Goal: Task Accomplishment & Management: Use online tool/utility

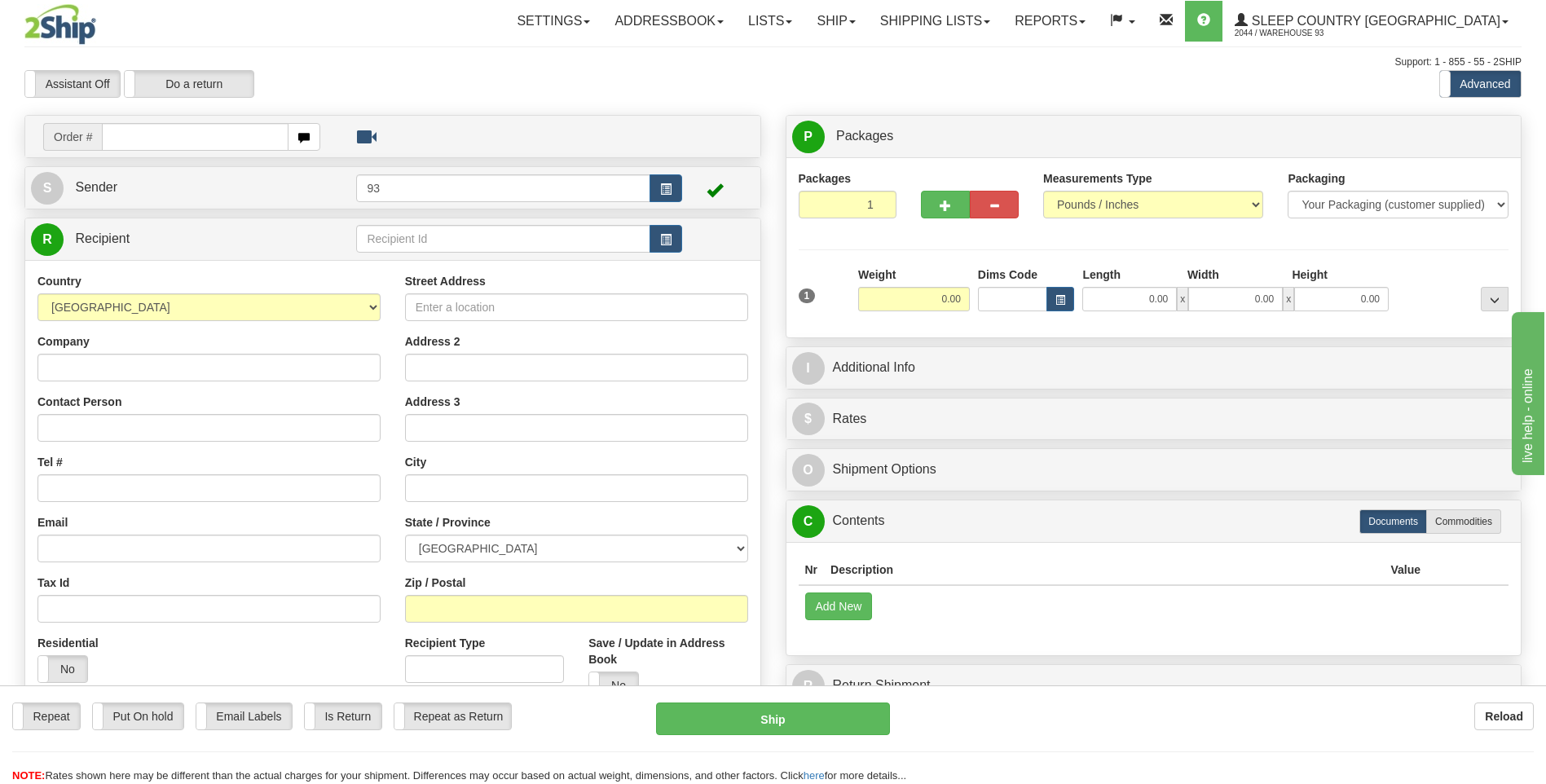
drag, startPoint x: 1223, startPoint y: 728, endPoint x: 1158, endPoint y: 732, distance: 65.1
click at [1223, 728] on div "Reload" at bounding box center [1224, 716] width 619 height 27
click at [185, 147] on input "text" at bounding box center [195, 137] width 186 height 27
click at [172, 143] on input "text" at bounding box center [195, 137] width 186 height 27
type input "9000I069660"
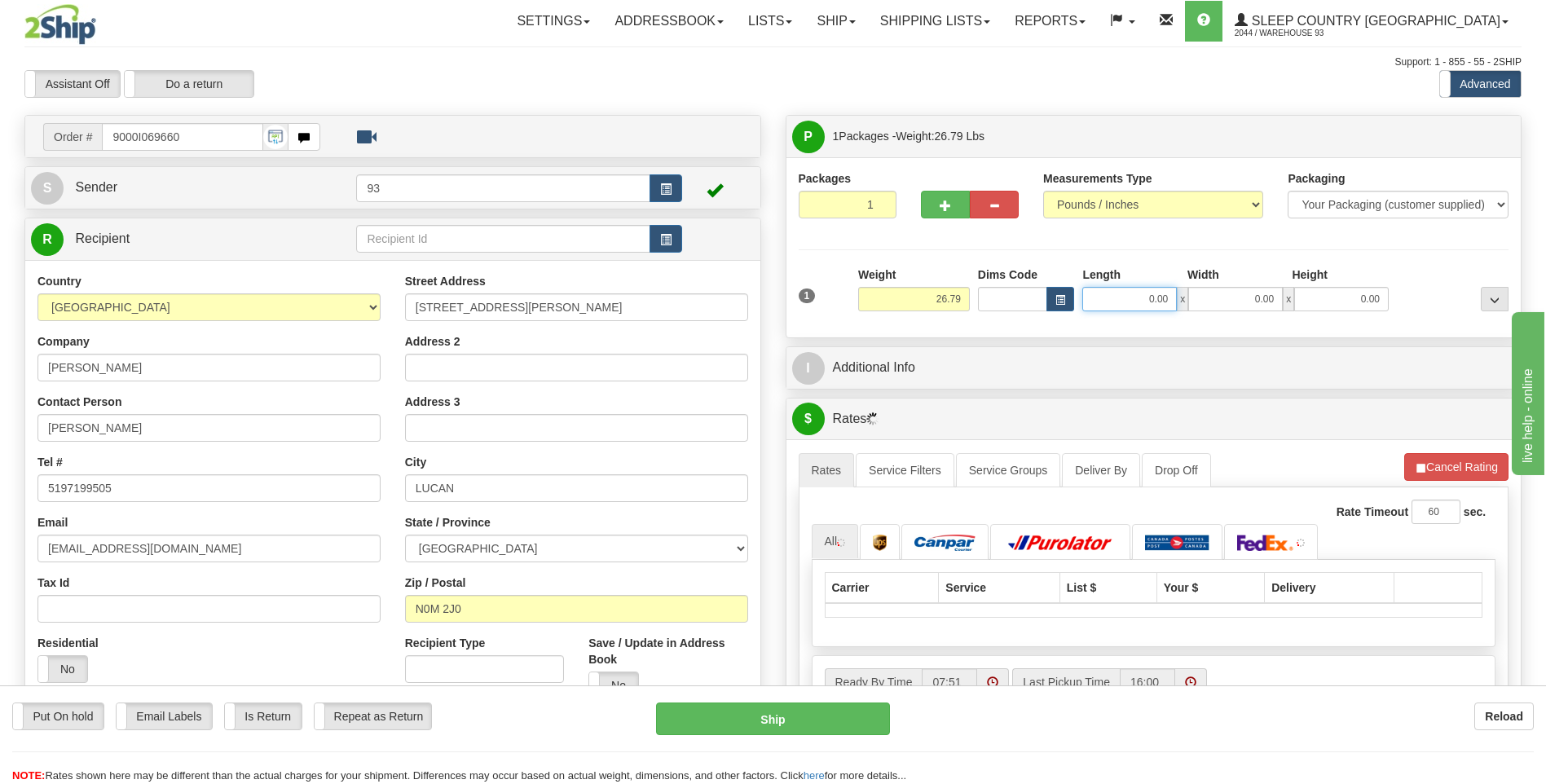
click at [1128, 298] on input "0.00" at bounding box center [1129, 299] width 95 height 25
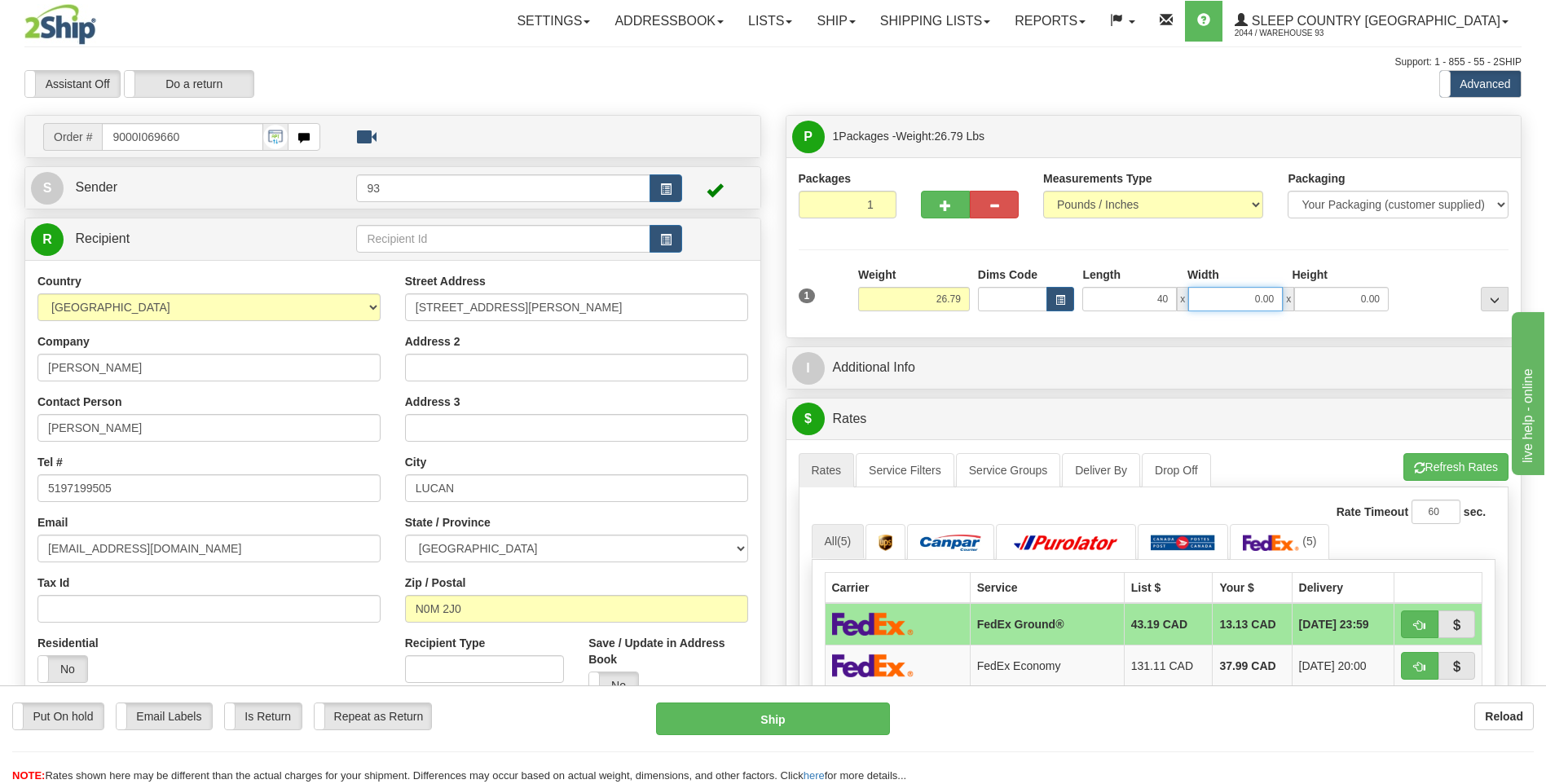
type input "40.00"
click at [1235, 300] on input "0.00" at bounding box center [1236, 299] width 95 height 25
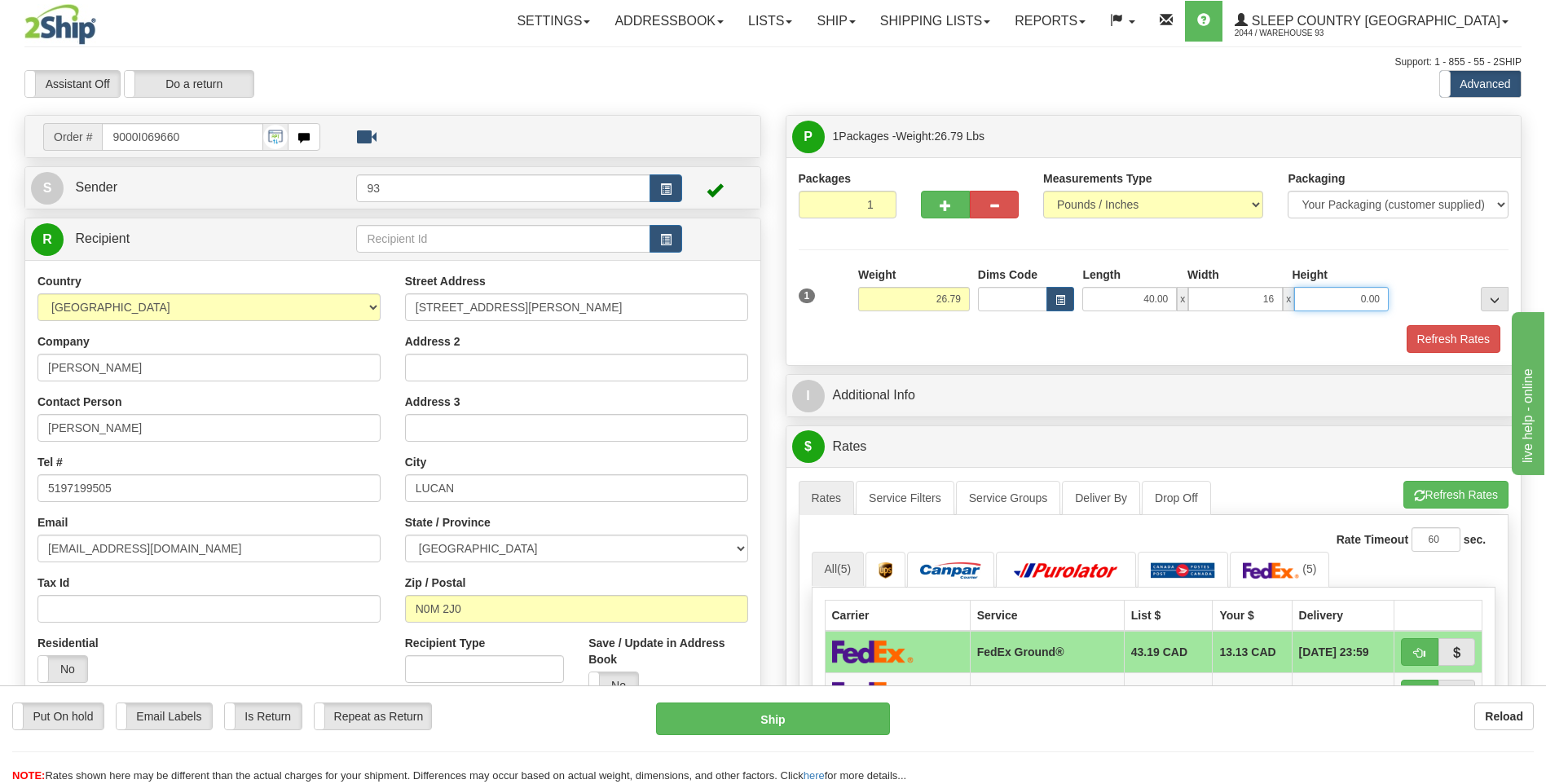
type input "16.00"
click at [1338, 294] on input "0.00" at bounding box center [1341, 299] width 95 height 25
type input "16.00"
click at [1474, 337] on button "Refresh Rates" at bounding box center [1454, 339] width 94 height 27
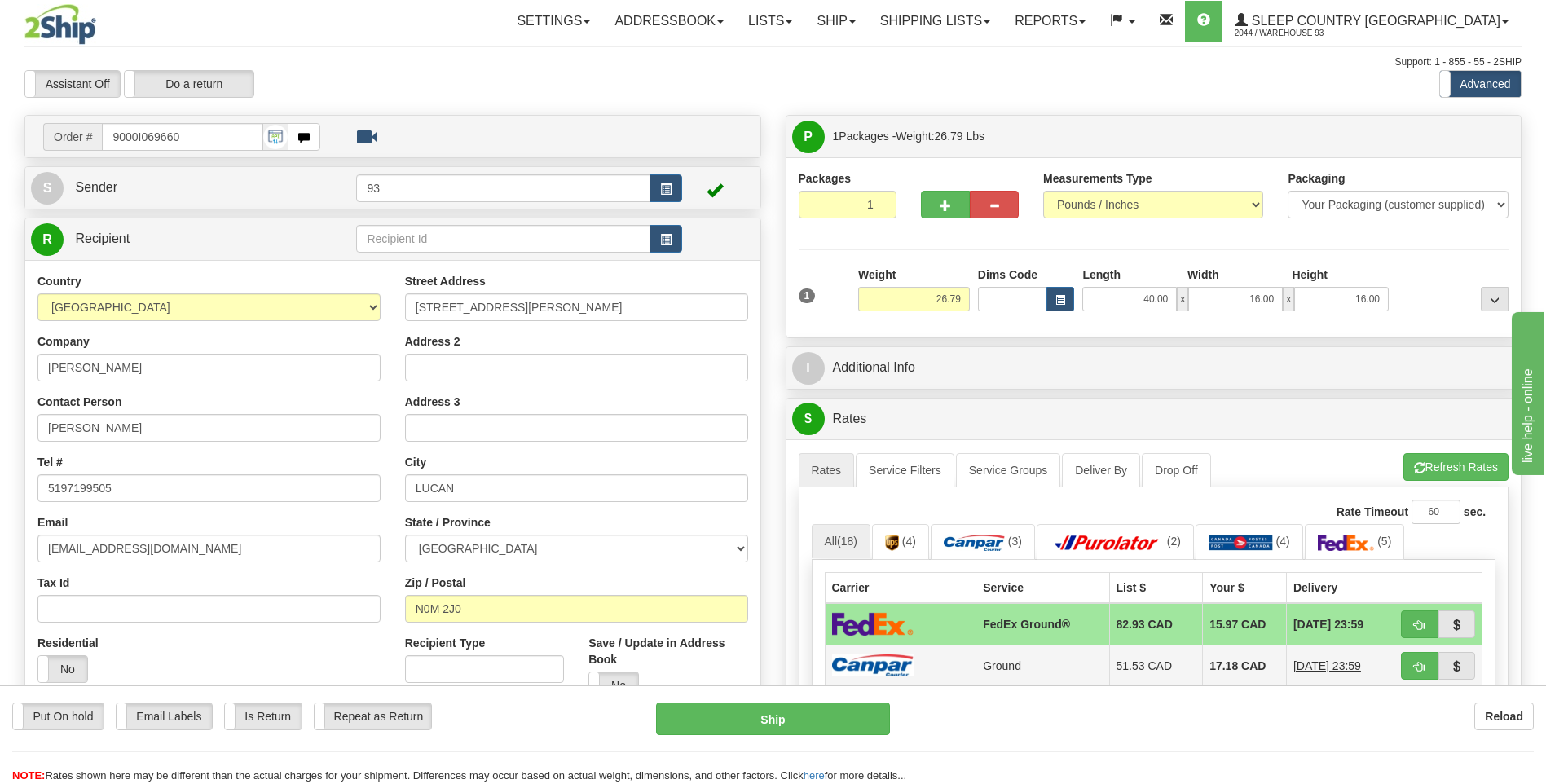
drag, startPoint x: 905, startPoint y: 665, endPoint x: 906, endPoint y: 652, distance: 13.0
click at [905, 664] on img at bounding box center [873, 665] width 82 height 22
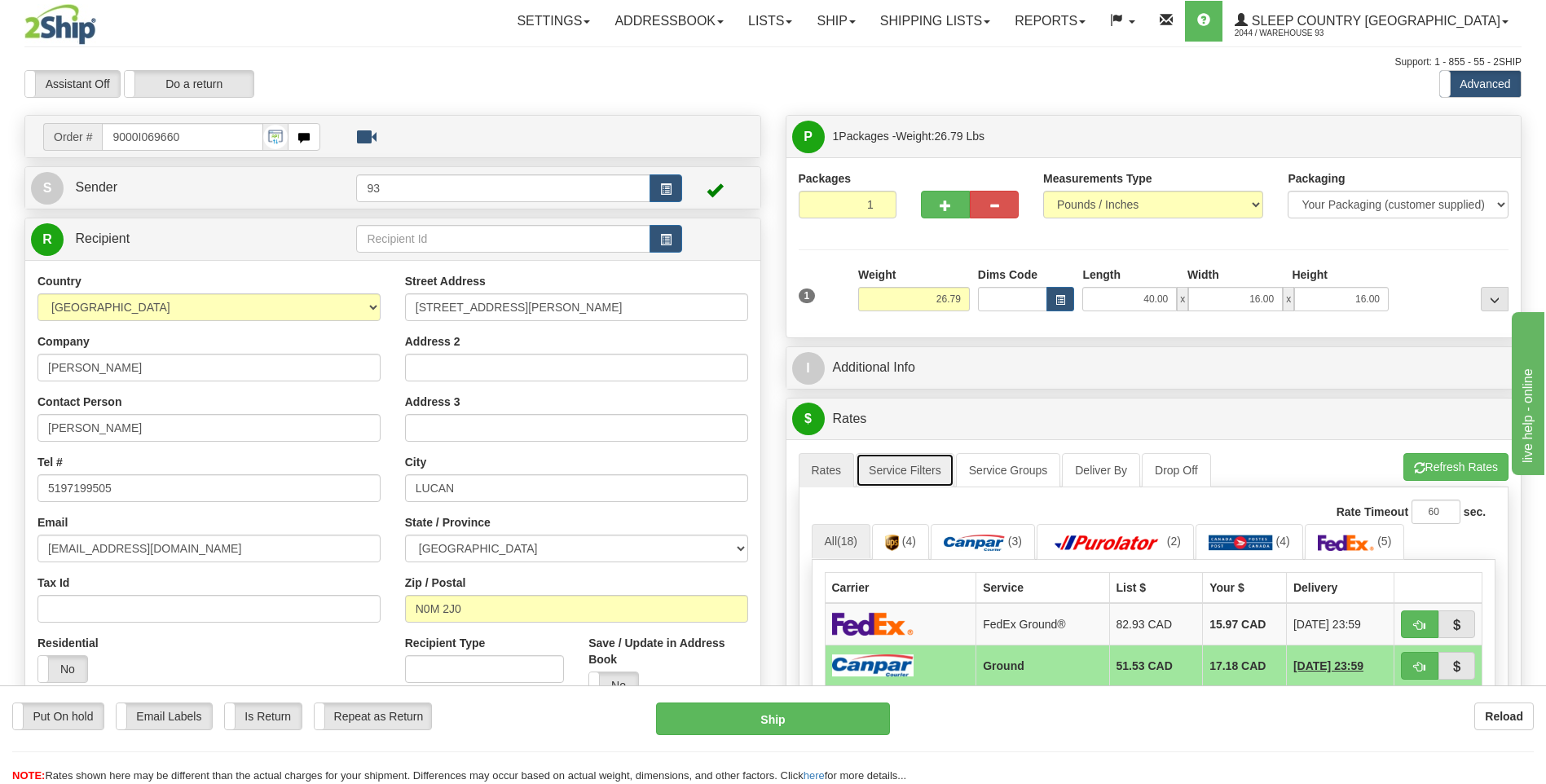
click at [910, 474] on link "Service Filters" at bounding box center [905, 470] width 98 height 35
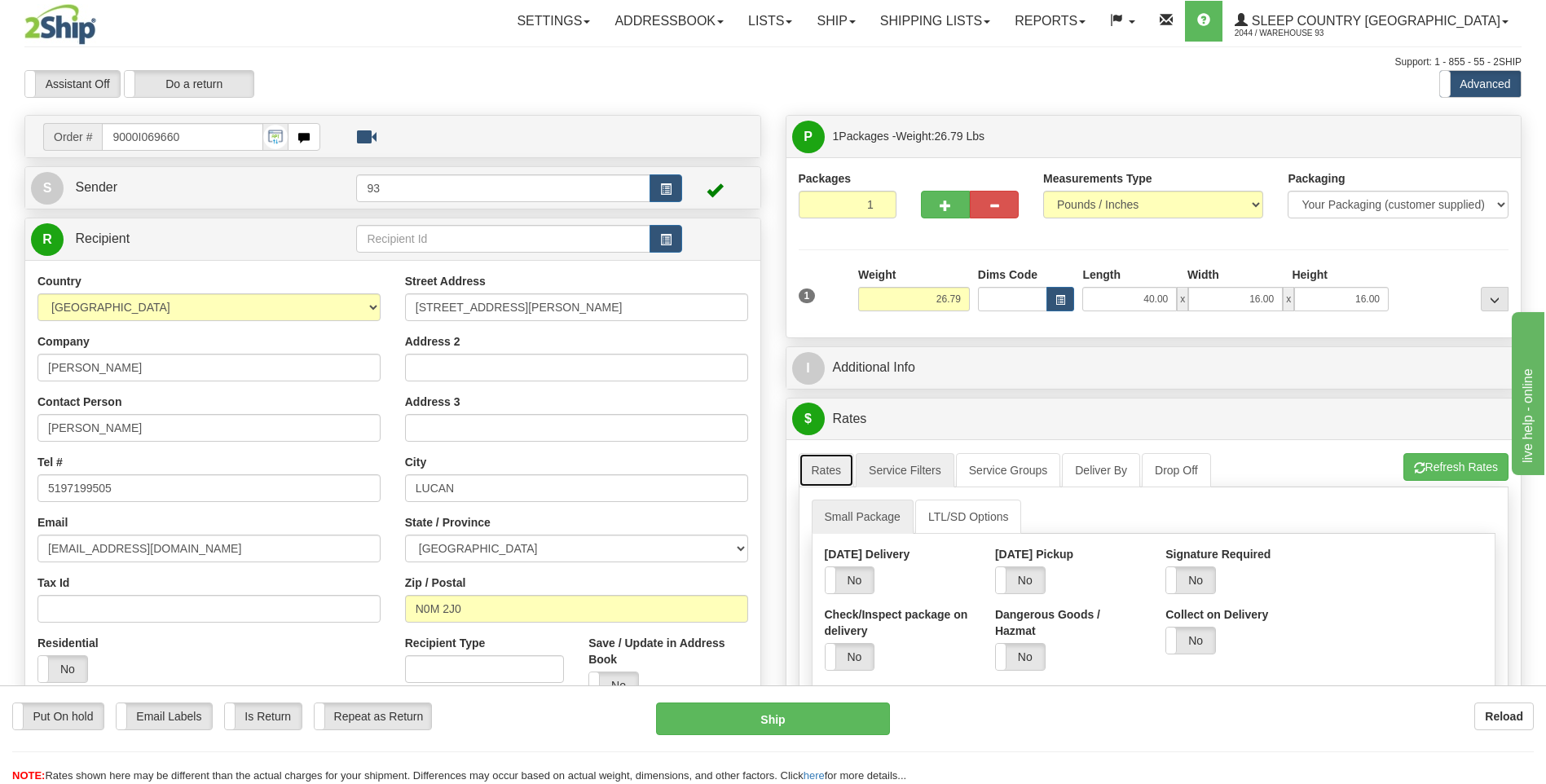
click at [834, 478] on link "Rates" at bounding box center [827, 470] width 56 height 35
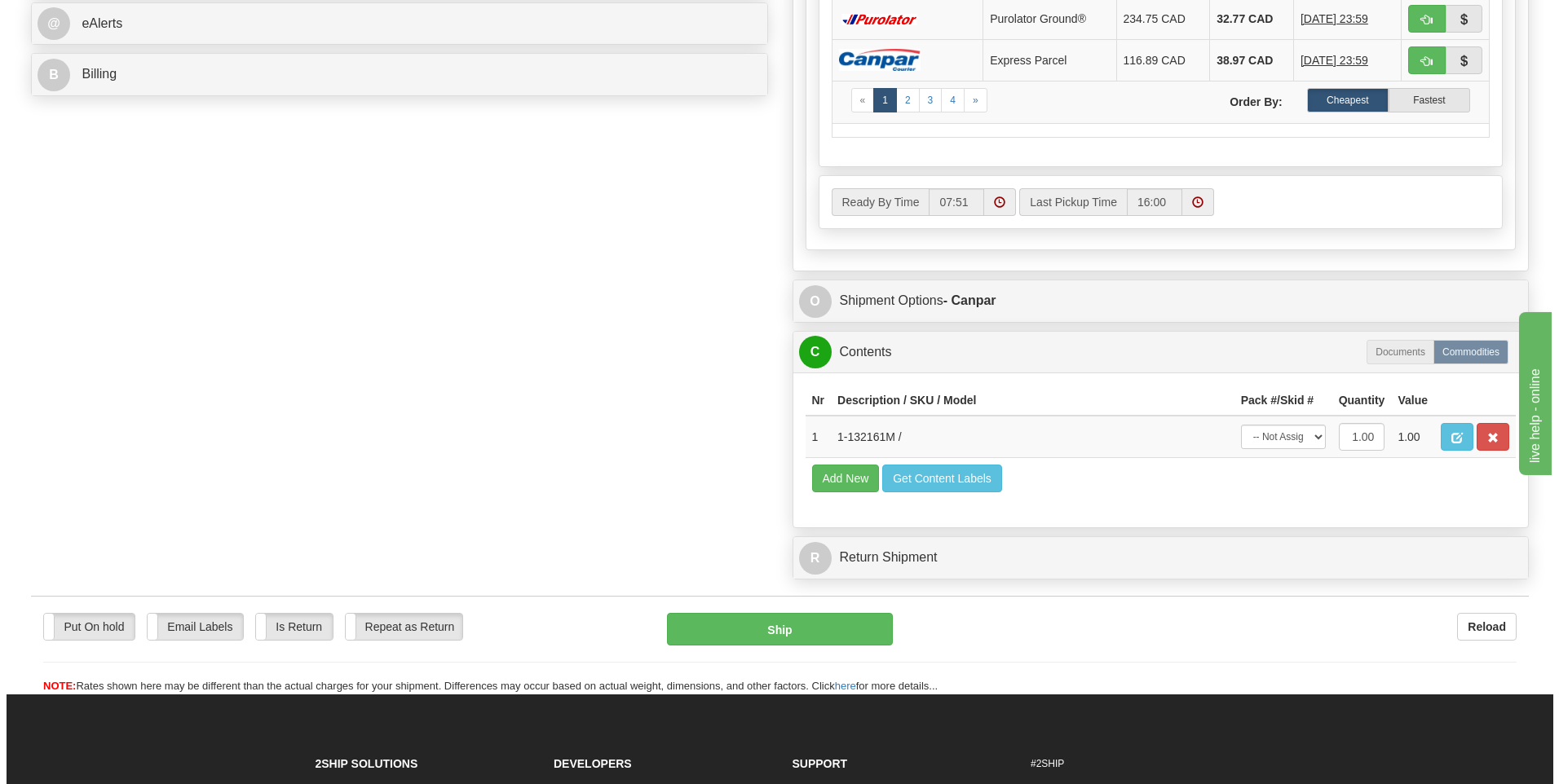
scroll to position [733, 0]
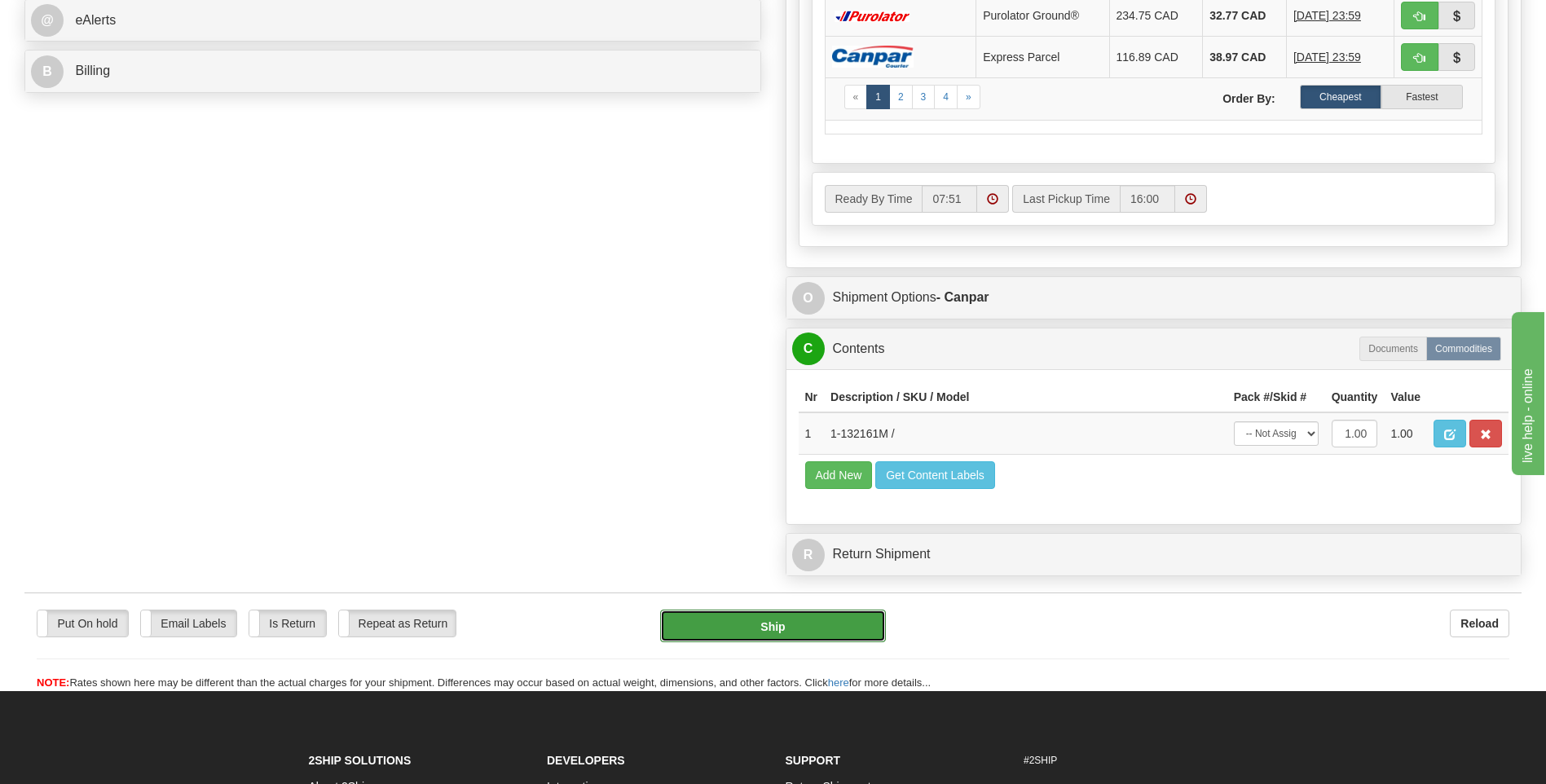
click at [778, 620] on button "Ship" at bounding box center [773, 625] width 225 height 33
type input "1"
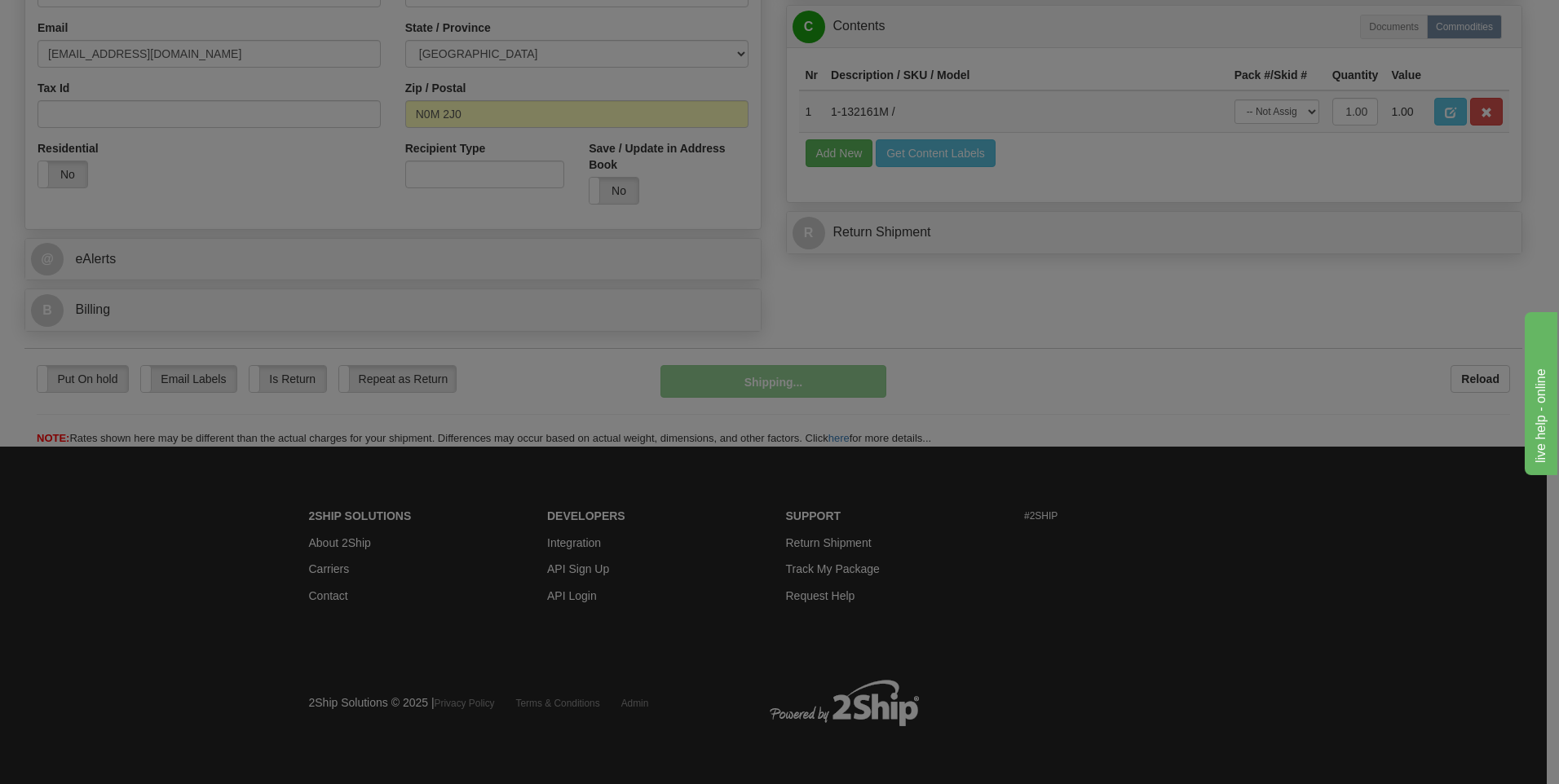
scroll to position [496, 0]
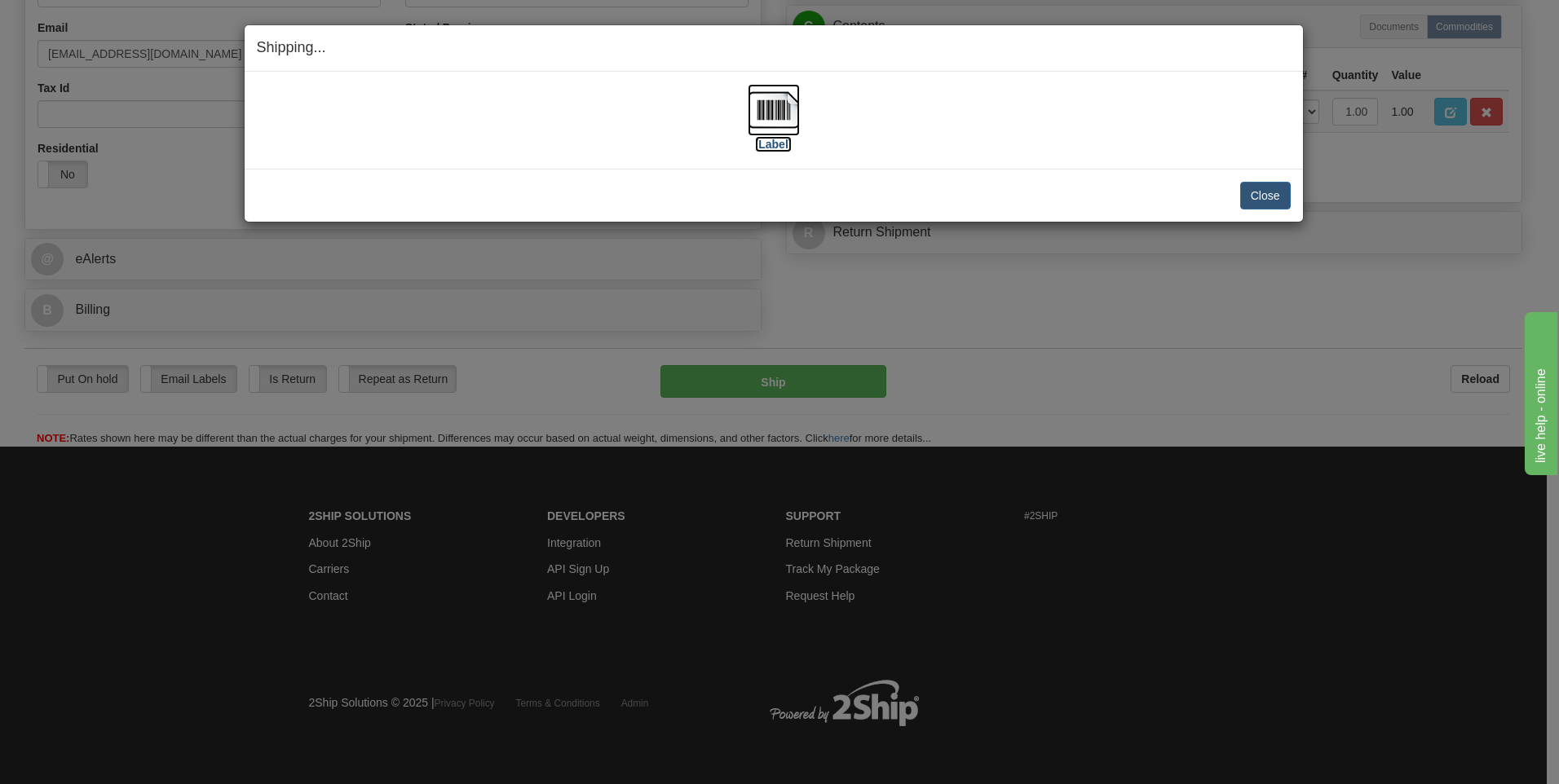
click at [764, 106] on img at bounding box center [774, 110] width 52 height 52
click at [1261, 194] on button "Close" at bounding box center [1265, 195] width 51 height 27
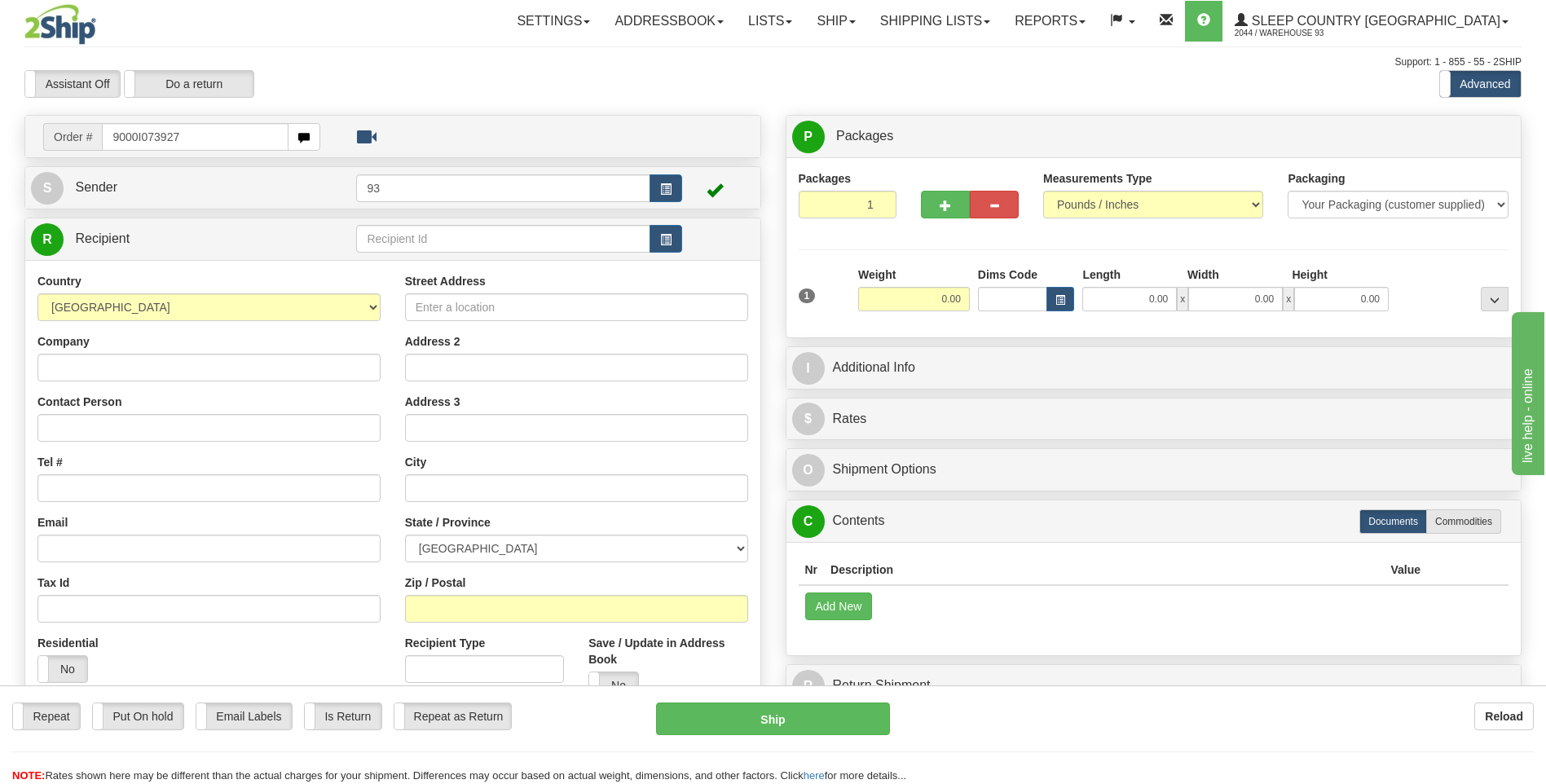
type input "9000I073927"
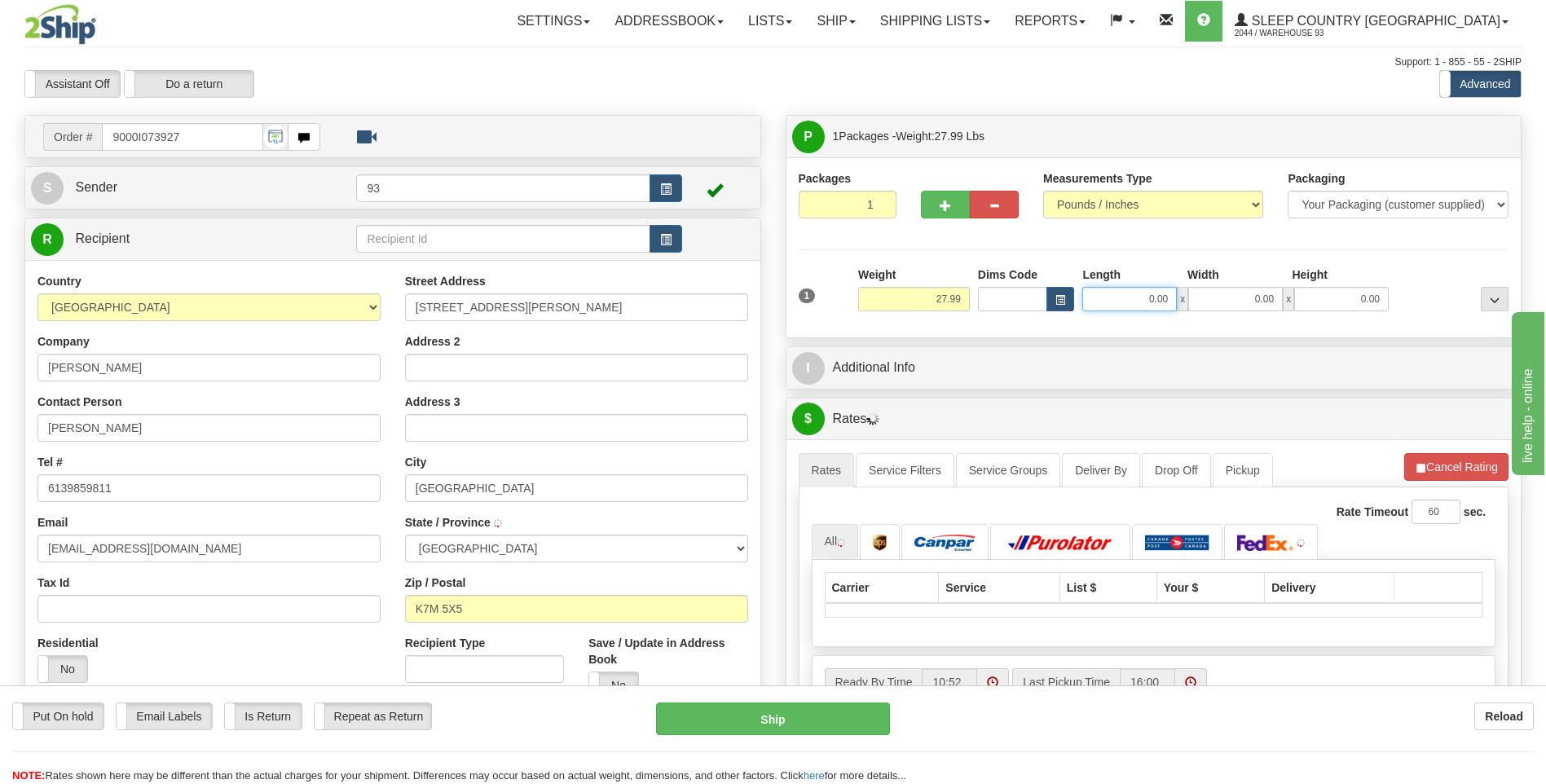
click at [1100, 301] on input "0.00" at bounding box center [1129, 299] width 95 height 25
type input "40.00"
click at [1237, 294] on input "0.00" at bounding box center [1236, 299] width 95 height 25
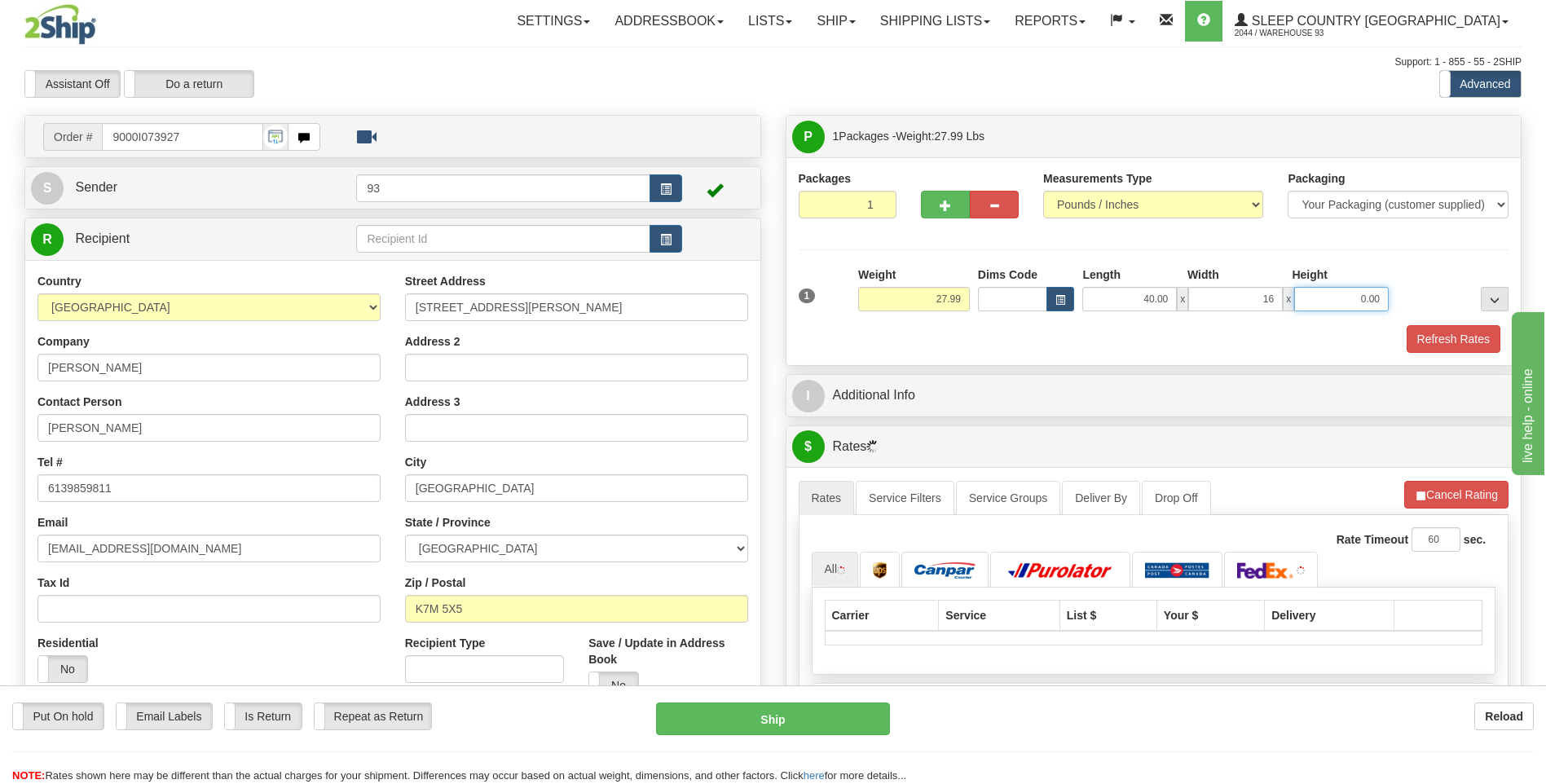
type input "16.00"
click at [1363, 298] on input "0.00" at bounding box center [1341, 299] width 95 height 25
type input "16.00"
click at [1448, 341] on button "Refresh Rates" at bounding box center [1454, 339] width 94 height 27
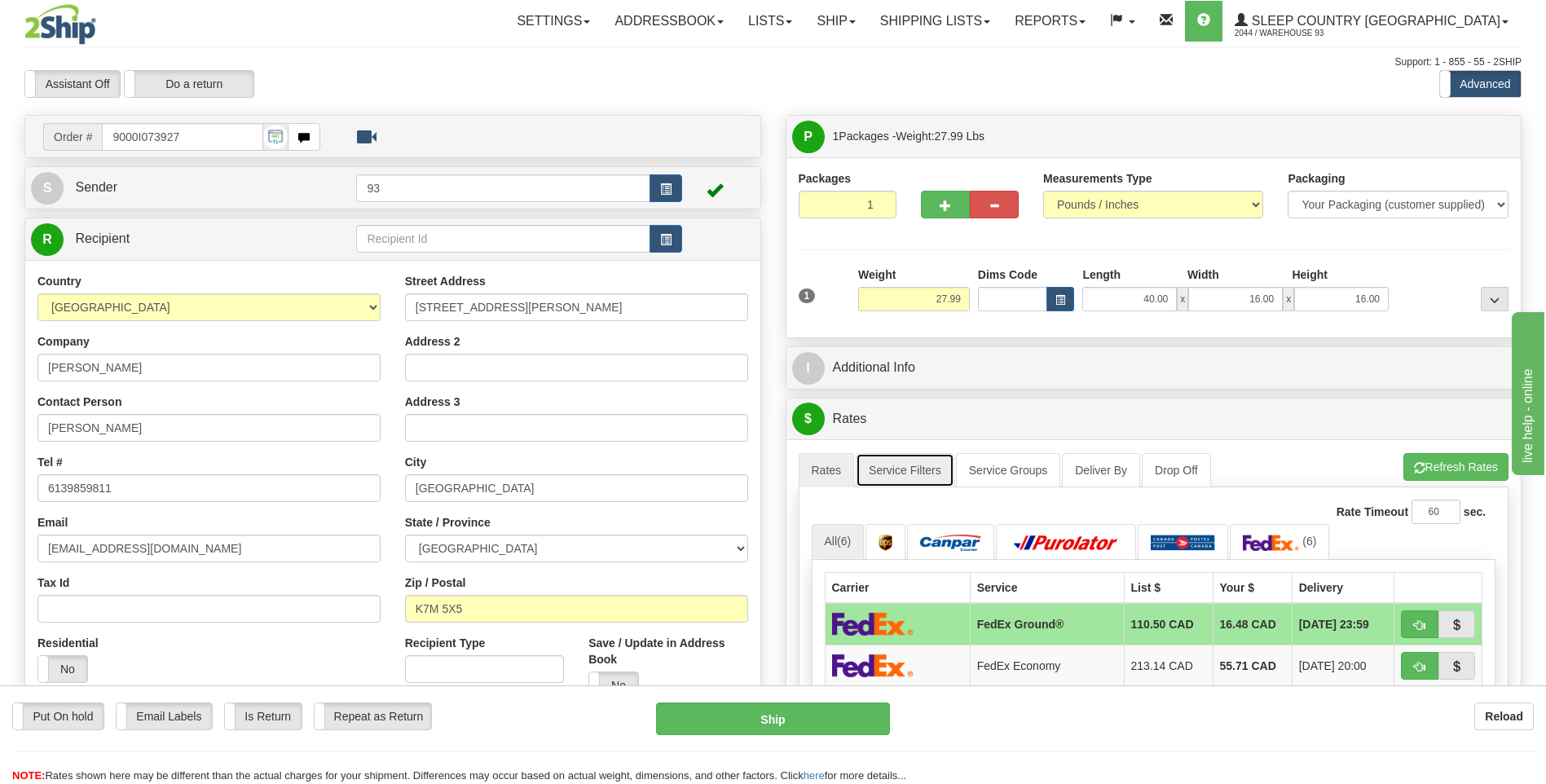
click at [926, 460] on link "Service Filters" at bounding box center [905, 470] width 98 height 35
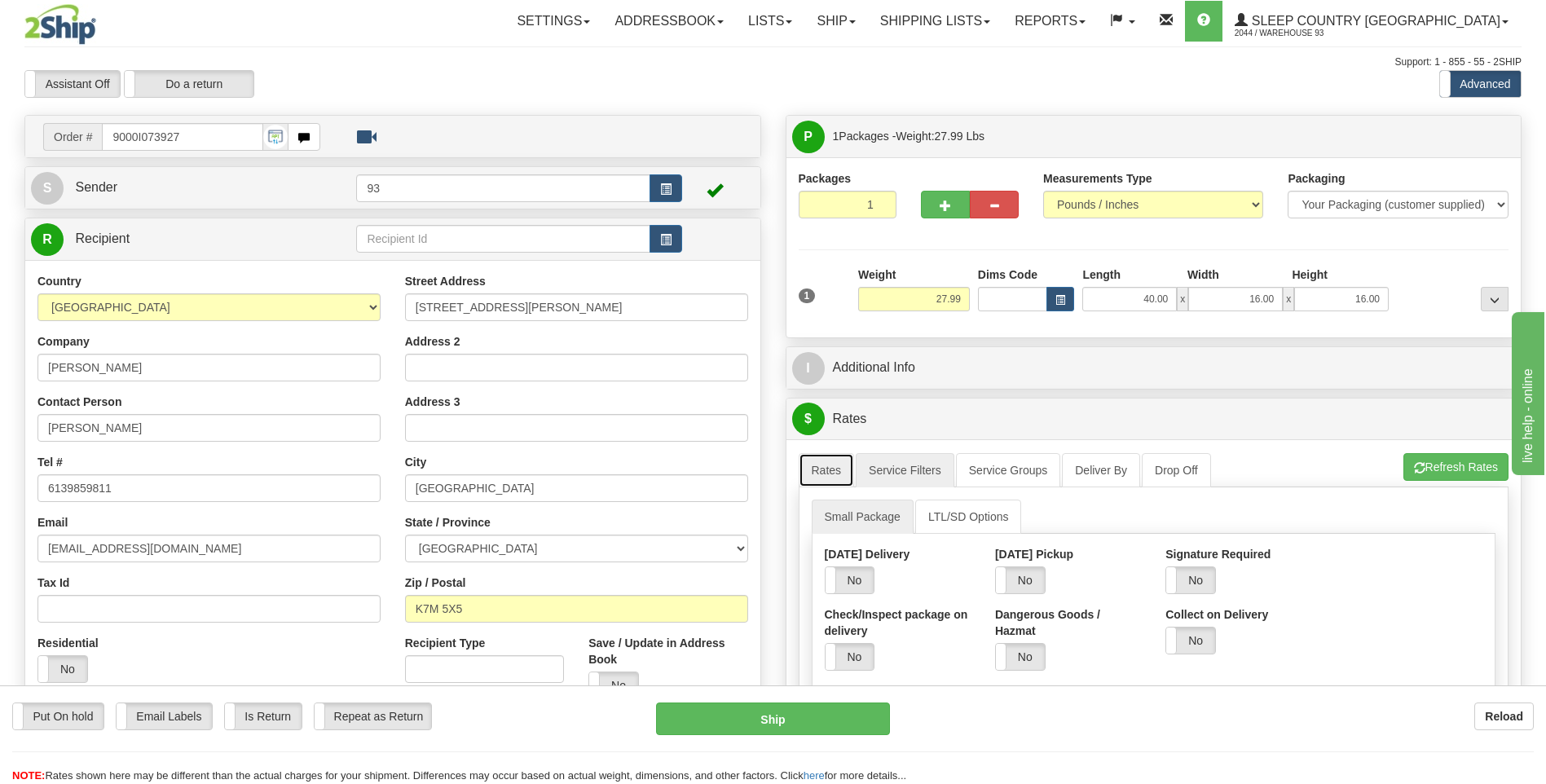
click at [840, 460] on link "Rates" at bounding box center [827, 470] width 56 height 35
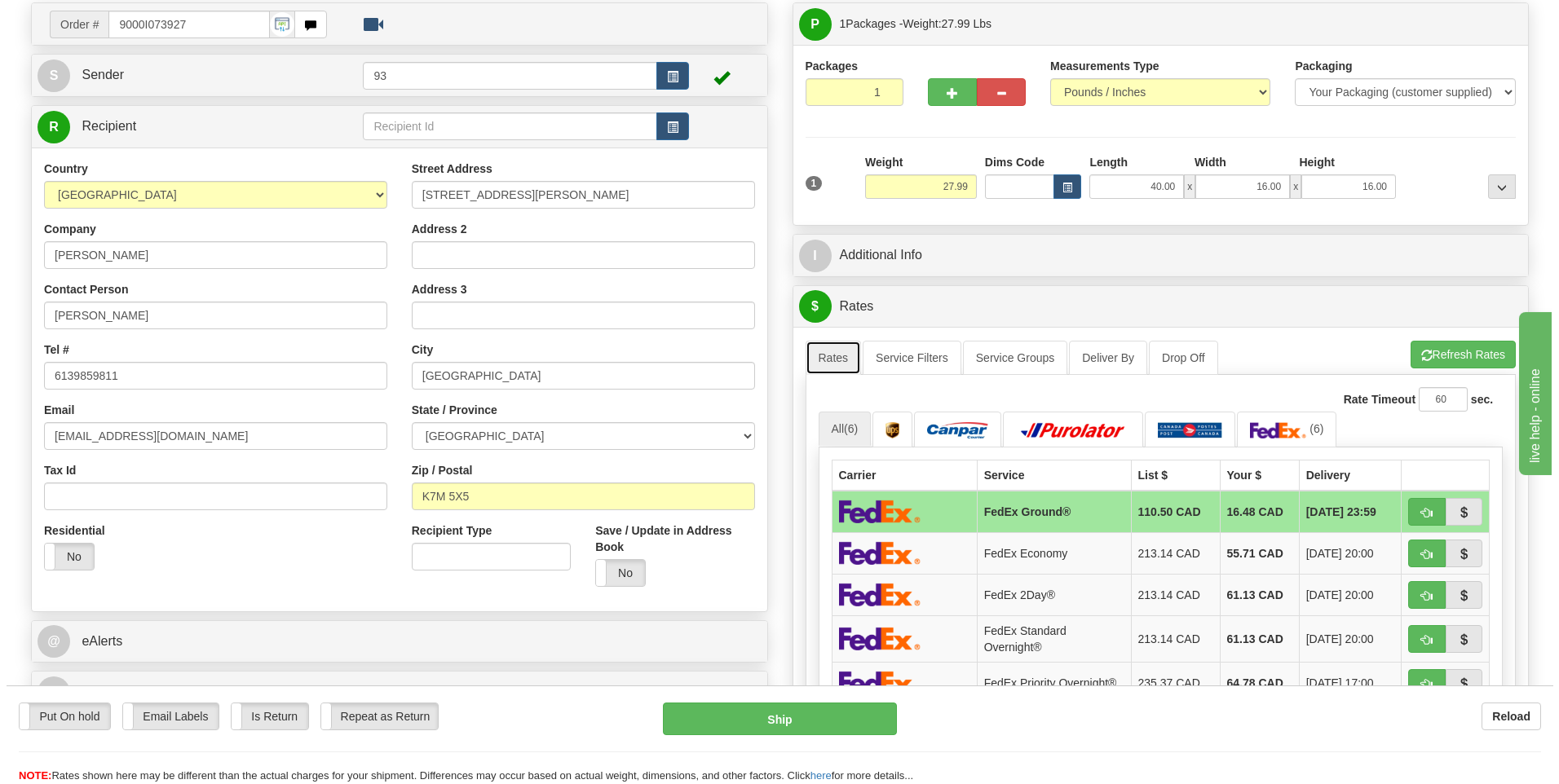
scroll to position [82, 0]
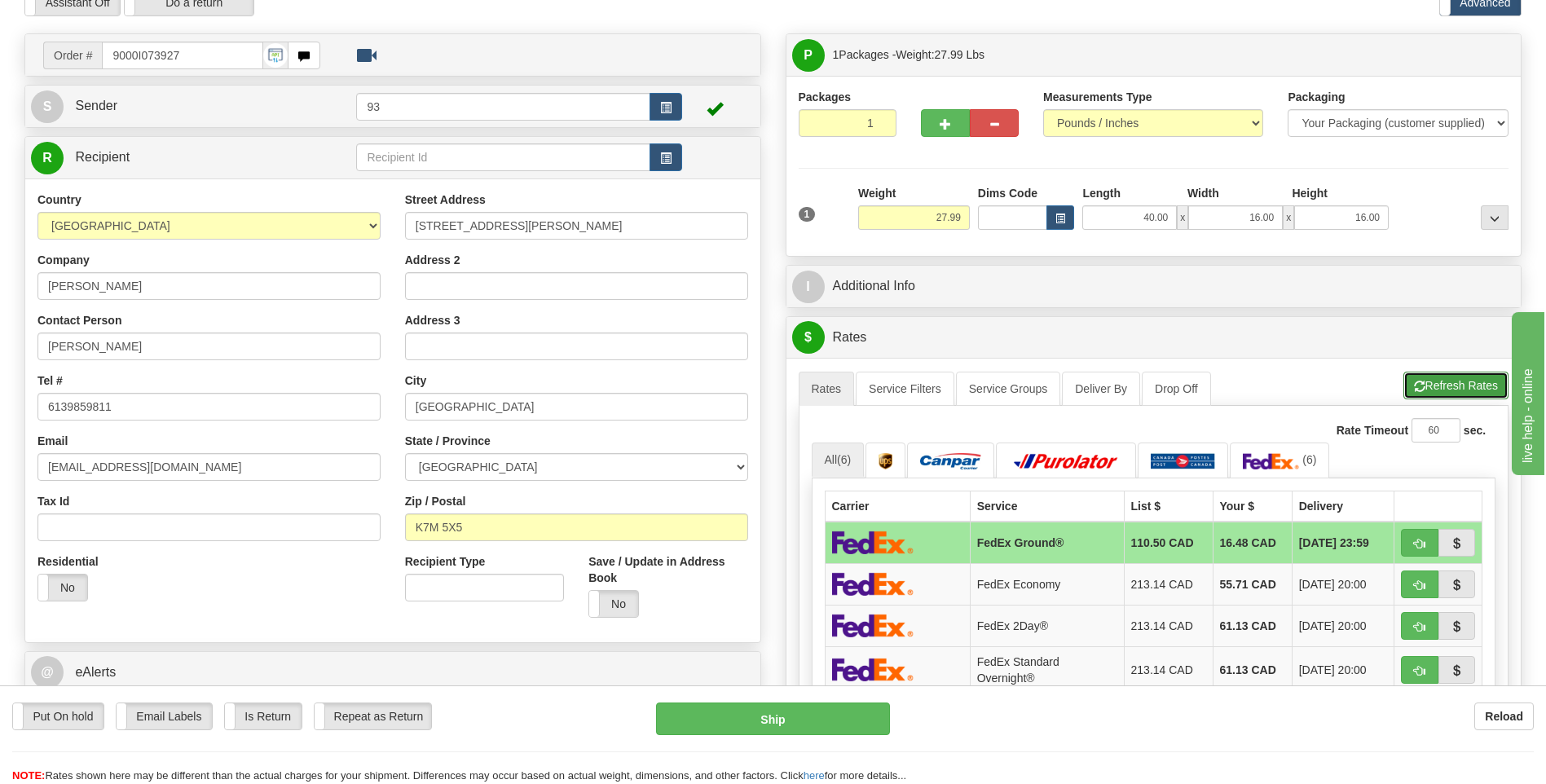
click at [1438, 387] on button "Refresh Rates" at bounding box center [1456, 385] width 106 height 27
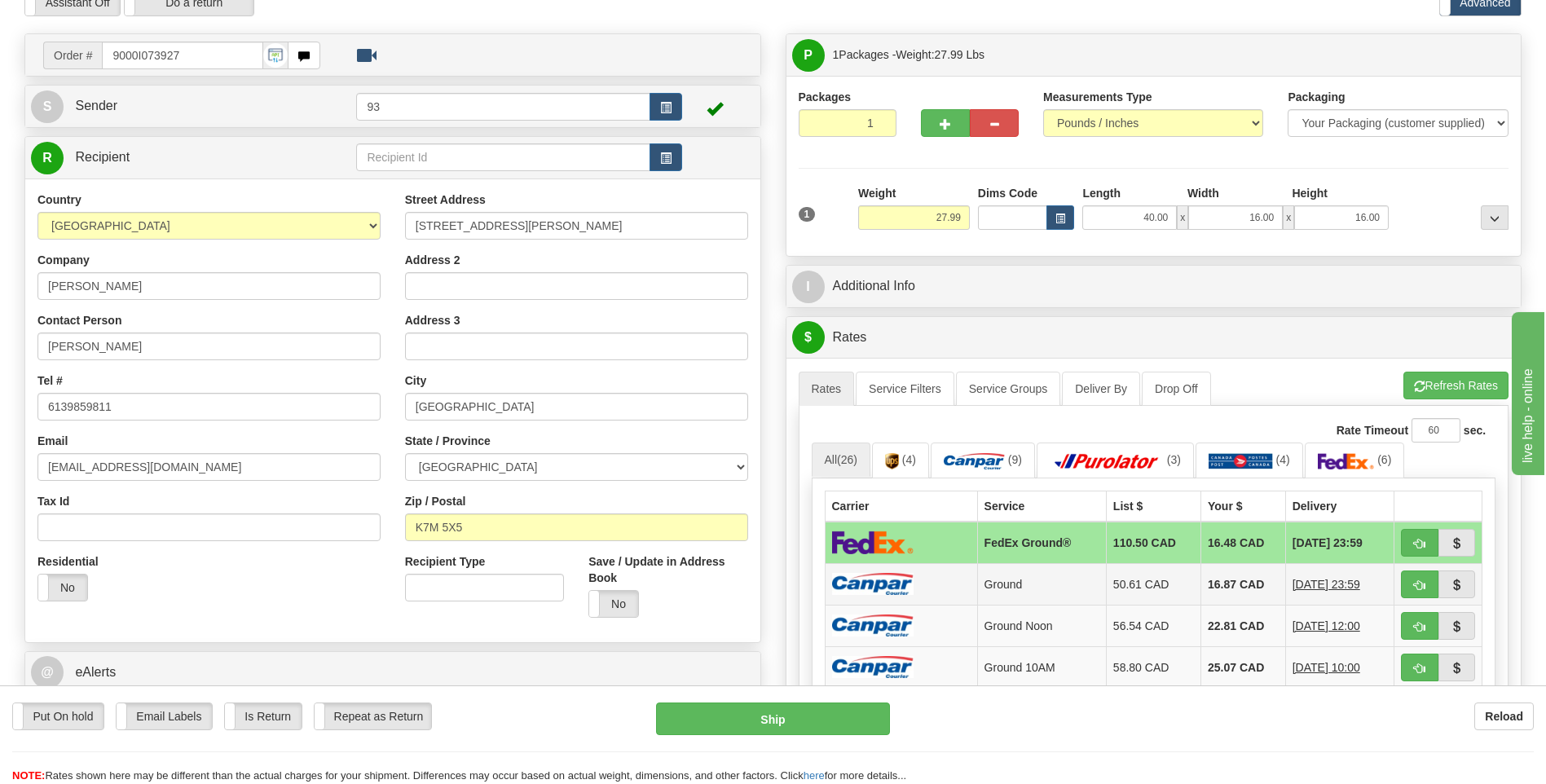
click at [880, 578] on img at bounding box center [873, 584] width 82 height 22
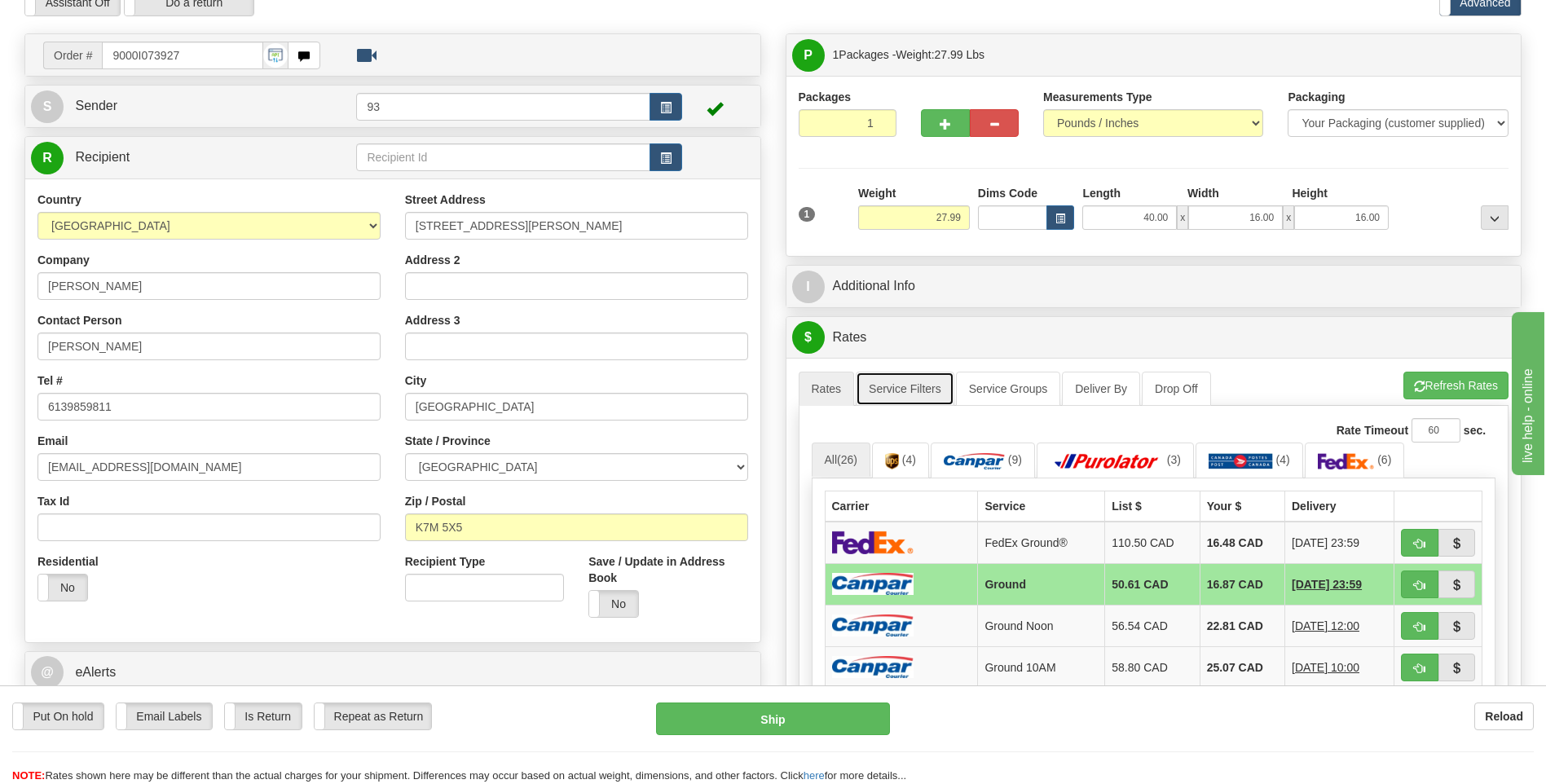
click at [901, 373] on link "Service Filters" at bounding box center [905, 388] width 98 height 35
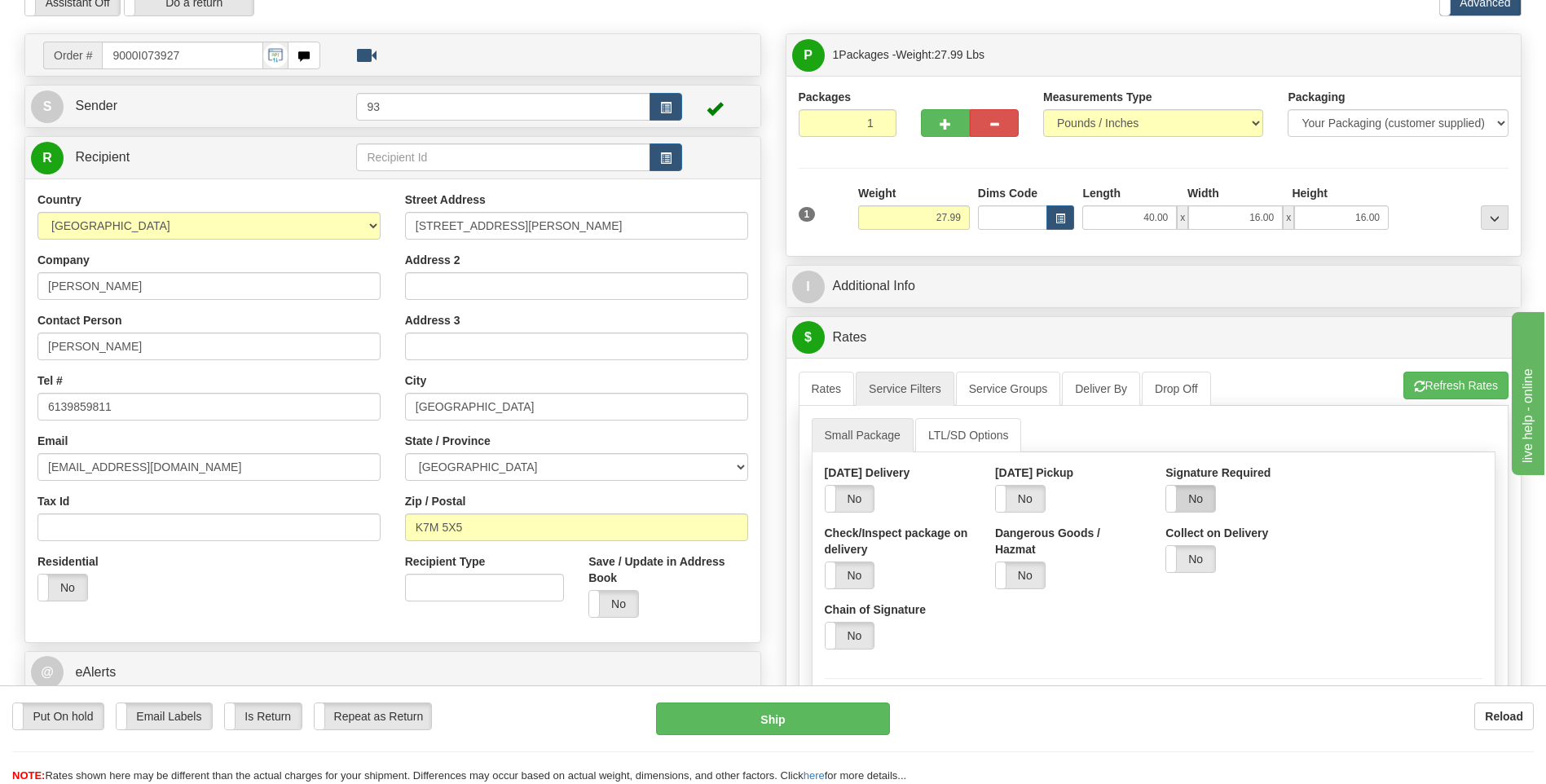
click at [1204, 490] on label "No" at bounding box center [1190, 498] width 49 height 26
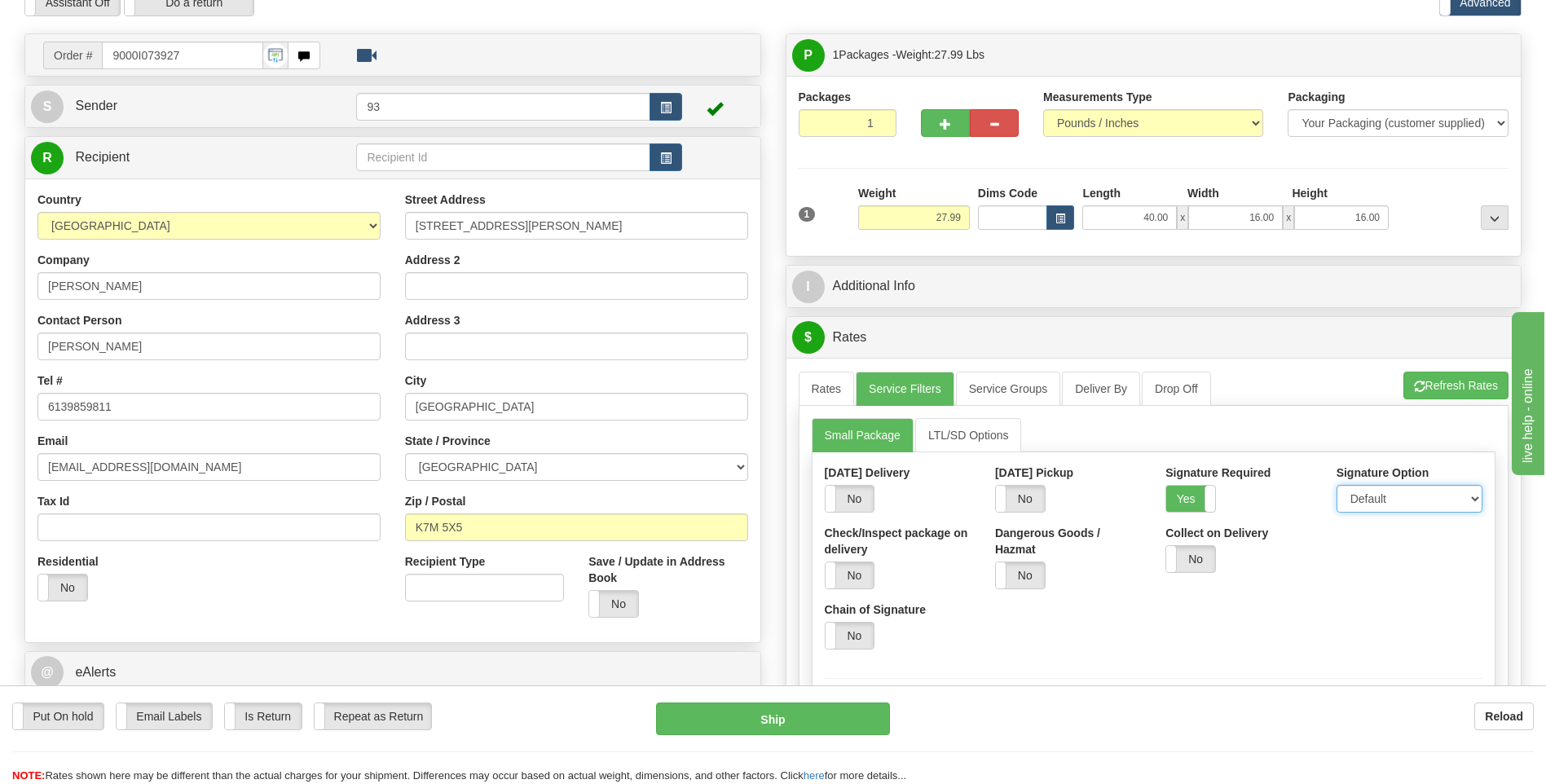
click at [1357, 498] on select "Default Adult Direct Indirect No Signature Required" at bounding box center [1409, 498] width 145 height 27
select select "1"
click at [1337, 485] on select "Default Adult Direct Indirect No Signature Required" at bounding box center [1409, 498] width 145 height 27
click at [813, 388] on link "Rates" at bounding box center [827, 388] width 56 height 35
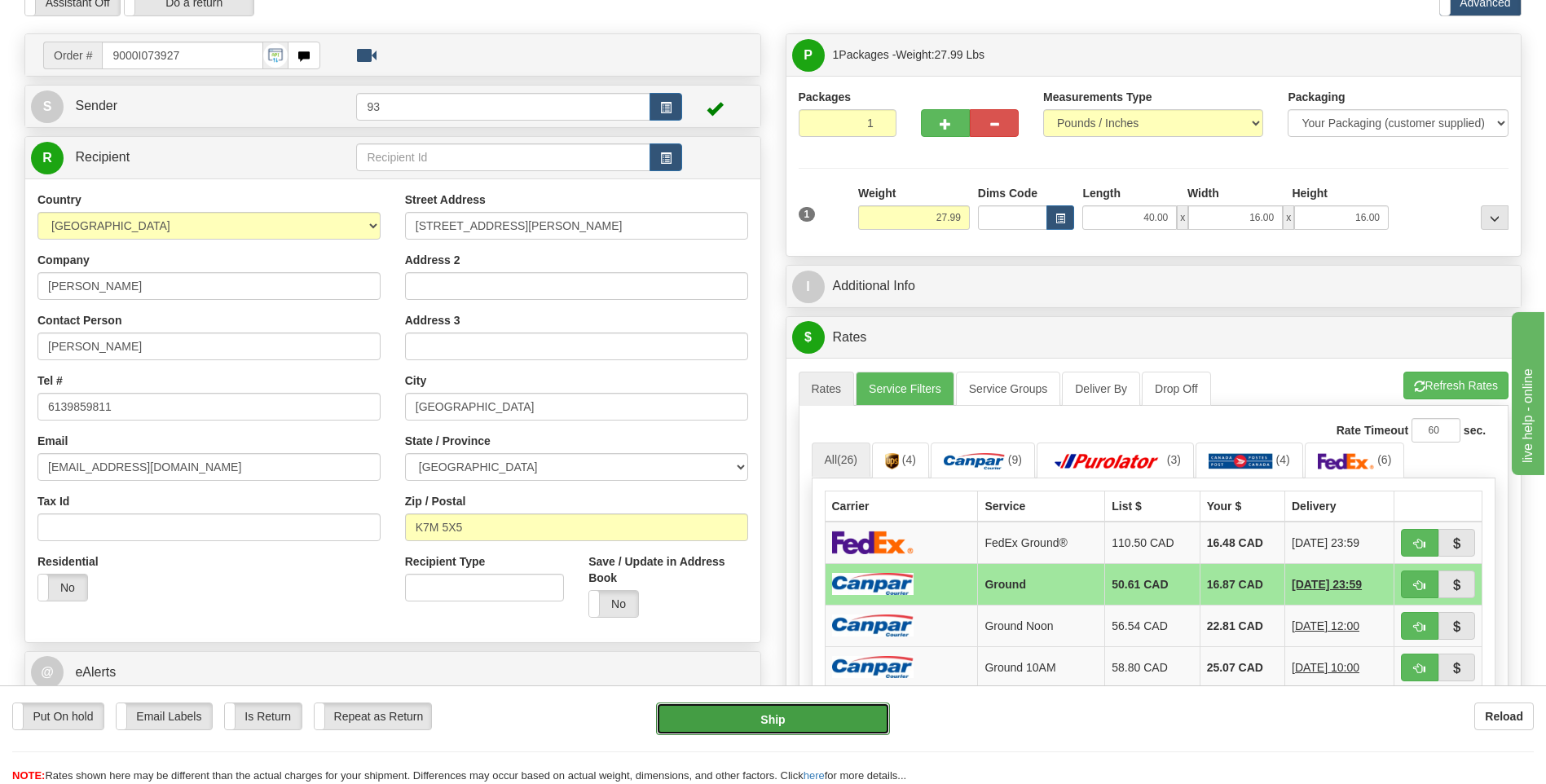
click at [860, 717] on button "Ship" at bounding box center [773, 718] width 233 height 33
type input "1"
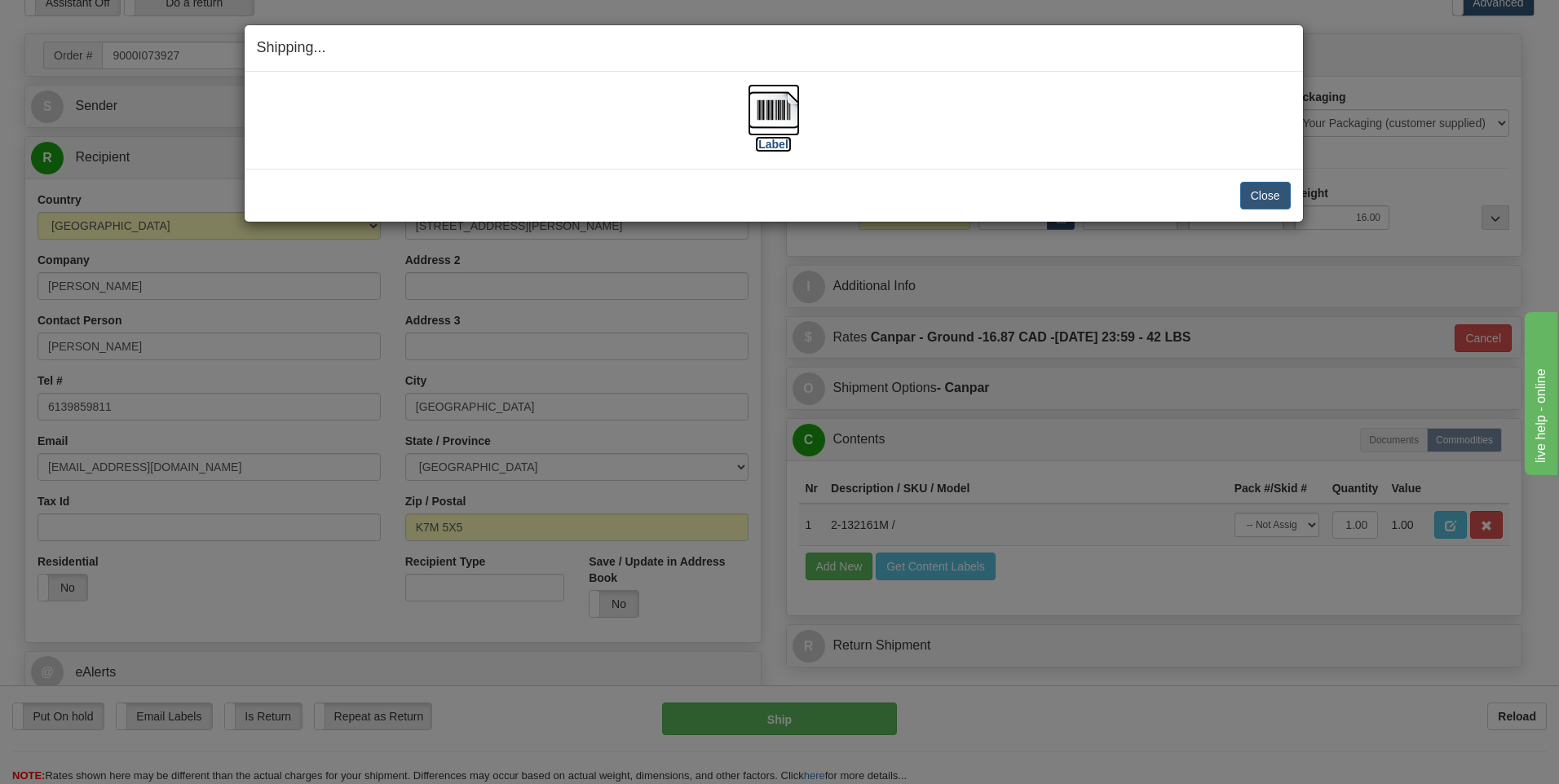
click at [773, 122] on img at bounding box center [774, 110] width 52 height 52
click at [1264, 186] on button "Close" at bounding box center [1265, 195] width 51 height 27
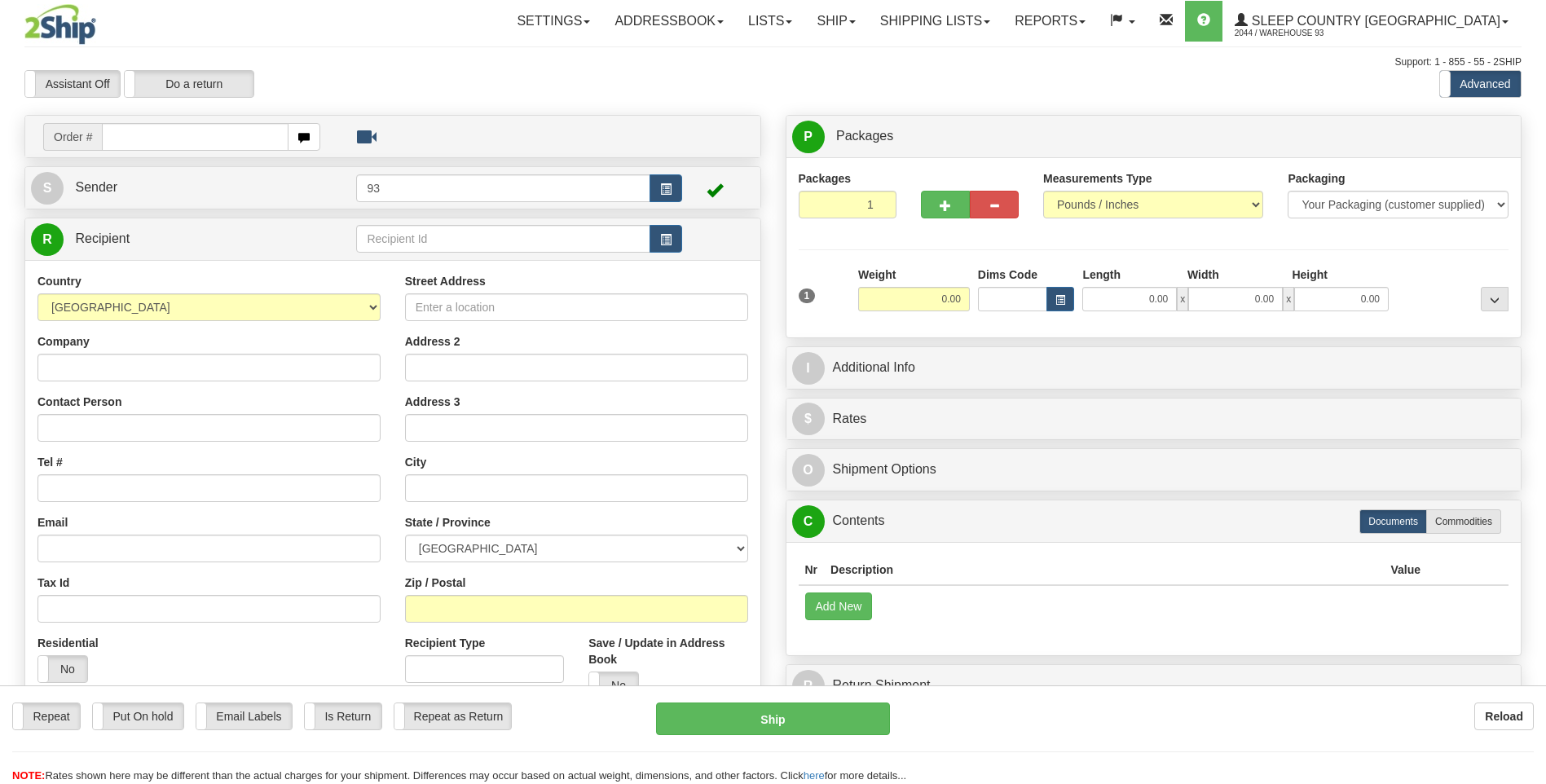
click at [154, 132] on input "text" at bounding box center [195, 137] width 186 height 27
type input "9000I071410"
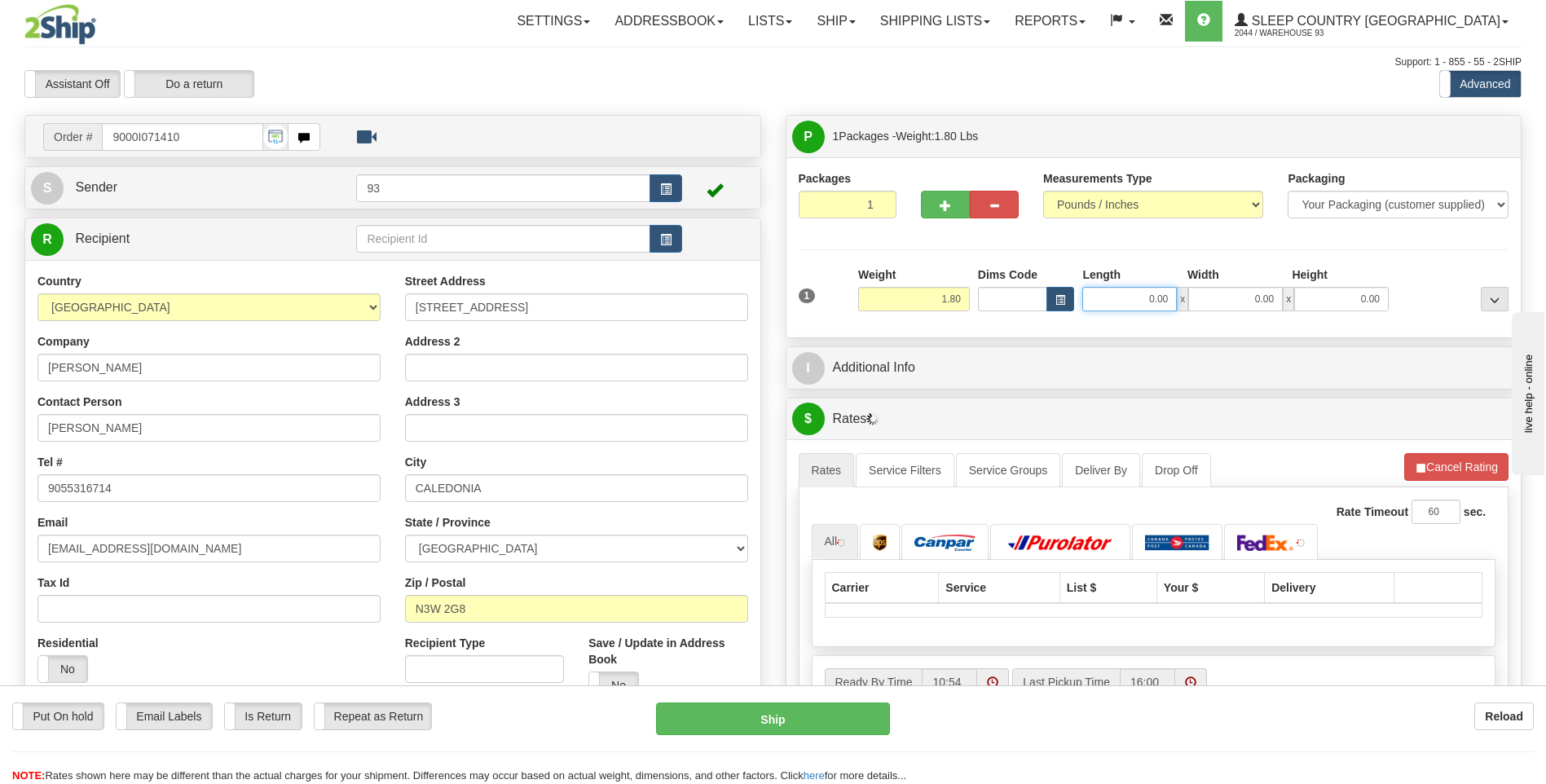
click at [1151, 300] on input "0.00" at bounding box center [1129, 299] width 95 height 25
type input "10.00"
click at [1243, 307] on input "0.00" at bounding box center [1236, 299] width 95 height 25
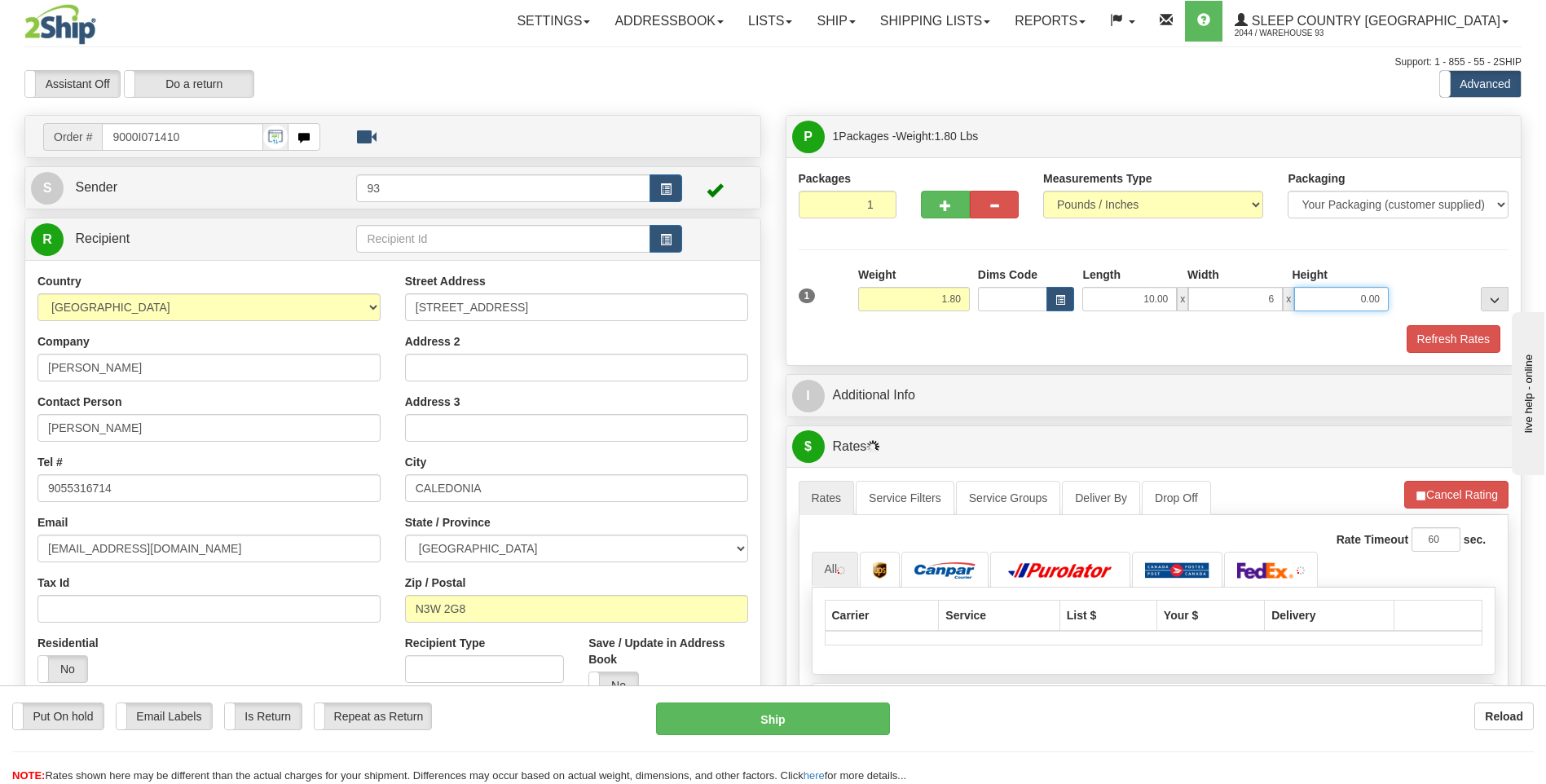
type input "6.00"
click at [1350, 299] on input "0.00" at bounding box center [1341, 299] width 95 height 25
type input "2.00"
click at [1463, 332] on button "Refresh Rates" at bounding box center [1454, 339] width 94 height 27
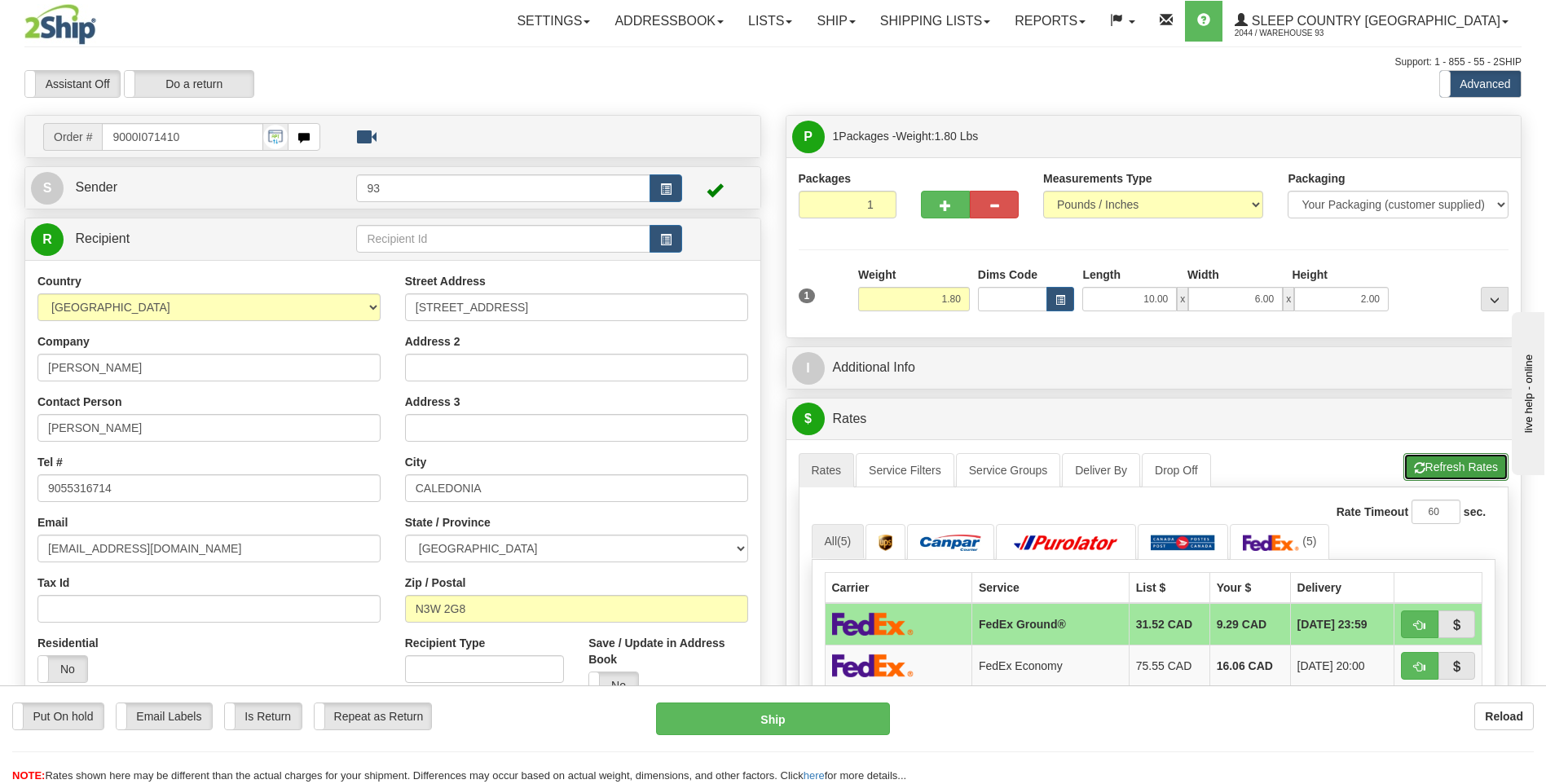
click at [1426, 460] on button "Refresh Rates" at bounding box center [1456, 466] width 106 height 27
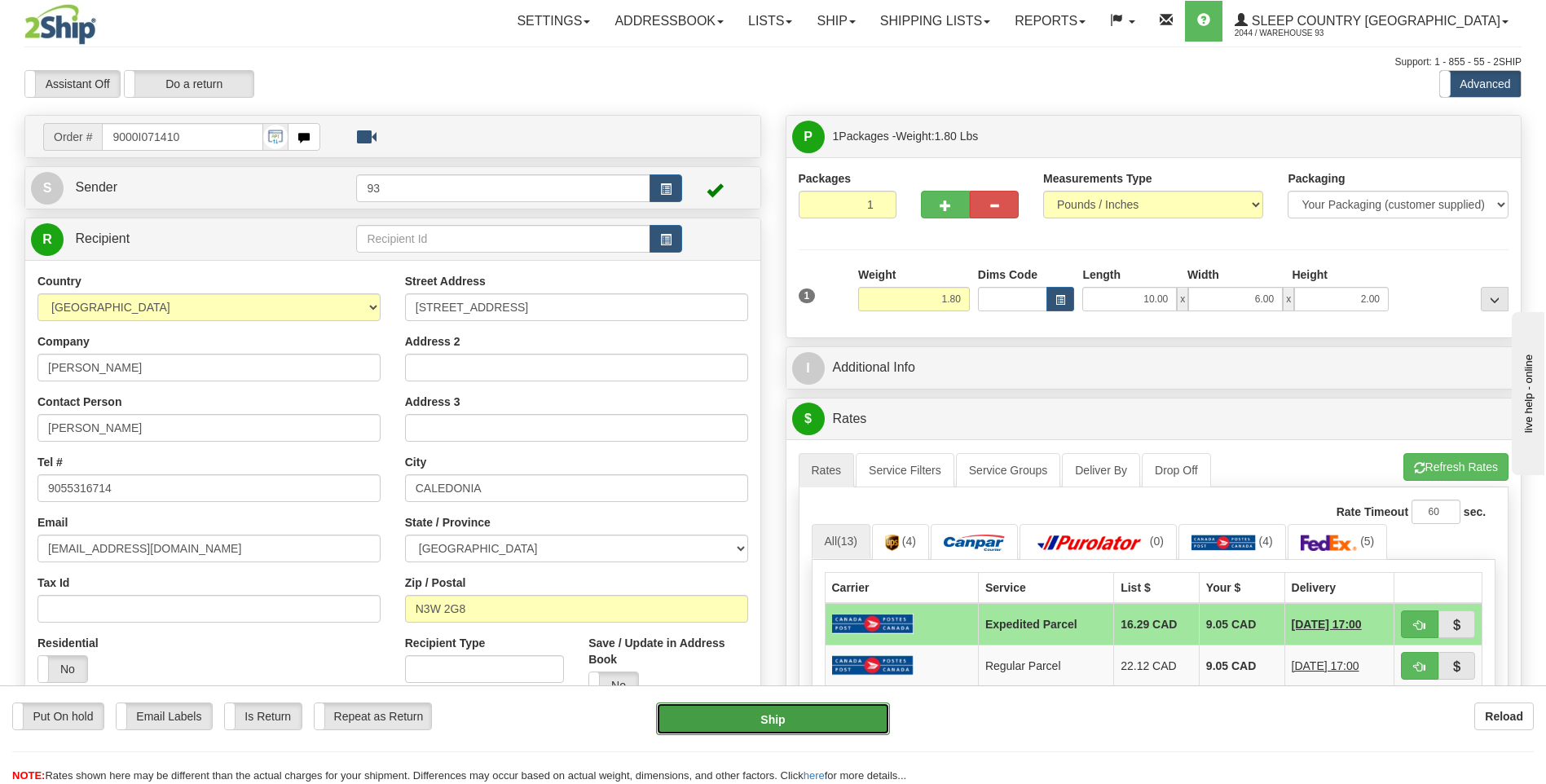
click at [807, 711] on button "Ship" at bounding box center [773, 718] width 233 height 33
type input "DOM.EP"
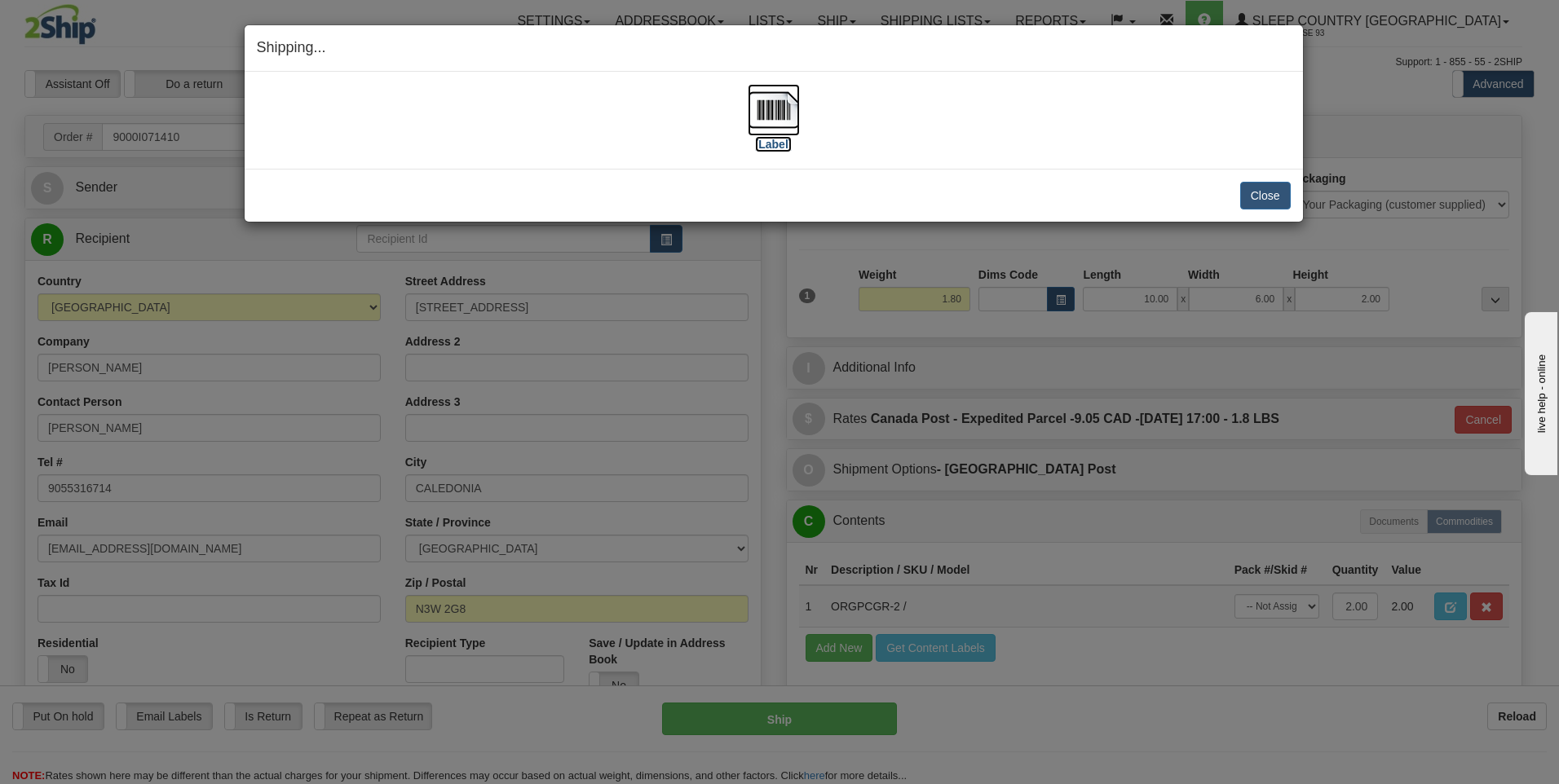
click at [770, 115] on img at bounding box center [774, 110] width 52 height 52
click at [1261, 196] on button "Close" at bounding box center [1265, 195] width 51 height 27
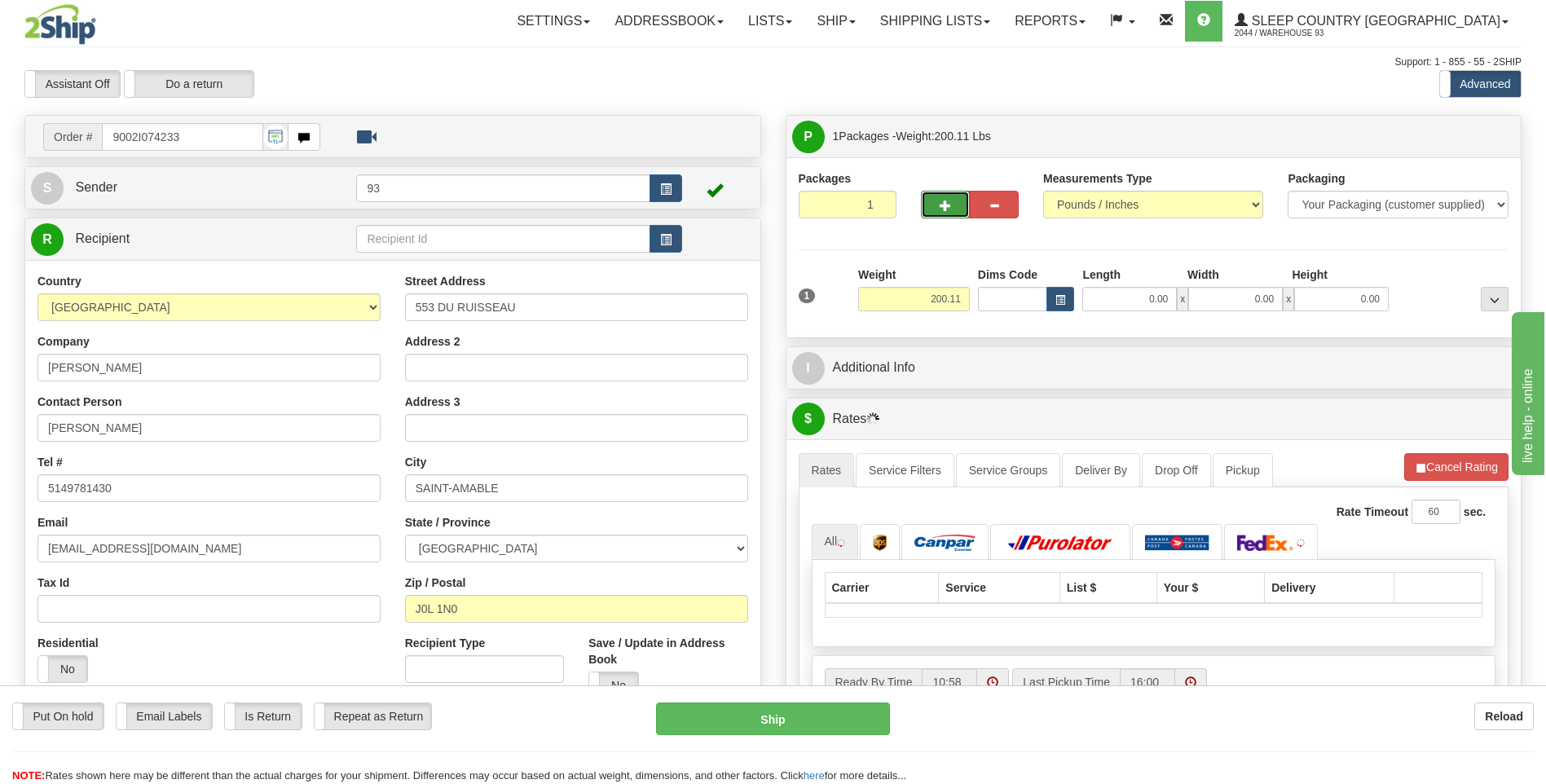
click at [951, 216] on button "button" at bounding box center [945, 204] width 49 height 27
type input "2"
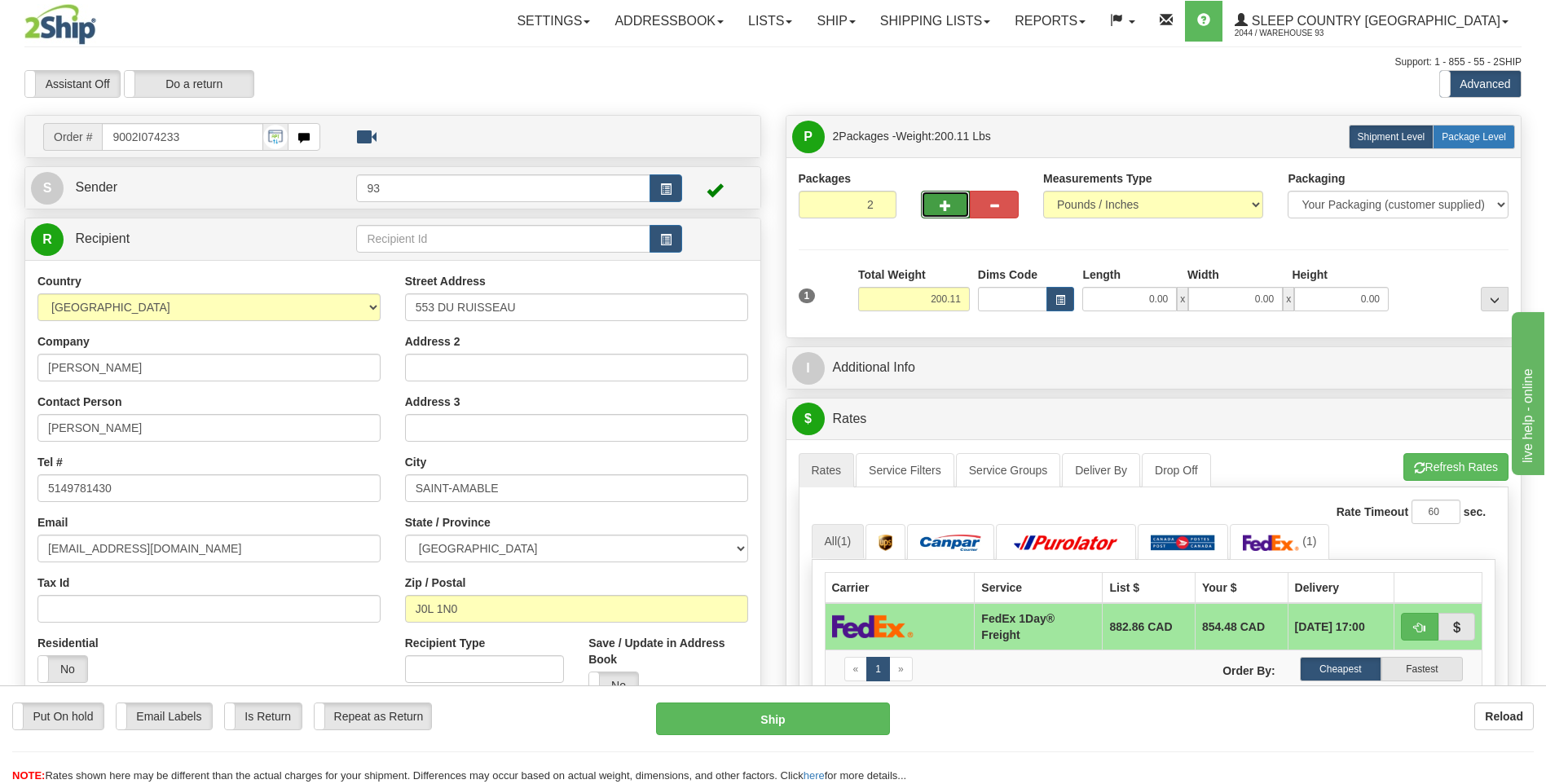
drag, startPoint x: 1478, startPoint y: 136, endPoint x: 1479, endPoint y: 146, distance: 10.0
click at [1479, 146] on label "Package Level Pack.." at bounding box center [1474, 137] width 82 height 25
radio input "true"
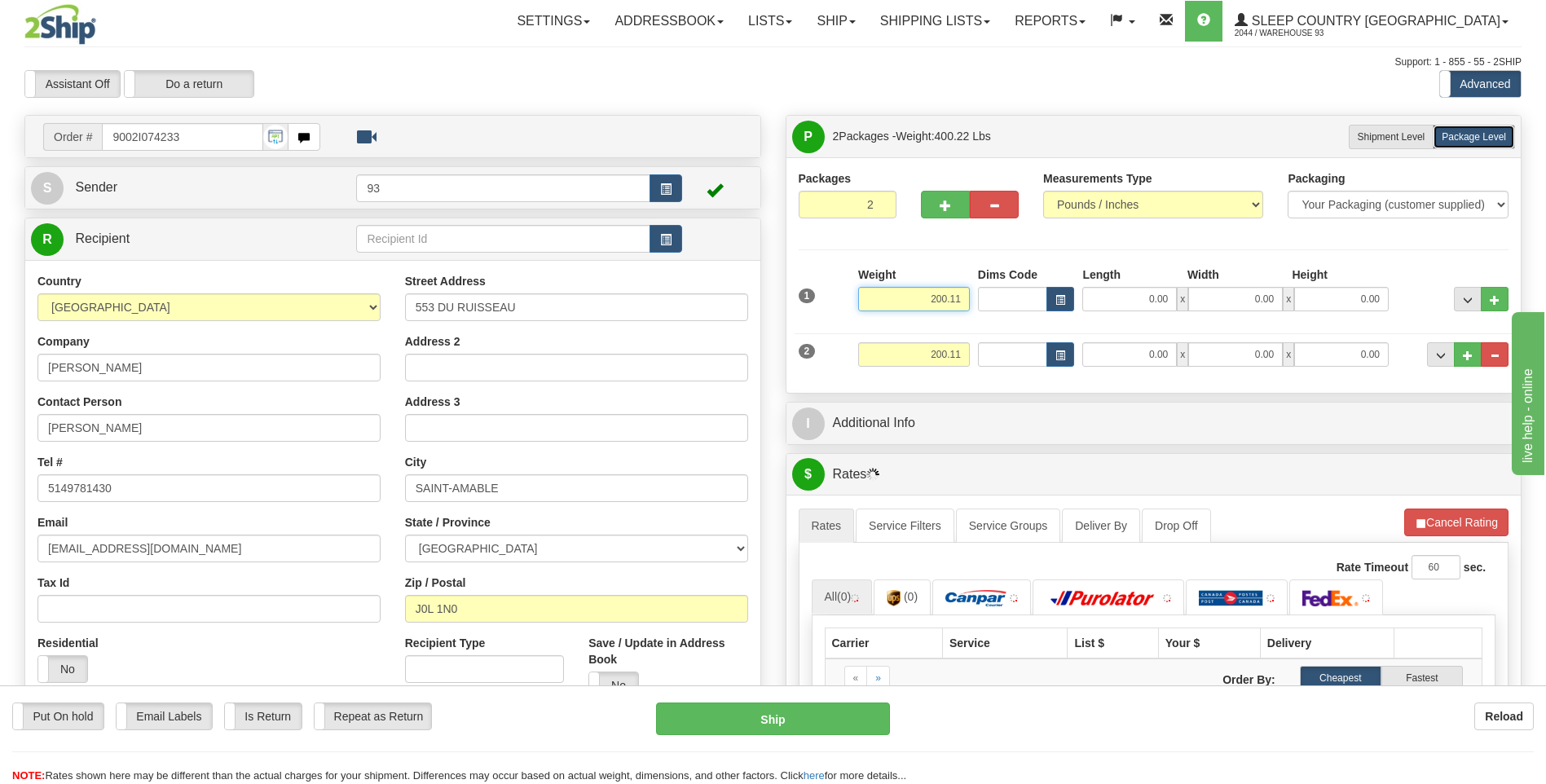
click at [967, 297] on input "200.11" at bounding box center [914, 299] width 112 height 25
type input "2"
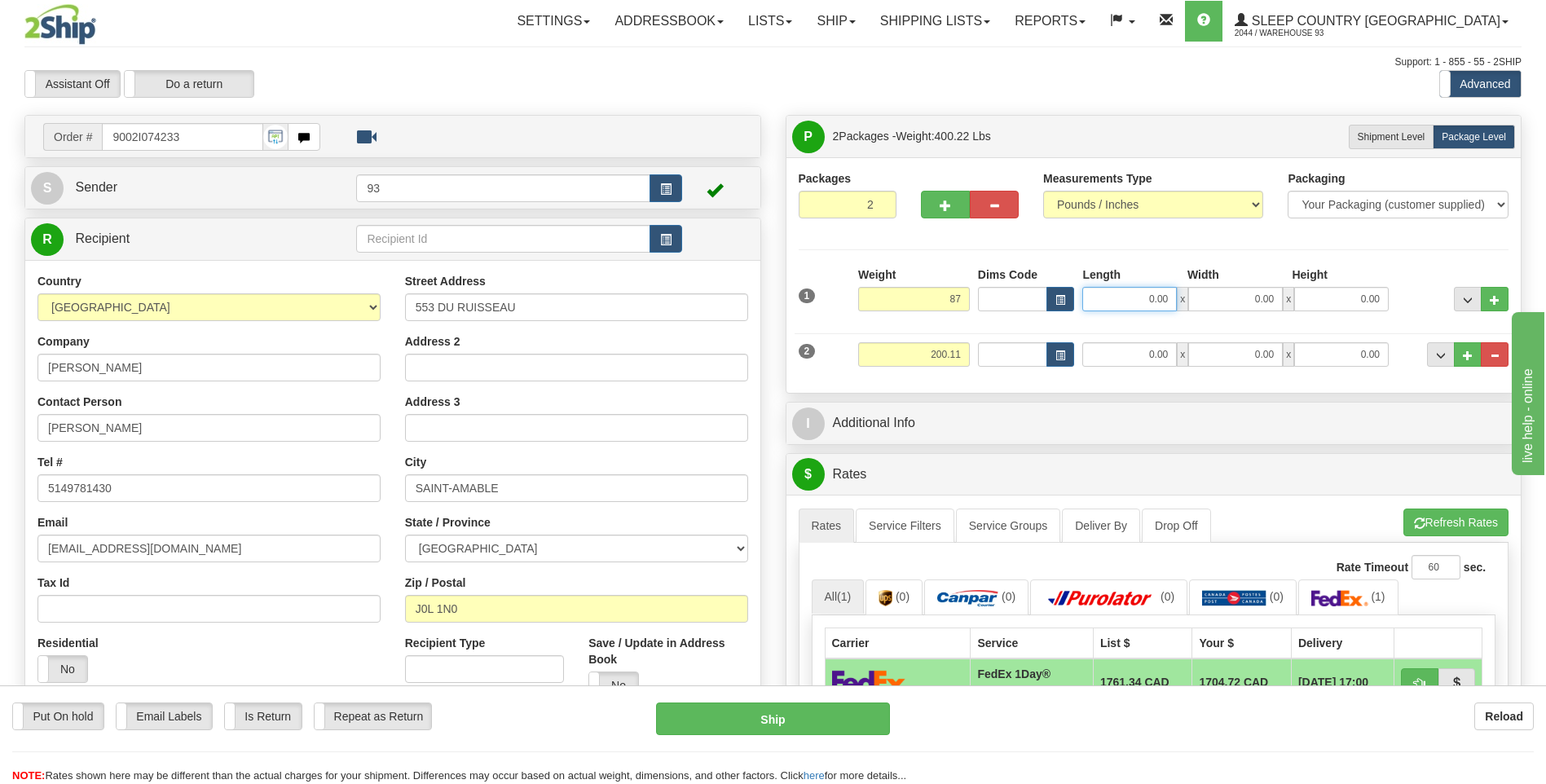
type input "87.00"
click at [1144, 303] on input "0.00" at bounding box center [1129, 299] width 95 height 25
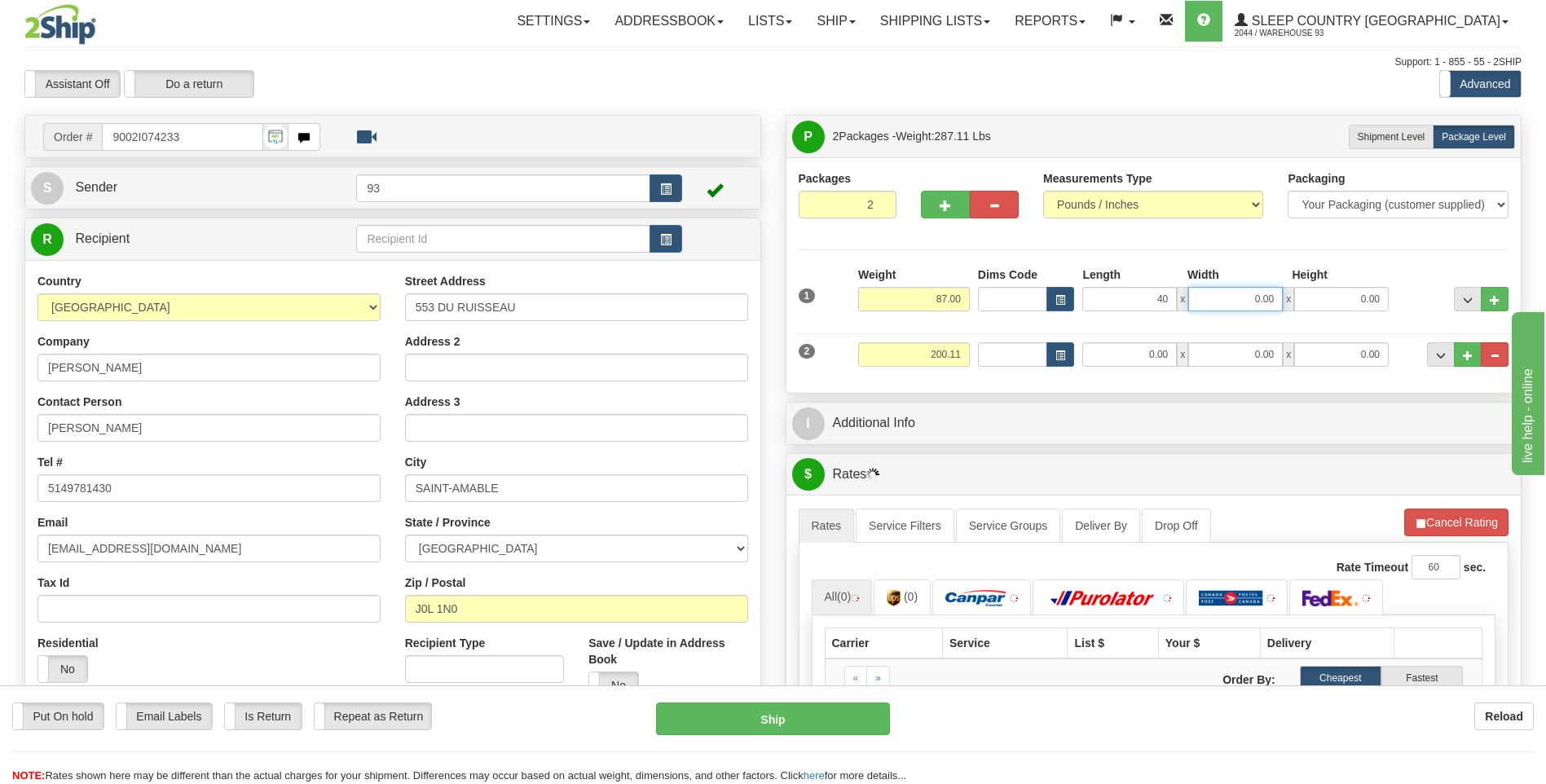
type input "40.00"
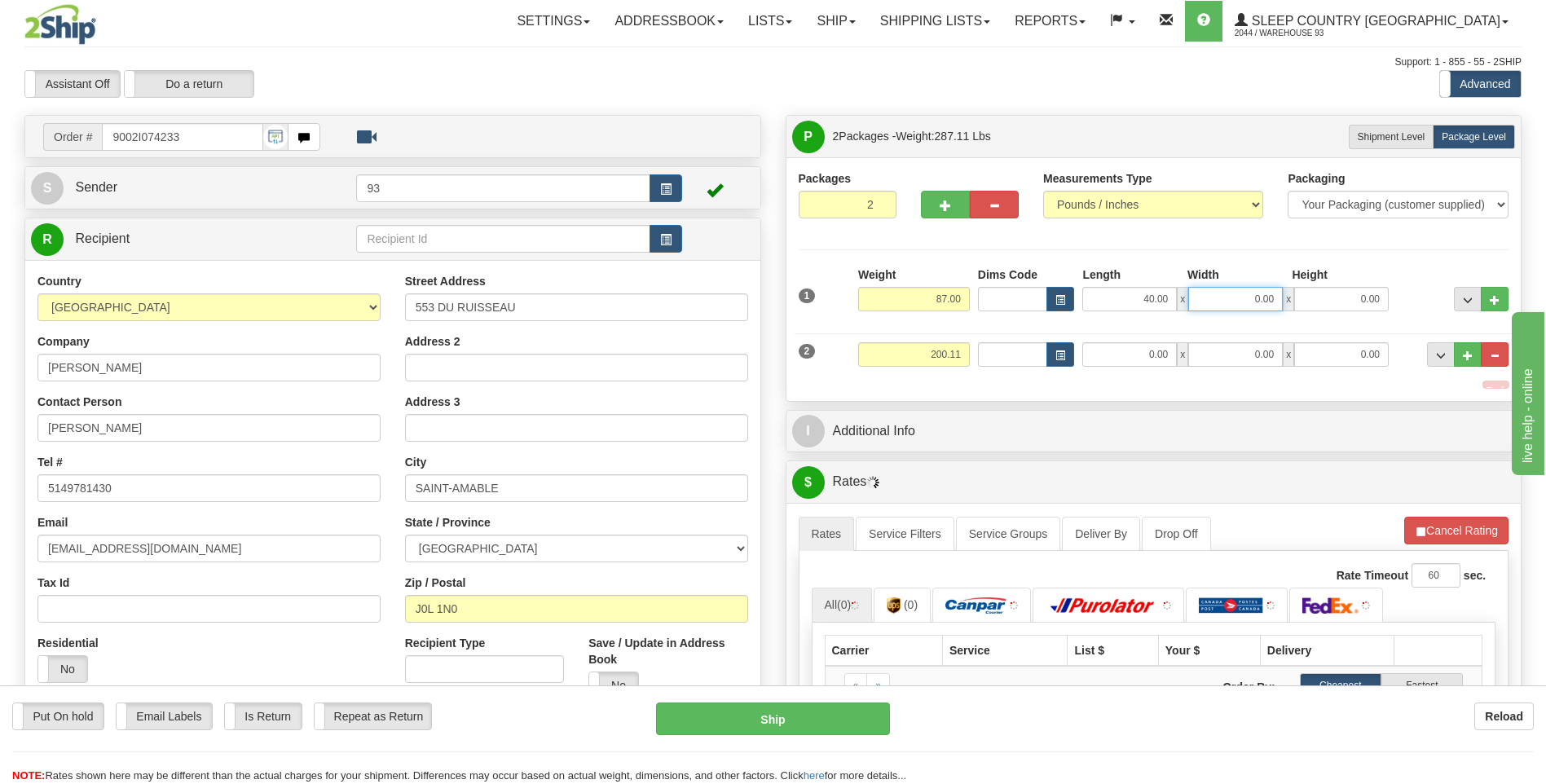
click at [1210, 302] on input "0.00" at bounding box center [1236, 299] width 95 height 25
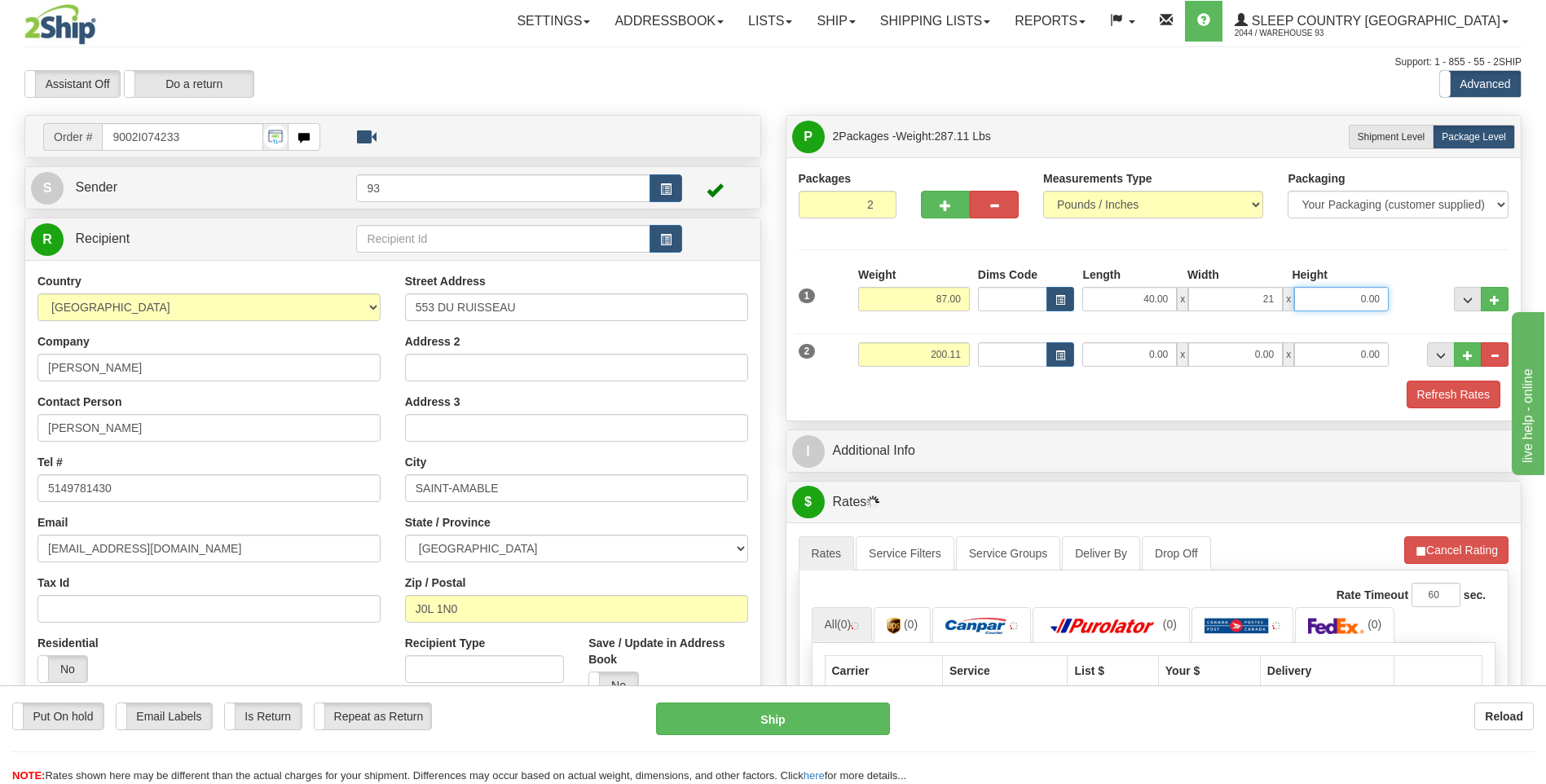
type input "21.00"
click at [1338, 298] on input "0.00" at bounding box center [1341, 299] width 95 height 25
type input "21.00"
click at [959, 346] on input "200.11" at bounding box center [914, 355] width 112 height 25
type input "2"
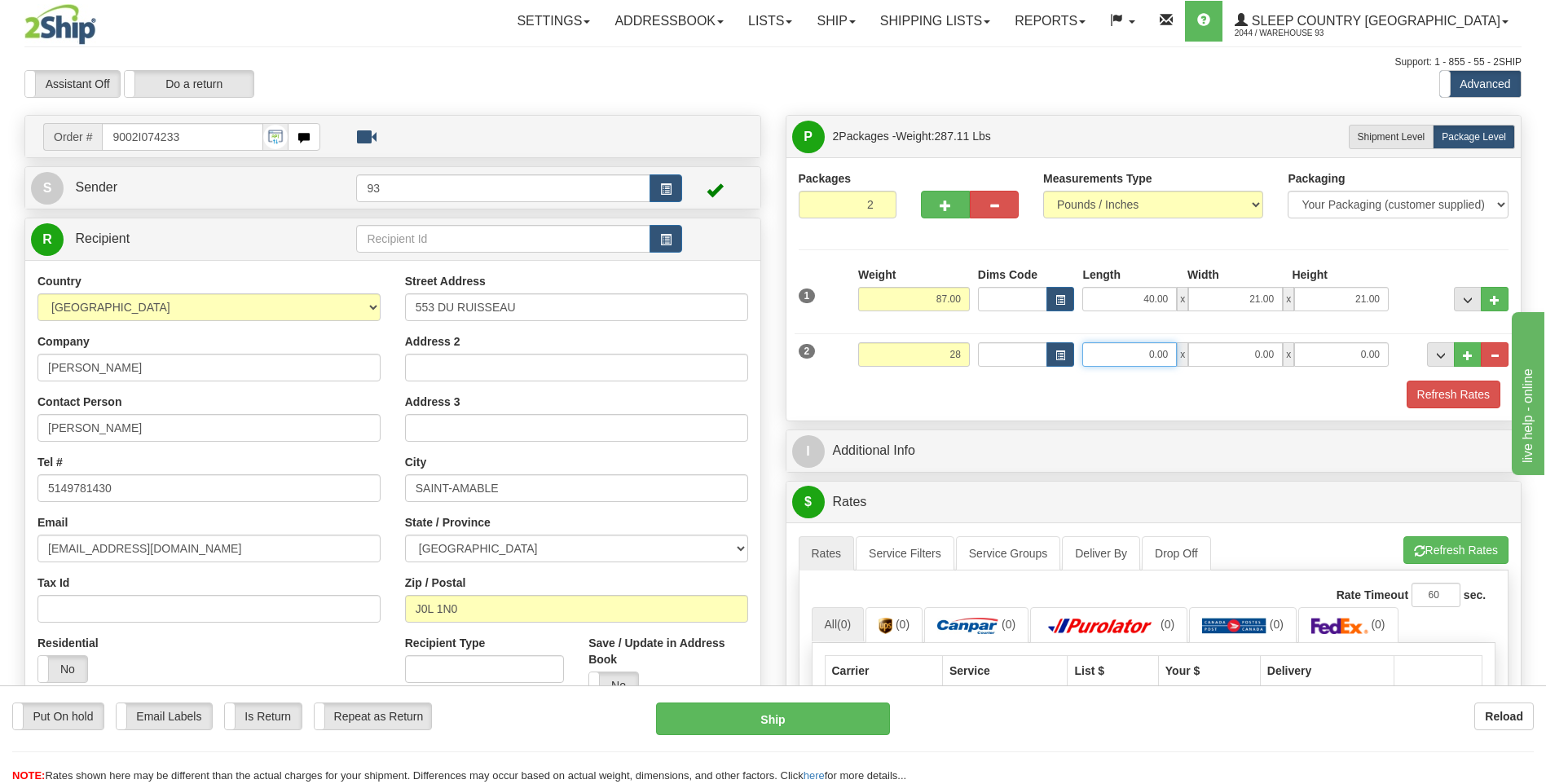
type input "28.00"
click at [1138, 359] on input "0.00" at bounding box center [1129, 355] width 95 height 25
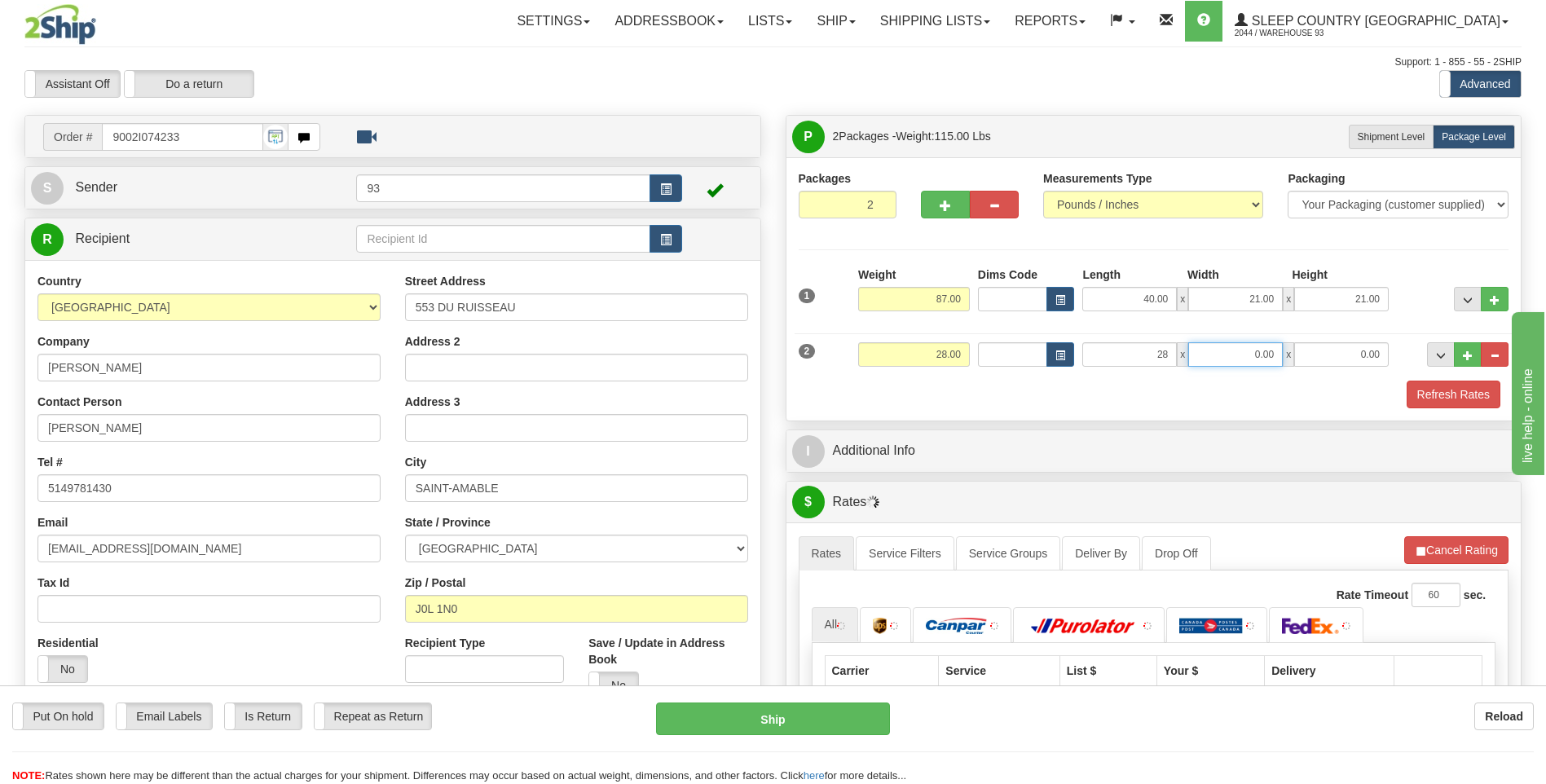
type input "28.00"
click at [1234, 347] on input "0.00" at bounding box center [1236, 355] width 95 height 25
type input "10.00"
click at [1329, 348] on input "0.00" at bounding box center [1341, 355] width 95 height 25
type input "10.00"
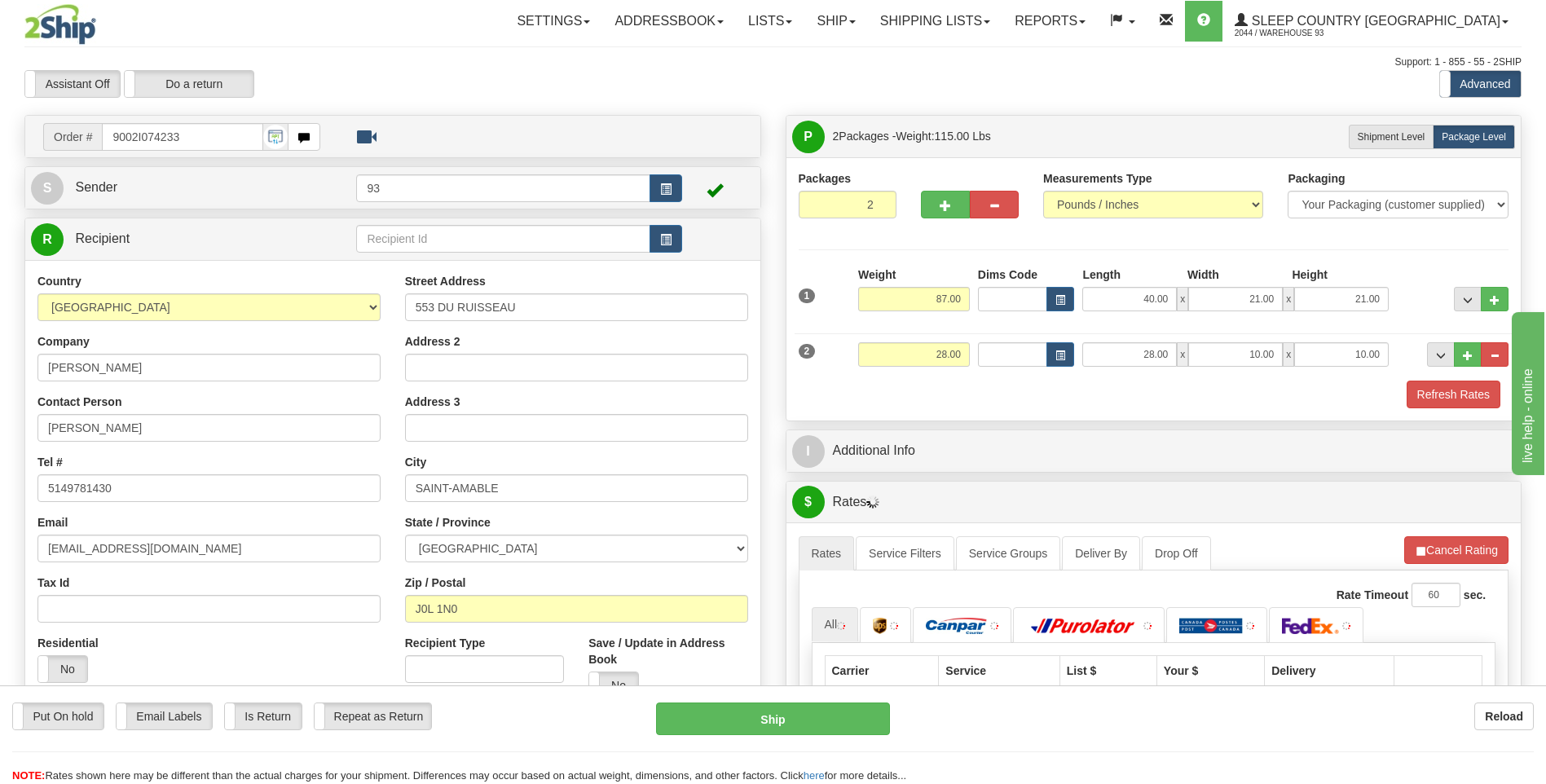
click at [1379, 394] on div "Refresh Rates" at bounding box center [1154, 394] width 719 height 27
click at [1424, 396] on button "Refresh Rates" at bounding box center [1454, 394] width 94 height 27
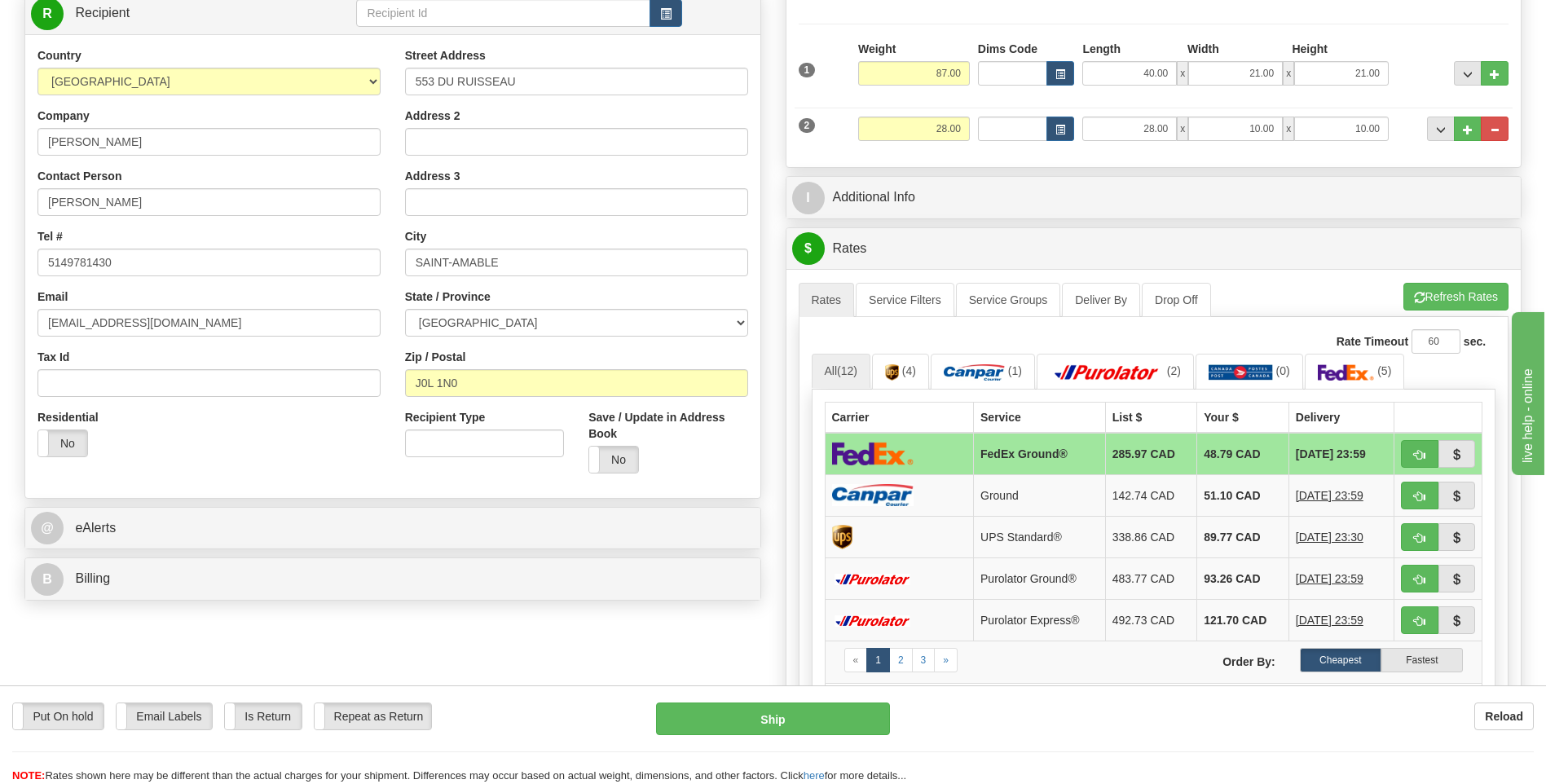
scroll to position [245, 0]
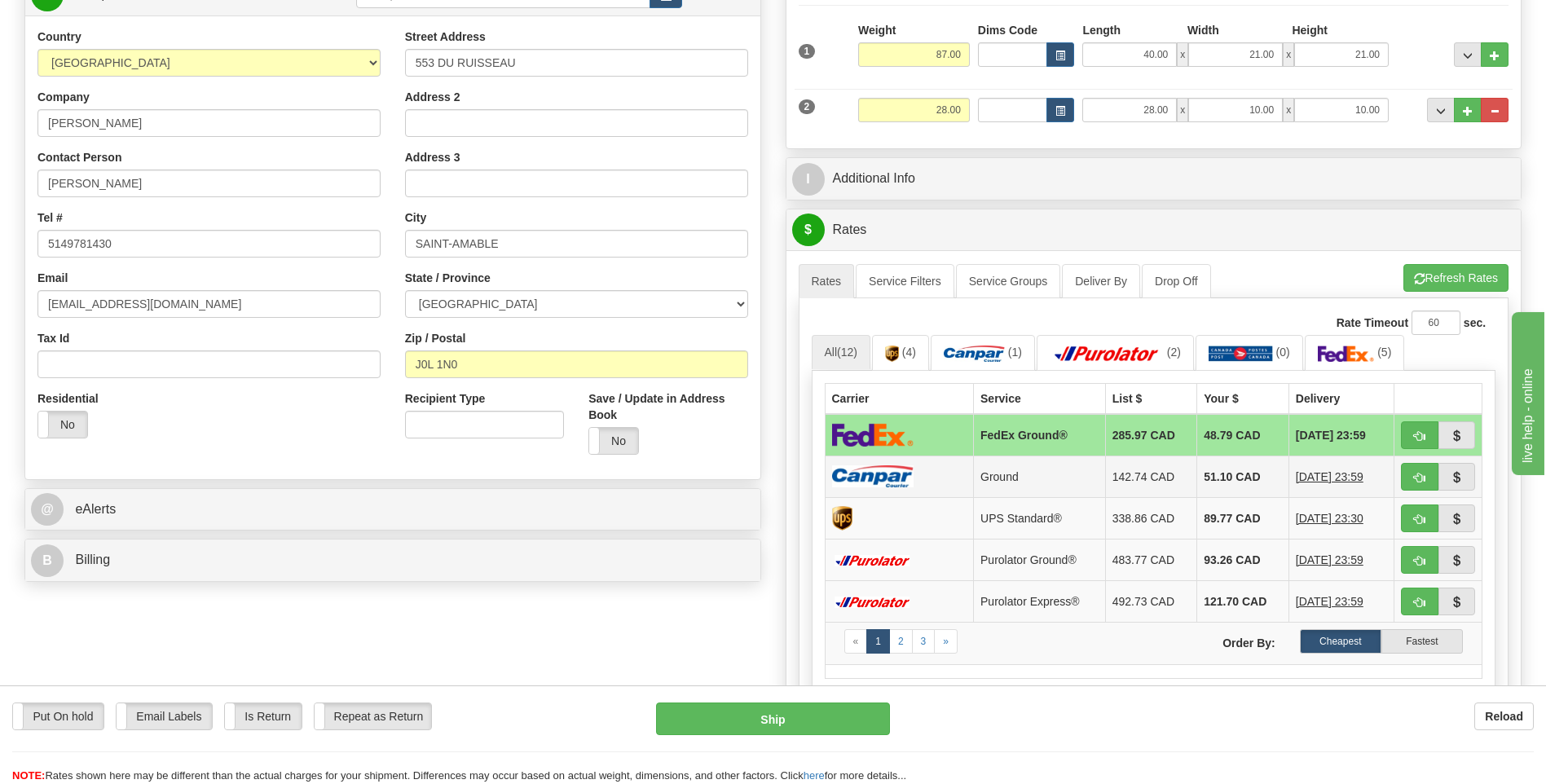
click at [921, 470] on td at bounding box center [899, 476] width 149 height 42
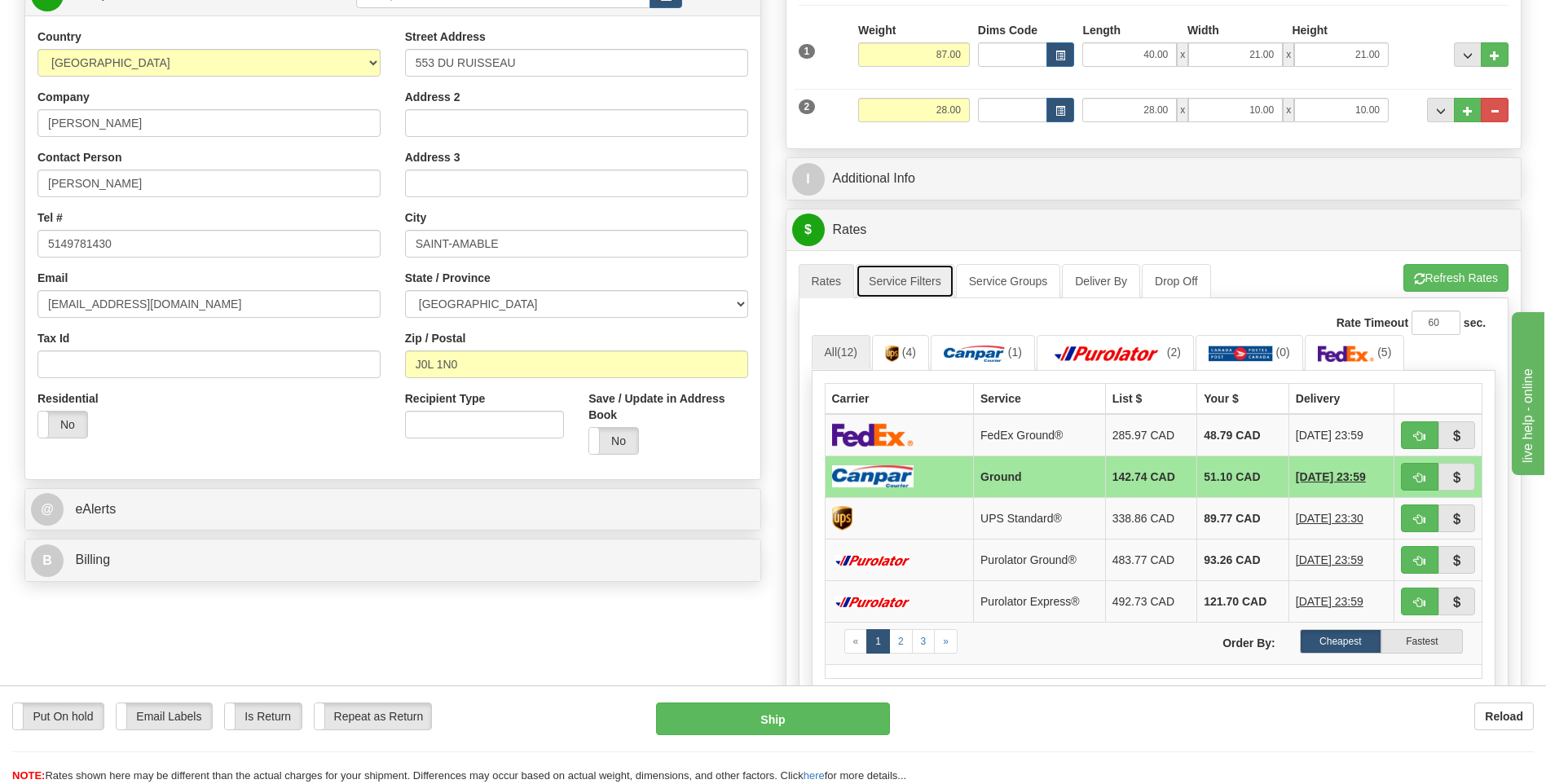
click at [900, 286] on link "Service Filters" at bounding box center [905, 281] width 98 height 35
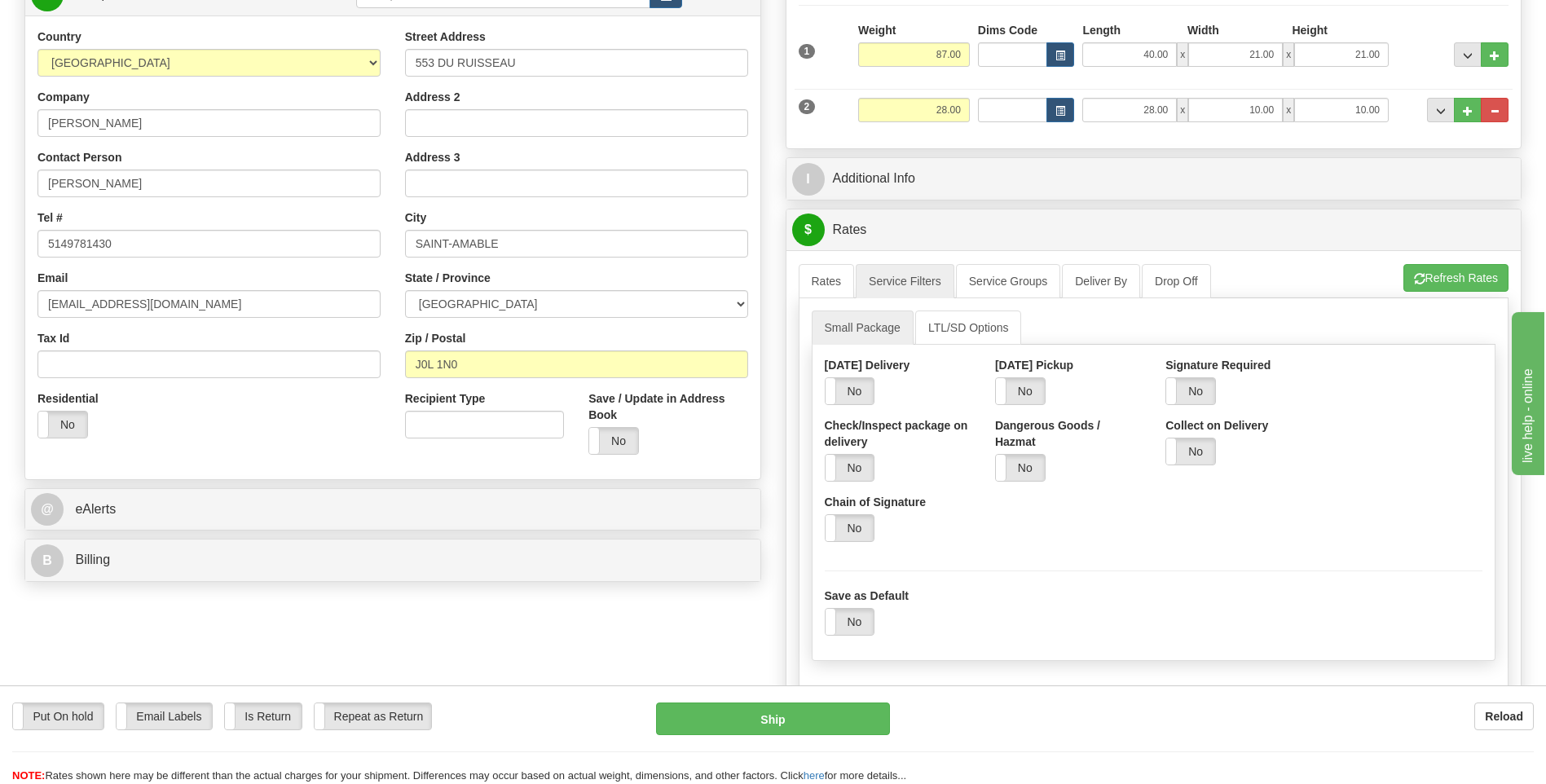
drag, startPoint x: 1209, startPoint y: 393, endPoint x: 1221, endPoint y: 396, distance: 12.4
click at [1210, 394] on label "No" at bounding box center [1190, 390] width 49 height 26
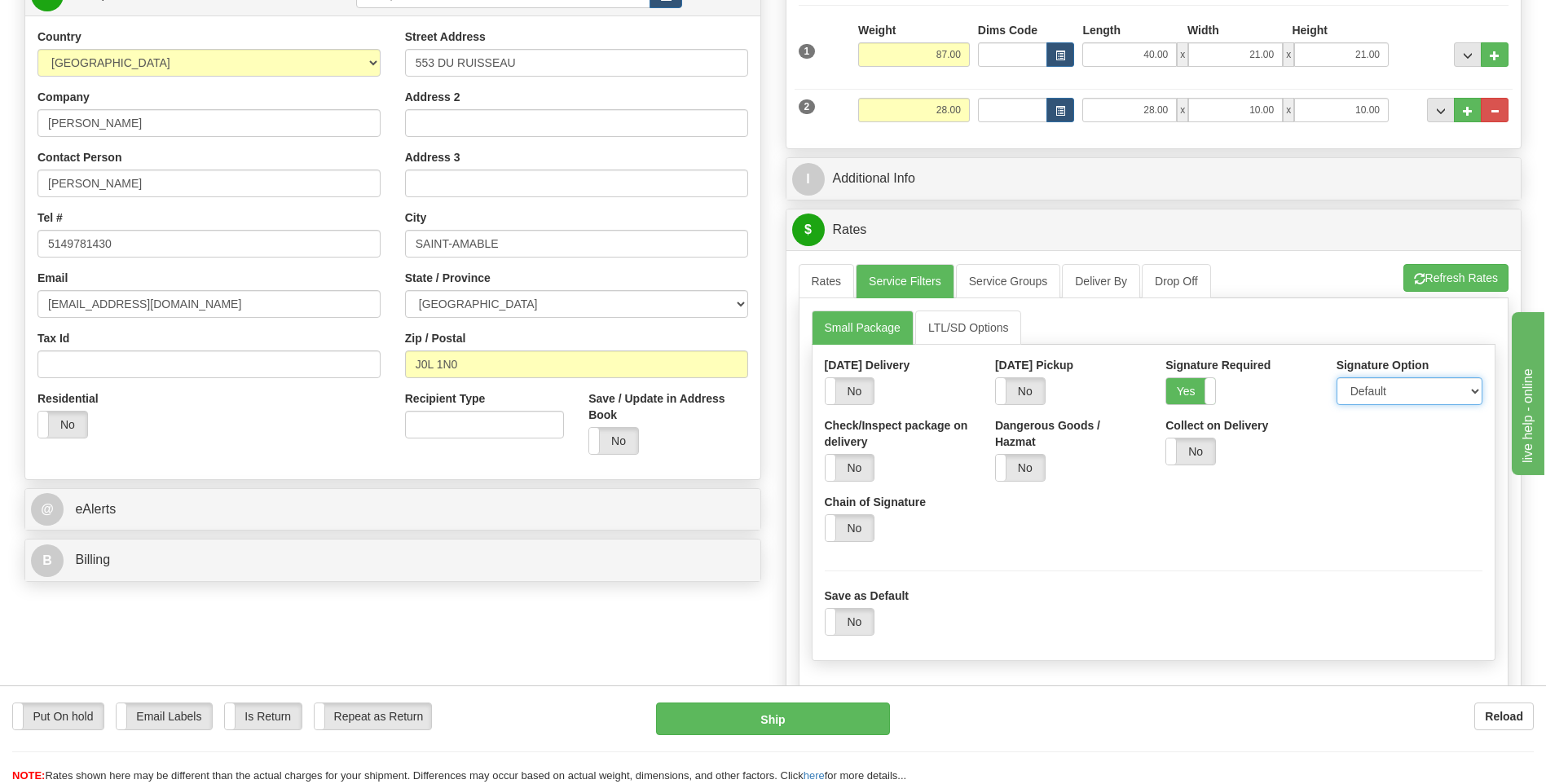
click at [1391, 388] on select "Default Adult Direct Indirect No Signature Required" at bounding box center [1409, 390] width 145 height 27
select select "1"
click at [1337, 377] on select "Default Adult Direct Indirect No Signature Required" at bounding box center [1409, 390] width 145 height 27
click at [832, 277] on link "Rates" at bounding box center [827, 281] width 56 height 35
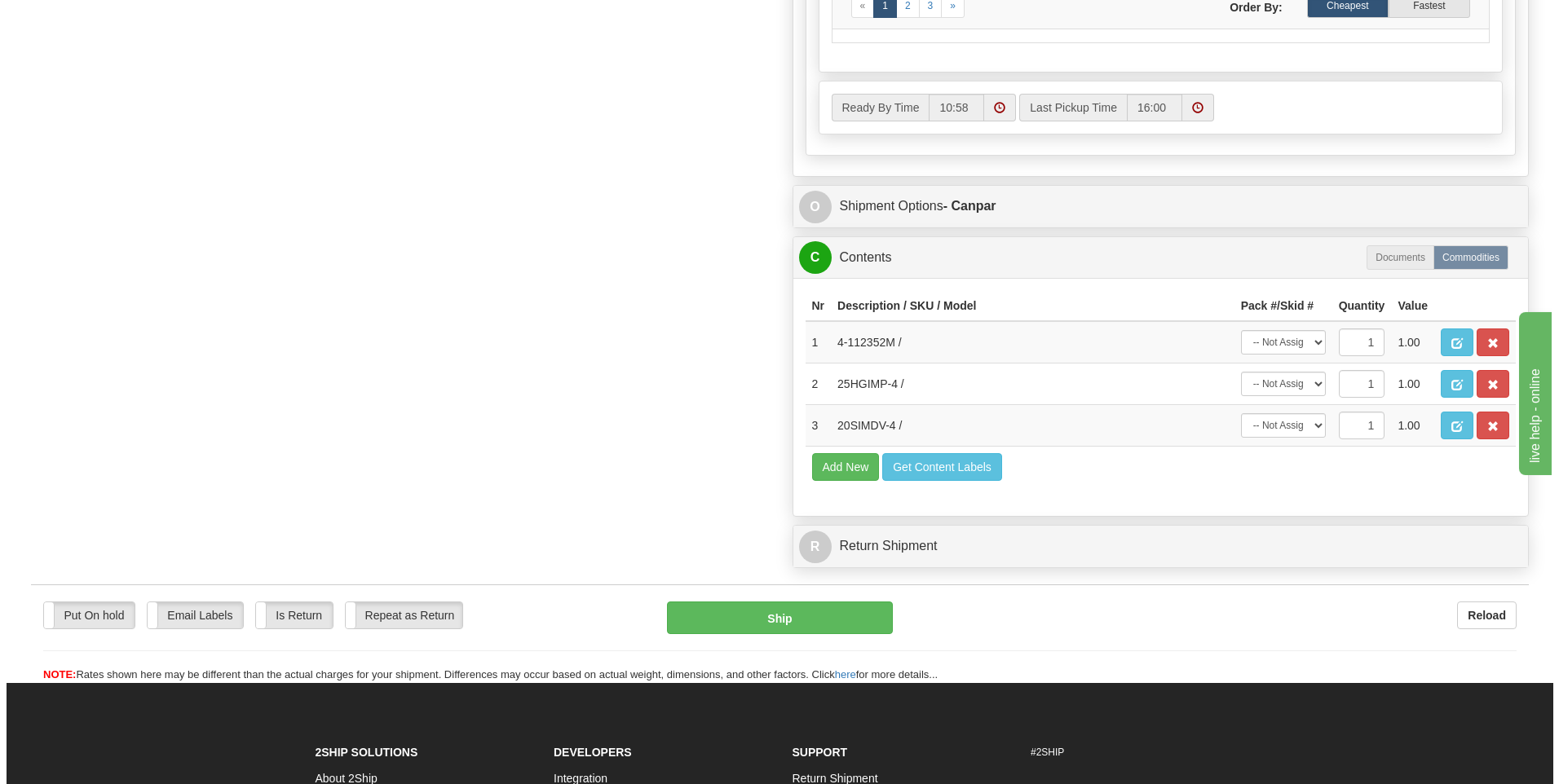
scroll to position [897, 0]
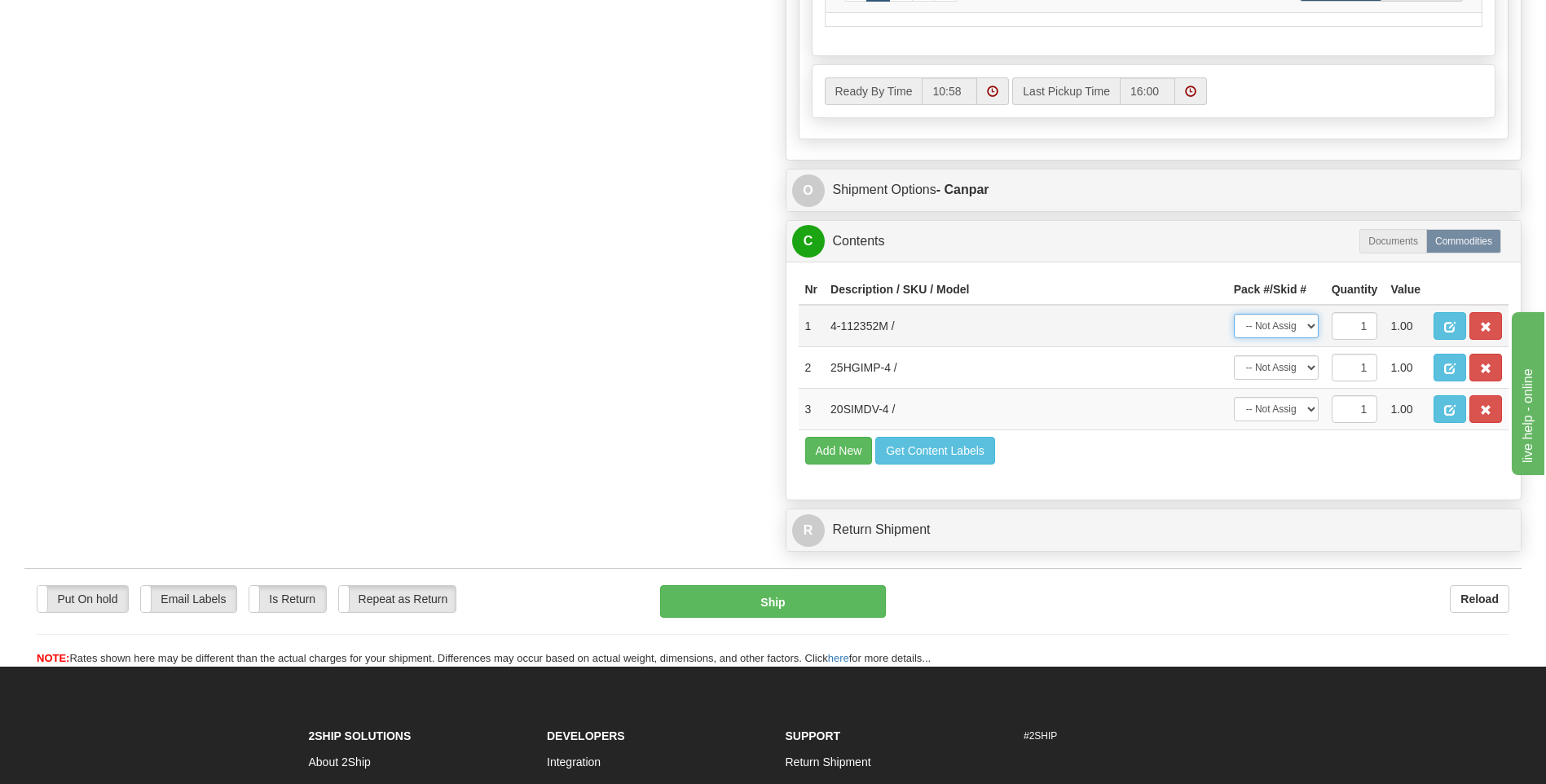
click at [1252, 328] on select "-- Not Assigned -- Package 1 Package 2" at bounding box center [1276, 326] width 85 height 25
select select "0"
click at [1234, 314] on select "-- Not Assigned -- Package 1 Package 2" at bounding box center [1276, 326] width 85 height 25
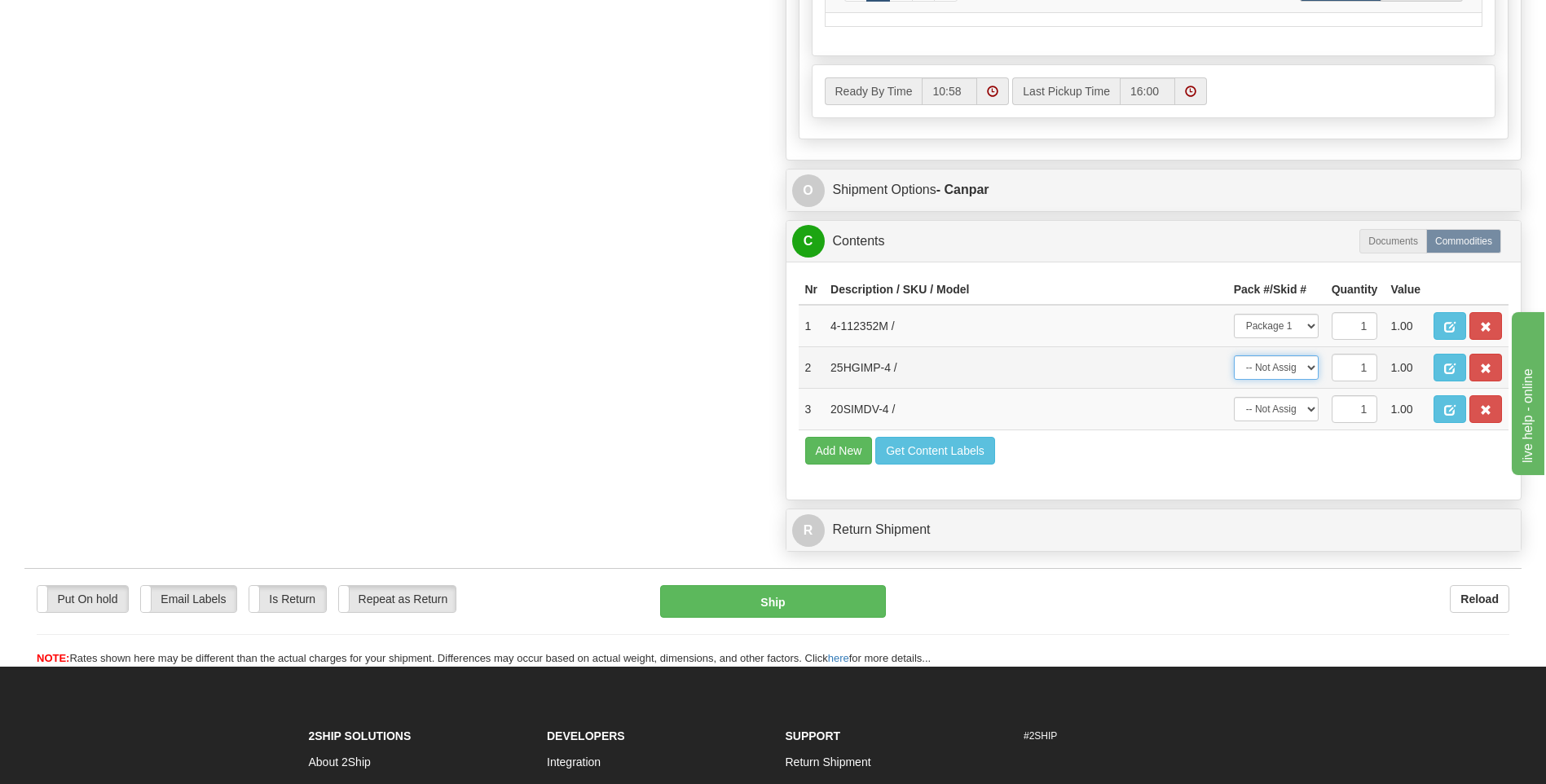
click at [1267, 365] on select "-- Not Assigned -- Package 1 Package 2" at bounding box center [1276, 368] width 85 height 25
select select "1"
click at [1234, 356] on select "-- Not Assigned -- Package 1 Package 2" at bounding box center [1276, 368] width 85 height 25
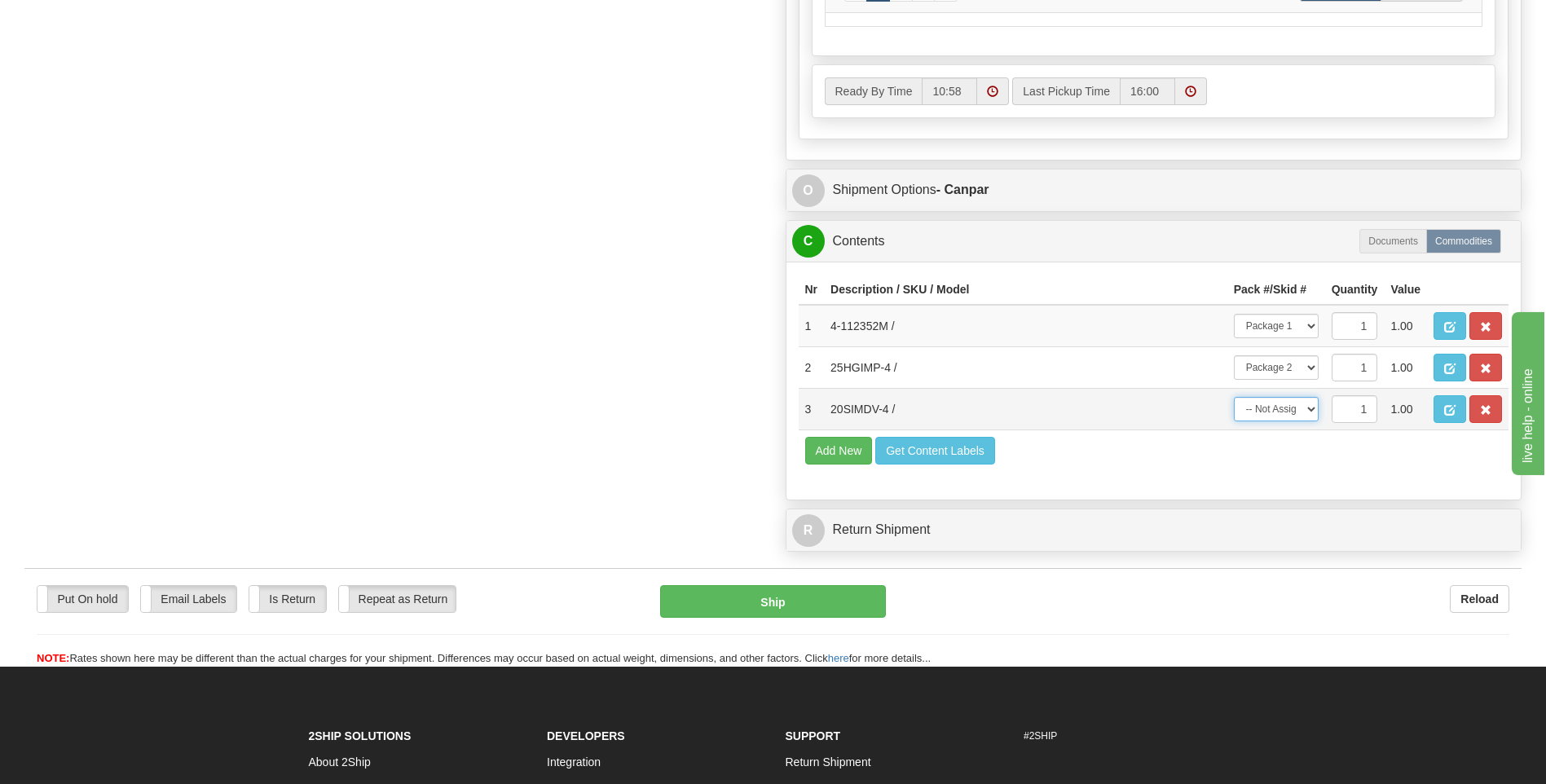
click at [1275, 405] on select "-- Not Assigned -- Package 1 Package 2" at bounding box center [1276, 410] width 85 height 25
select select "1"
click at [1234, 397] on select "-- Not Assigned -- Package 1 Package 2" at bounding box center [1276, 410] width 85 height 25
click at [840, 599] on button "Ship" at bounding box center [773, 601] width 225 height 33
type input "1"
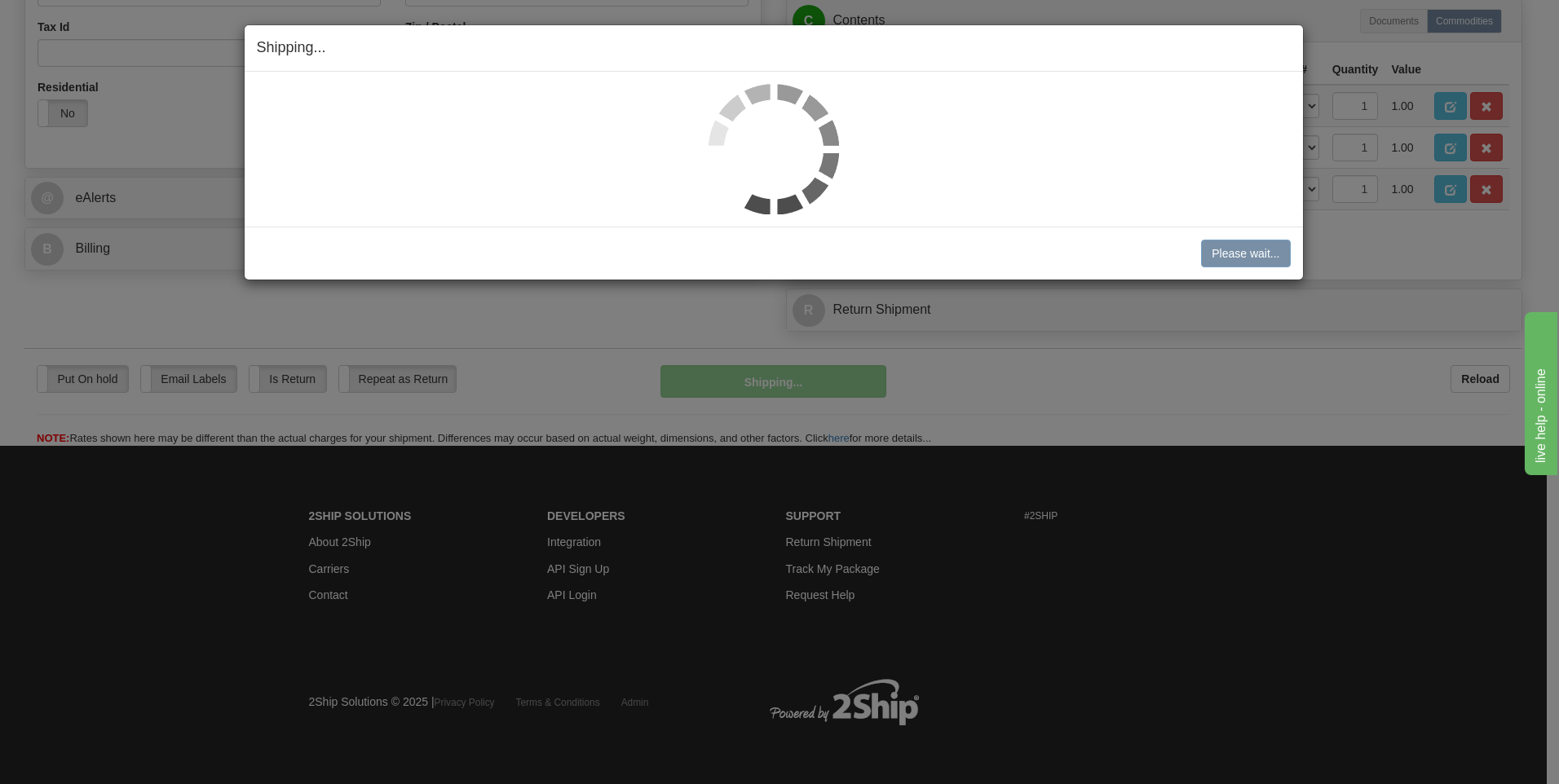
scroll to position [556, 0]
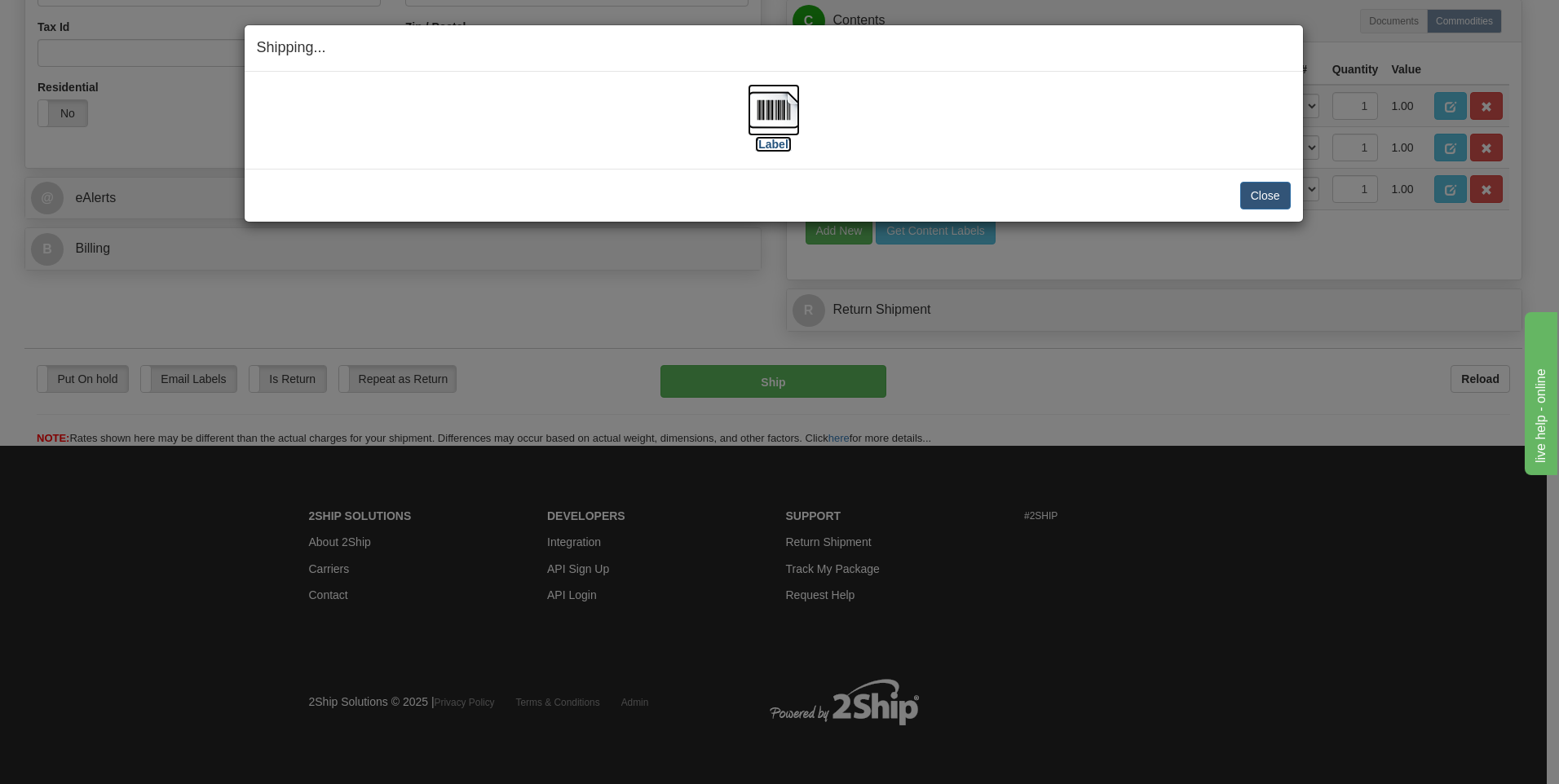
click at [780, 106] on img at bounding box center [774, 110] width 52 height 52
click at [1261, 192] on button "Close" at bounding box center [1265, 195] width 51 height 27
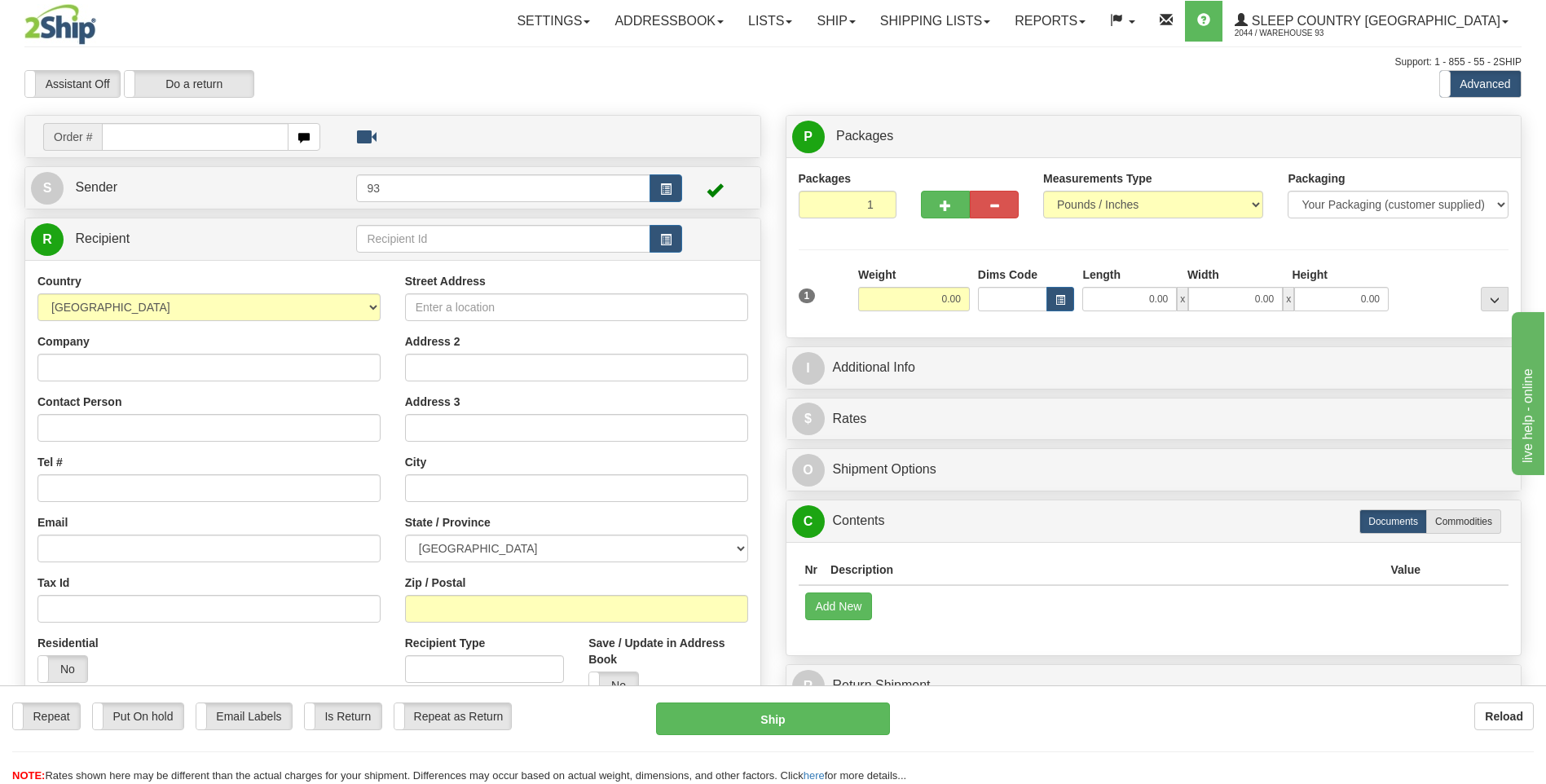
click at [170, 129] on input "text" at bounding box center [195, 137] width 186 height 27
type input "9000I072803"
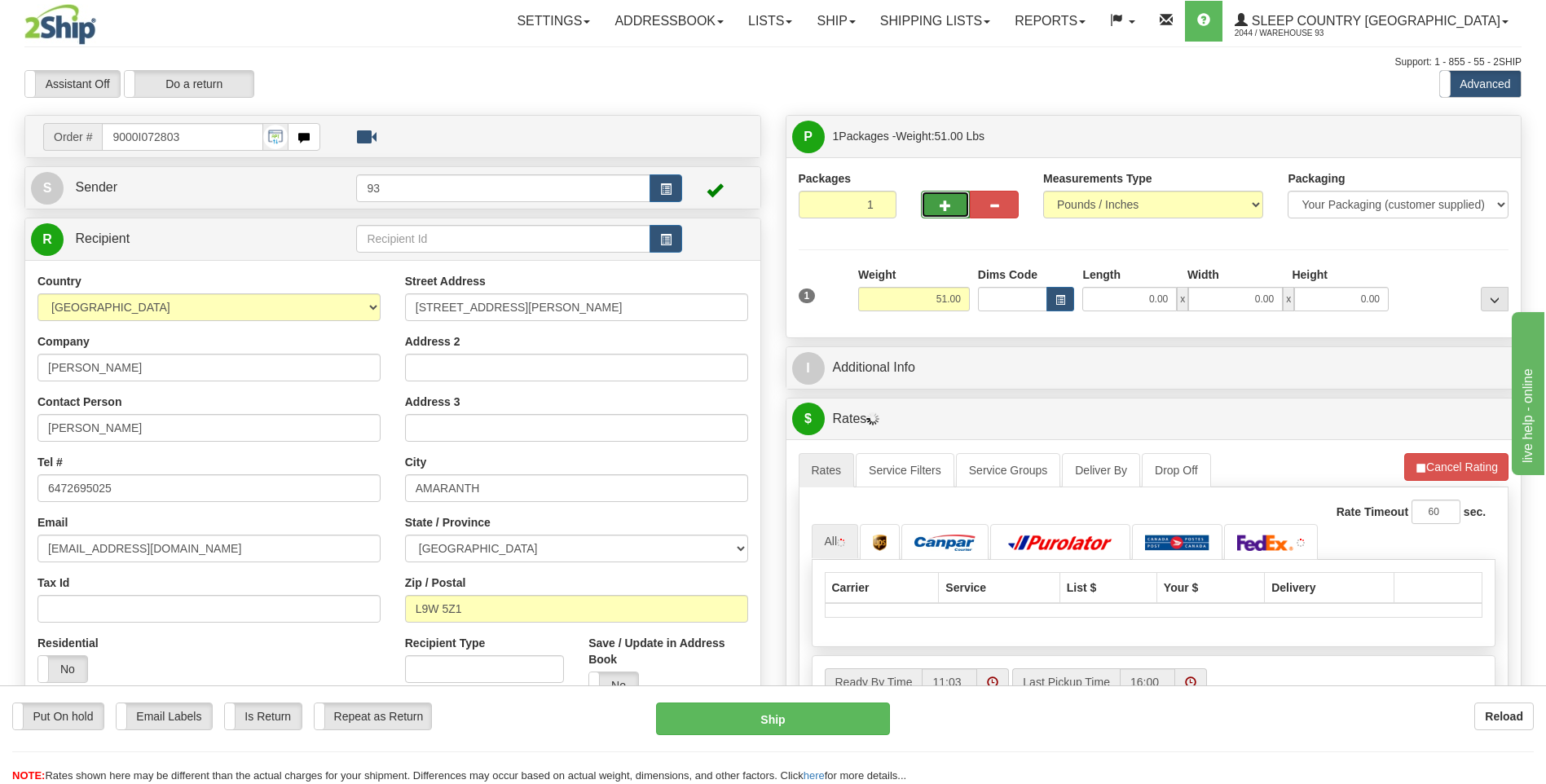
click at [951, 200] on span "button" at bounding box center [946, 206] width 12 height 11
type input "2"
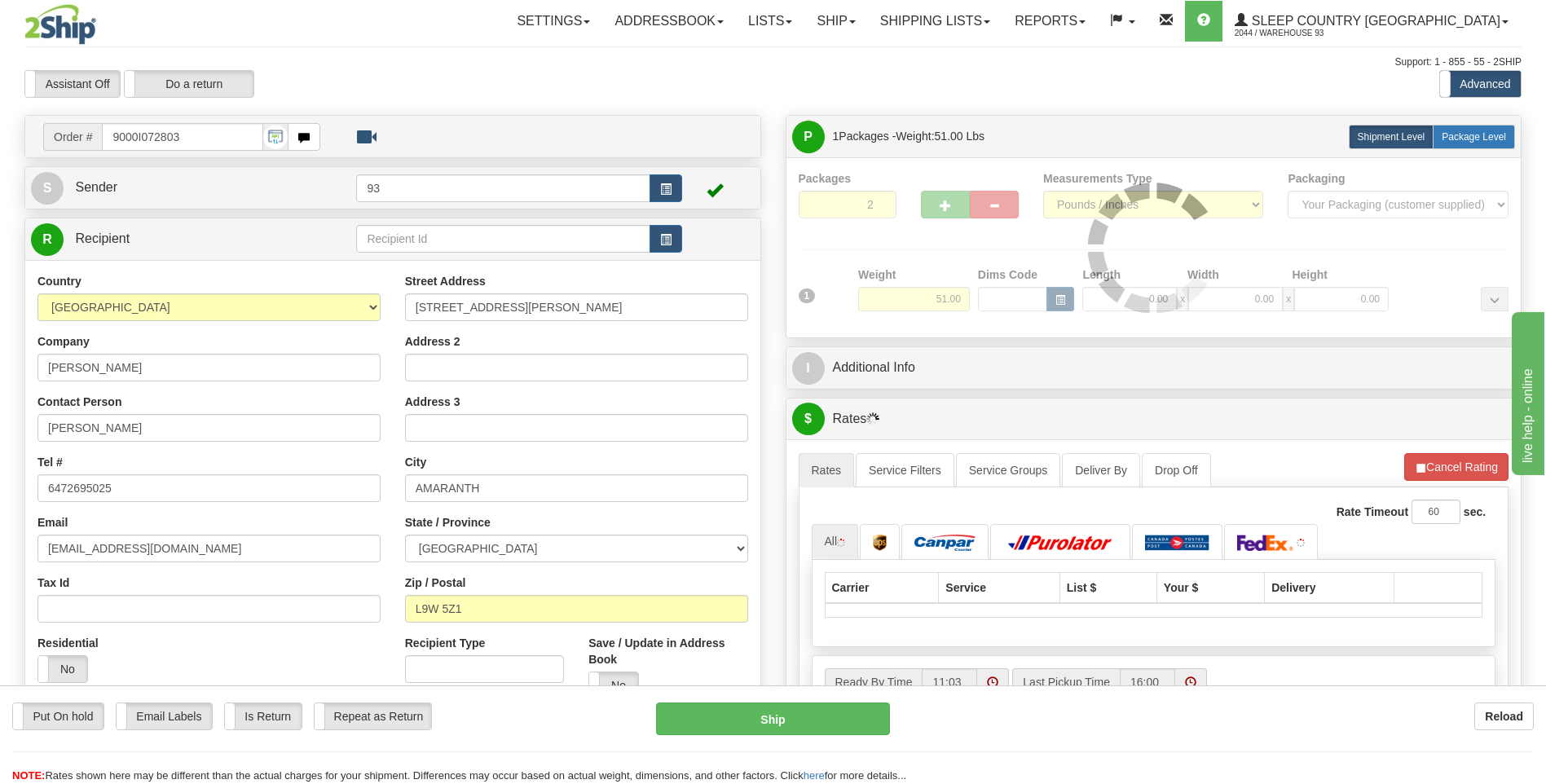
click at [1462, 138] on span "Package Level" at bounding box center [1474, 137] width 65 height 12
radio input "true"
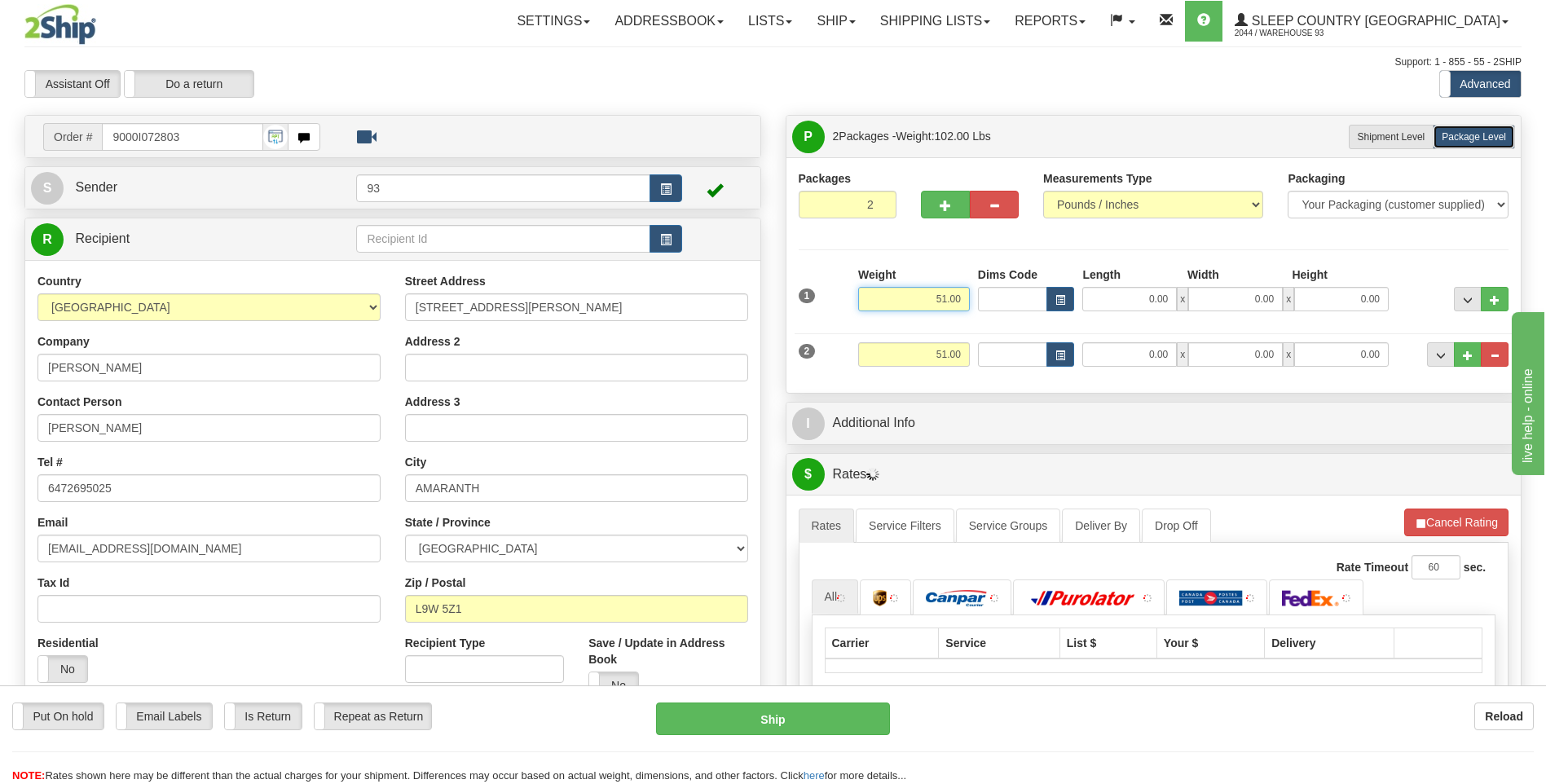
click at [961, 298] on input "51.00" at bounding box center [914, 299] width 112 height 25
type input "5"
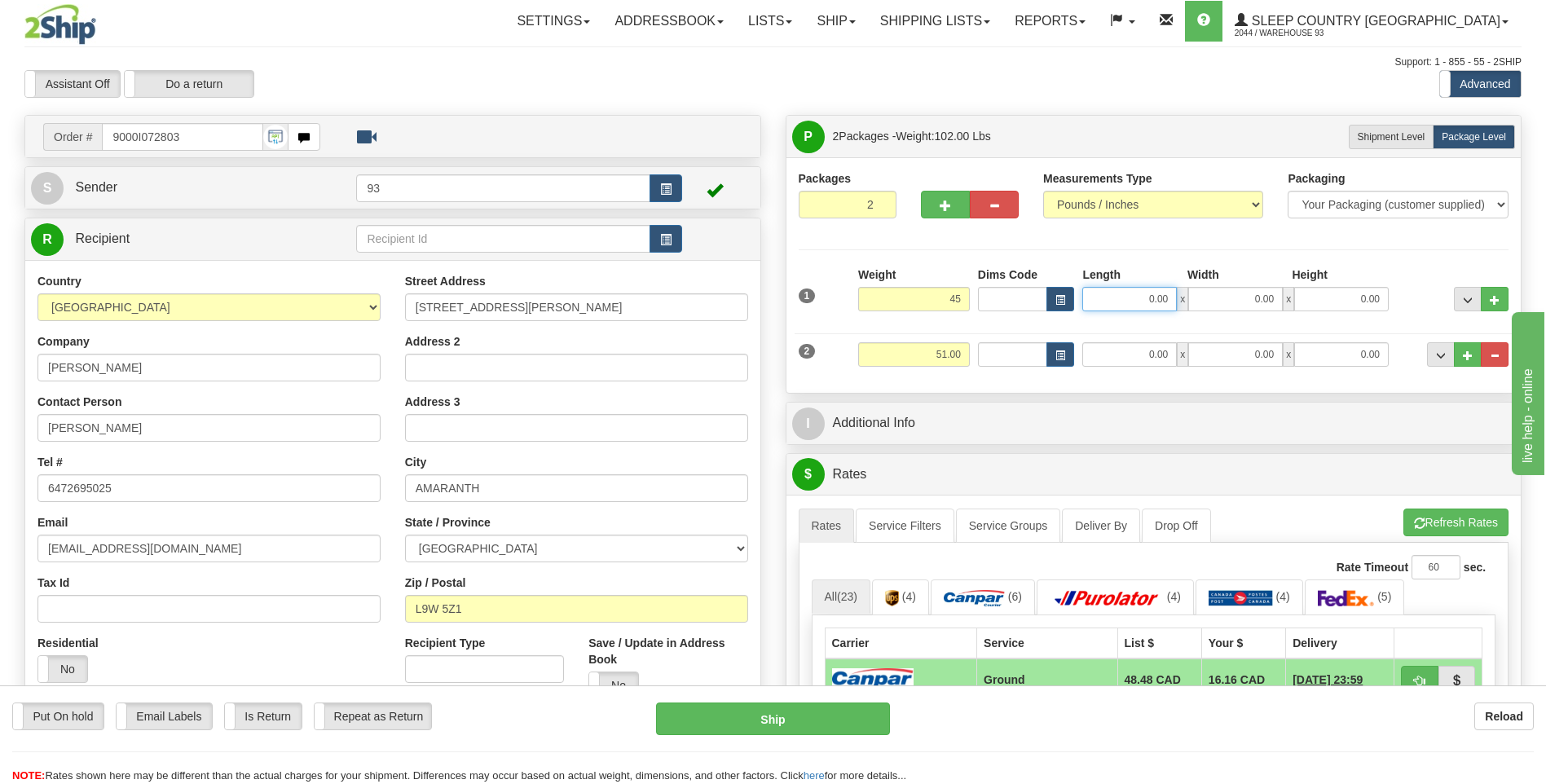
type input "45.00"
click at [1134, 298] on input "0.00" at bounding box center [1129, 299] width 95 height 25
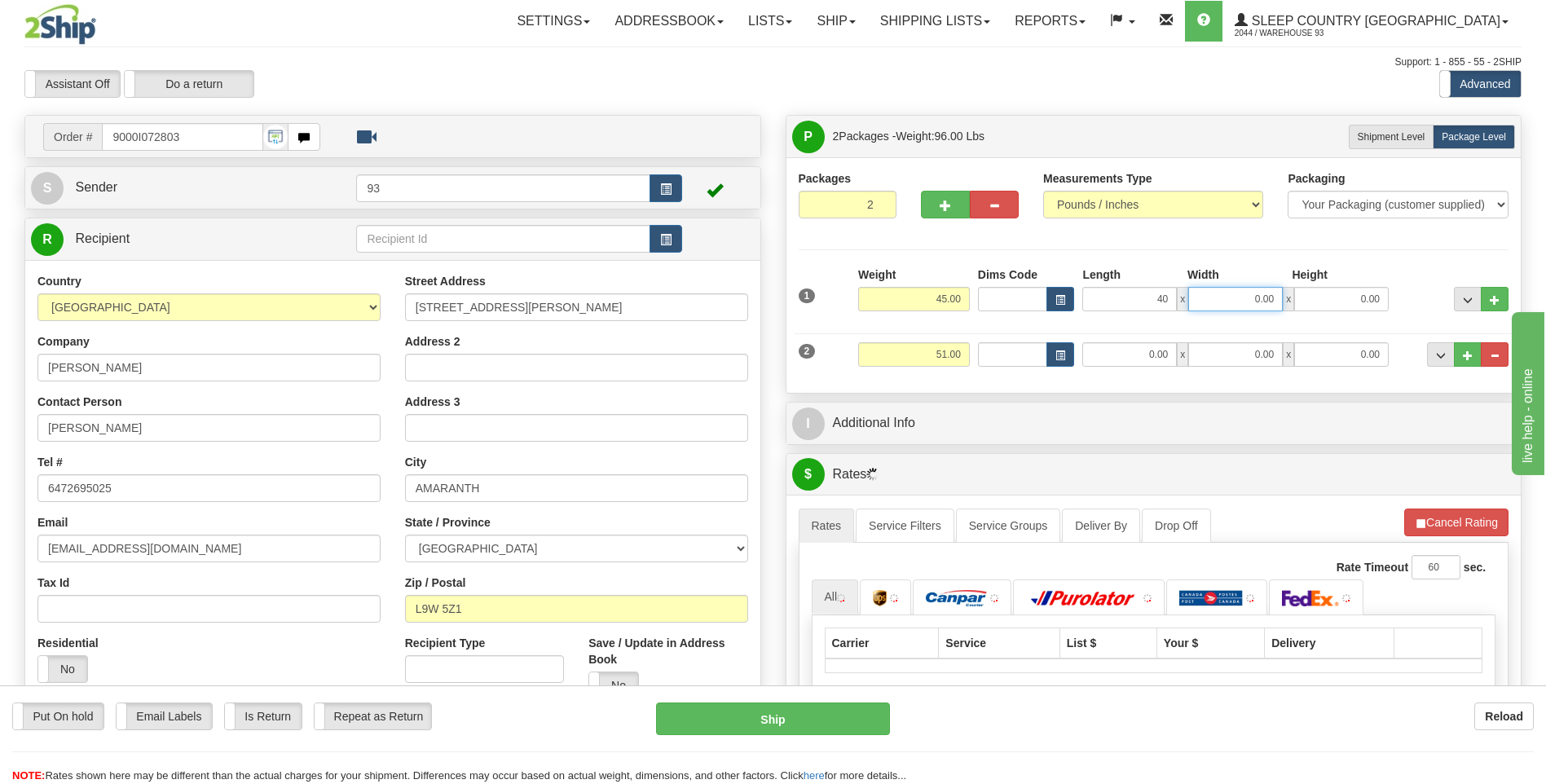
type input "40.00"
click at [1263, 302] on input "0.00" at bounding box center [1236, 299] width 95 height 25
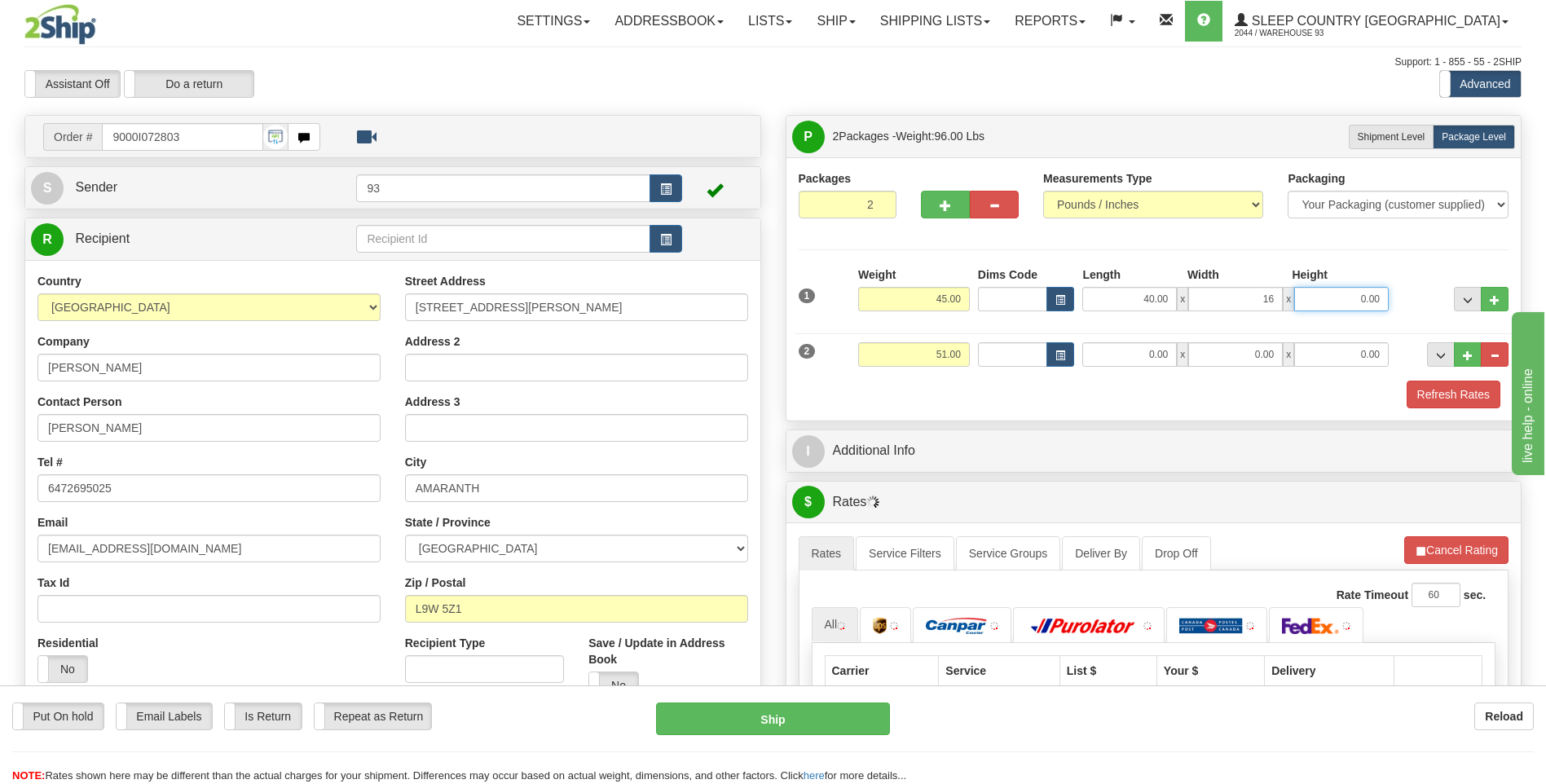
type input "16.00"
click at [1333, 297] on input "0.00" at bounding box center [1341, 299] width 95 height 25
type input "16.00"
click at [969, 351] on input "51.00" at bounding box center [914, 355] width 112 height 25
type input "5"
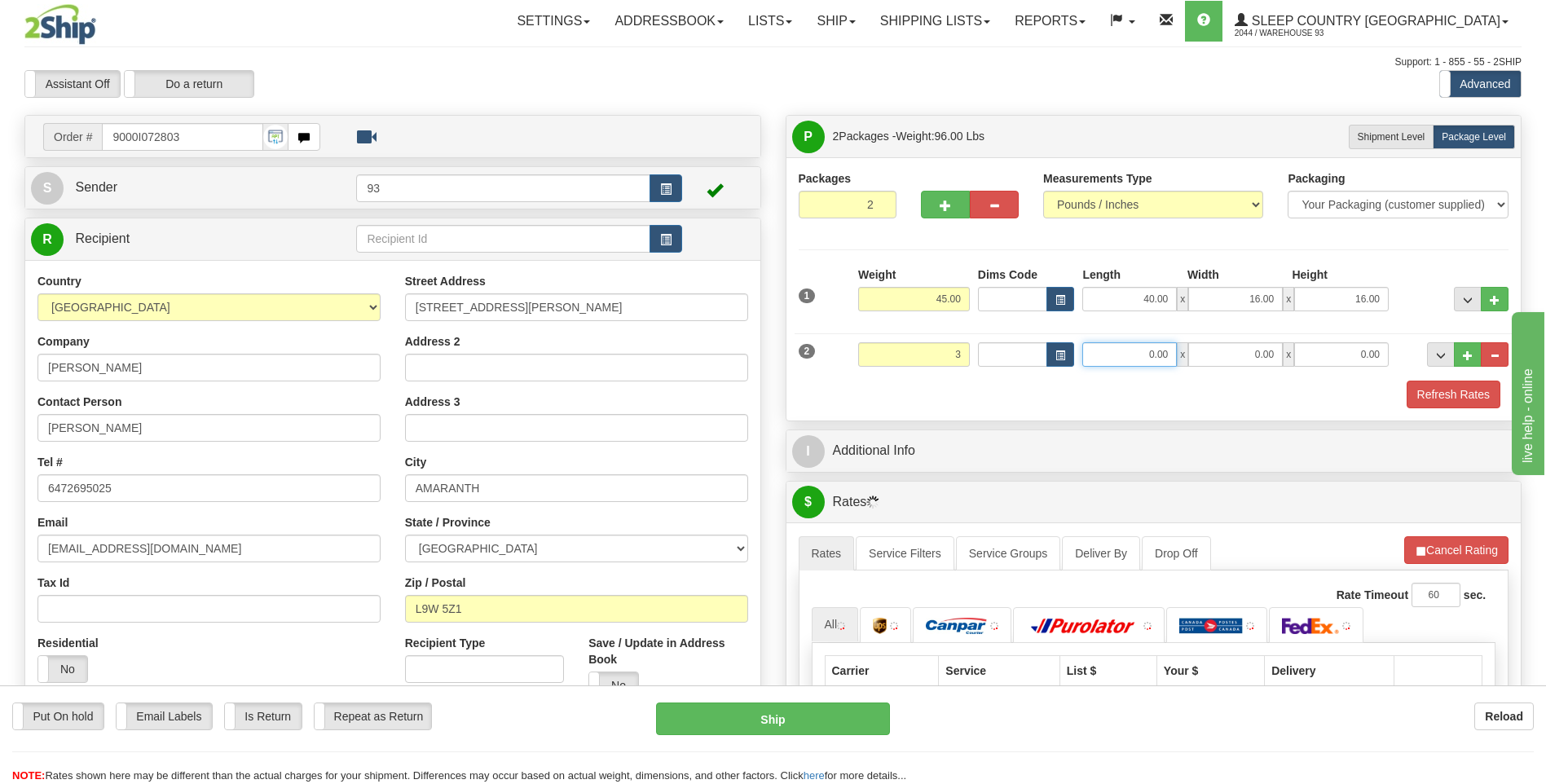
type input "3.00"
click at [1144, 348] on input "0.00" at bounding box center [1129, 355] width 95 height 25
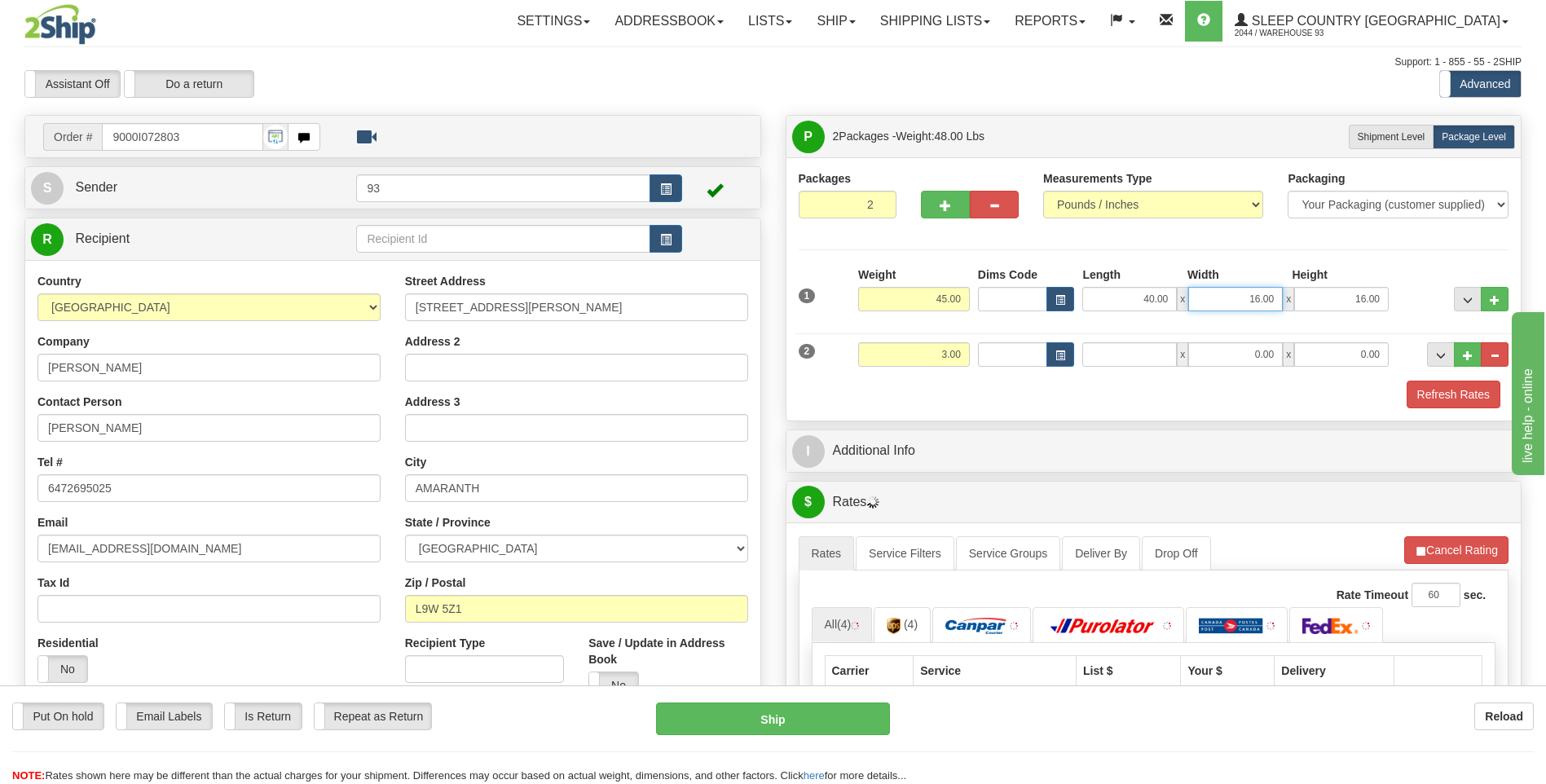
type input "0.00"
click at [1281, 297] on input "16.00" at bounding box center [1236, 299] width 95 height 25
type input "18.00"
click at [1382, 299] on input "16.00" at bounding box center [1341, 299] width 95 height 25
type input "18.00"
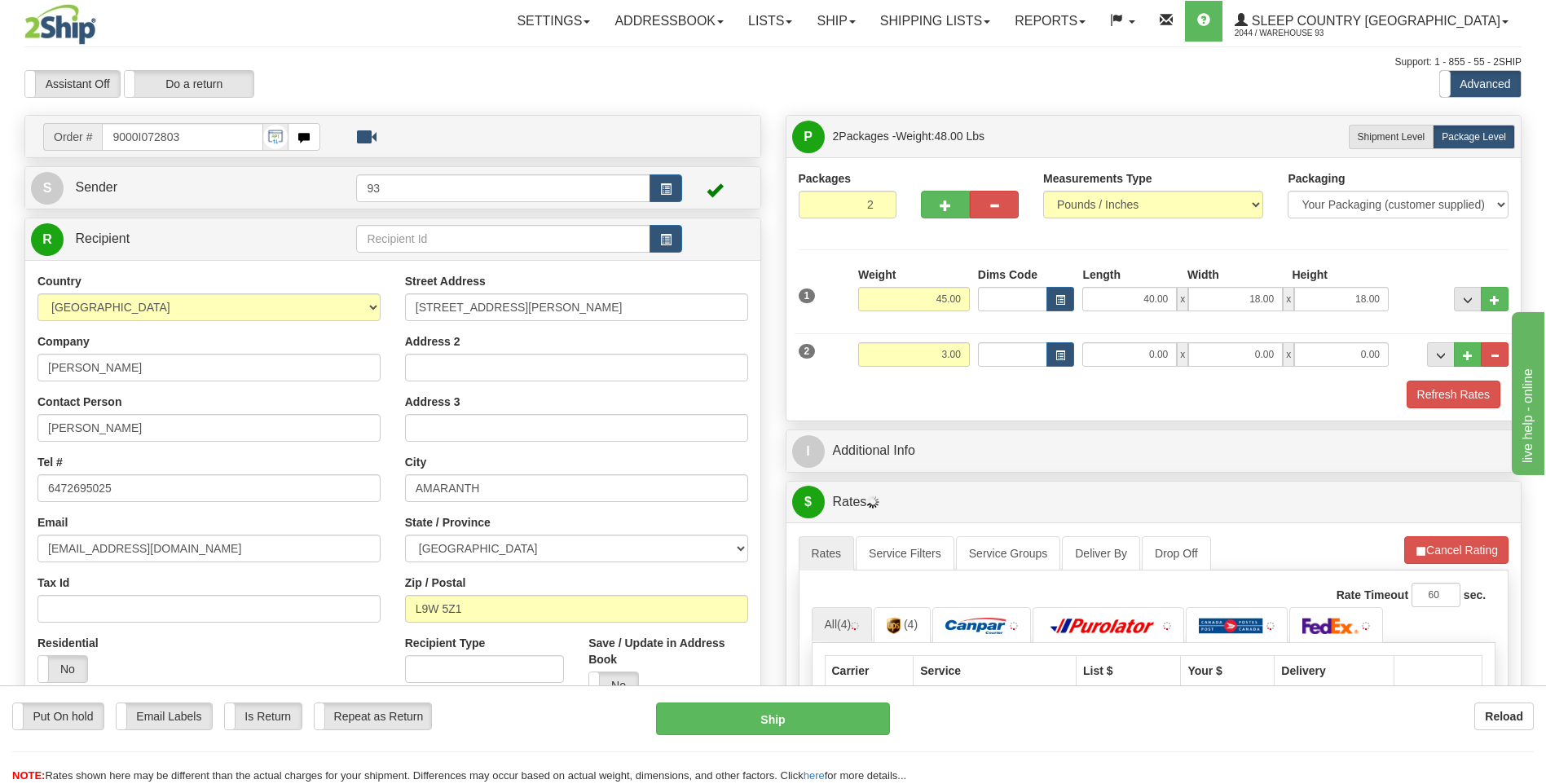
click at [1170, 381] on div "Refresh Rates" at bounding box center [1154, 394] width 719 height 27
click at [1170, 349] on input "0.00" at bounding box center [1129, 355] width 95 height 25
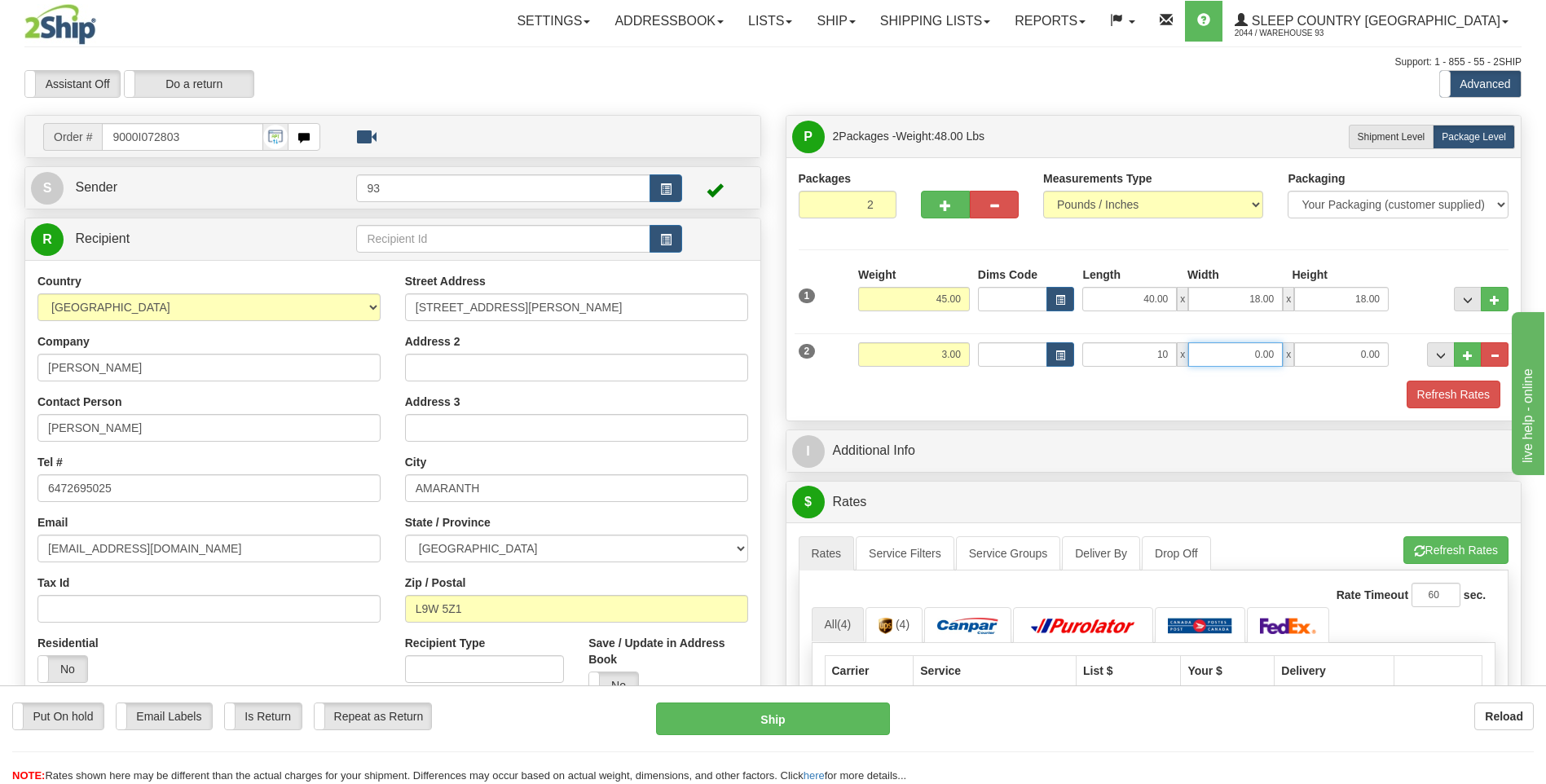
type input "10.00"
click at [1222, 357] on input "0.00" at bounding box center [1236, 355] width 95 height 25
type input "5.00"
click at [1363, 354] on input "0.00" at bounding box center [1341, 355] width 95 height 25
type input "5.00"
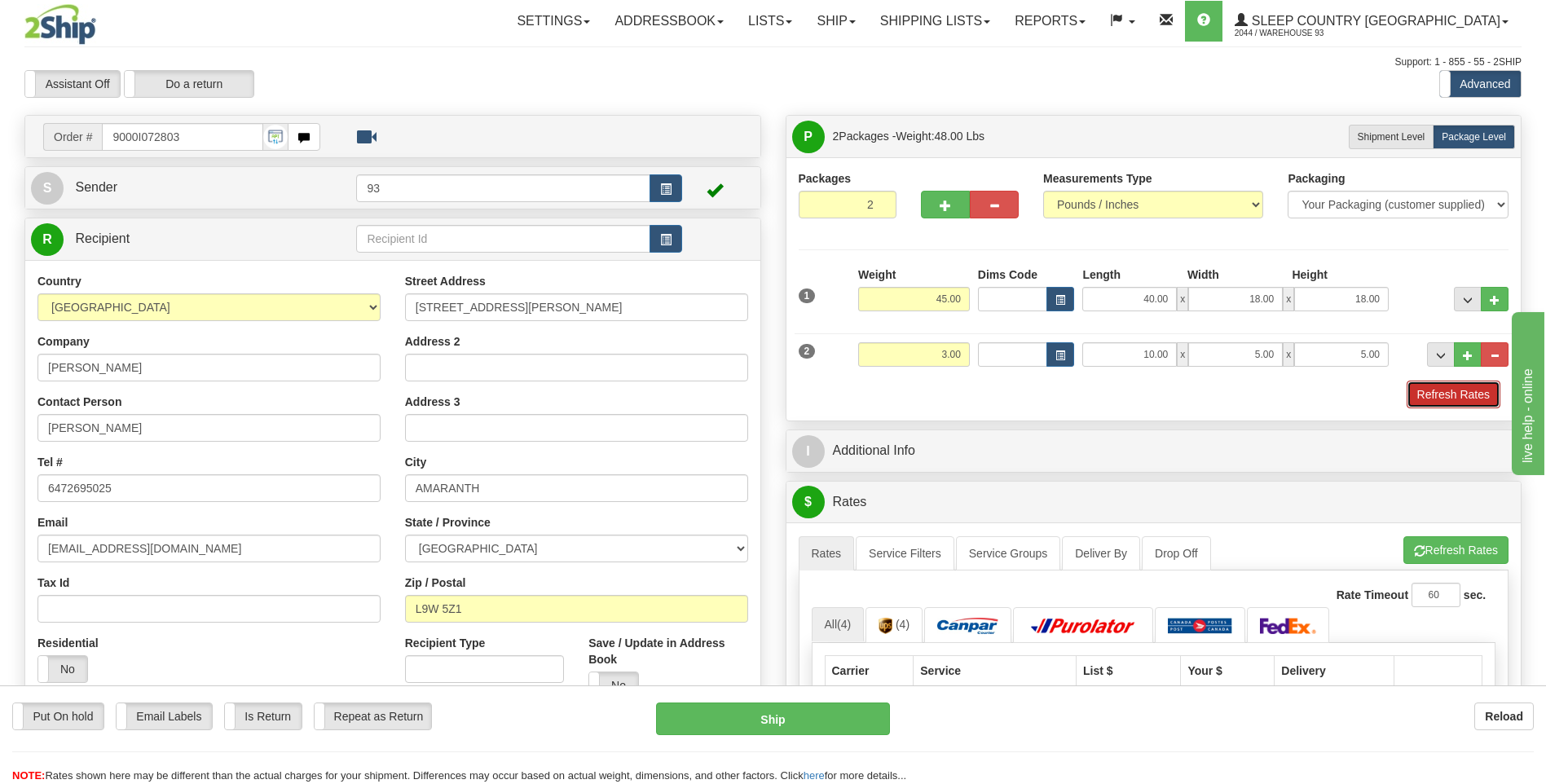
click at [1482, 399] on button "Refresh Rates" at bounding box center [1454, 394] width 94 height 27
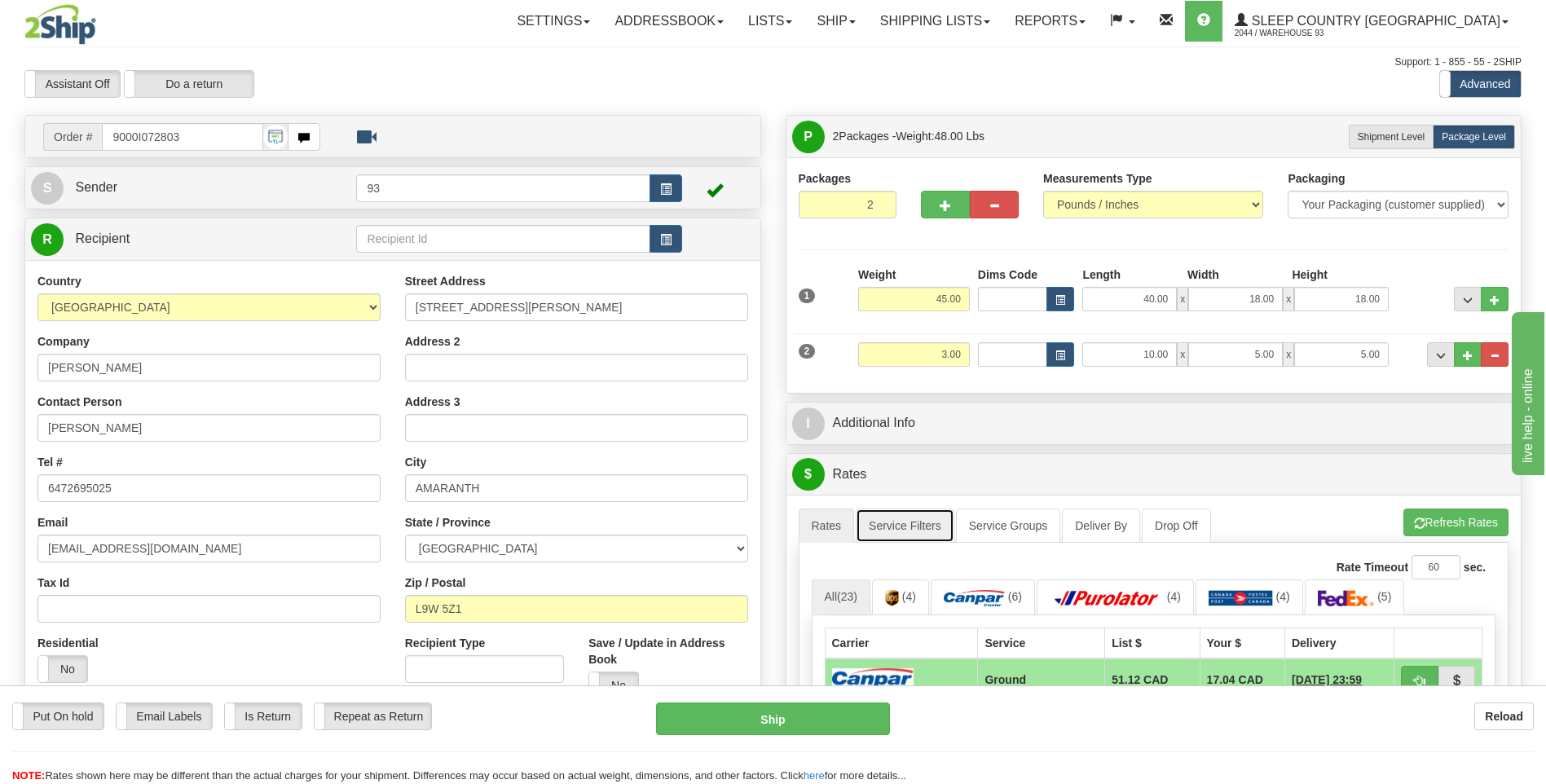
click at [904, 524] on link "Service Filters" at bounding box center [905, 525] width 98 height 35
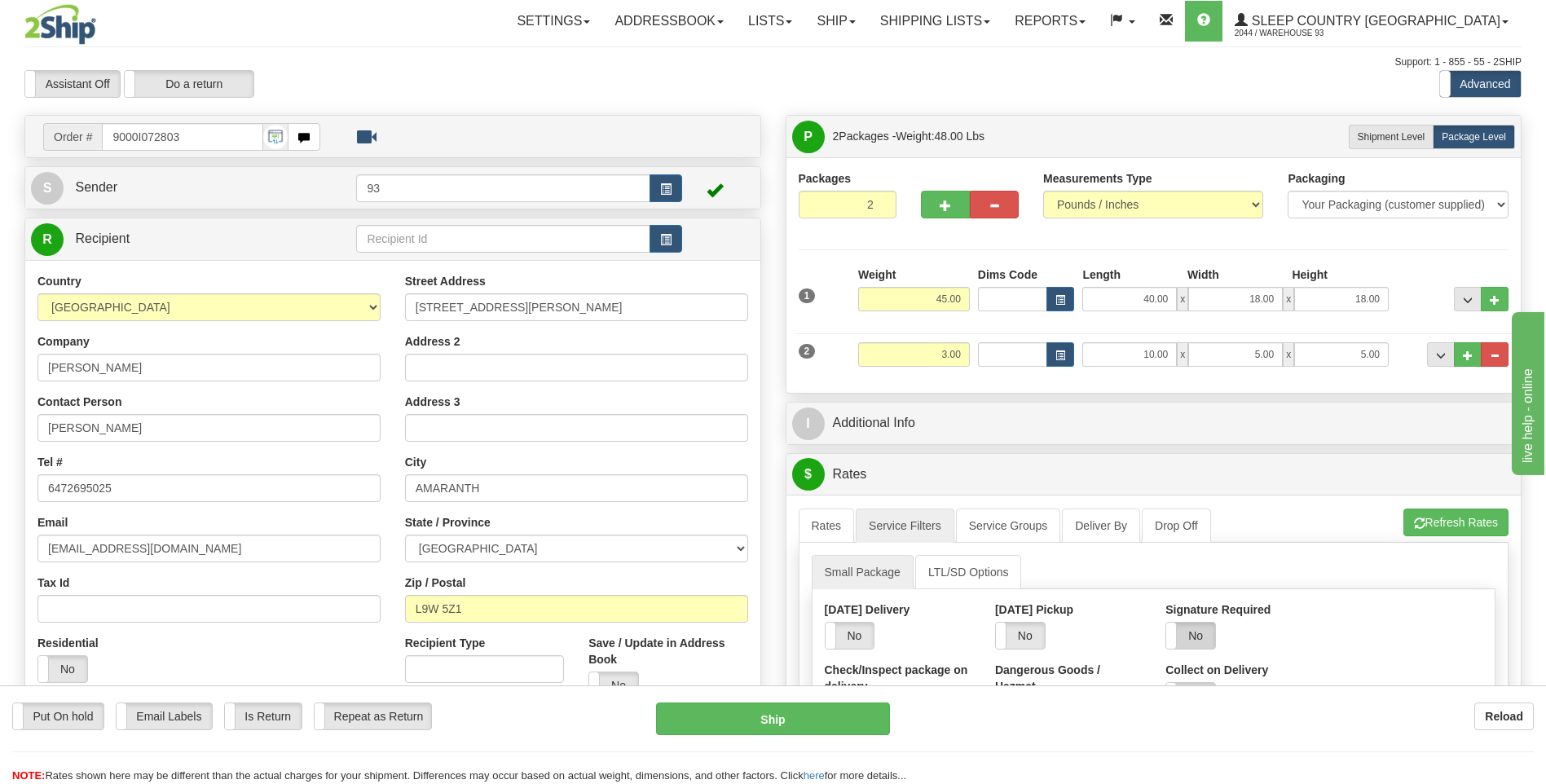
click at [1182, 629] on label "No" at bounding box center [1190, 635] width 49 height 26
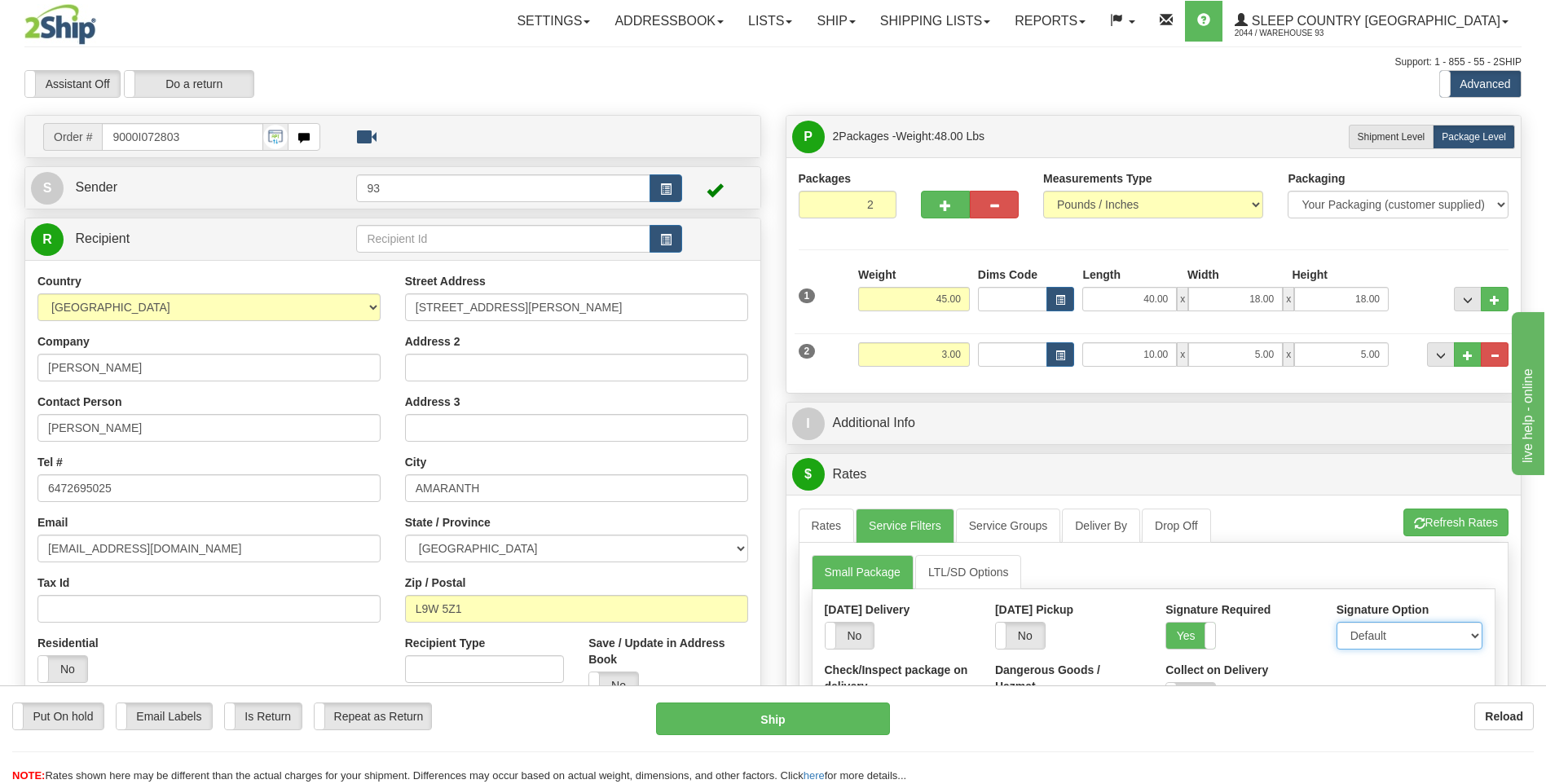
click at [1391, 634] on select "Default Adult Direct Indirect No Signature Required" at bounding box center [1409, 635] width 145 height 27
select select "1"
click at [1337, 622] on select "Default Adult Direct Indirect No Signature Required" at bounding box center [1409, 635] width 145 height 27
click at [835, 521] on link "Rates" at bounding box center [827, 525] width 56 height 35
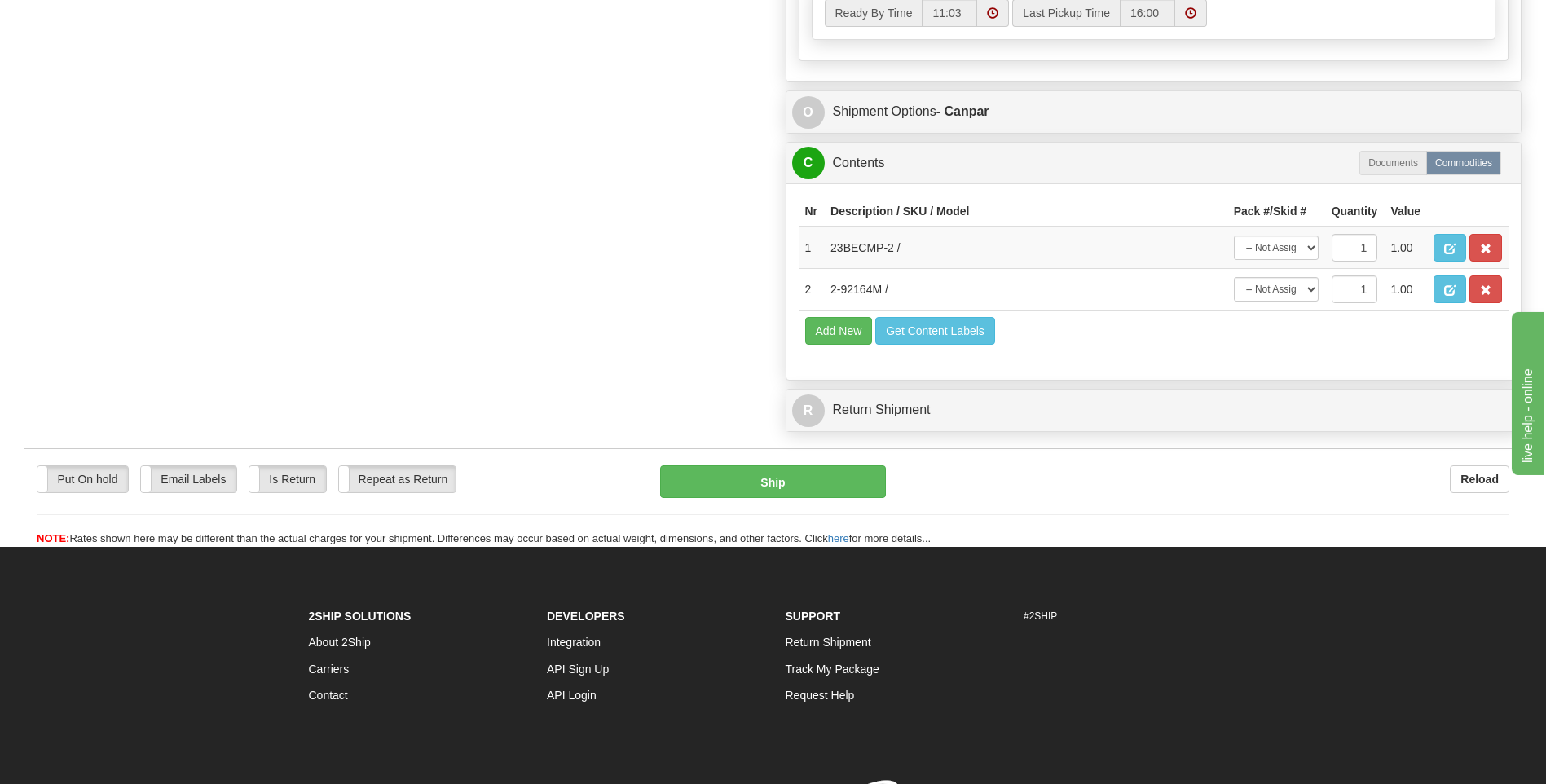
scroll to position [978, 0]
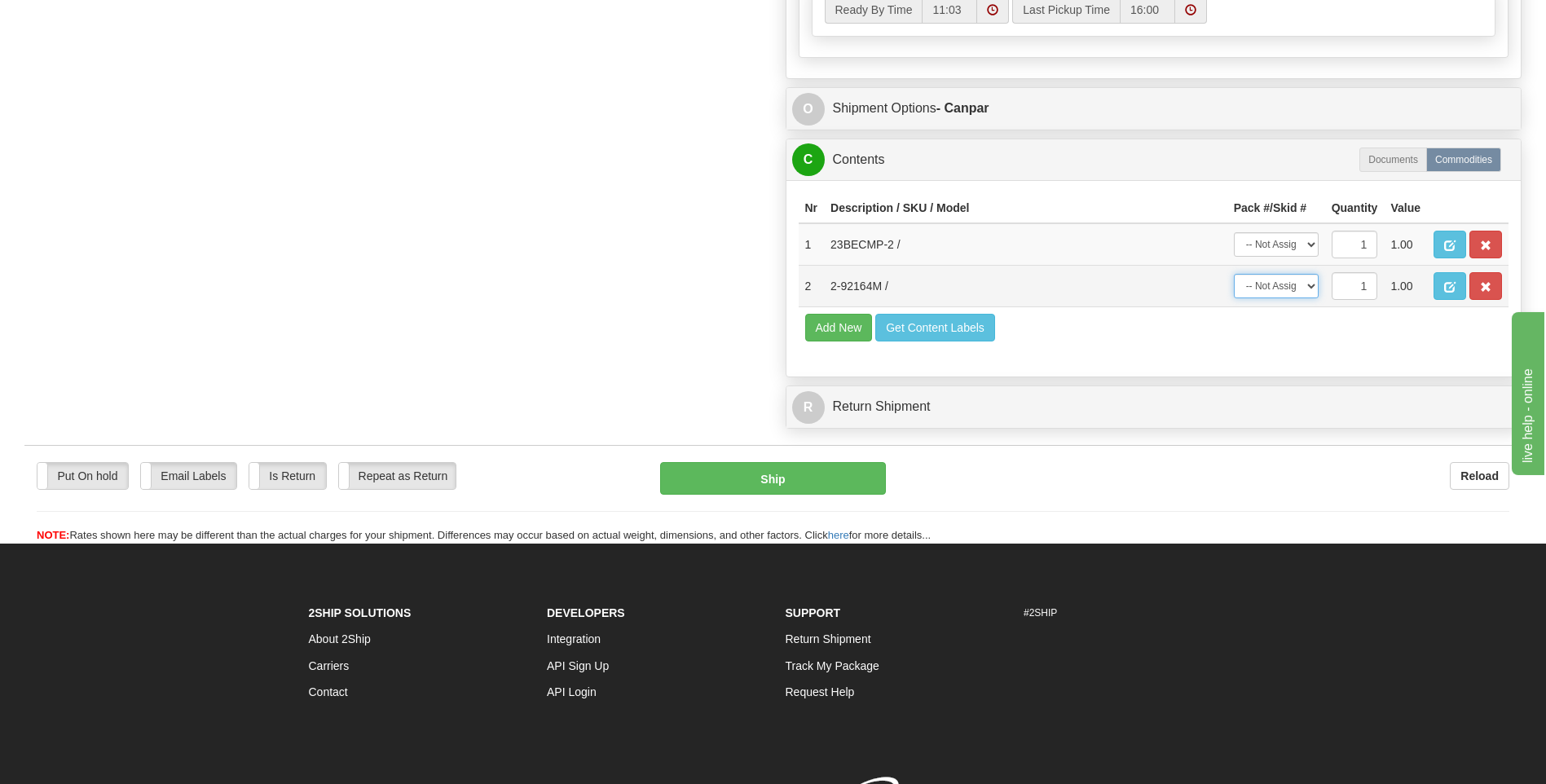
click at [1306, 283] on select "-- Not Assigned -- Package 1 Package 2" at bounding box center [1276, 286] width 85 height 25
select select "0"
click at [1234, 274] on select "-- Not Assigned -- Package 1 Package 2" at bounding box center [1276, 286] width 85 height 25
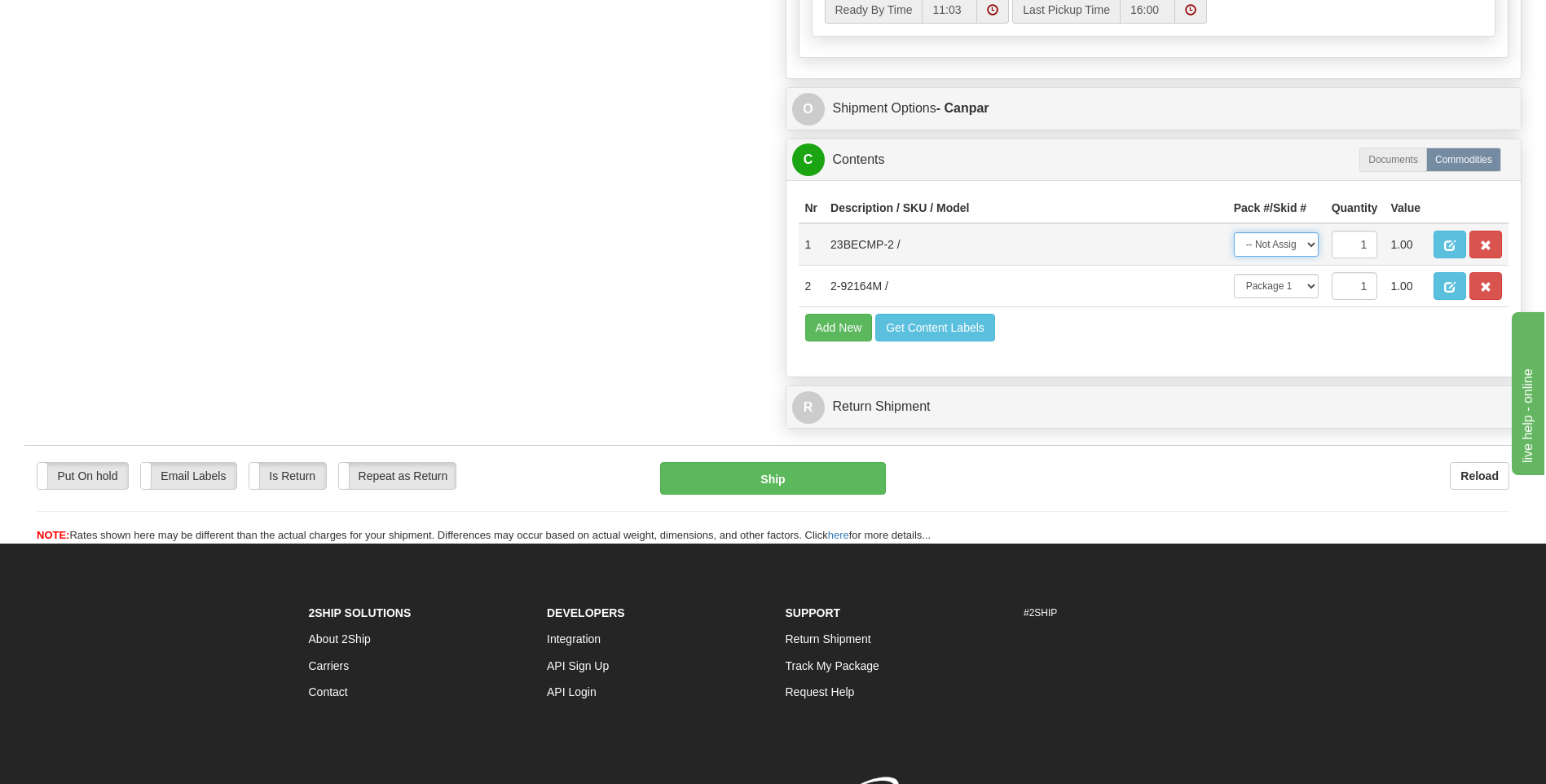
click at [1299, 244] on select "-- Not Assigned -- Package 1 Package 2" at bounding box center [1276, 245] width 85 height 25
select select "1"
click at [1234, 232] on select "-- Not Assigned -- Package 1 Package 2" at bounding box center [1276, 245] width 85 height 25
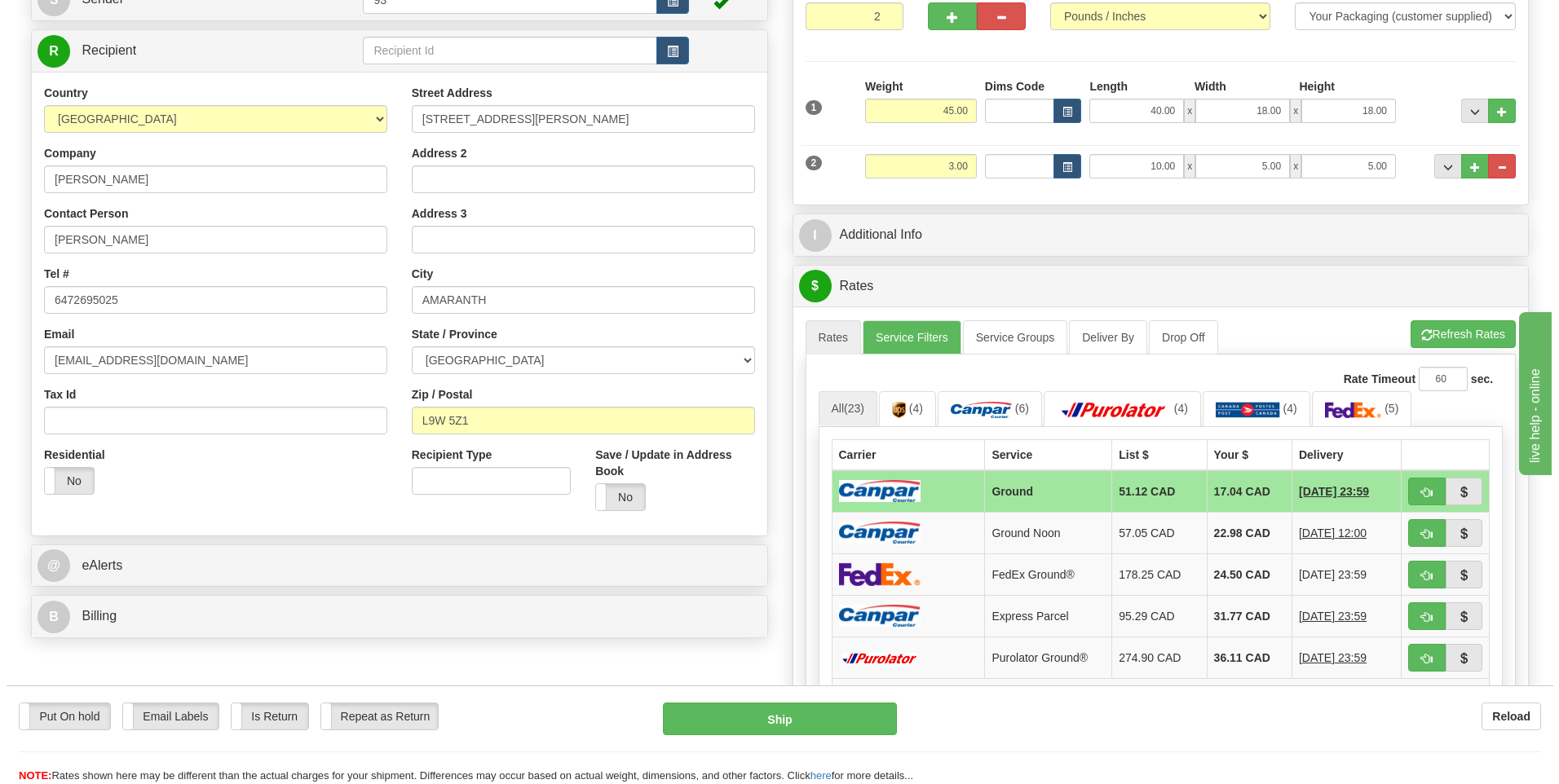
scroll to position [179, 0]
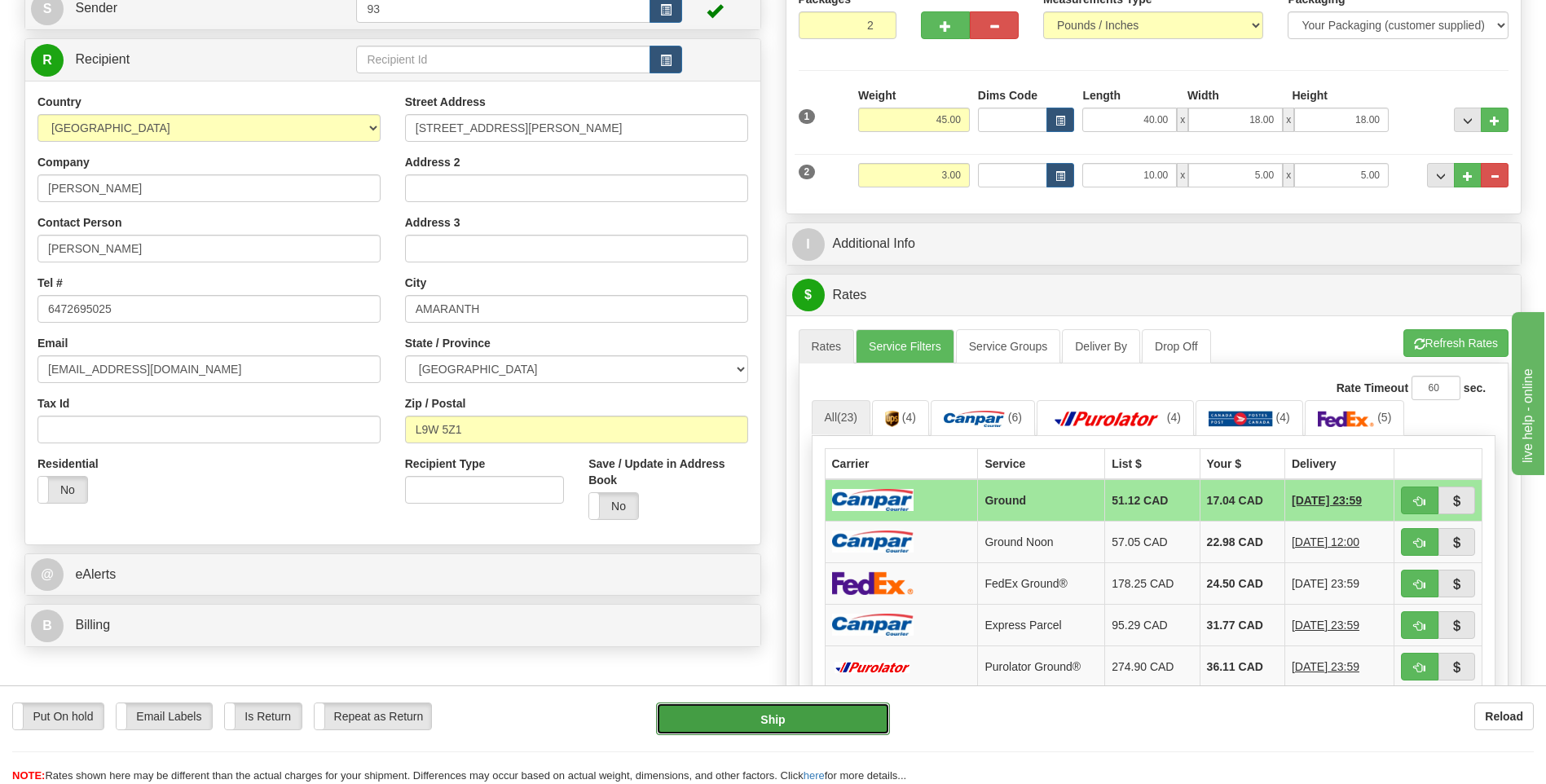
click at [831, 729] on button "Ship" at bounding box center [773, 718] width 233 height 33
type input "1"
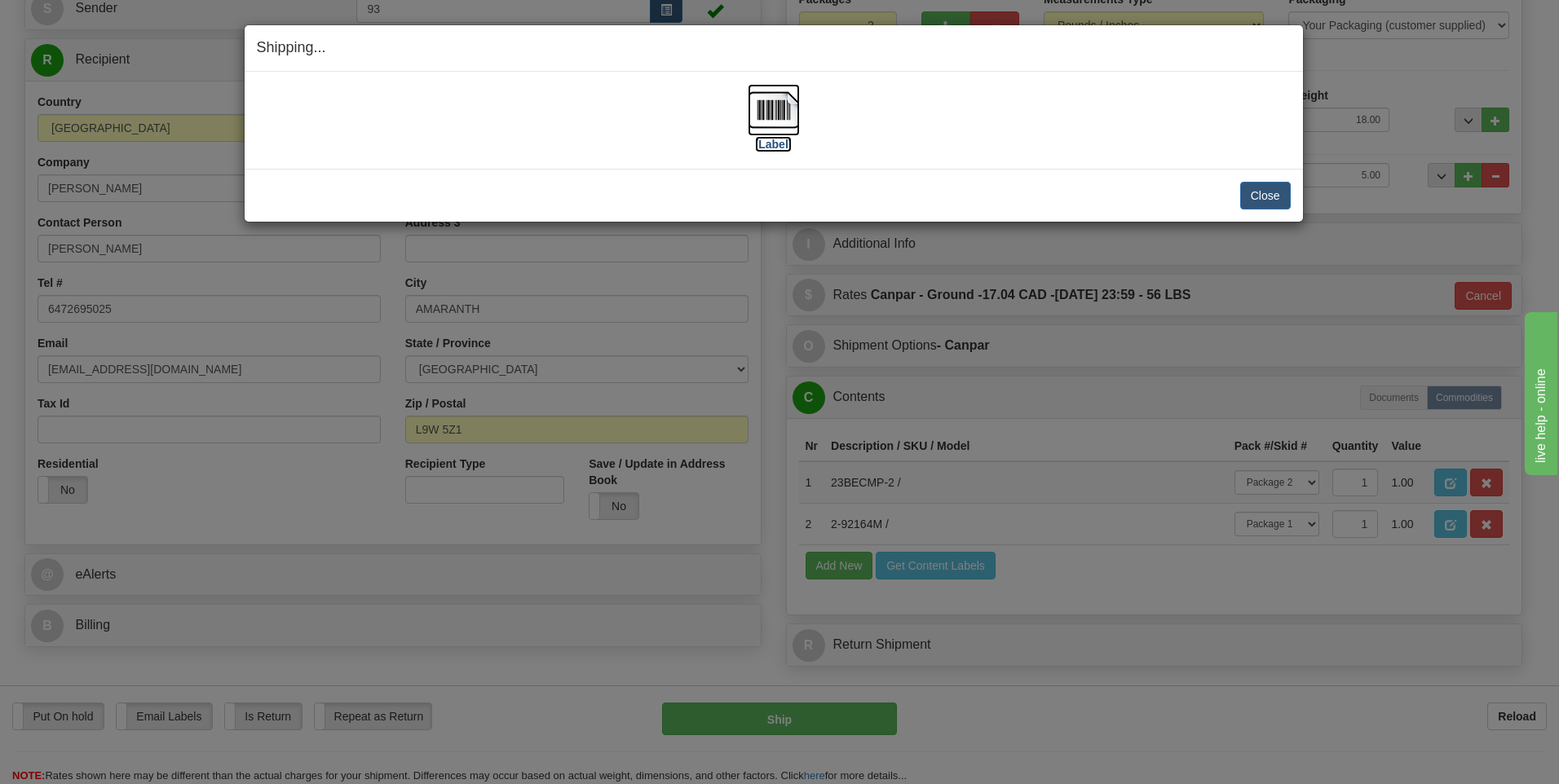
click at [794, 106] on img at bounding box center [774, 110] width 52 height 52
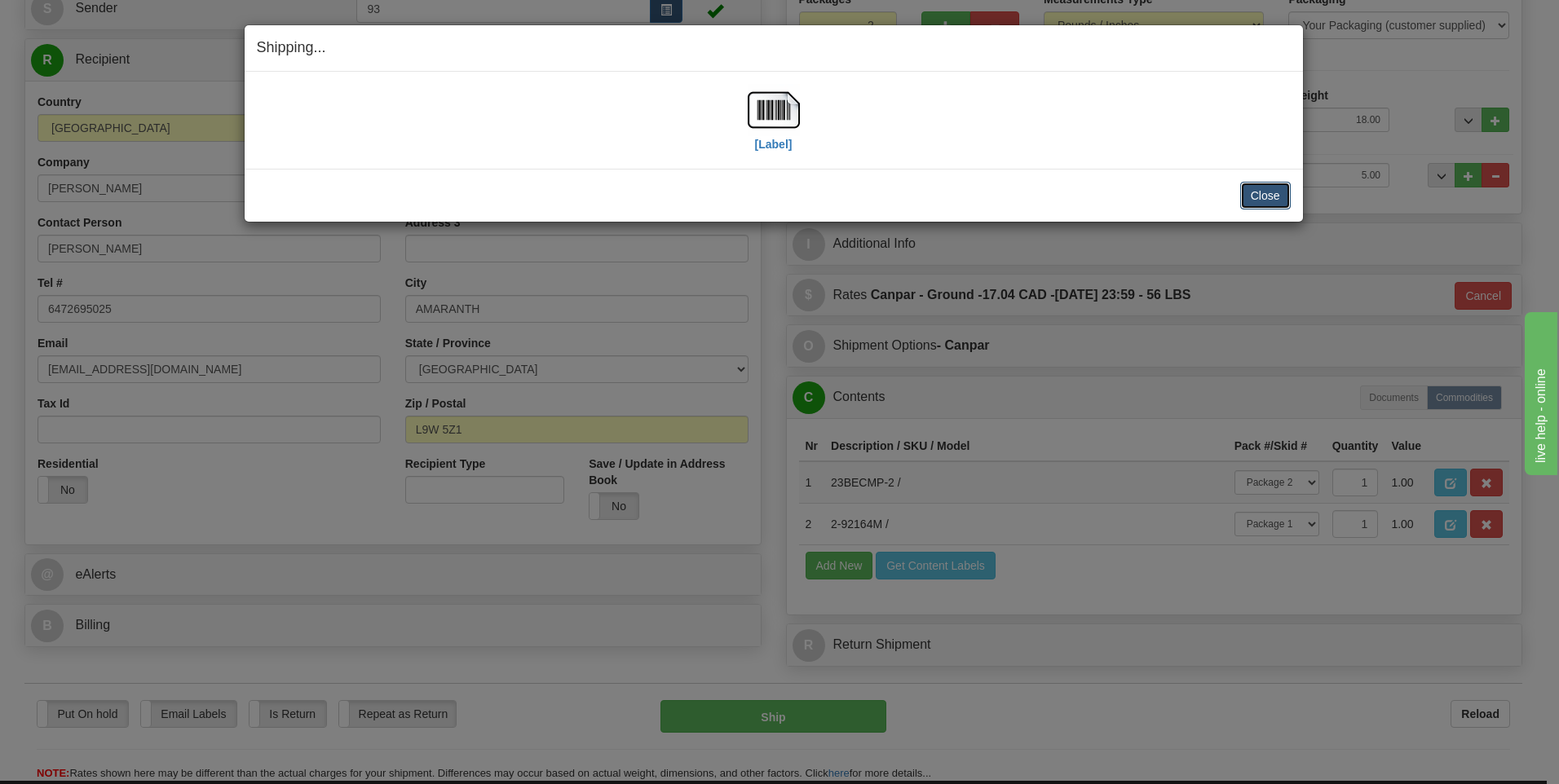
click at [1273, 200] on button "Close" at bounding box center [1265, 195] width 51 height 27
click at [1256, 195] on button "Close" at bounding box center [1265, 195] width 51 height 27
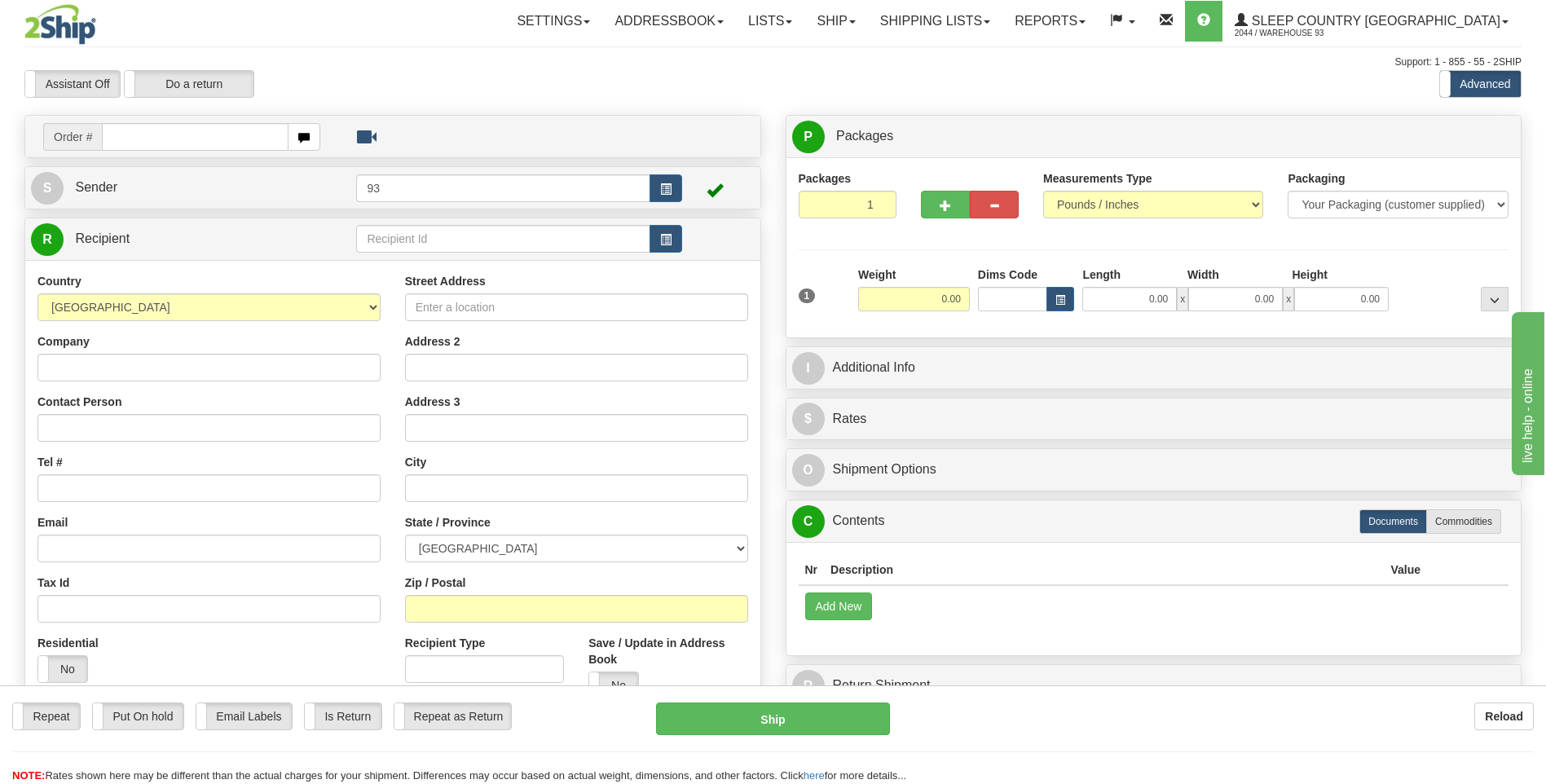
click at [168, 136] on input "text" at bounding box center [195, 137] width 186 height 27
type input "9000I063516"
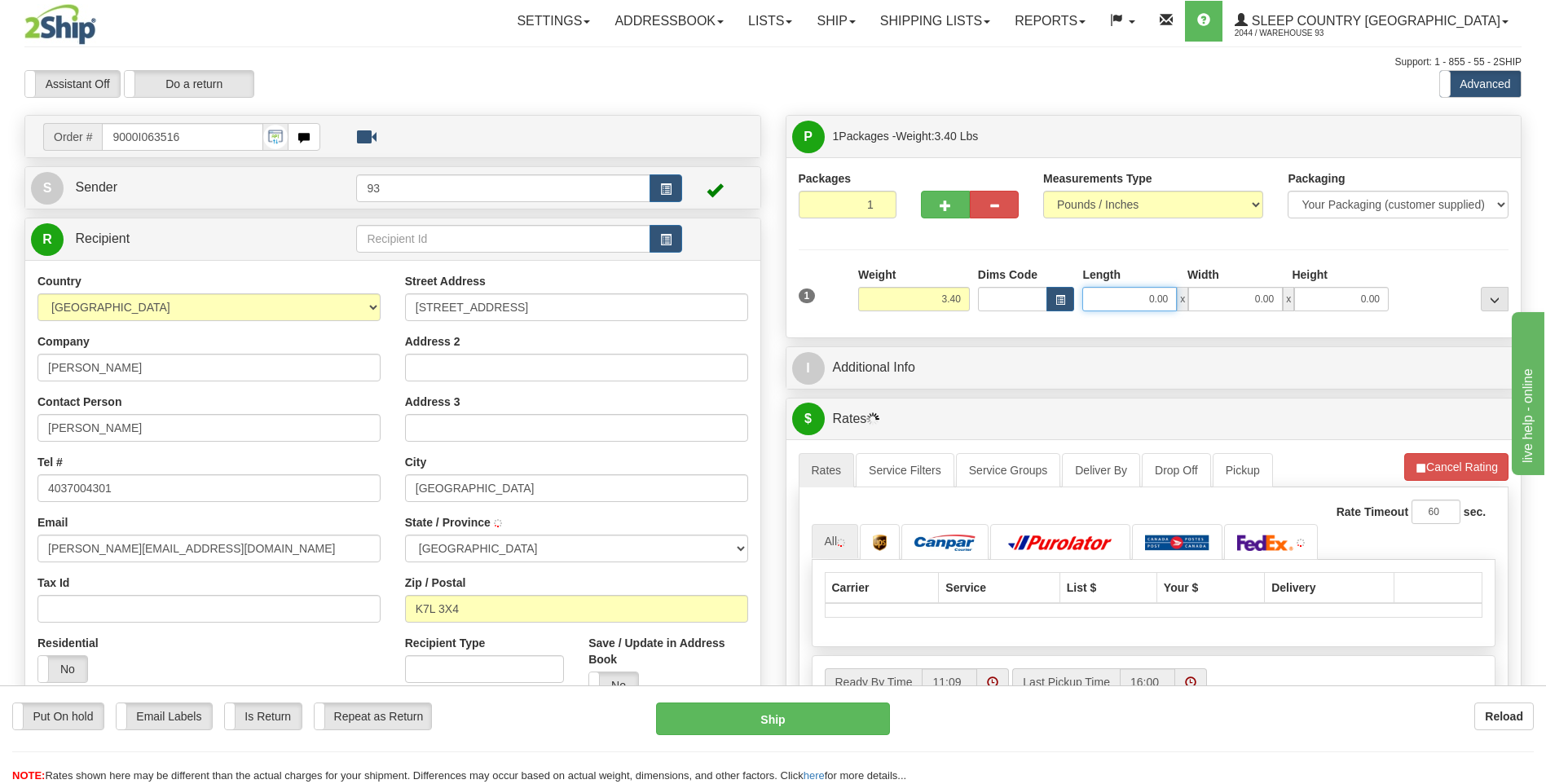
click at [1129, 297] on input "0.00" at bounding box center [1129, 299] width 95 height 25
type input "10.00"
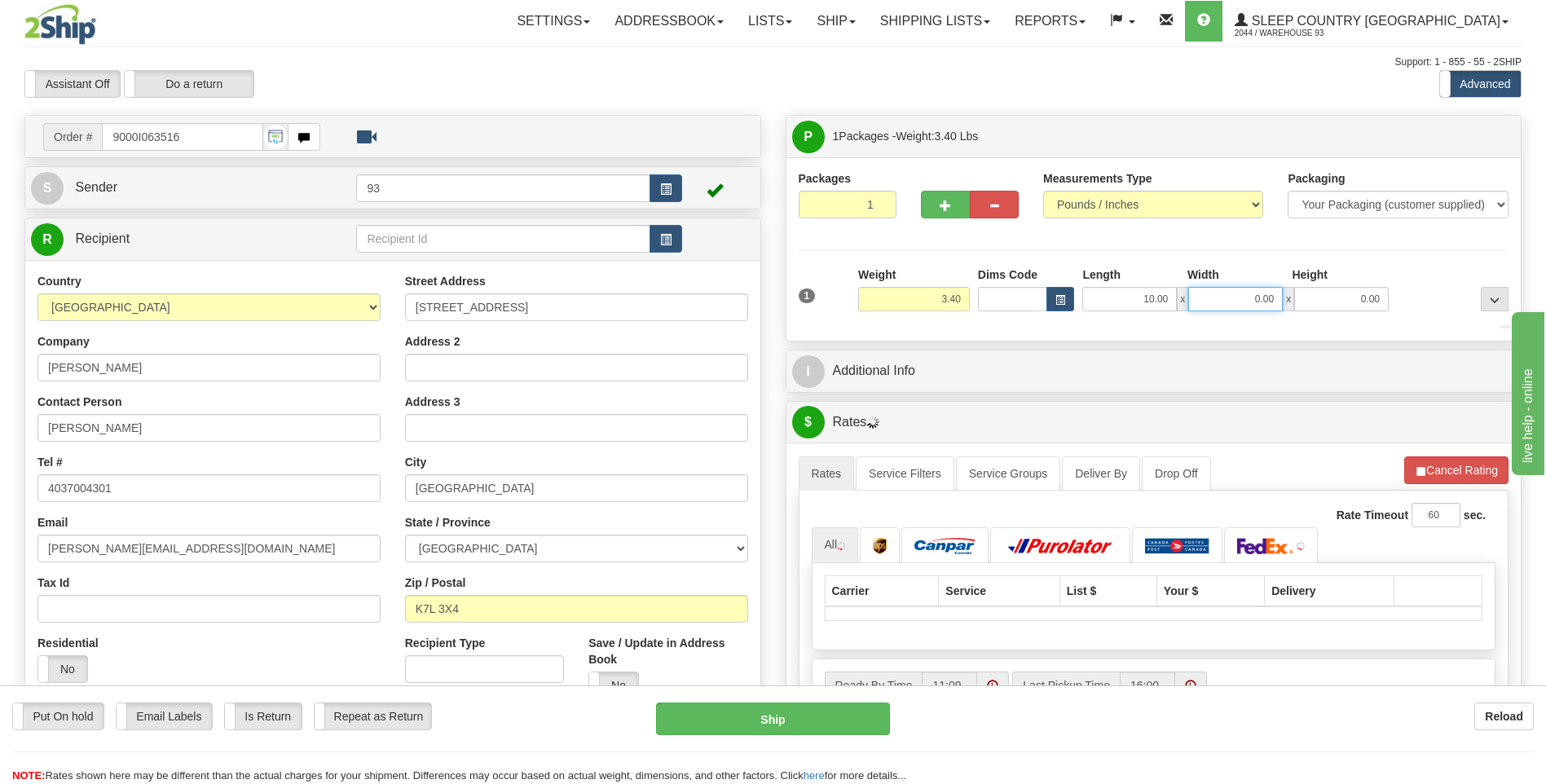
click at [1235, 295] on input "0.00" at bounding box center [1236, 299] width 95 height 25
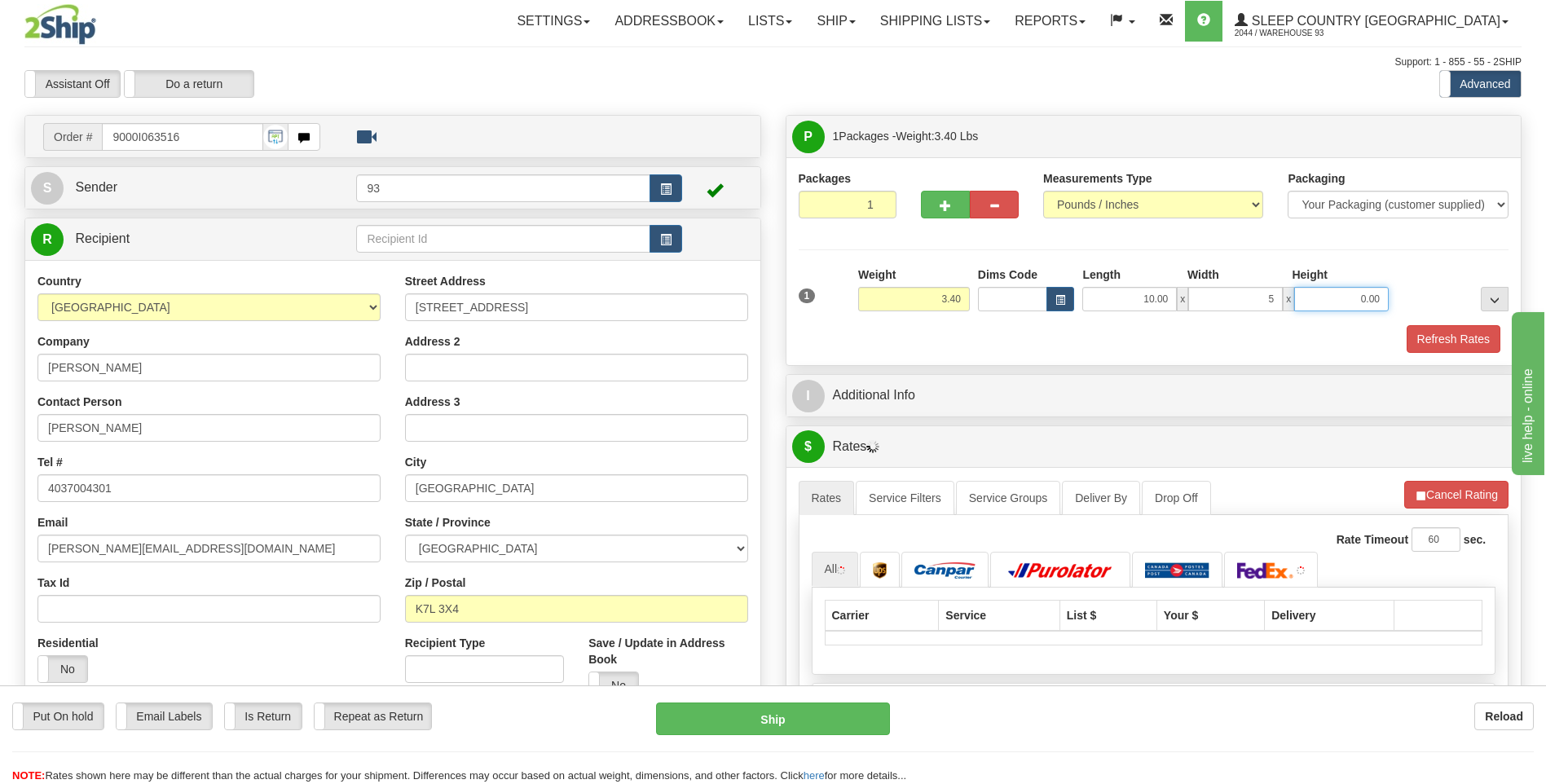
type input "5.00"
click at [1338, 301] on input "0.00" at bounding box center [1341, 299] width 95 height 25
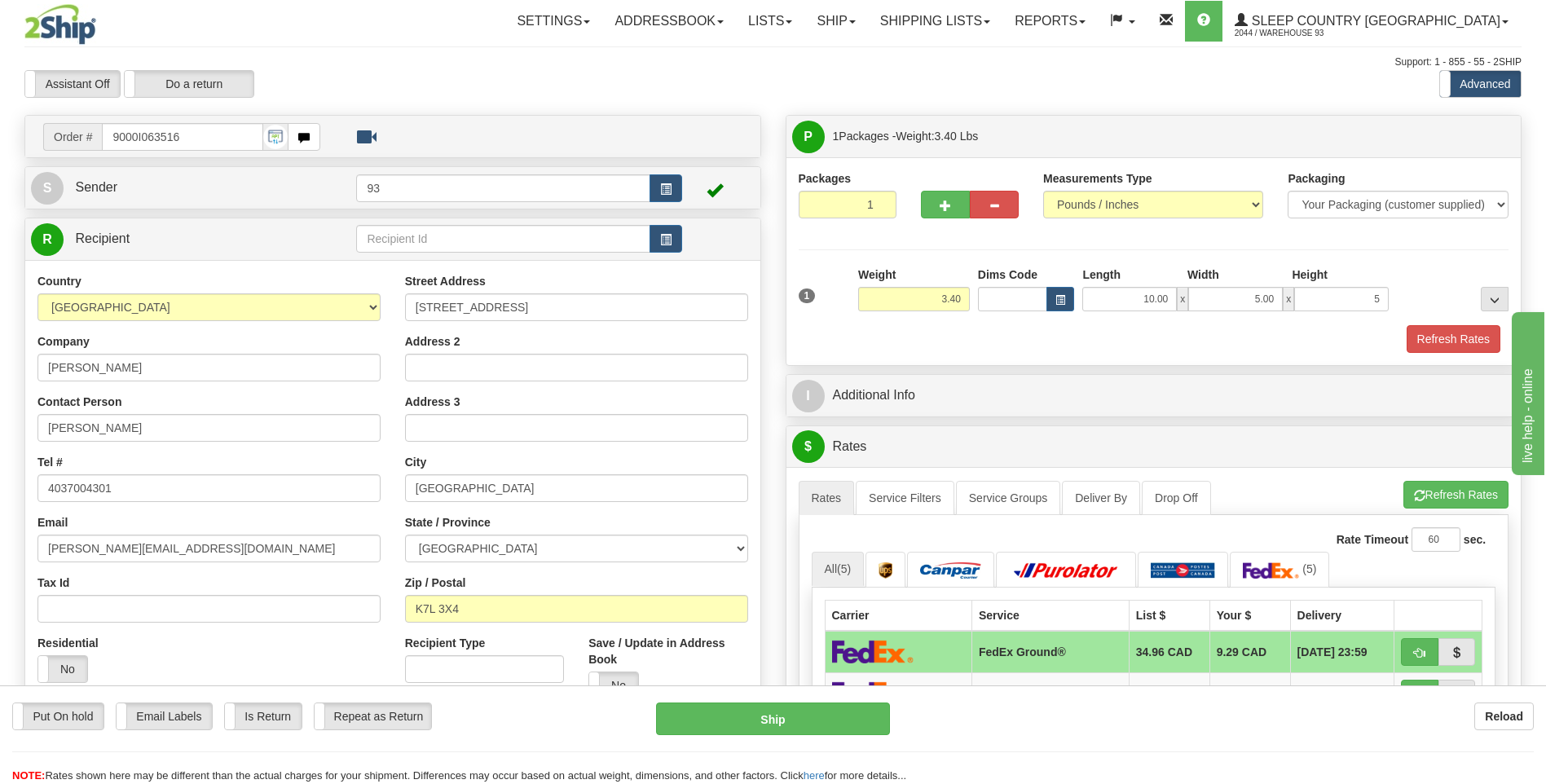
type input "5.00"
click at [1390, 346] on div "Refresh Rates" at bounding box center [1154, 339] width 719 height 27
click at [1483, 344] on button "Refresh Rates" at bounding box center [1454, 339] width 94 height 27
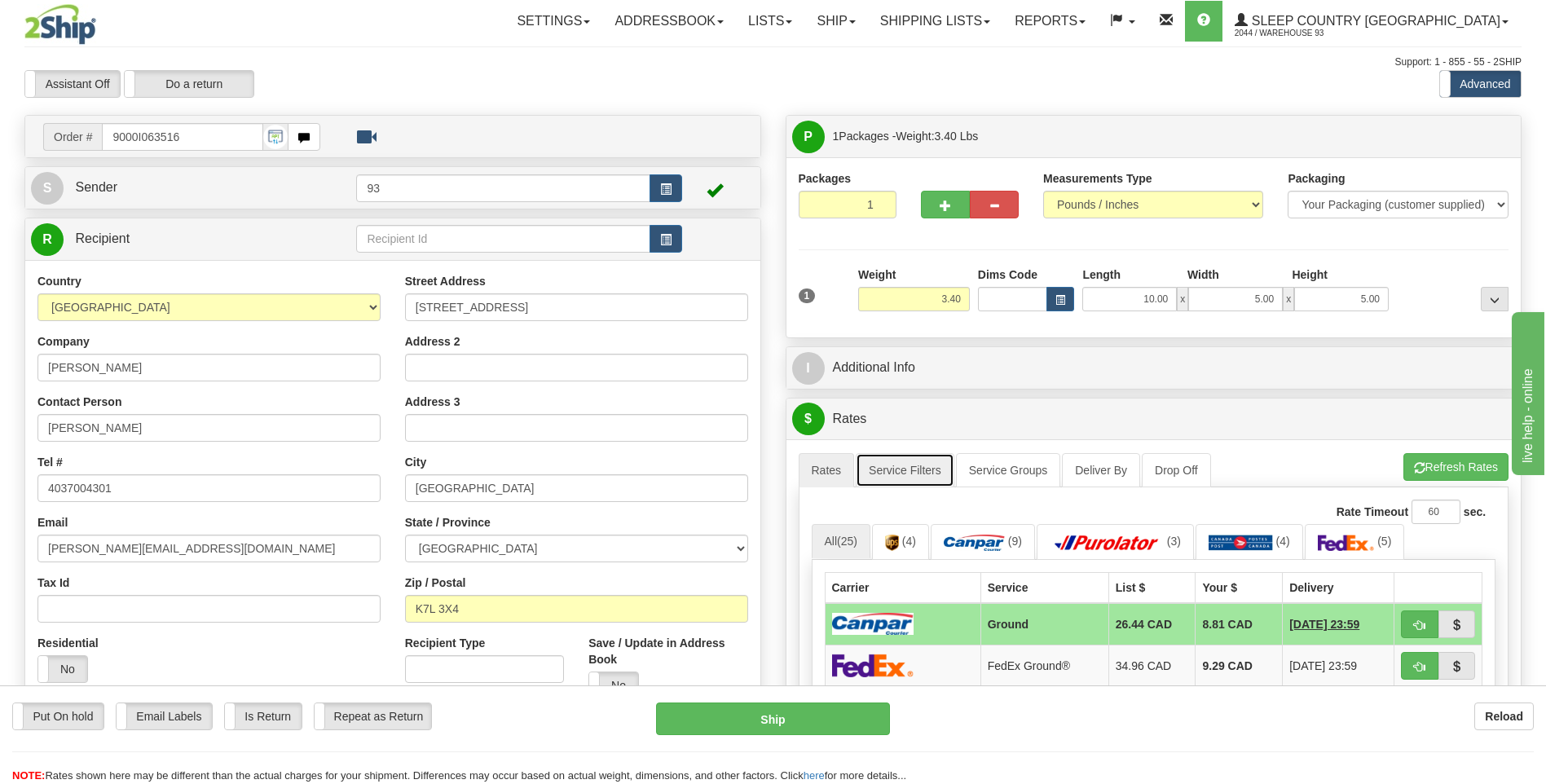
click at [899, 474] on link "Service Filters" at bounding box center [905, 470] width 98 height 35
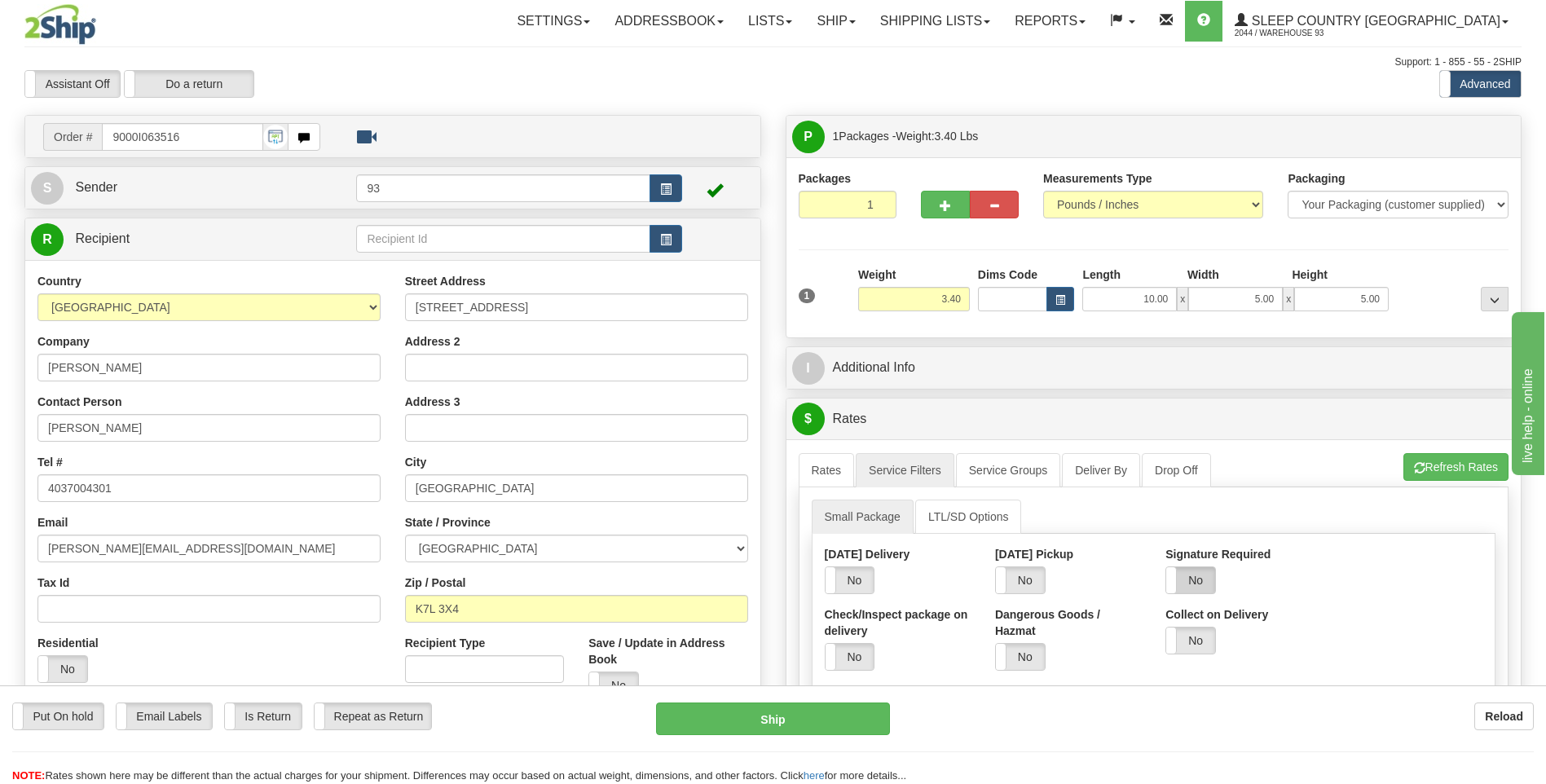
click at [1201, 583] on label "No" at bounding box center [1190, 580] width 49 height 26
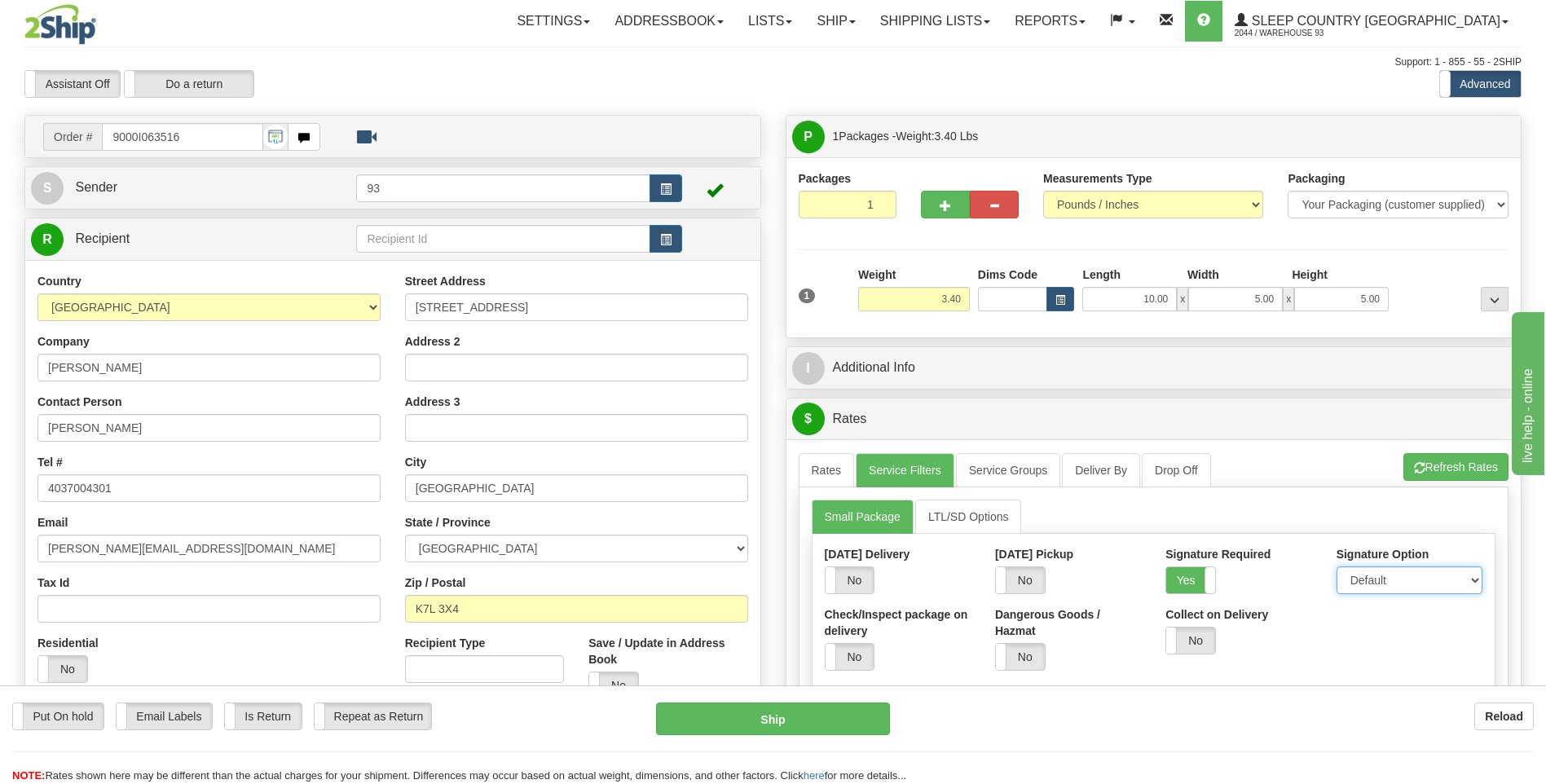
click at [1365, 573] on select "Default Adult Direct Indirect No Signature Required" at bounding box center [1409, 580] width 145 height 27
select select "1"
click at [1337, 567] on select "Default Adult Direct Indirect No Signature Required" at bounding box center [1409, 580] width 145 height 27
click at [838, 472] on link "Rates" at bounding box center [827, 470] width 56 height 35
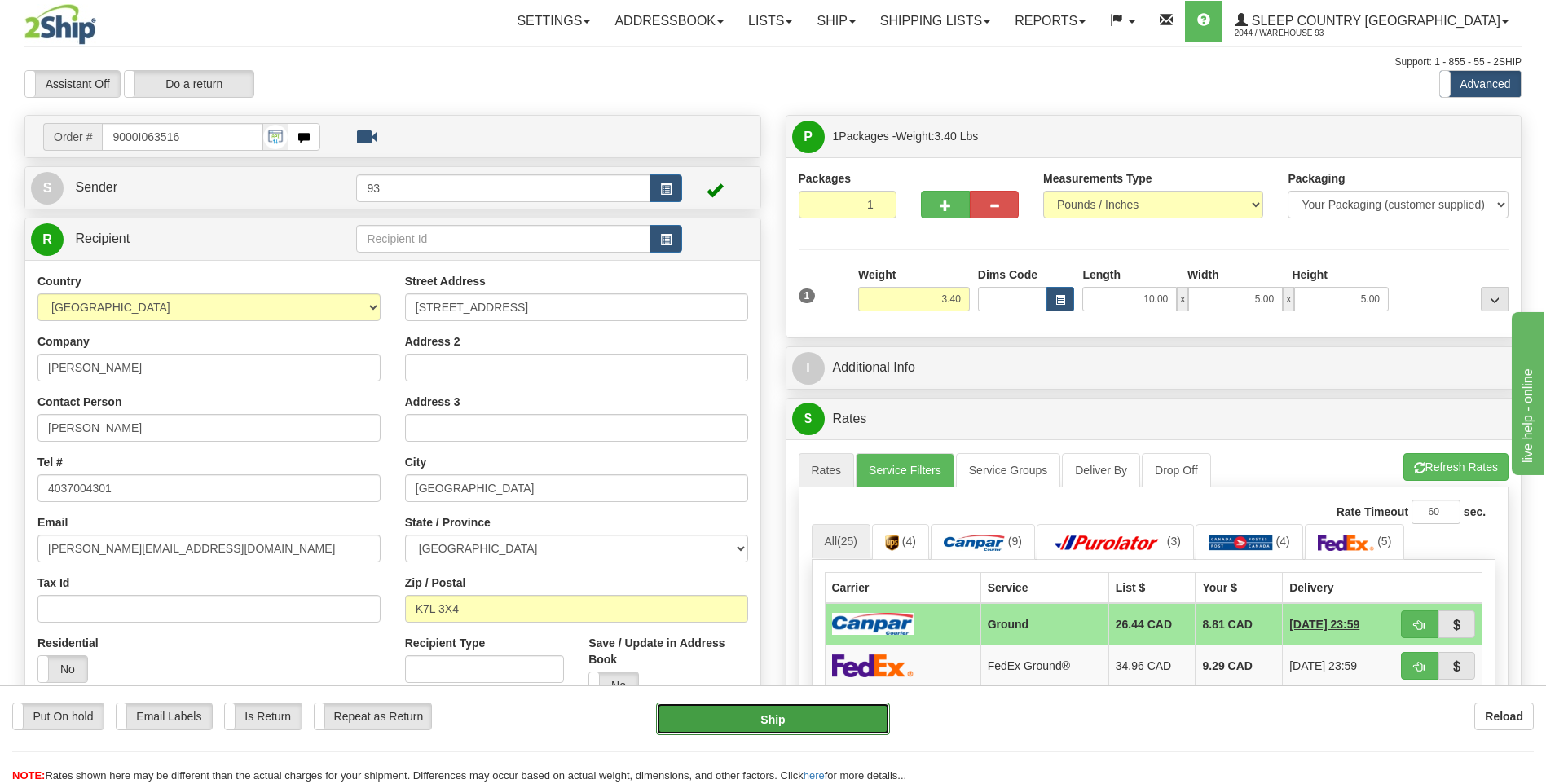
click at [846, 717] on button "Ship" at bounding box center [773, 718] width 233 height 33
type input "1"
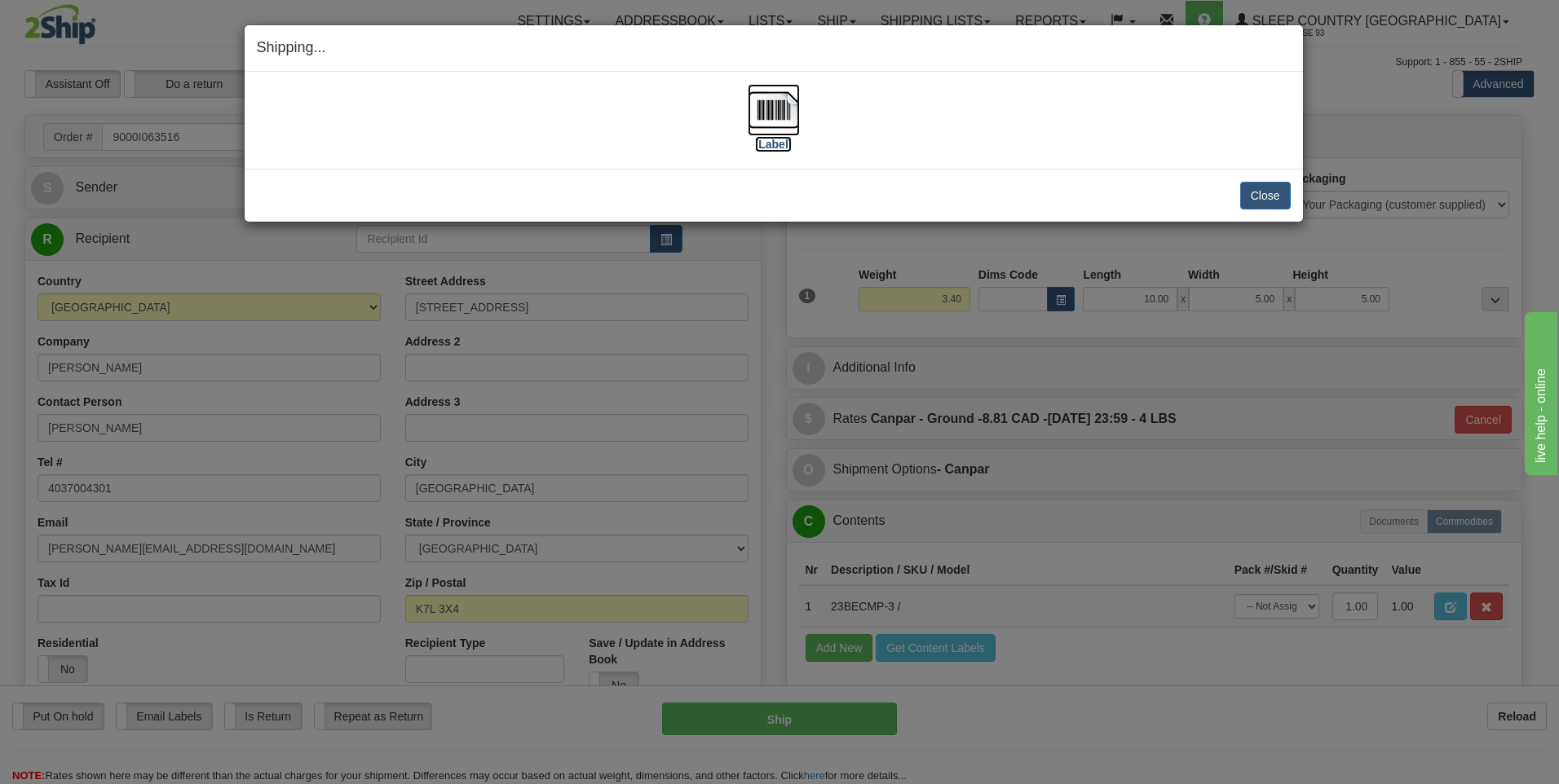
click at [786, 114] on img at bounding box center [774, 110] width 52 height 52
click at [1282, 192] on button "Close" at bounding box center [1265, 195] width 51 height 27
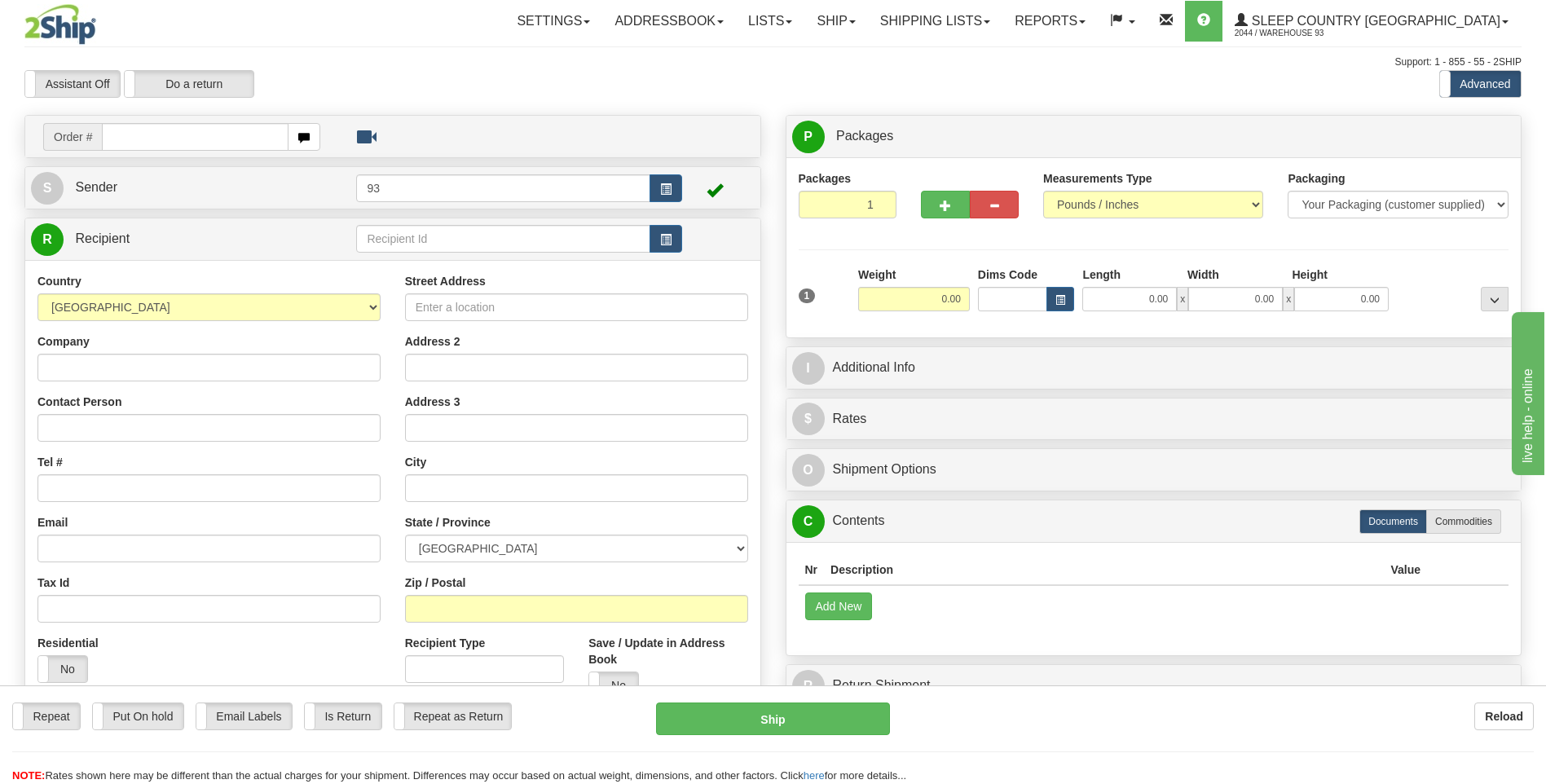
click at [195, 130] on input "text" at bounding box center [195, 137] width 186 height 27
type input "9000I072617"
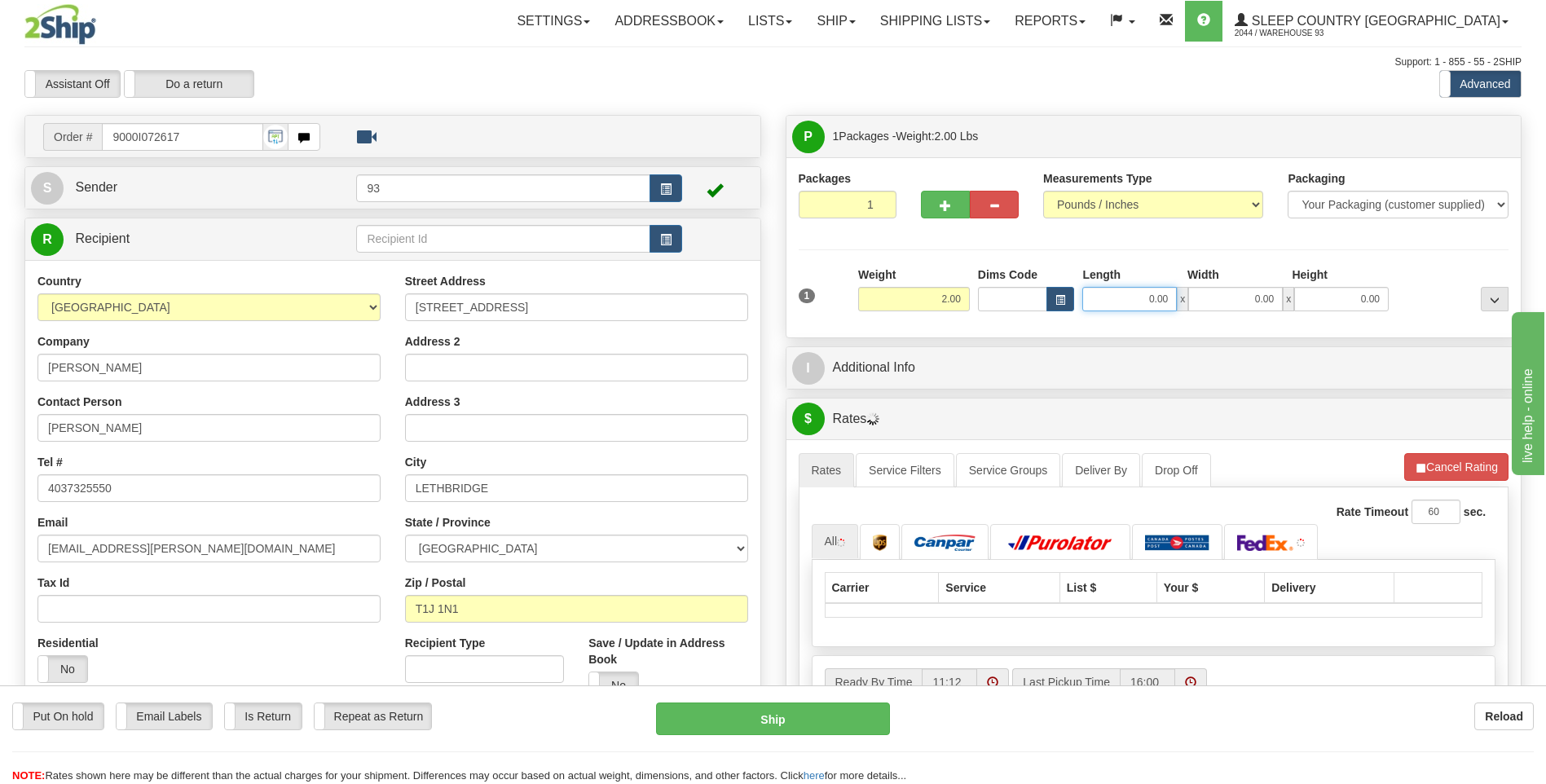
click at [1142, 302] on input "0.00" at bounding box center [1129, 299] width 95 height 25
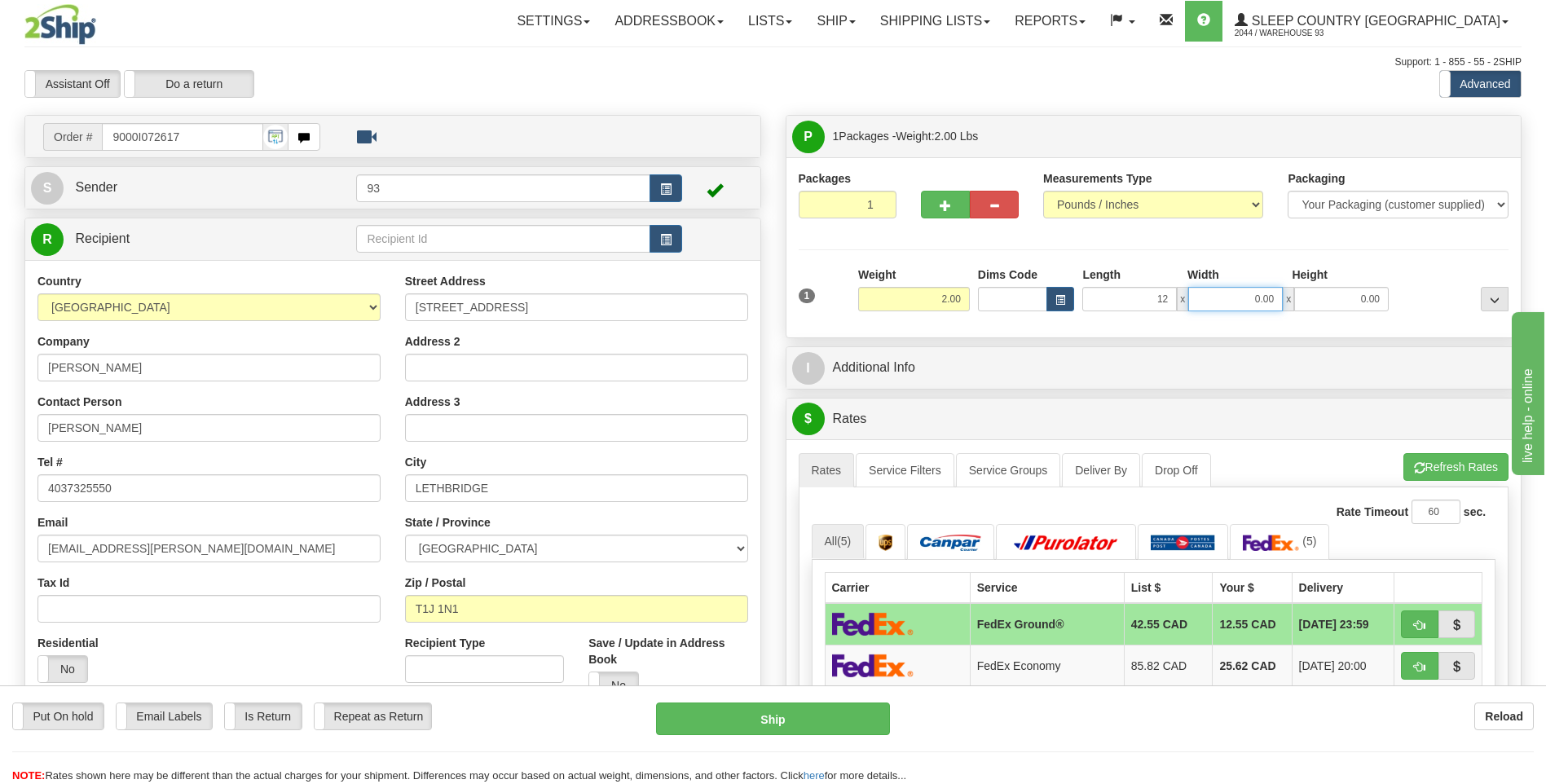
type input "12.00"
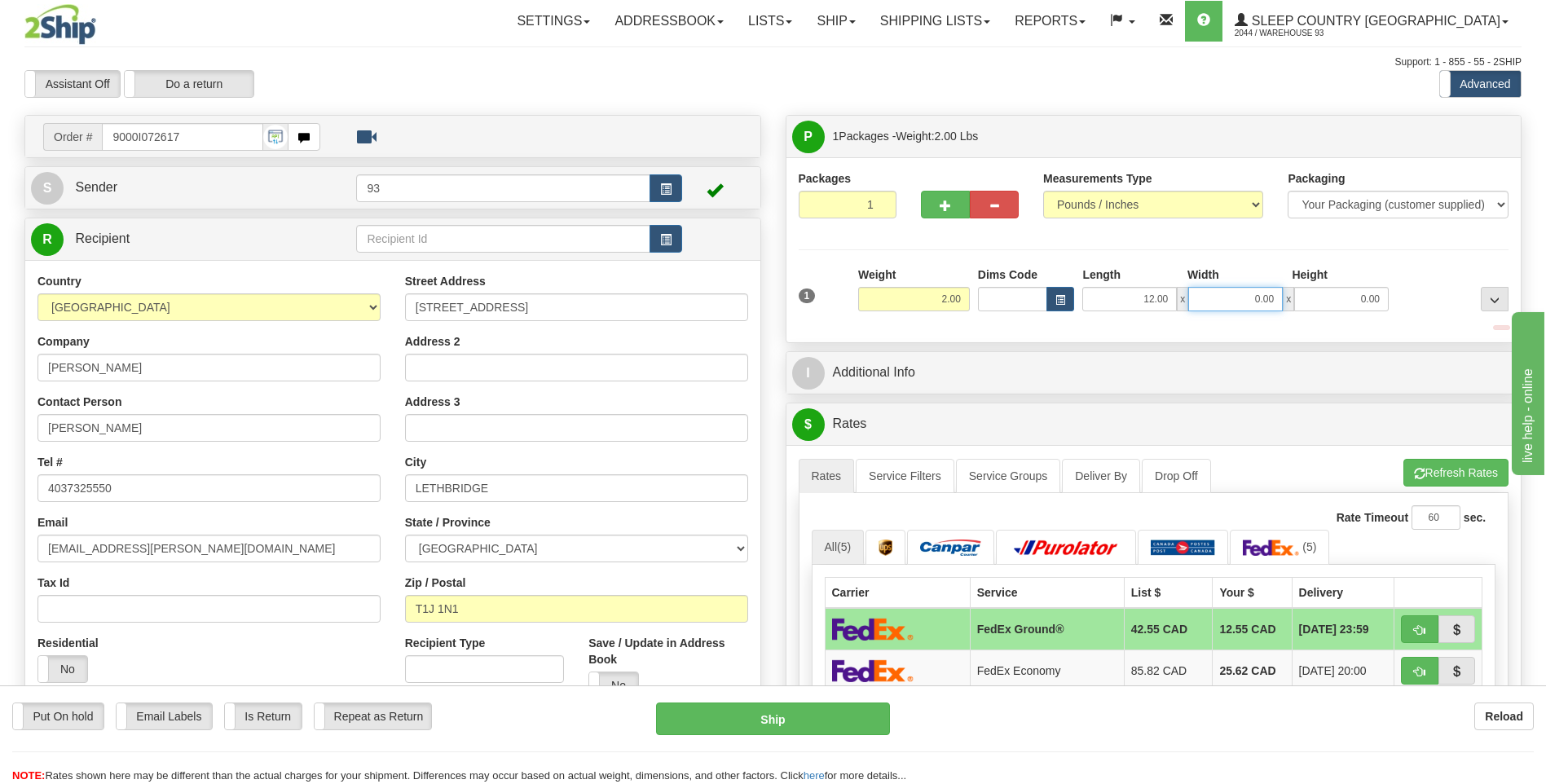
click at [1250, 306] on input "0.00" at bounding box center [1236, 299] width 95 height 25
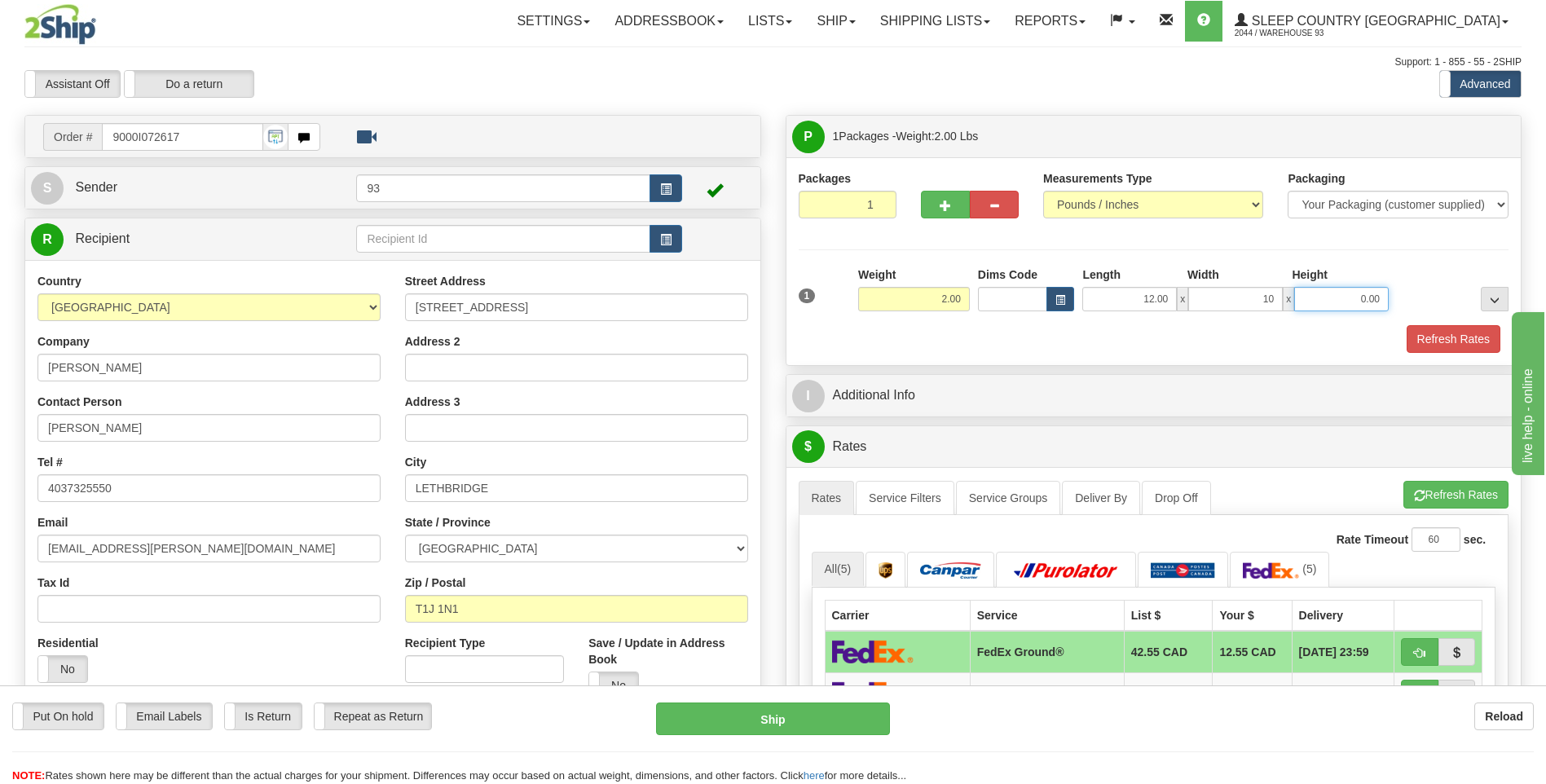
type input "10.00"
click at [1358, 294] on input "0.00" at bounding box center [1341, 299] width 95 height 25
type input "2.00"
click at [1445, 344] on button "Refresh Rates" at bounding box center [1454, 339] width 94 height 27
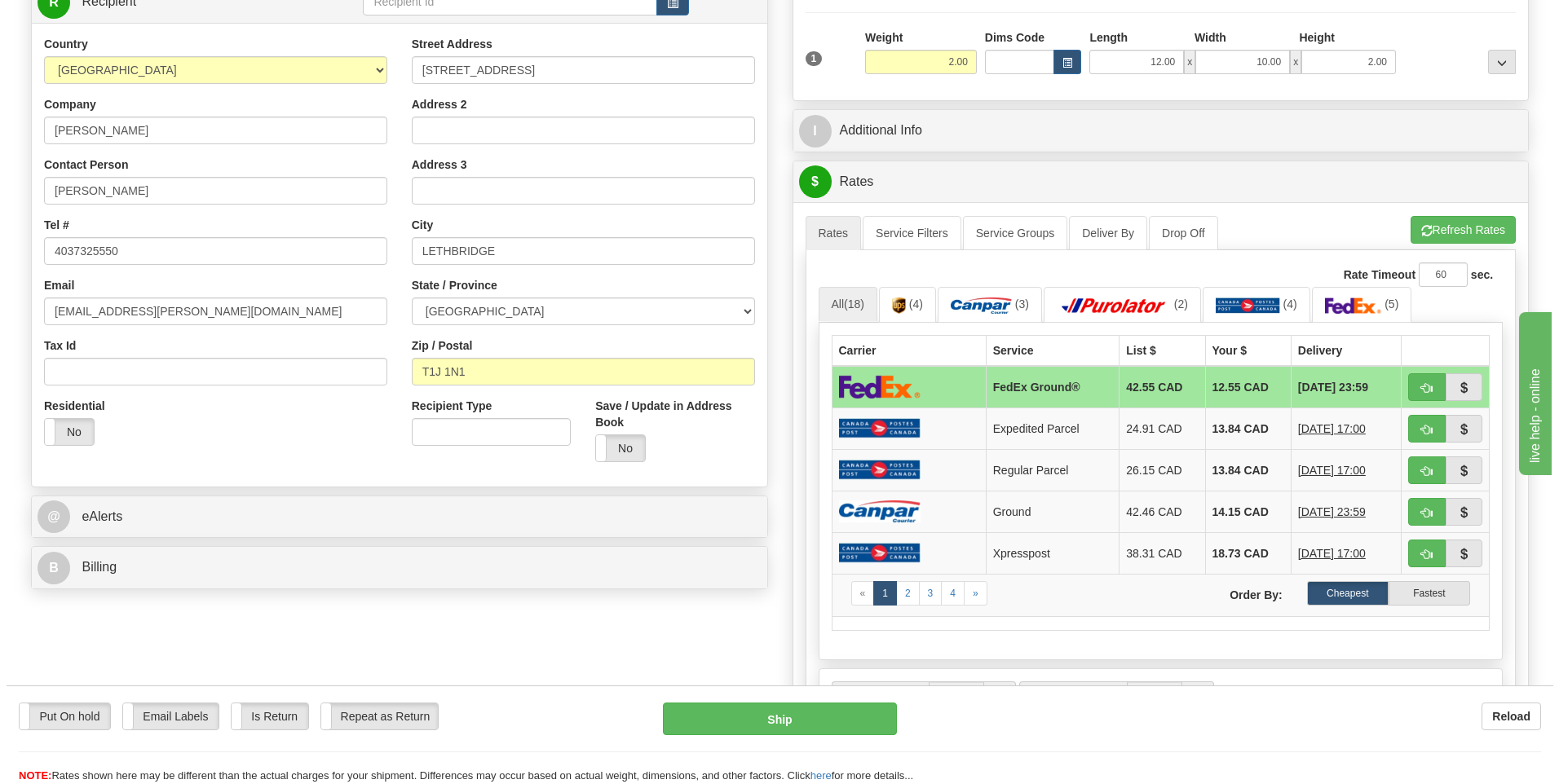
scroll to position [245, 0]
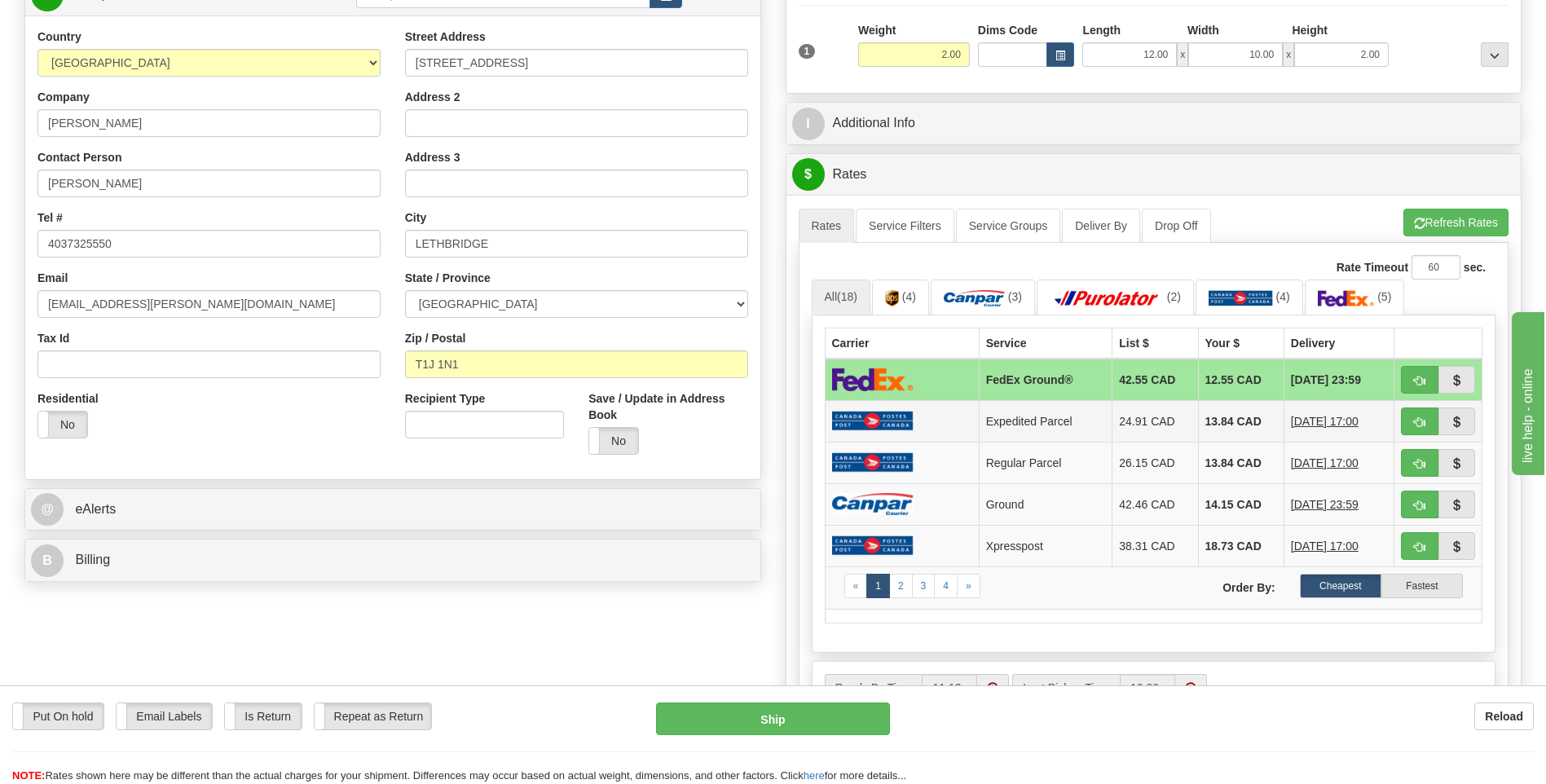
click at [908, 411] on img at bounding box center [873, 420] width 82 height 20
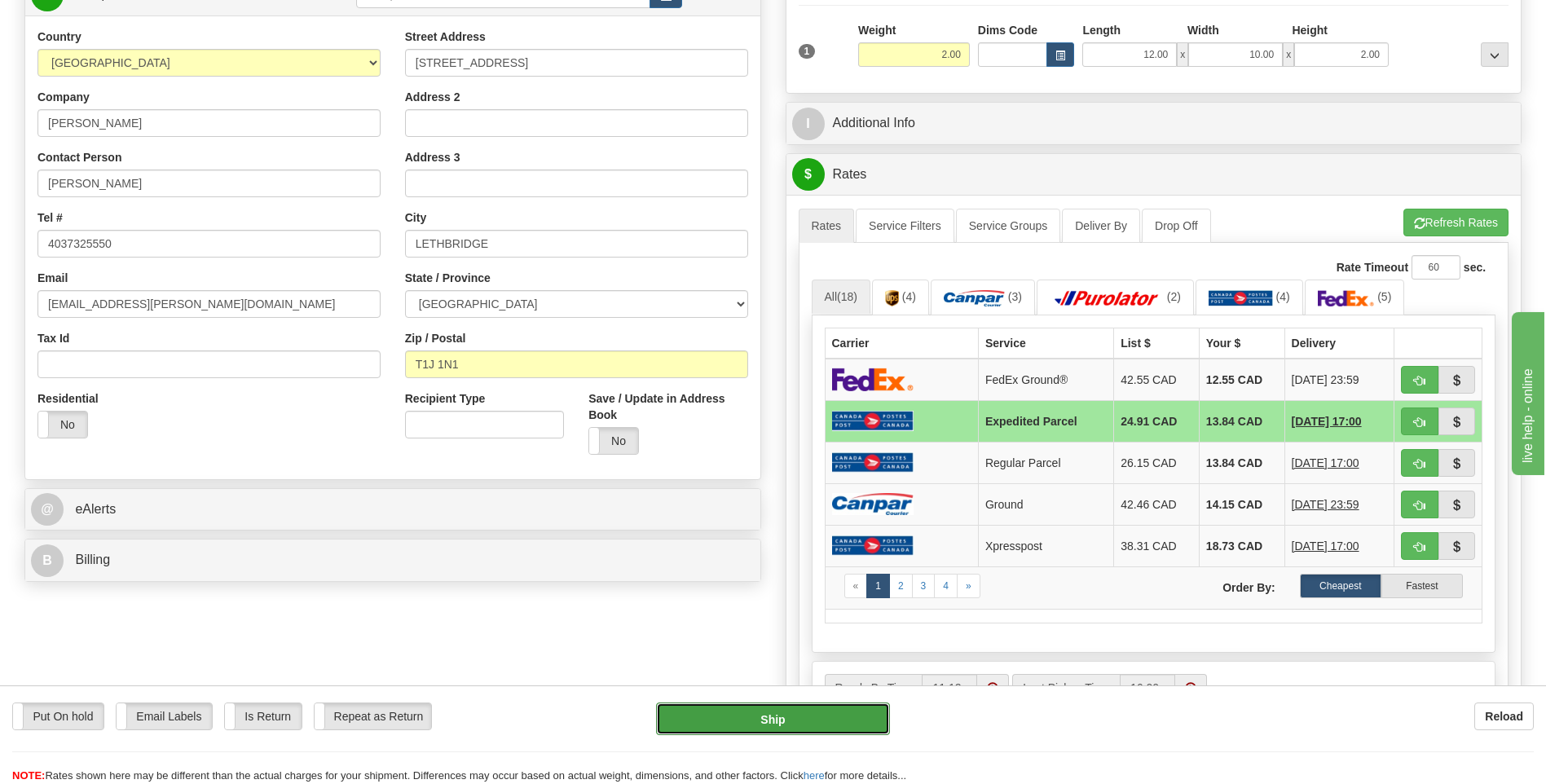
click at [842, 727] on button "Ship" at bounding box center [773, 718] width 233 height 33
type input "DOM.EP"
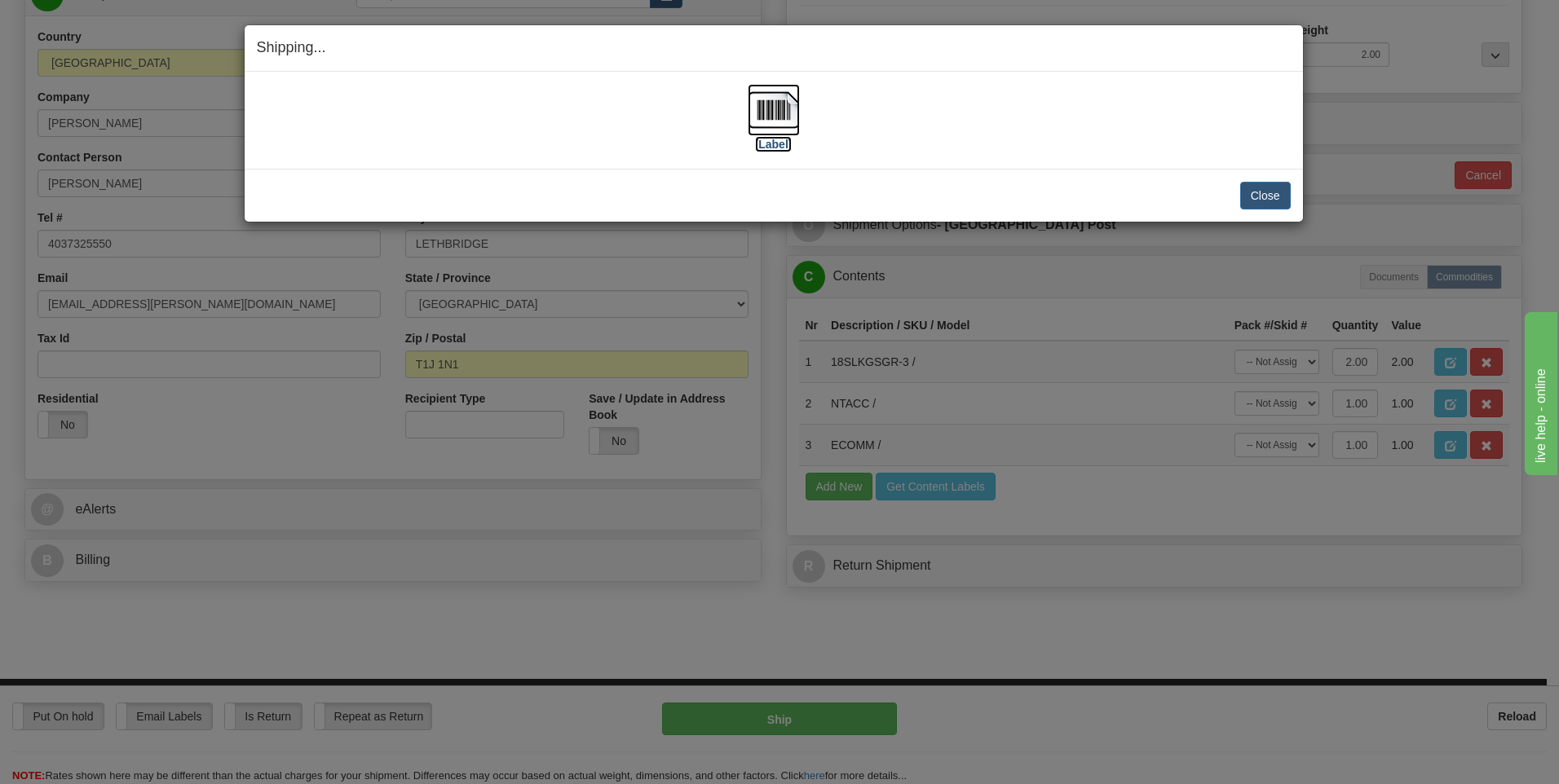
click at [780, 109] on img at bounding box center [774, 110] width 52 height 52
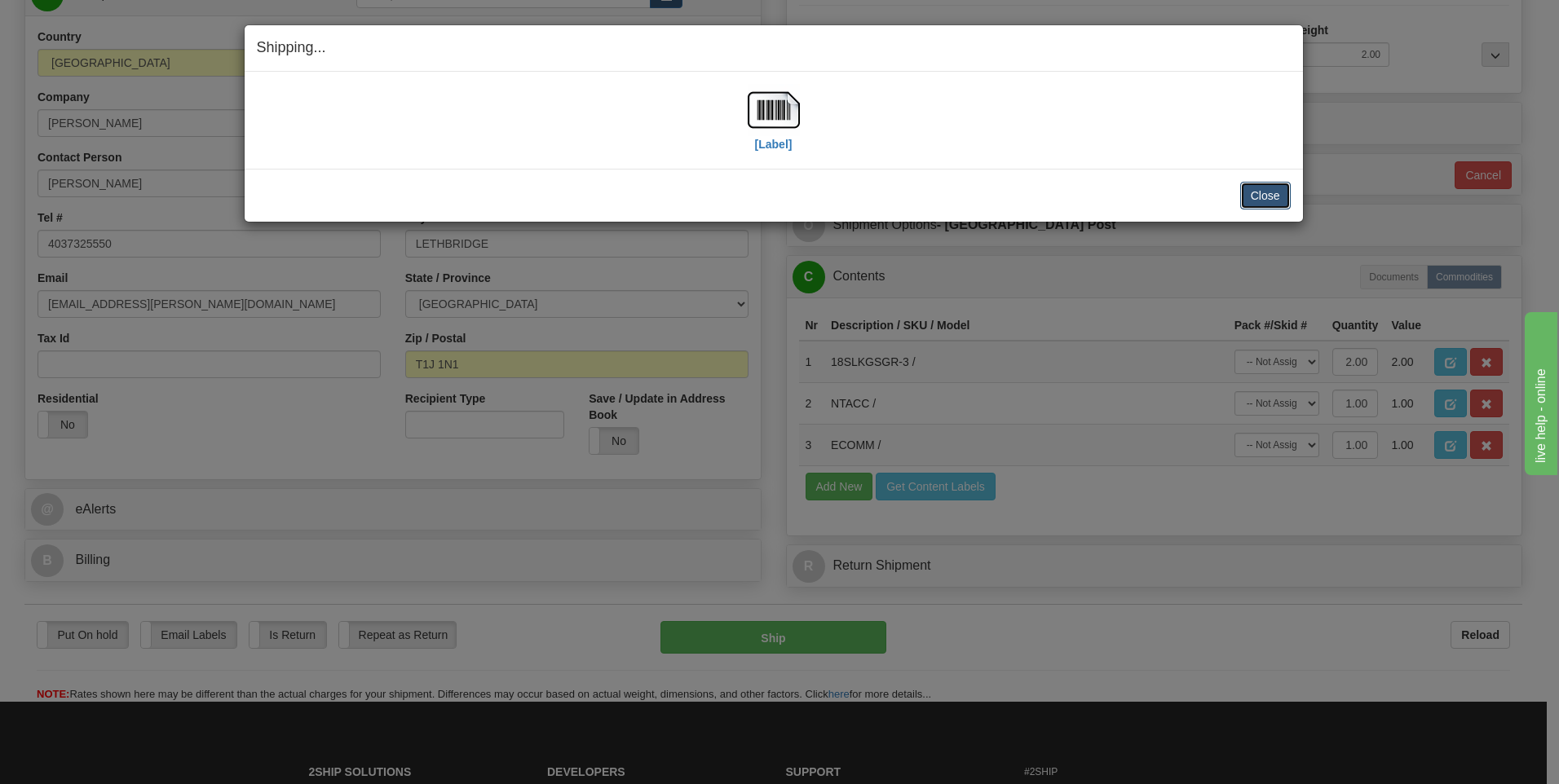
click at [1264, 200] on button "Close" at bounding box center [1265, 195] width 51 height 27
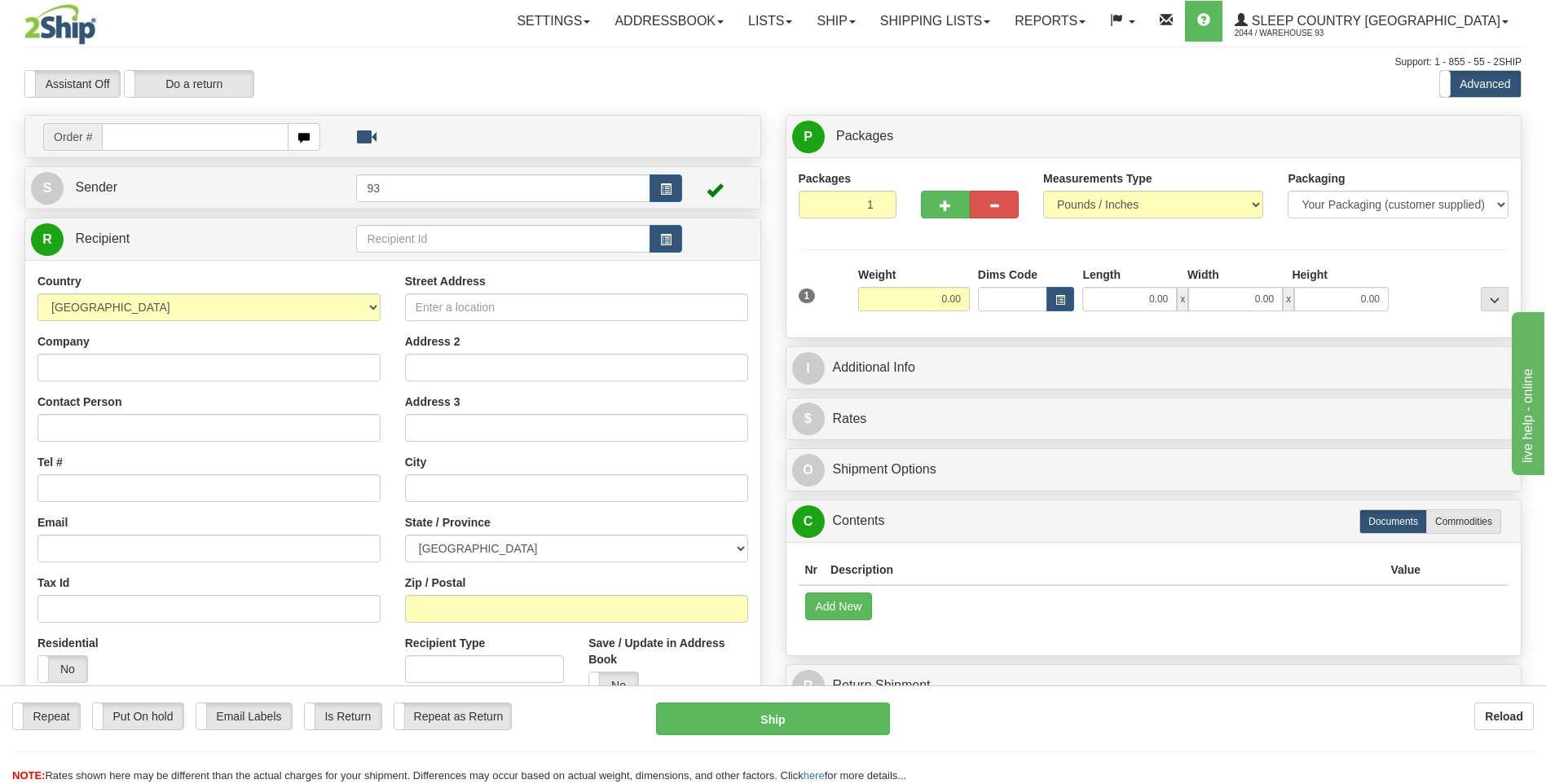
click at [169, 139] on input "text" at bounding box center [195, 137] width 186 height 27
type input "9000I073195"
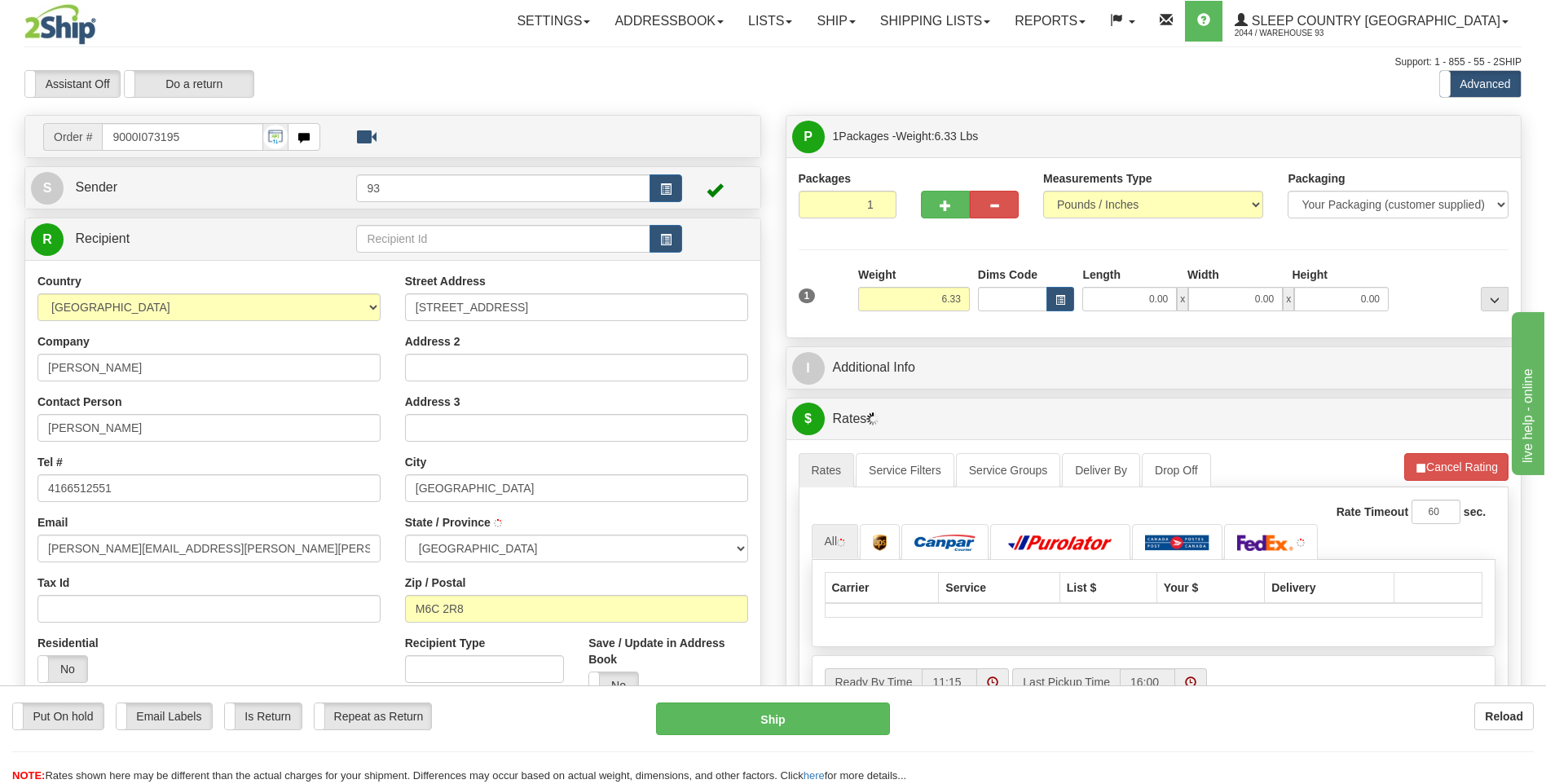
type input "YORK"
click at [1152, 298] on input "0.00" at bounding box center [1129, 299] width 95 height 25
type input "18.00"
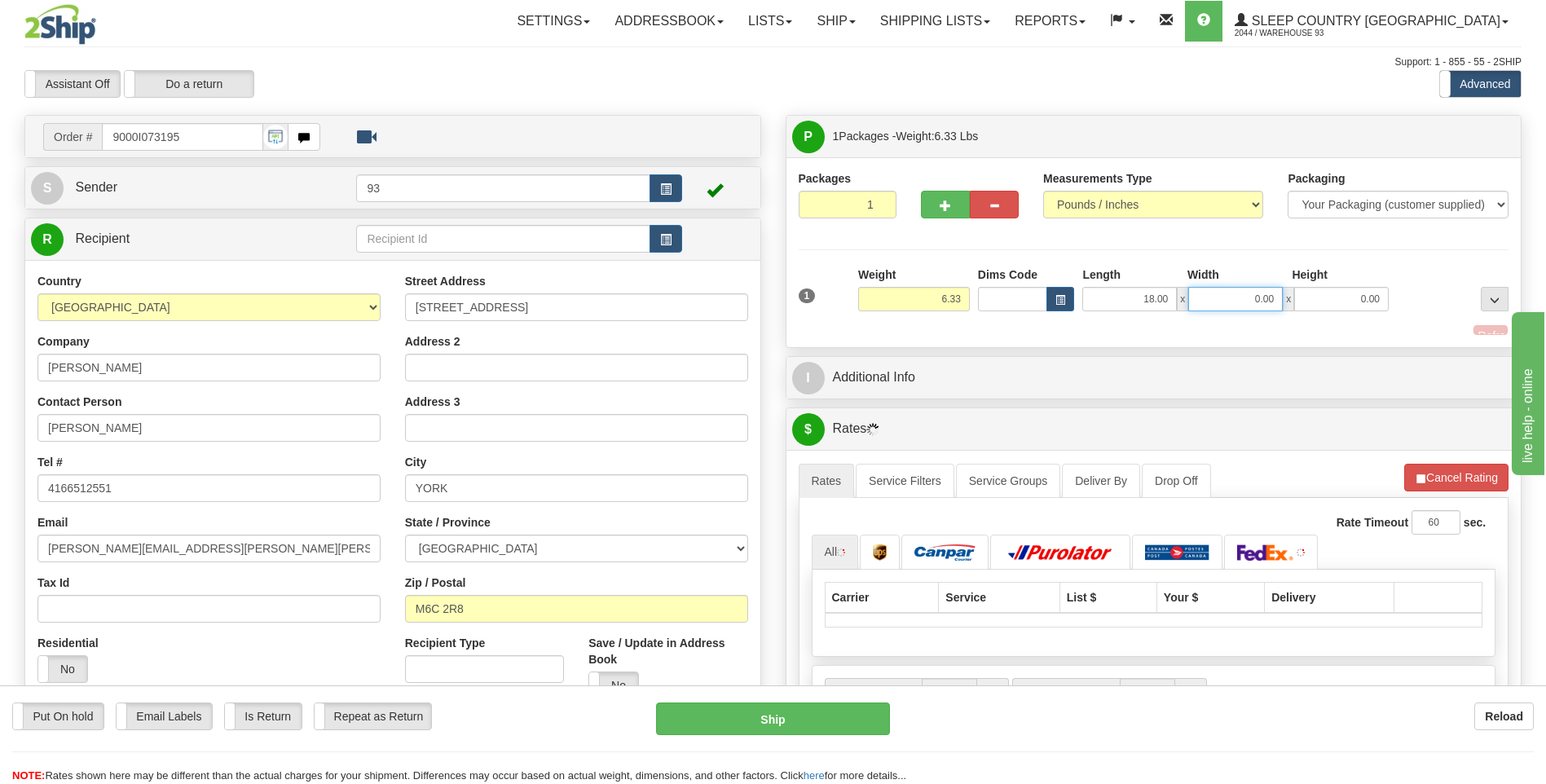
click at [1232, 294] on input "0.00" at bounding box center [1236, 299] width 95 height 25
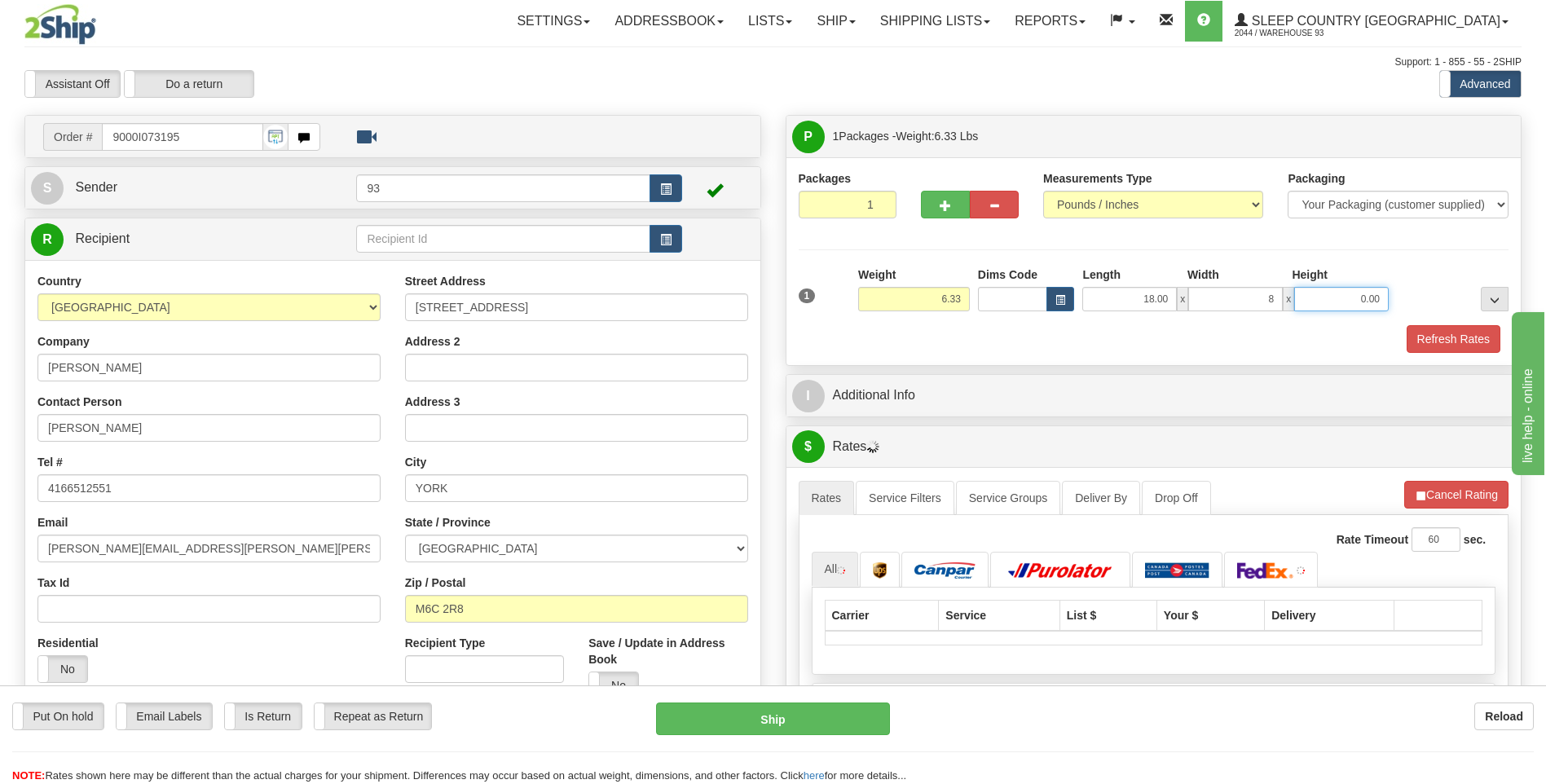
type input "8.00"
click at [1367, 303] on input "0.00" at bounding box center [1341, 299] width 95 height 25
type input "8.00"
click at [1443, 341] on button "Refresh Rates" at bounding box center [1454, 339] width 94 height 27
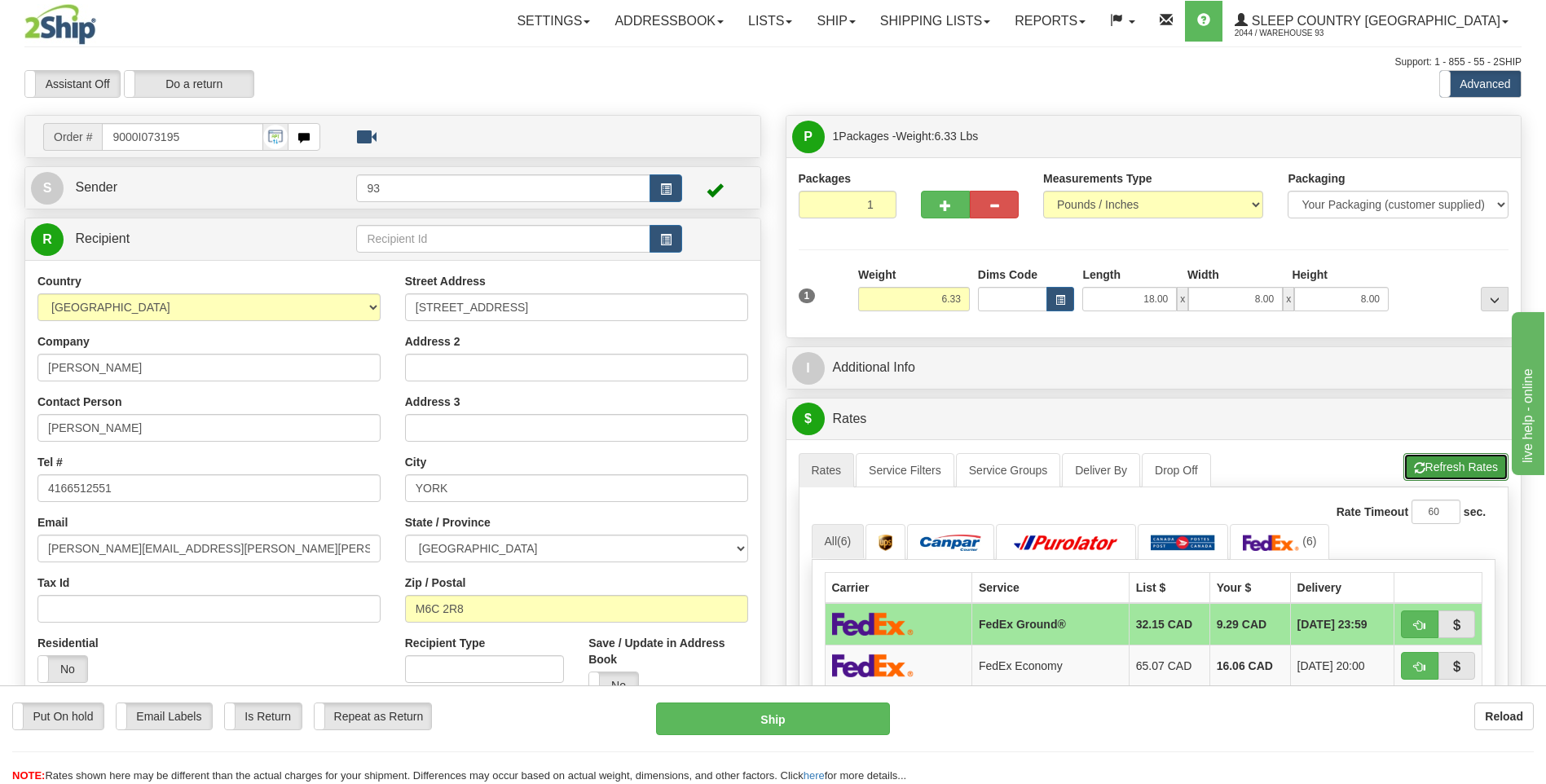
click at [1414, 467] on span "button" at bounding box center [1419, 468] width 12 height 11
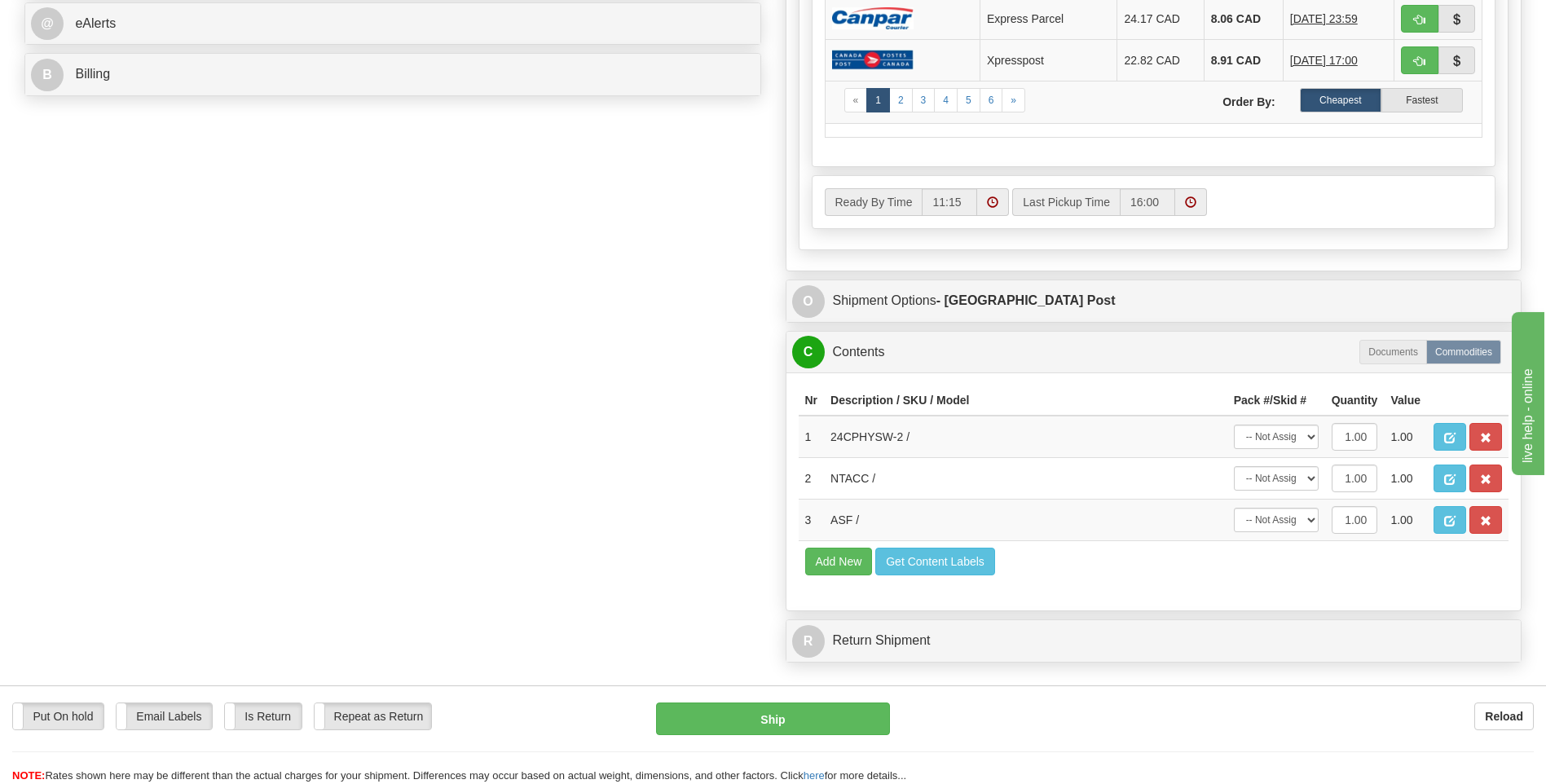
scroll to position [733, 0]
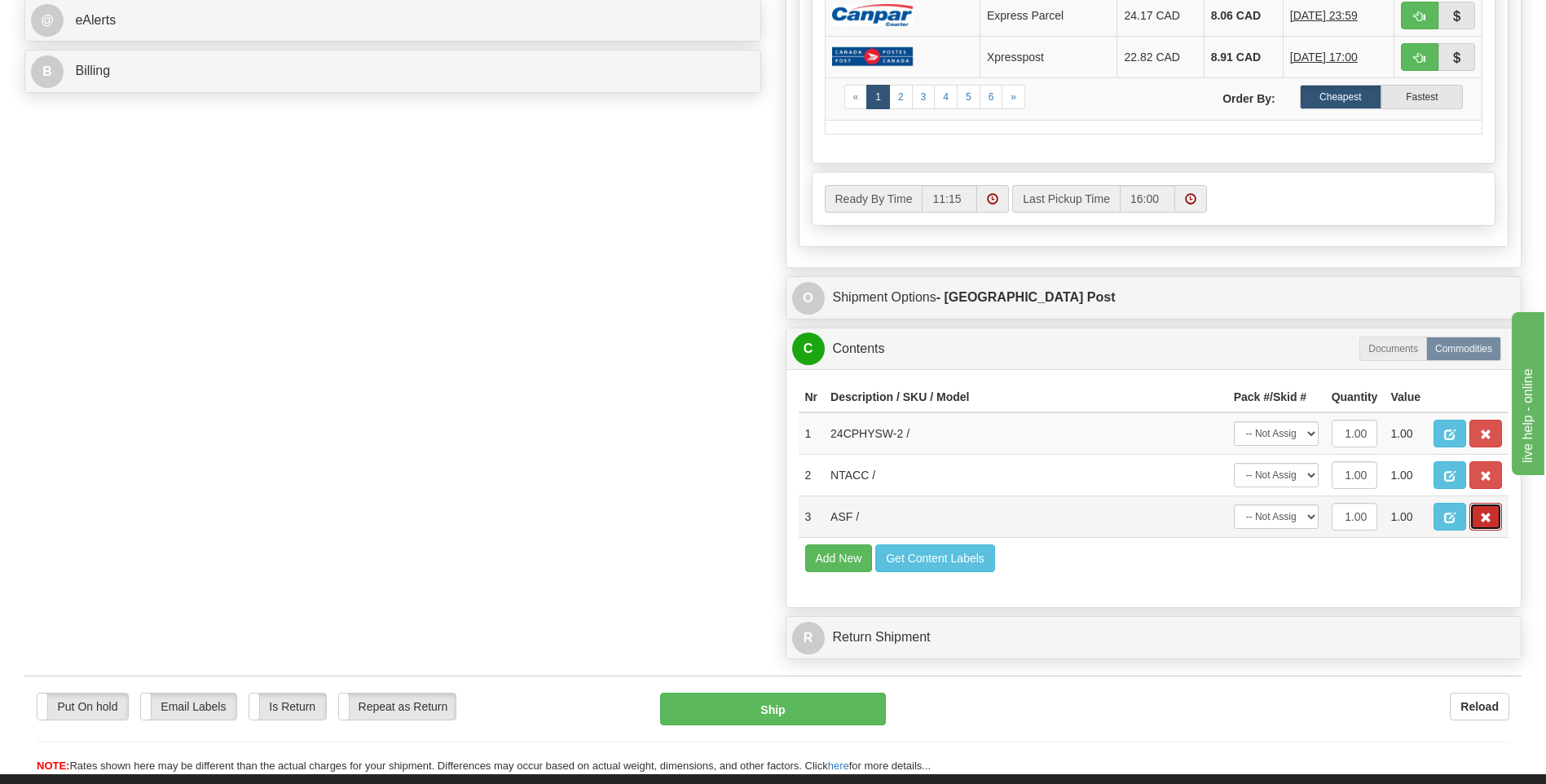
click at [1476, 510] on button "button" at bounding box center [1486, 516] width 33 height 27
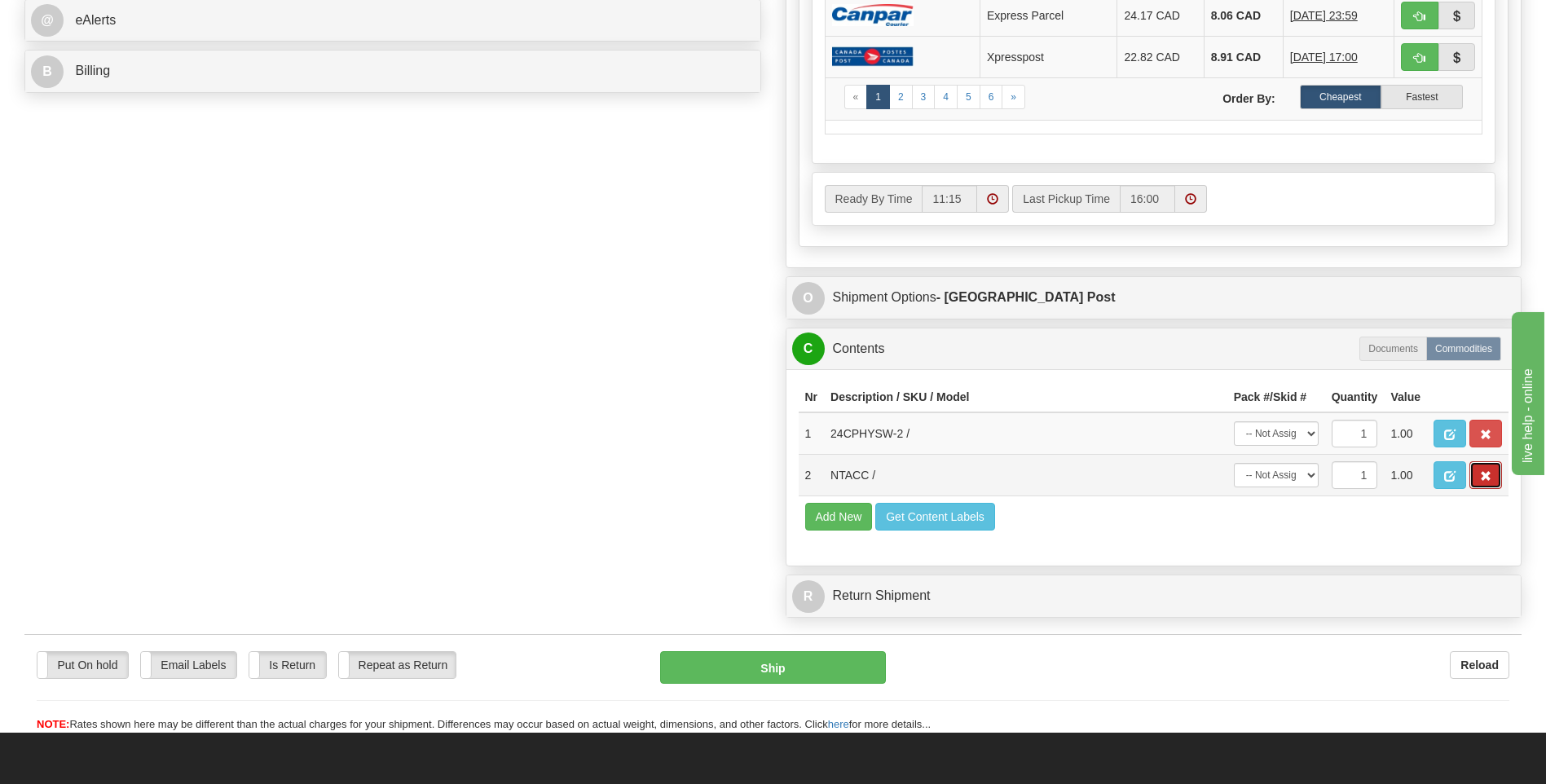
click at [1490, 480] on span "button" at bounding box center [1486, 476] width 12 height 11
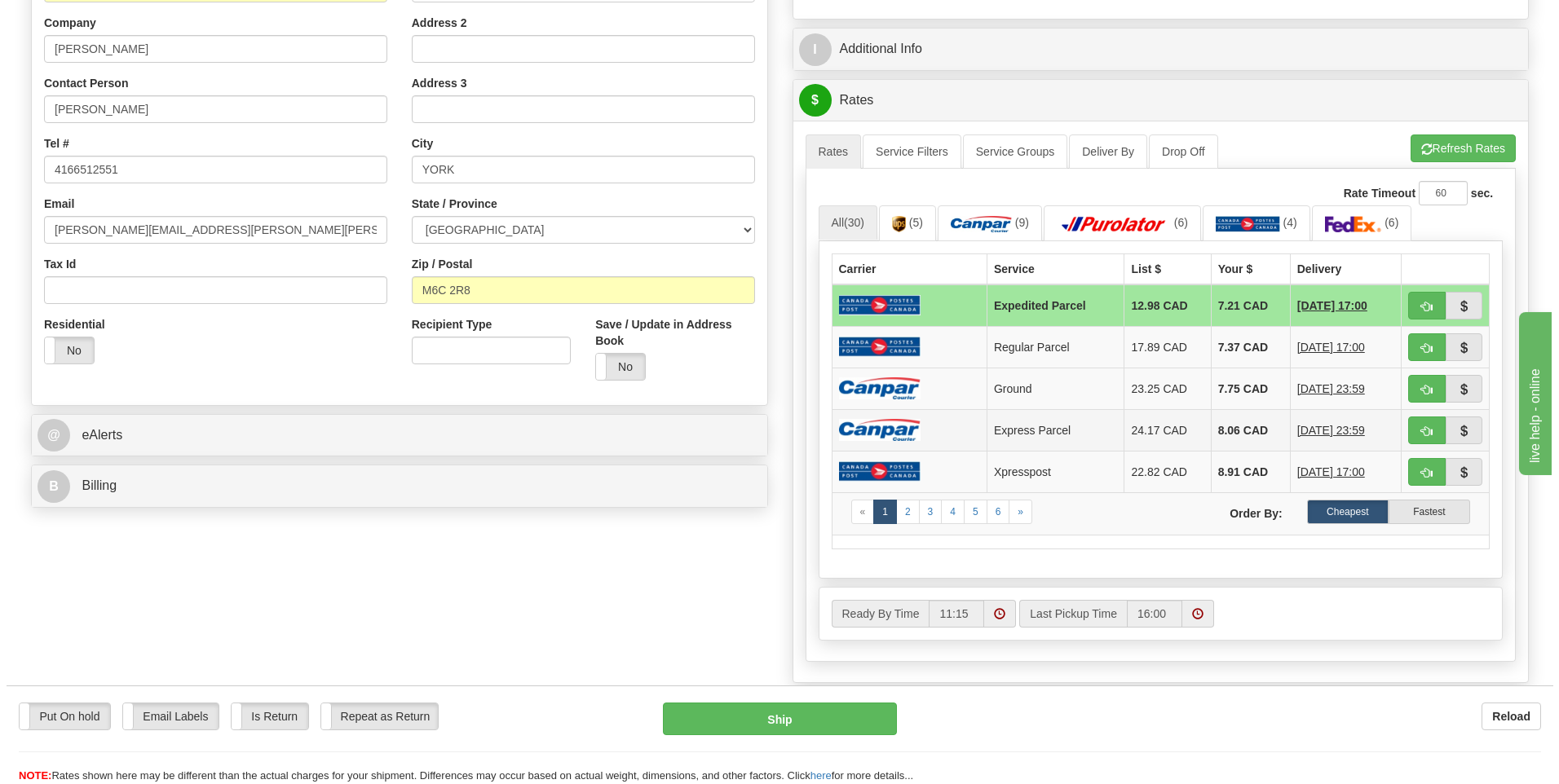
scroll to position [163, 0]
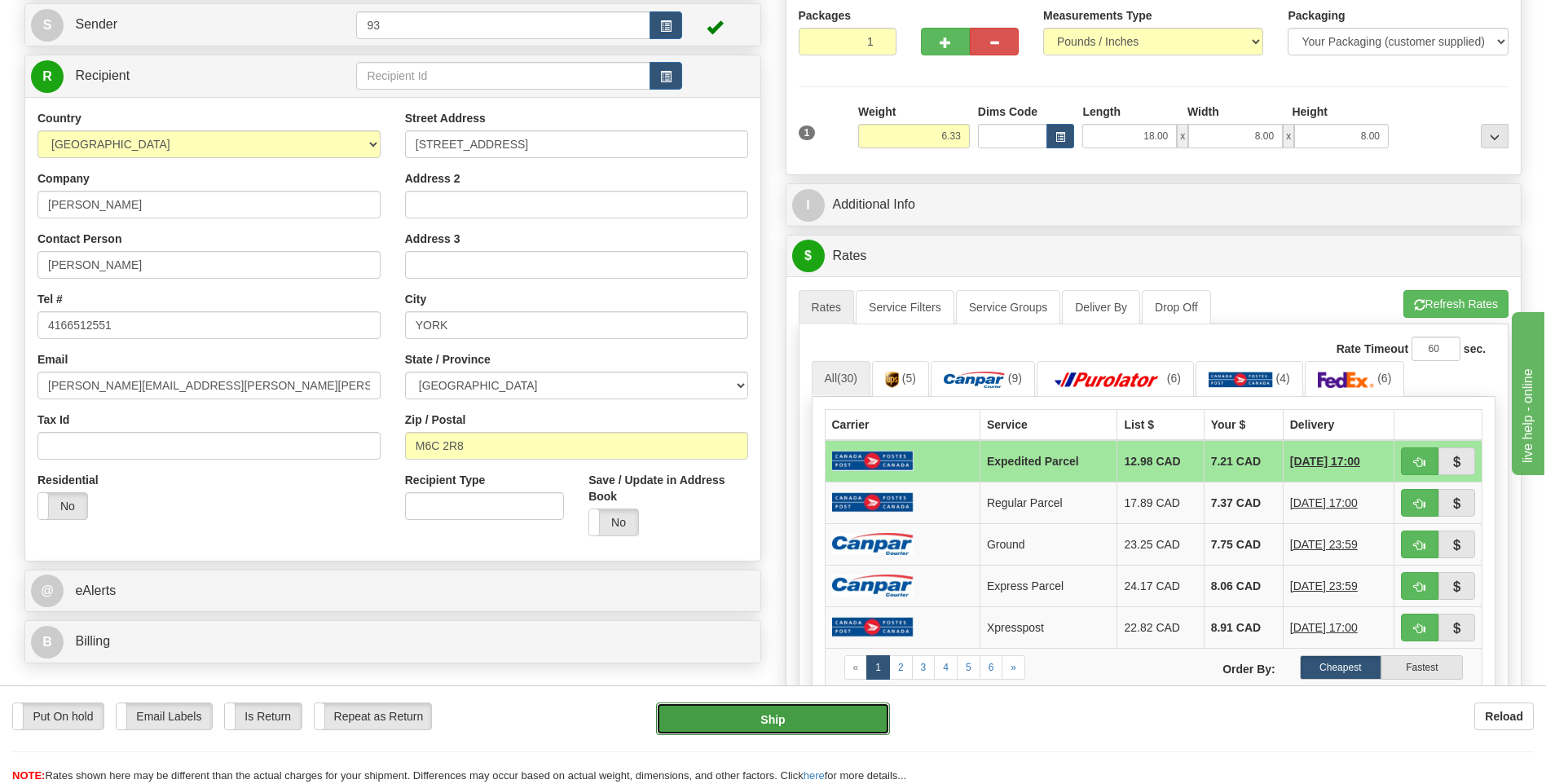
click at [843, 716] on button "Ship" at bounding box center [773, 718] width 233 height 33
type input "DOM.EP"
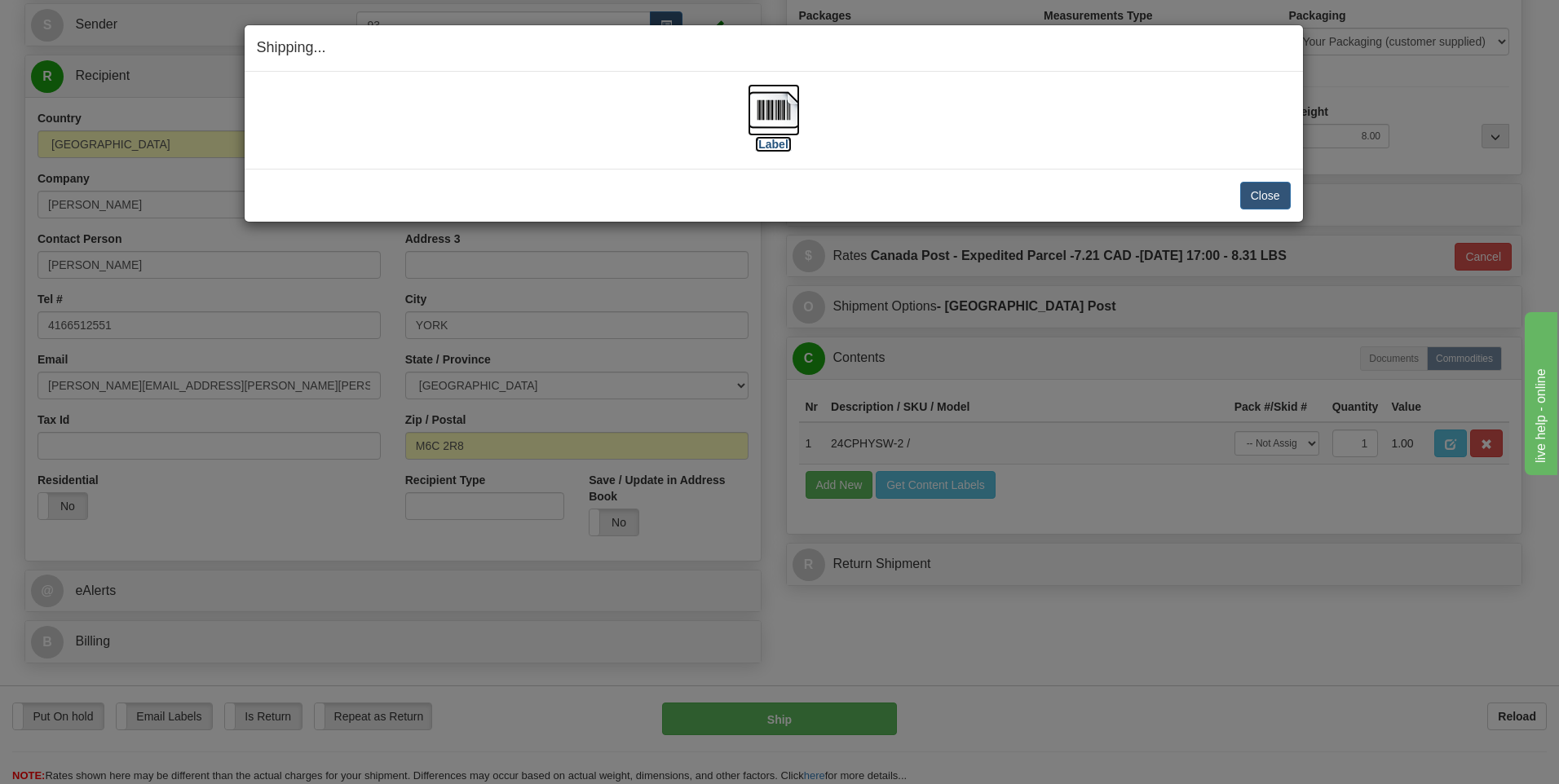
click at [769, 111] on img at bounding box center [774, 110] width 52 height 52
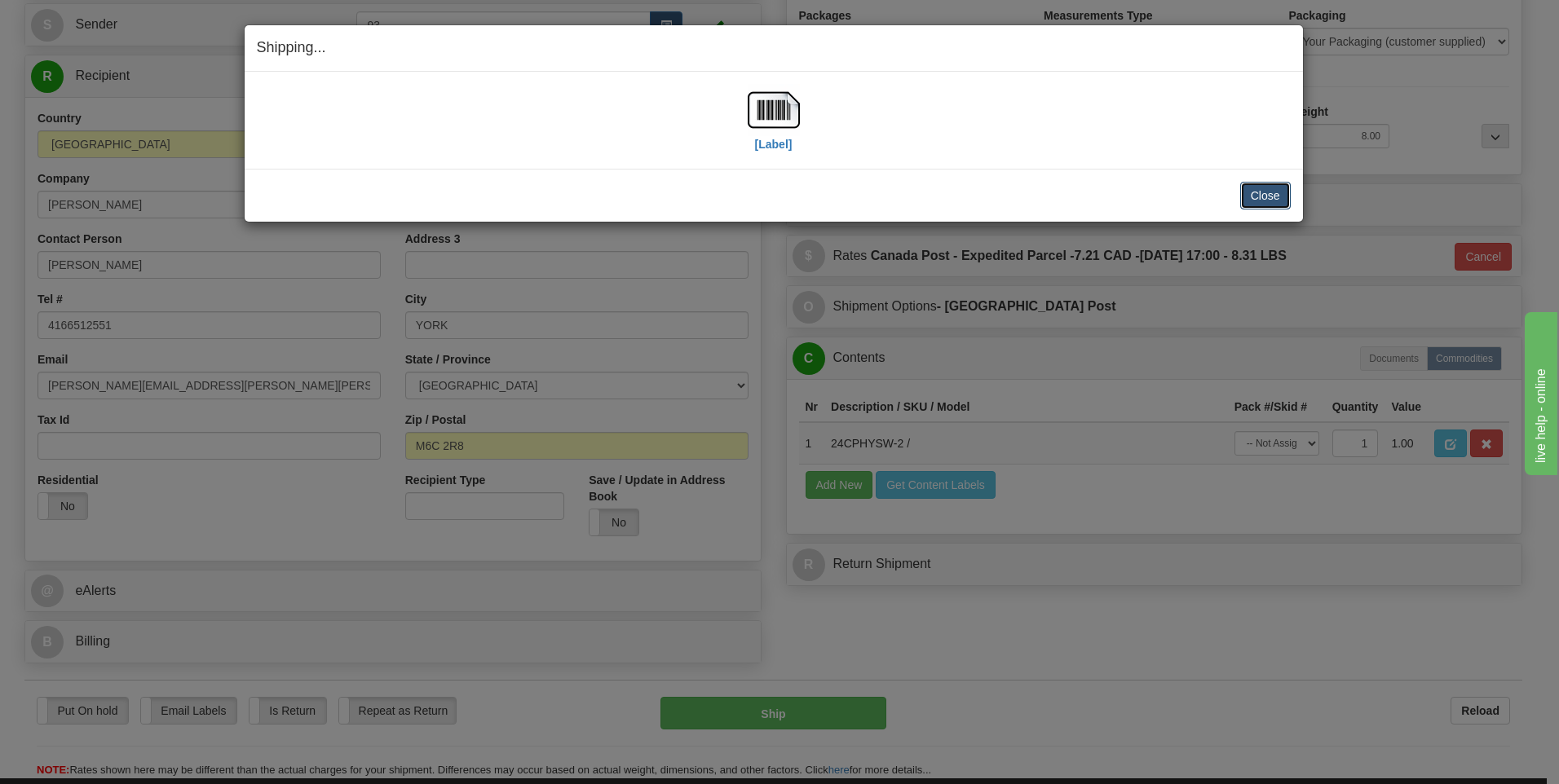
click at [1282, 198] on button "Close" at bounding box center [1265, 195] width 51 height 27
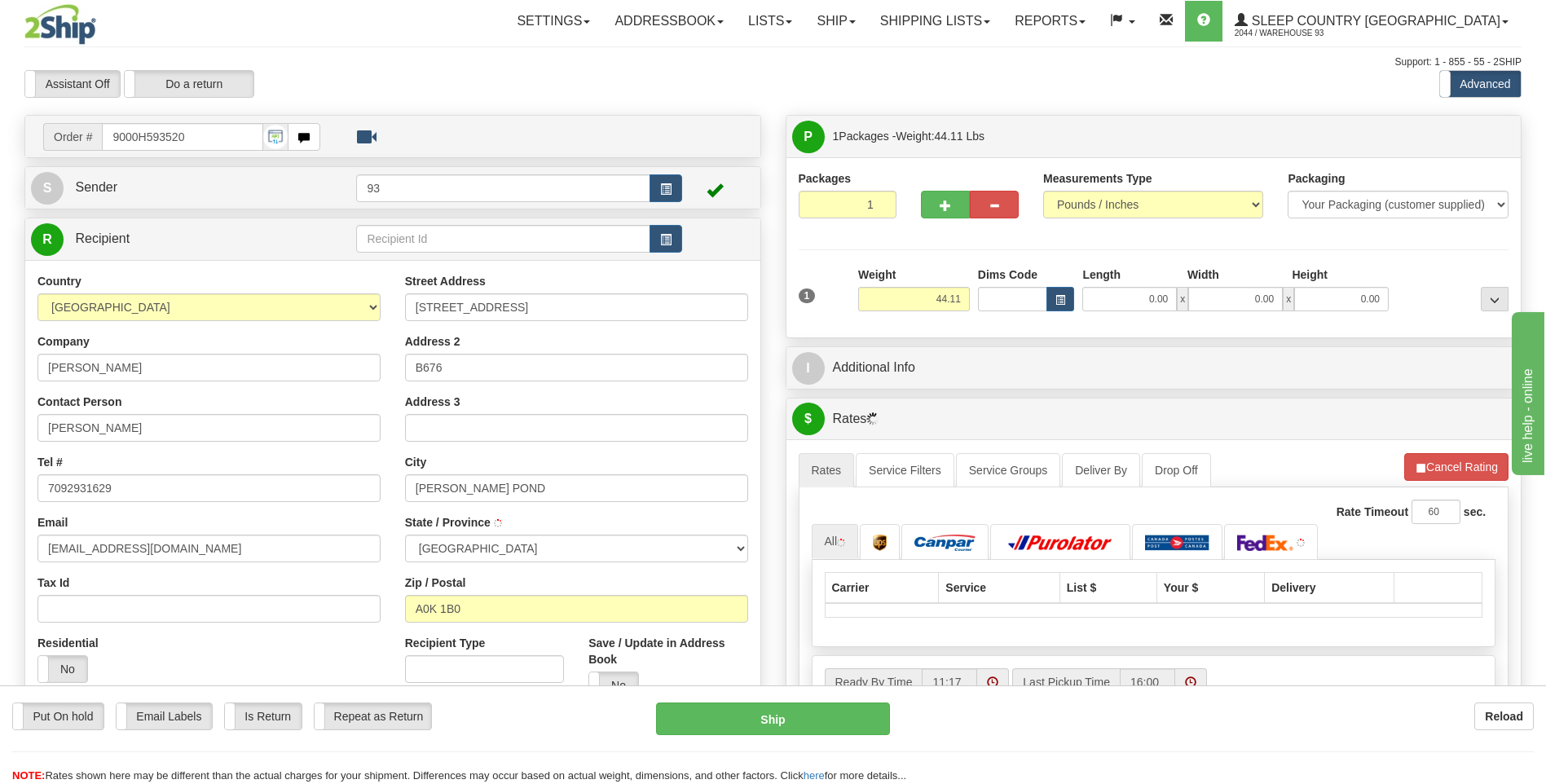
type input "BAIE VERTE"
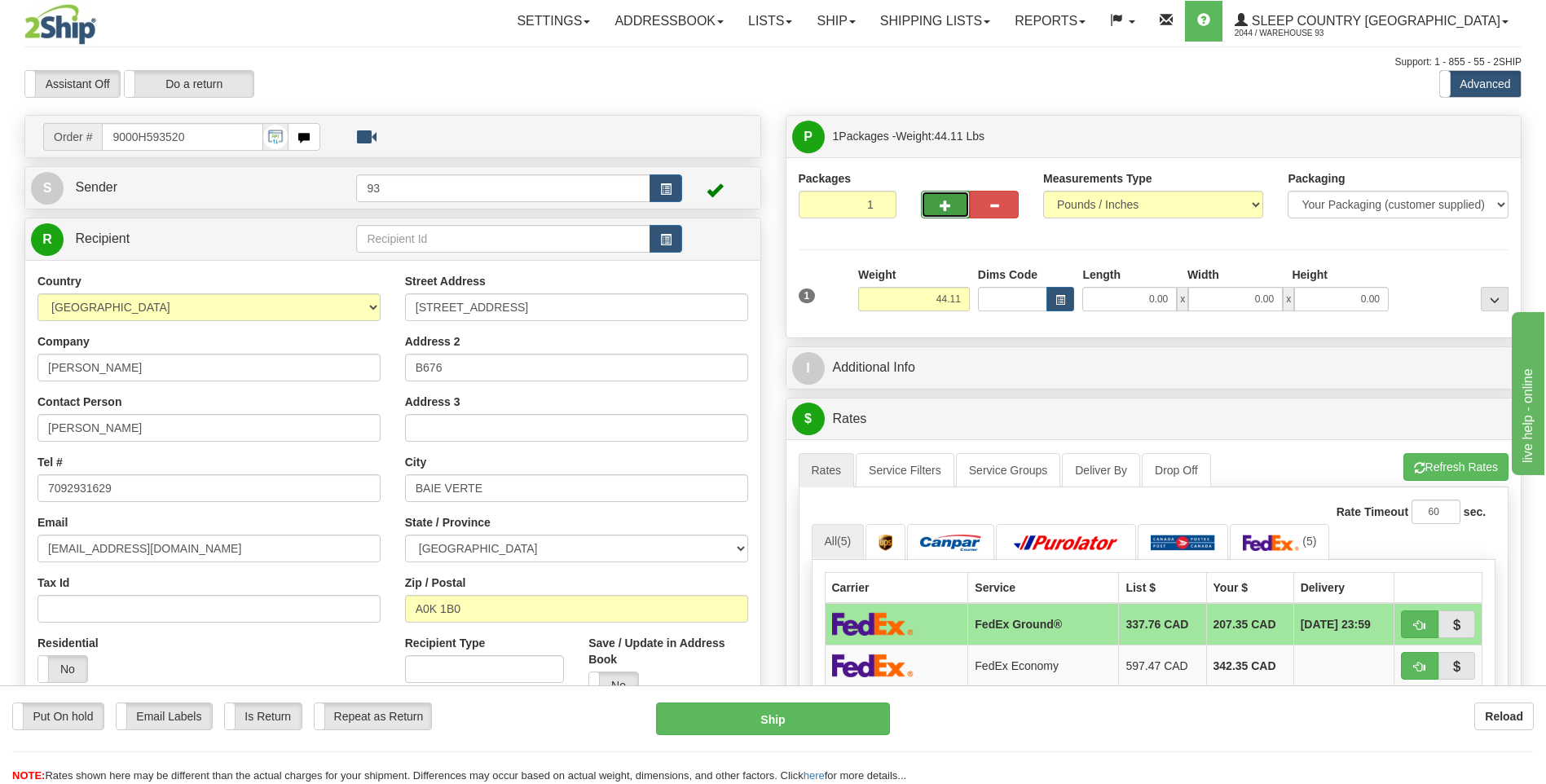
click at [949, 200] on span "button" at bounding box center [946, 206] width 12 height 11
type input "2"
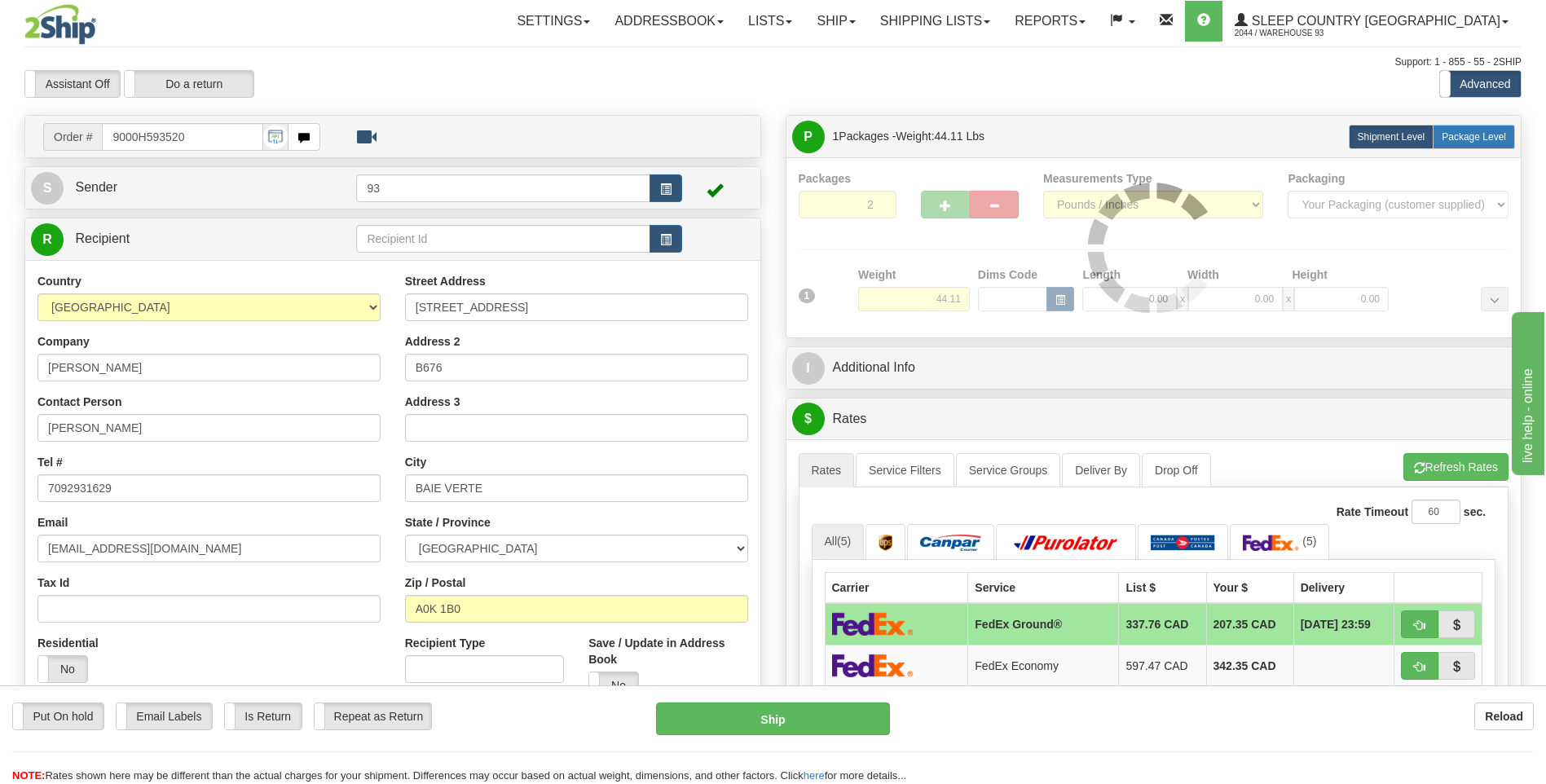
click at [1464, 126] on label "Package Level Pack.." at bounding box center [1474, 137] width 82 height 25
radio input "true"
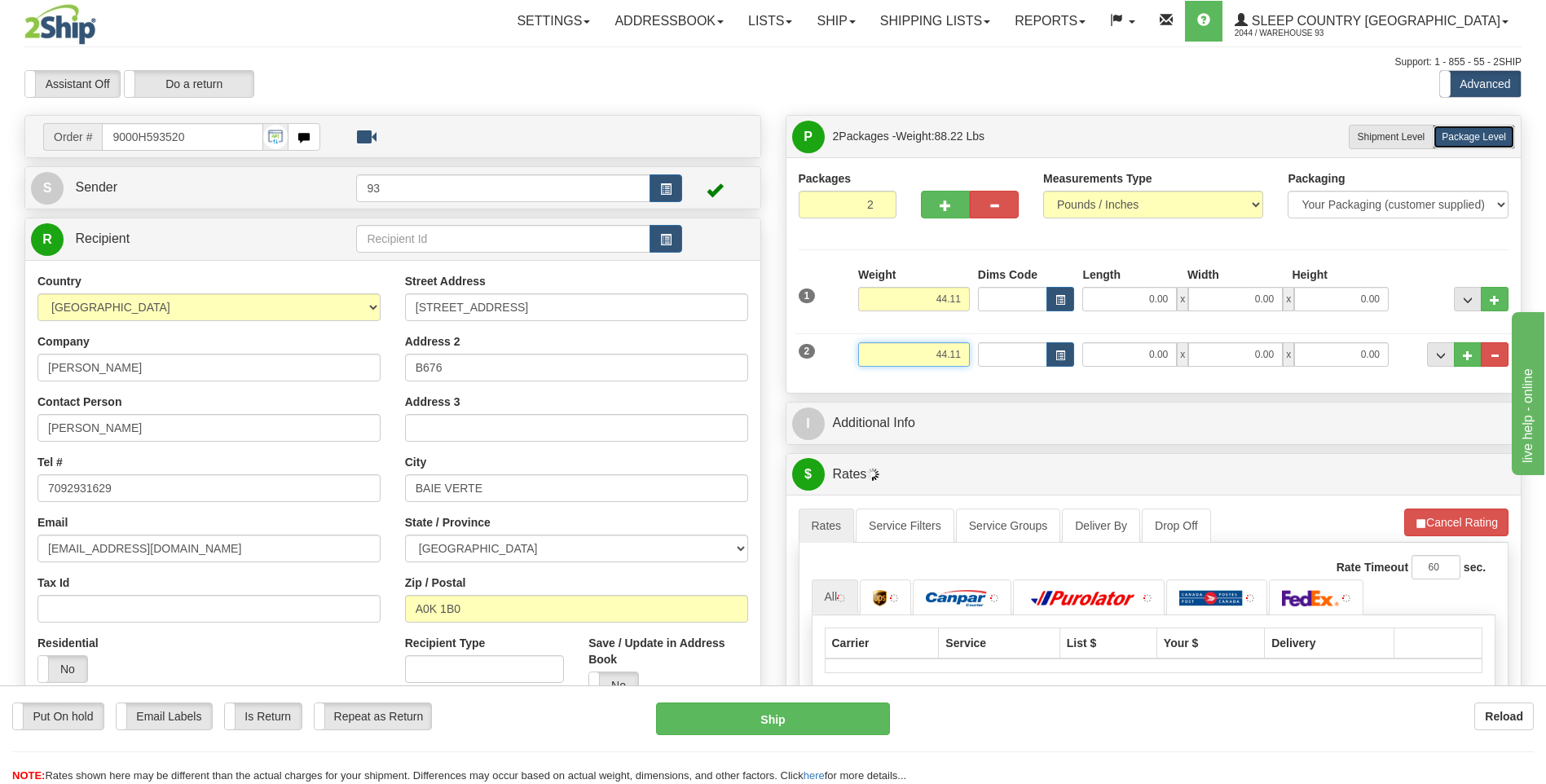
click at [969, 349] on input "44.11" at bounding box center [914, 355] width 112 height 25
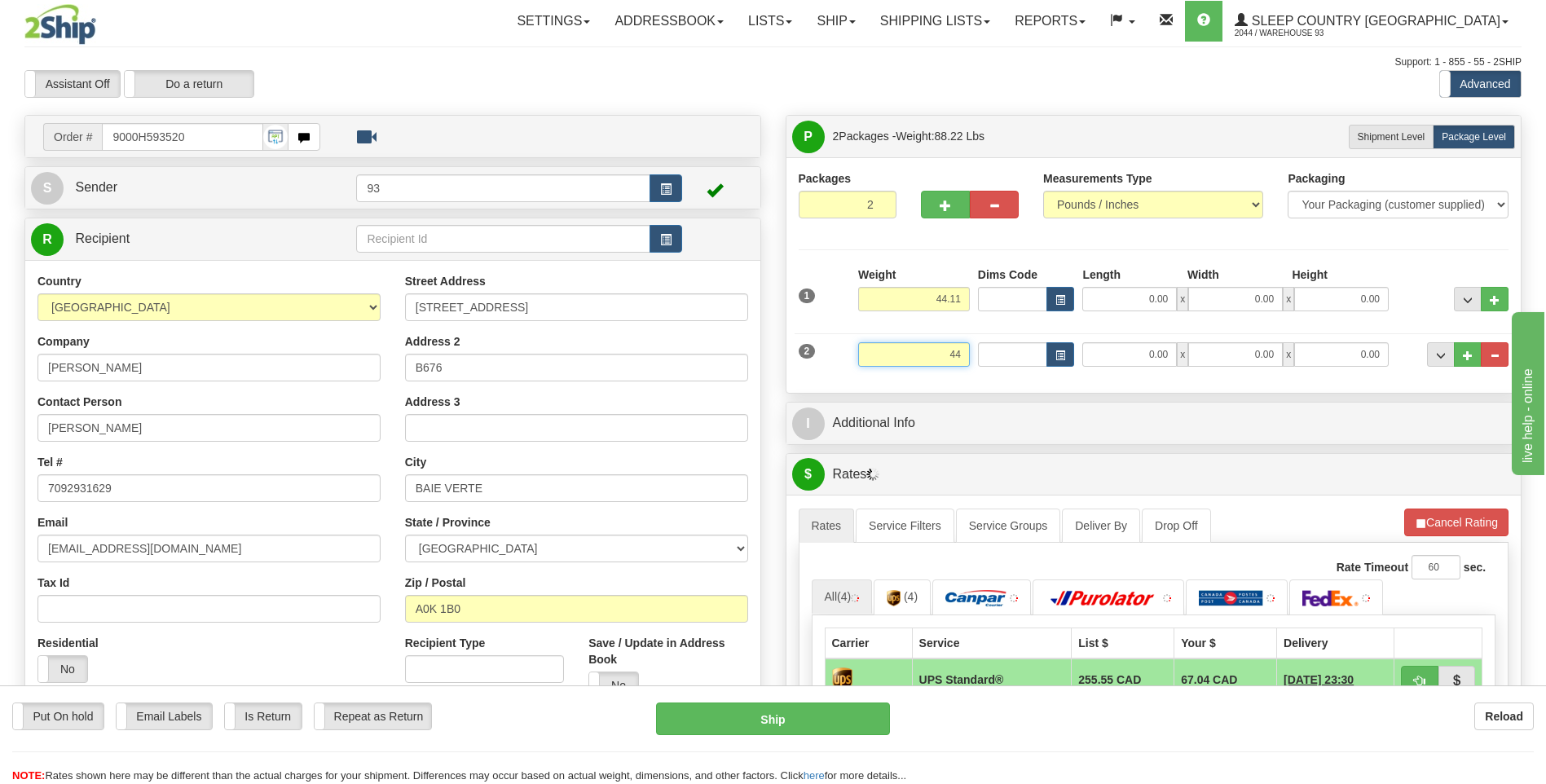
type input "4"
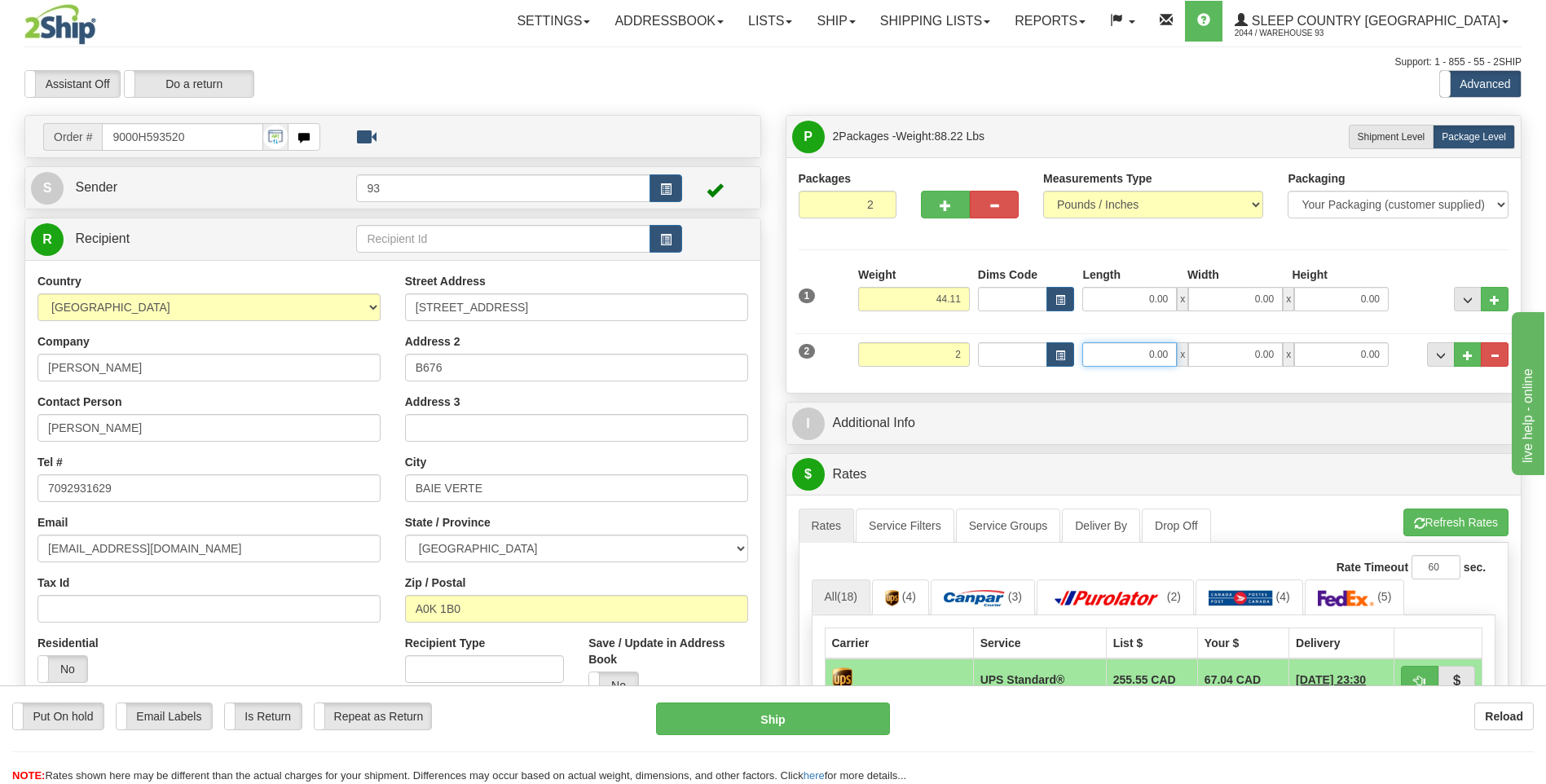
type input "2.00"
click at [1162, 349] on input "0.00" at bounding box center [1129, 355] width 95 height 25
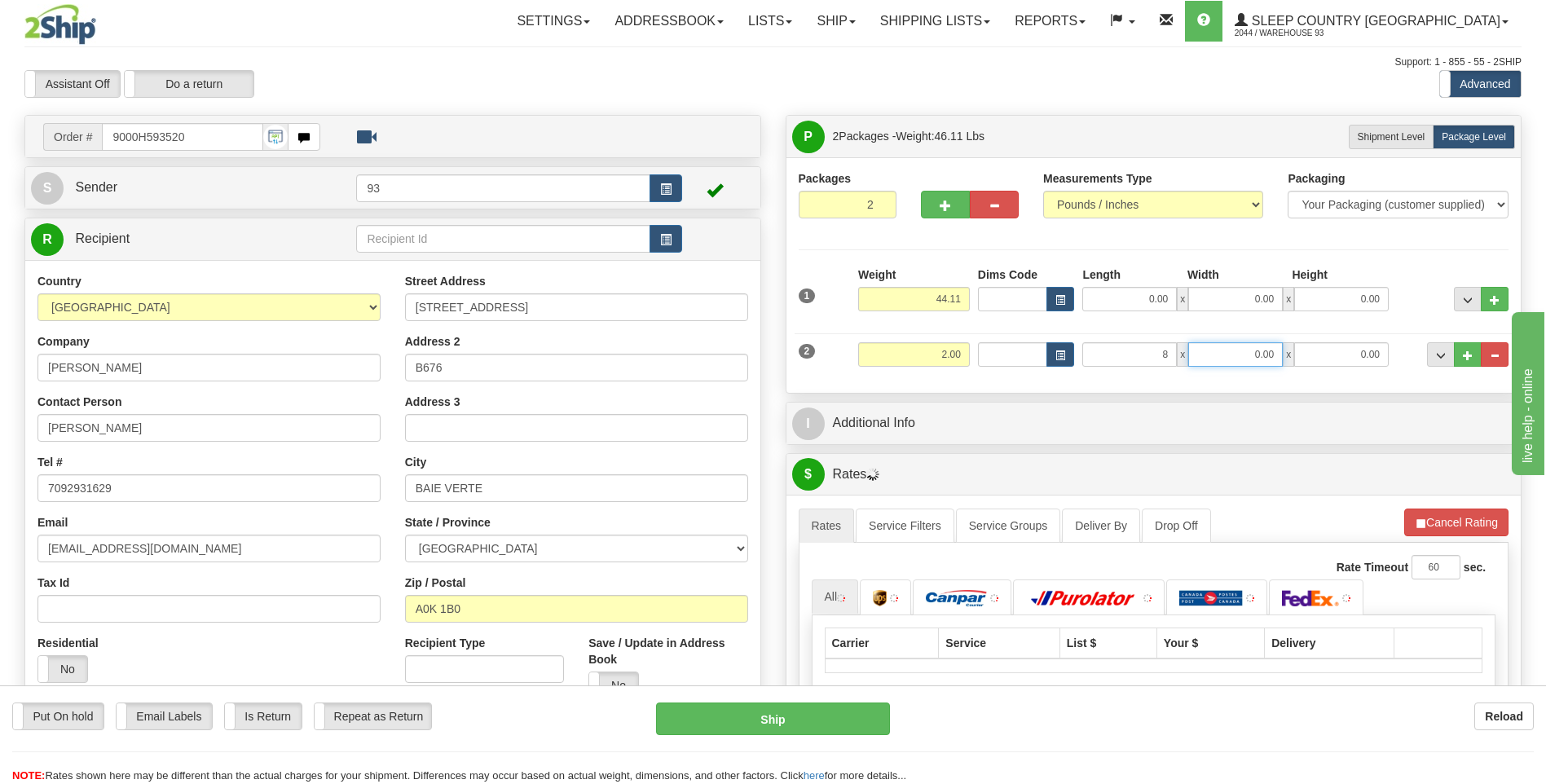
type input "8.00"
click at [1238, 348] on input "0.00" at bounding box center [1236, 355] width 95 height 25
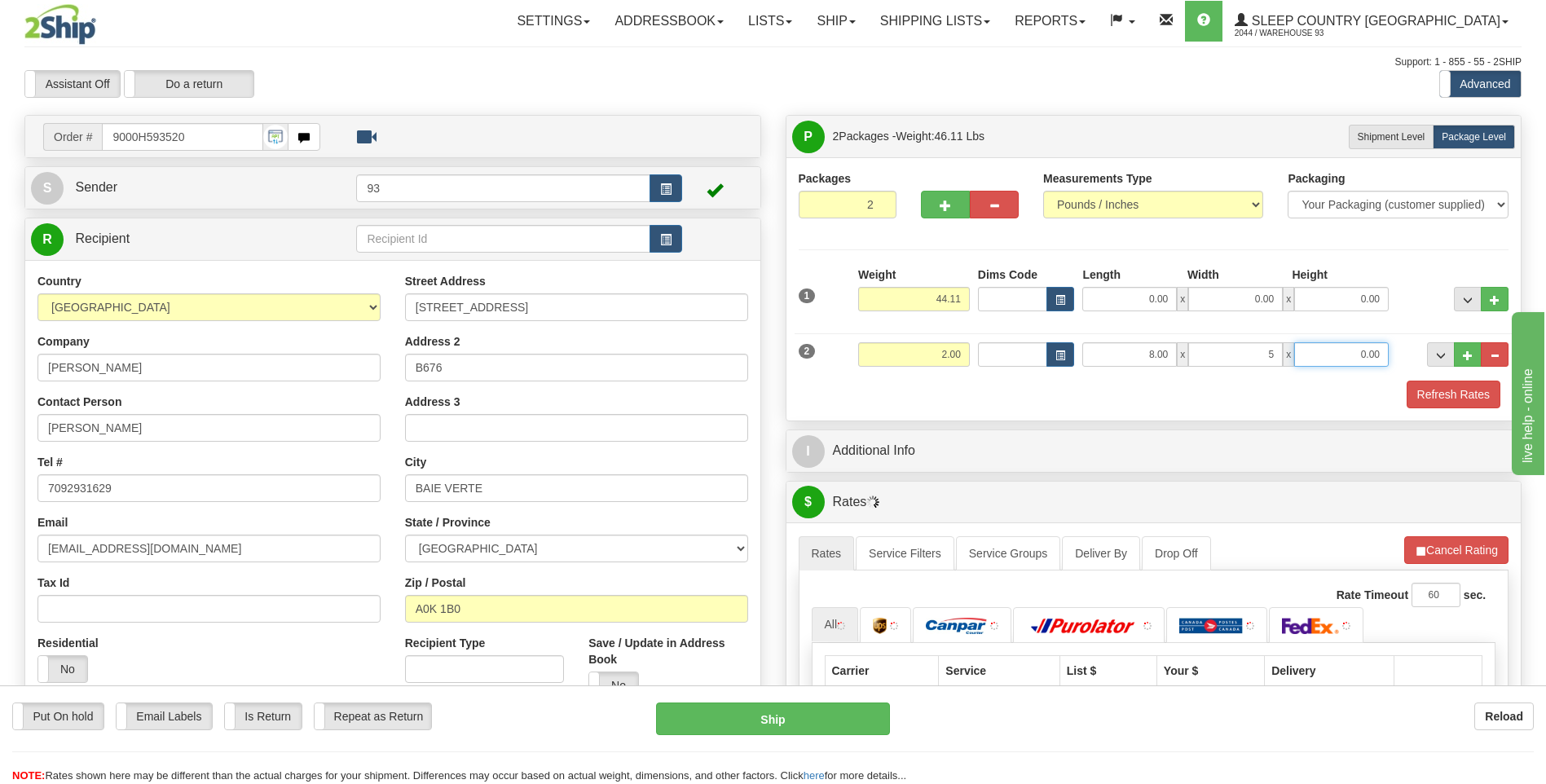
type input "5.00"
click at [1353, 350] on input "0.00" at bounding box center [1341, 355] width 95 height 25
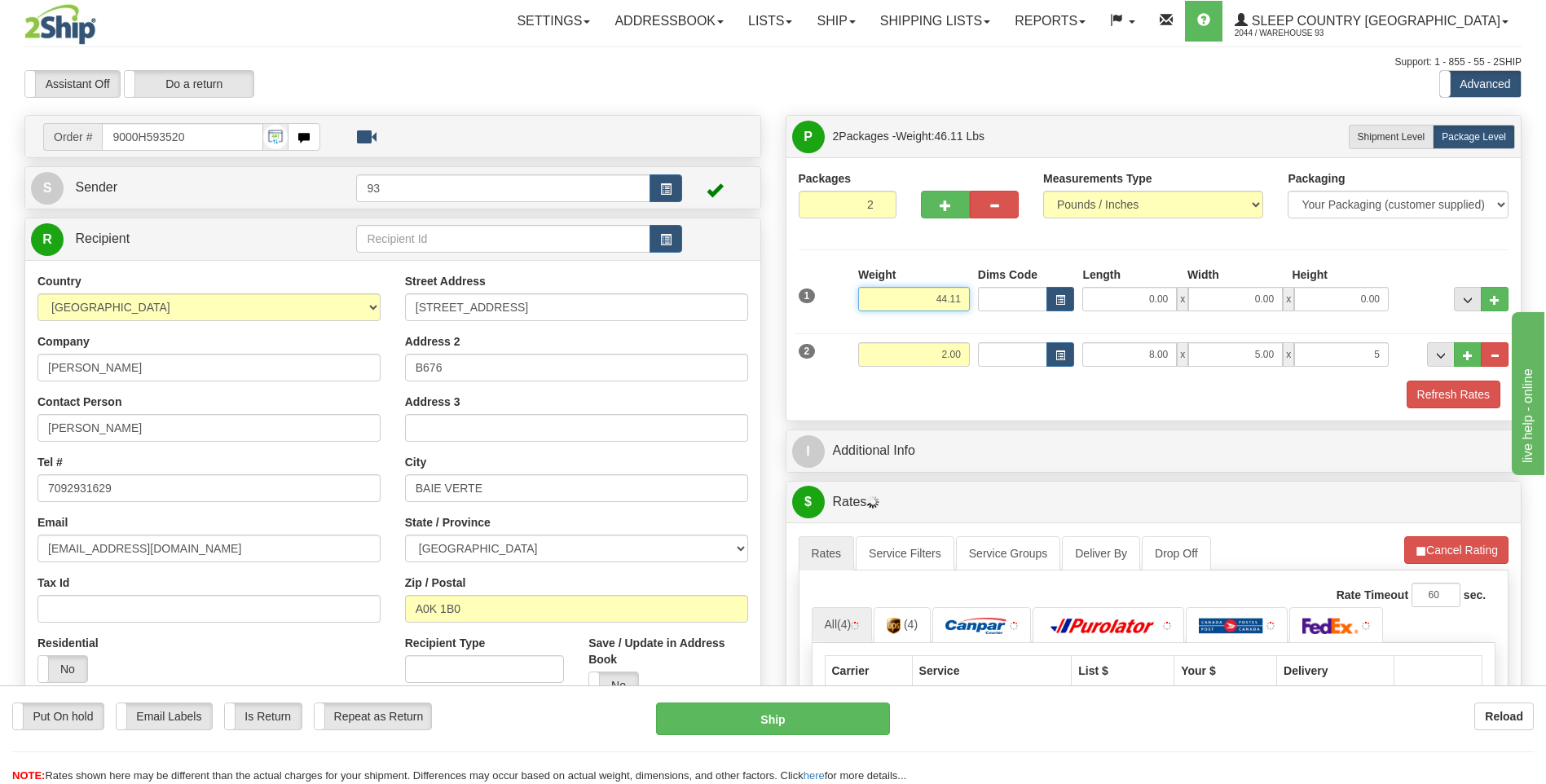
type input "5.00"
click at [964, 297] on input "44.11" at bounding box center [914, 299] width 112 height 25
type input "42.00"
click at [1134, 294] on input "0.00" at bounding box center [1129, 299] width 95 height 25
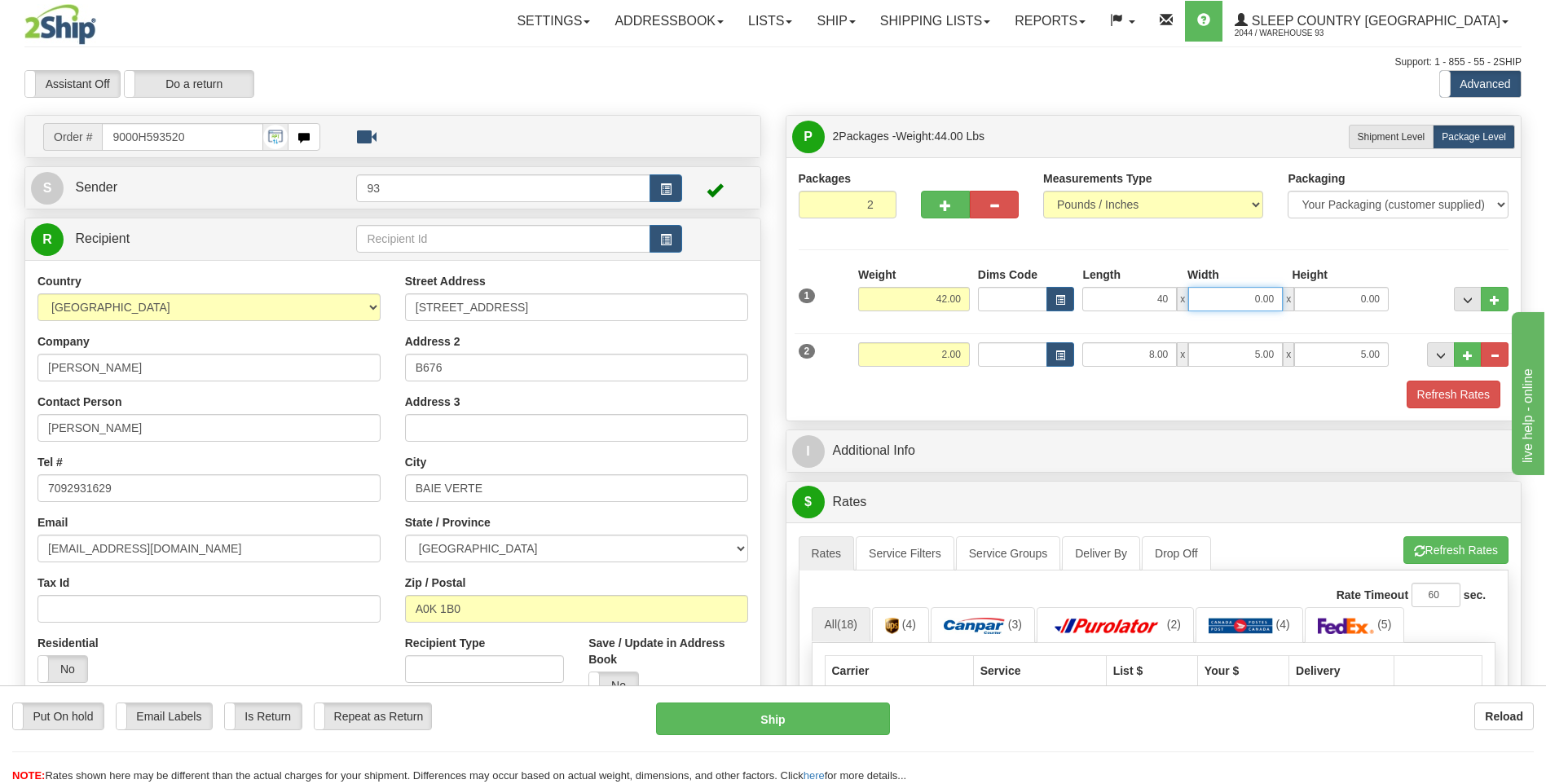
type input "40.00"
click at [1241, 296] on input "0.00" at bounding box center [1236, 299] width 95 height 25
type input "20.00"
click at [1359, 301] on input "0.00" at bounding box center [1341, 299] width 95 height 25
type input "20.00"
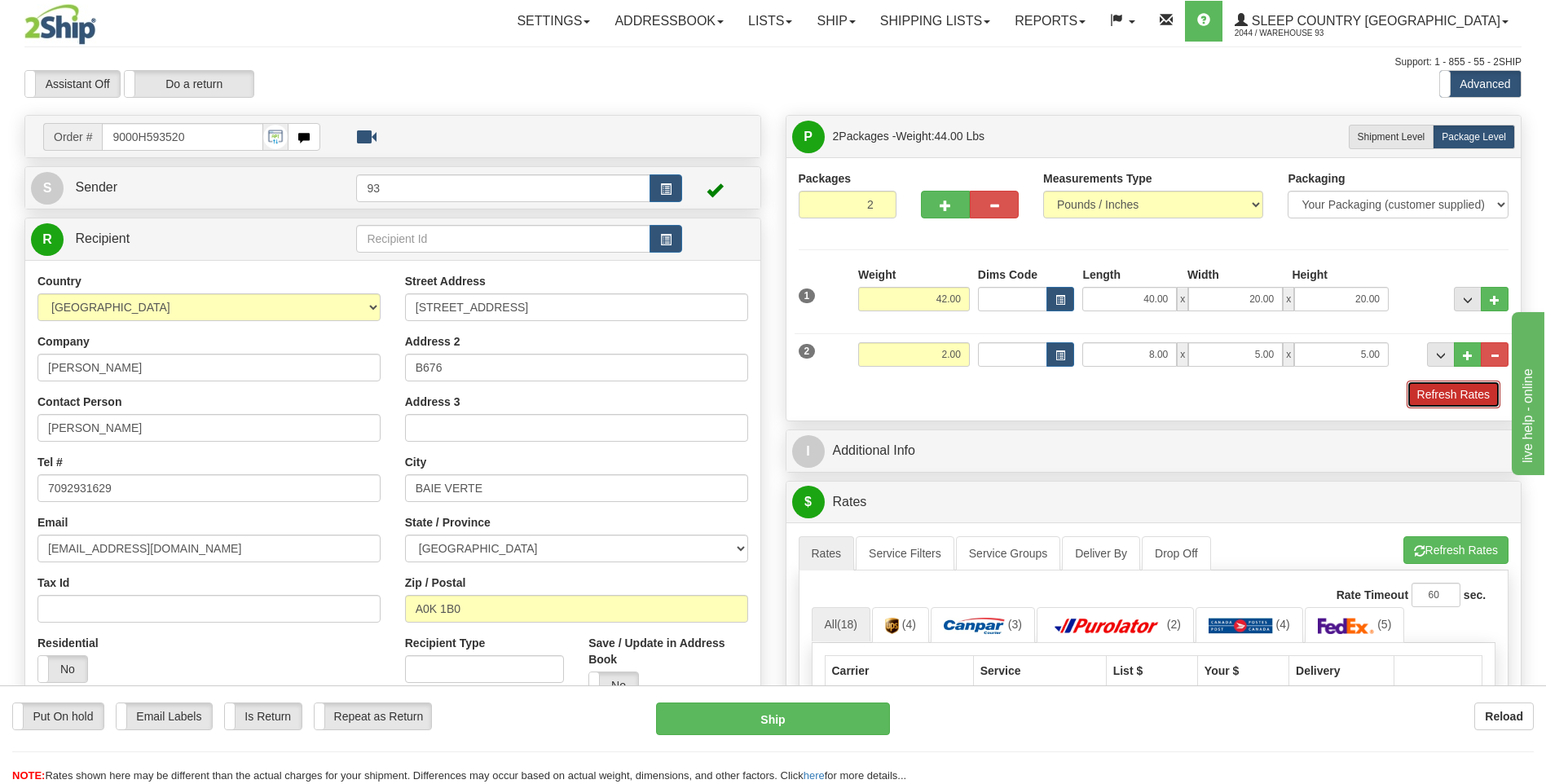
click at [1451, 395] on button "Refresh Rates" at bounding box center [1454, 394] width 94 height 27
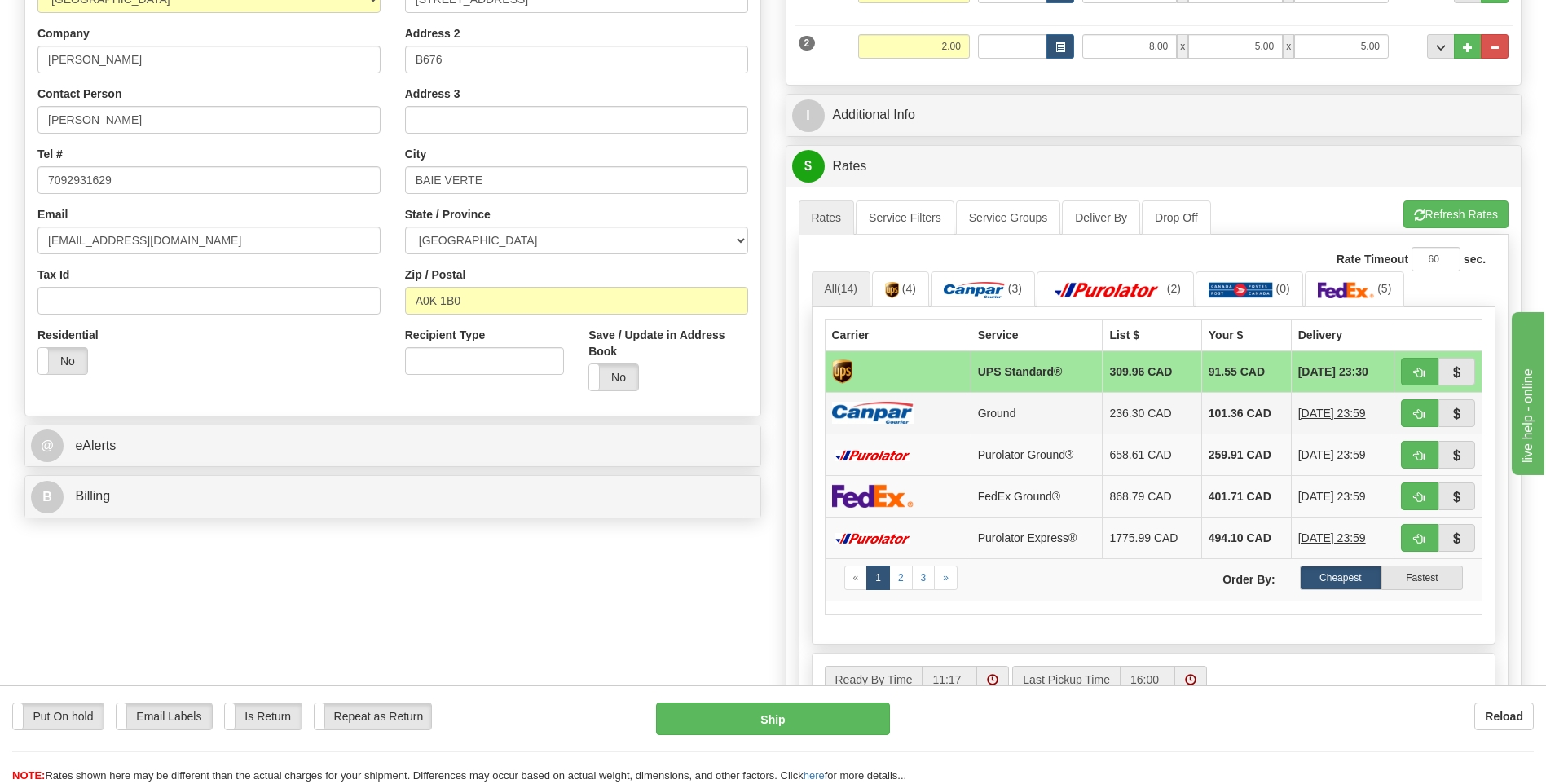
scroll to position [326, 0]
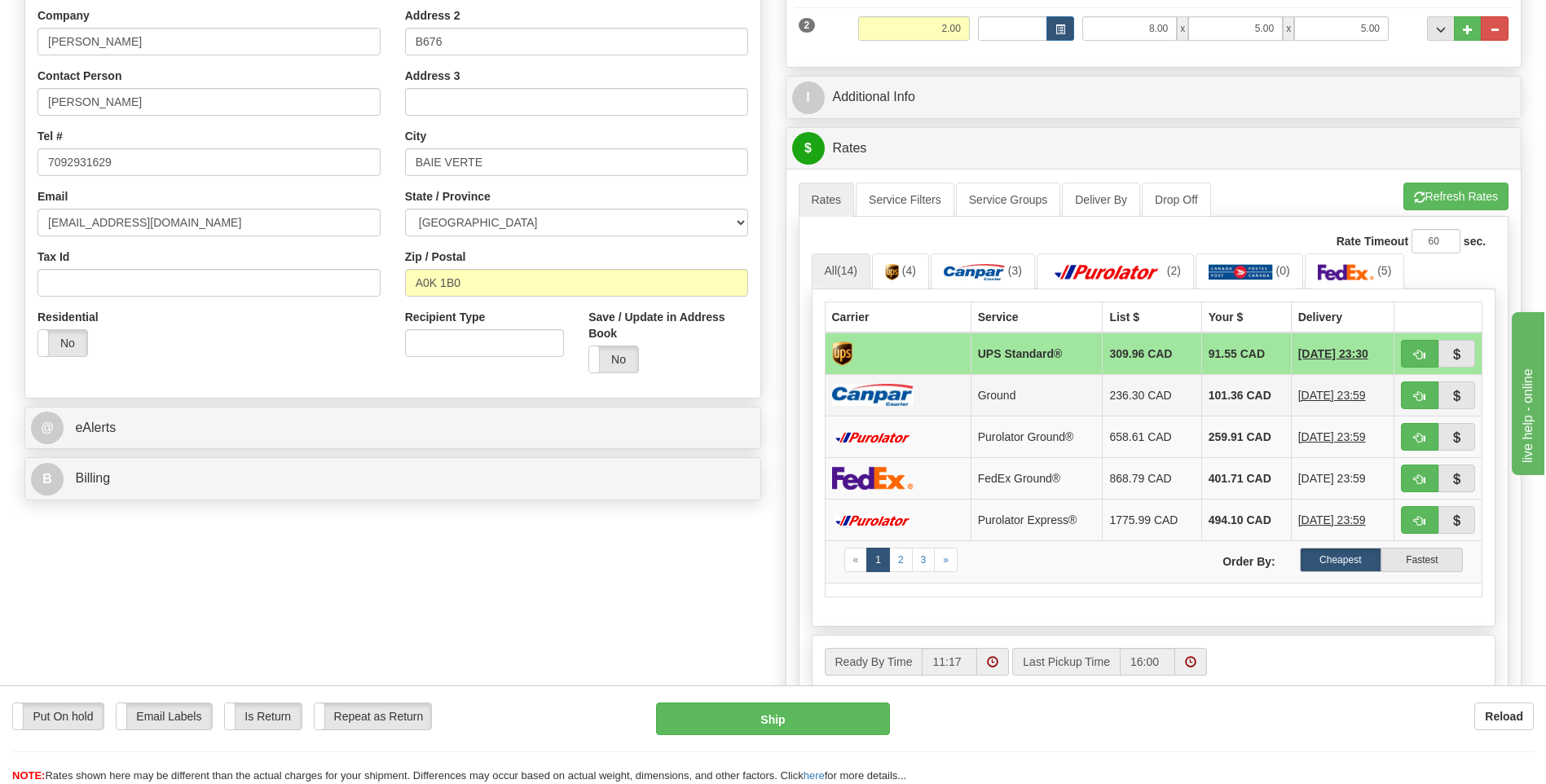
click at [899, 392] on img at bounding box center [873, 395] width 82 height 22
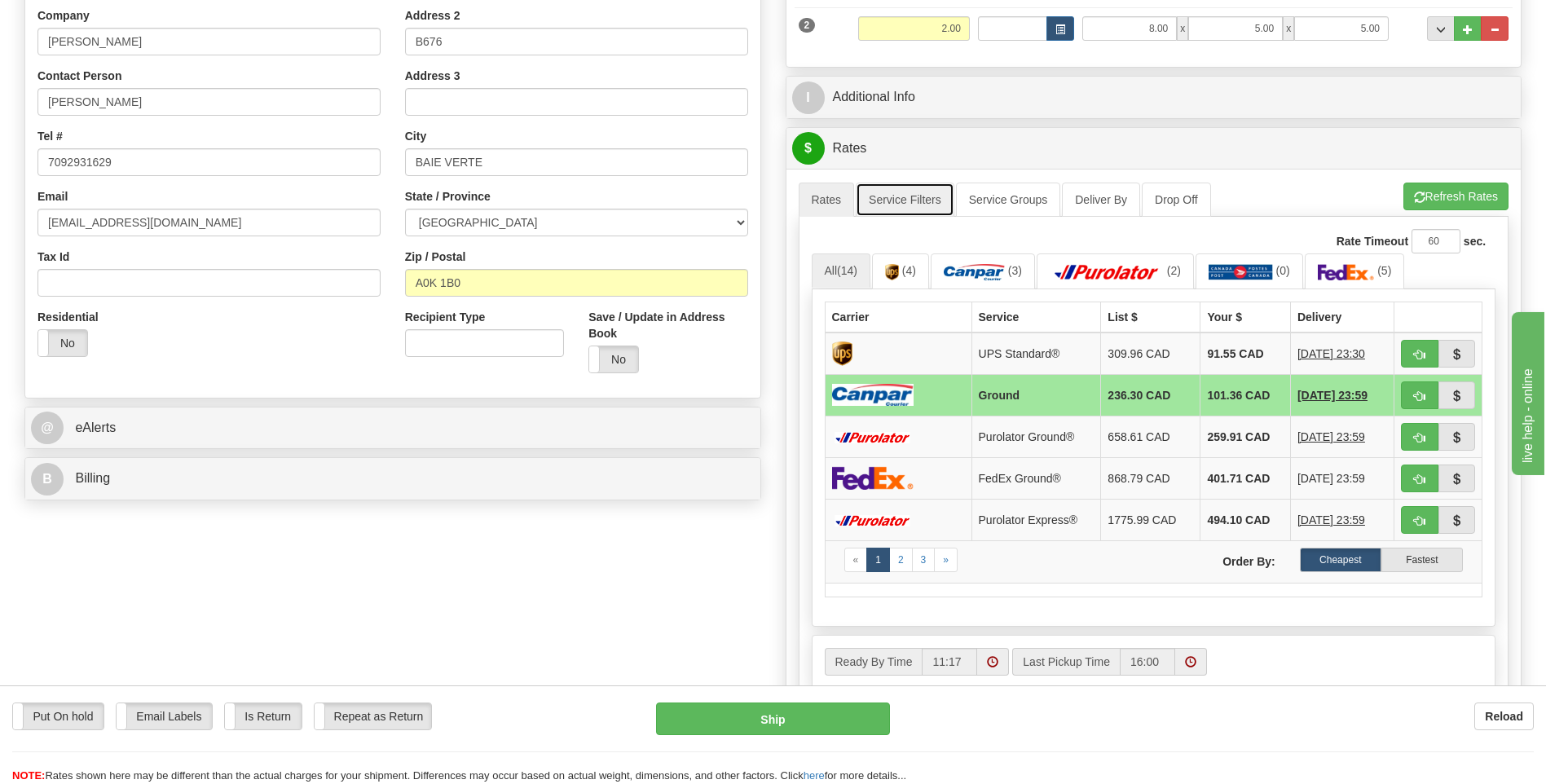
click at [913, 198] on link "Service Filters" at bounding box center [905, 200] width 98 height 35
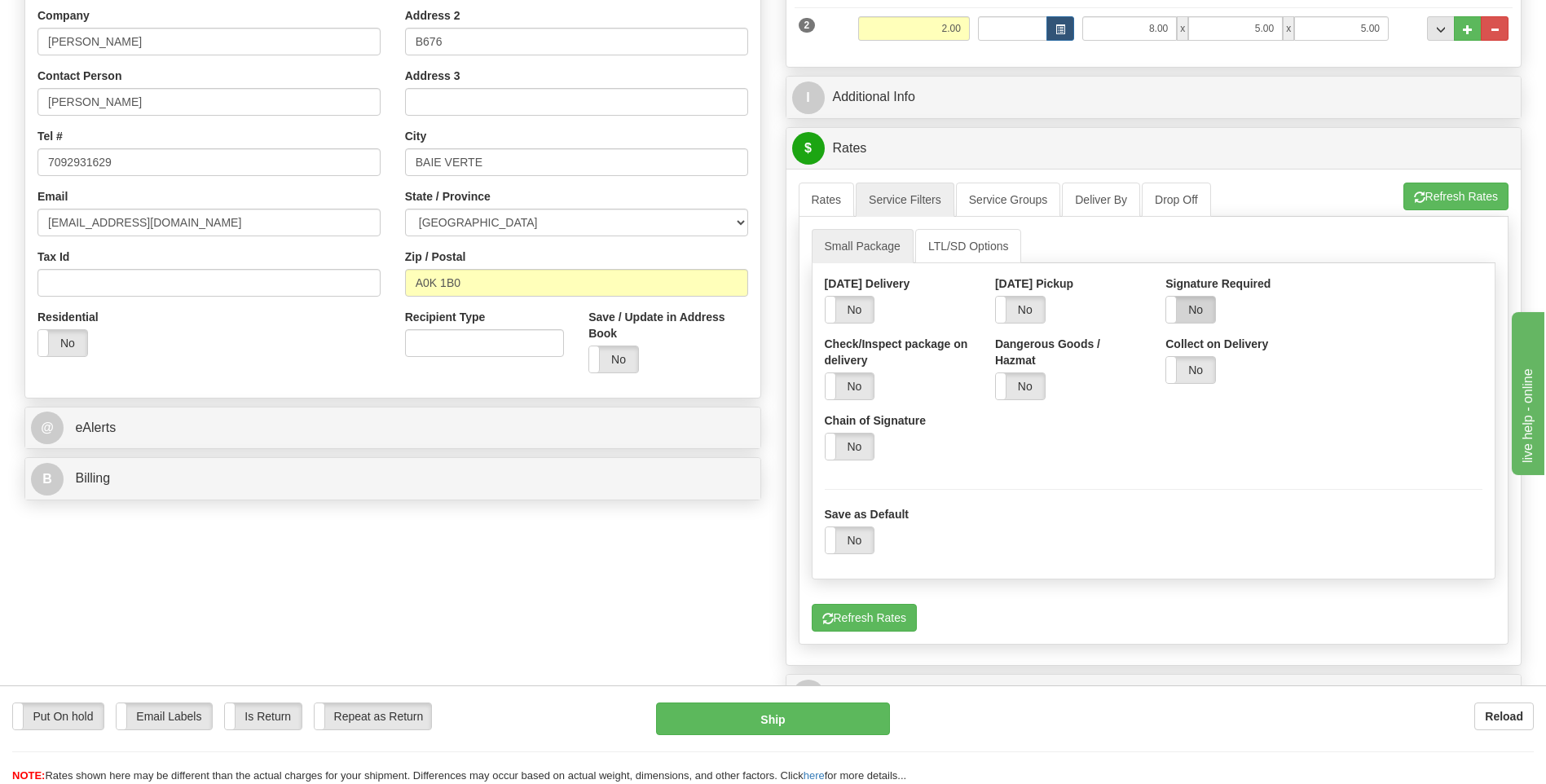
click at [1200, 307] on label "No" at bounding box center [1190, 310] width 49 height 26
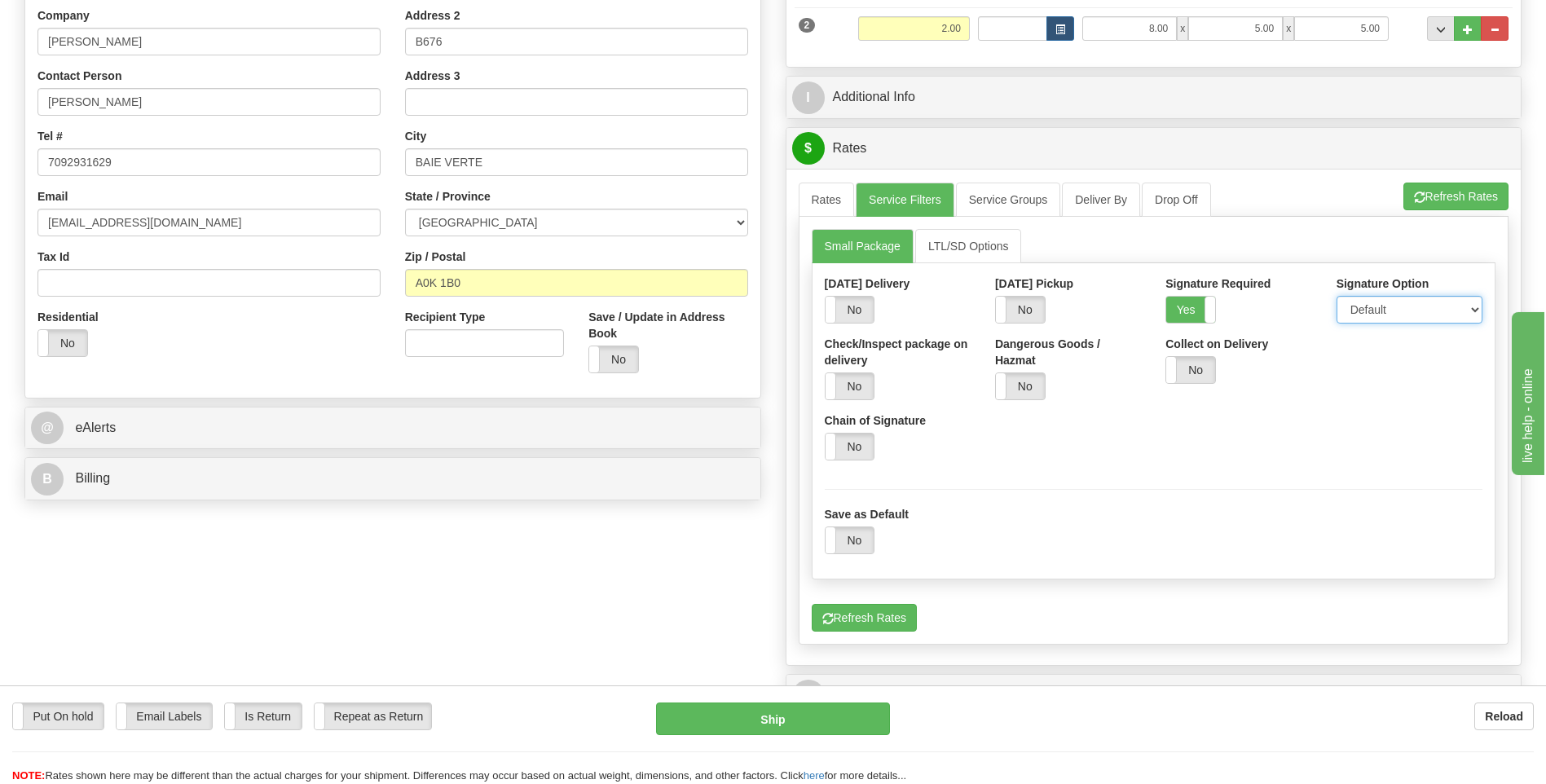
click at [1417, 304] on select "Default Adult Direct Indirect No Signature Required" at bounding box center [1409, 310] width 145 height 27
select select "1"
click at [1337, 296] on select "Default Adult Direct Indirect No Signature Required" at bounding box center [1409, 310] width 145 height 27
click at [836, 188] on link "Rates" at bounding box center [827, 200] width 56 height 35
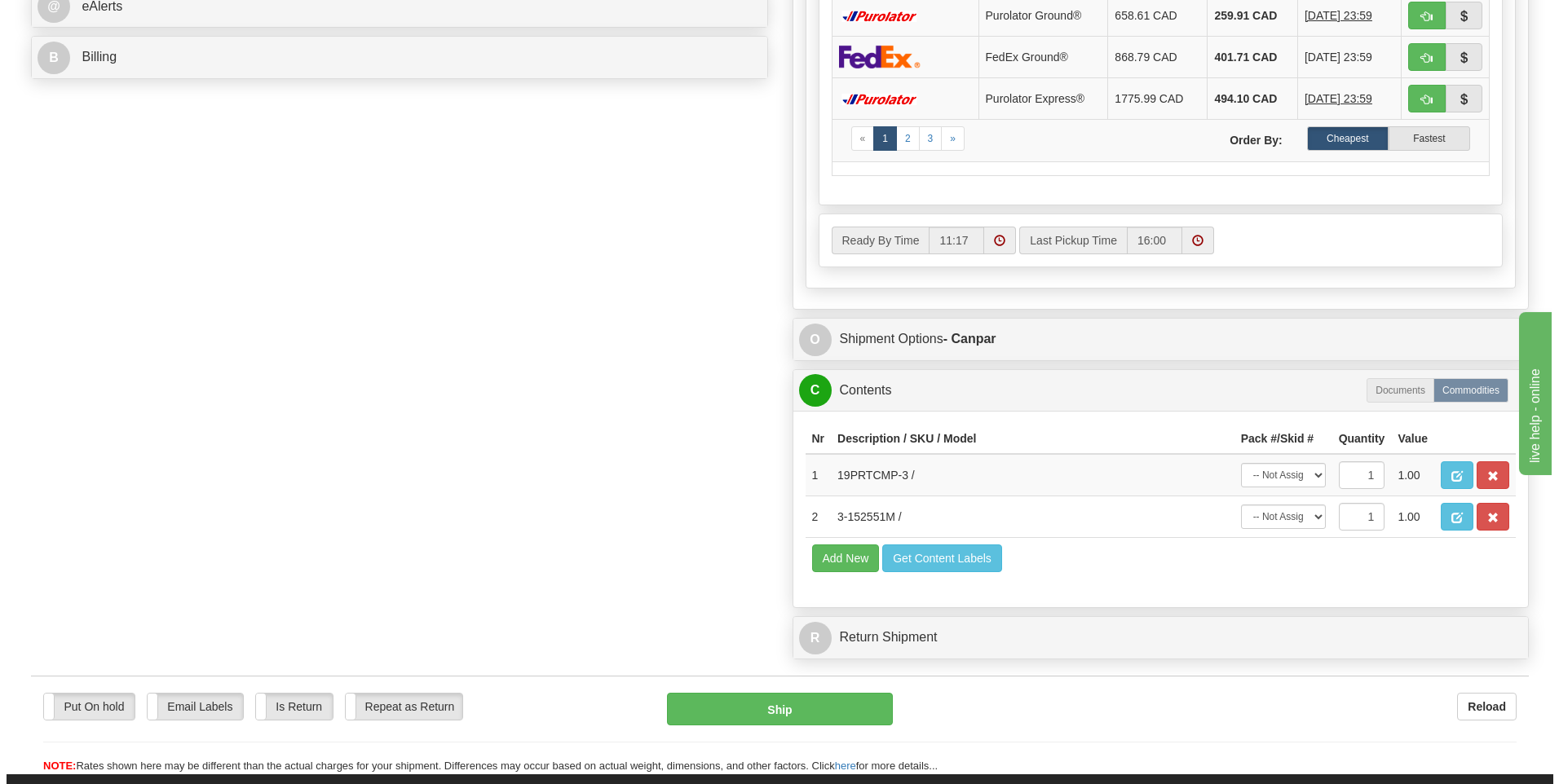
scroll to position [978, 0]
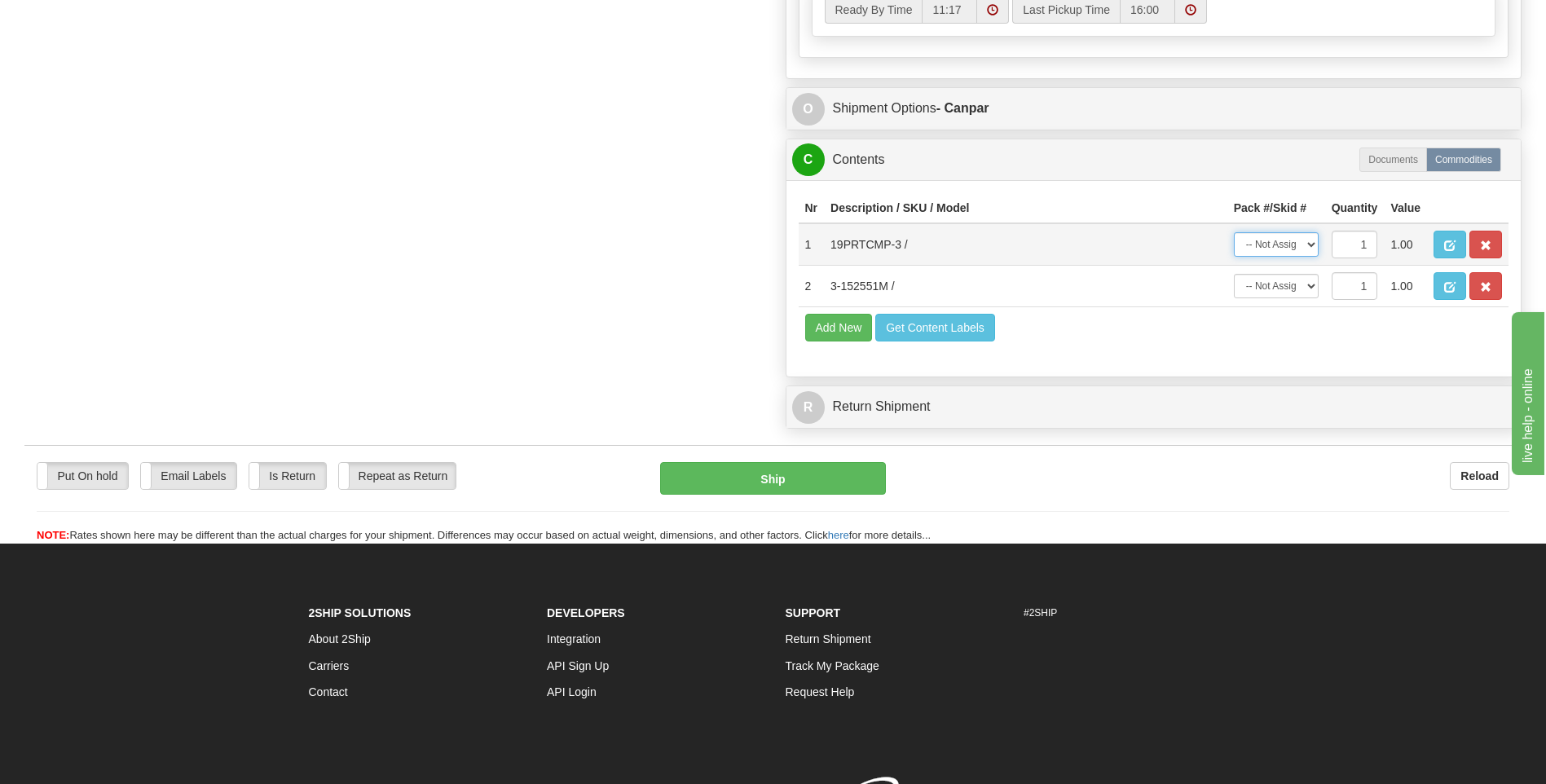
click at [1278, 242] on select "-- Not Assigned -- Package 1 Package 2" at bounding box center [1276, 245] width 85 height 25
select select "1"
click at [1234, 232] on select "-- Not Assigned -- Package 1 Package 2" at bounding box center [1276, 245] width 85 height 25
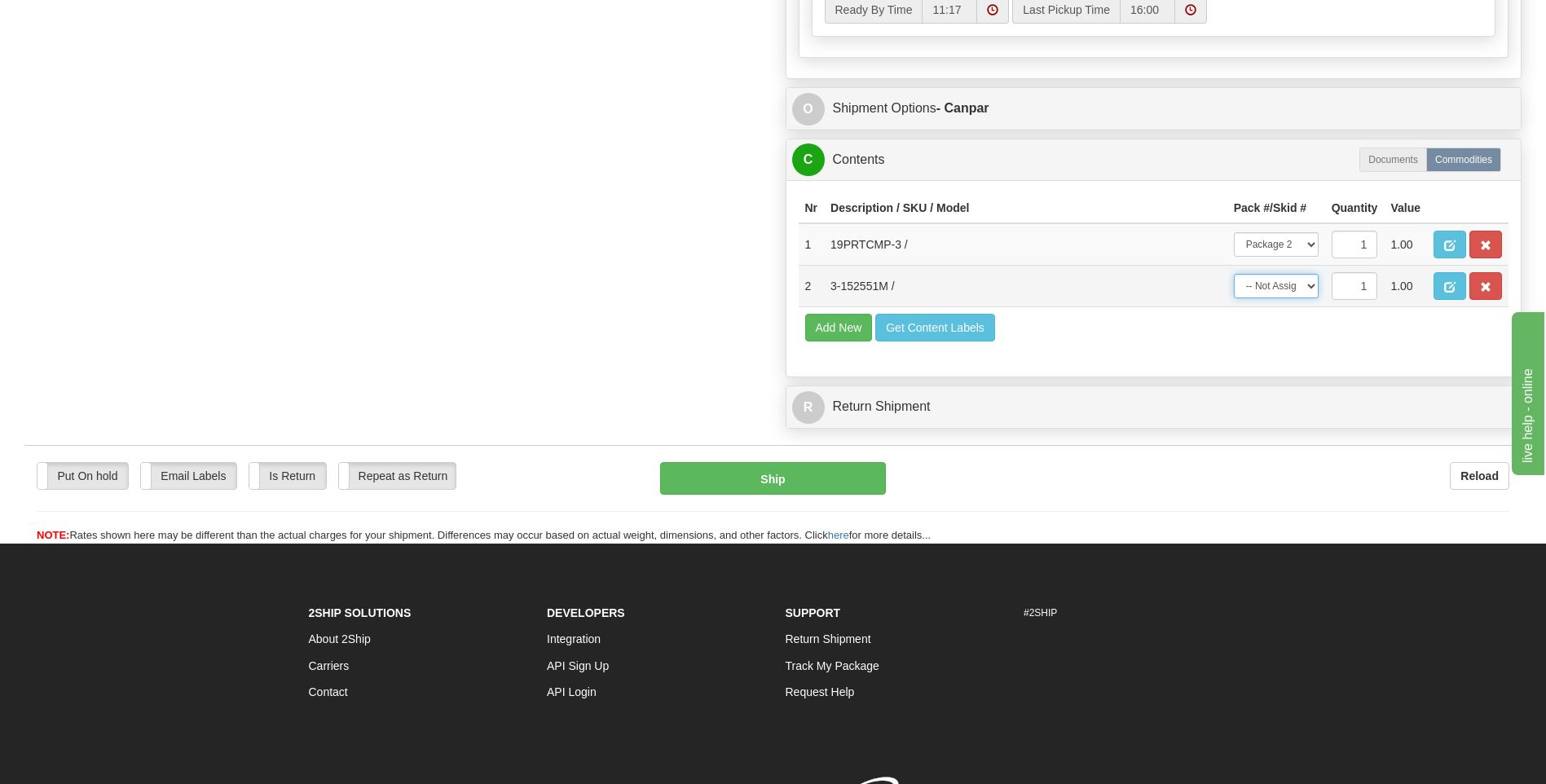
click at [1278, 284] on select "-- Not Assigned -- Package 1 Package 2" at bounding box center [1276, 286] width 85 height 25
select select "0"
click at [1234, 274] on select "-- Not Assigned -- Package 1 Package 2" at bounding box center [1276, 286] width 85 height 25
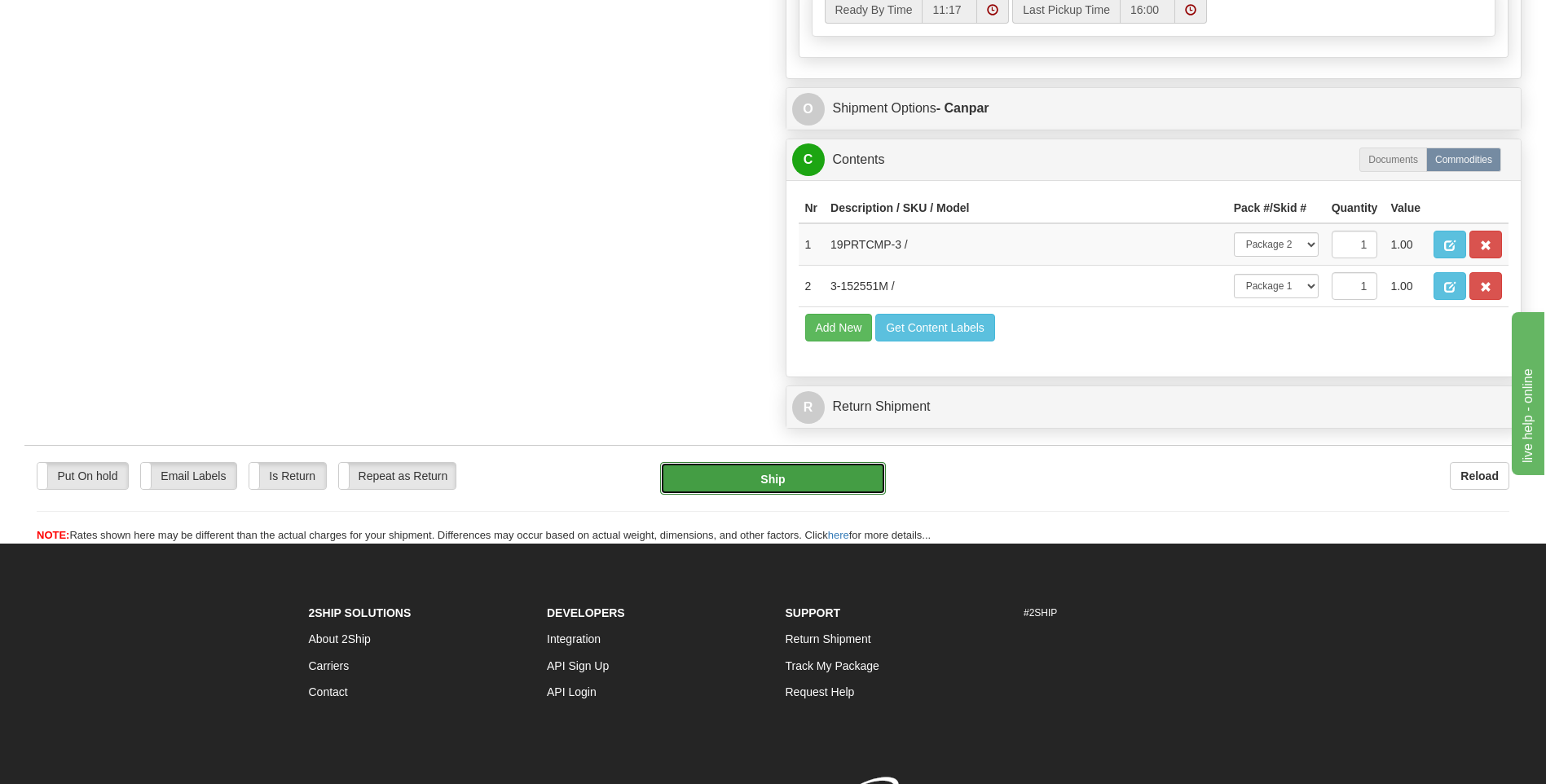
click at [836, 477] on button "Ship" at bounding box center [773, 478] width 225 height 33
type input "1"
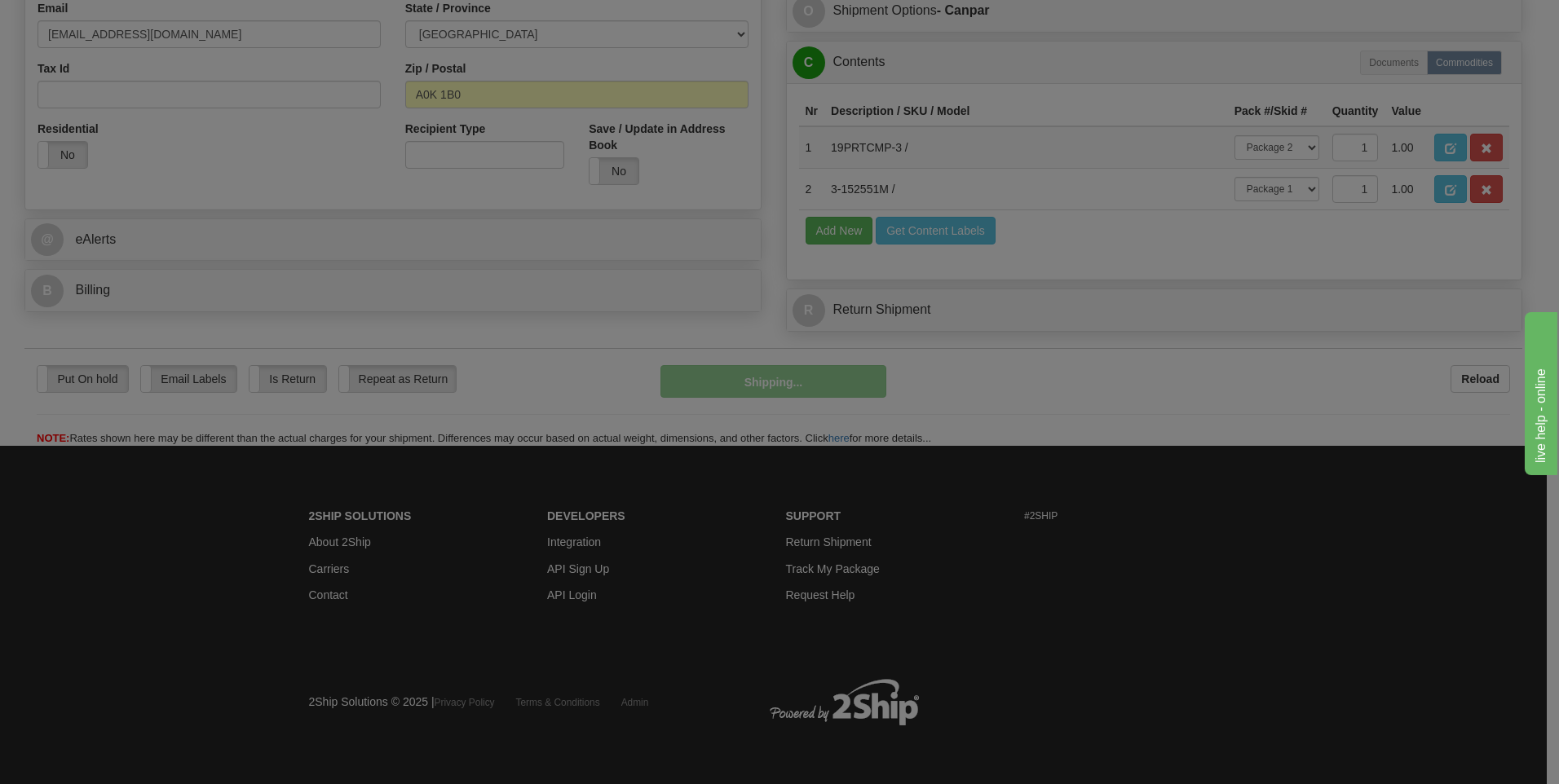
scroll to position [514, 0]
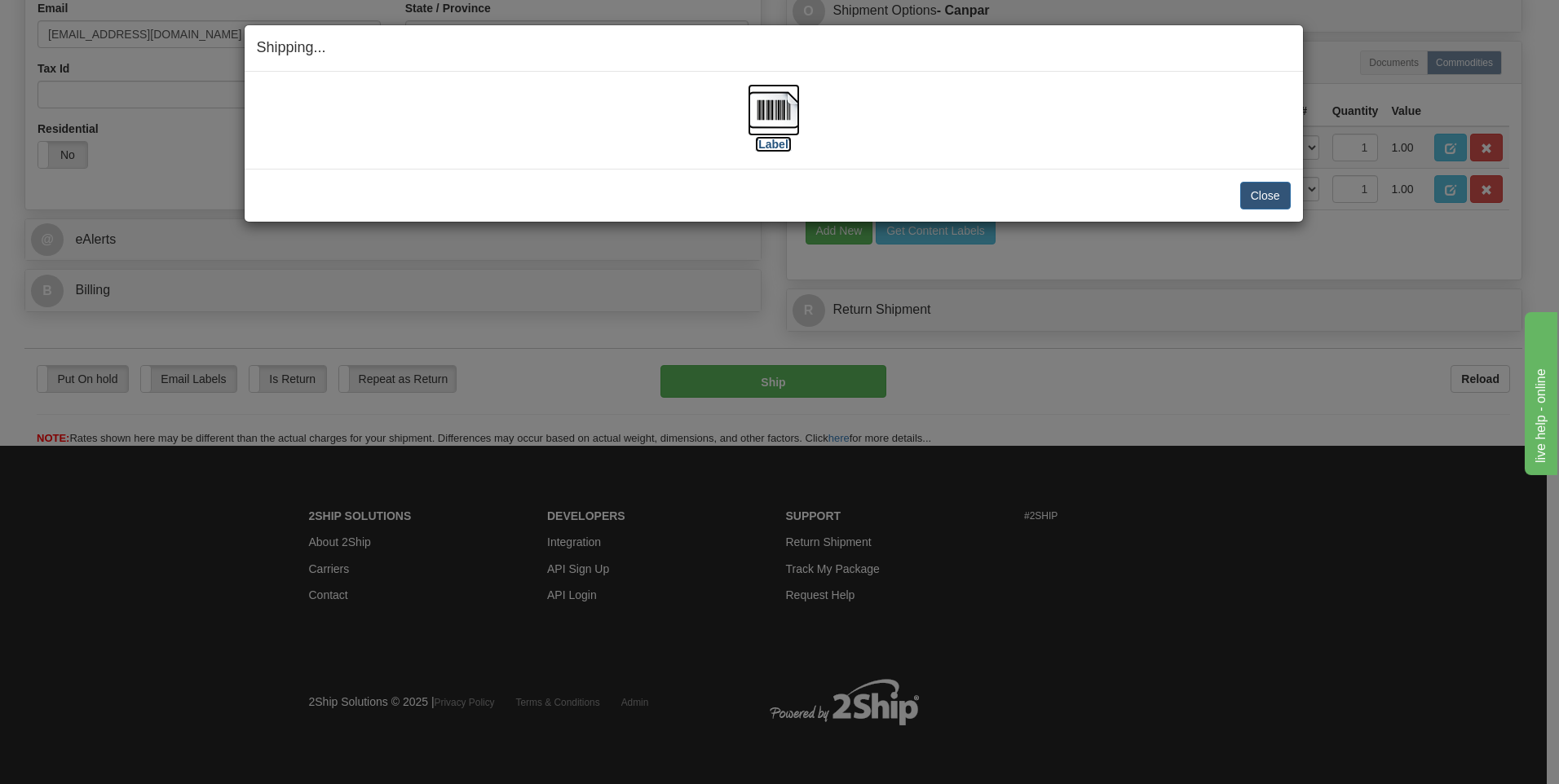
click at [777, 112] on img at bounding box center [774, 110] width 52 height 52
click at [1253, 201] on button "Close" at bounding box center [1265, 195] width 51 height 27
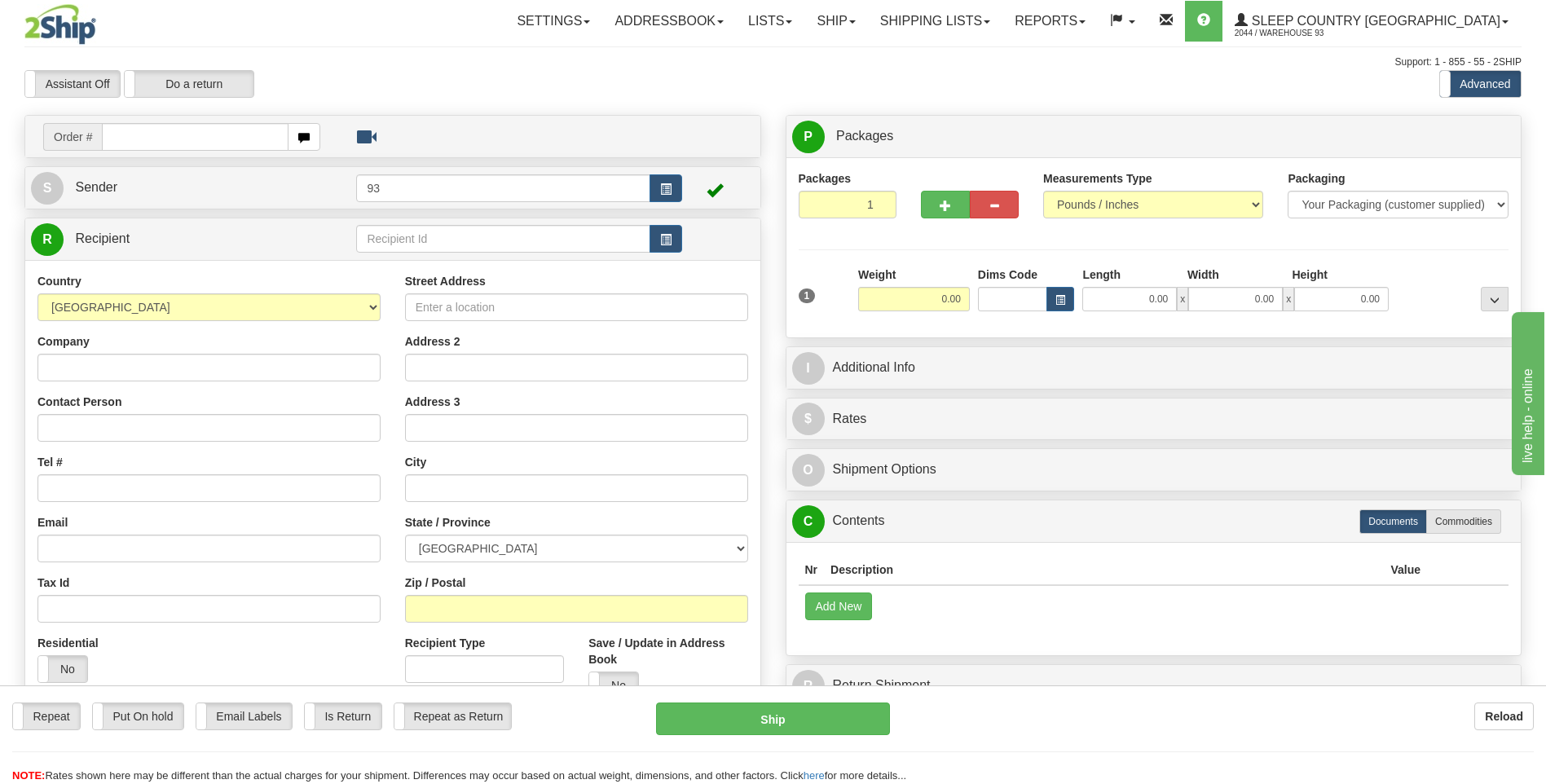
click at [189, 138] on input "text" at bounding box center [195, 137] width 186 height 27
type input "9000I074385"
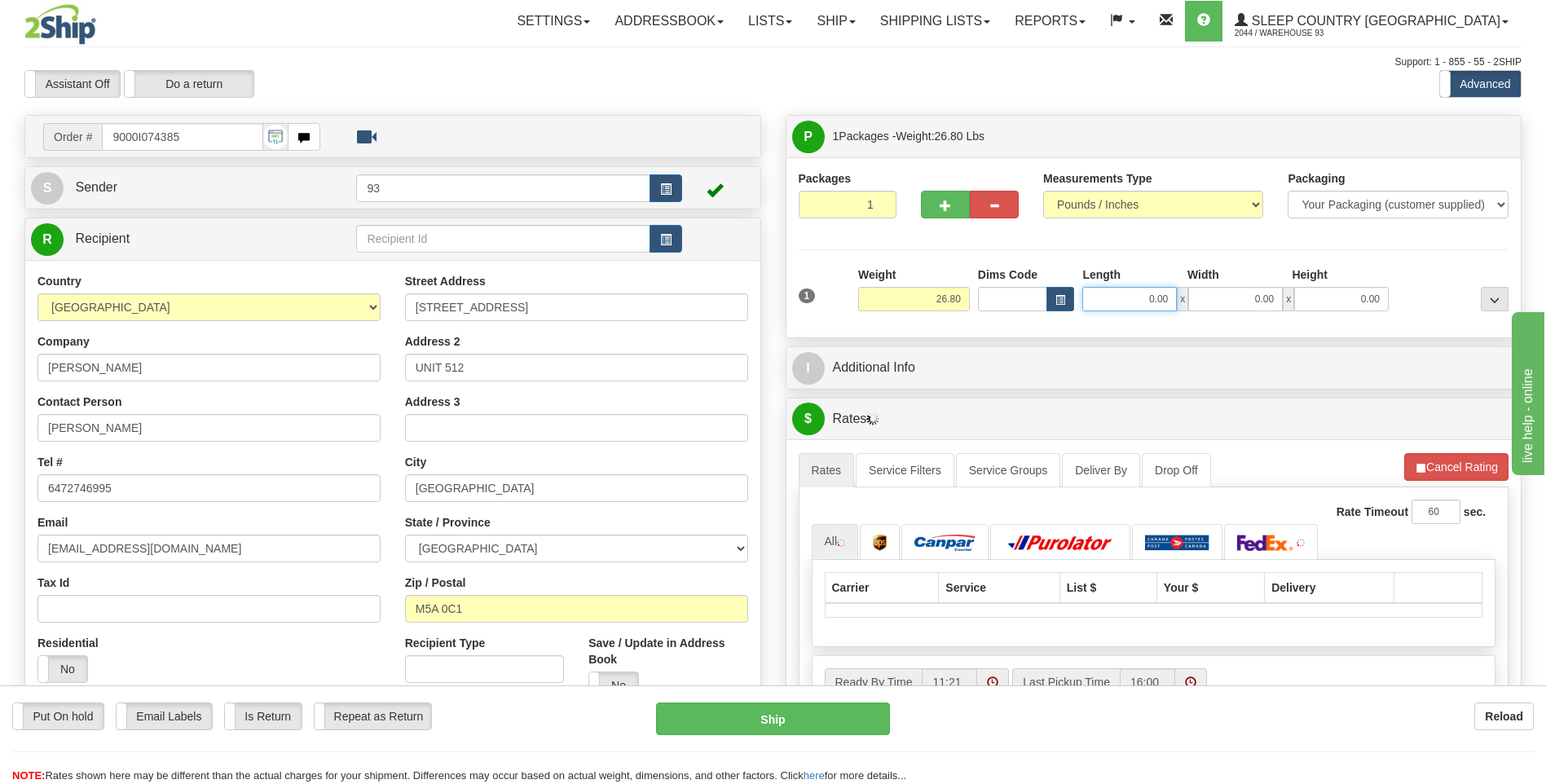
click at [1131, 297] on input "0.00" at bounding box center [1129, 299] width 95 height 25
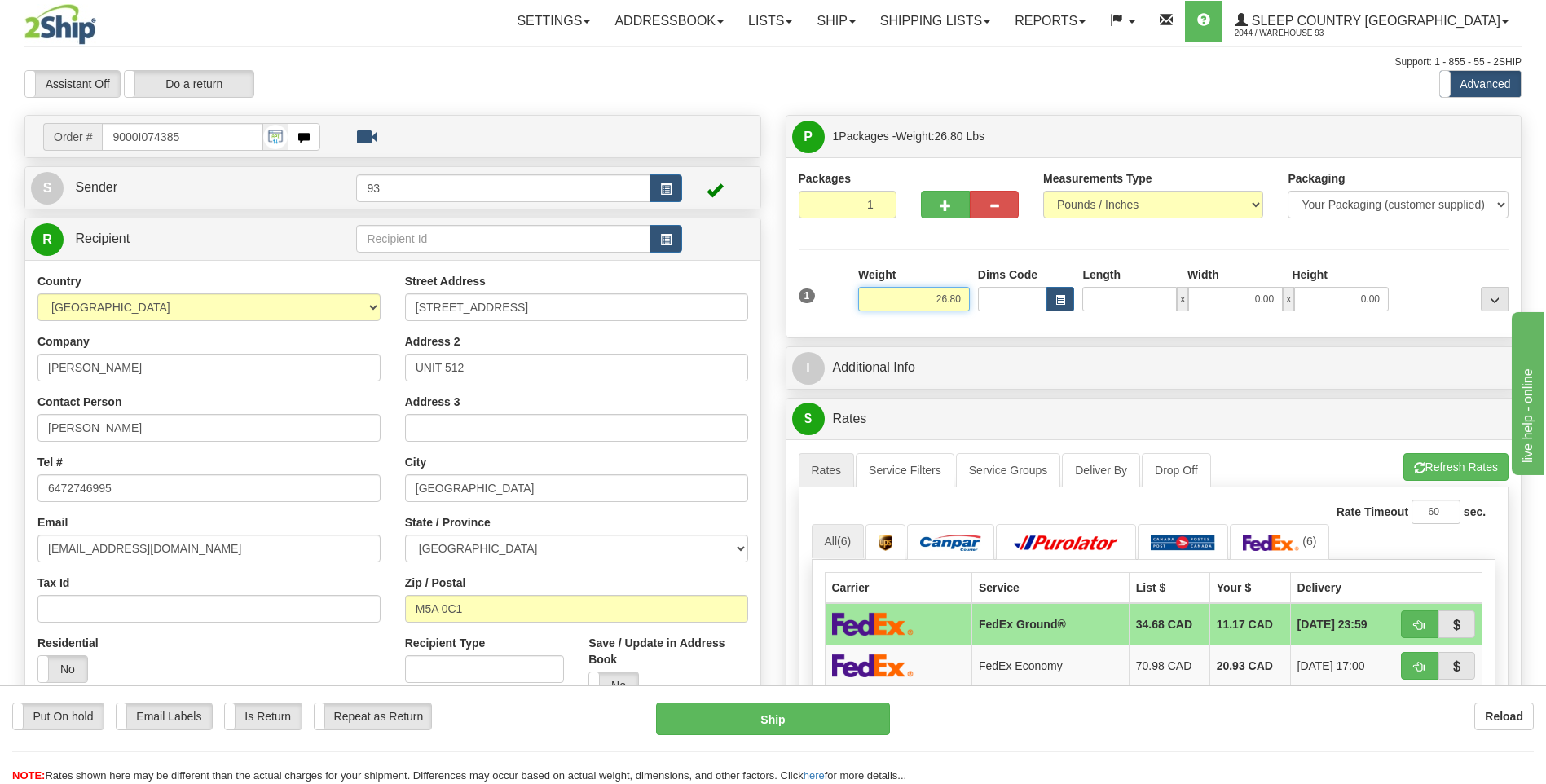
type input "0.00"
click at [968, 298] on input "26.80" at bounding box center [914, 299] width 112 height 25
type input "2"
type input "16.00"
click at [1142, 302] on input "0.00" at bounding box center [1129, 299] width 95 height 25
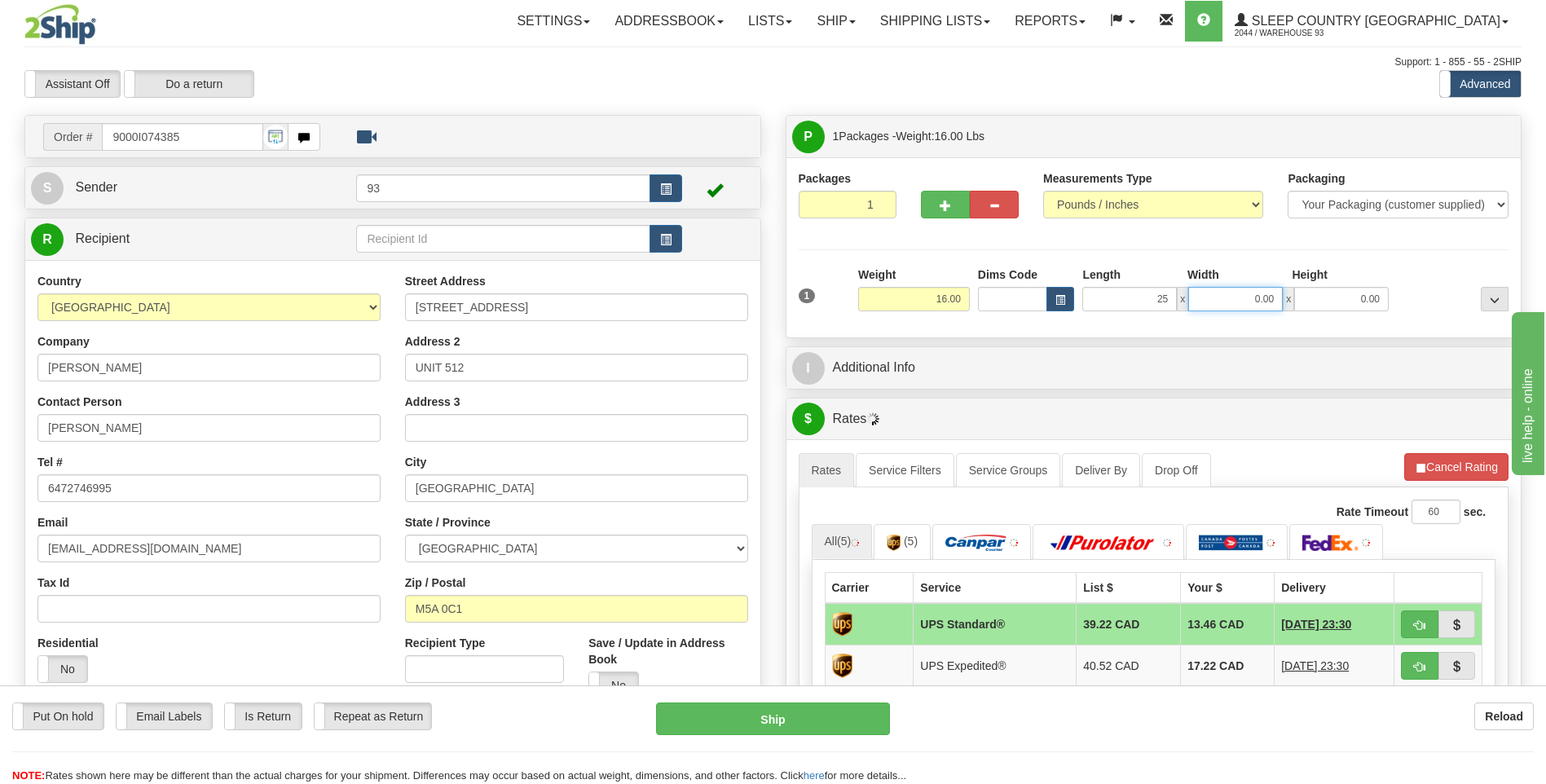
type input "25.00"
click at [1241, 304] on input "0.00" at bounding box center [1236, 299] width 95 height 25
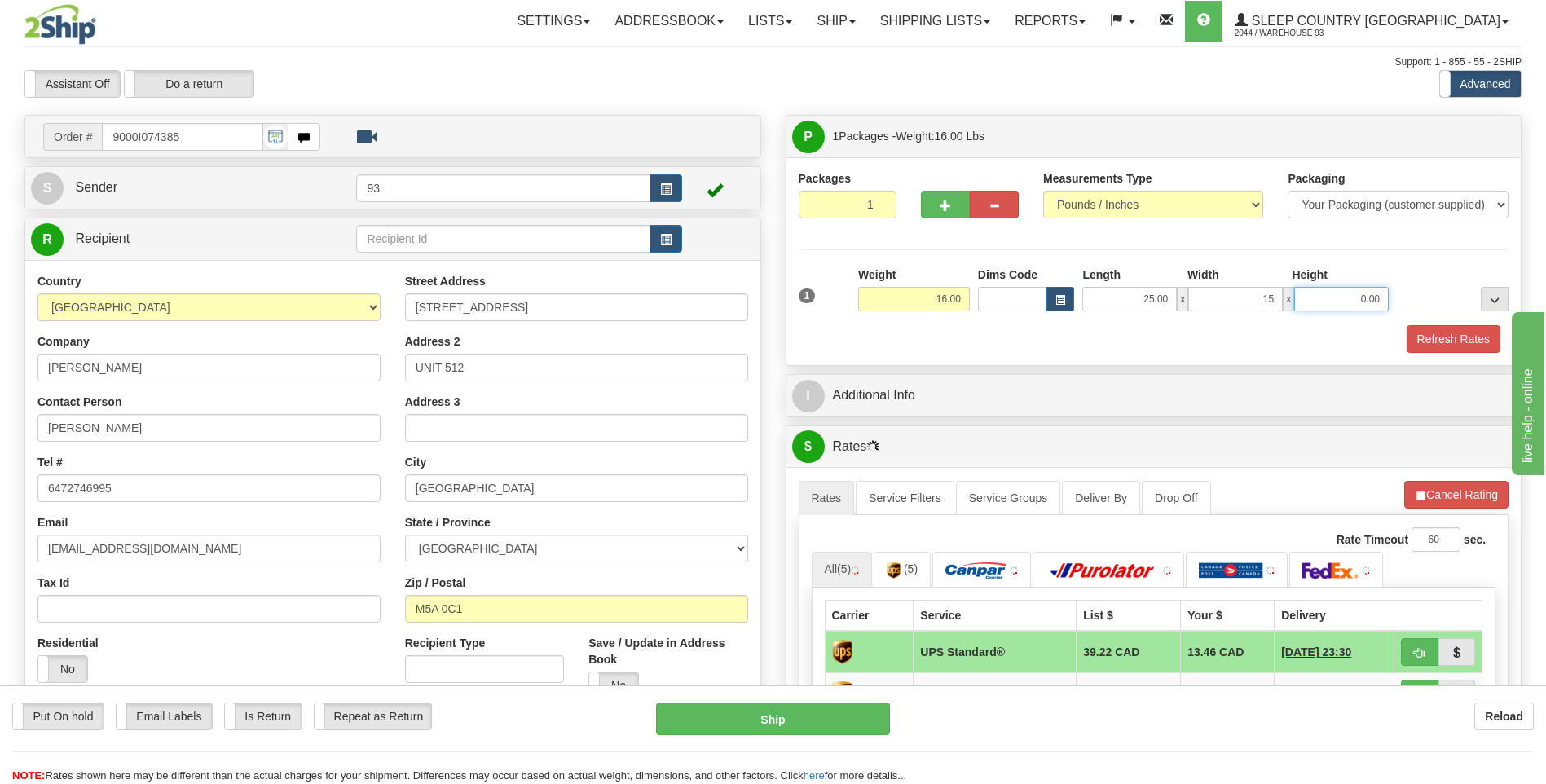
type input "15.00"
click at [1344, 298] on input "0.00" at bounding box center [1341, 299] width 95 height 25
type input "10.00"
click at [1468, 338] on button "Refresh Rates" at bounding box center [1454, 339] width 94 height 27
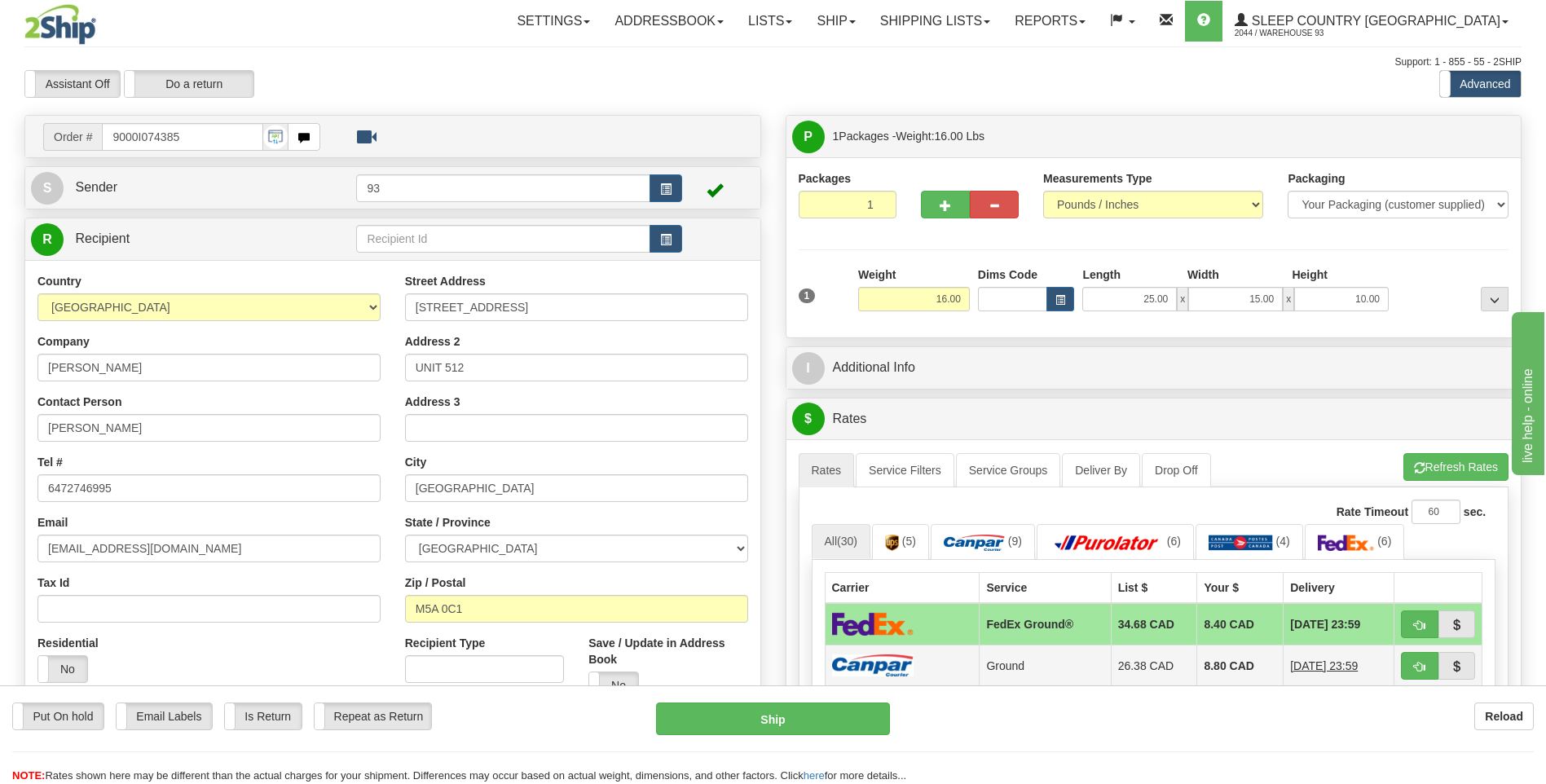
click at [879, 664] on img at bounding box center [873, 665] width 82 height 22
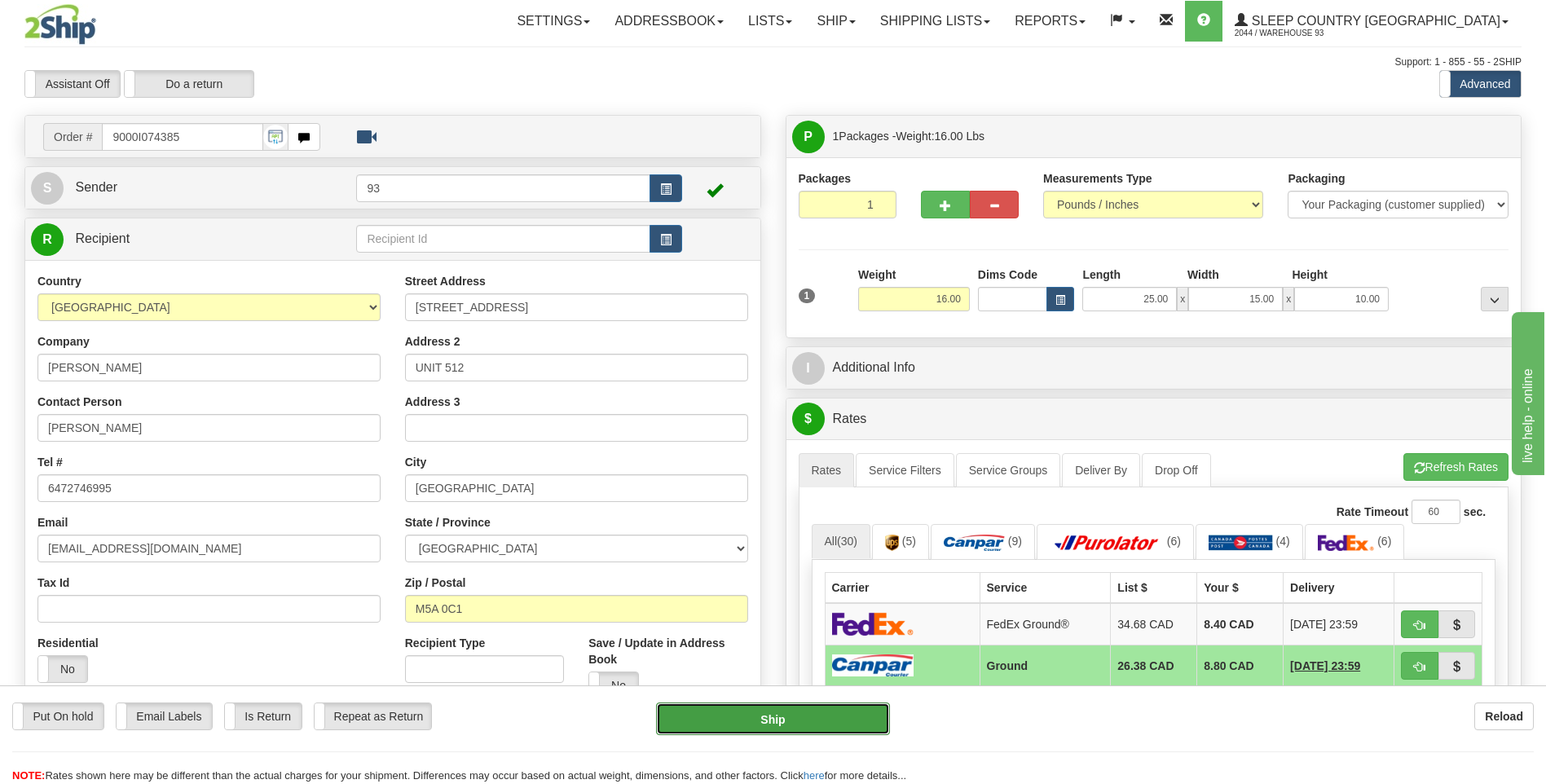
click at [810, 721] on button "Ship" at bounding box center [773, 718] width 233 height 33
type input "1"
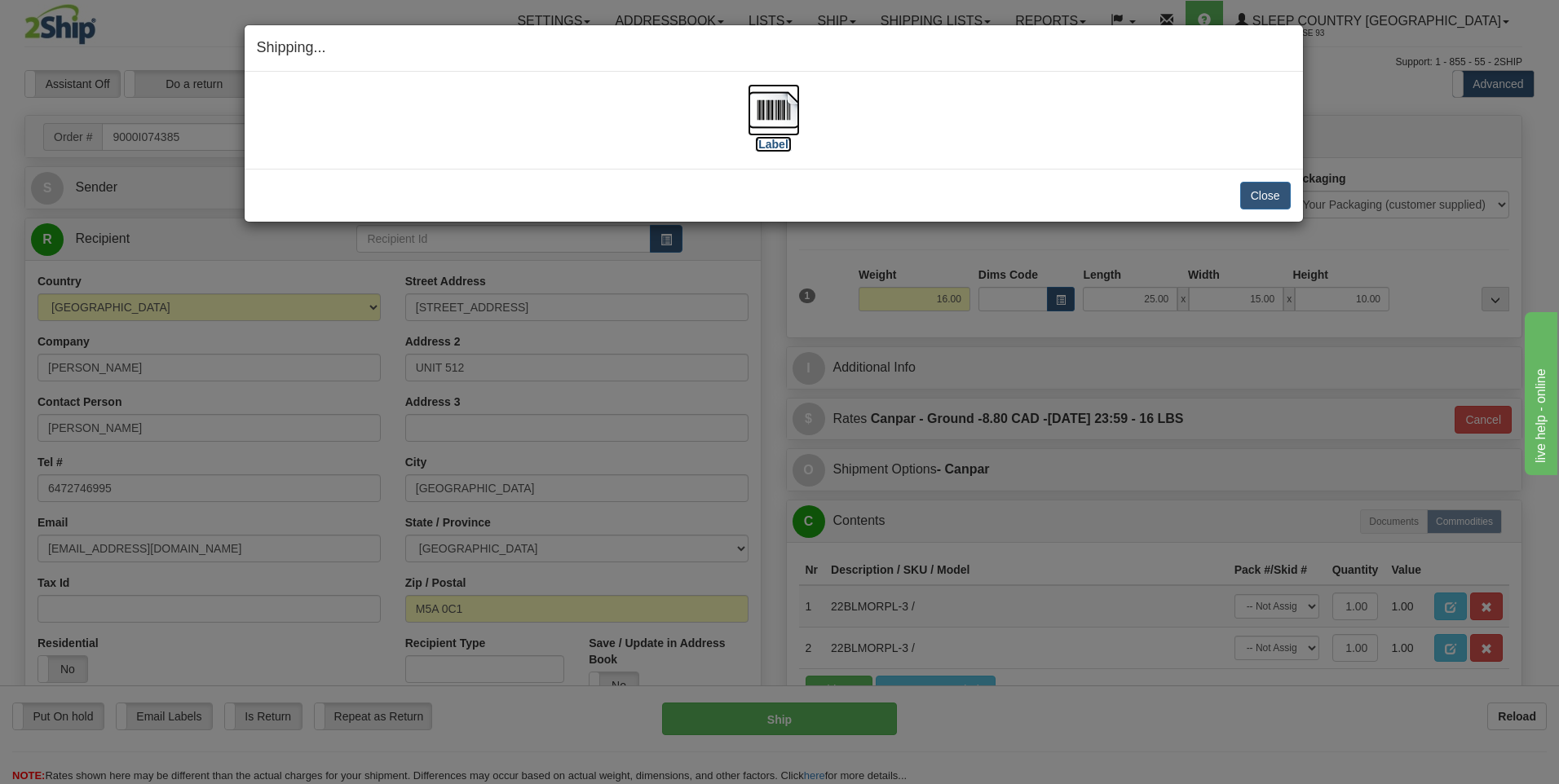
click at [788, 111] on img at bounding box center [774, 110] width 52 height 52
click at [1260, 198] on button "Close" at bounding box center [1265, 195] width 51 height 27
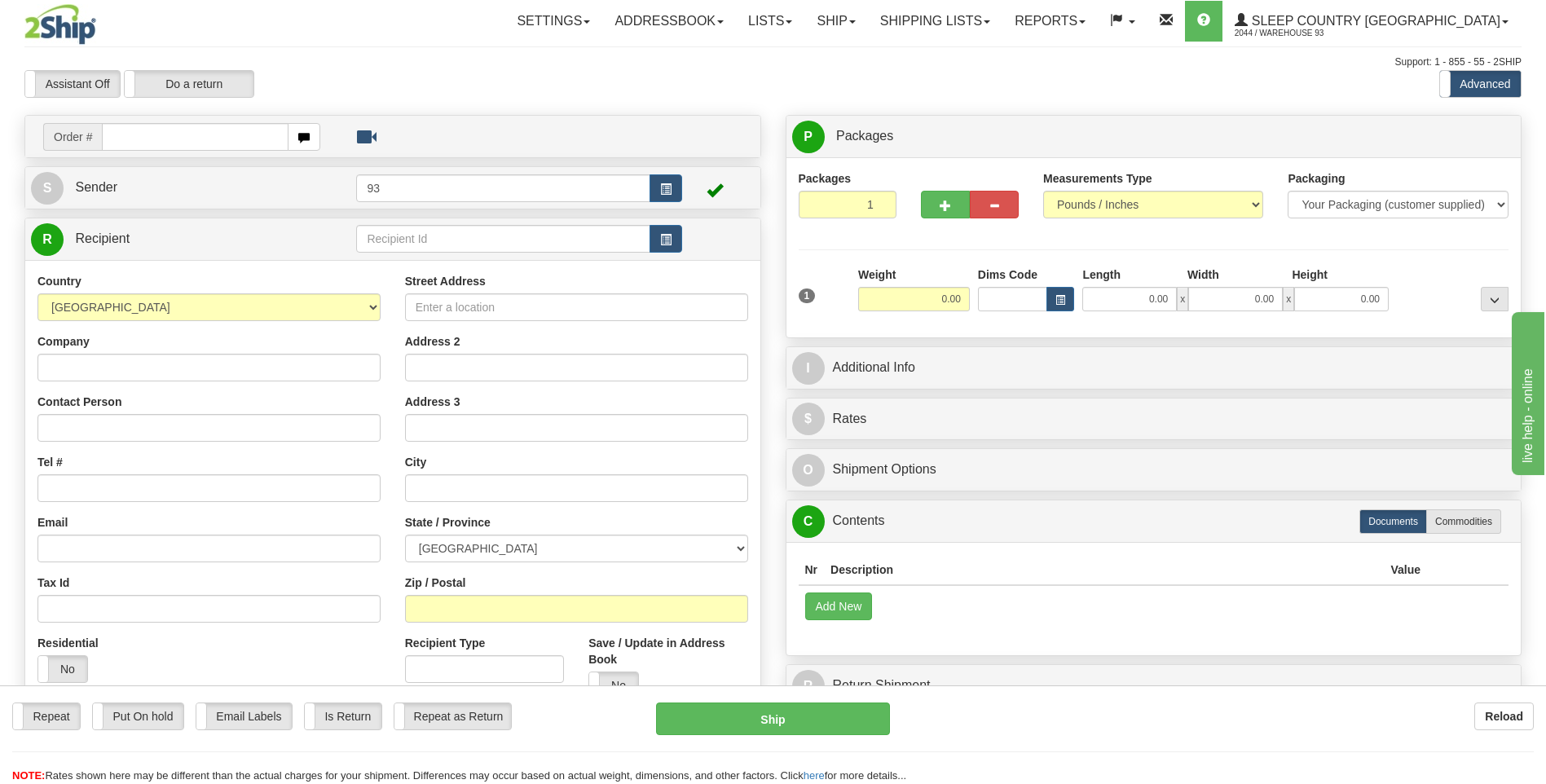
click at [110, 133] on input "text" at bounding box center [195, 137] width 186 height 27
type input "9000I074402"
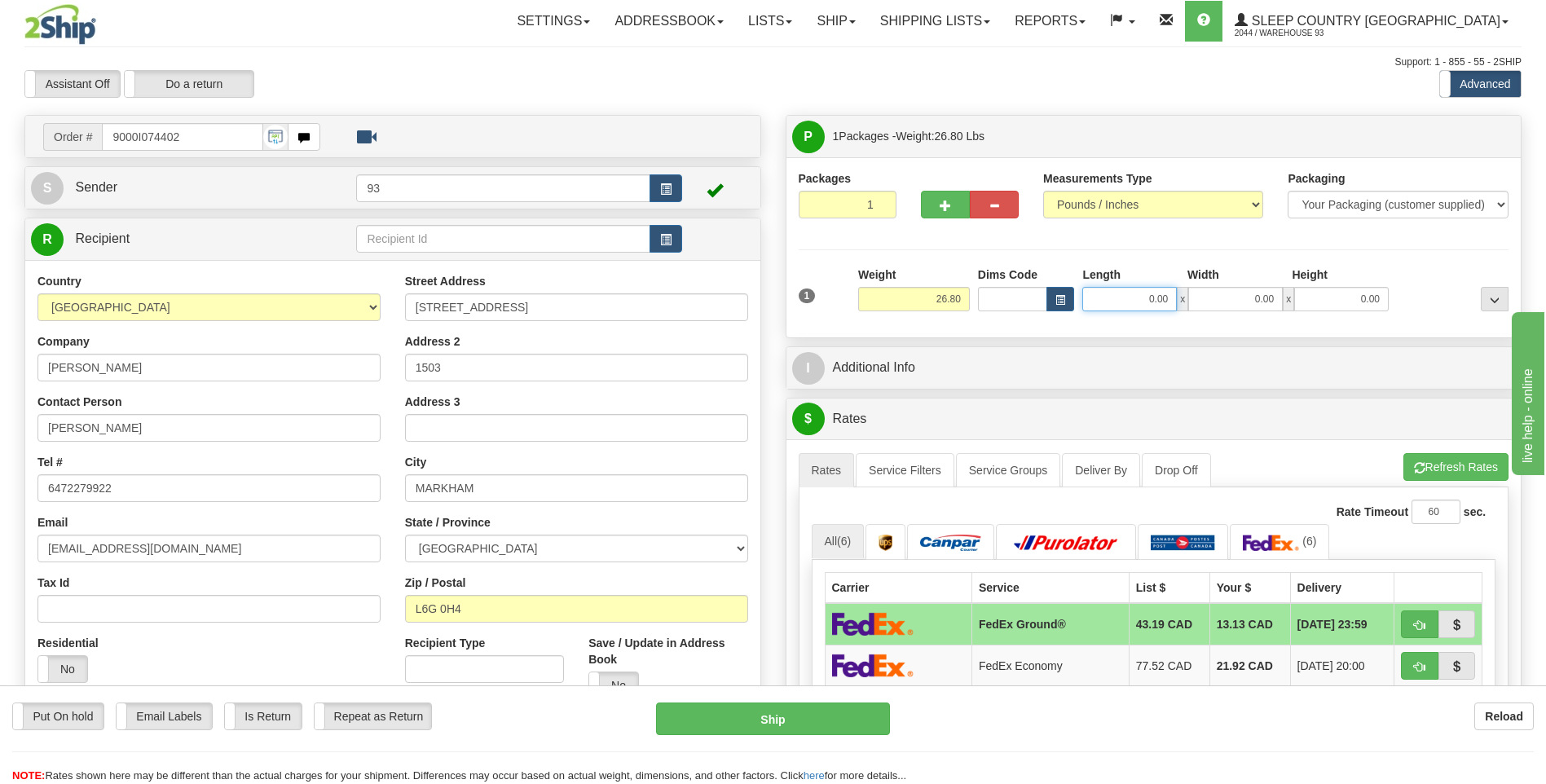
click at [1130, 304] on input "0.00" at bounding box center [1129, 299] width 95 height 25
type input "25.00"
click at [1227, 304] on input "0.00" at bounding box center [1236, 299] width 95 height 25
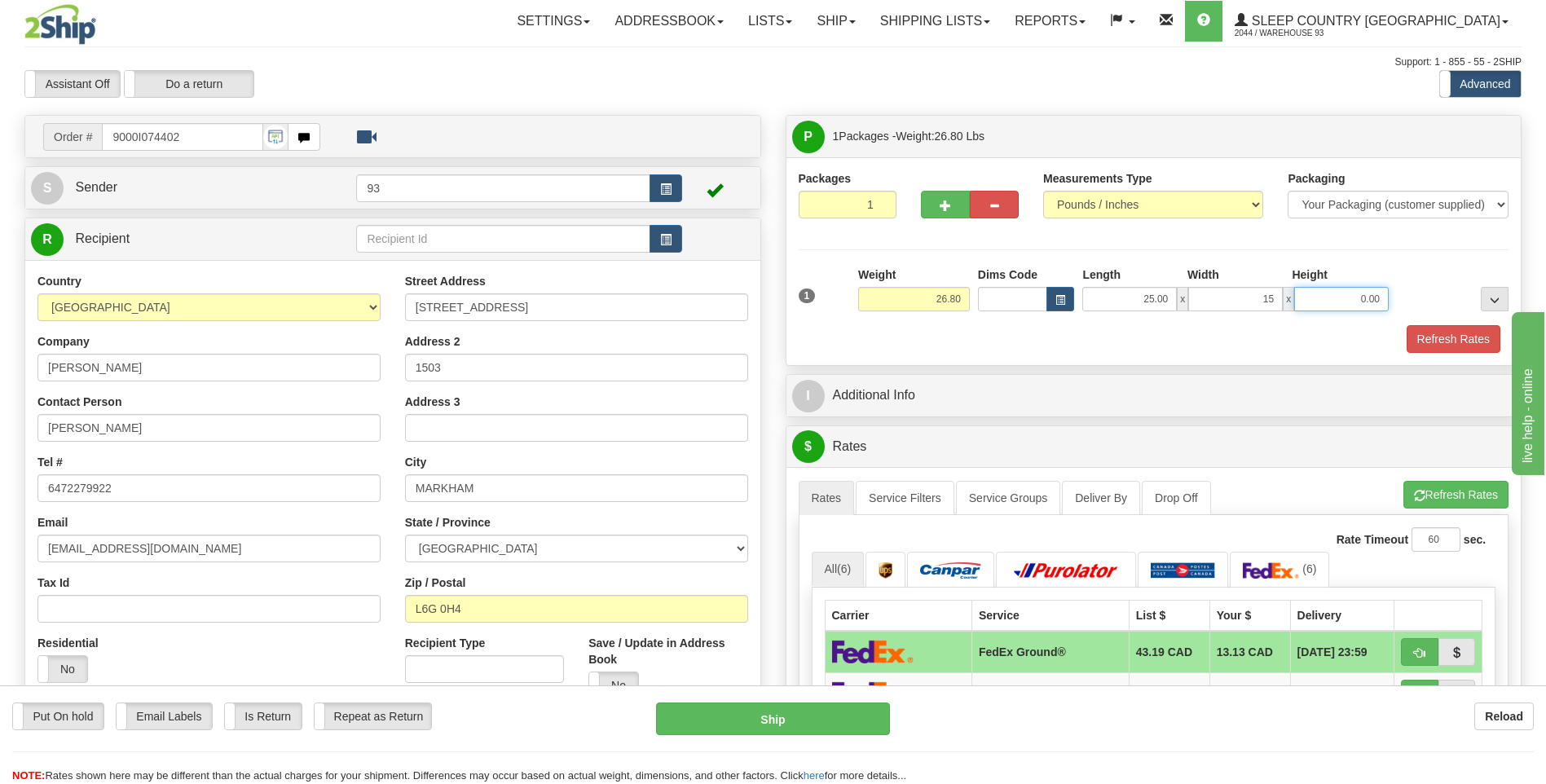
type input "15.00"
click at [1338, 297] on input "0.00" at bounding box center [1341, 299] width 95 height 25
type input "8.00"
click at [1453, 338] on button "Refresh Rates" at bounding box center [1454, 339] width 94 height 27
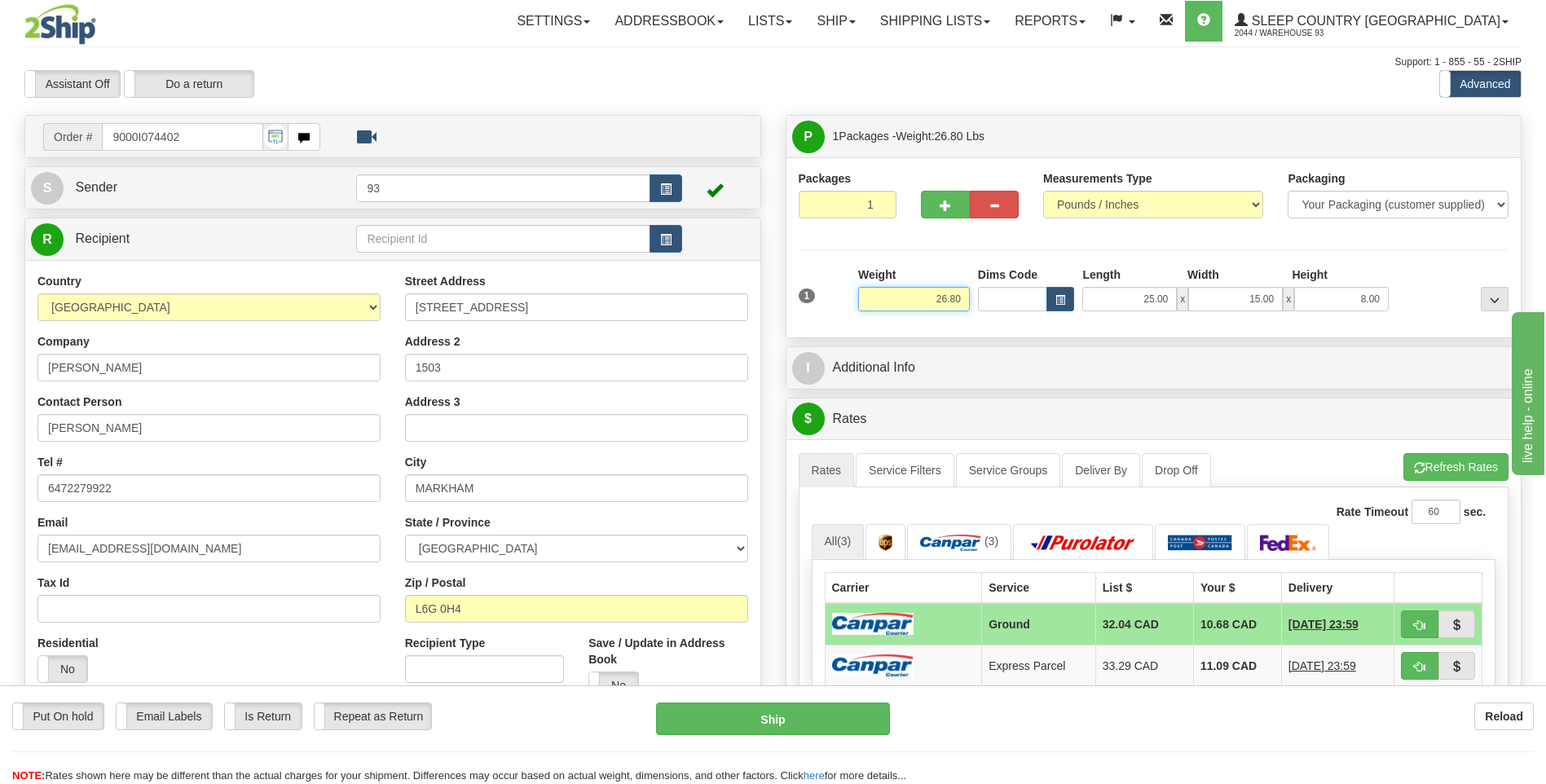
click at [968, 294] on input "26.80" at bounding box center [914, 299] width 112 height 25
type input "2"
type input "1"
type input "26.80"
click at [1049, 334] on div "Packages 1 1 Measurements Type" at bounding box center [1154, 247] width 735 height 180
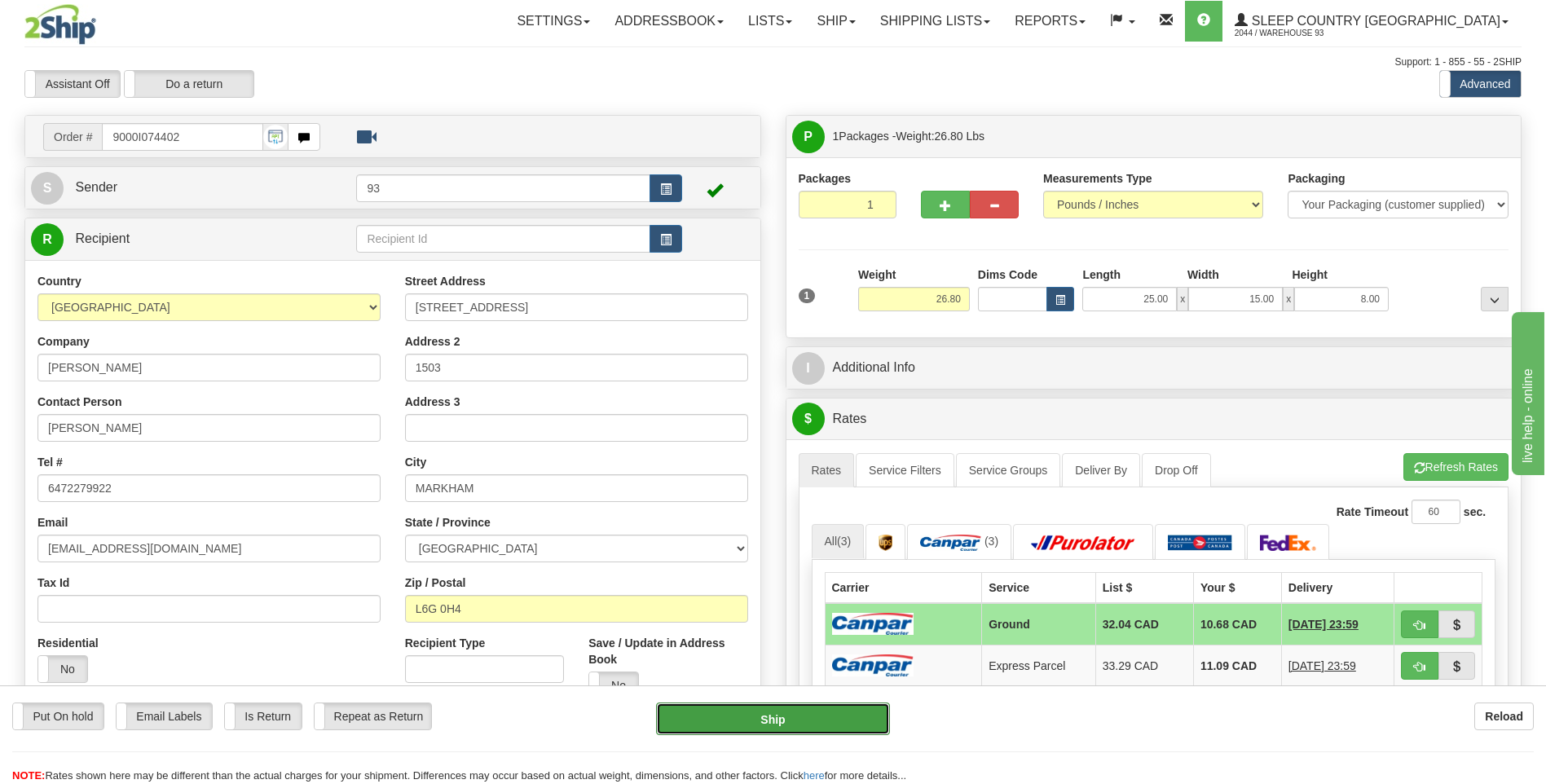
click at [840, 725] on button "Ship" at bounding box center [773, 718] width 233 height 33
type input "1"
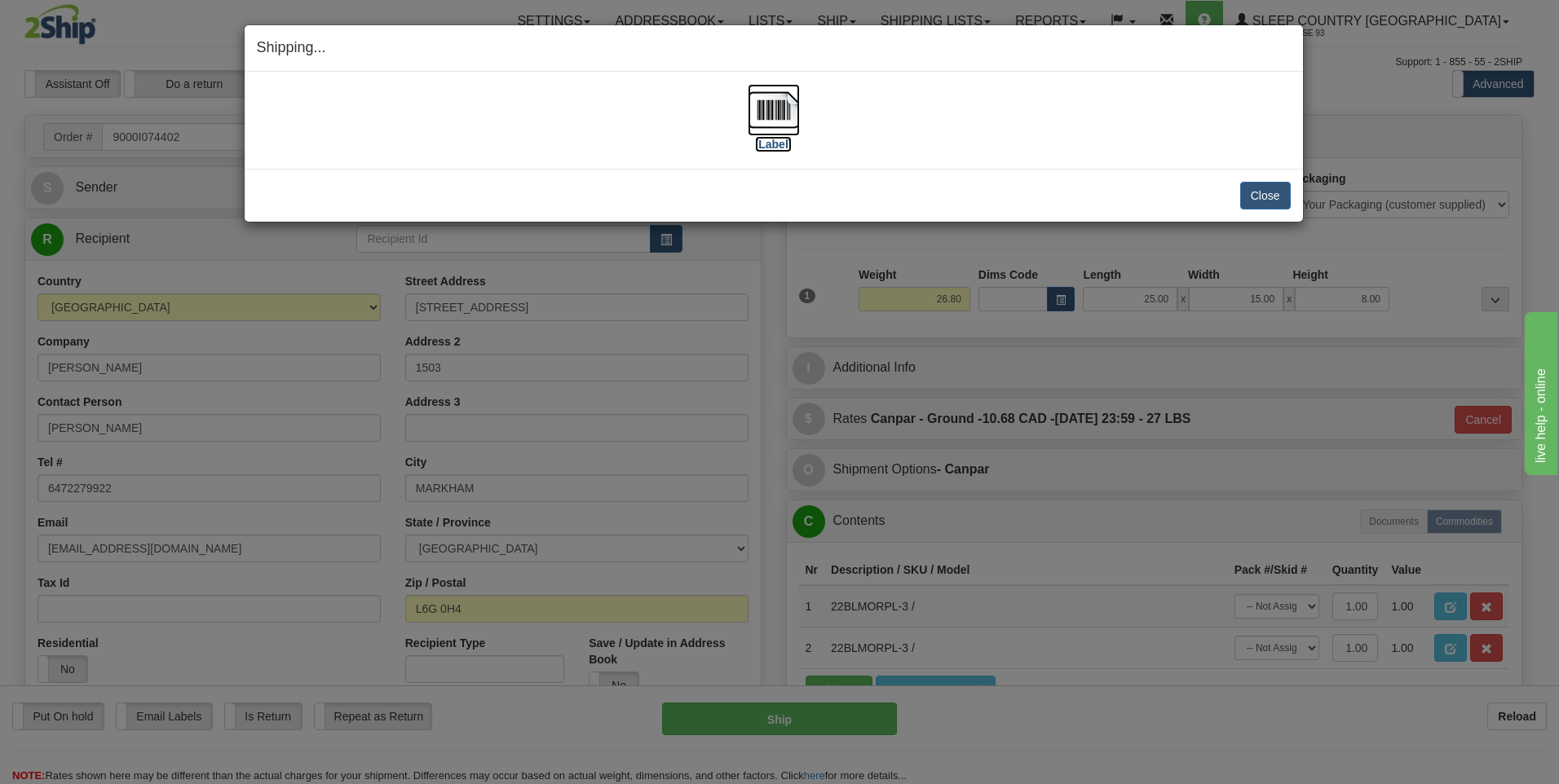
click at [768, 124] on img at bounding box center [774, 110] width 52 height 52
click at [1258, 191] on button "Close" at bounding box center [1265, 195] width 51 height 27
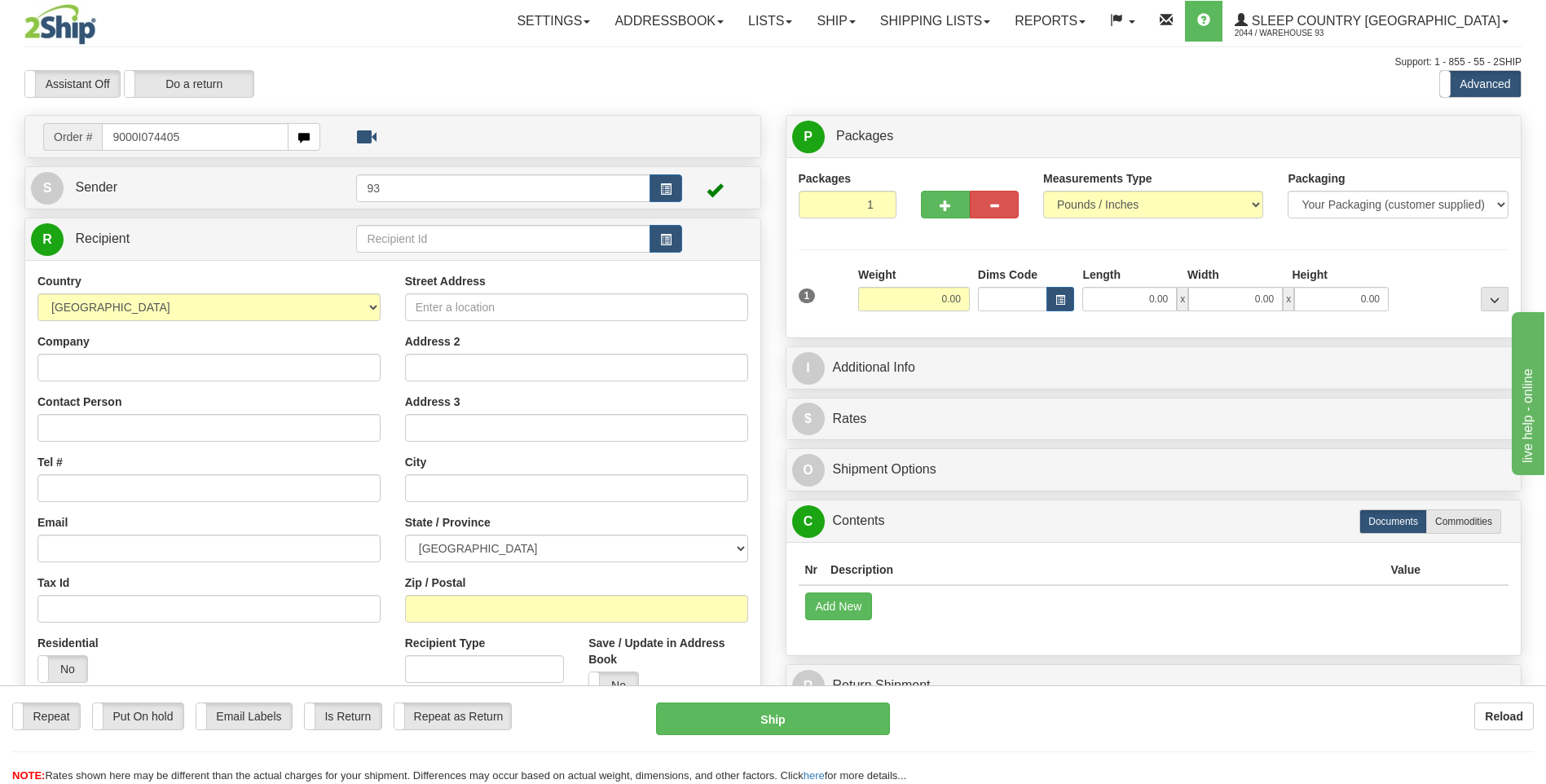
type input "9000I074405"
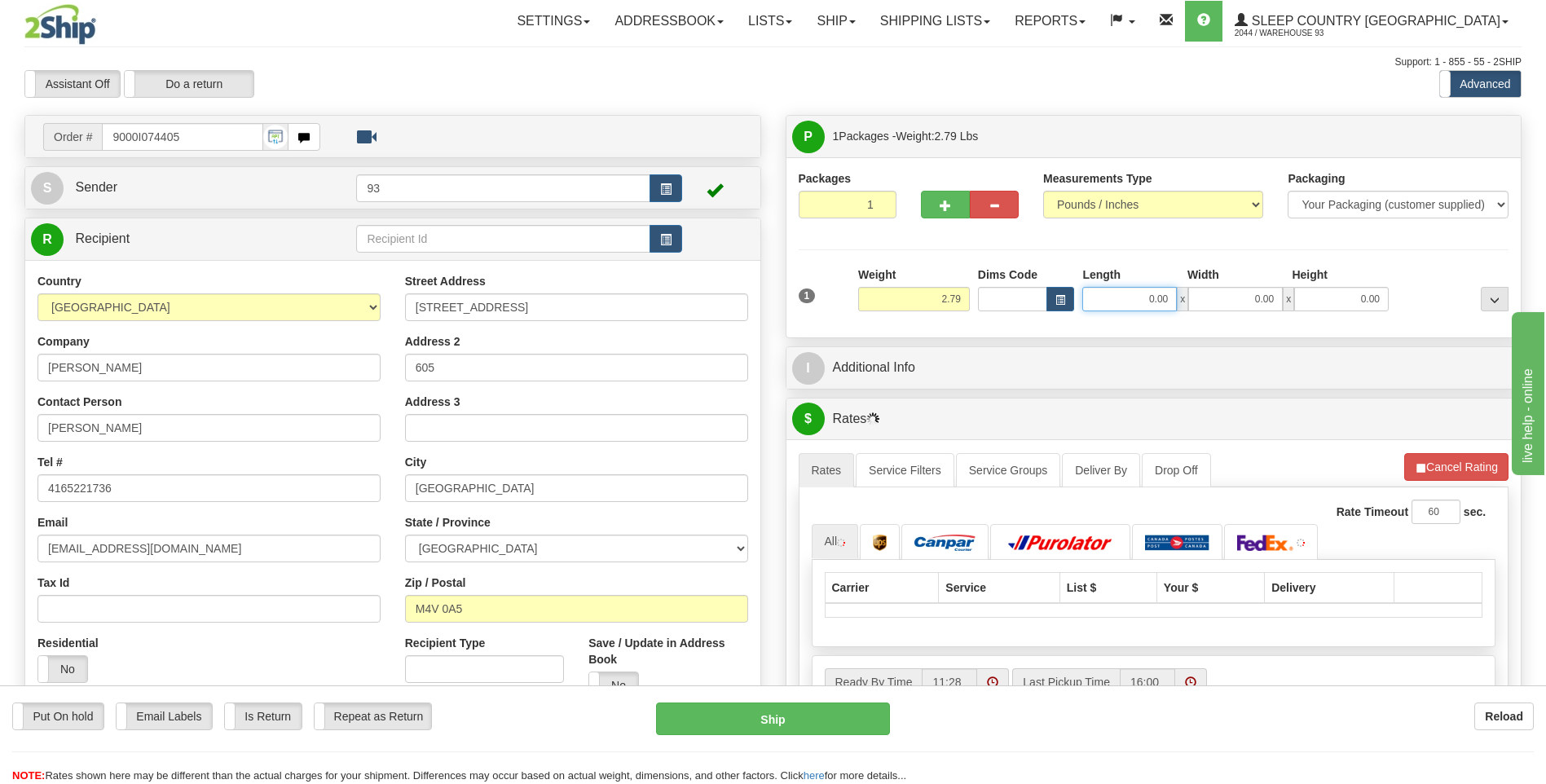
click at [1142, 297] on input "0.00" at bounding box center [1129, 299] width 95 height 25
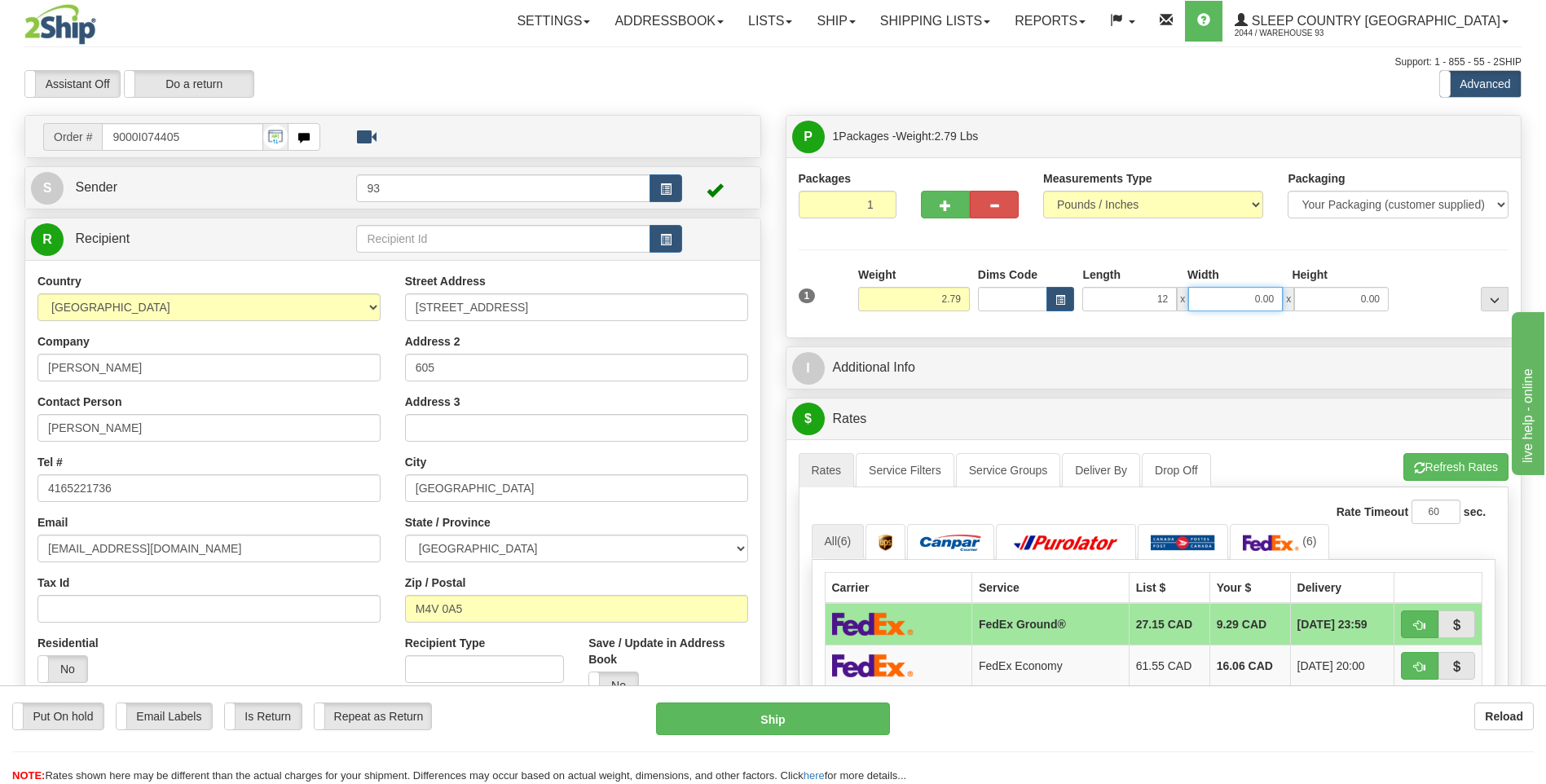
type input "12.00"
click at [1235, 288] on input "0.00" at bounding box center [1236, 299] width 95 height 25
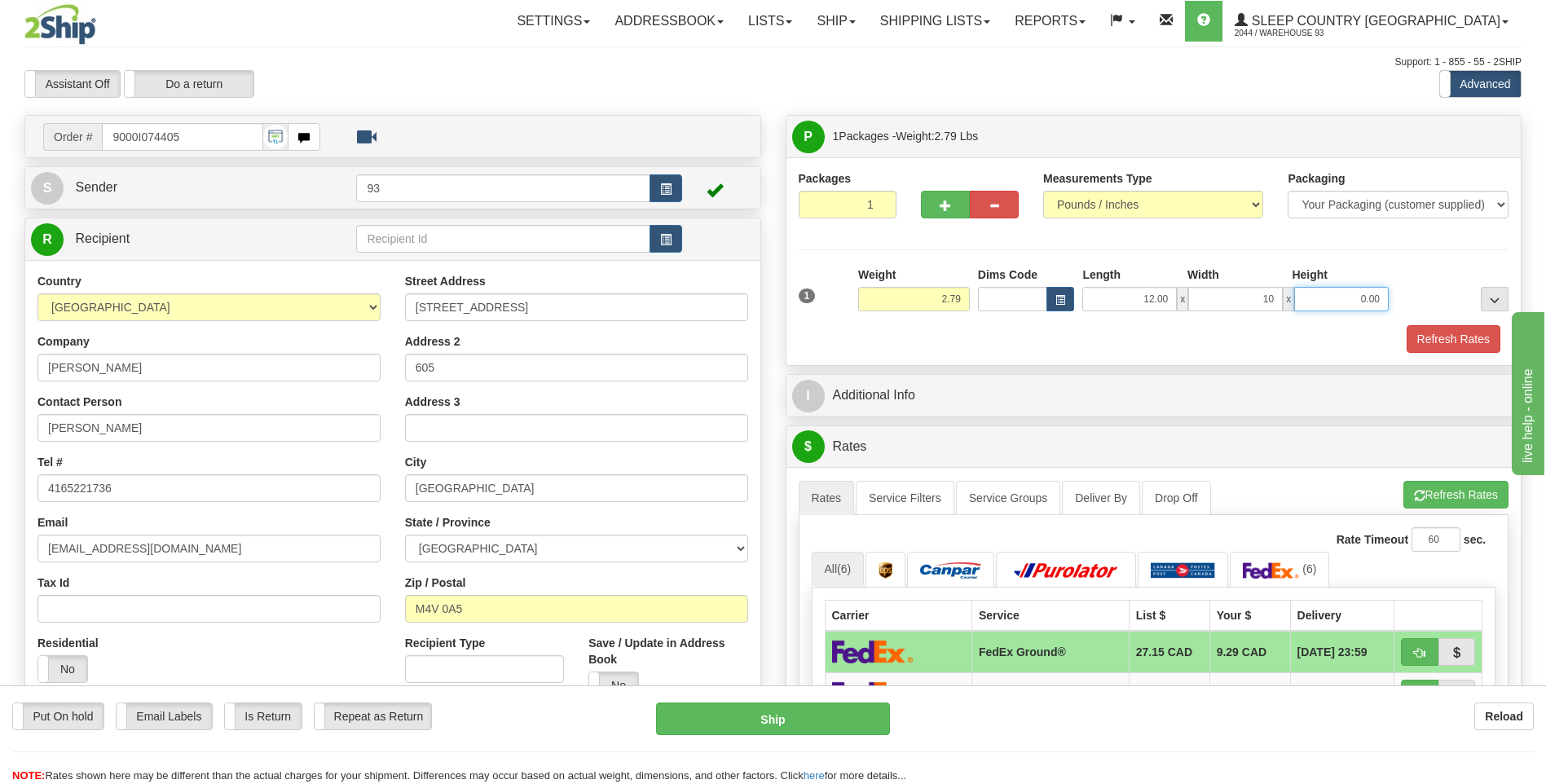
type input "10.00"
click at [1359, 297] on input "0.00" at bounding box center [1341, 299] width 95 height 25
type input "4.00"
click at [1458, 341] on button "Refresh Rates" at bounding box center [1454, 339] width 94 height 27
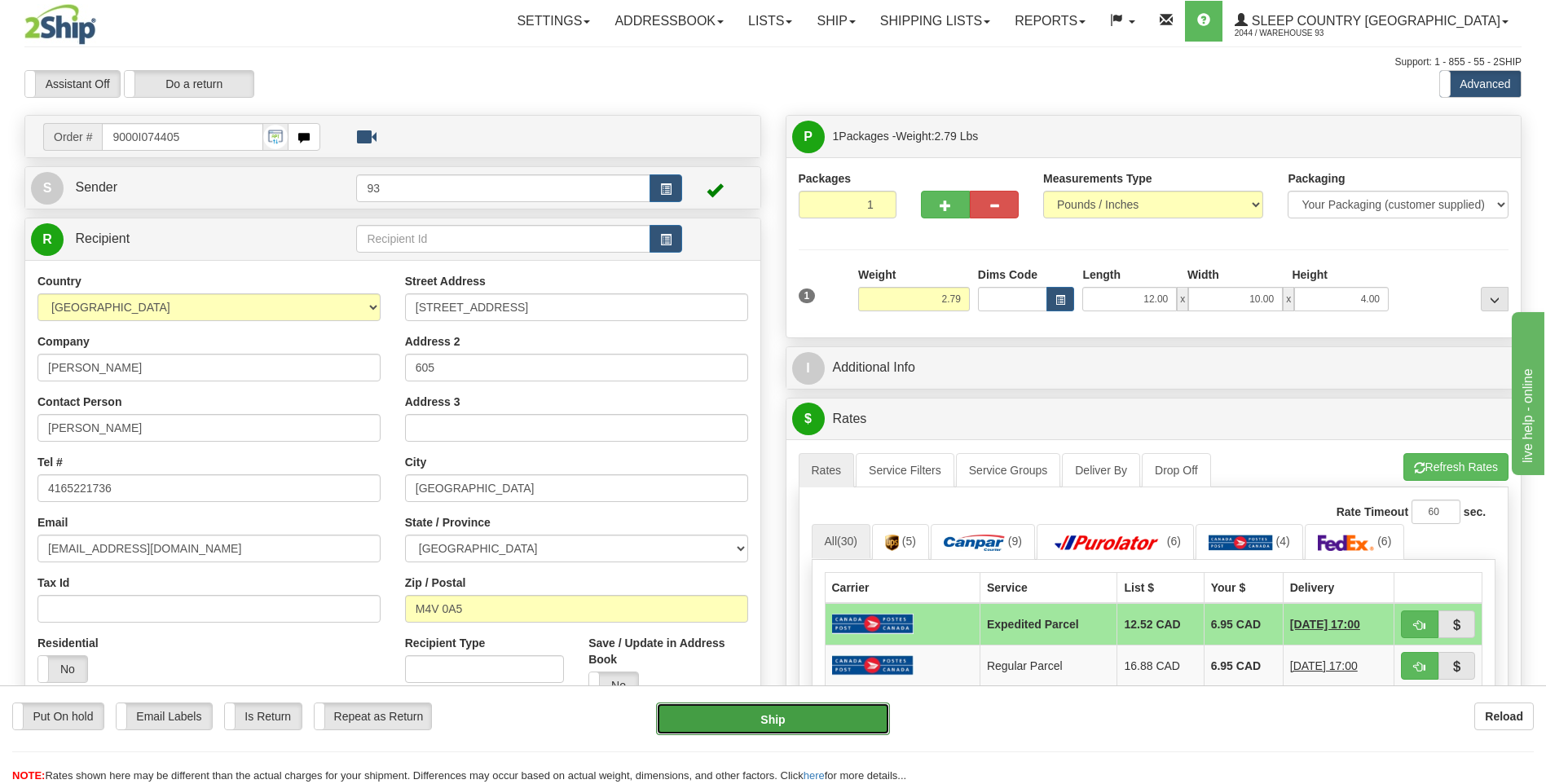
click at [799, 714] on button "Ship" at bounding box center [773, 718] width 233 height 33
type input "DOM.EP"
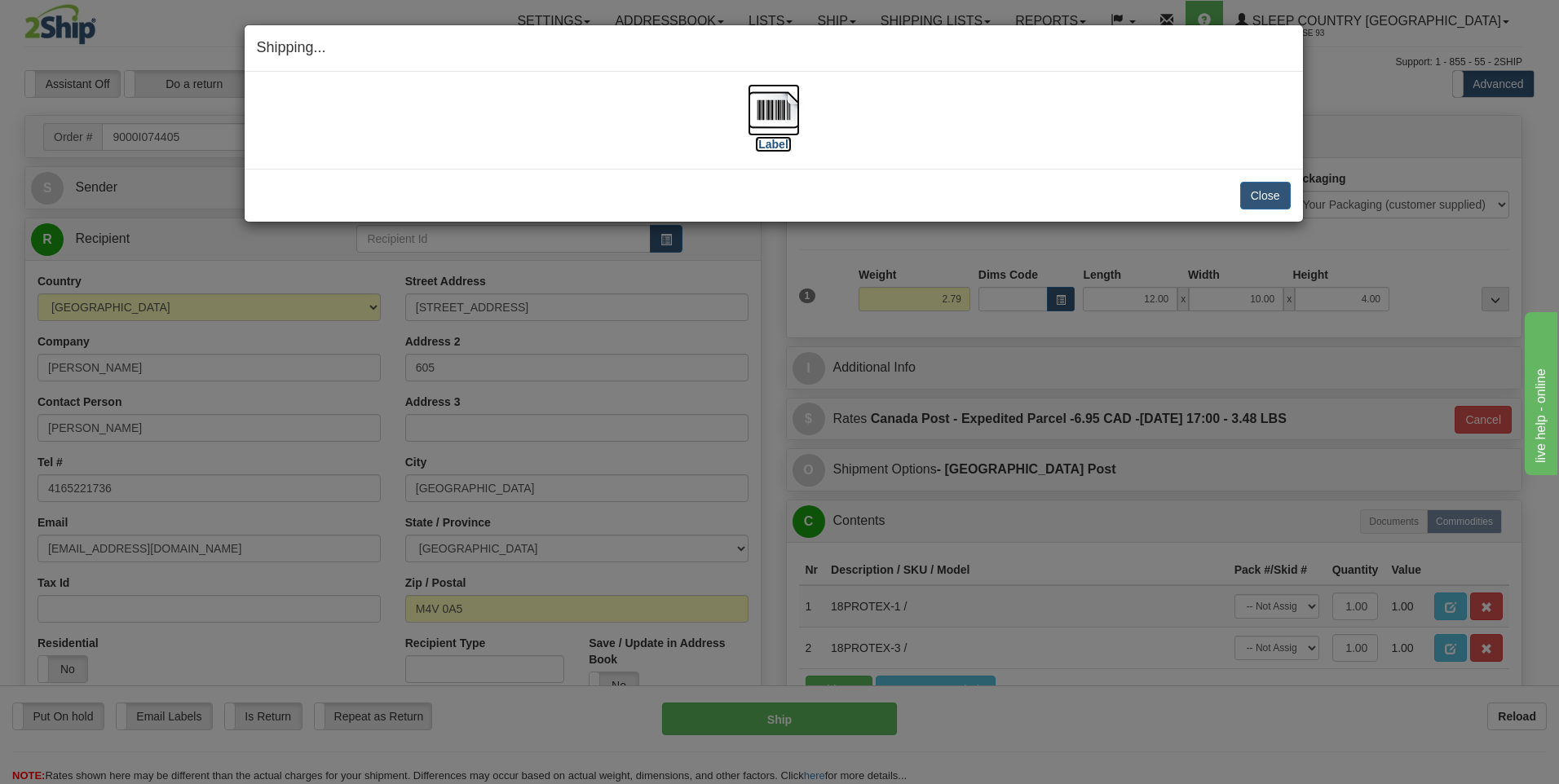
click at [765, 117] on img at bounding box center [774, 110] width 52 height 52
click at [1275, 197] on button "Close" at bounding box center [1265, 195] width 51 height 27
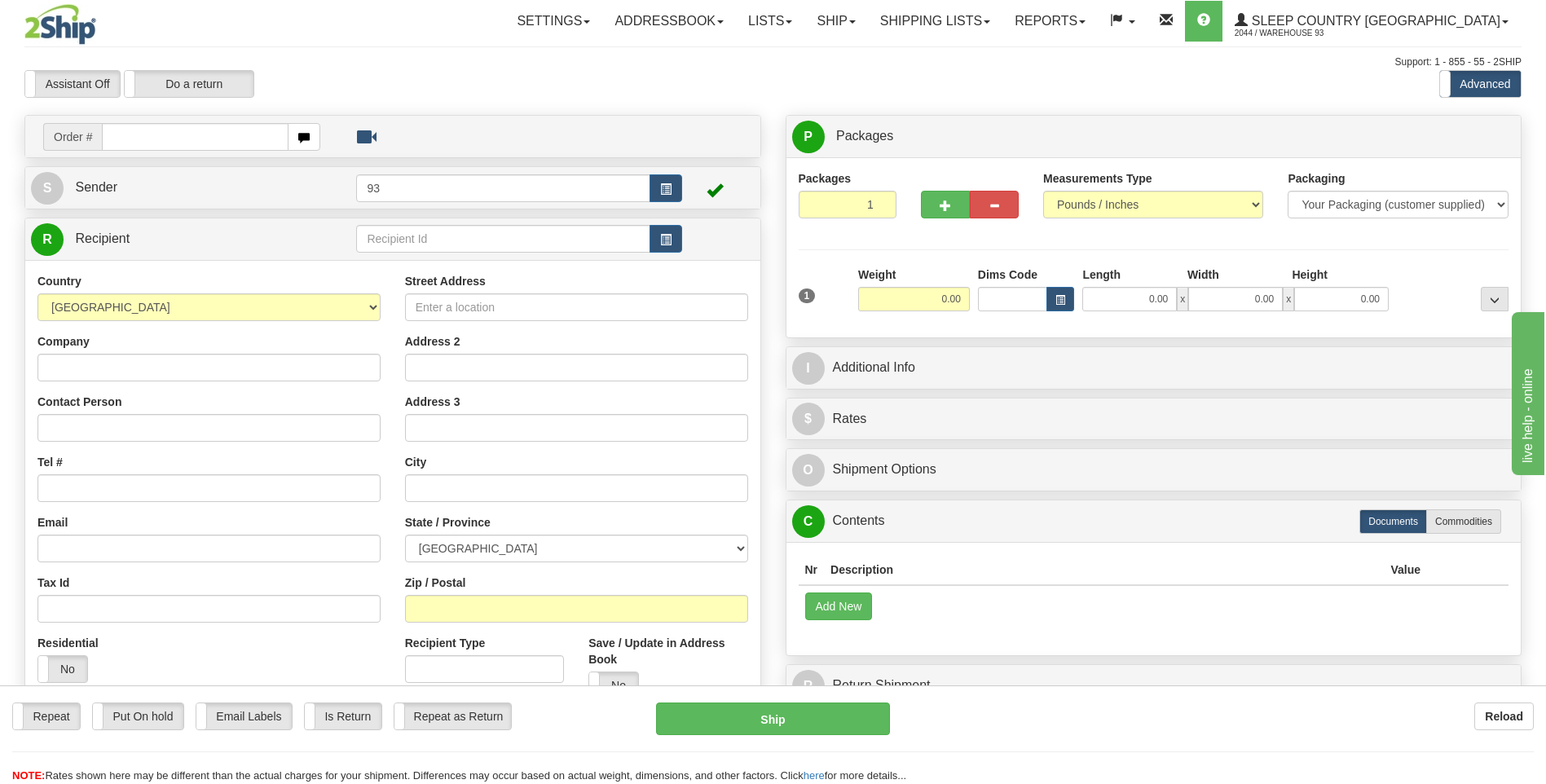
click at [152, 134] on input "text" at bounding box center [195, 137] width 186 height 27
type input "9000I074421"
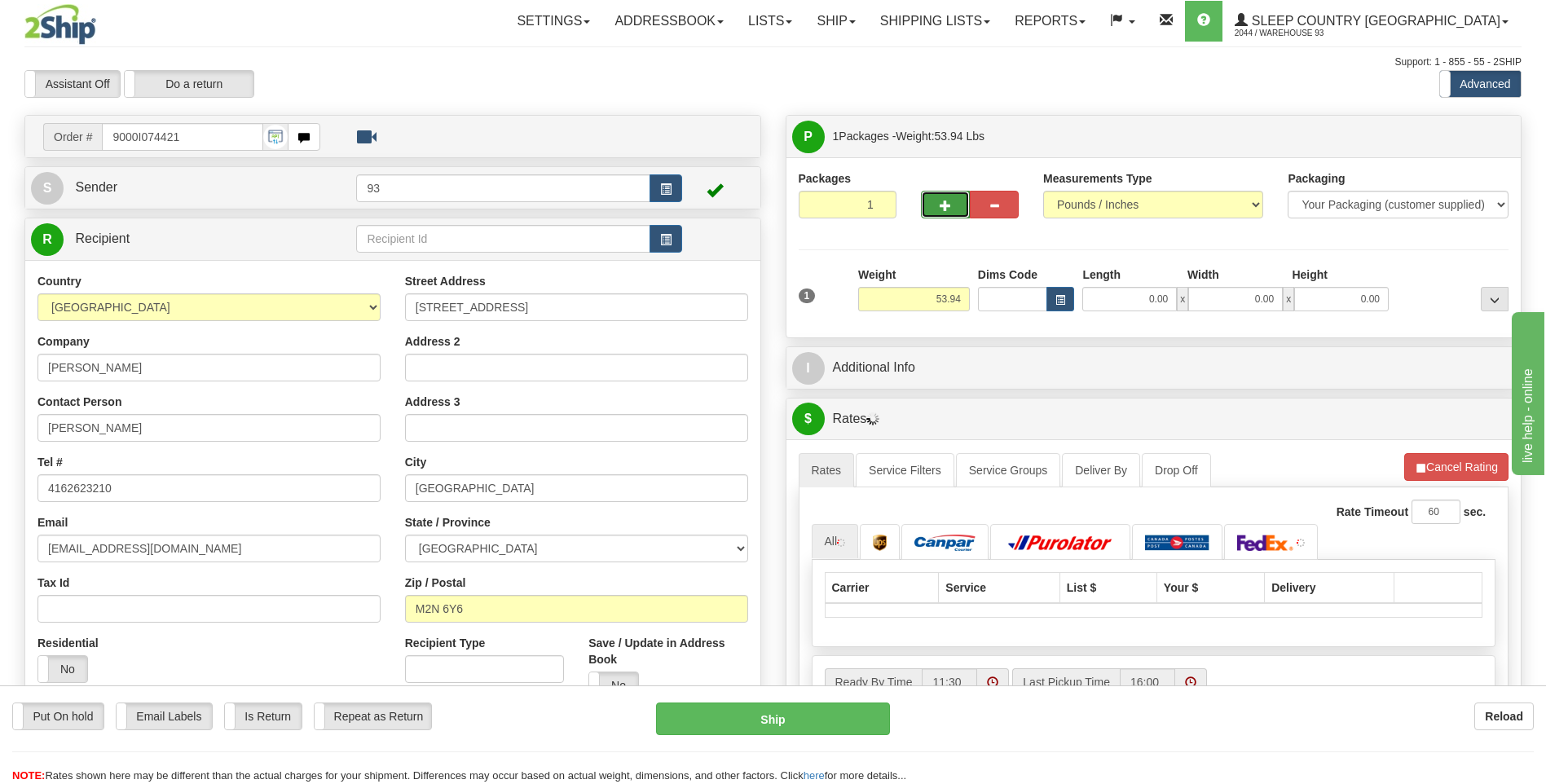
click at [951, 207] on button "button" at bounding box center [945, 204] width 49 height 27
type input "2"
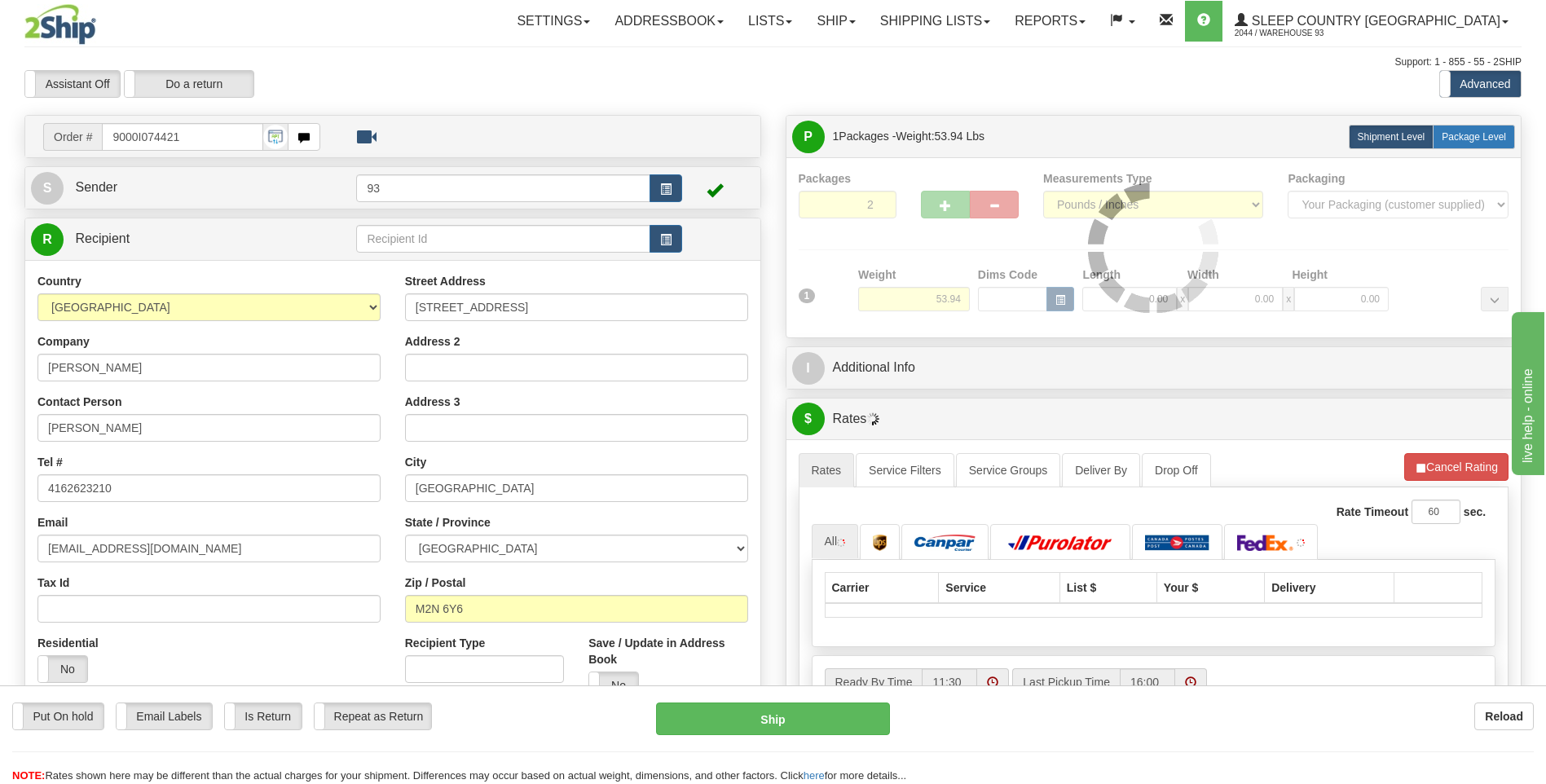
click at [1478, 134] on span "Package Level" at bounding box center [1474, 137] width 65 height 12
radio input "true"
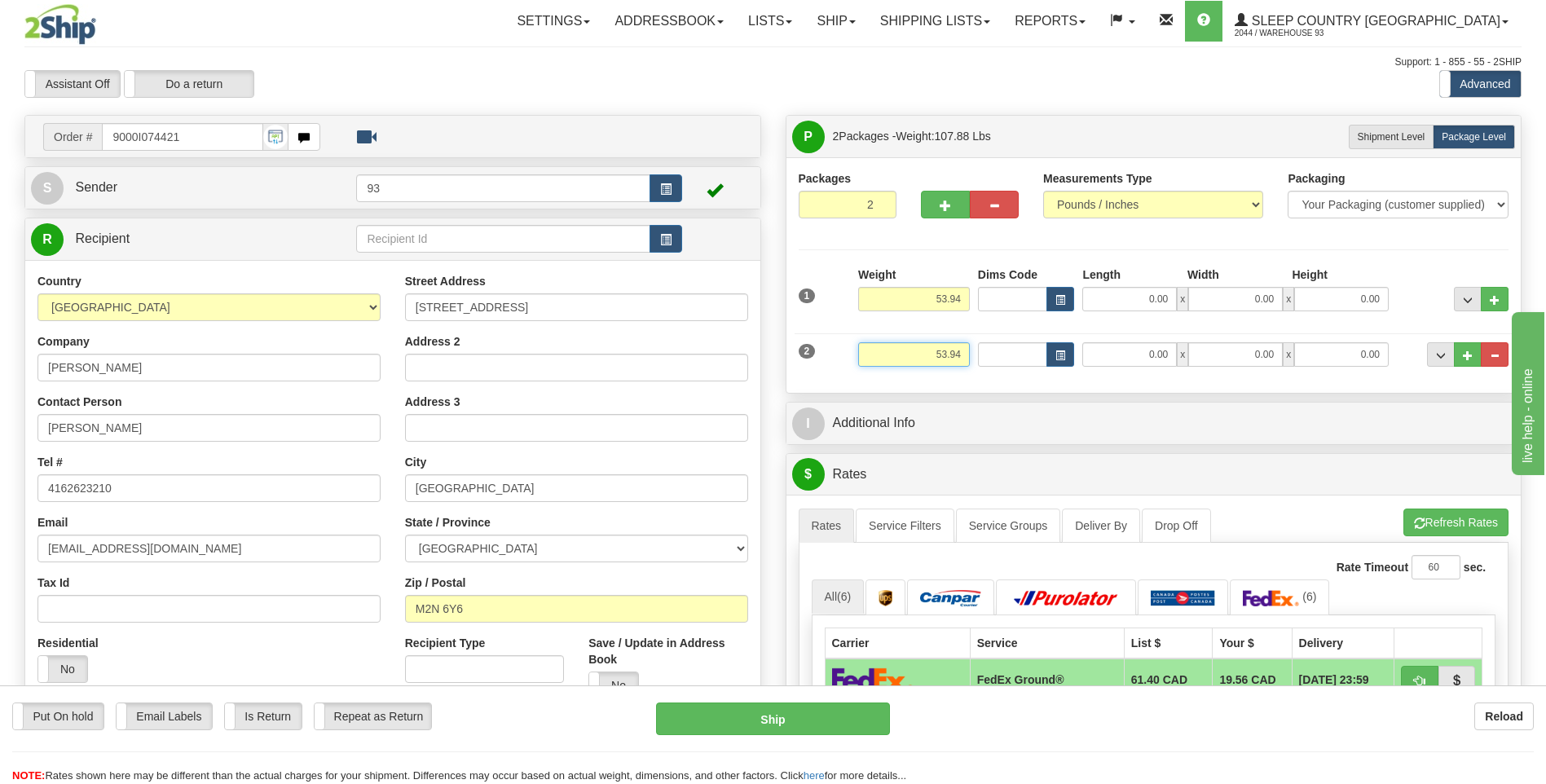
click at [966, 350] on input "53.94" at bounding box center [914, 355] width 112 height 25
type input "5"
type input "2.94"
click at [1131, 357] on input "0.00" at bounding box center [1129, 355] width 95 height 25
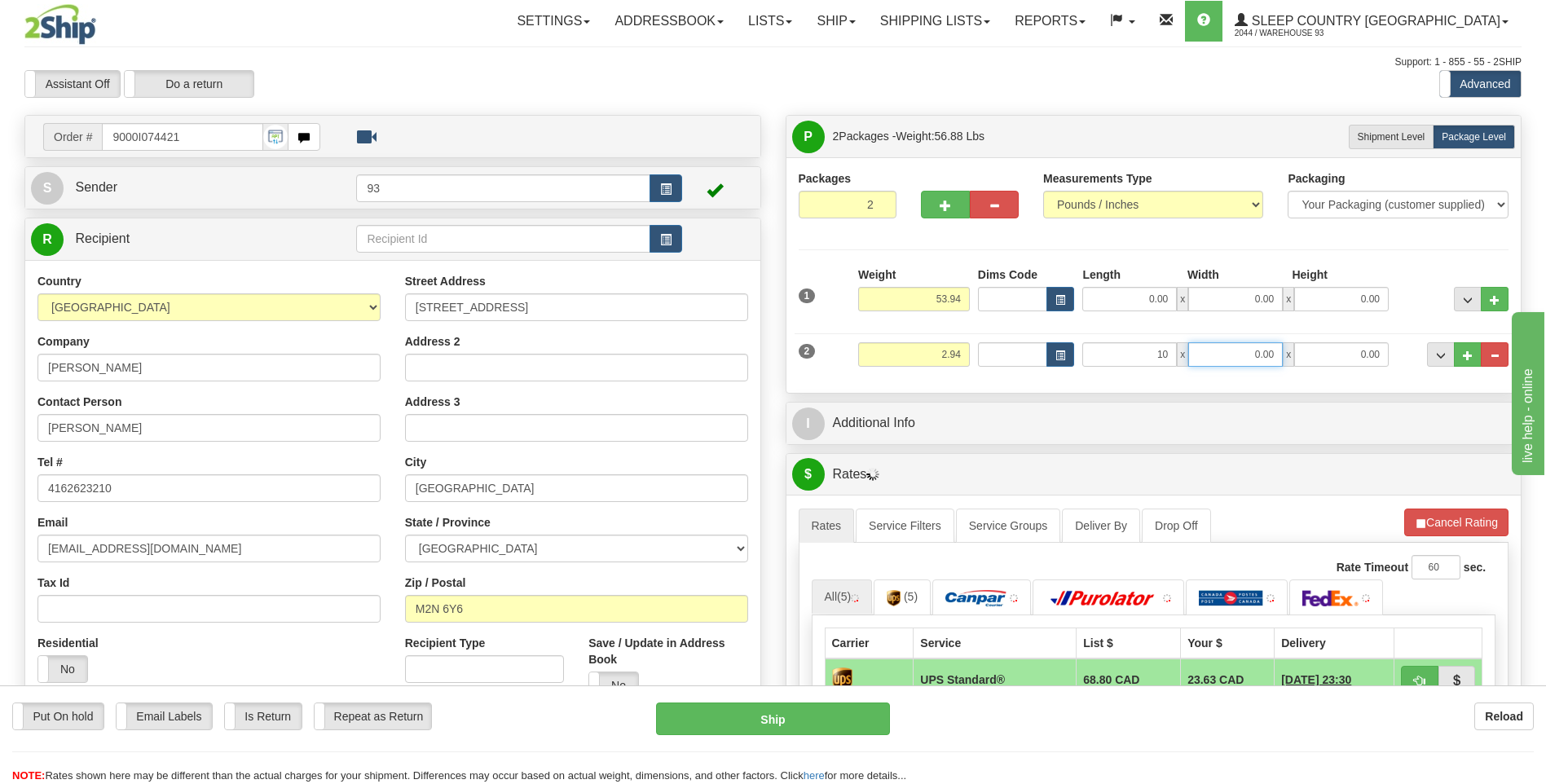
type input "10.00"
click at [1220, 349] on input "0.00" at bounding box center [1236, 355] width 95 height 25
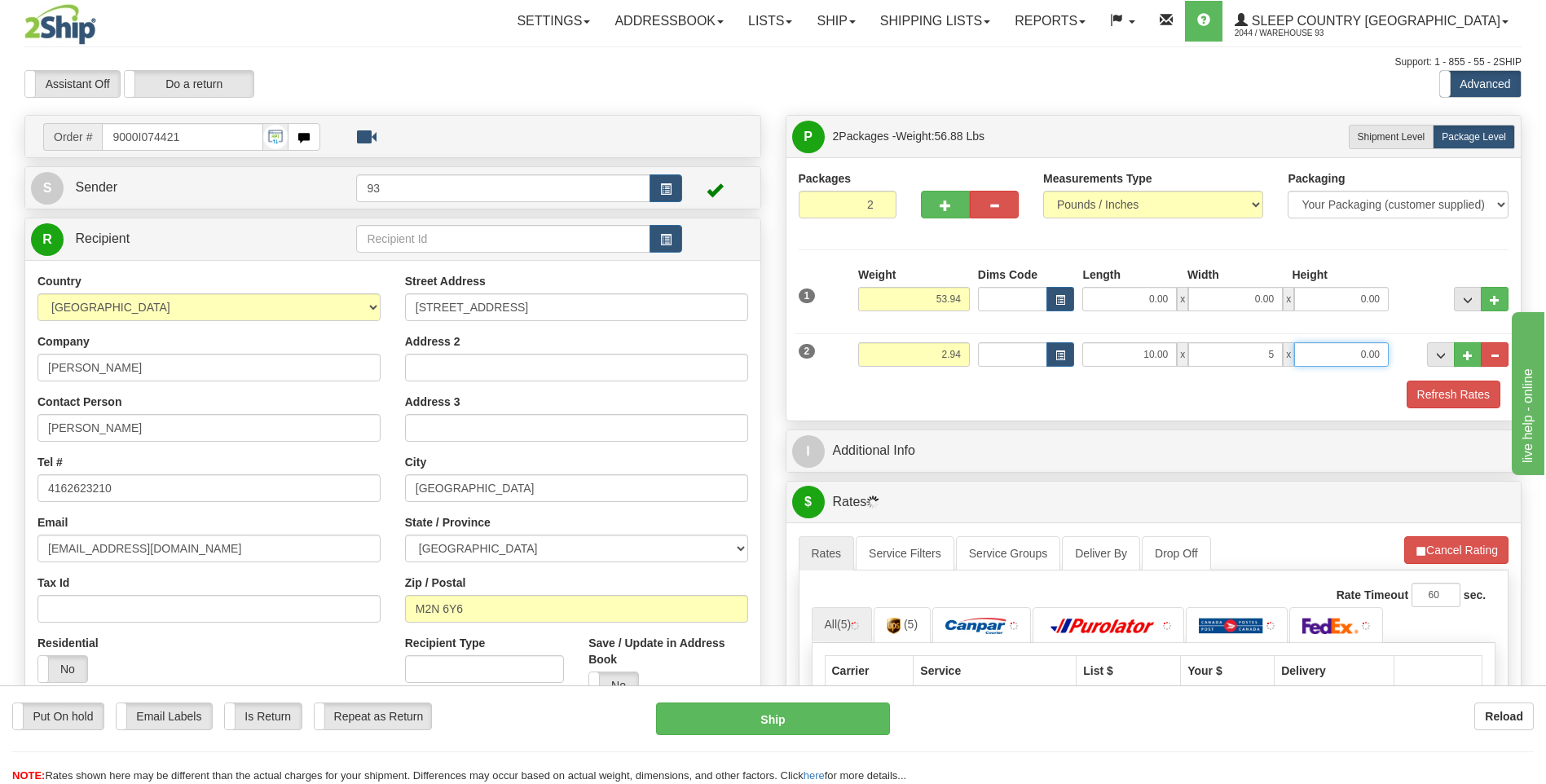
type input "5.00"
click at [1303, 348] on input "0.00" at bounding box center [1341, 355] width 95 height 25
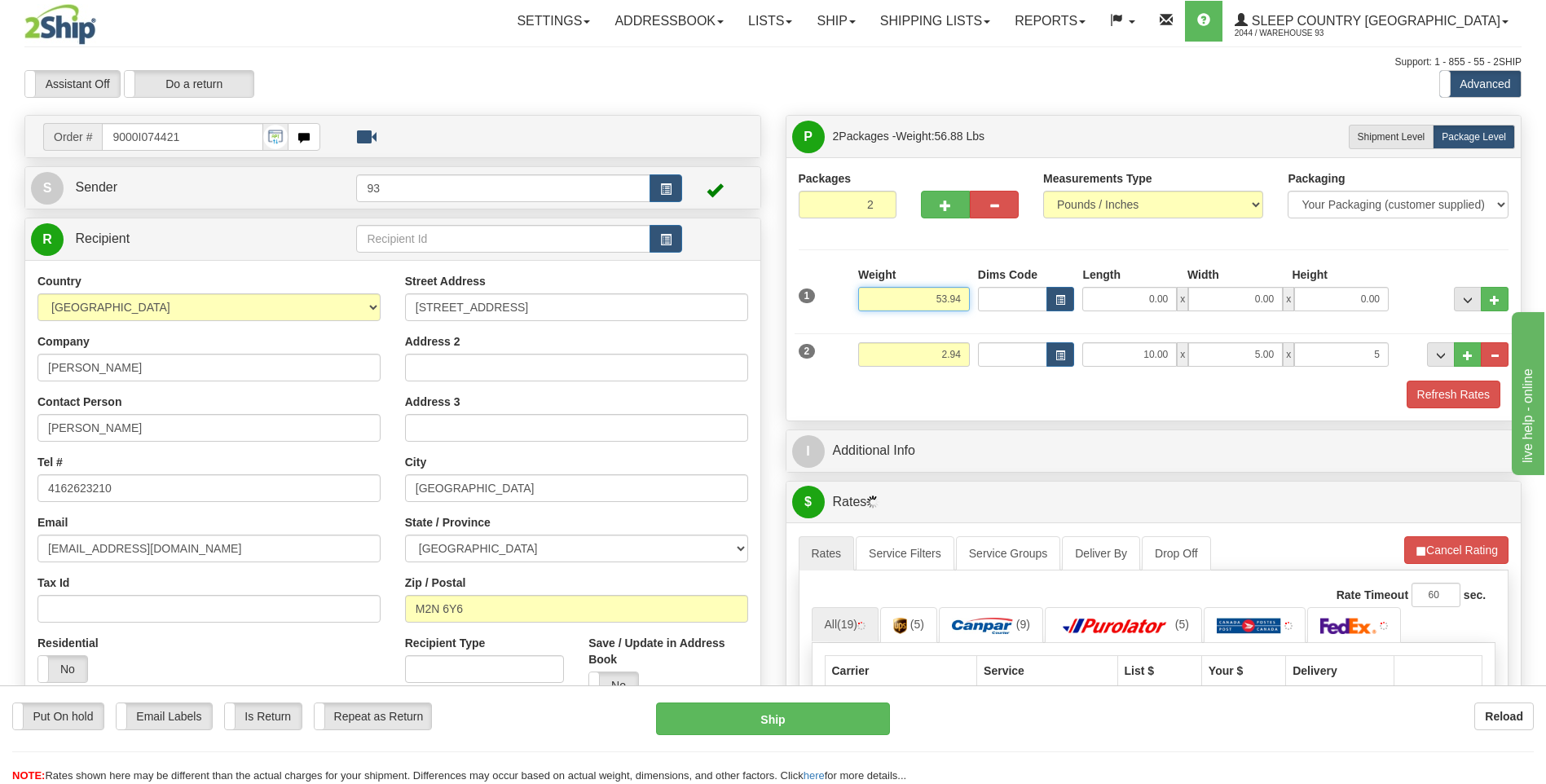
type input "5.00"
click at [945, 299] on input "53.94" at bounding box center [914, 299] width 112 height 25
click at [961, 296] on input "53.94" at bounding box center [914, 299] width 112 height 25
type input "51.00"
click at [1118, 294] on input "0.00" at bounding box center [1129, 299] width 95 height 25
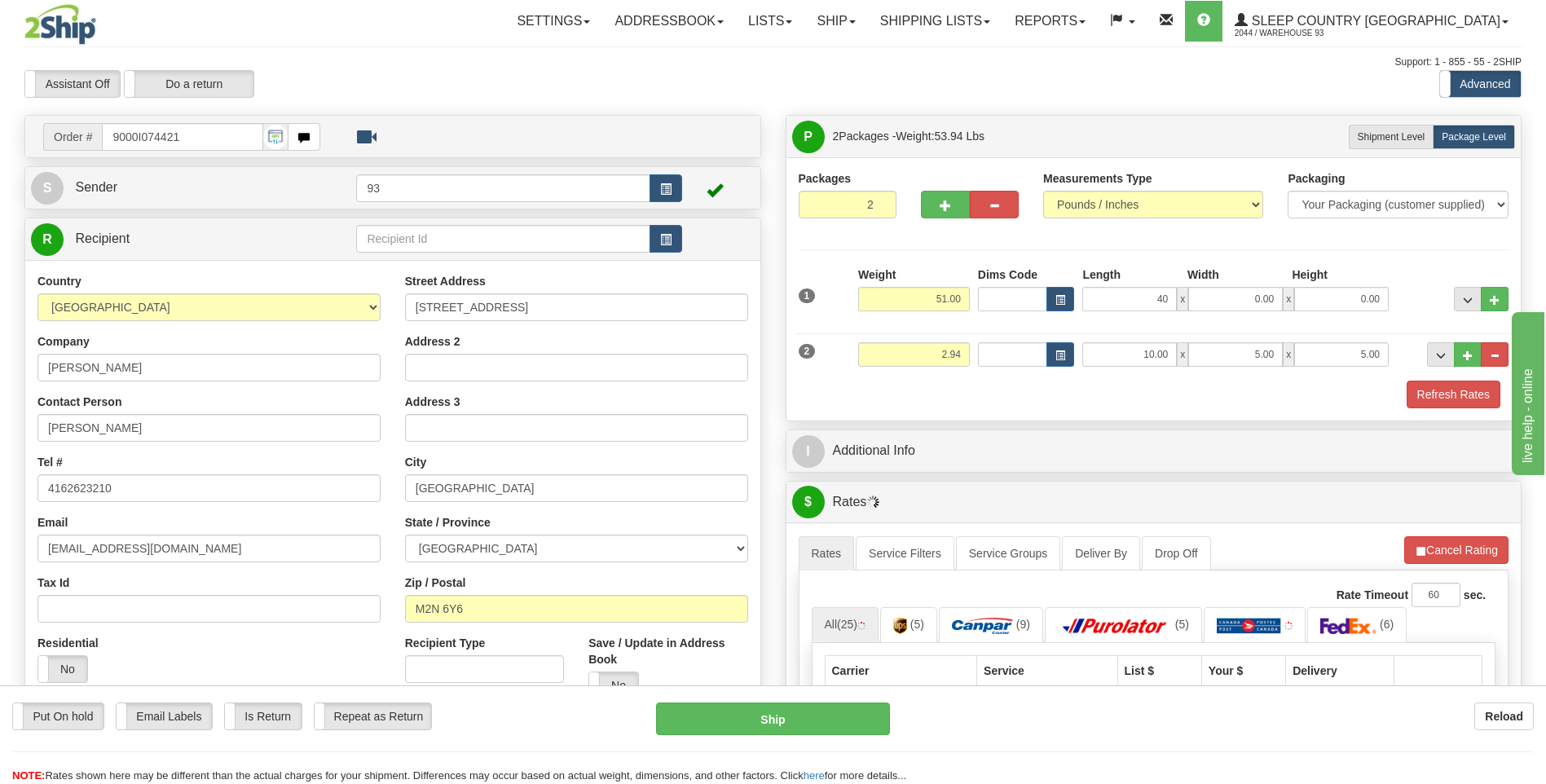
type input "40.00"
click at [1203, 286] on div "Width" at bounding box center [1236, 277] width 106 height 20
click at [1225, 299] on input "0.00" at bounding box center [1236, 299] width 95 height 25
type input "18.00"
click at [1349, 298] on input "0.00" at bounding box center [1341, 299] width 95 height 25
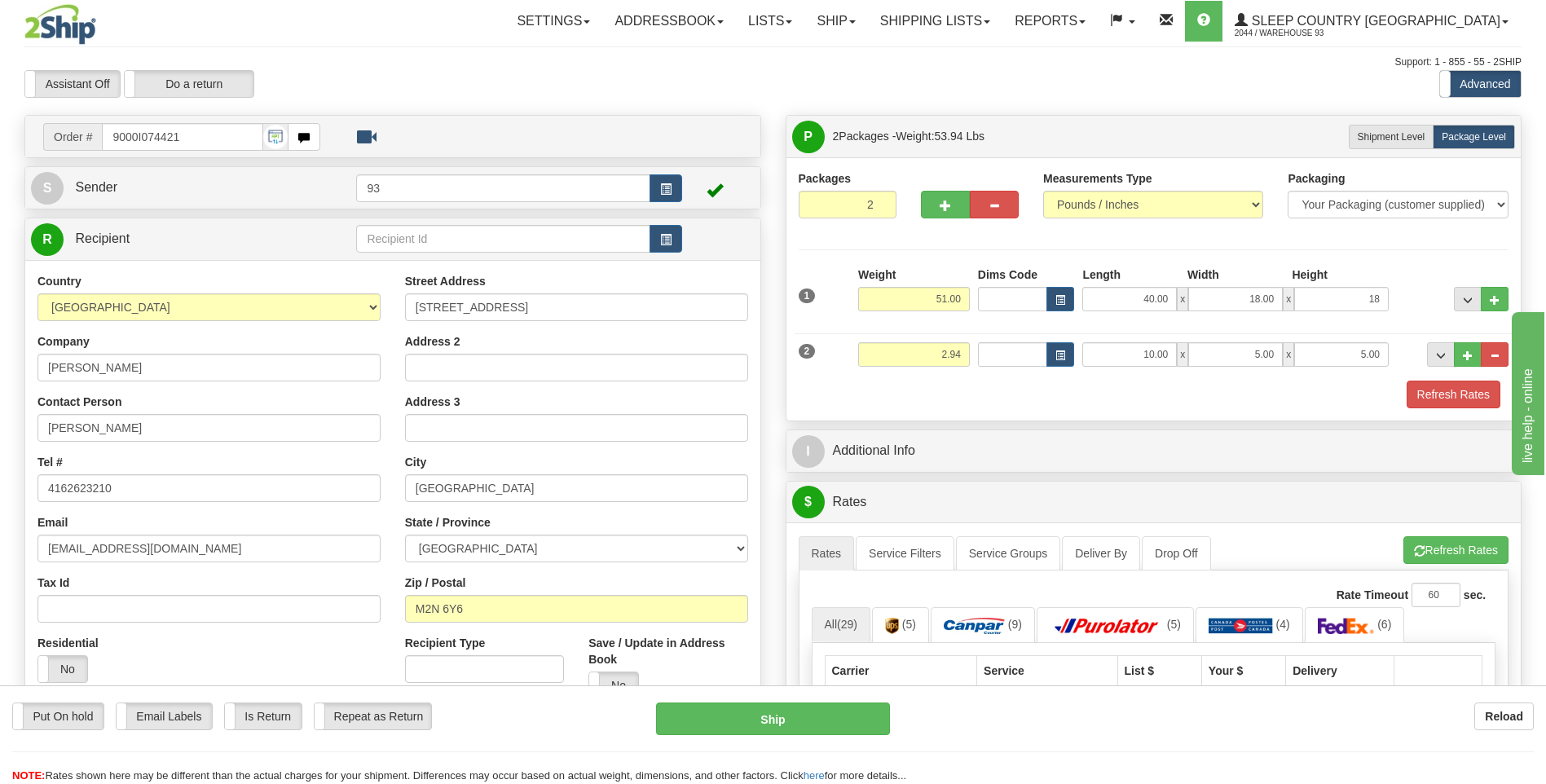
type input "18.00"
drag, startPoint x: 1333, startPoint y: 394, endPoint x: 1414, endPoint y: 396, distance: 81.0
click at [1333, 394] on div "Refresh Rates" at bounding box center [1154, 394] width 719 height 27
click at [1439, 393] on button "Refresh Rates" at bounding box center [1454, 394] width 94 height 27
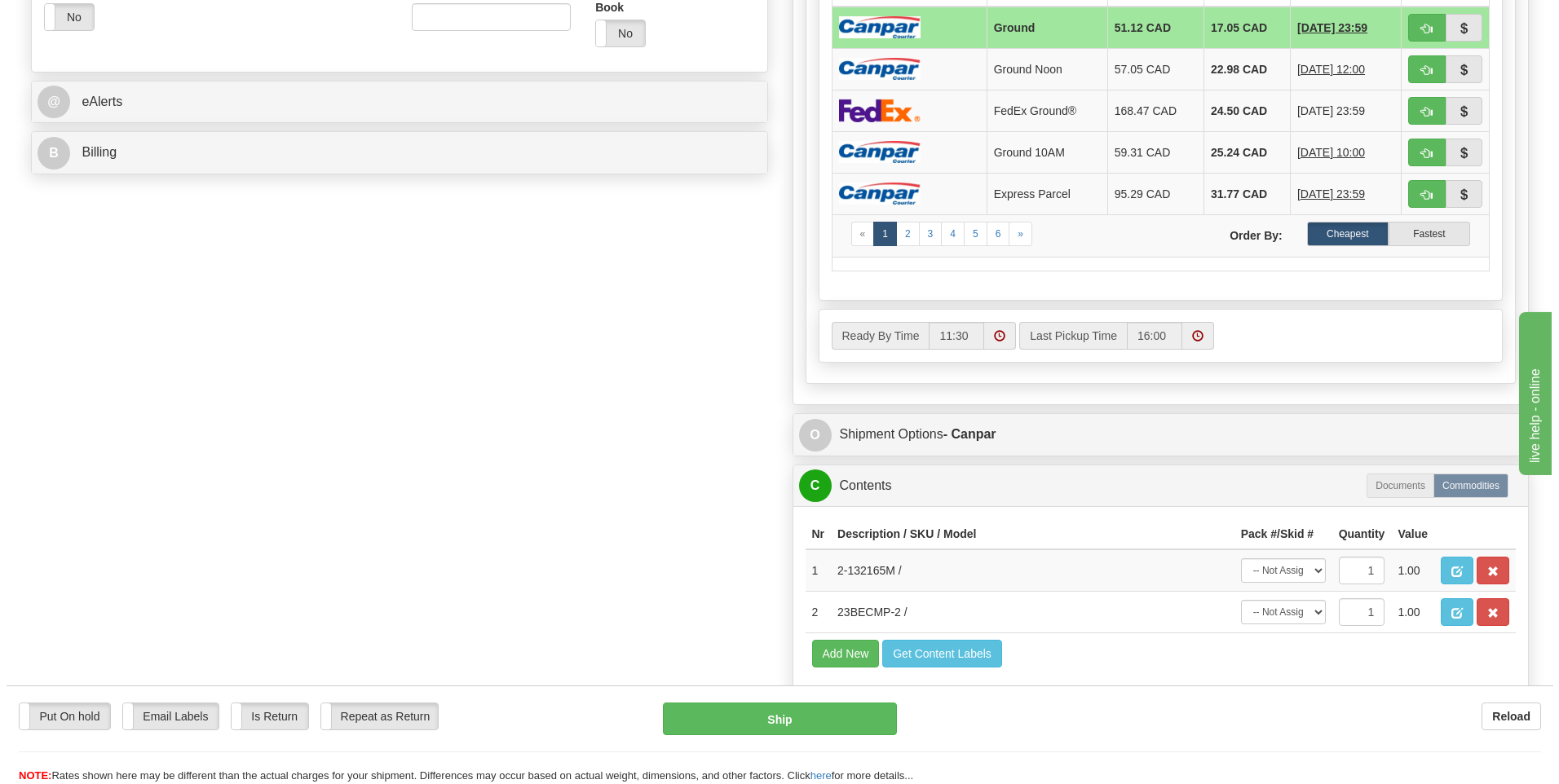
scroll to position [733, 0]
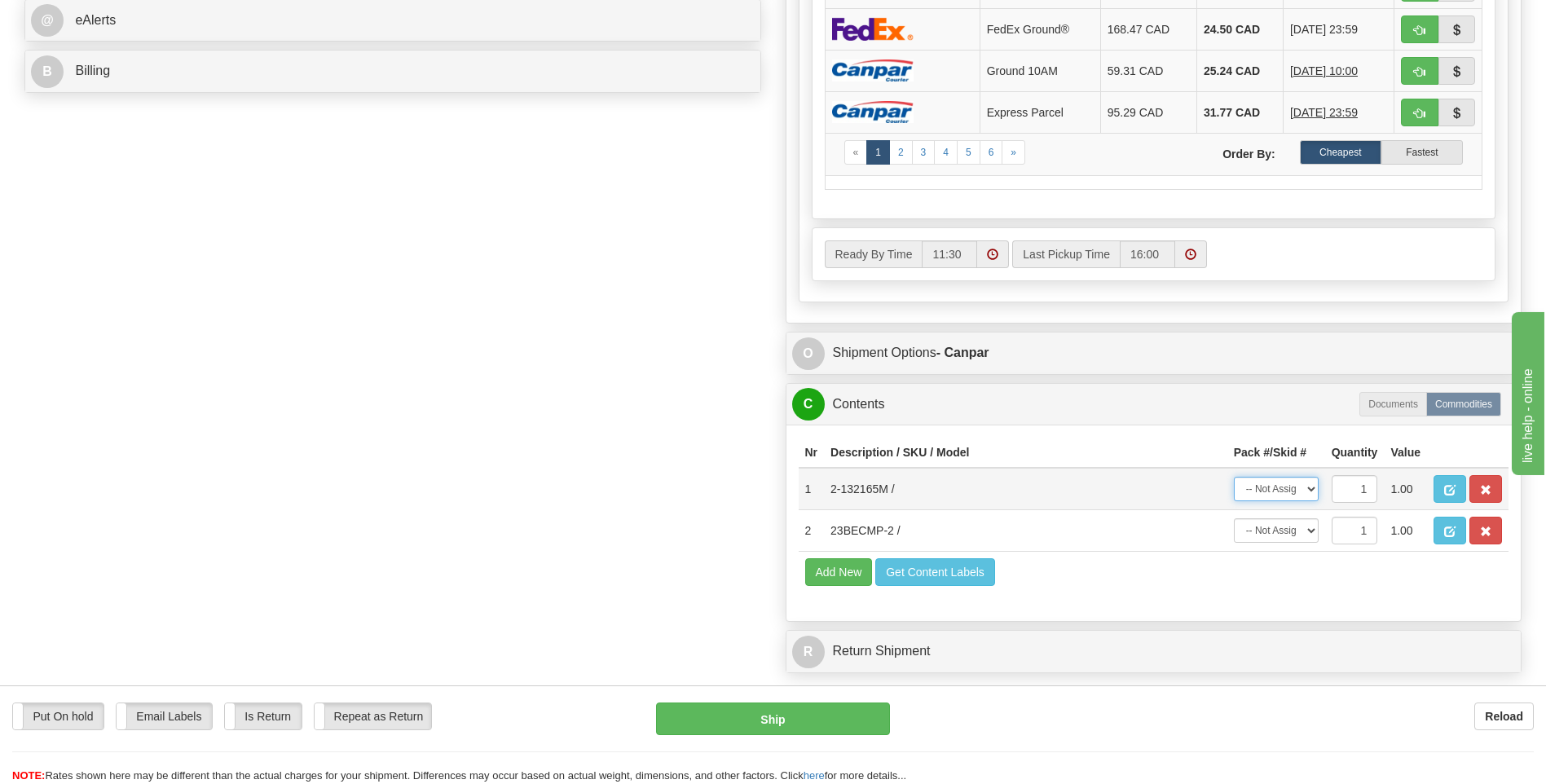
click at [1312, 489] on select "-- Not Assigned -- Package 1 Package 2" at bounding box center [1276, 490] width 85 height 25
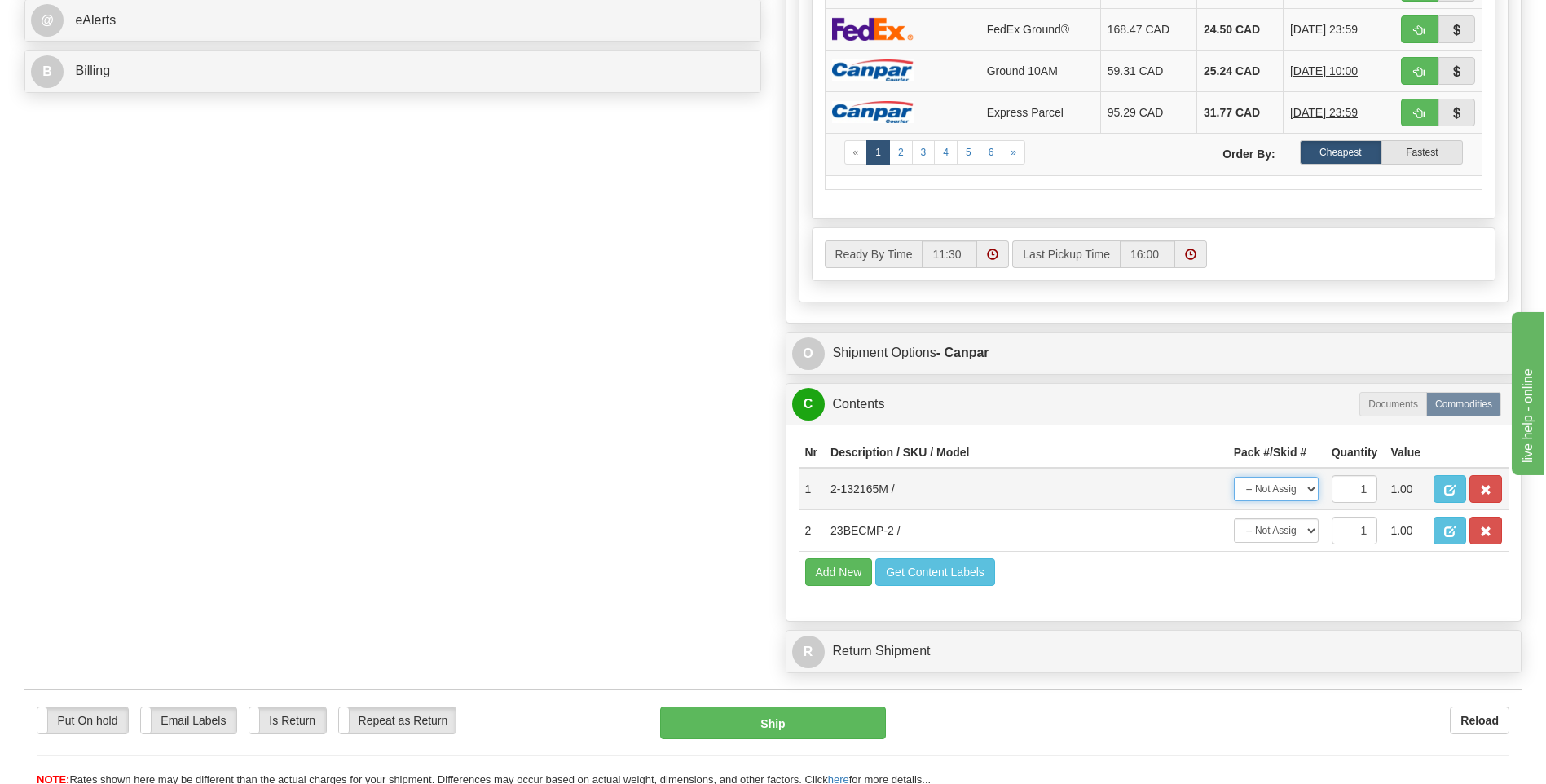
select select "0"
click at [1234, 477] on select "-- Not Assigned -- Package 1 Package 2" at bounding box center [1276, 490] width 85 height 25
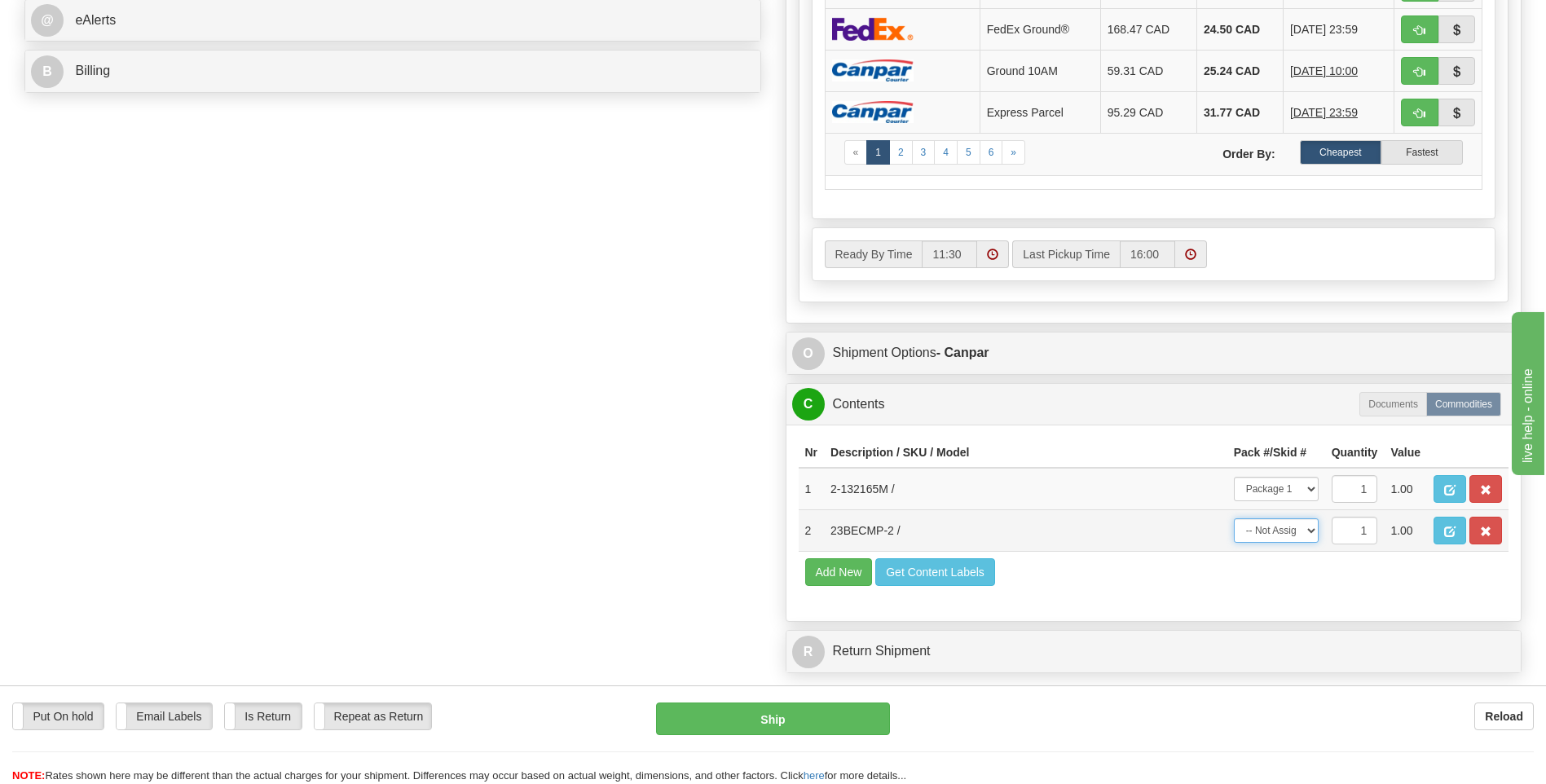
click at [1289, 529] on select "-- Not Assigned -- Package 1 Package 2" at bounding box center [1276, 530] width 85 height 25
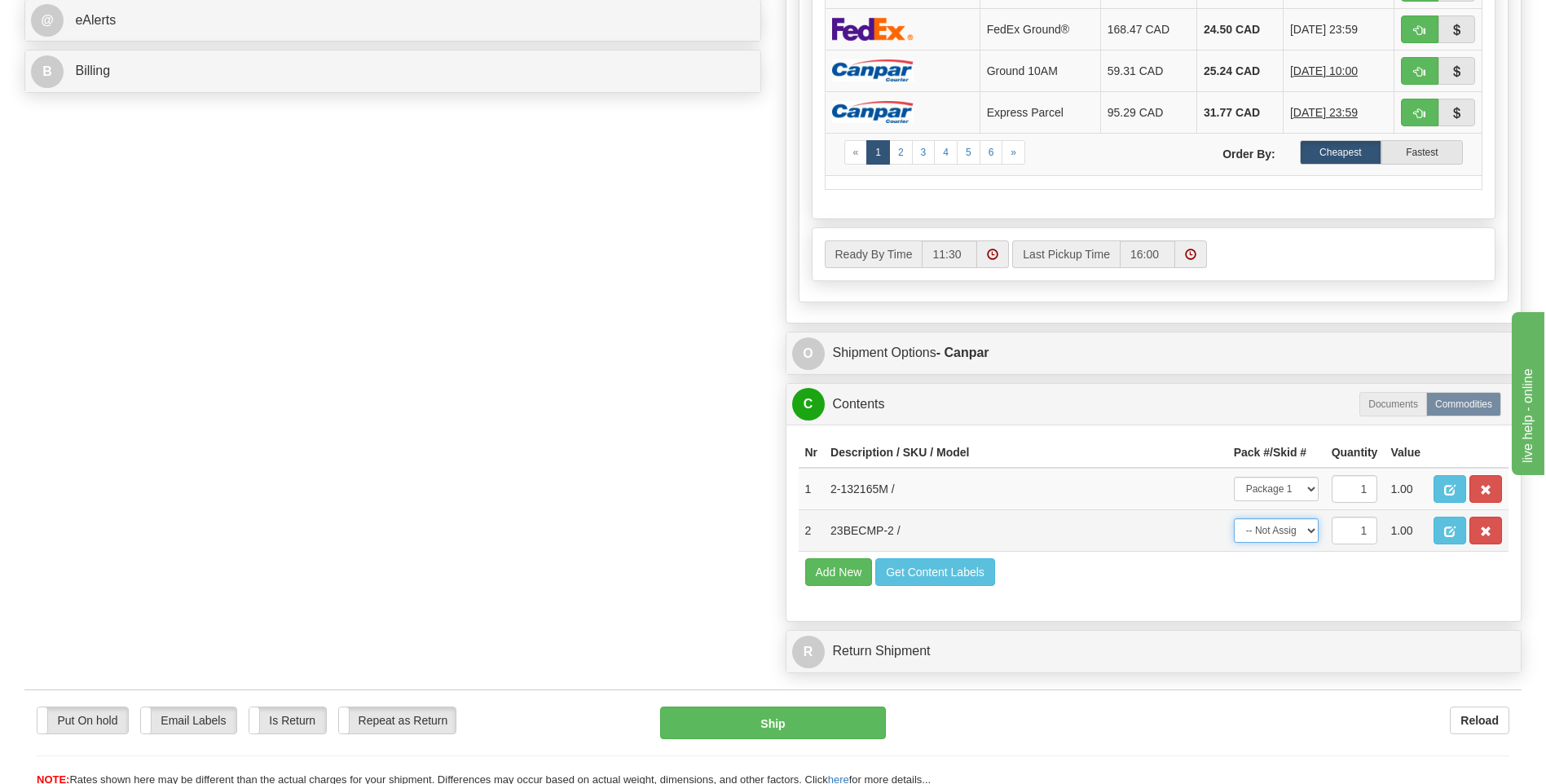
select select "1"
click at [1234, 518] on select "-- Not Assigned -- Package 1 Package 2" at bounding box center [1276, 530] width 85 height 25
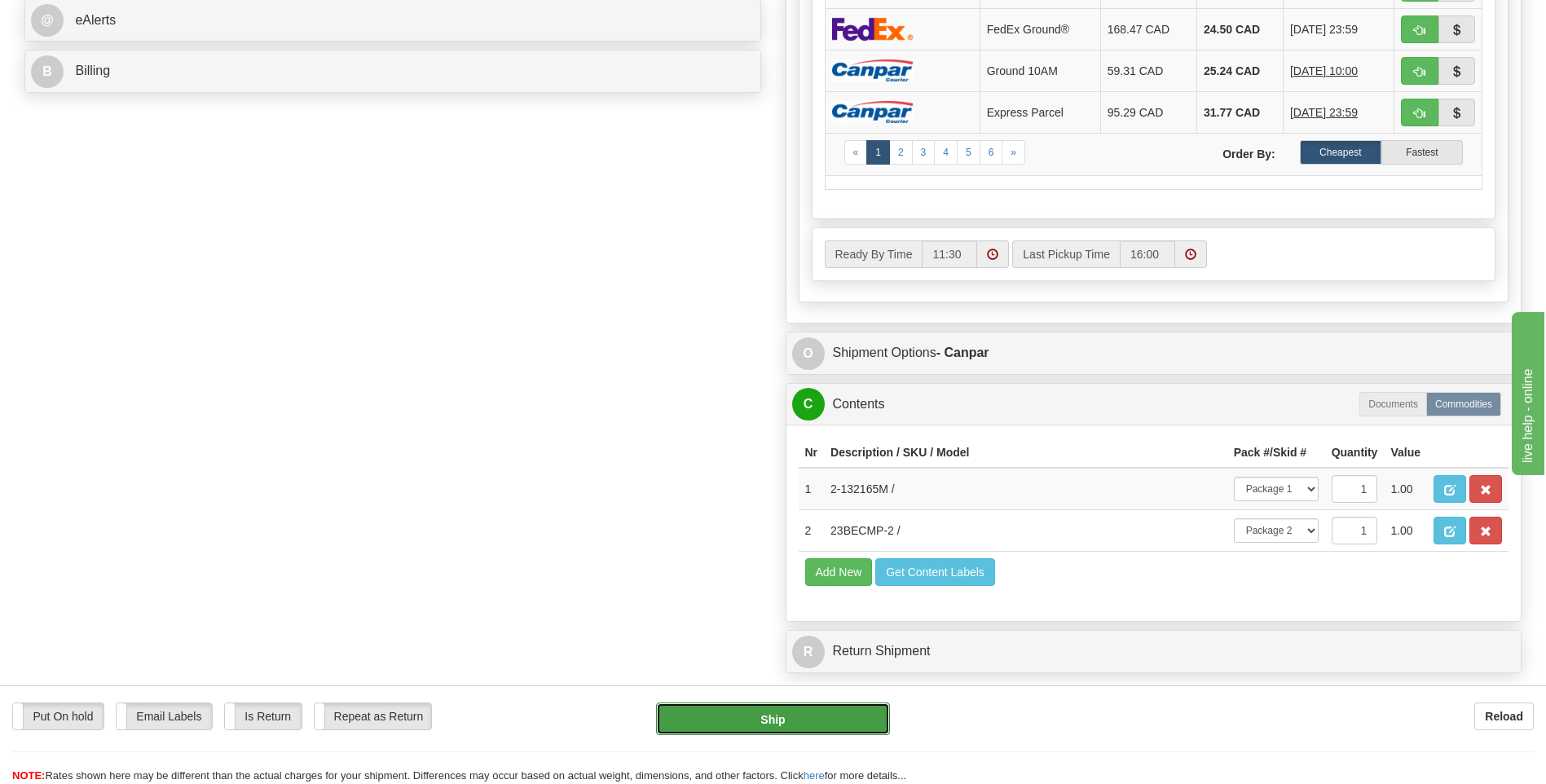
click at [789, 725] on button "Ship" at bounding box center [773, 718] width 233 height 33
type input "1"
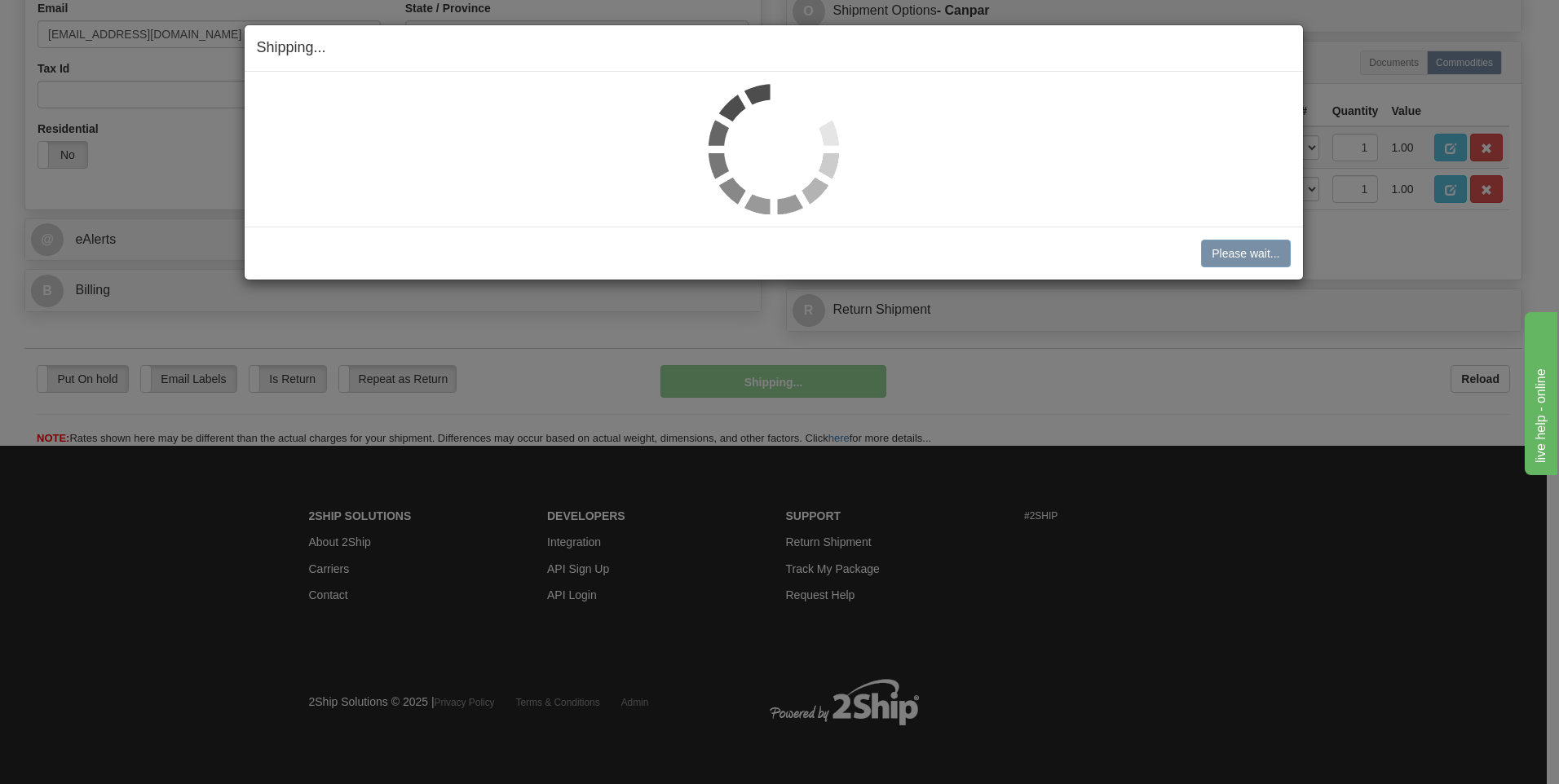
scroll to position [514, 0]
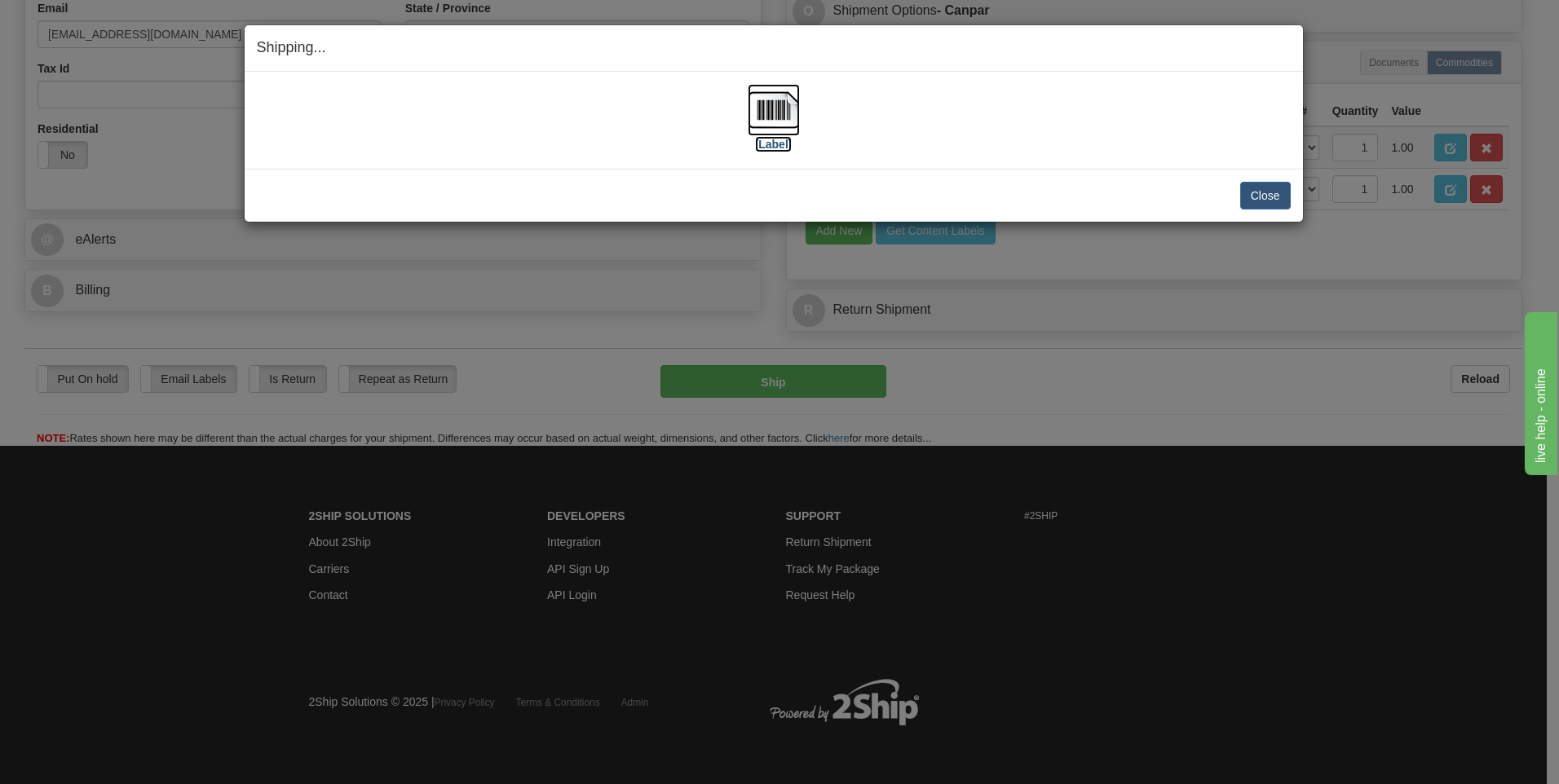
click at [768, 106] on img at bounding box center [774, 110] width 52 height 52
click at [1276, 193] on button "Close" at bounding box center [1265, 195] width 51 height 27
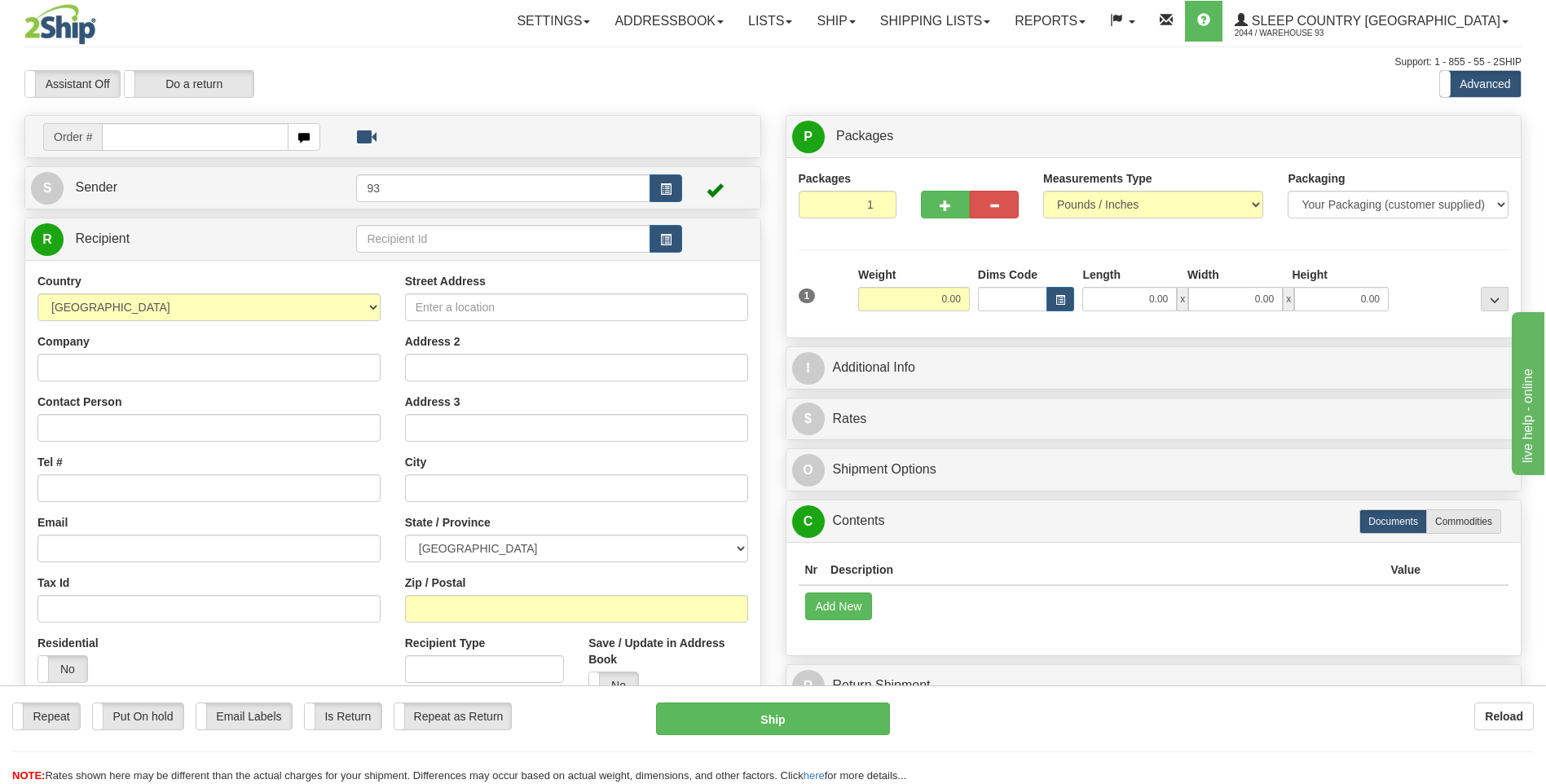
click at [182, 141] on input "text" at bounding box center [195, 137] width 186 height 27
type input "9000I074428"
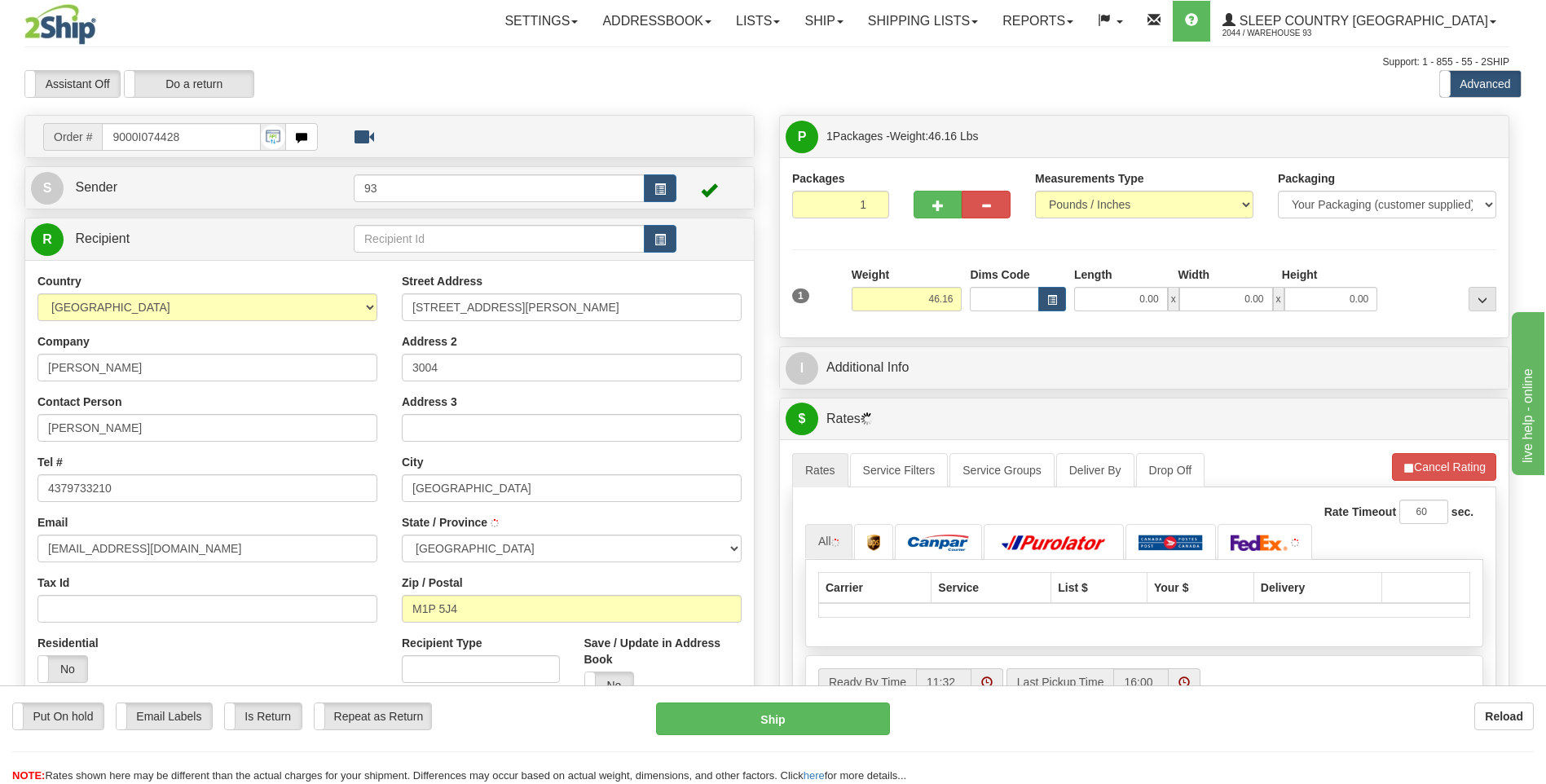
type input "[GEOGRAPHIC_DATA]"
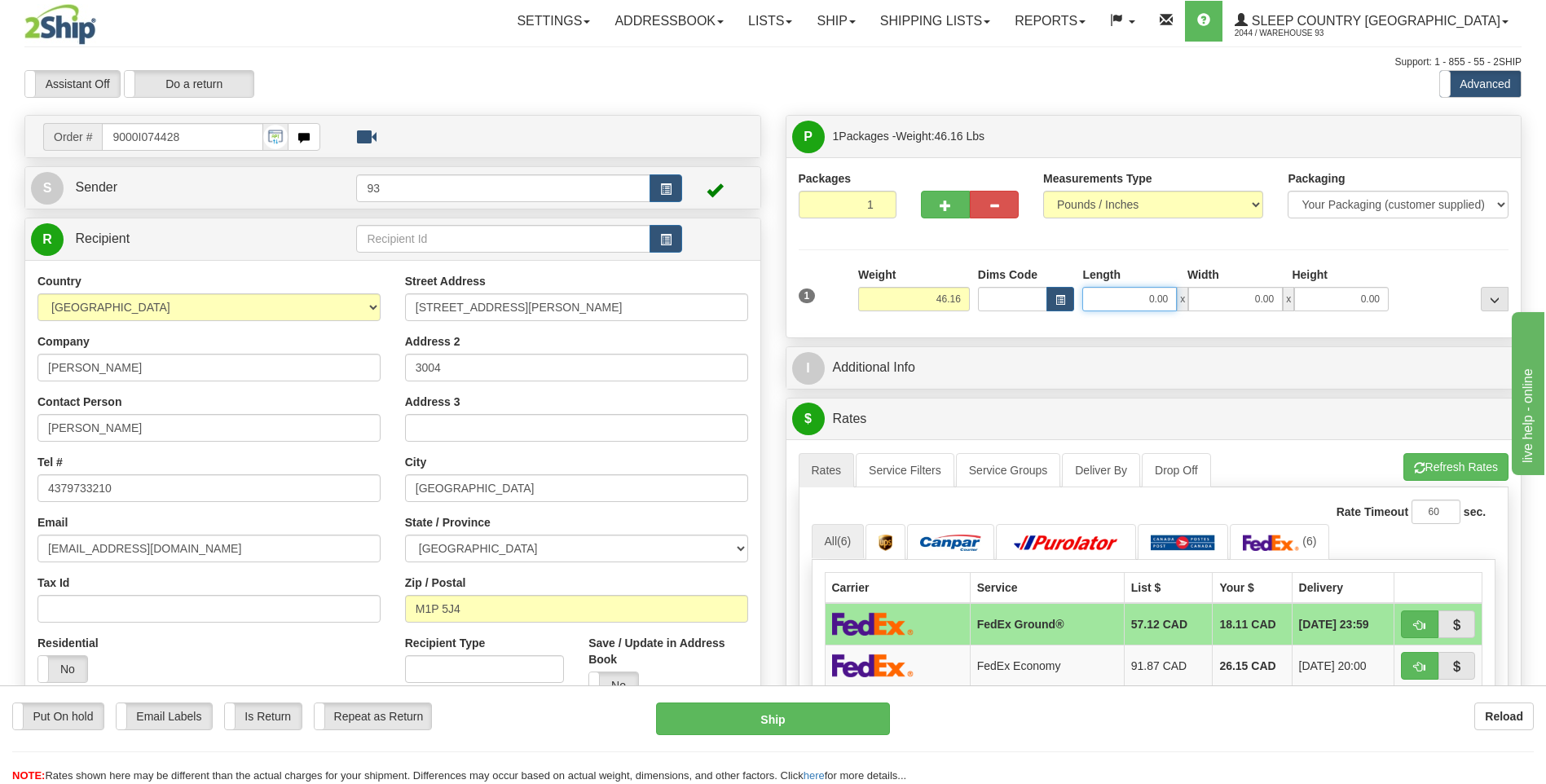
click at [1142, 298] on input "0.00" at bounding box center [1129, 299] width 95 height 25
type input "40.00"
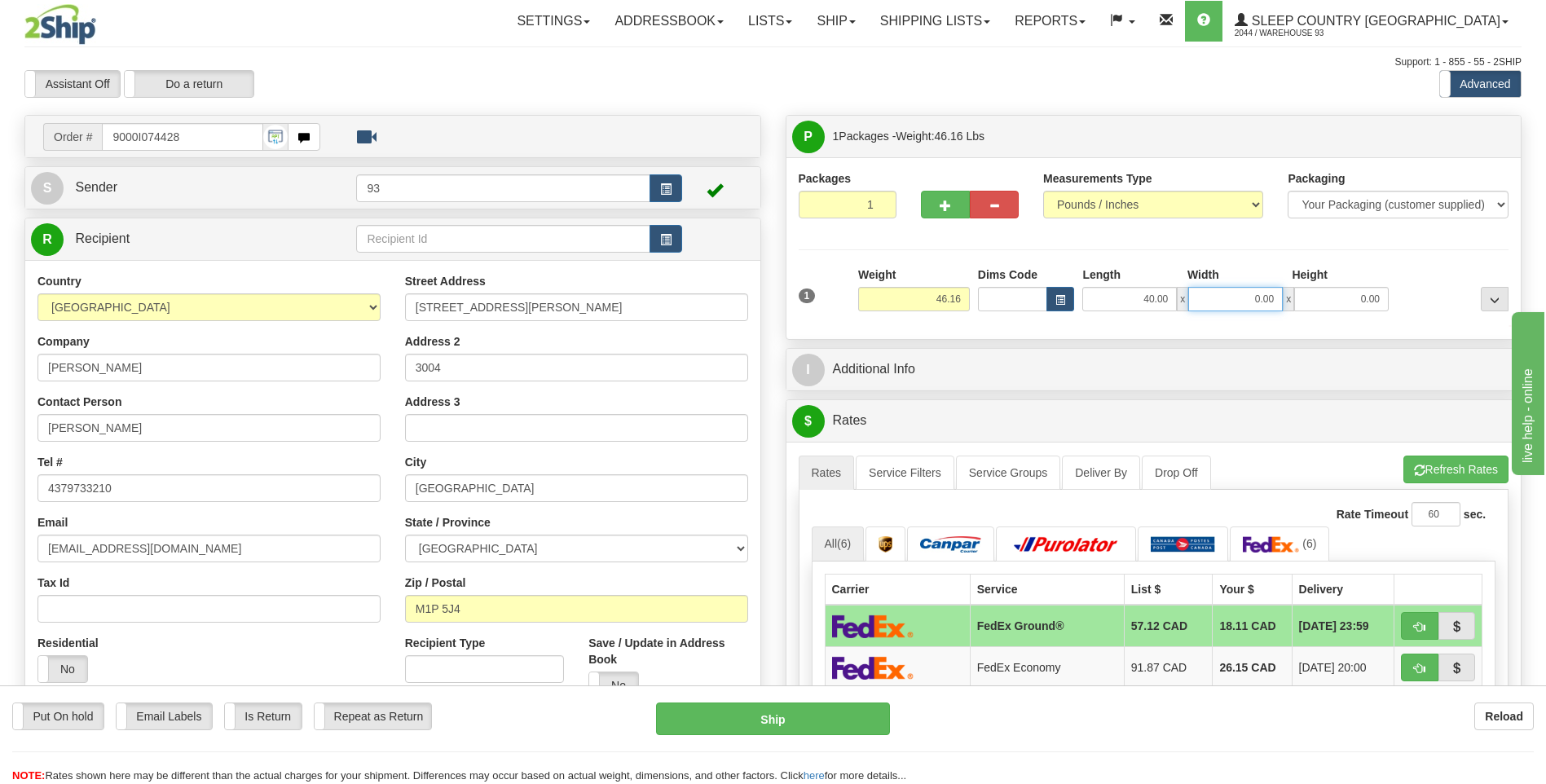
click at [1210, 300] on input "0.00" at bounding box center [1236, 299] width 95 height 25
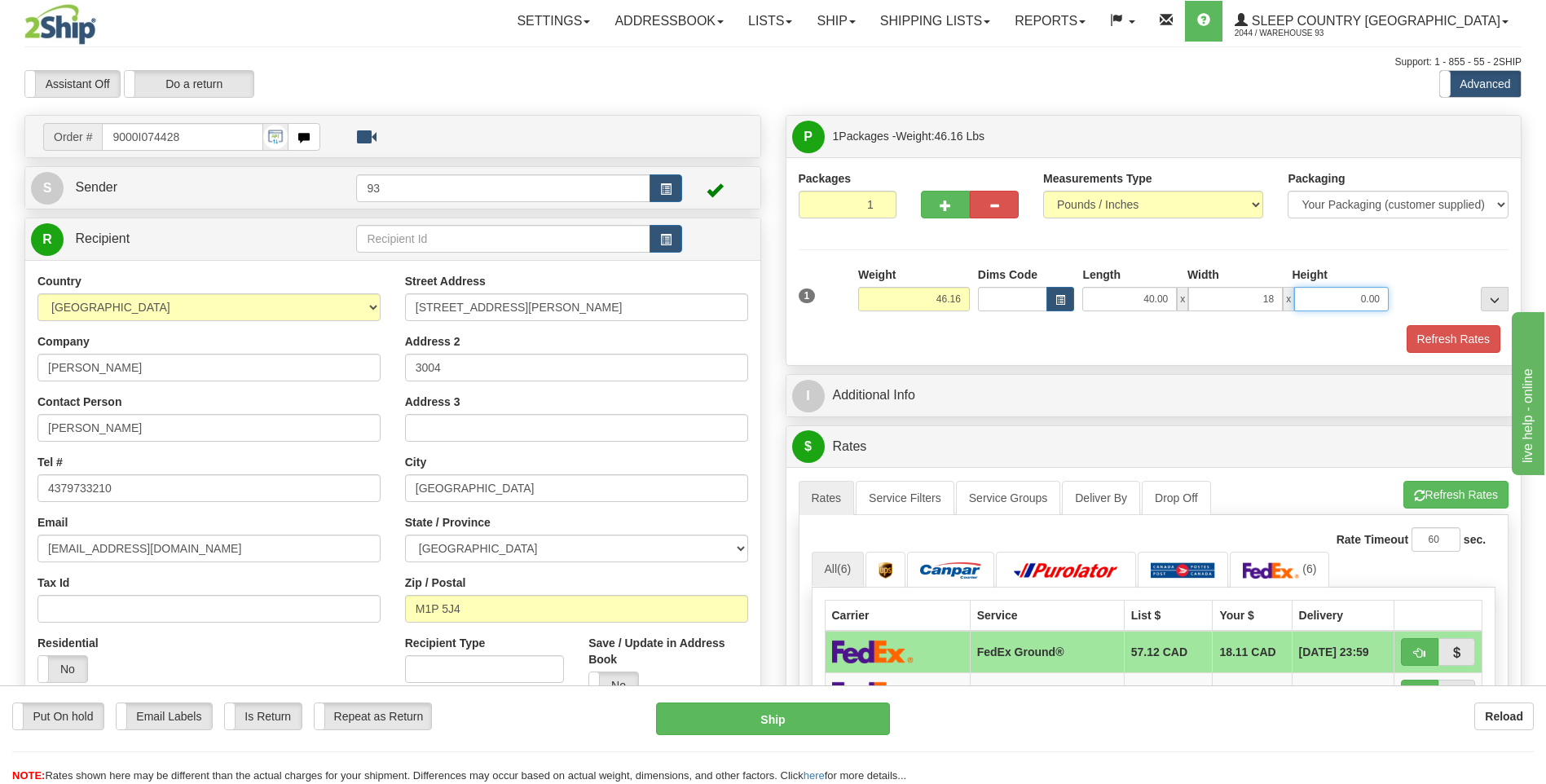
type input "18.00"
click at [1349, 304] on input "0.00" at bounding box center [1341, 299] width 95 height 25
type input "18.00"
click at [1439, 337] on button "Refresh Rates" at bounding box center [1454, 339] width 94 height 27
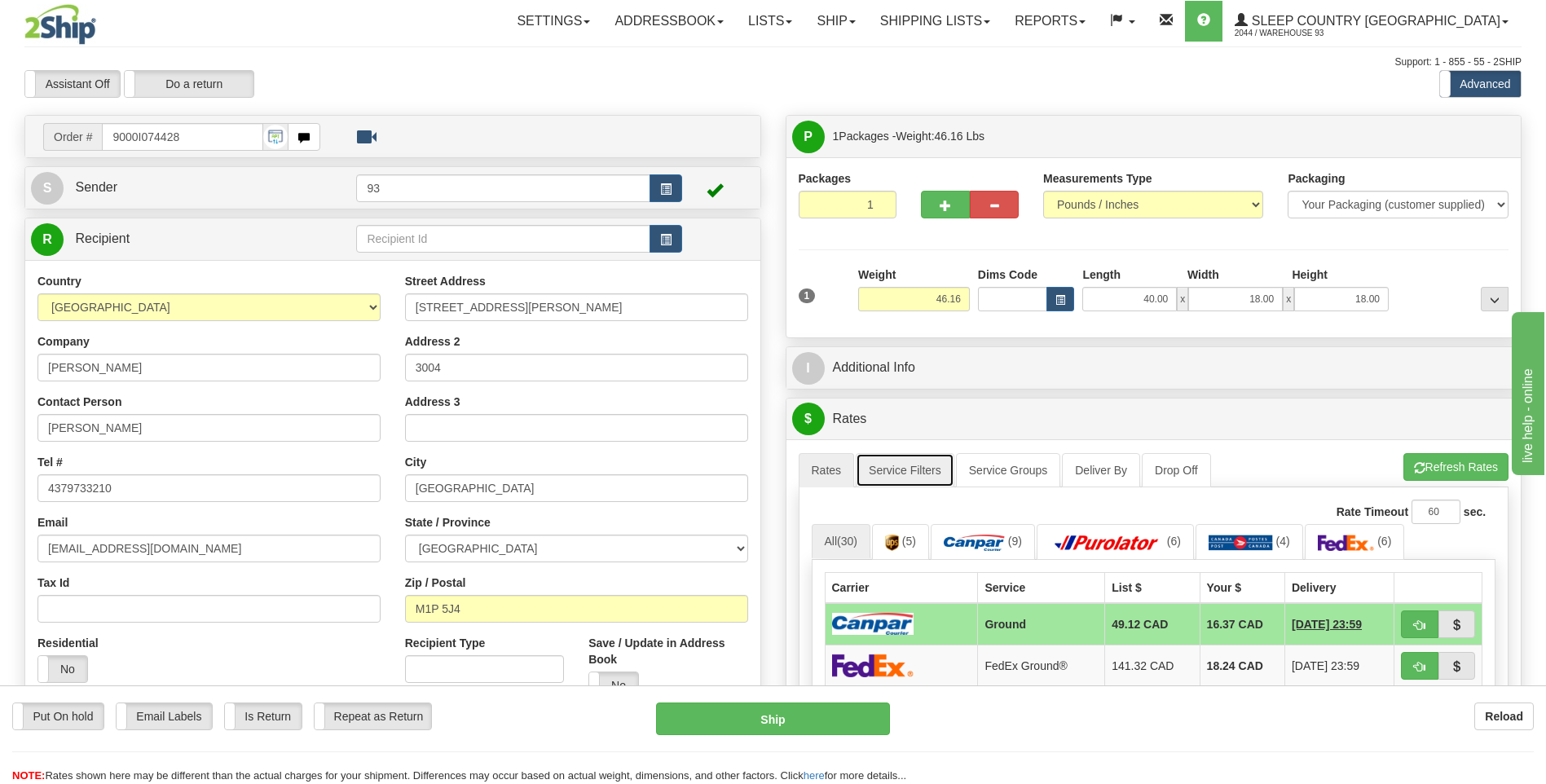
click at [906, 478] on link "Service Filters" at bounding box center [905, 470] width 98 height 35
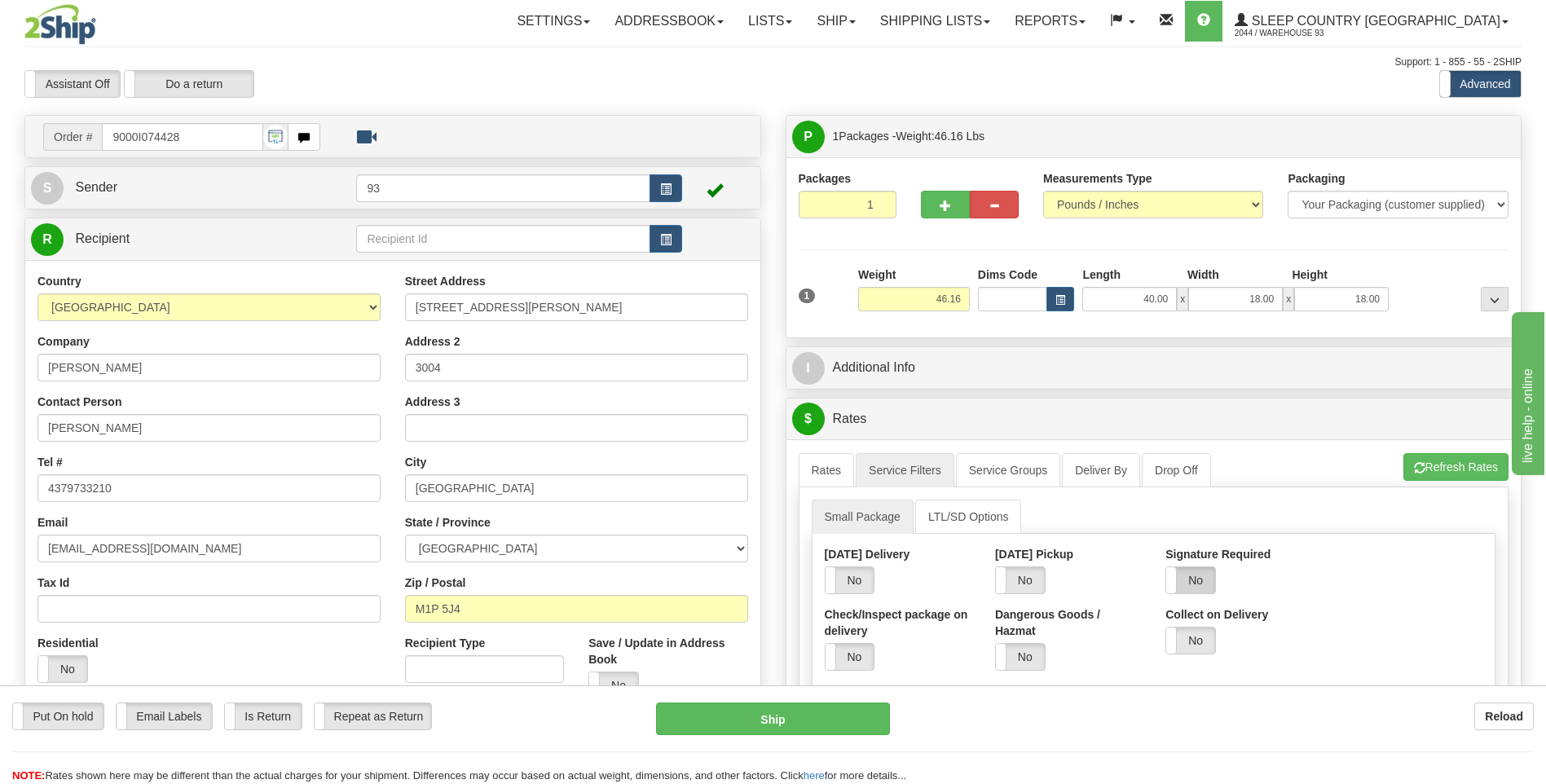
click at [1199, 585] on label "No" at bounding box center [1190, 580] width 49 height 26
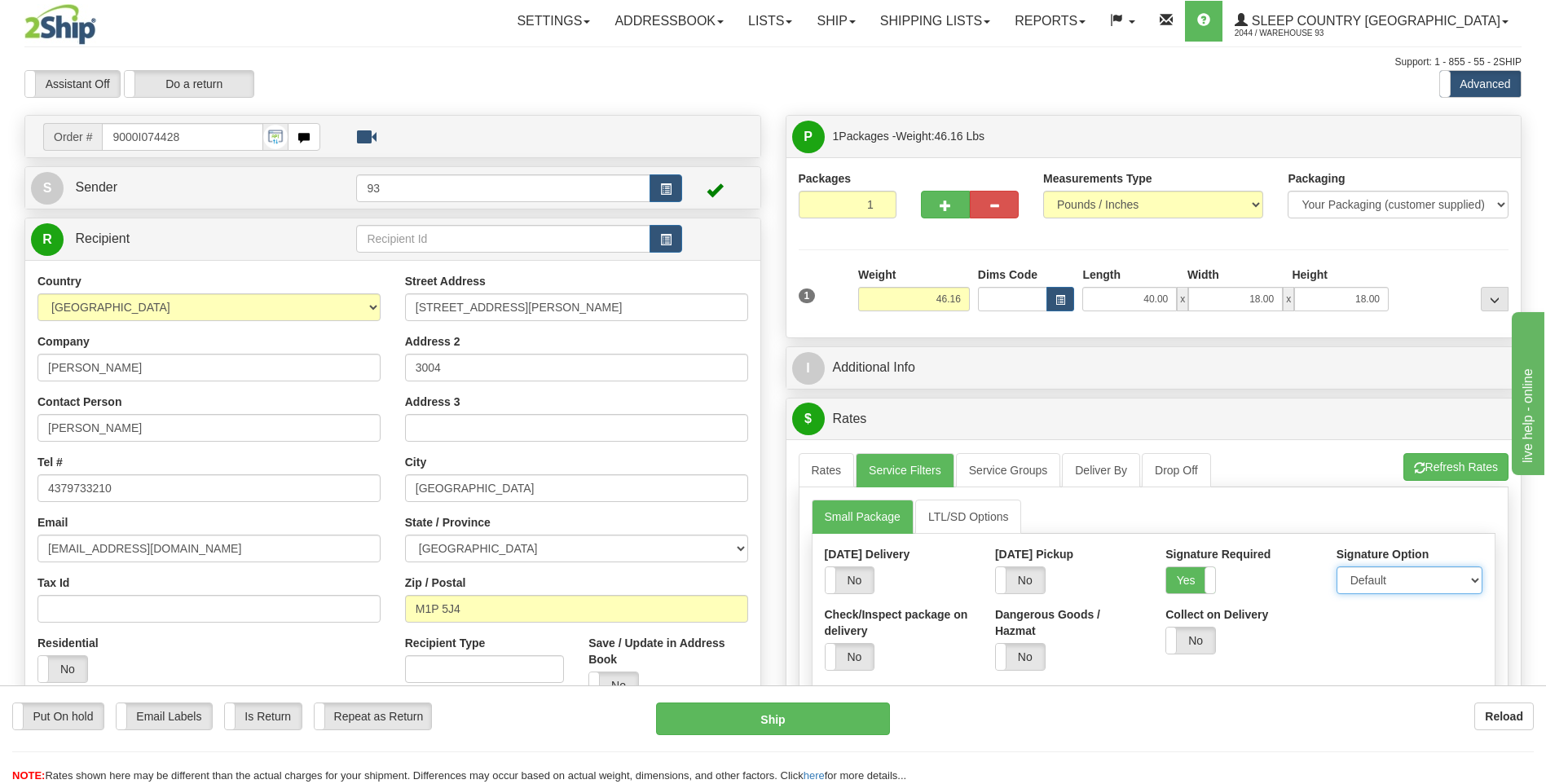
click at [1369, 587] on select "Default Adult Direct Indirect No Signature Required" at bounding box center [1409, 580] width 145 height 27
select select "1"
click at [1337, 567] on select "Default Adult Direct Indirect No Signature Required" at bounding box center [1409, 580] width 145 height 27
click at [833, 478] on link "Rates" at bounding box center [827, 470] width 56 height 35
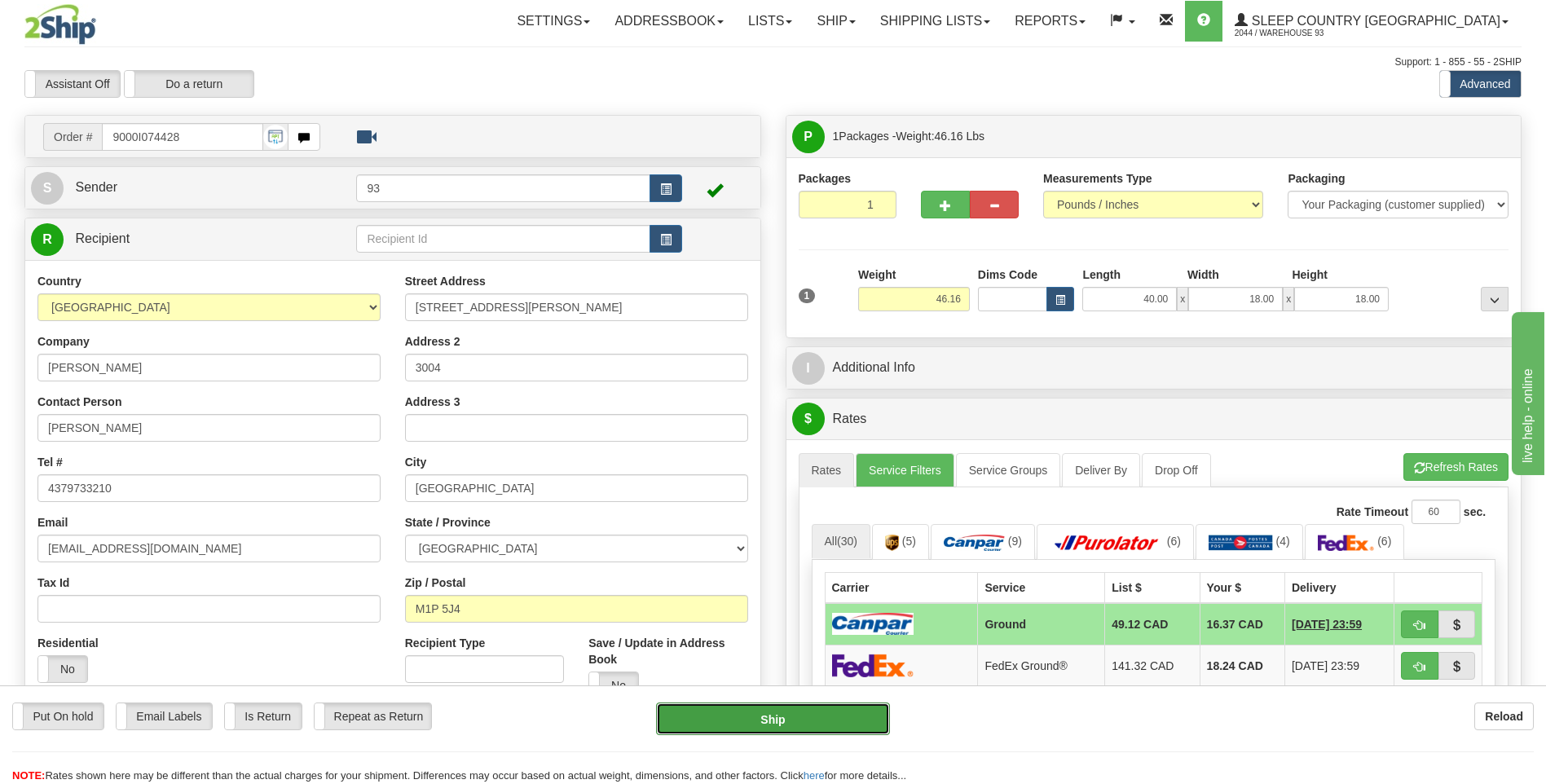
click at [847, 721] on button "Ship" at bounding box center [773, 718] width 233 height 33
type input "1"
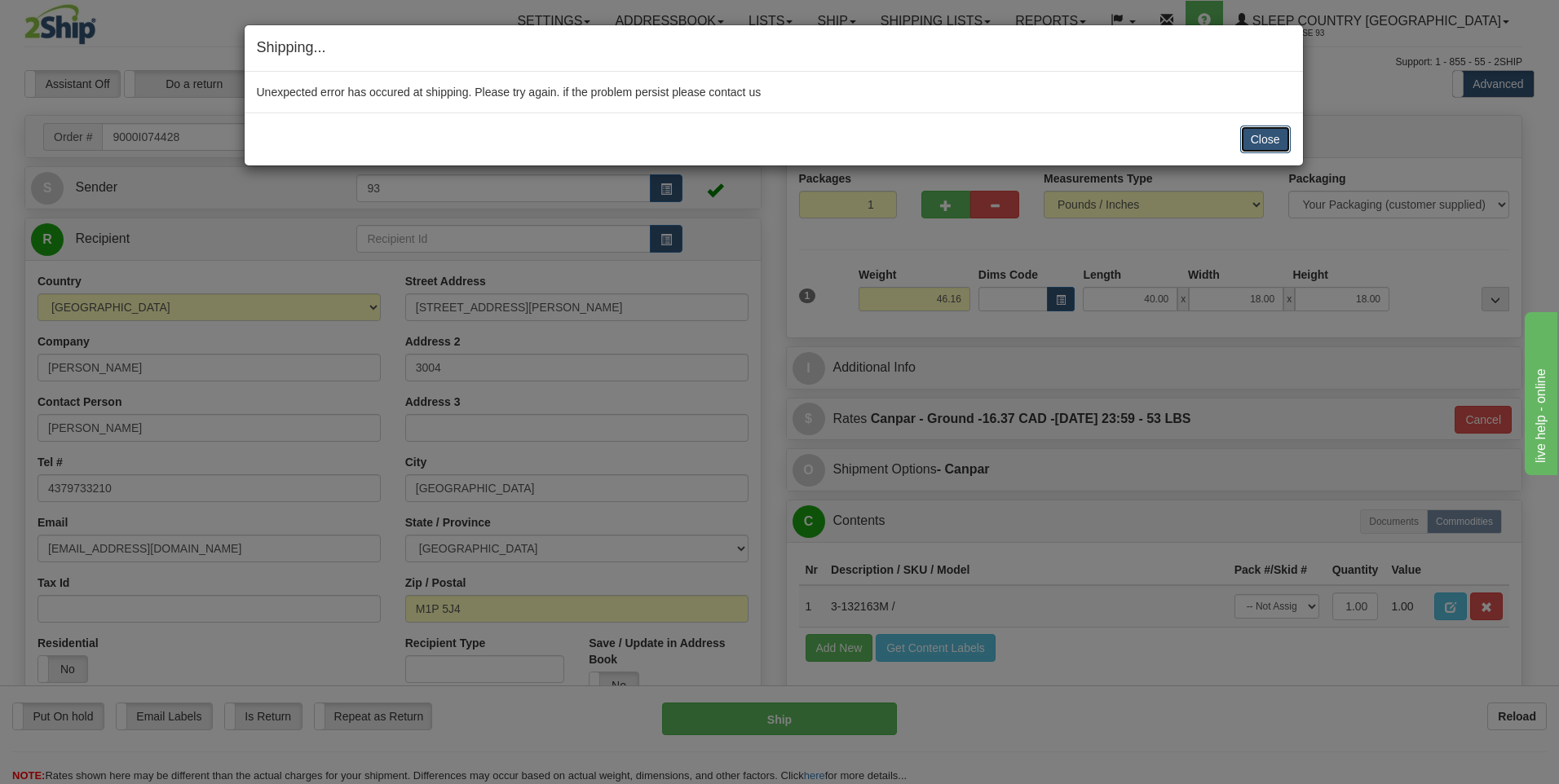
click at [1256, 135] on button "Close" at bounding box center [1265, 139] width 51 height 27
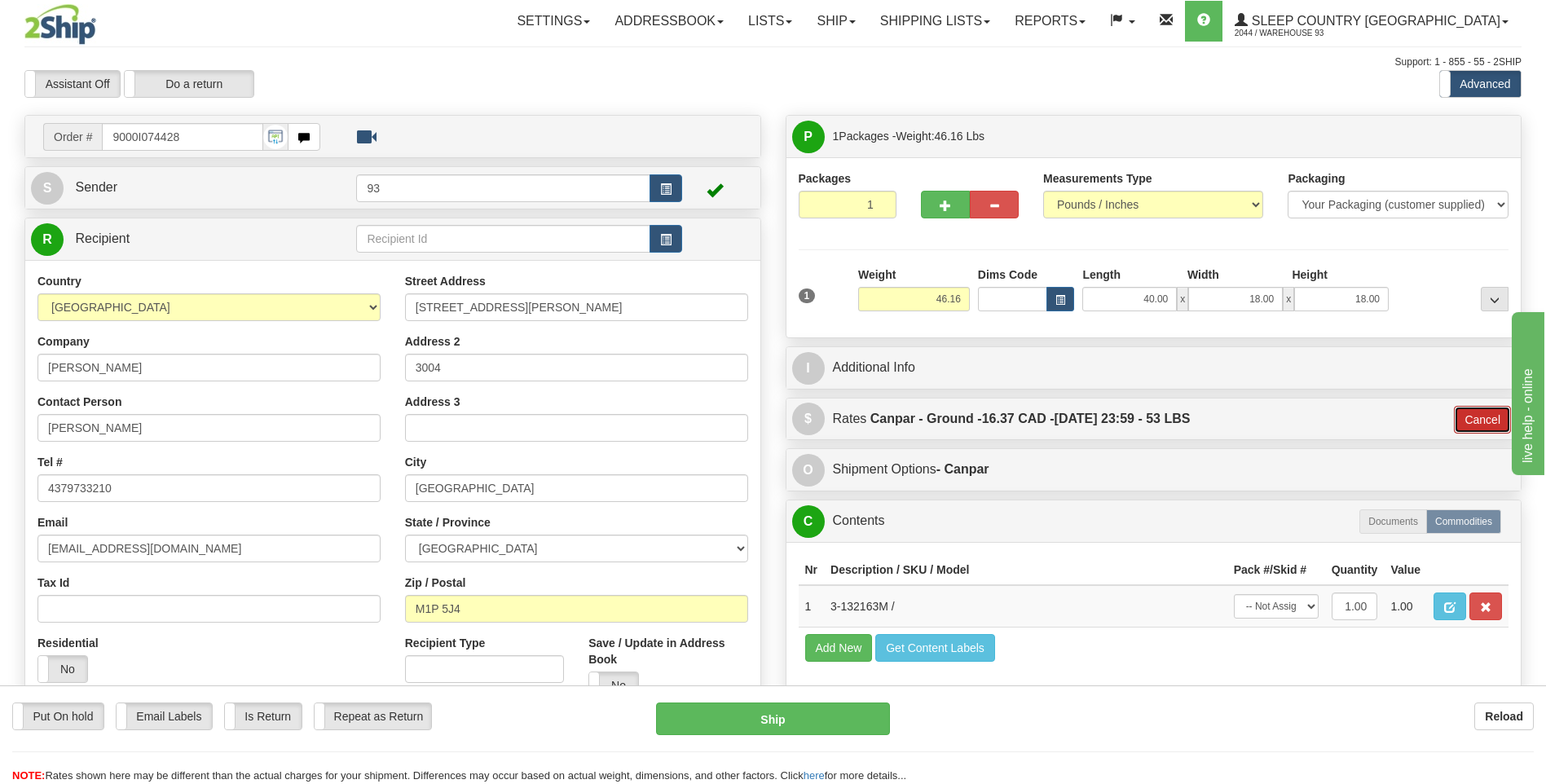
click at [1471, 417] on button "Cancel" at bounding box center [1482, 419] width 57 height 27
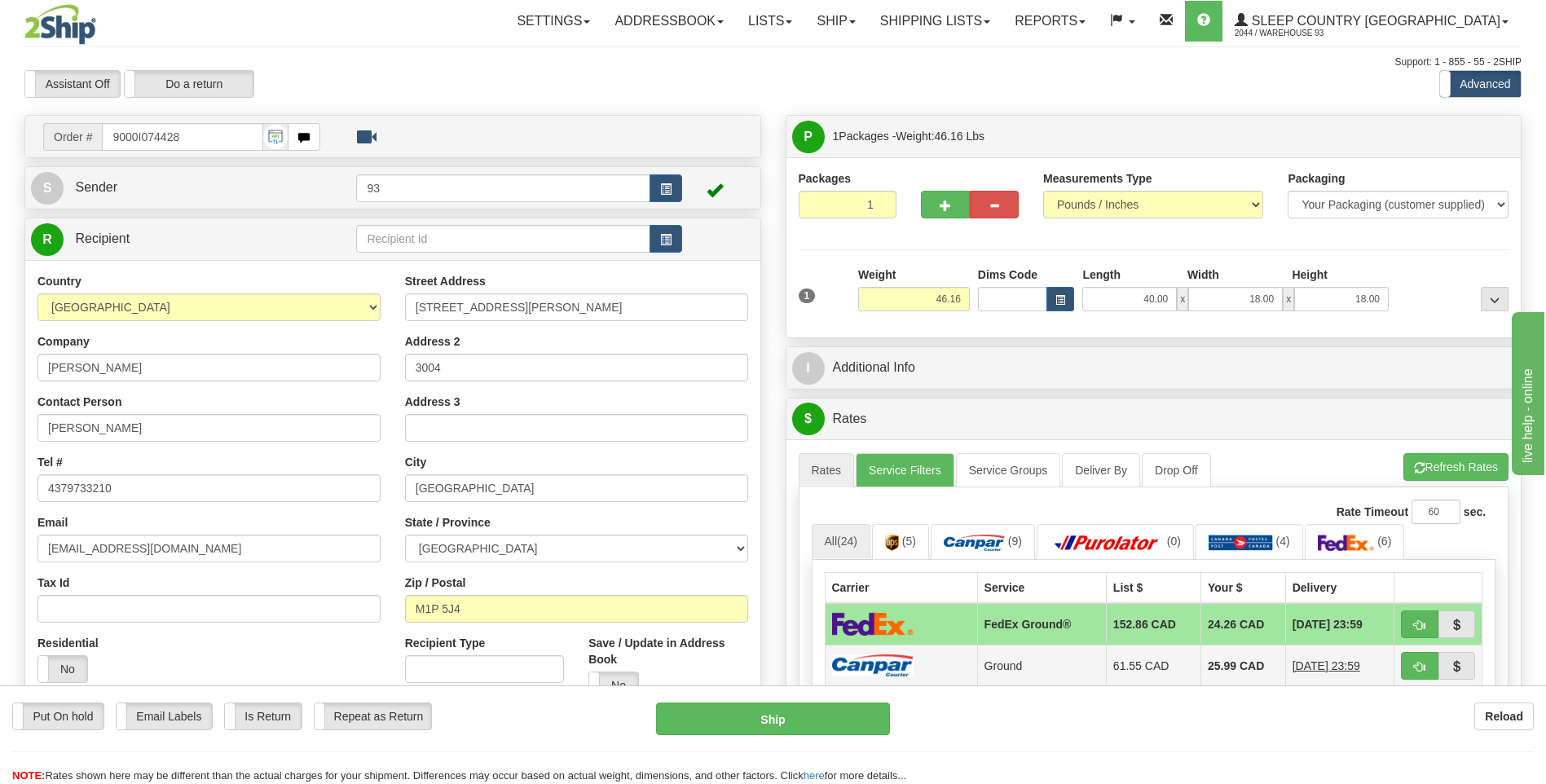
click at [940, 659] on td at bounding box center [901, 665] width 153 height 42
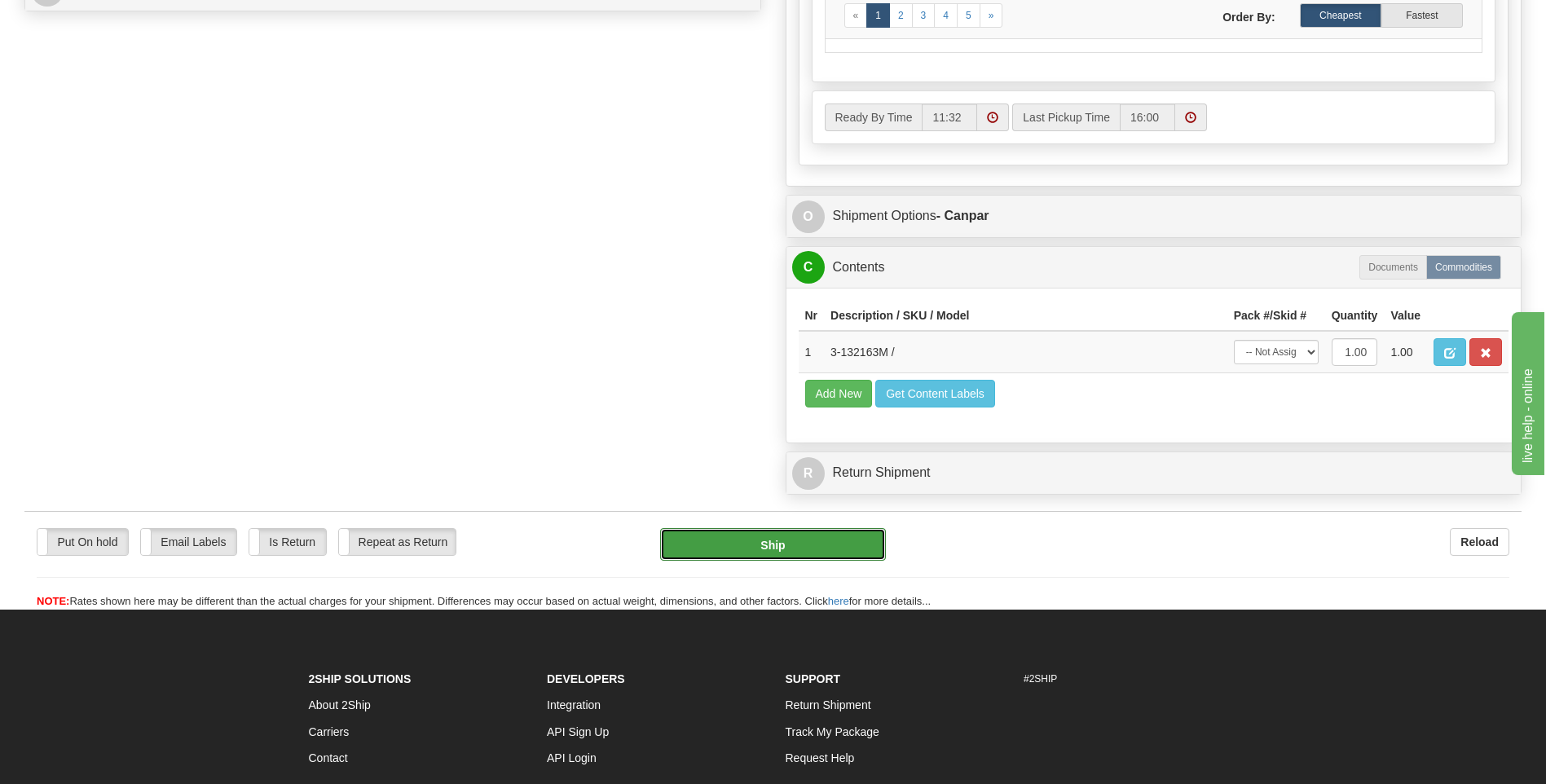
click at [867, 542] on button "Ship" at bounding box center [773, 544] width 225 height 33
type input "1"
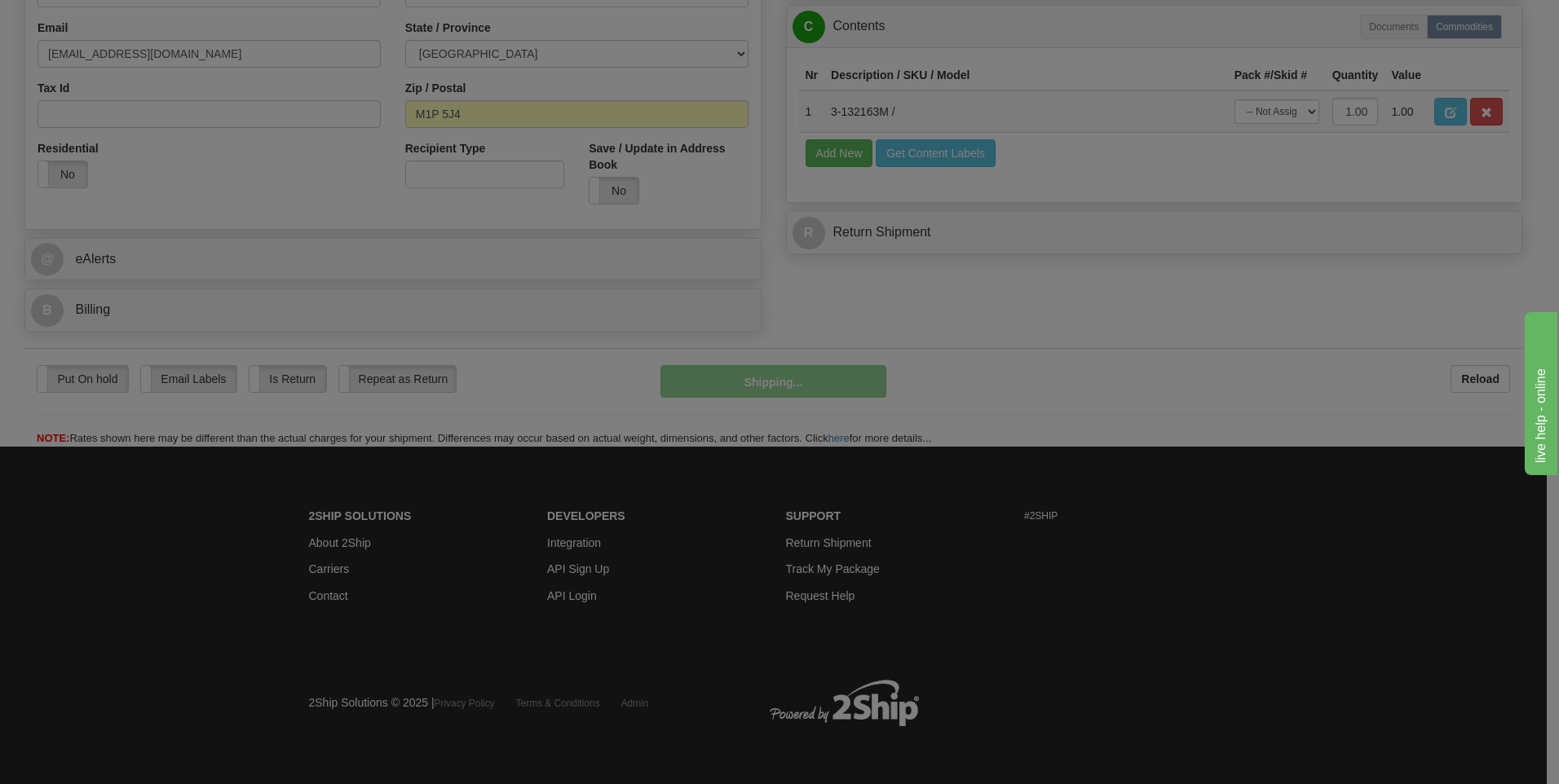
scroll to position [496, 0]
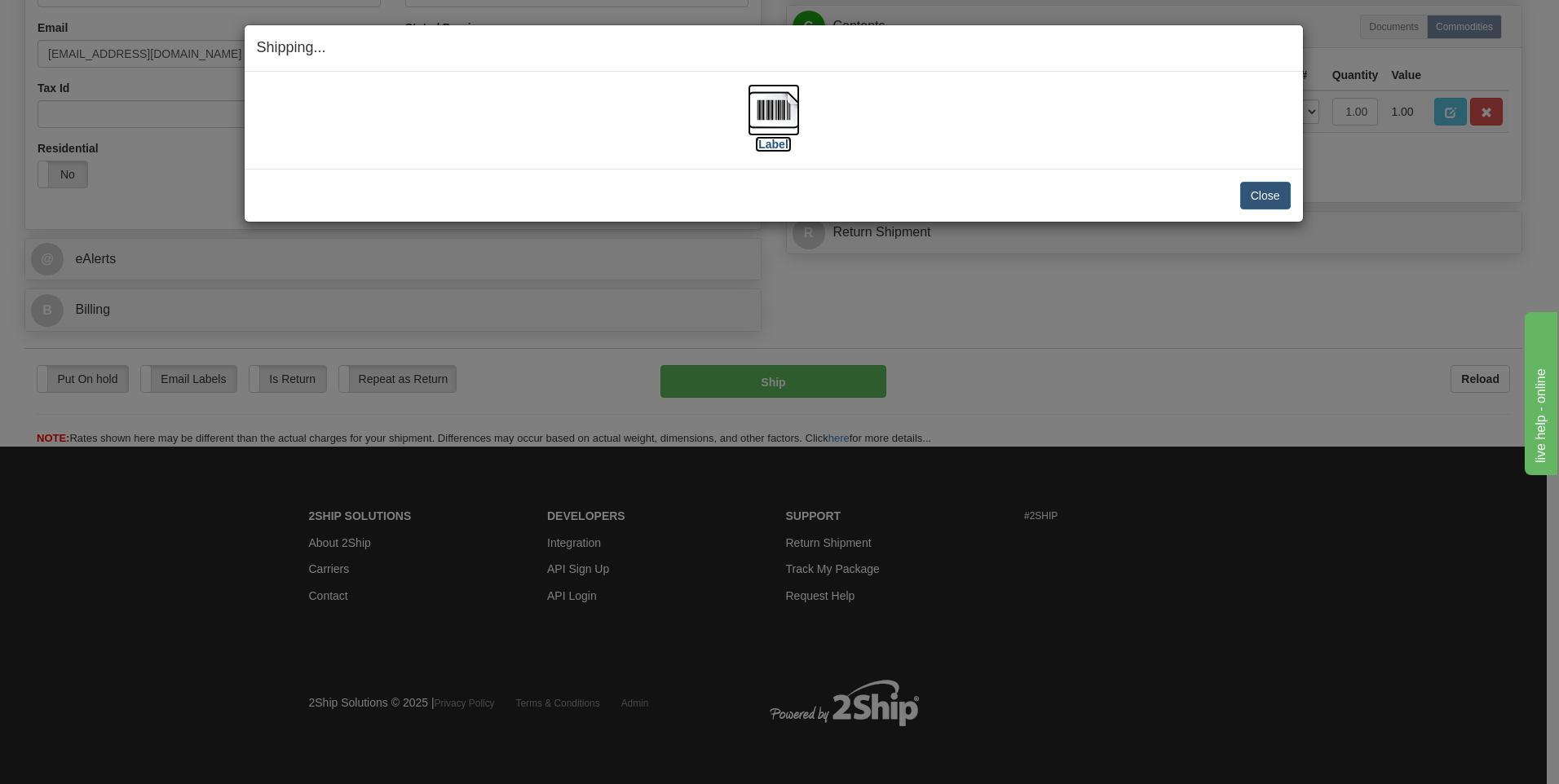
click at [780, 104] on img at bounding box center [774, 110] width 52 height 52
click at [1255, 194] on button "Close" at bounding box center [1265, 195] width 51 height 27
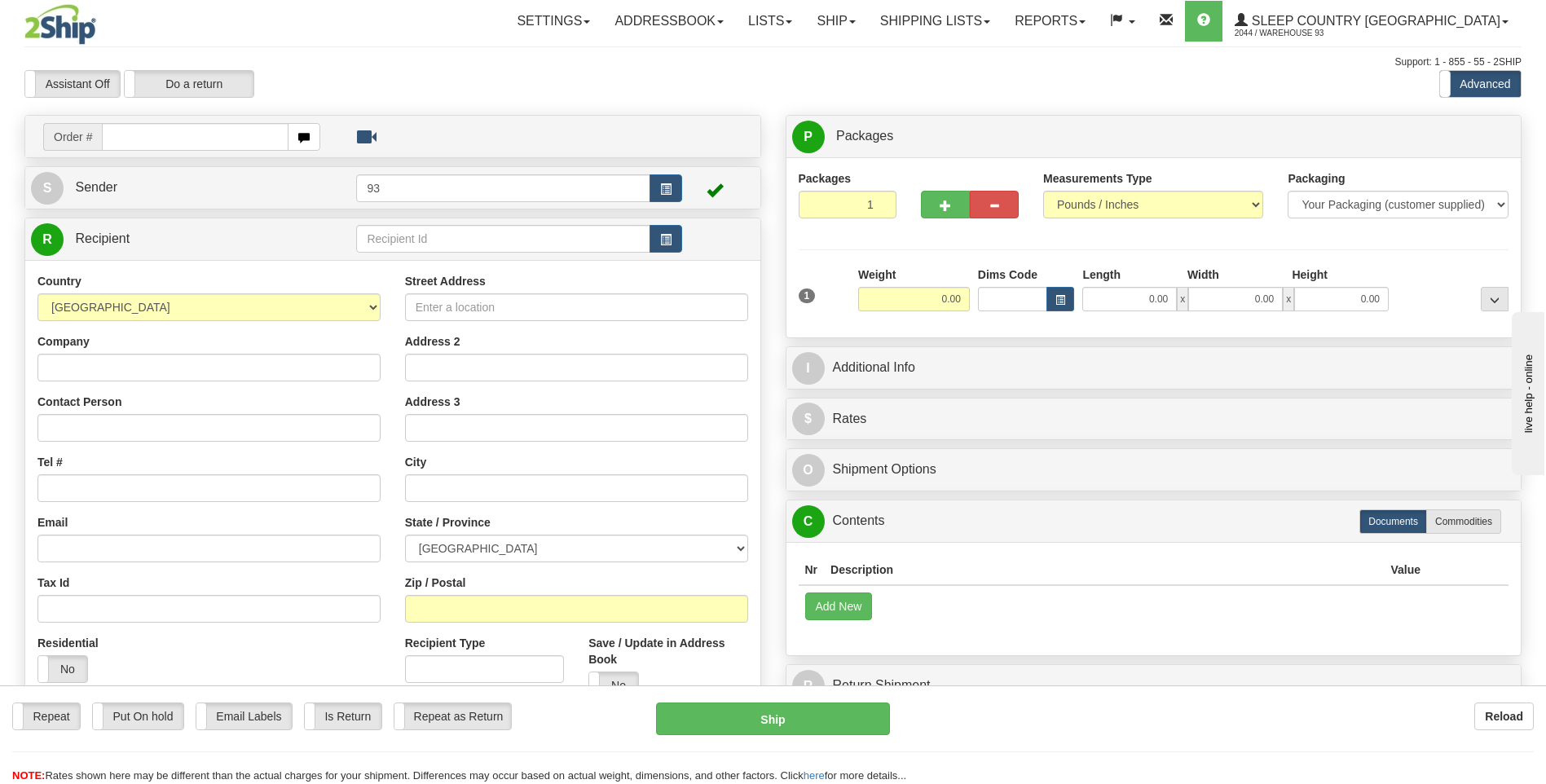
click at [170, 137] on input "text" at bounding box center [195, 137] width 186 height 27
type input "9000I074511"
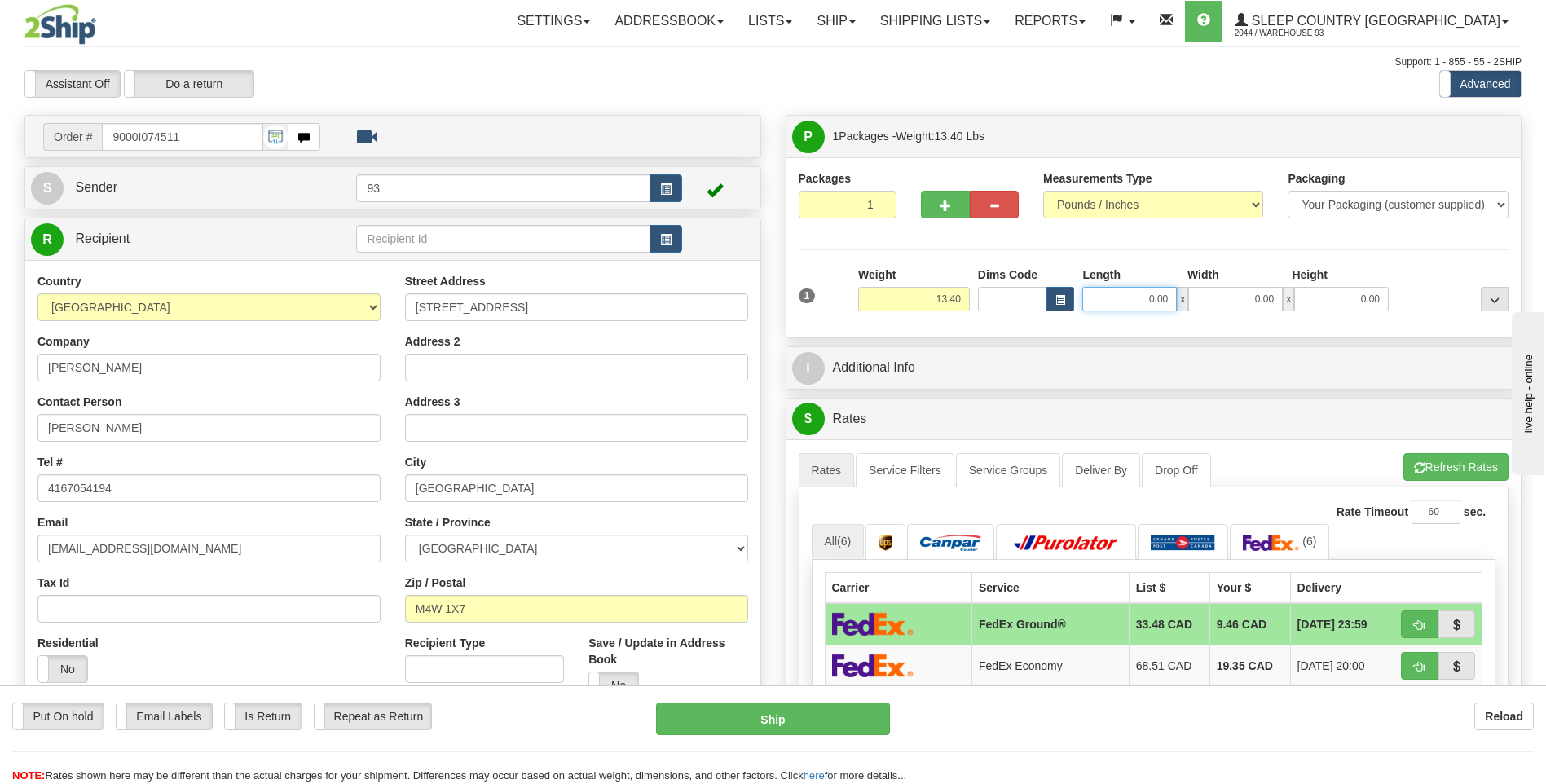
click at [1105, 294] on input "0.00" at bounding box center [1129, 299] width 95 height 25
type input "25.00"
click at [1199, 295] on input "0.00" at bounding box center [1236, 299] width 95 height 25
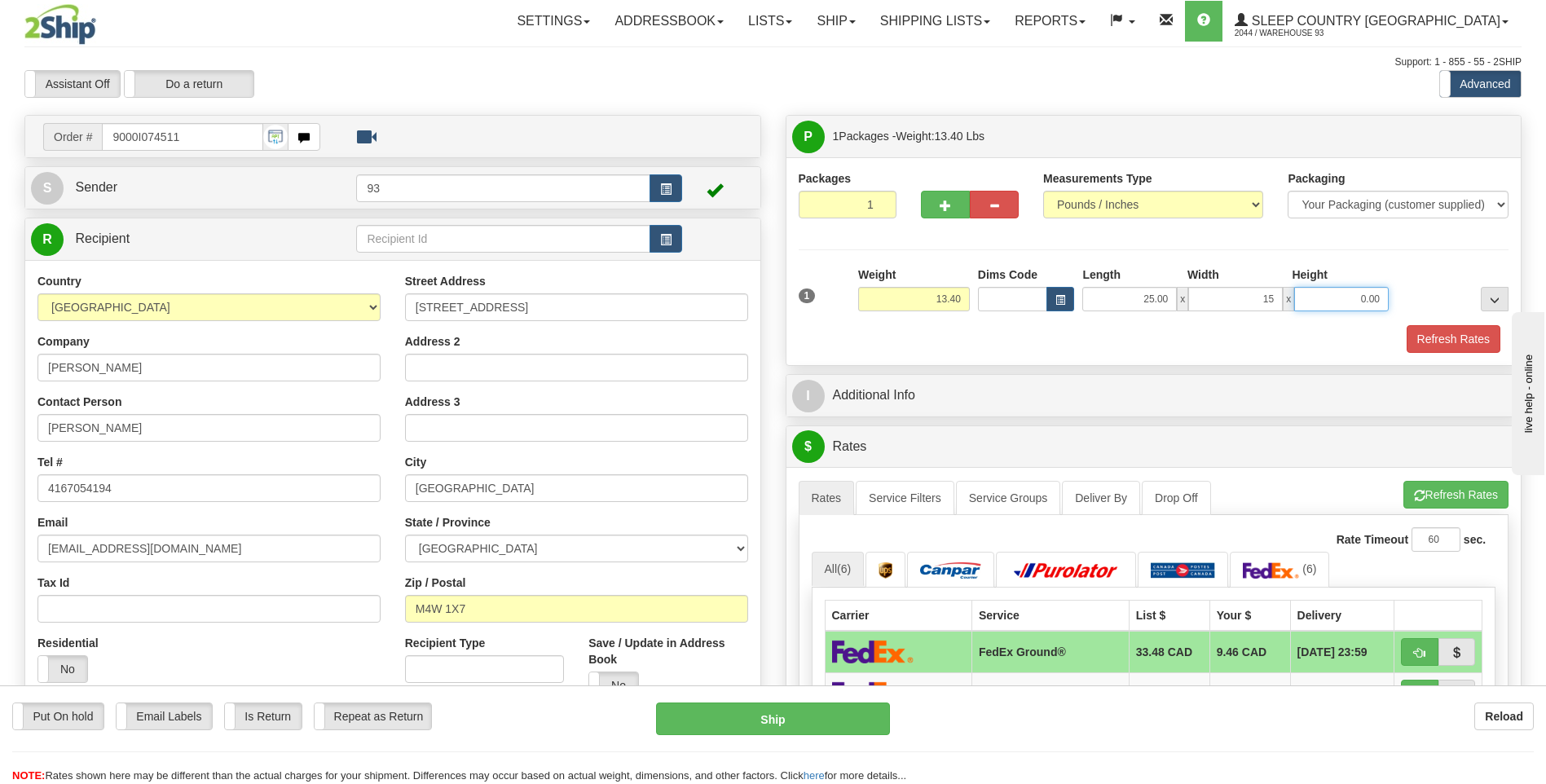
type input "15.00"
click at [1326, 302] on input "0.00" at bounding box center [1341, 299] width 95 height 25
type input "5.00"
click at [1450, 339] on button "Refresh Rates" at bounding box center [1454, 339] width 94 height 27
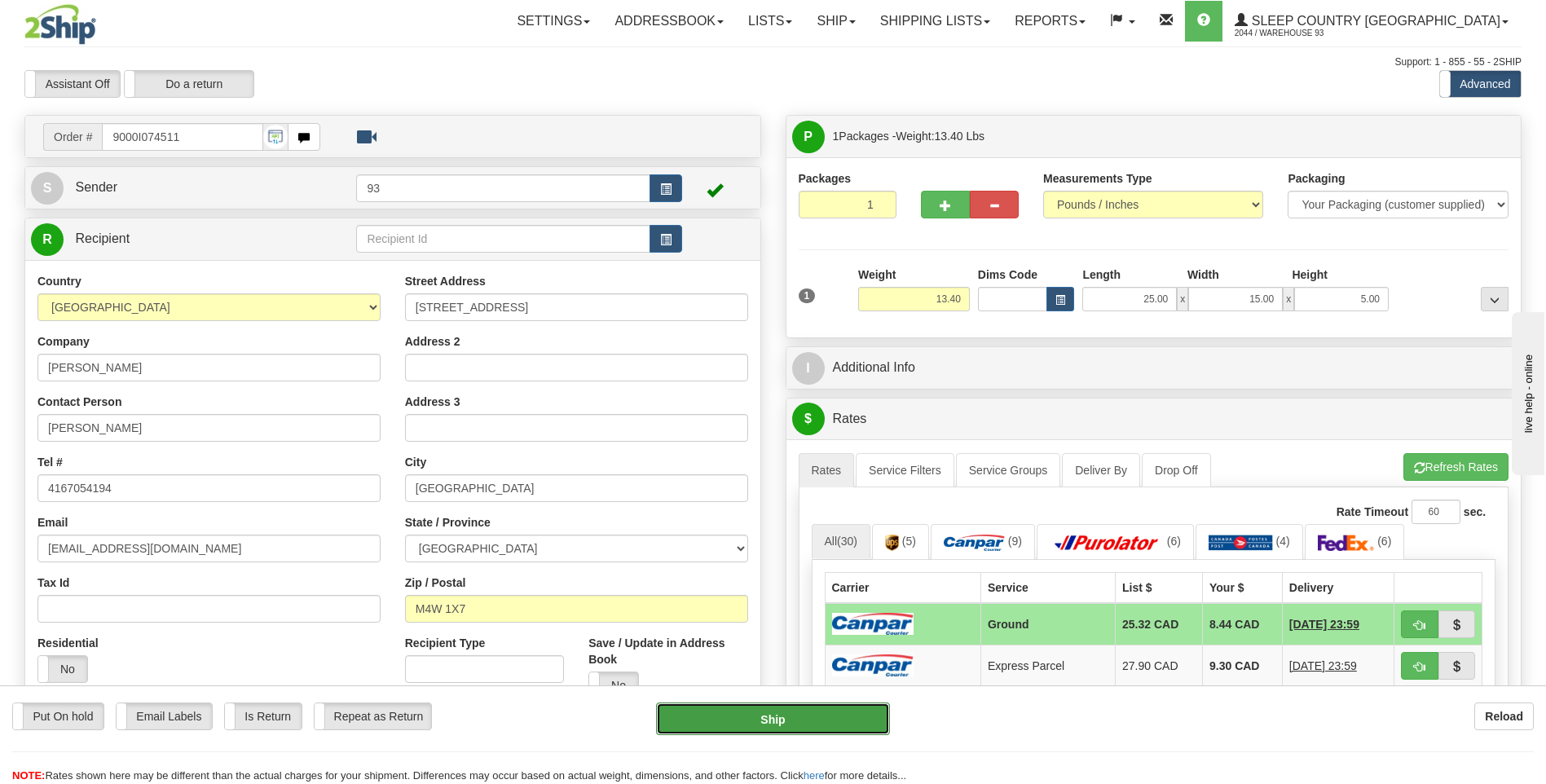
click at [852, 725] on button "Ship" at bounding box center [773, 718] width 233 height 33
type input "1"
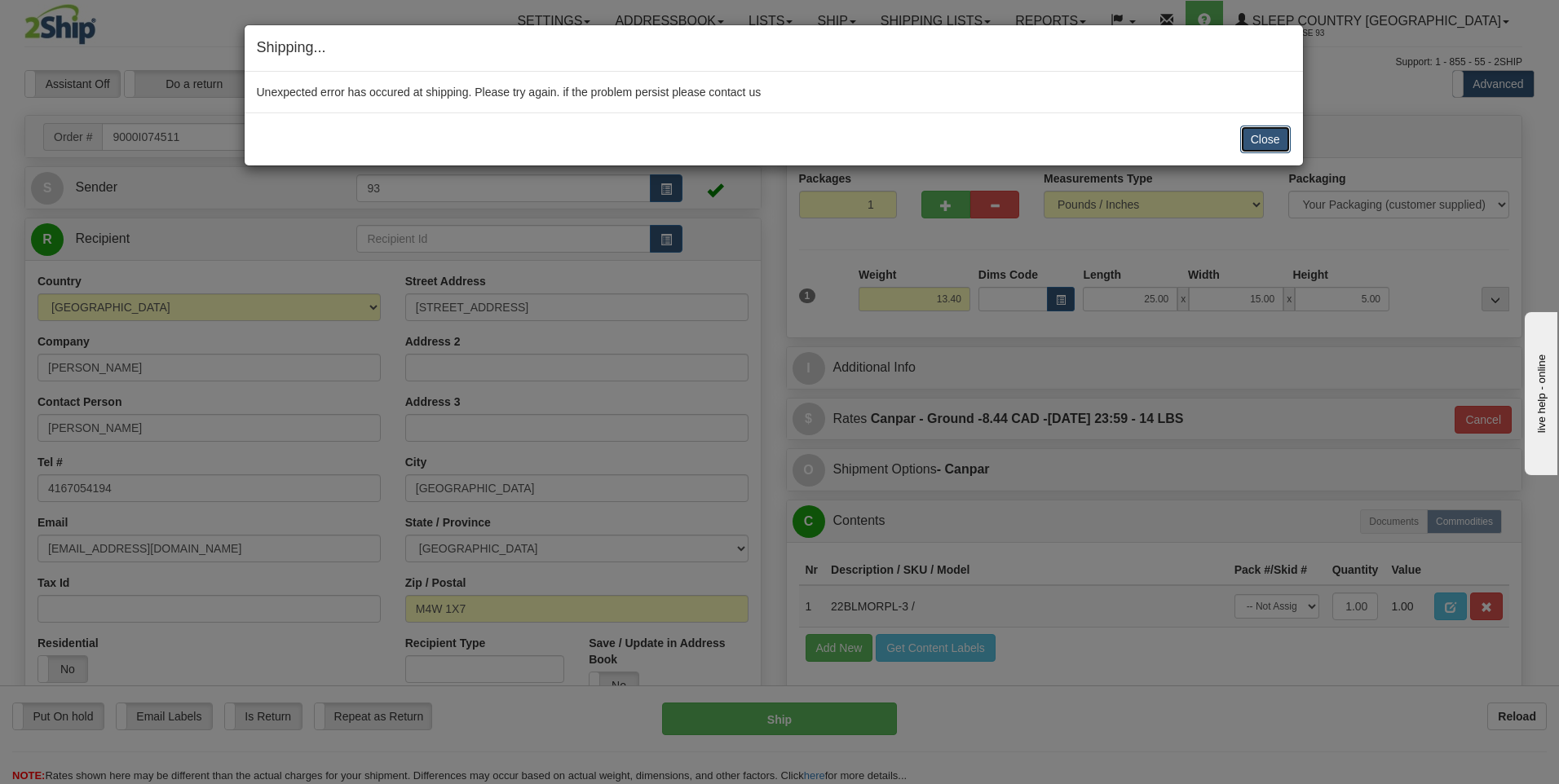
click at [1271, 136] on button "Close" at bounding box center [1265, 139] width 51 height 27
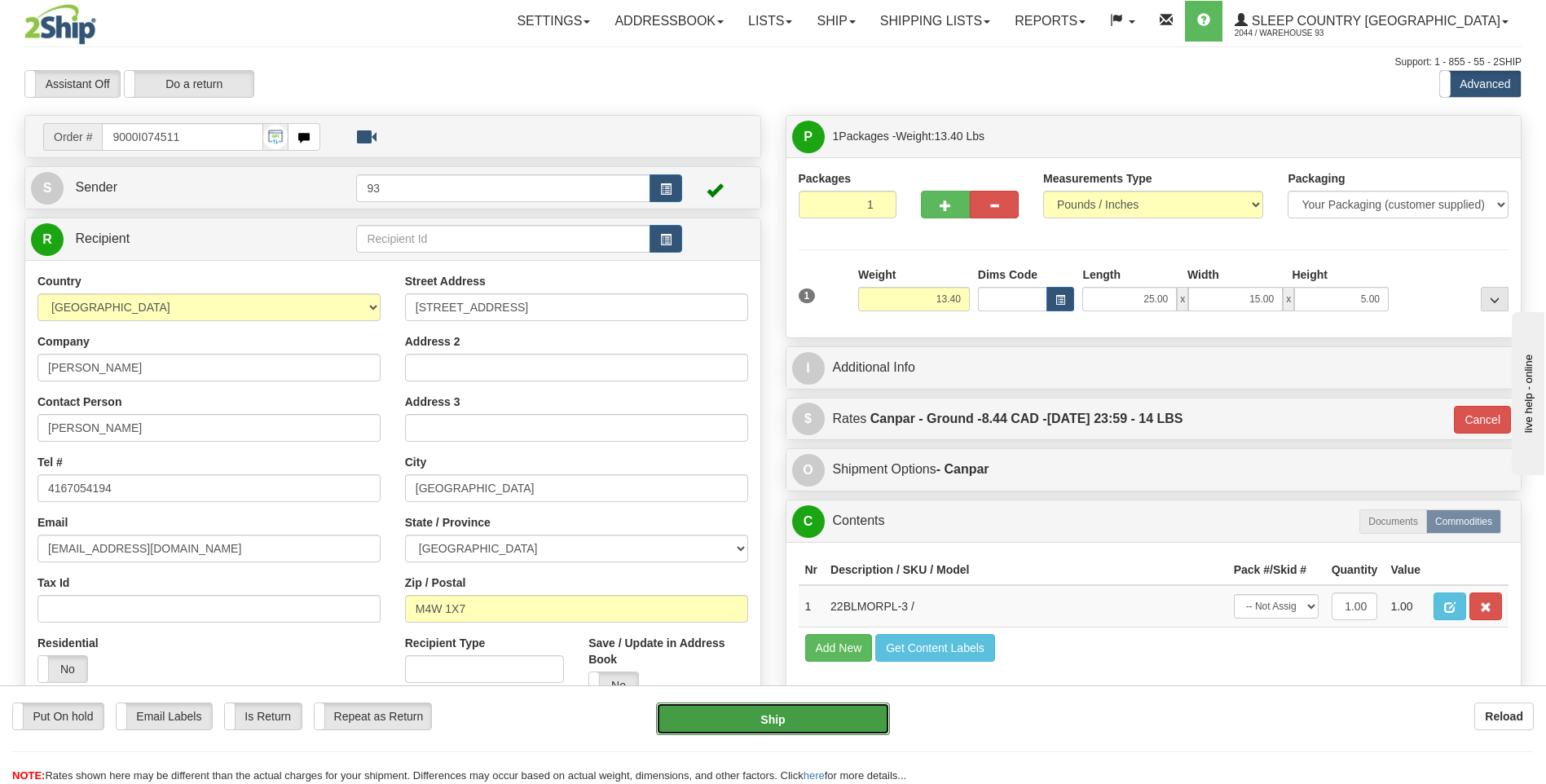
click at [809, 722] on button "Ship" at bounding box center [773, 718] width 233 height 33
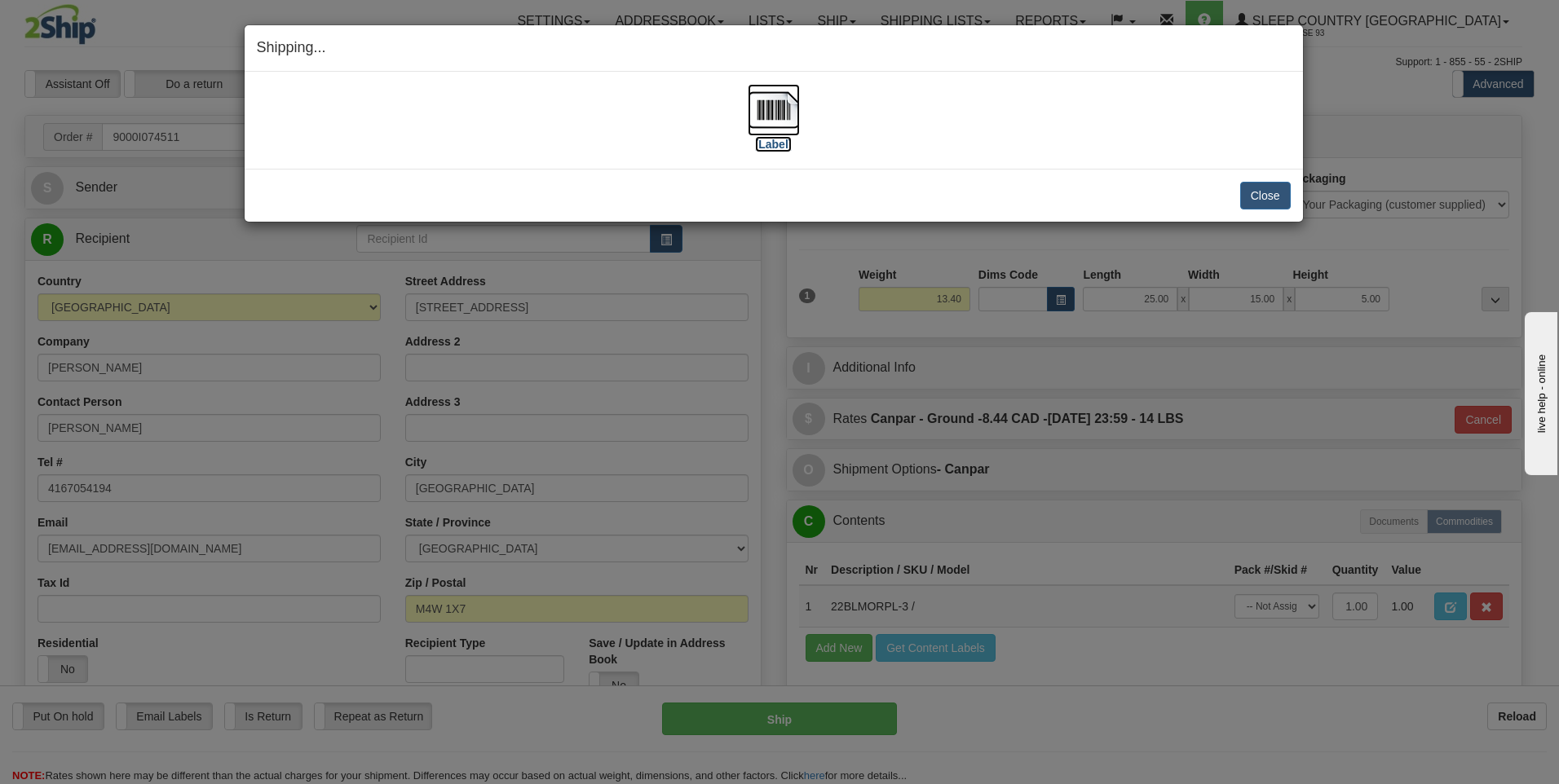
click at [786, 115] on img at bounding box center [774, 110] width 52 height 52
click at [1252, 194] on button "Close" at bounding box center [1265, 195] width 51 height 27
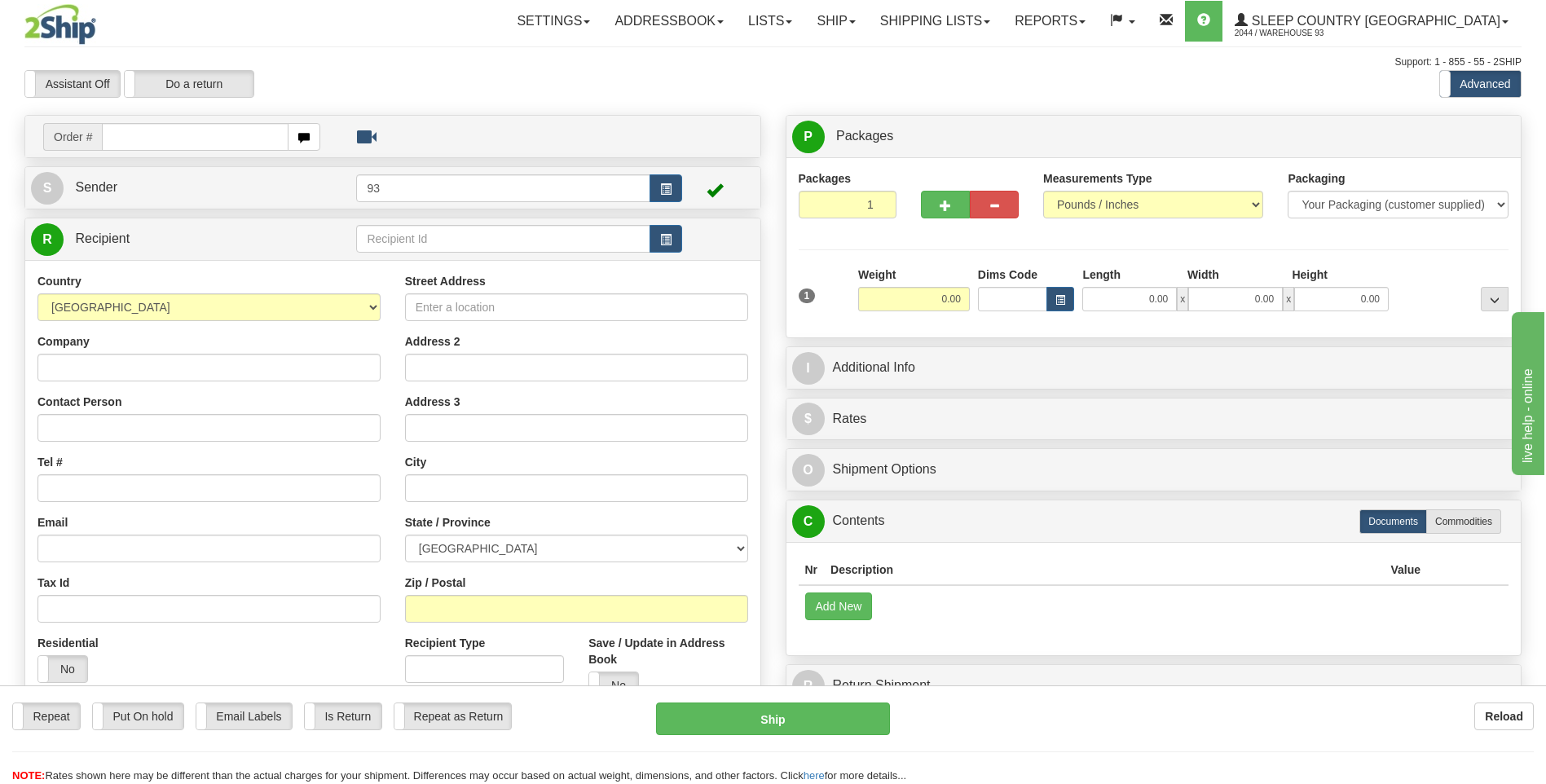
click at [135, 139] on input "text" at bounding box center [195, 137] width 186 height 27
type input "9000I074551"
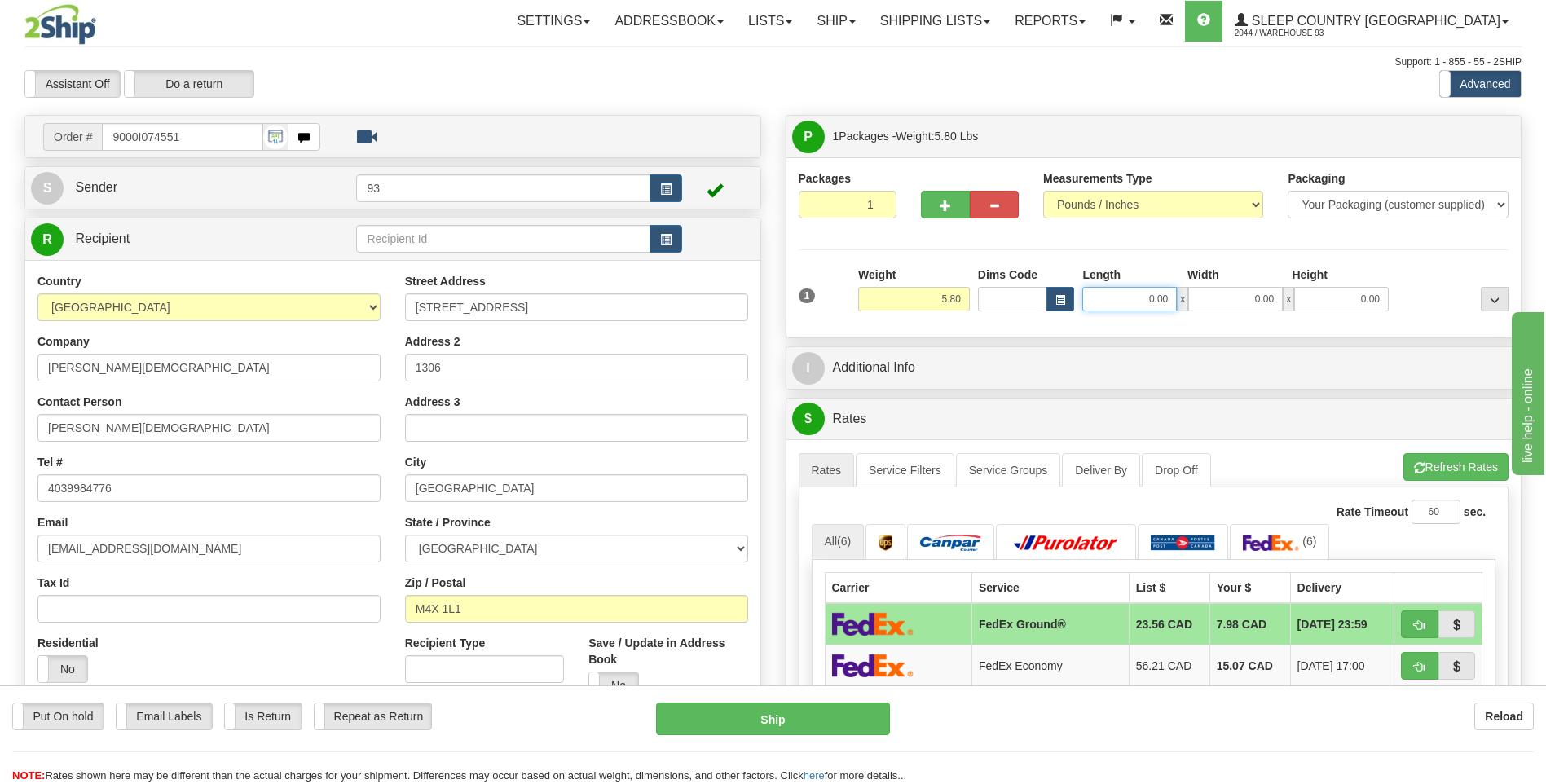
click at [1112, 302] on input "0.00" at bounding box center [1129, 299] width 95 height 25
type input "14.00"
click at [1246, 294] on input "0.00" at bounding box center [1236, 299] width 95 height 25
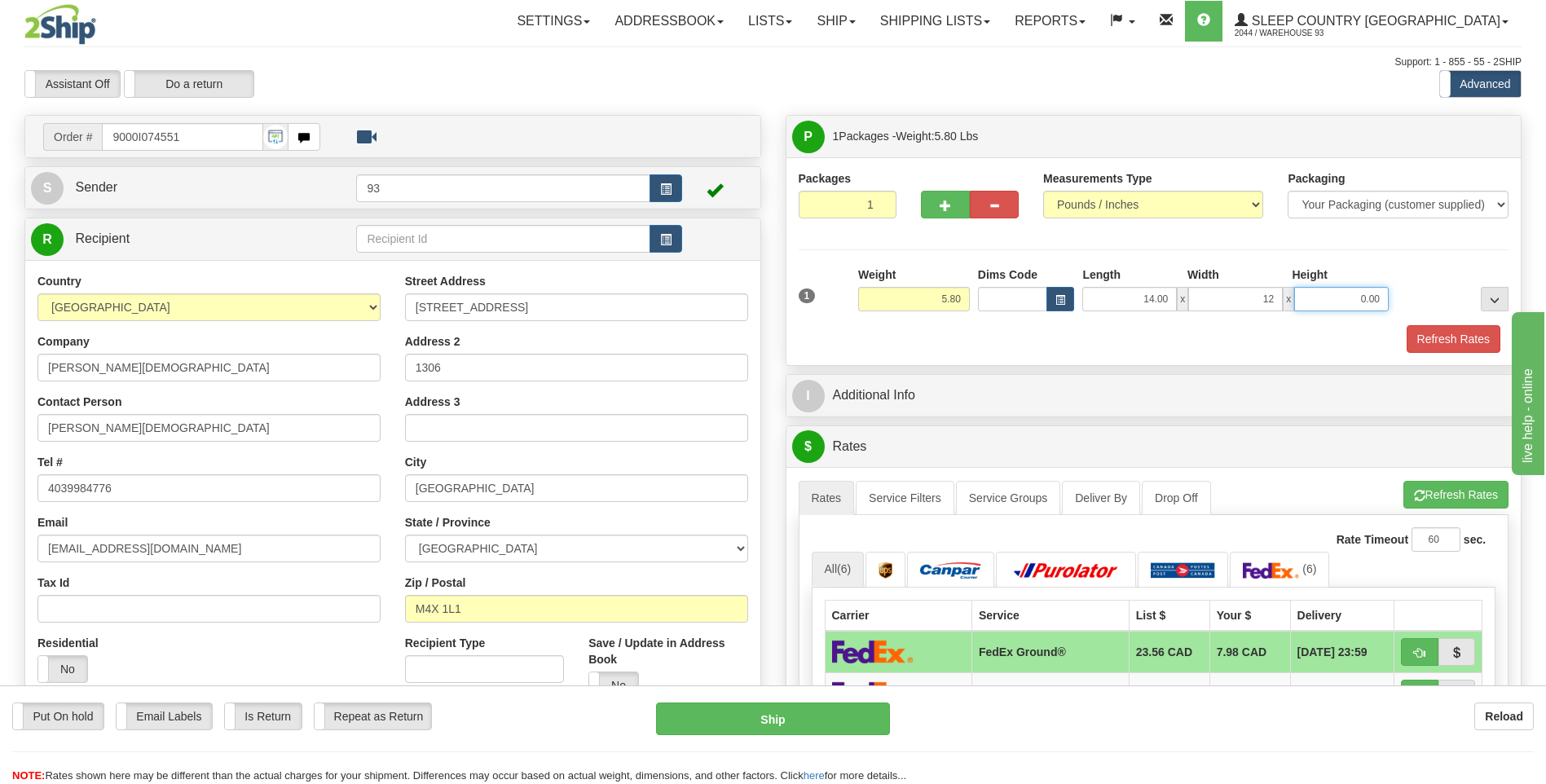
type input "12.00"
click at [1363, 302] on input "0.00" at bounding box center [1341, 299] width 95 height 25
type input "6.00"
click at [1483, 329] on button "Refresh Rates" at bounding box center [1454, 339] width 94 height 27
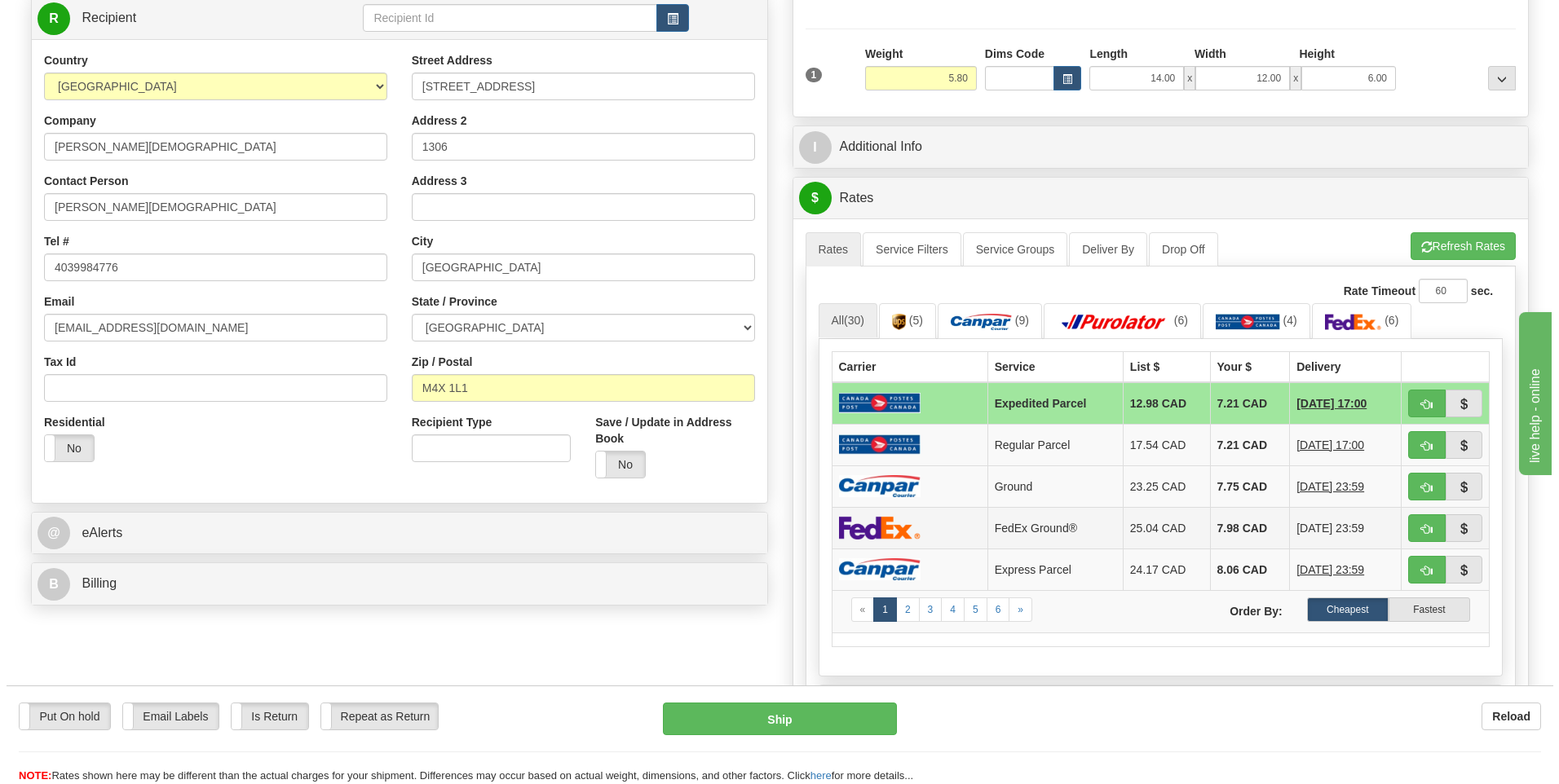
scroll to position [245, 0]
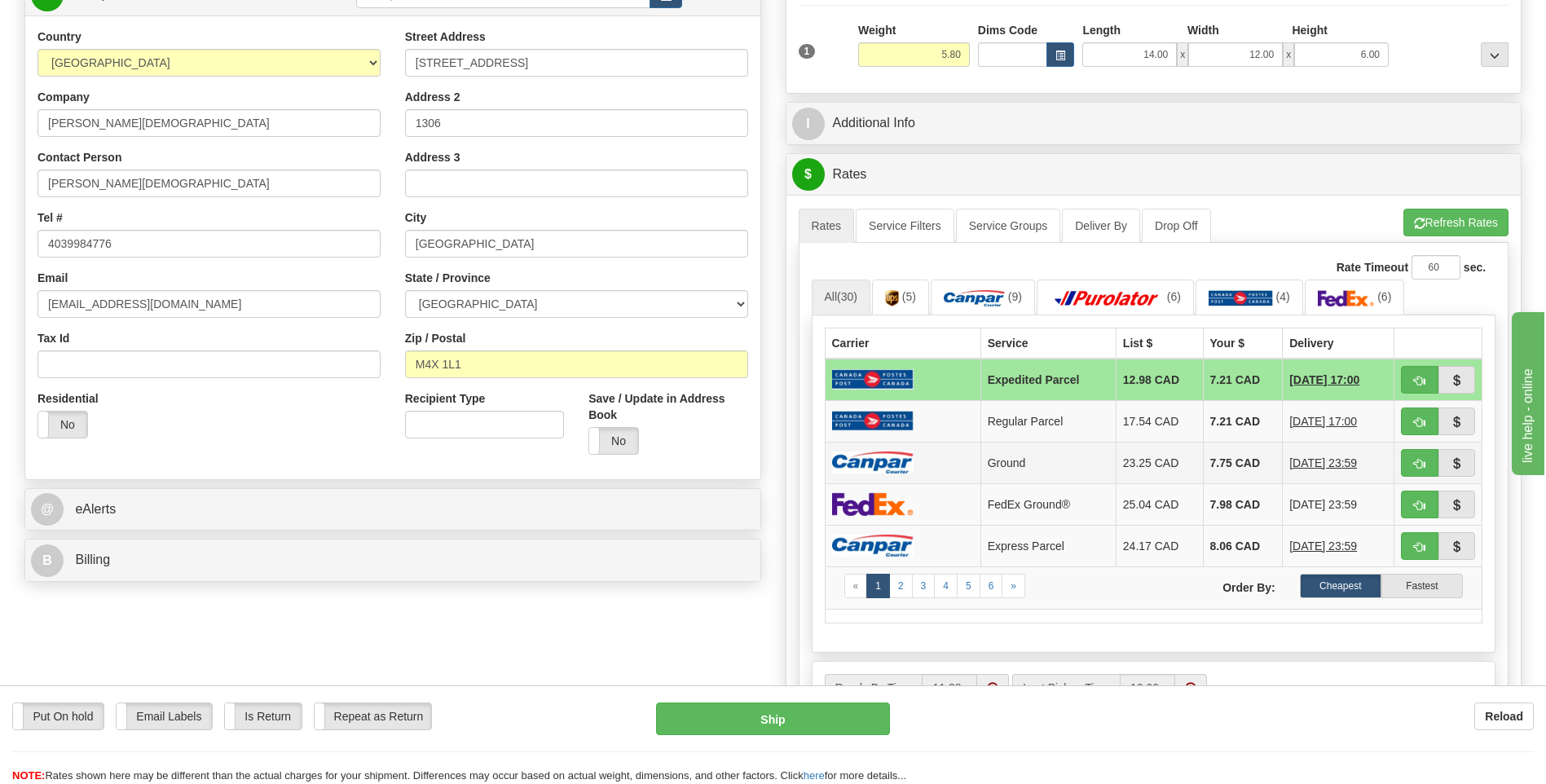
click at [915, 469] on td at bounding box center [903, 462] width 156 height 42
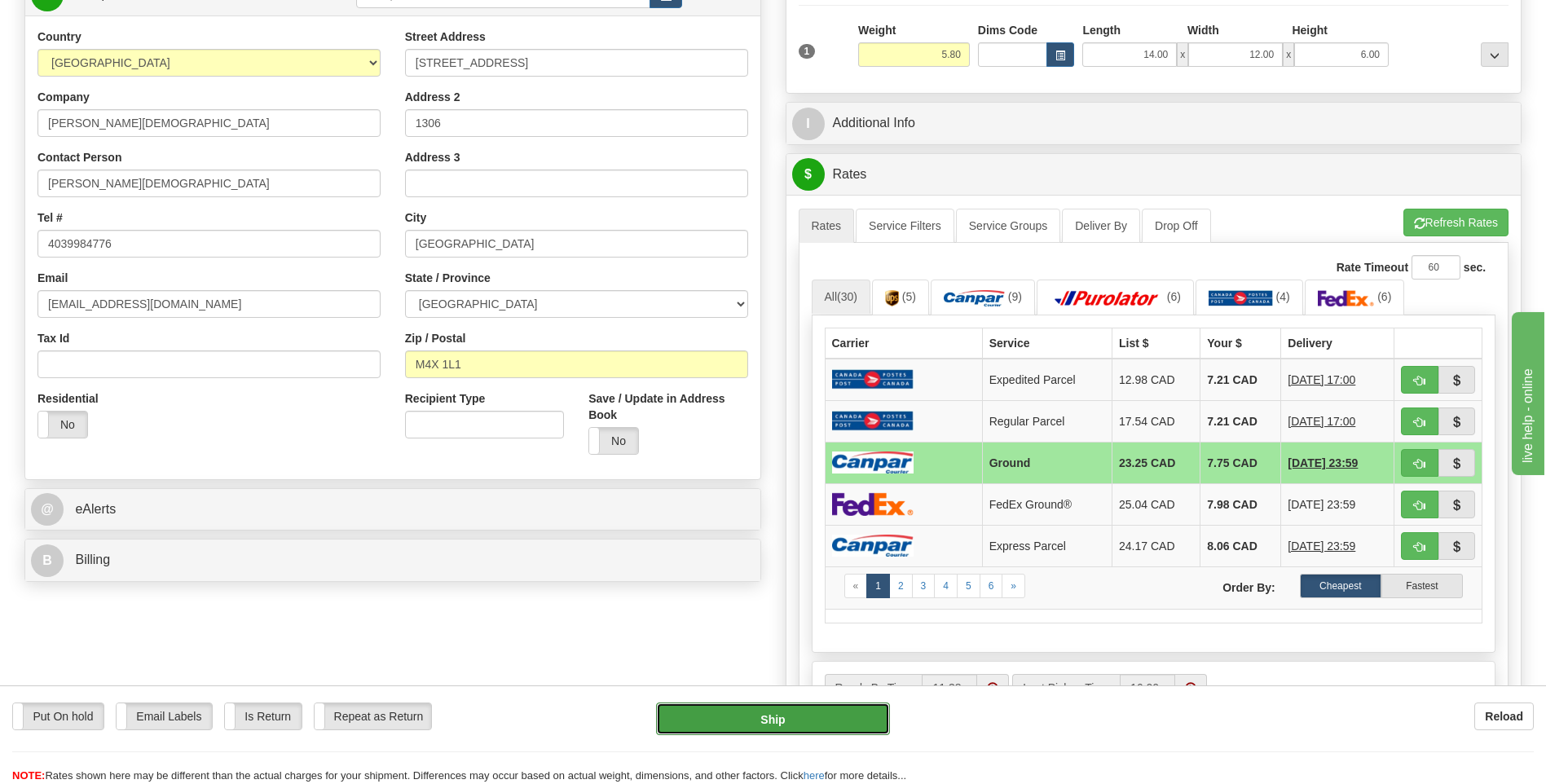
click at [834, 717] on button "Ship" at bounding box center [773, 718] width 233 height 33
type input "1"
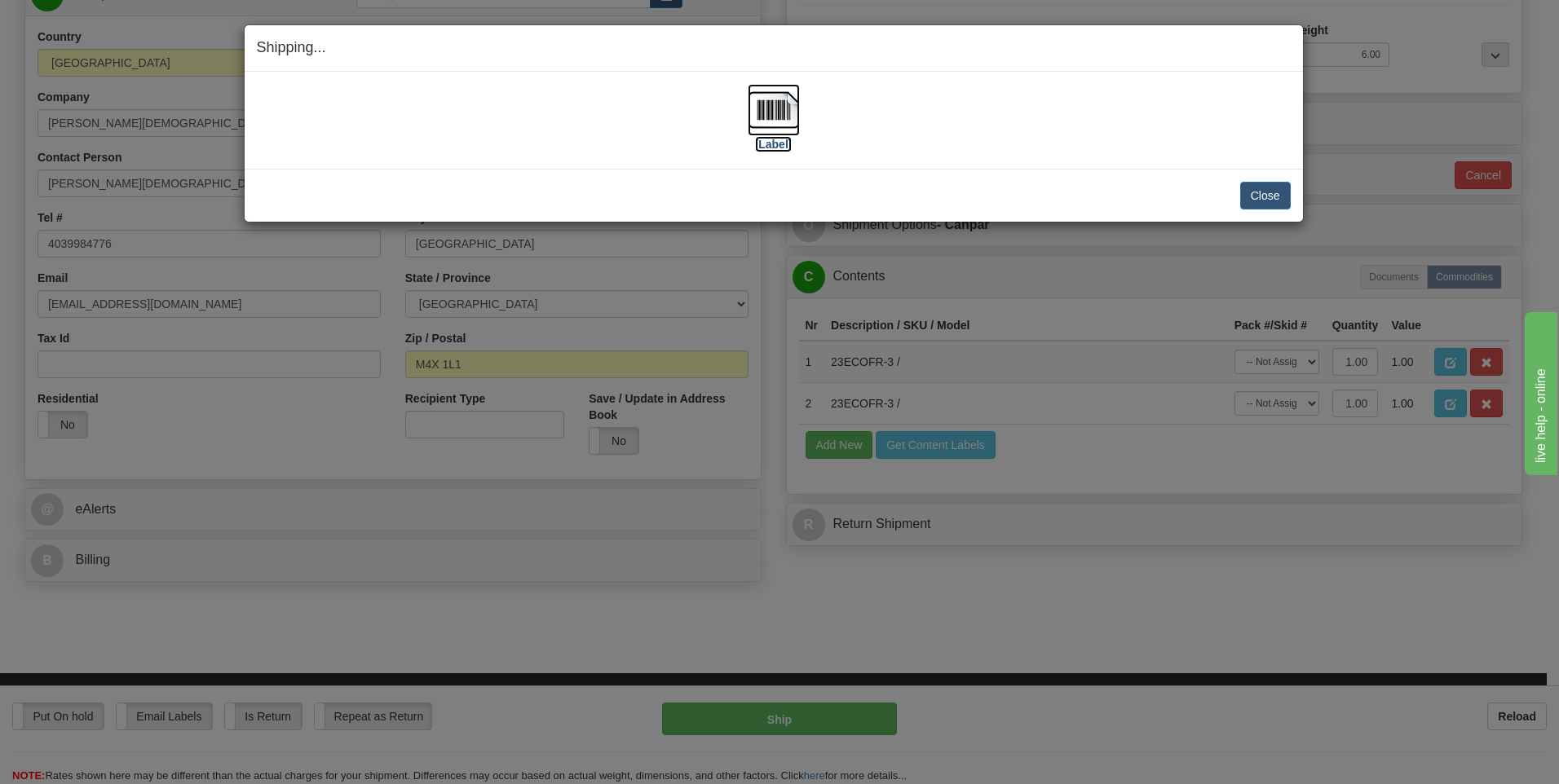
click at [773, 109] on img at bounding box center [774, 110] width 52 height 52
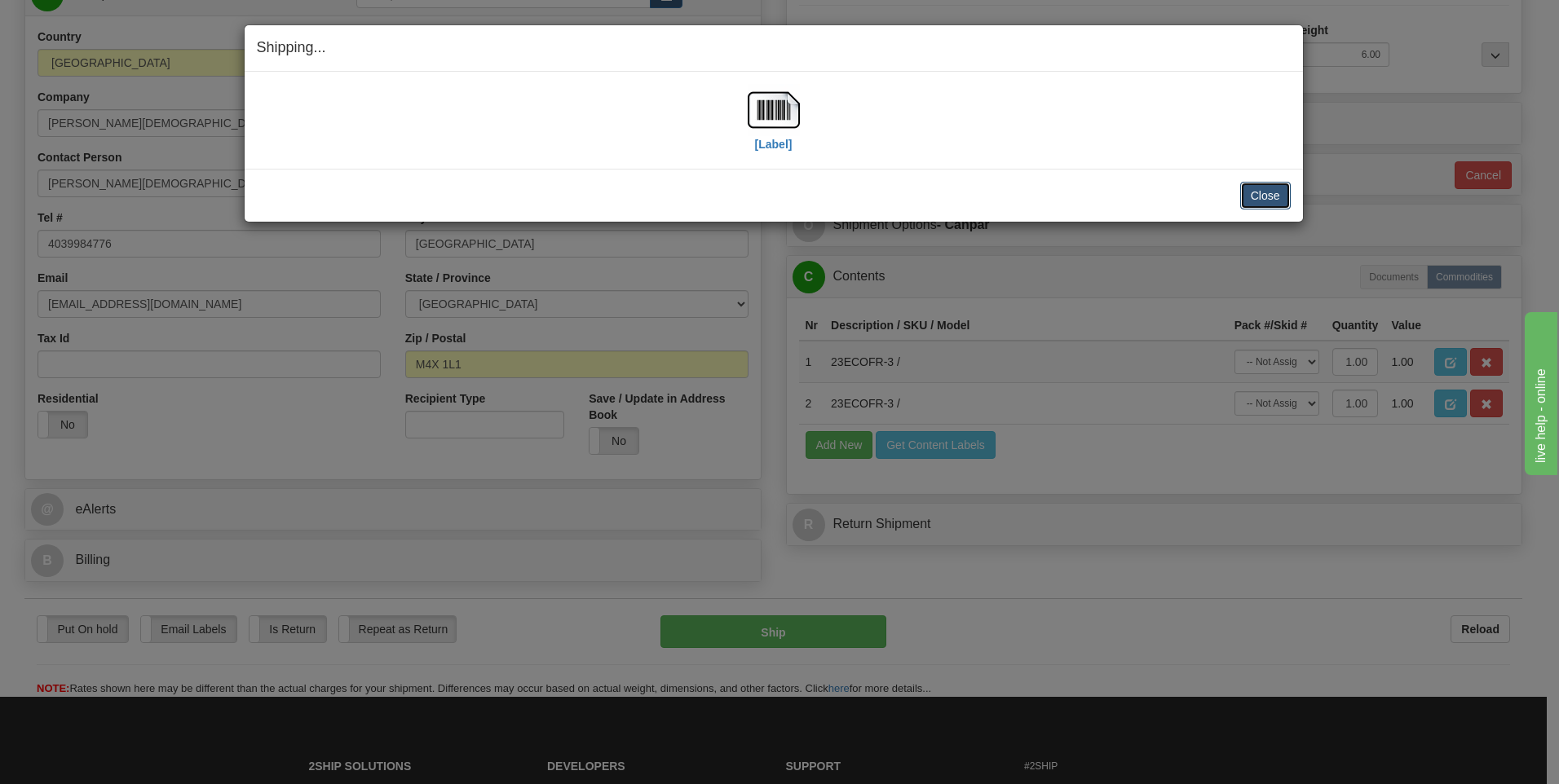
click at [1265, 194] on button "Close" at bounding box center [1265, 195] width 51 height 27
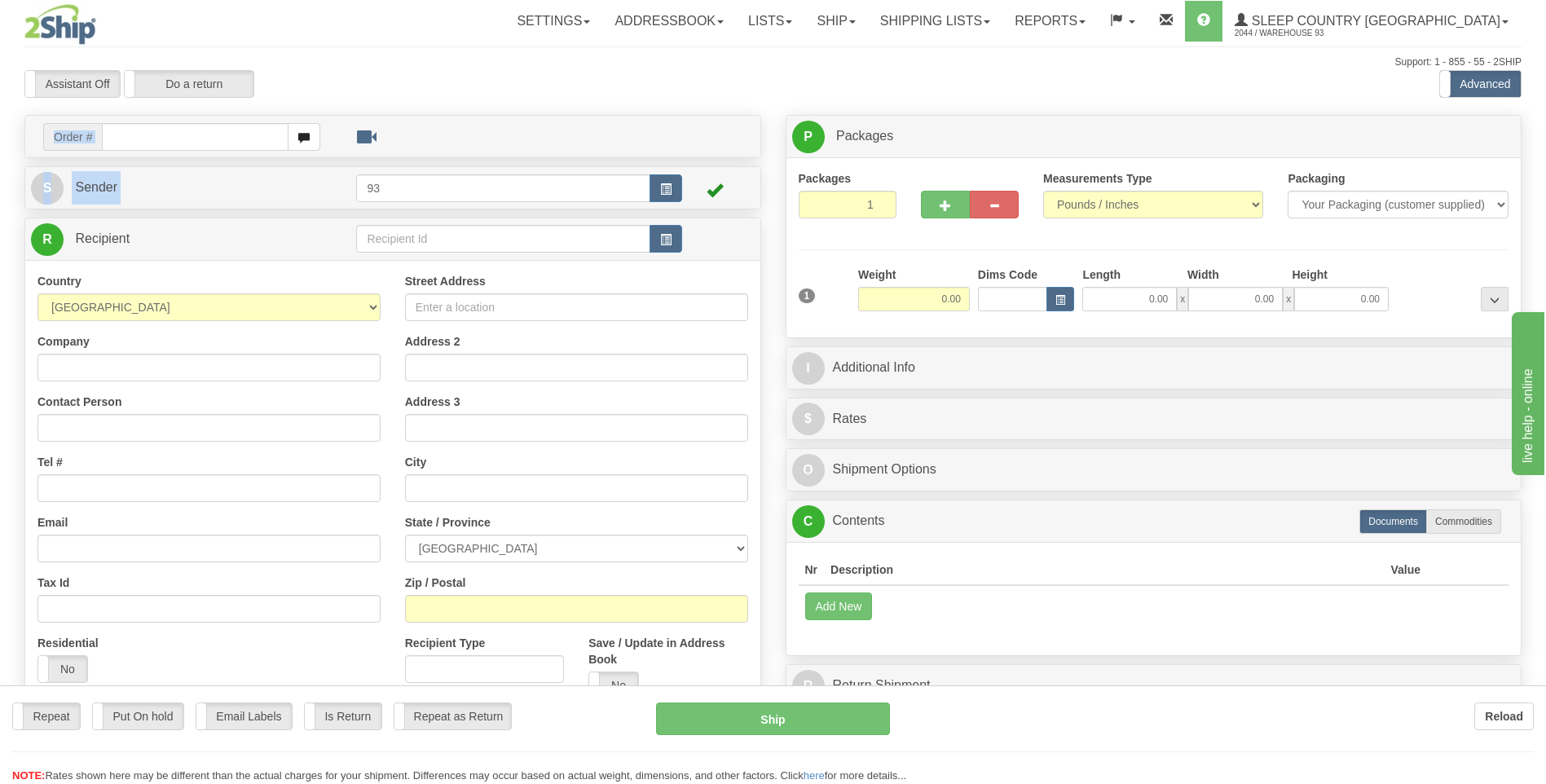
drag, startPoint x: 490, startPoint y: 156, endPoint x: 498, endPoint y: 184, distance: 29.1
click at [470, 186] on div "Create a label for the return Create Pickup Without Label Order # S Sender 93" at bounding box center [393, 474] width 761 height 719
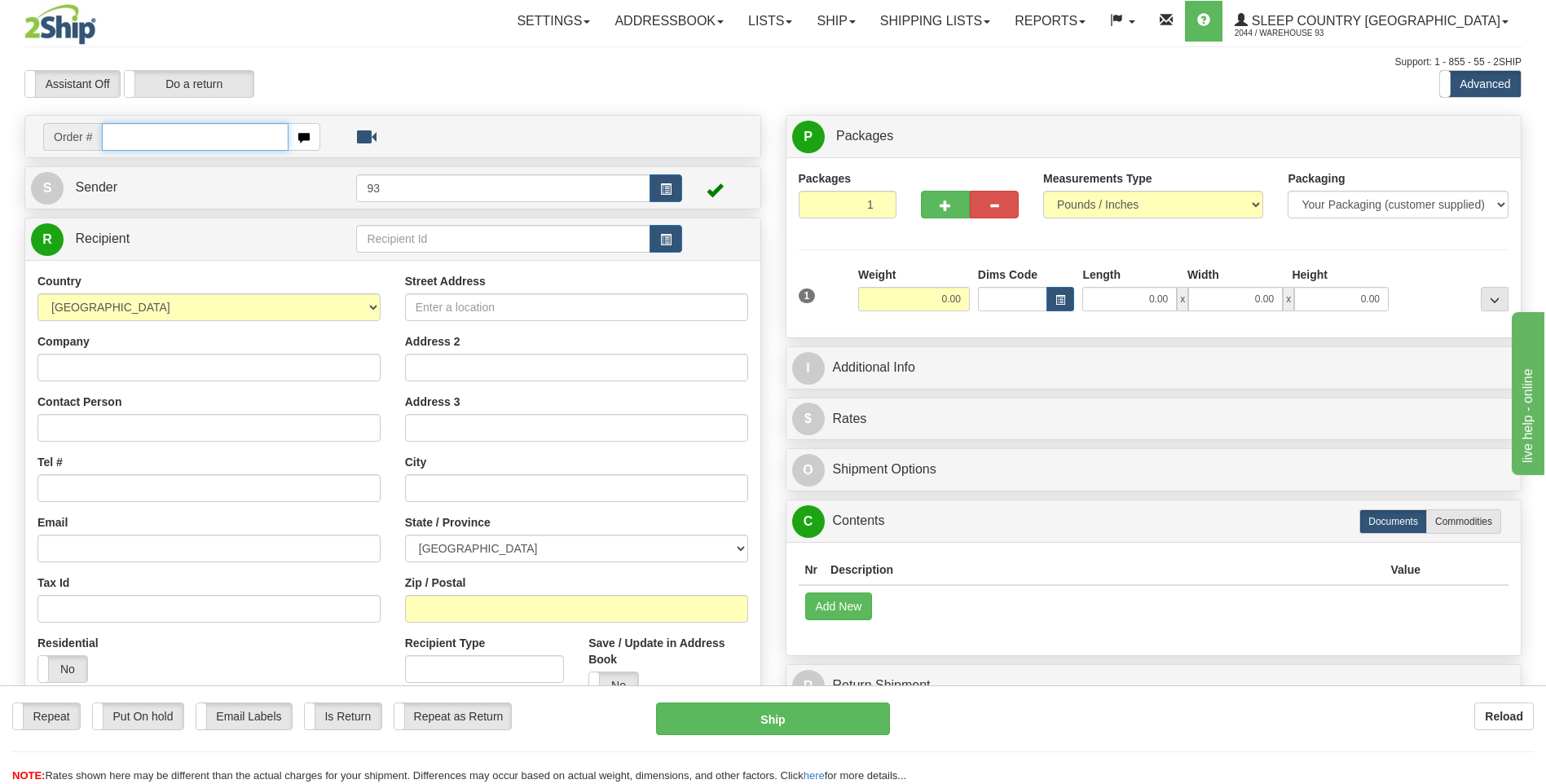
click at [192, 137] on input "text" at bounding box center [195, 137] width 186 height 27
type input "9007I074559"
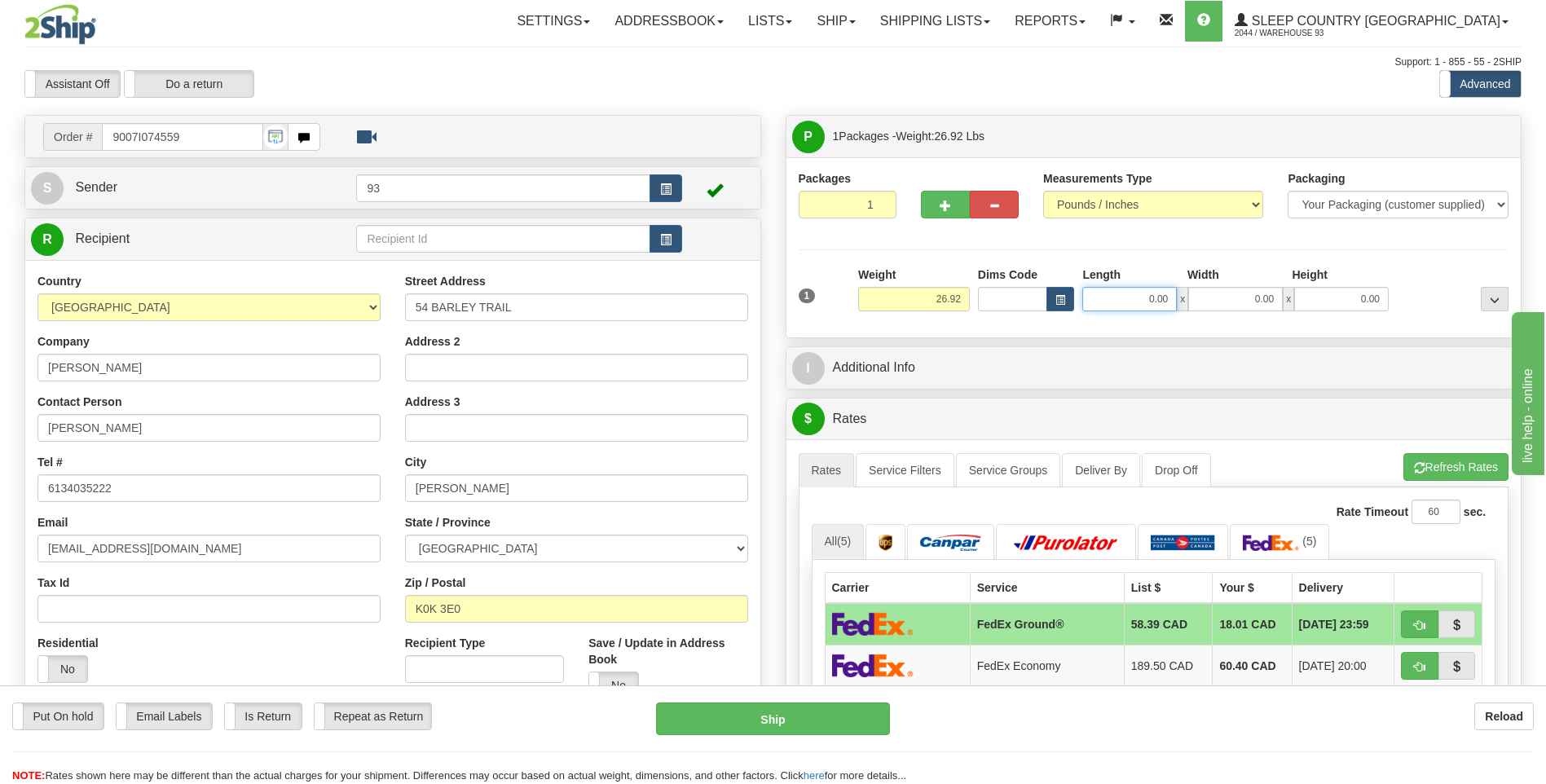
click at [1134, 306] on input "0.00" at bounding box center [1129, 299] width 95 height 25
type input "20.00"
click at [1242, 302] on input "0.00" at bounding box center [1236, 299] width 95 height 25
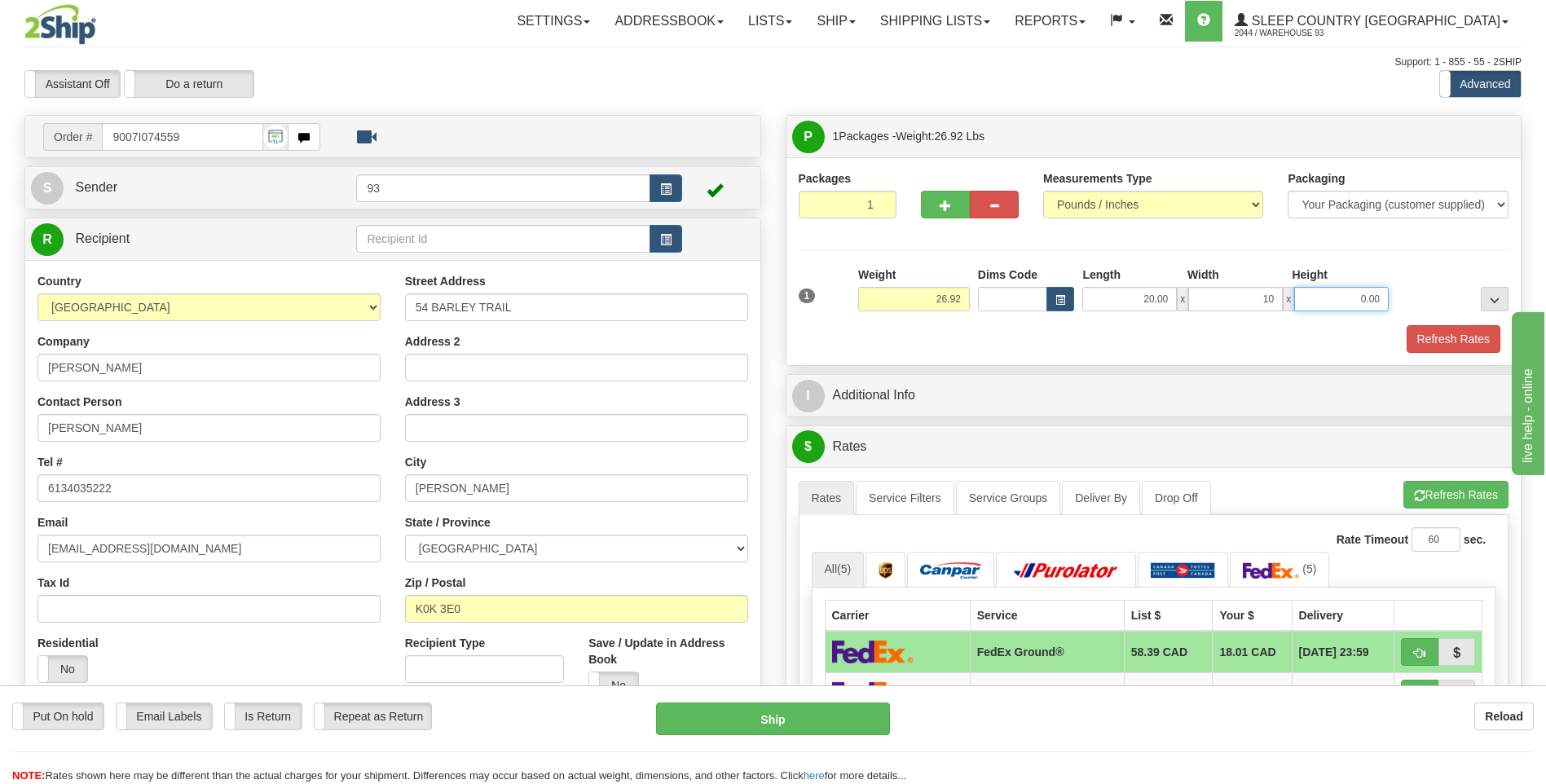
type input "10.00"
drag, startPoint x: 1335, startPoint y: 297, endPoint x: 1336, endPoint y: 306, distance: 9.1
click at [1336, 302] on input "0.00" at bounding box center [1341, 299] width 95 height 25
type input "10.00"
click at [1444, 341] on button "Refresh Rates" at bounding box center [1454, 339] width 94 height 27
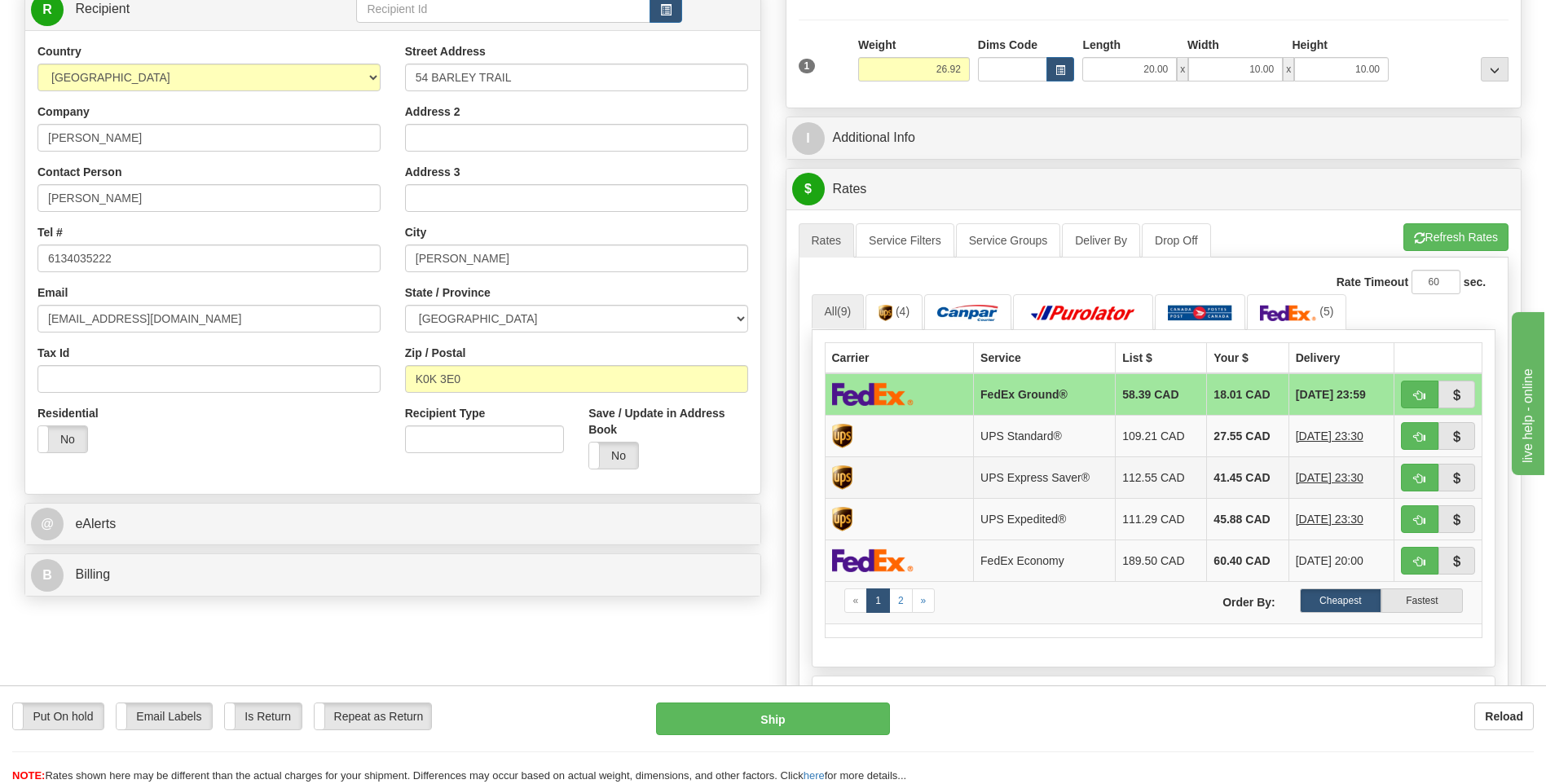
scroll to position [245, 0]
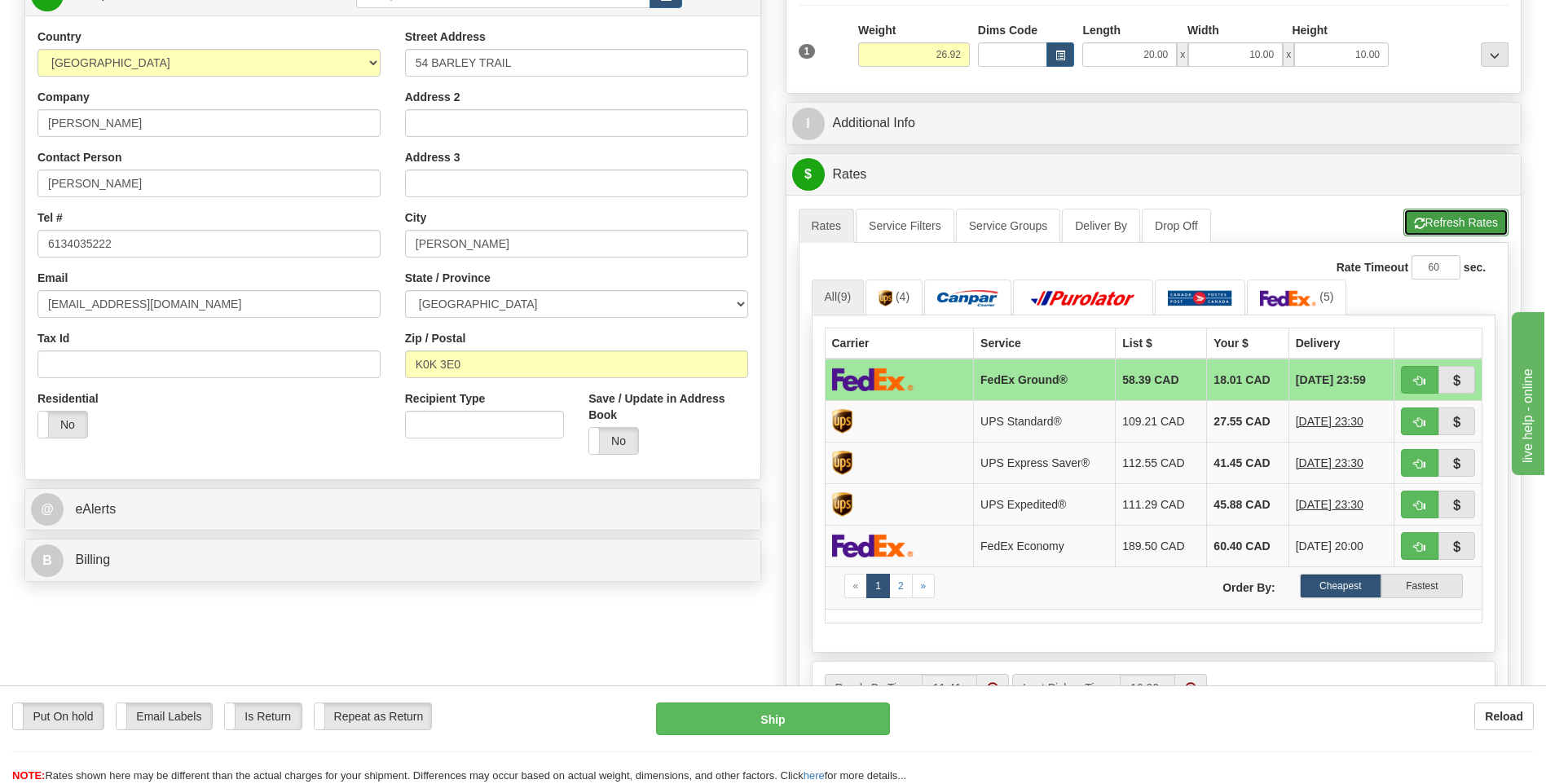
click at [1430, 218] on button "Refresh Rates" at bounding box center [1456, 222] width 106 height 27
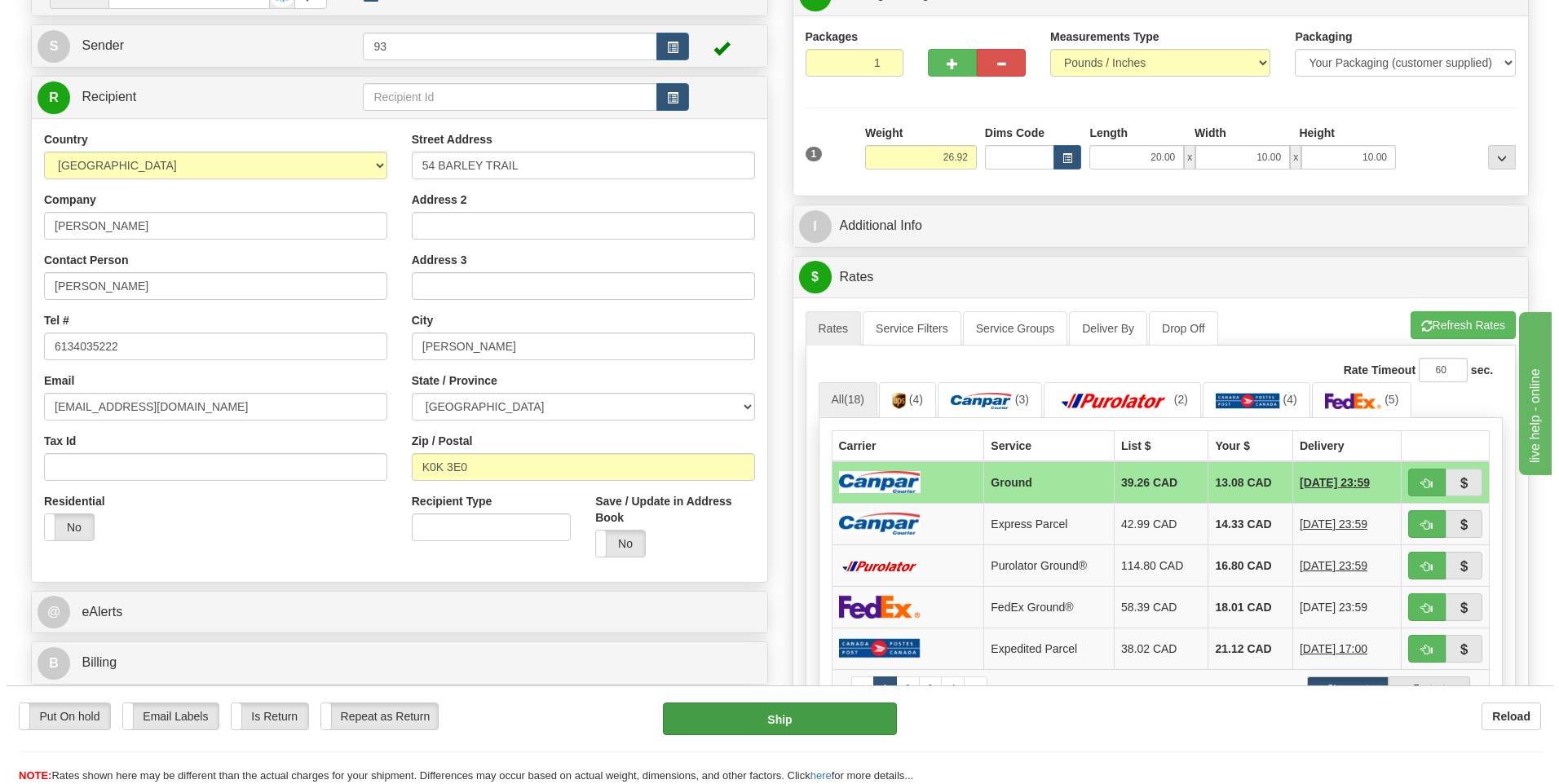
scroll to position [163, 0]
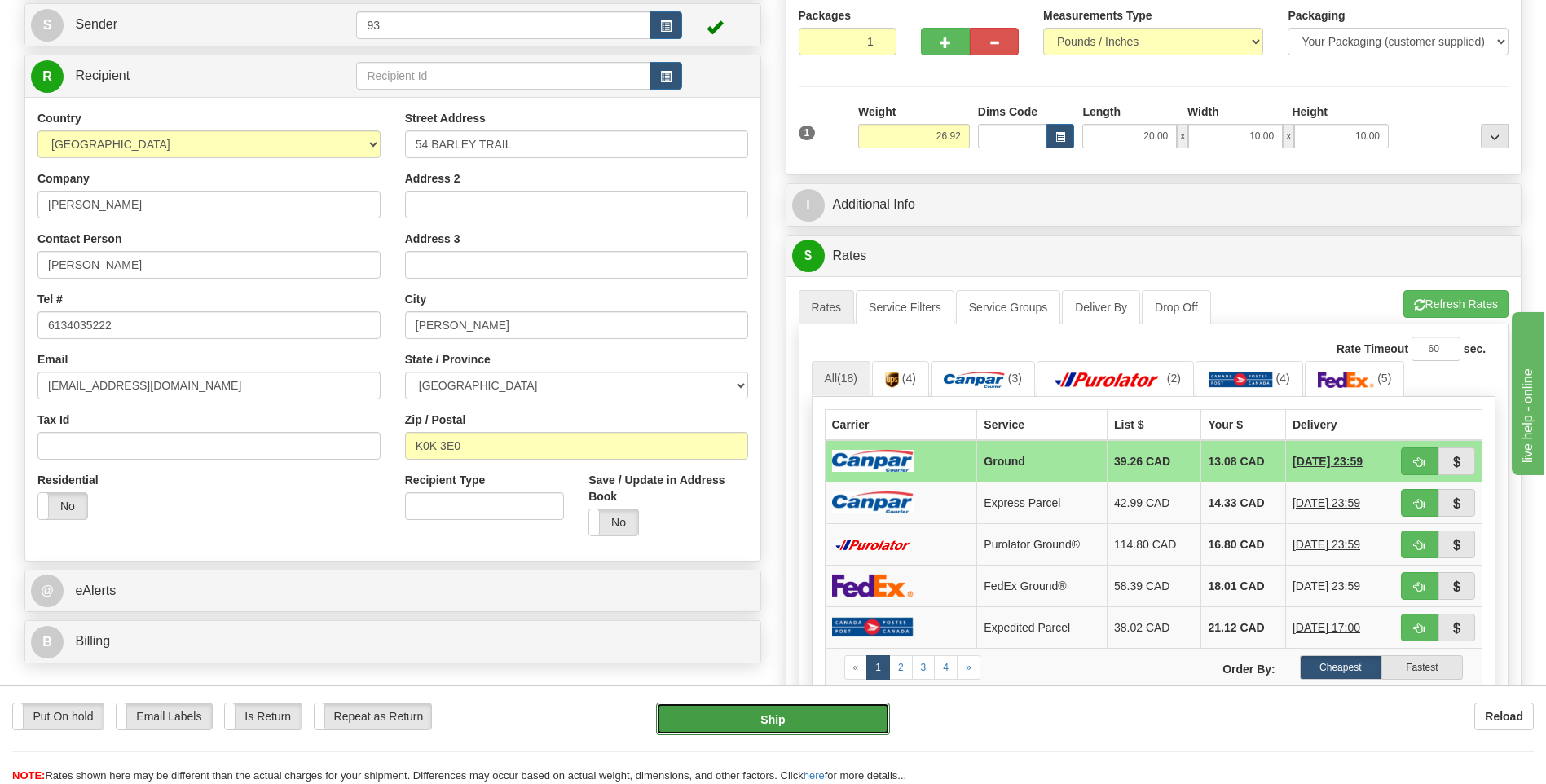
click at [776, 717] on button "Ship" at bounding box center [773, 718] width 233 height 33
type input "1"
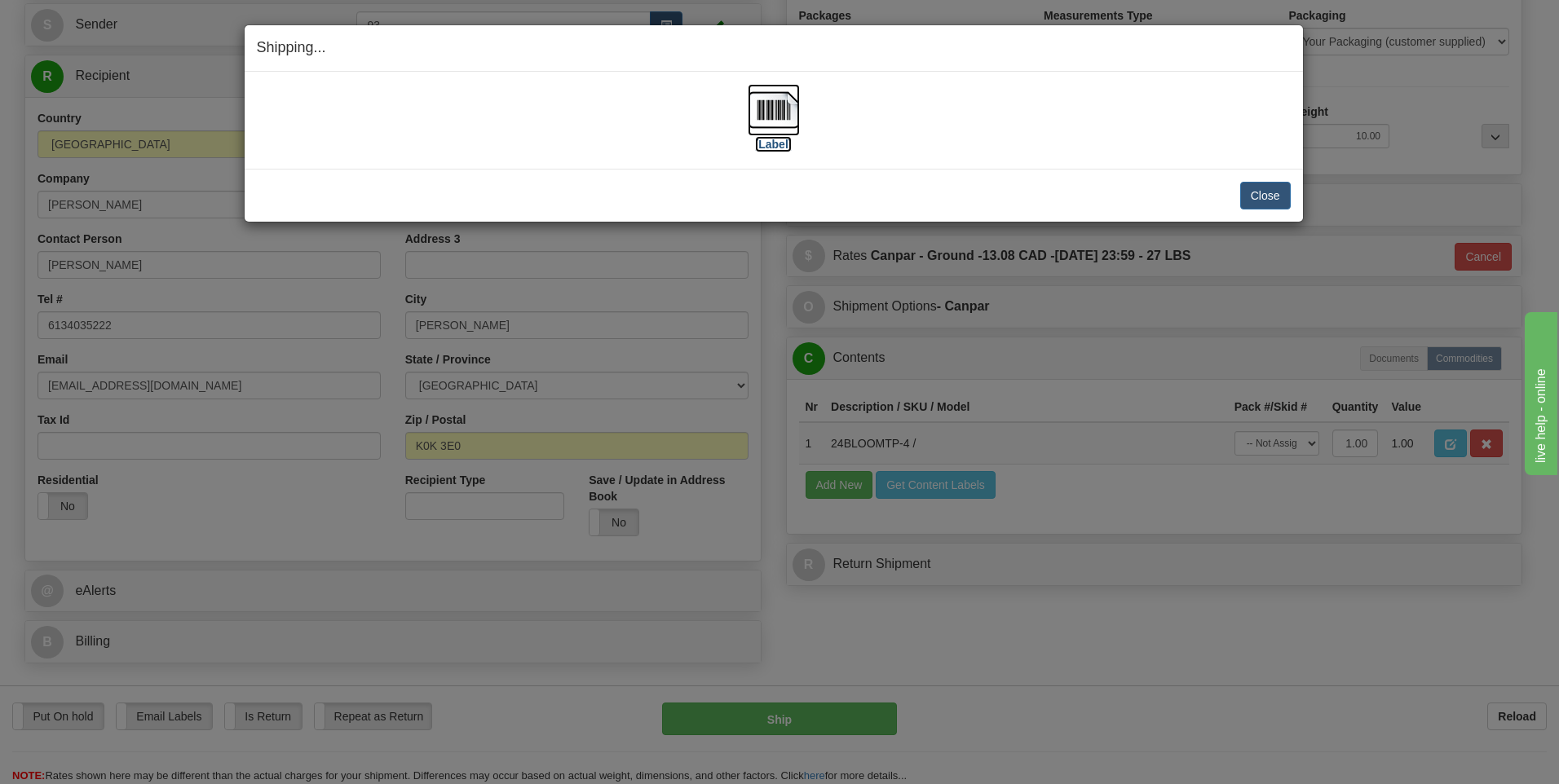
click at [768, 112] on img at bounding box center [774, 110] width 52 height 52
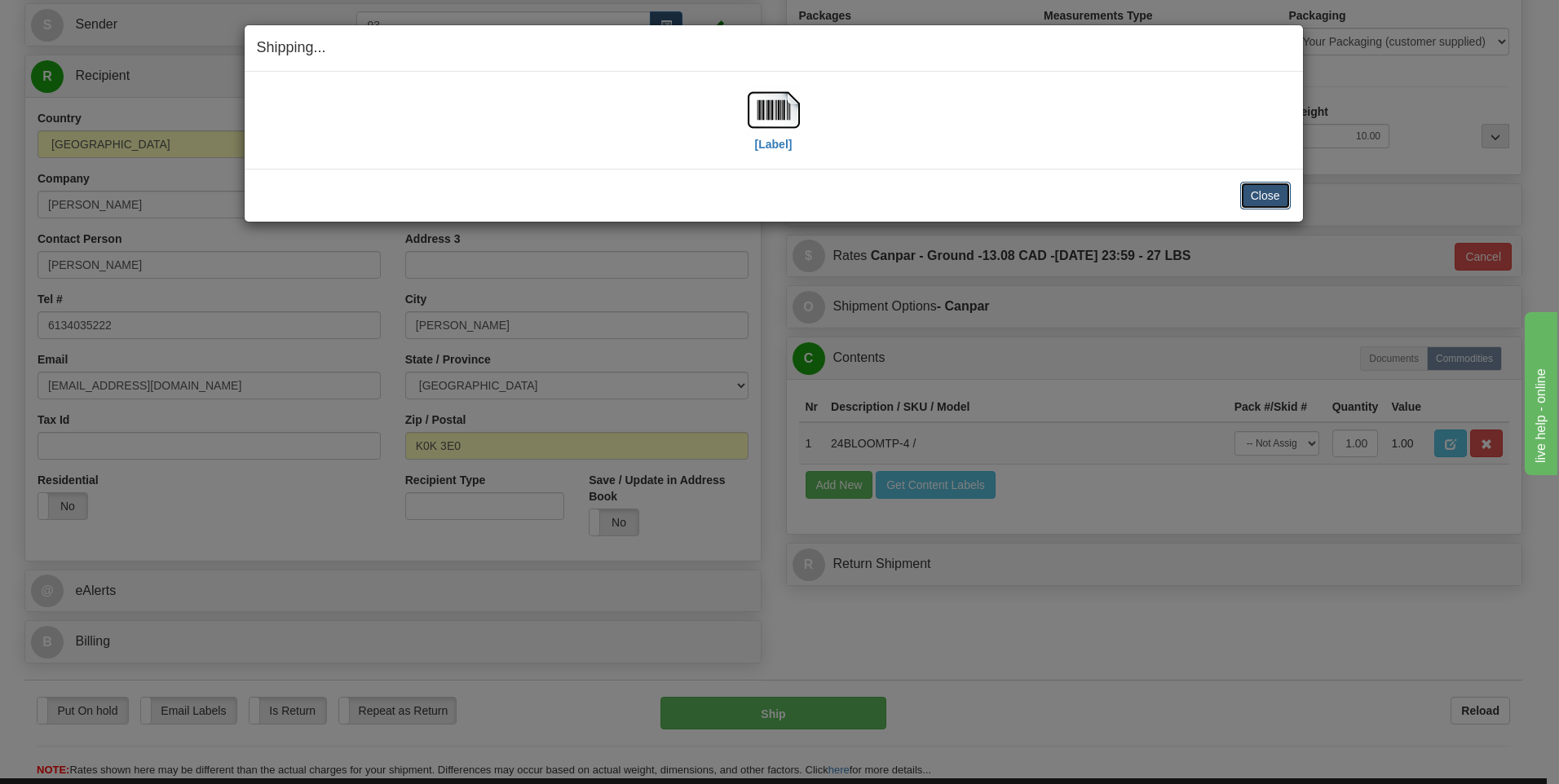
click at [1283, 189] on button "Close" at bounding box center [1265, 195] width 51 height 27
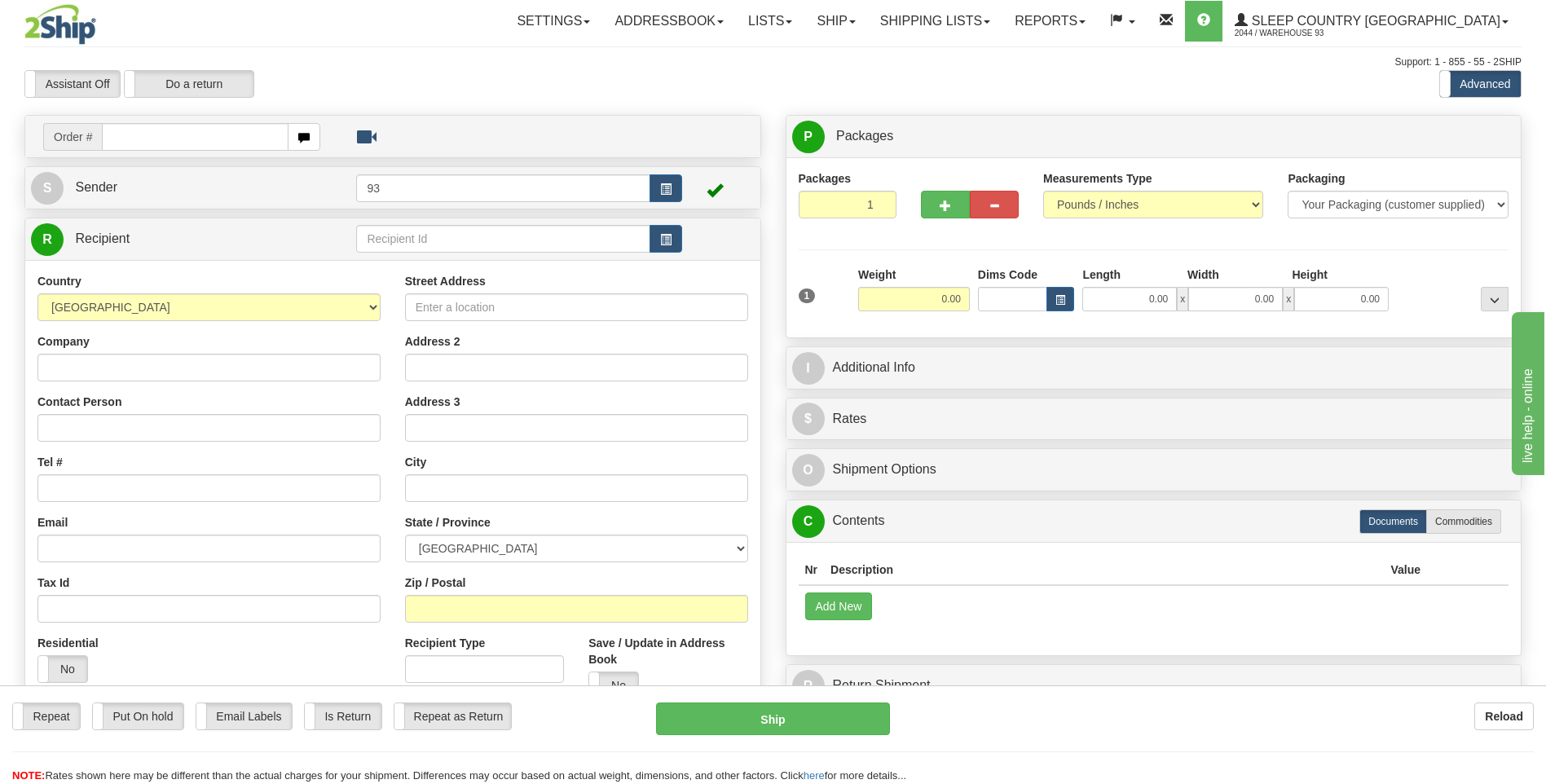
click at [137, 136] on input "text" at bounding box center [195, 137] width 186 height 27
type input "9000I074693"
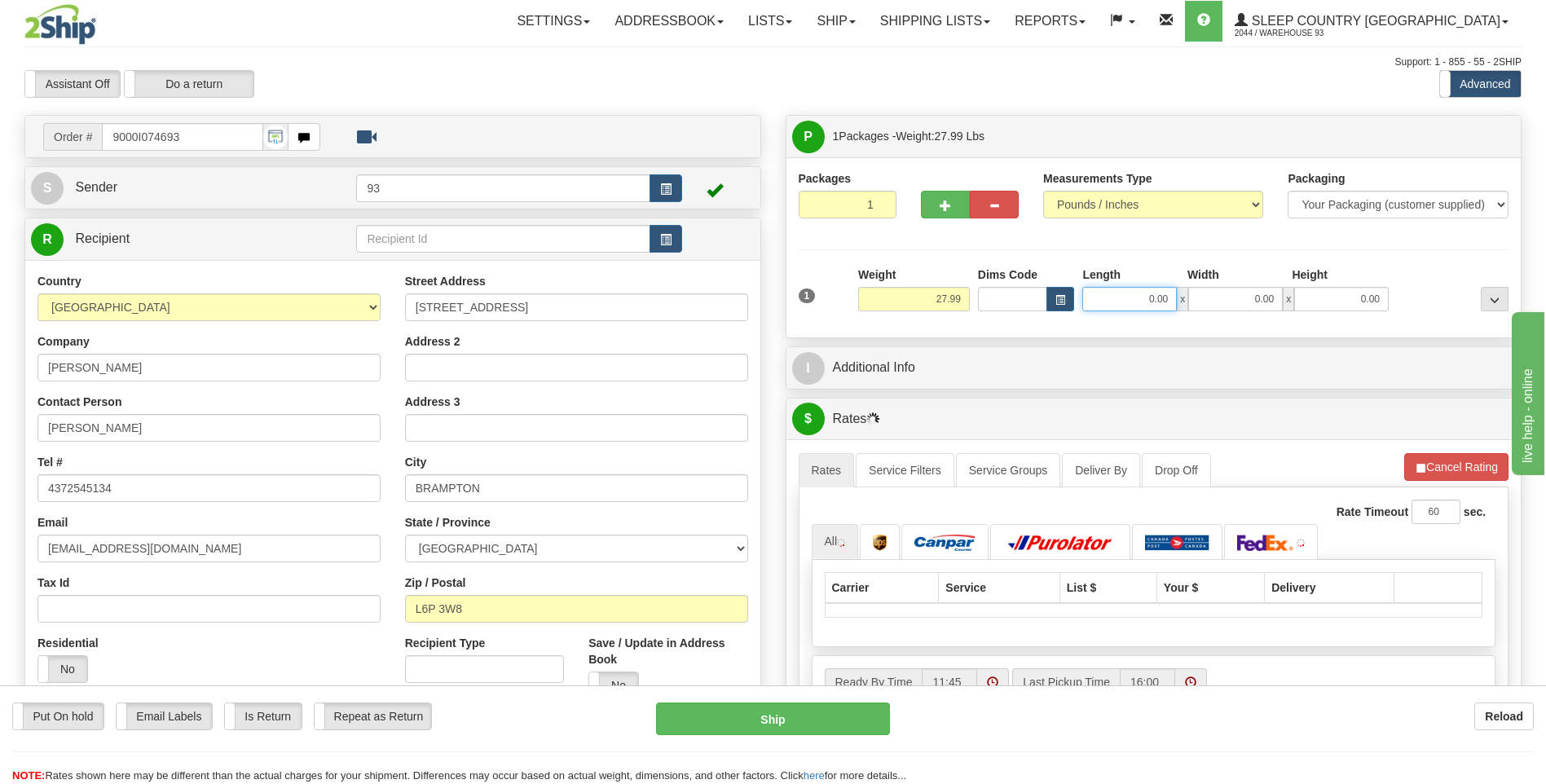
click at [1142, 296] on input "0.00" at bounding box center [1129, 299] width 95 height 25
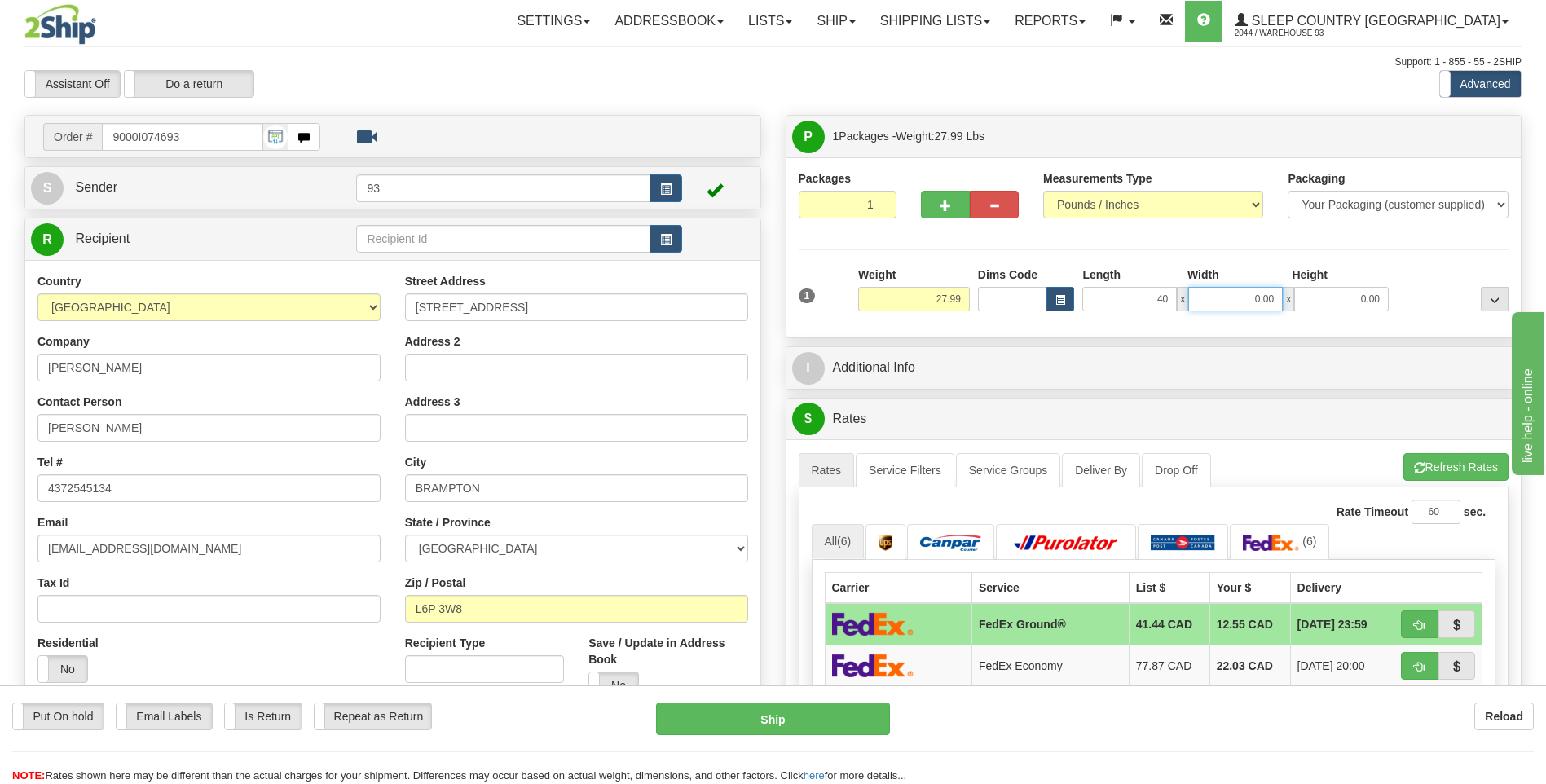
type input "40.00"
click at [1252, 296] on input "0.00" at bounding box center [1236, 299] width 95 height 25
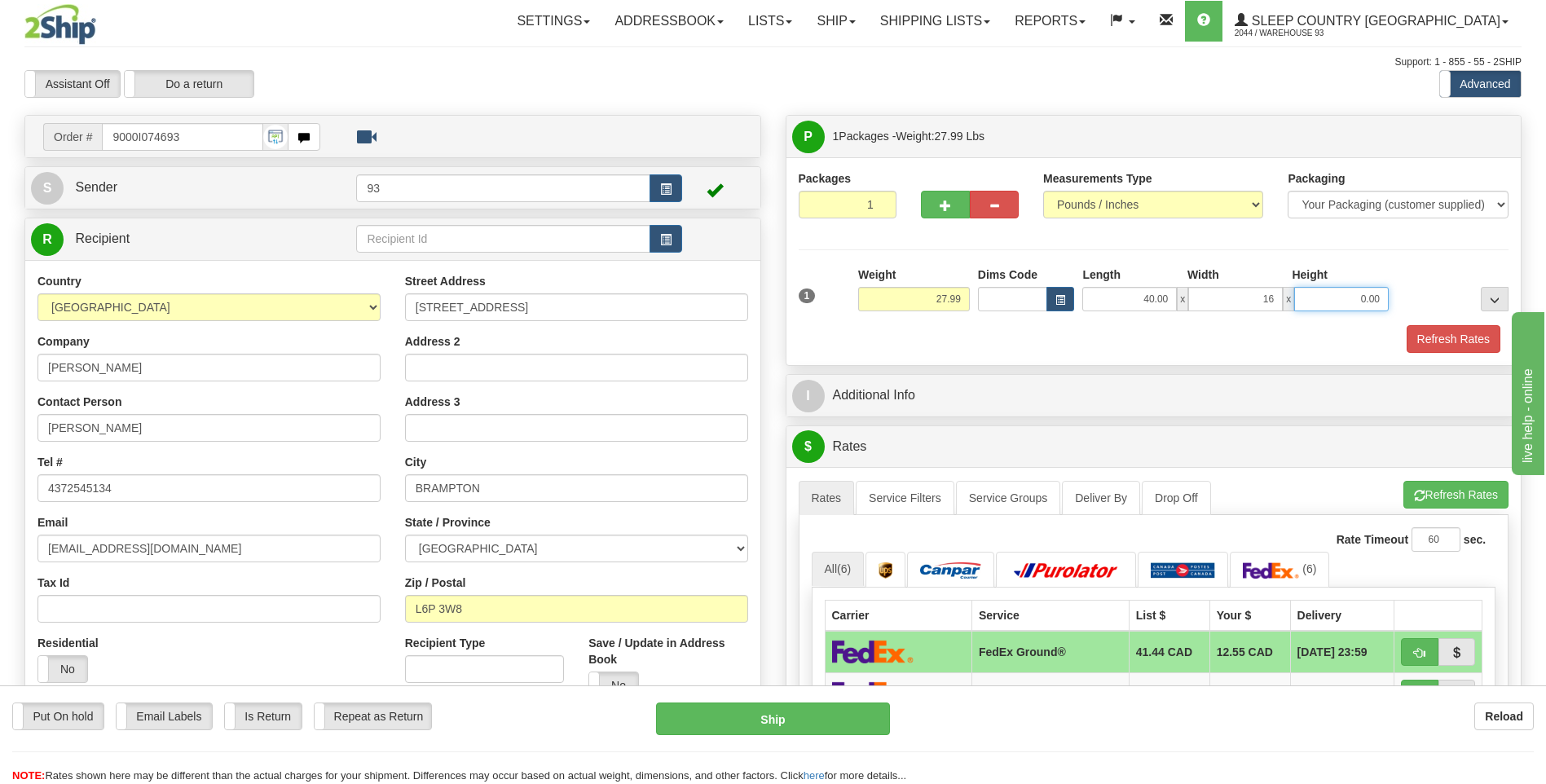
type input "16.00"
click at [1329, 301] on input "0.00" at bounding box center [1341, 299] width 95 height 25
type input "16.00"
click at [1464, 337] on button "Refresh Rates" at bounding box center [1454, 339] width 94 height 27
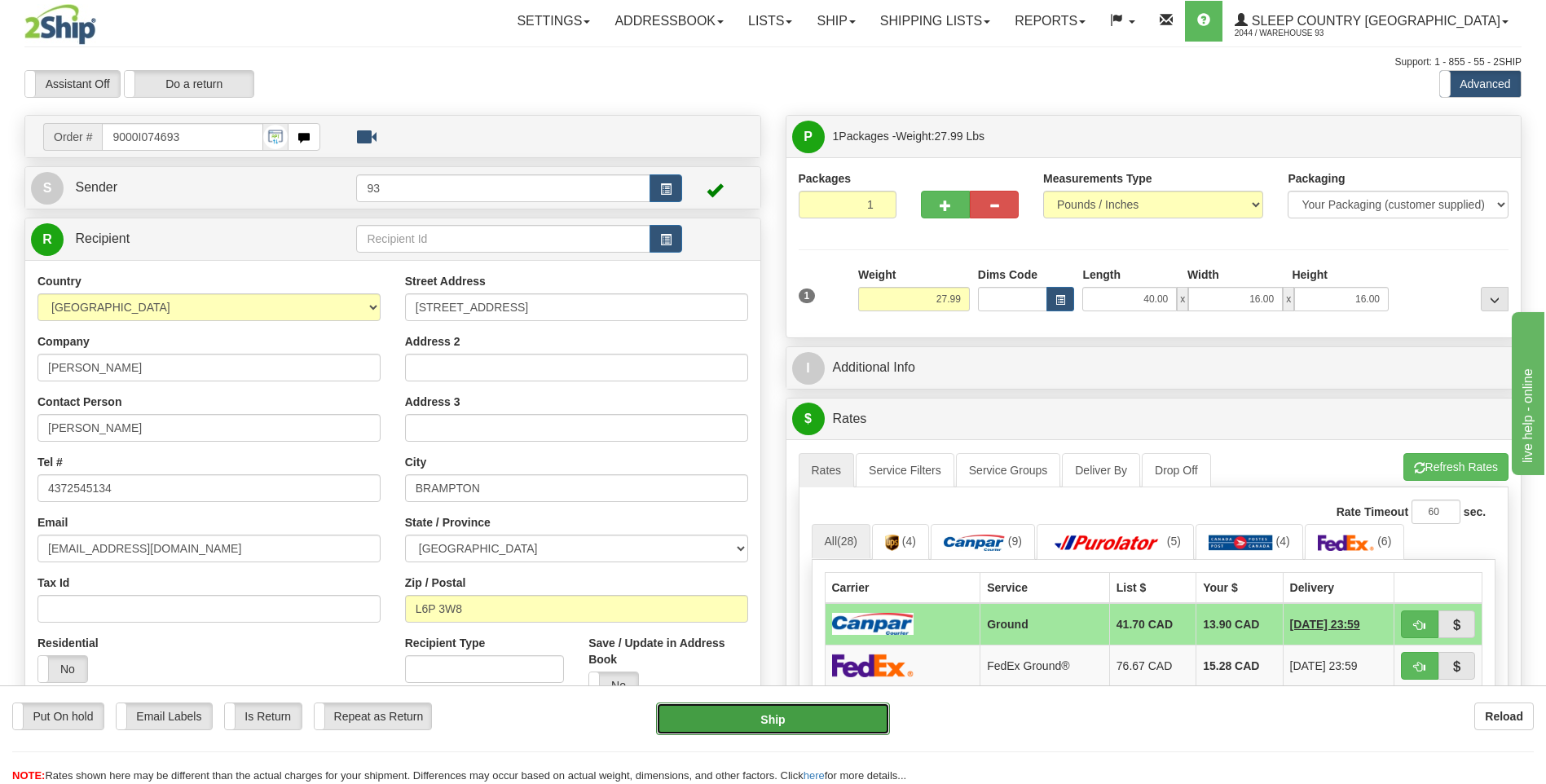
click at [780, 716] on button "Ship" at bounding box center [773, 718] width 233 height 33
type input "1"
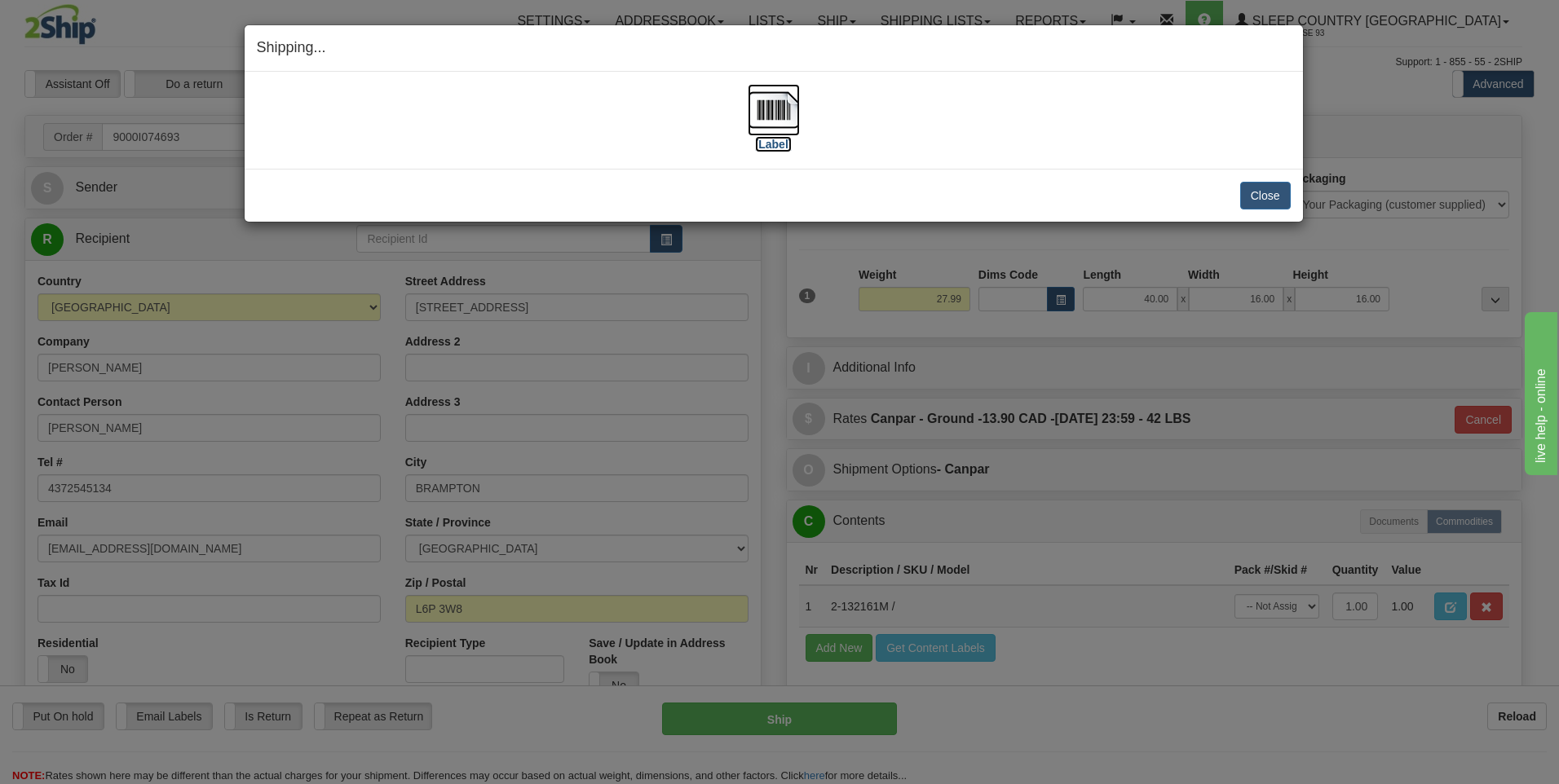
click at [773, 99] on img at bounding box center [774, 110] width 52 height 52
click at [1253, 193] on button "Close" at bounding box center [1265, 195] width 51 height 27
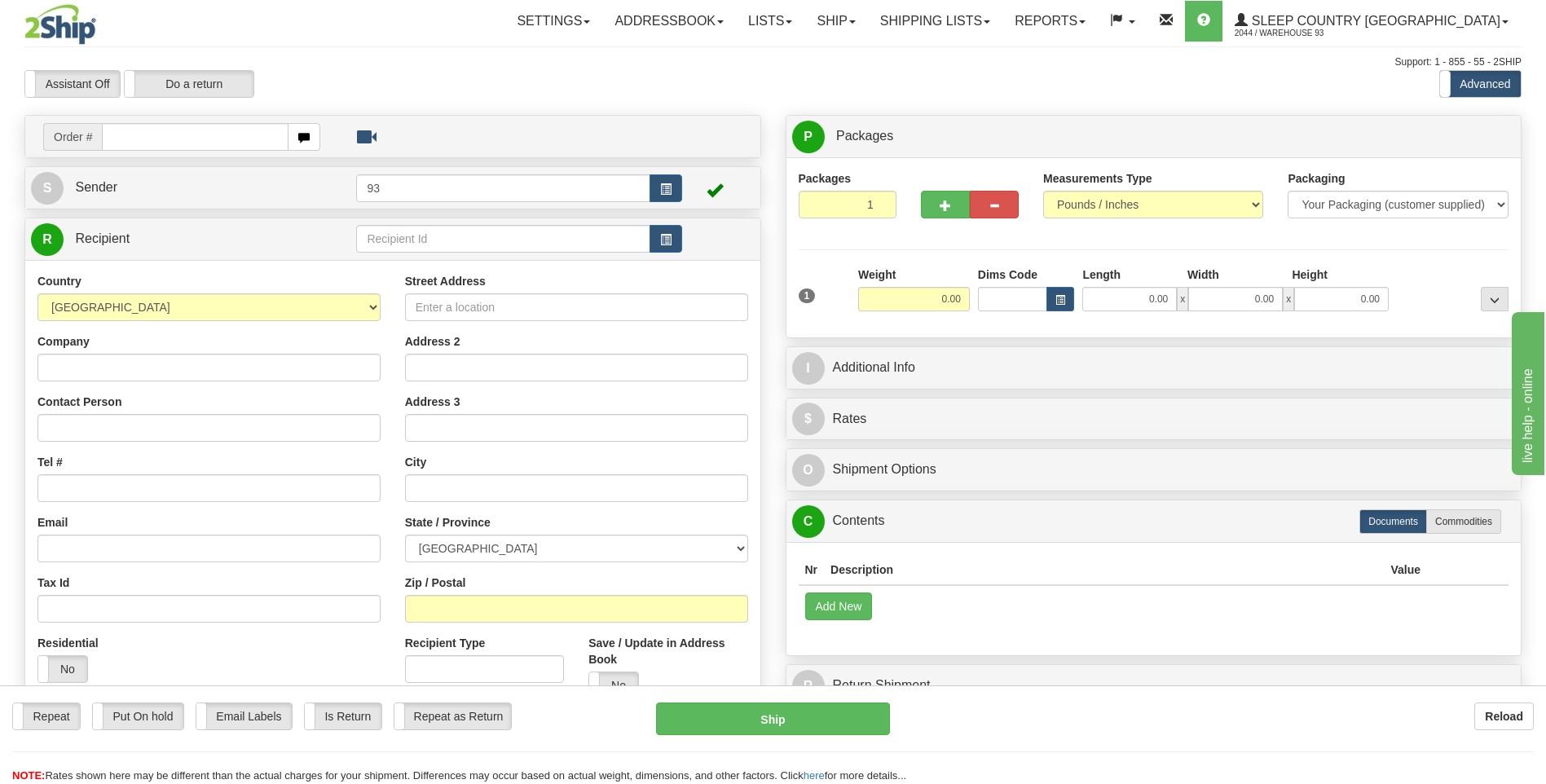
click at [216, 137] on input "text" at bounding box center [195, 137] width 186 height 27
type input "9000I074937"
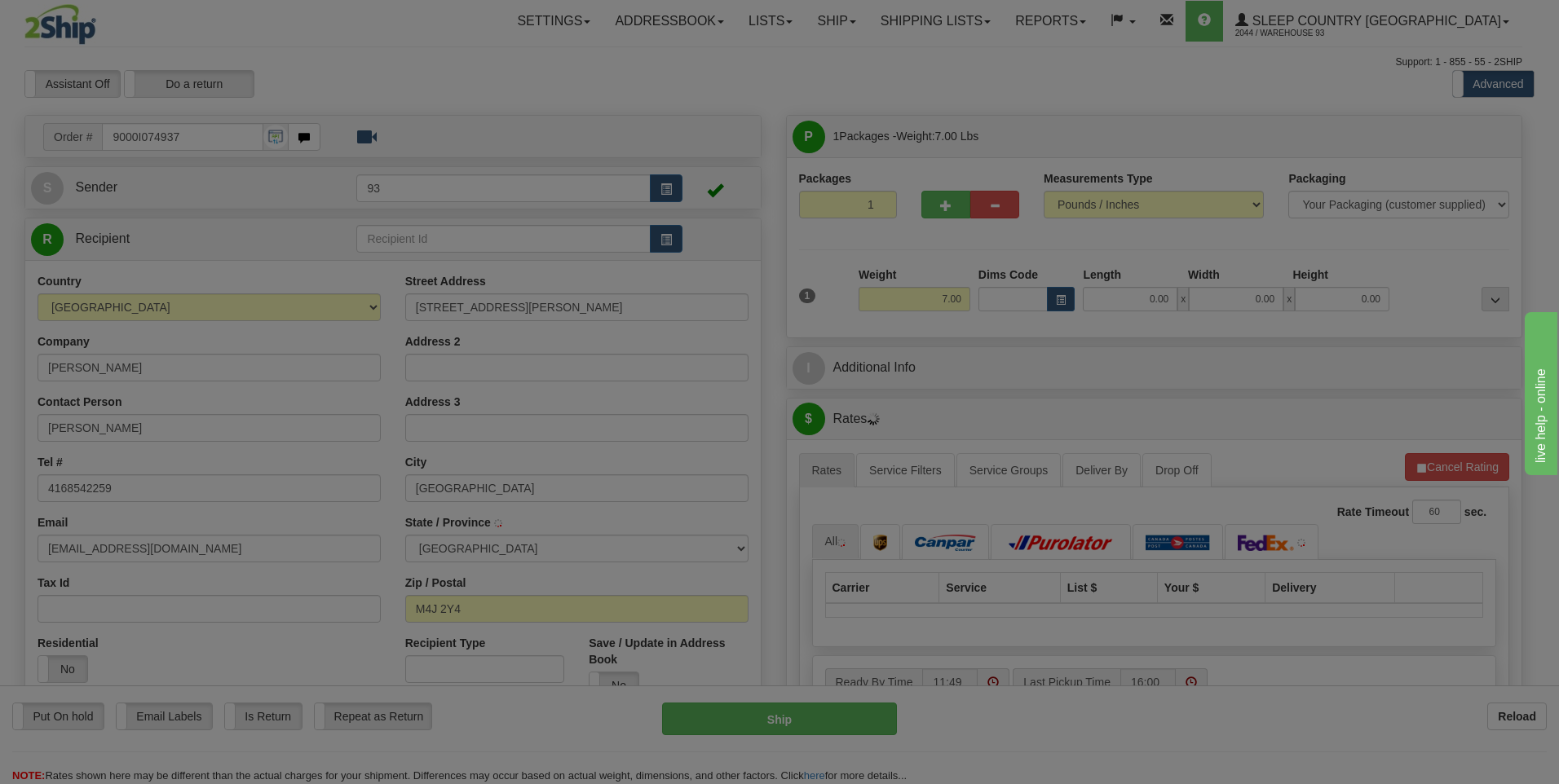
type input "EAST YORK"
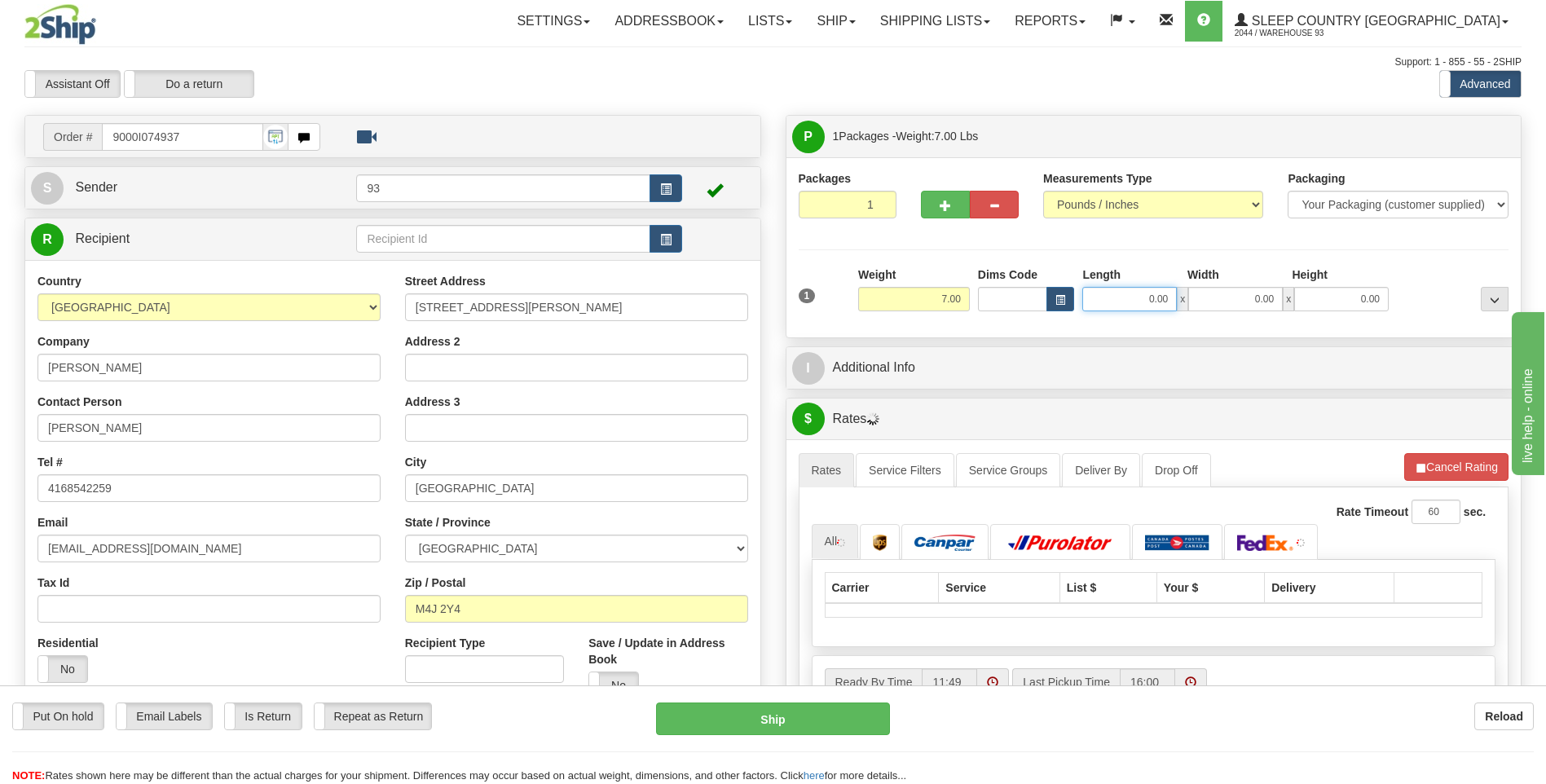
click at [1119, 297] on input "0.00" at bounding box center [1129, 299] width 95 height 25
type input "25.00"
click at [1212, 285] on div "Width" at bounding box center [1236, 277] width 106 height 20
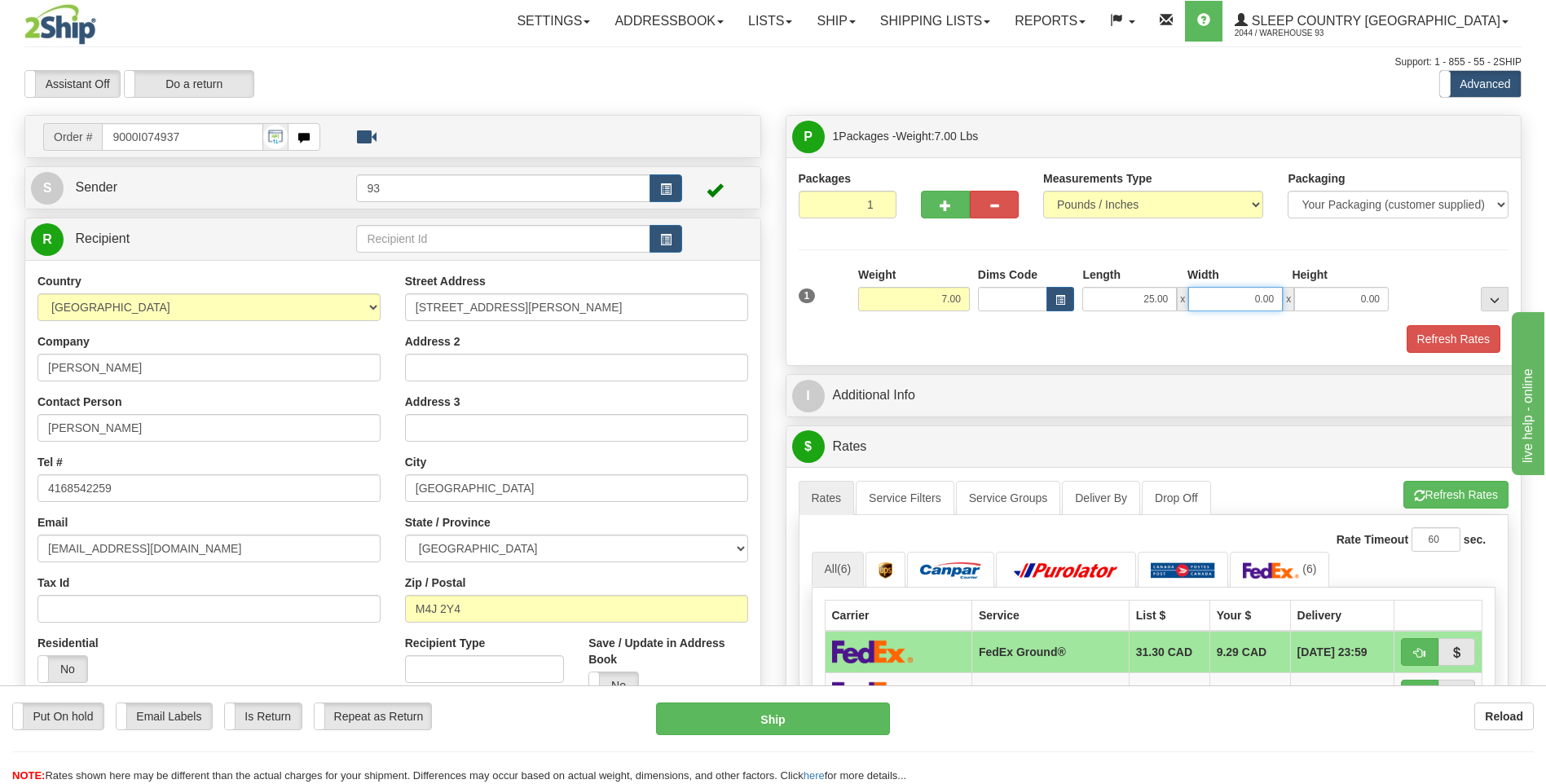
click at [1260, 308] on input "0.00" at bounding box center [1236, 299] width 95 height 25
type input "15.00"
click at [1373, 286] on div "Height" at bounding box center [1340, 277] width 106 height 20
click at [1373, 292] on input "0.00" at bounding box center [1341, 299] width 95 height 25
type input "8.00"
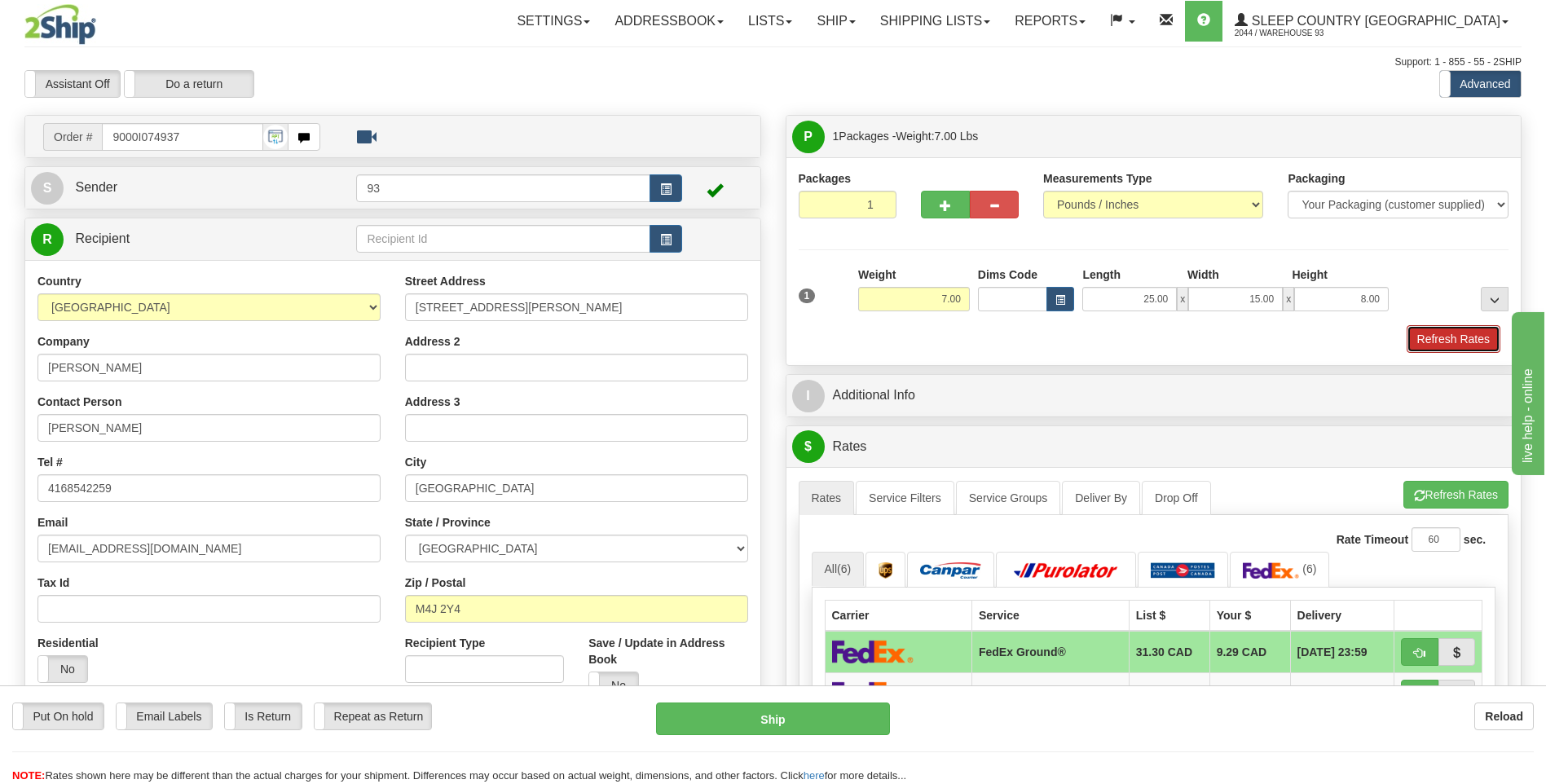
click at [1485, 341] on button "Refresh Rates" at bounding box center [1454, 339] width 94 height 27
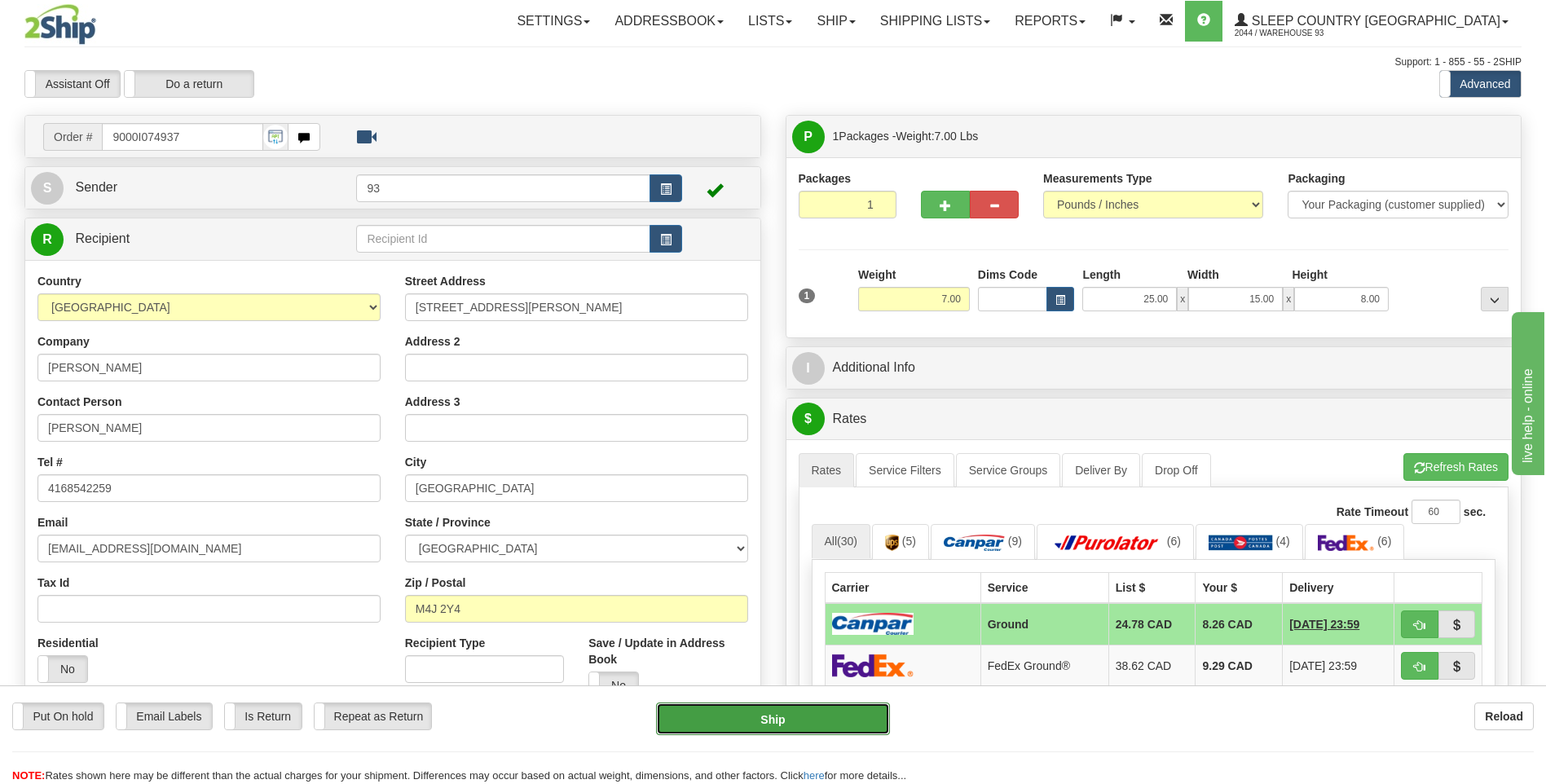
click at [820, 718] on button "Ship" at bounding box center [773, 718] width 233 height 33
type input "1"
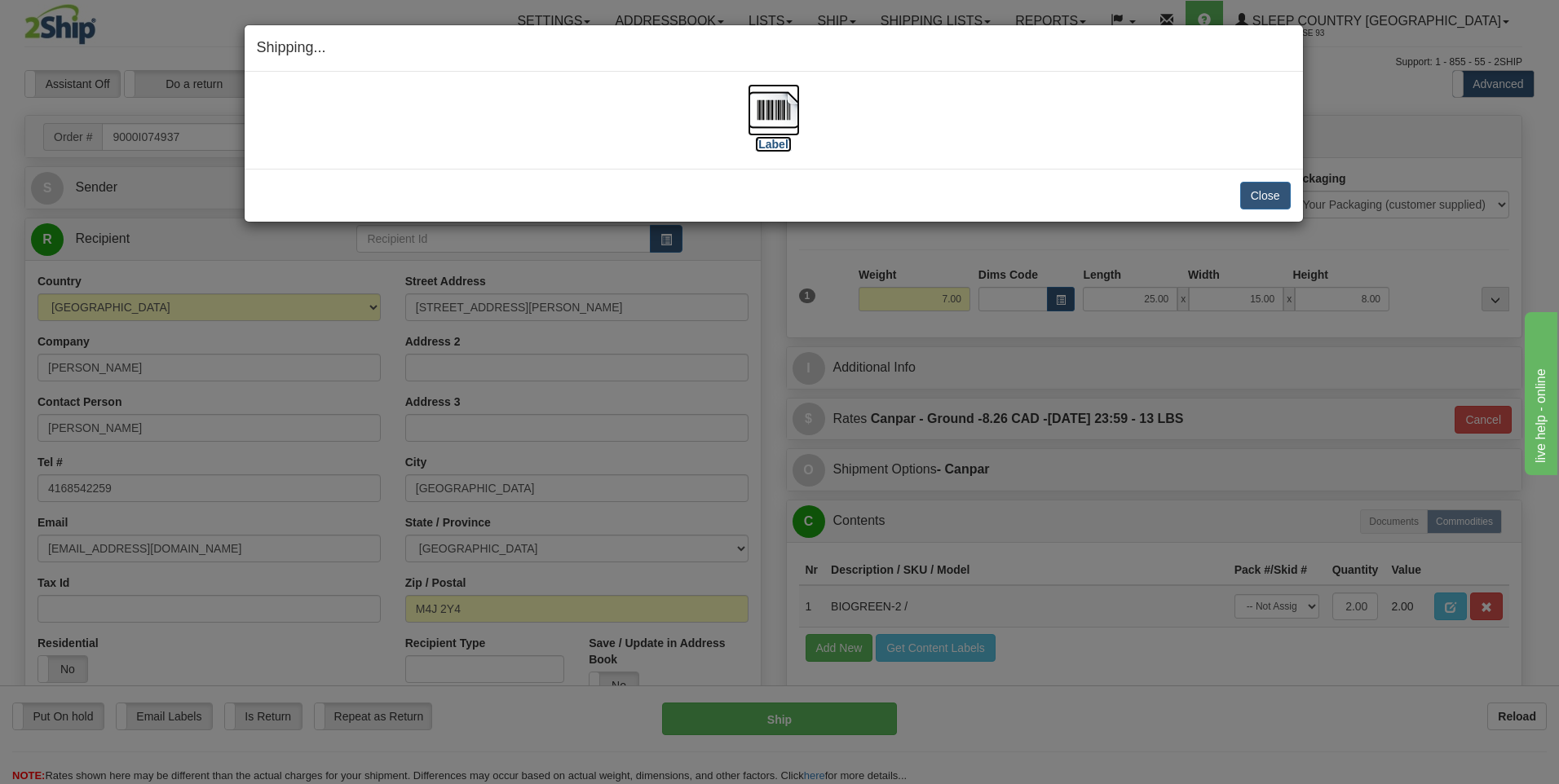
click at [780, 107] on img at bounding box center [774, 110] width 52 height 52
click at [1260, 192] on button "Close" at bounding box center [1265, 195] width 51 height 27
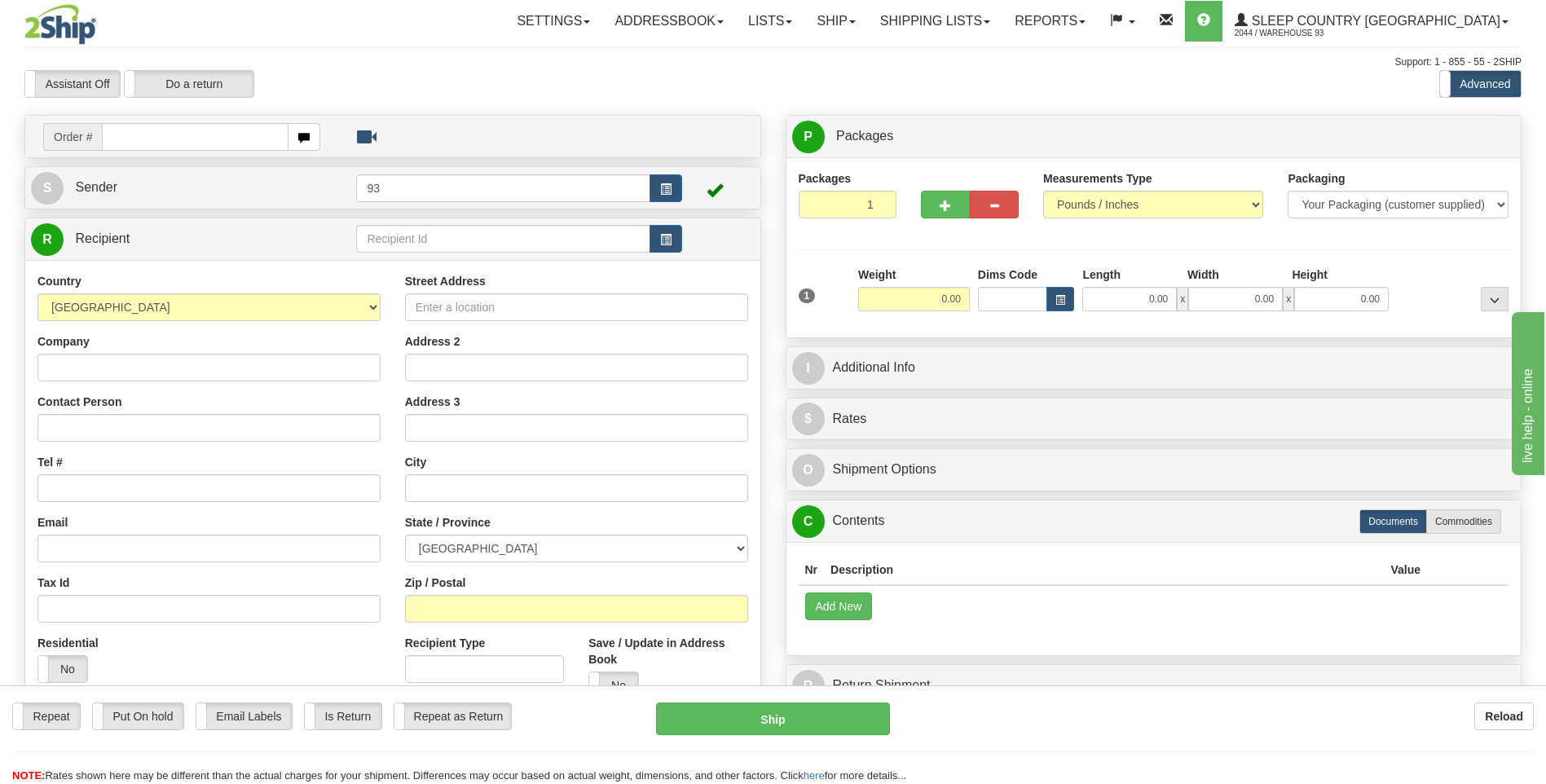
click at [137, 134] on input "text" at bounding box center [195, 137] width 186 height 27
type input "9000I075470"
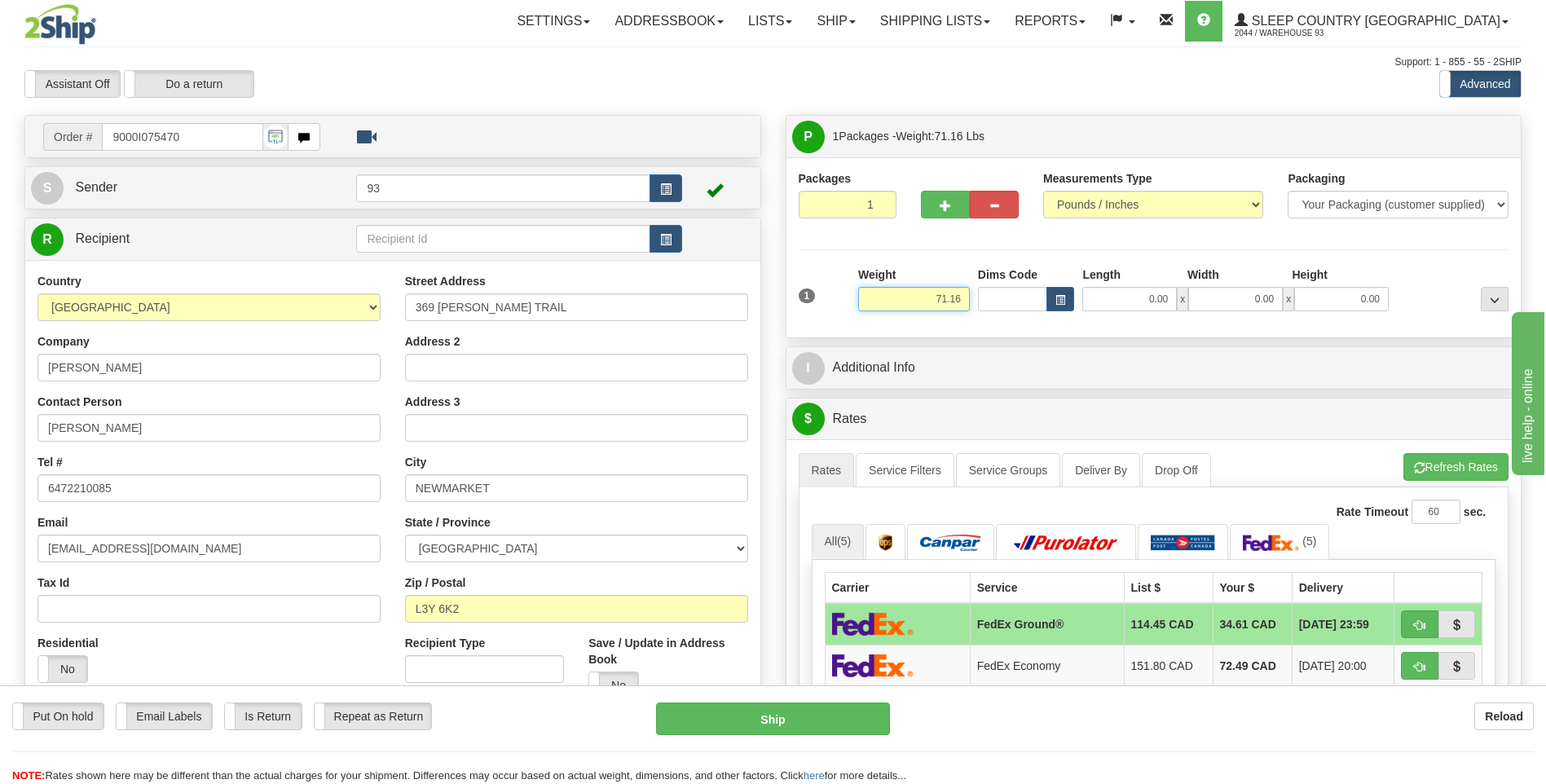
click at [963, 301] on input "71.16" at bounding box center [914, 299] width 112 height 25
type input "7"
type input "37.00"
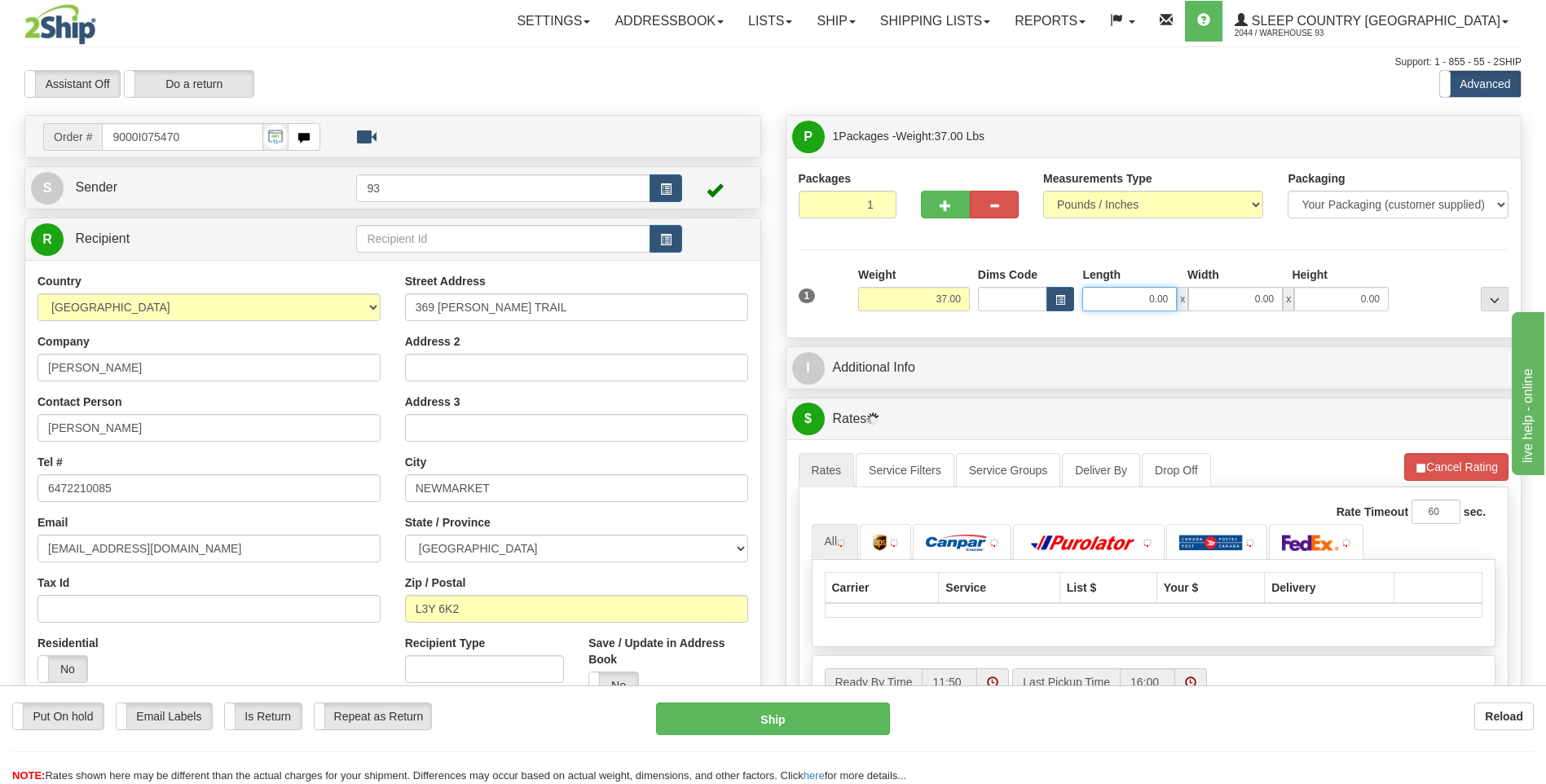
click at [1143, 304] on input "0.00" at bounding box center [1129, 299] width 95 height 25
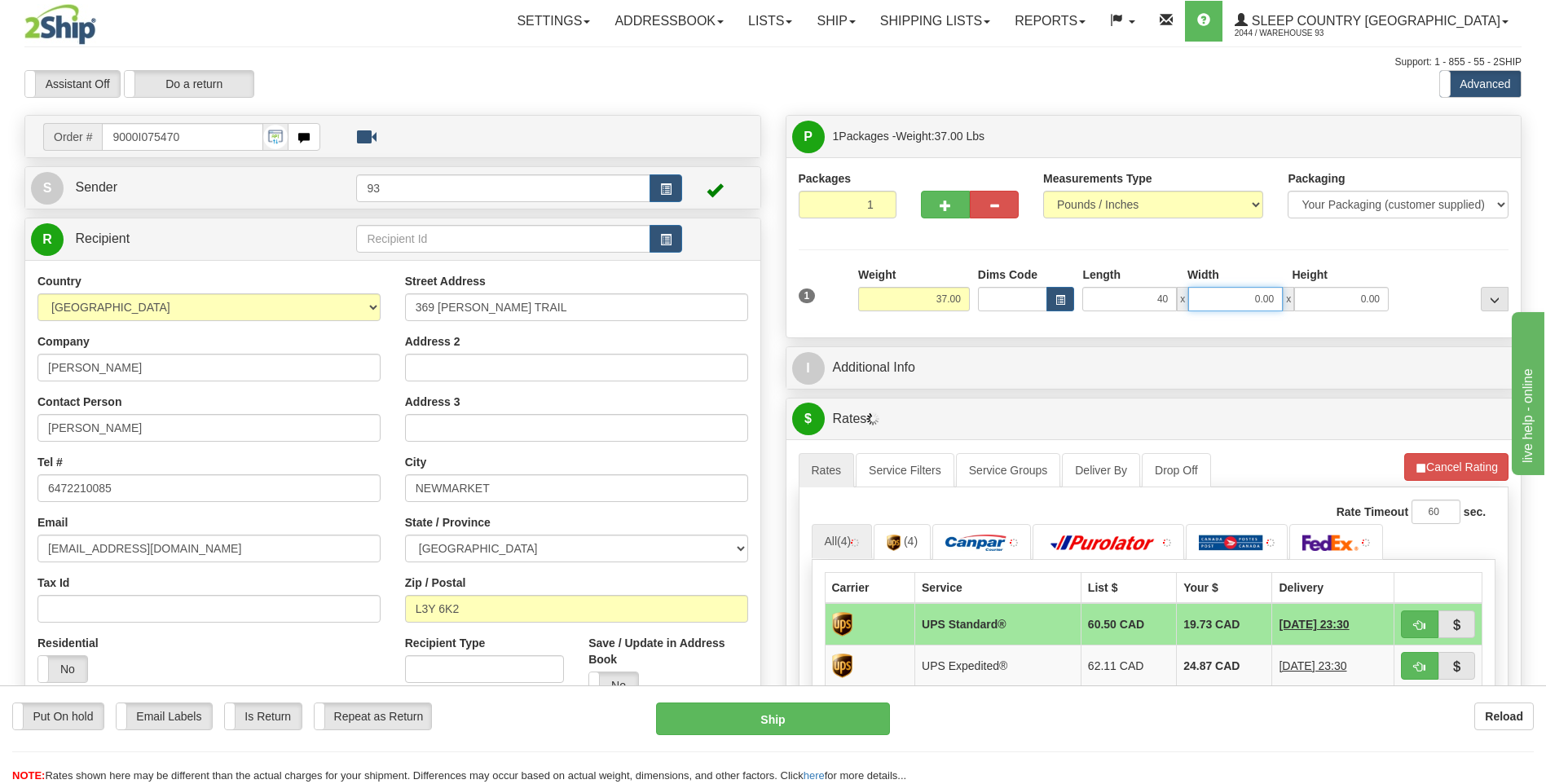
type input "40.00"
click at [1220, 298] on input "0.00" at bounding box center [1236, 299] width 95 height 25
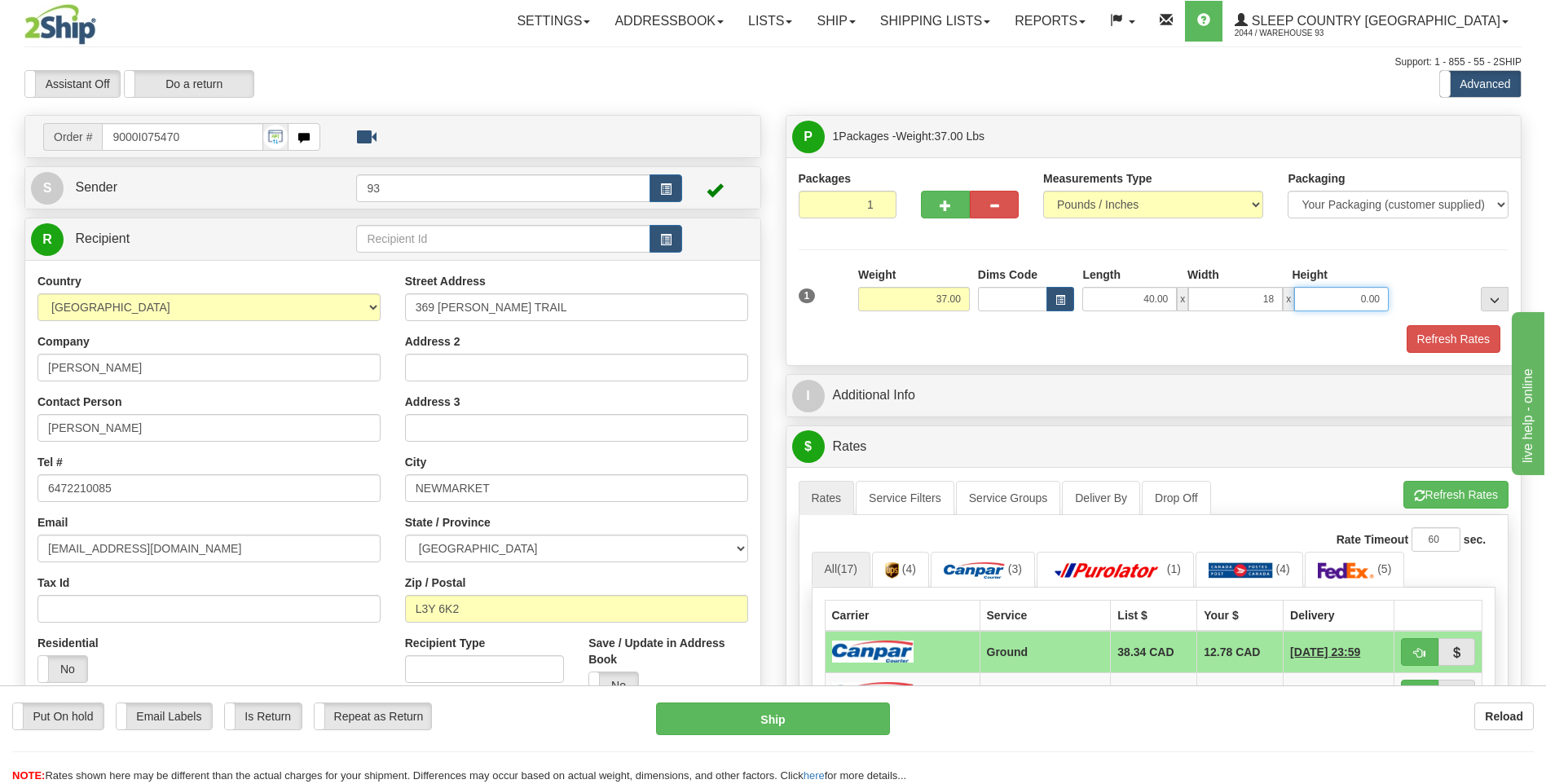
type input "18.00"
click at [1349, 304] on input "0.00" at bounding box center [1341, 299] width 95 height 25
type input "18.00"
click at [930, 202] on button "button" at bounding box center [945, 204] width 49 height 27
type input "2"
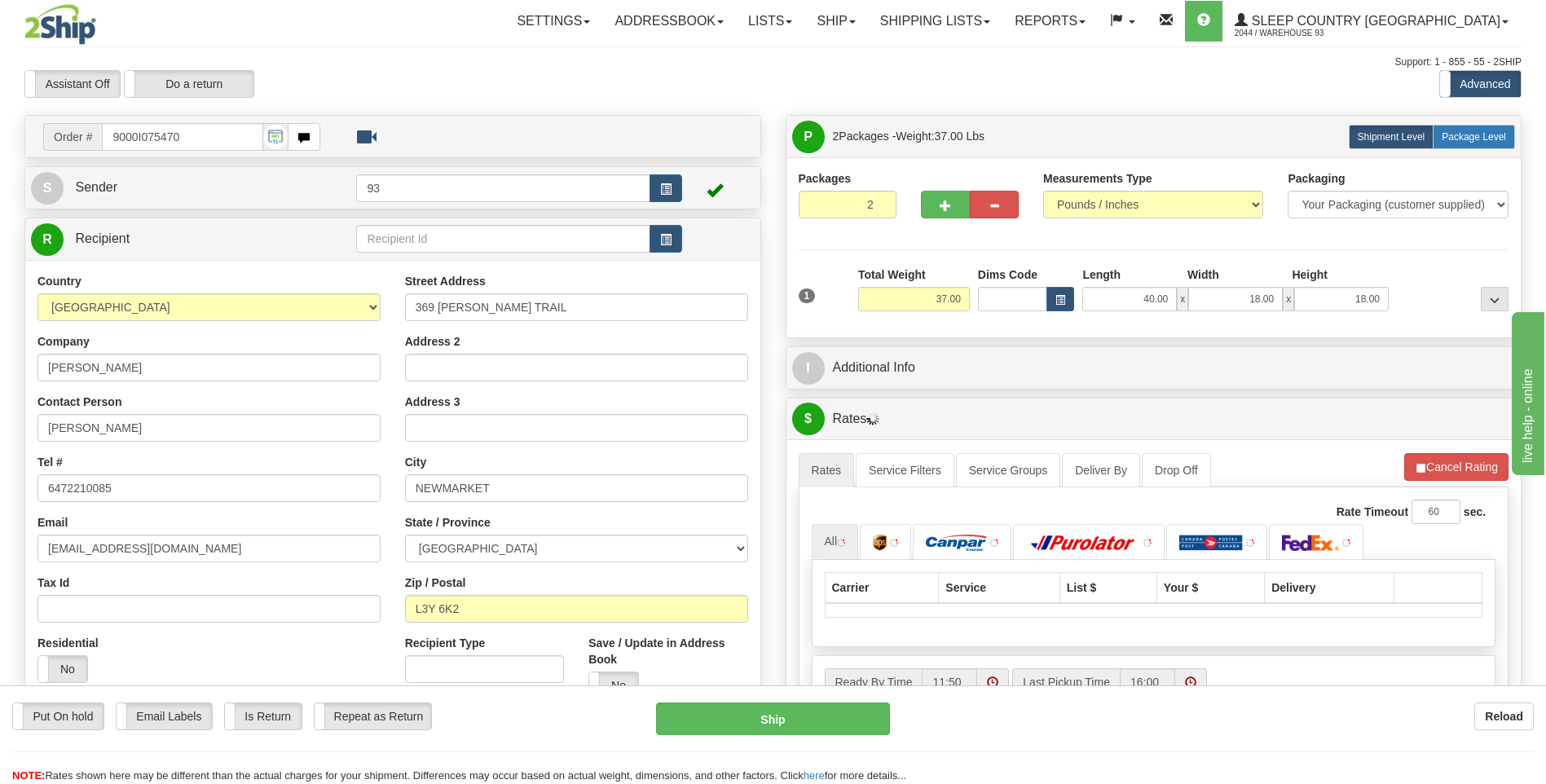
click at [1456, 134] on span "Package Level" at bounding box center [1474, 137] width 65 height 12
radio input "true"
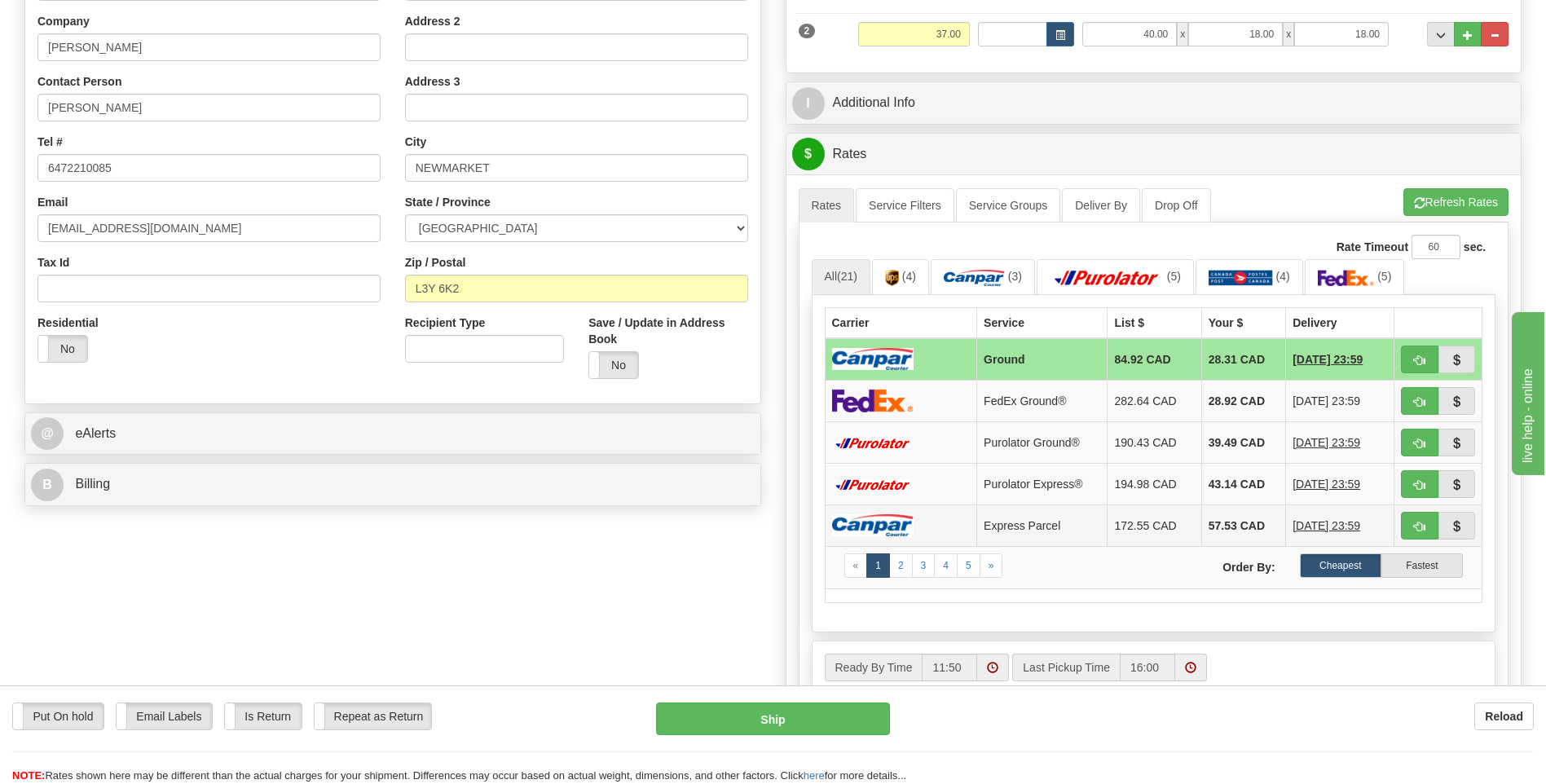
scroll to position [407, 0]
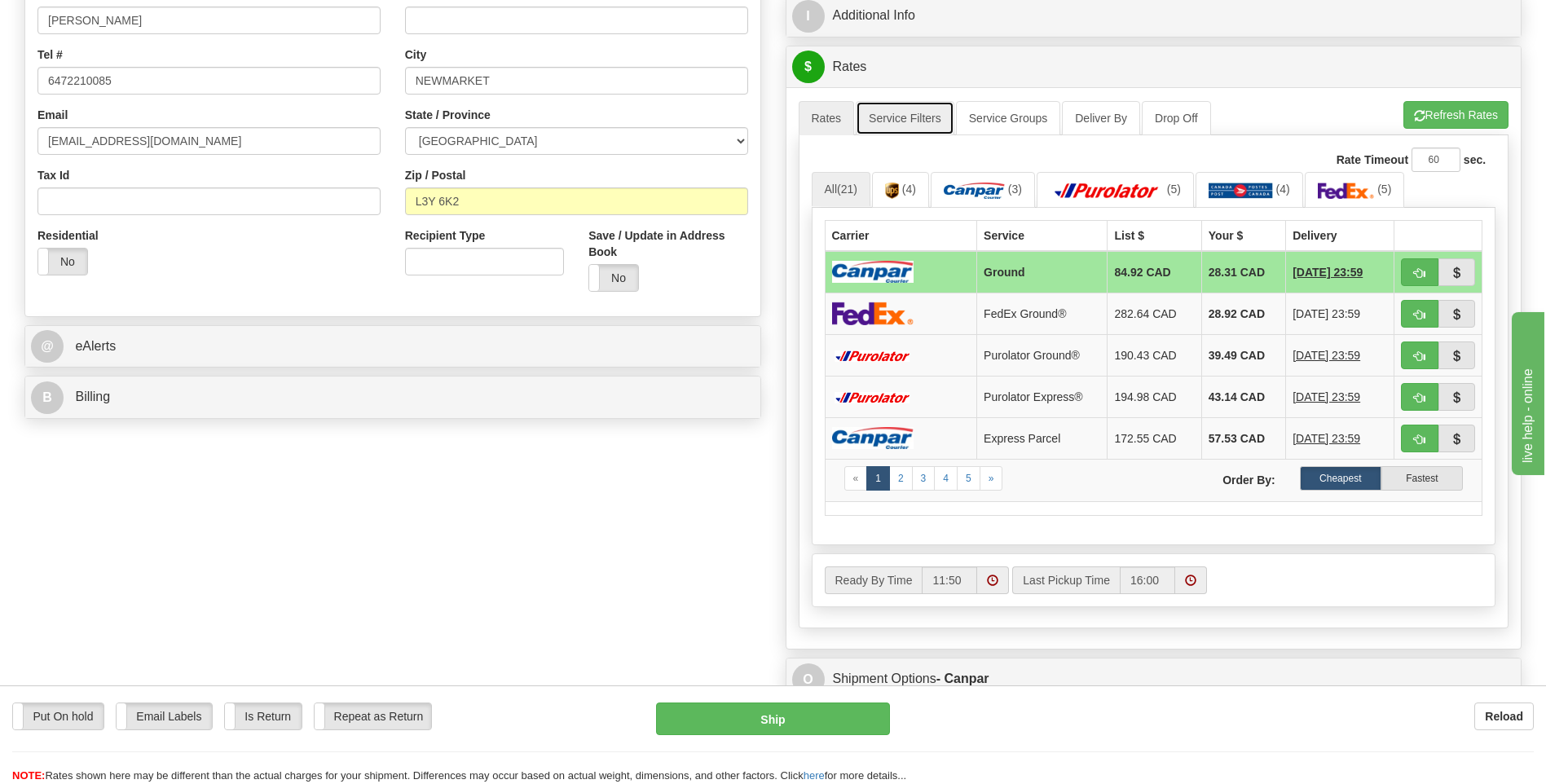
click at [892, 116] on link "Service Filters" at bounding box center [905, 118] width 98 height 35
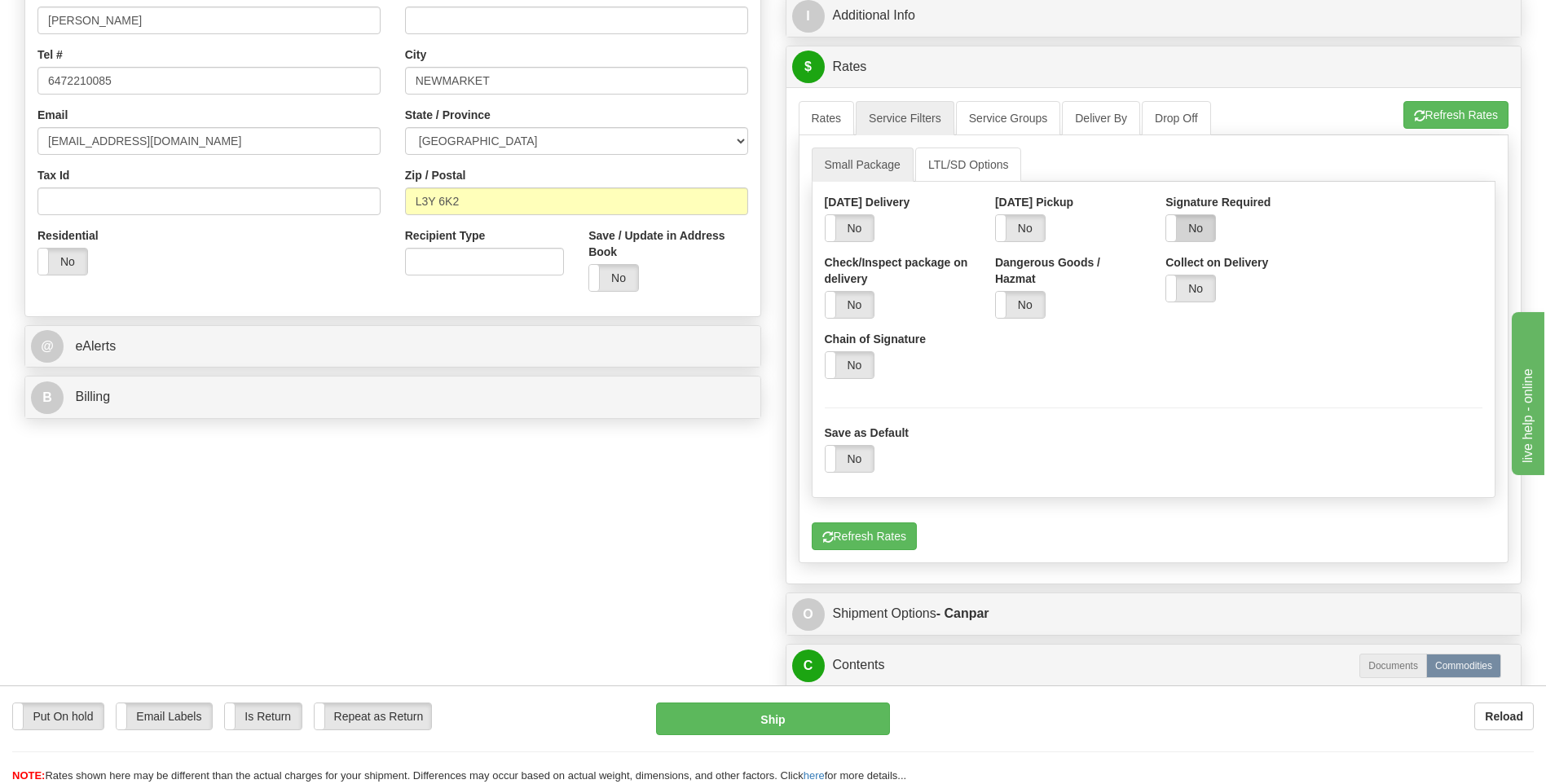
click at [1197, 223] on label "No" at bounding box center [1190, 228] width 49 height 26
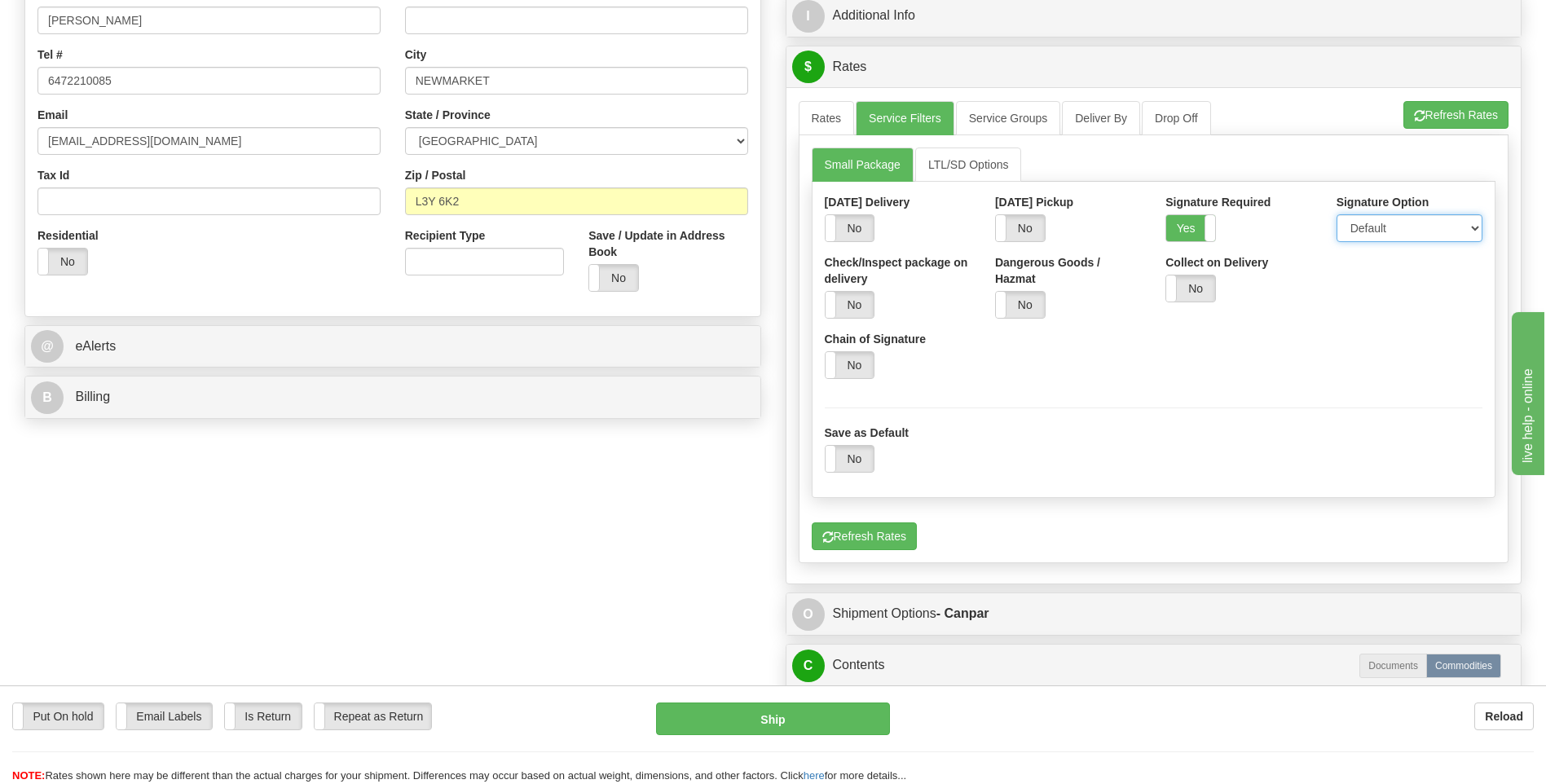
click at [1385, 239] on select "Default Adult Direct Indirect No Signature Required" at bounding box center [1409, 228] width 145 height 27
select select "1"
click at [1337, 215] on select "Default Adult Direct Indirect No Signature Required" at bounding box center [1409, 228] width 145 height 27
click at [825, 124] on link "Rates" at bounding box center [827, 118] width 56 height 35
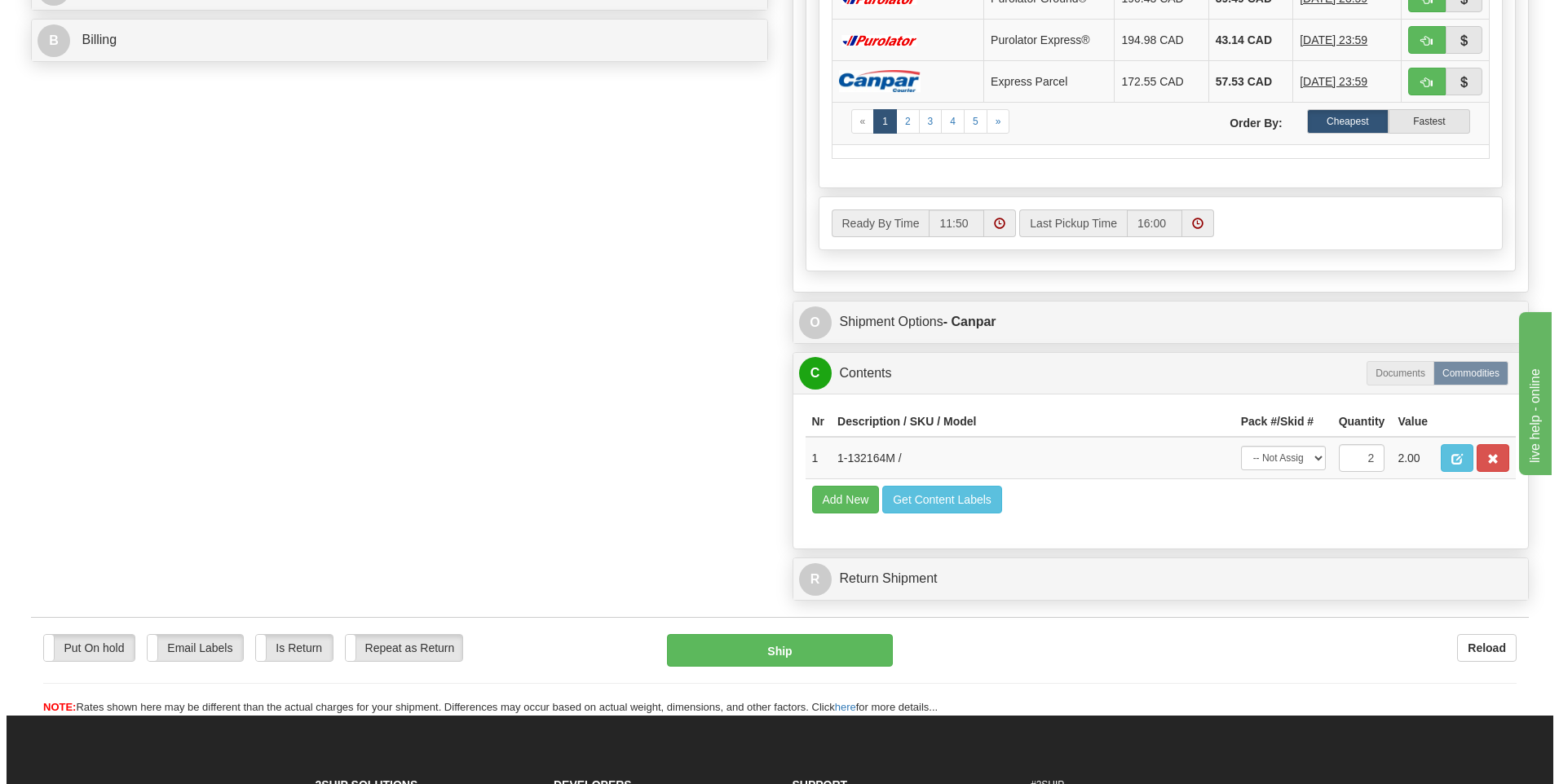
scroll to position [815, 0]
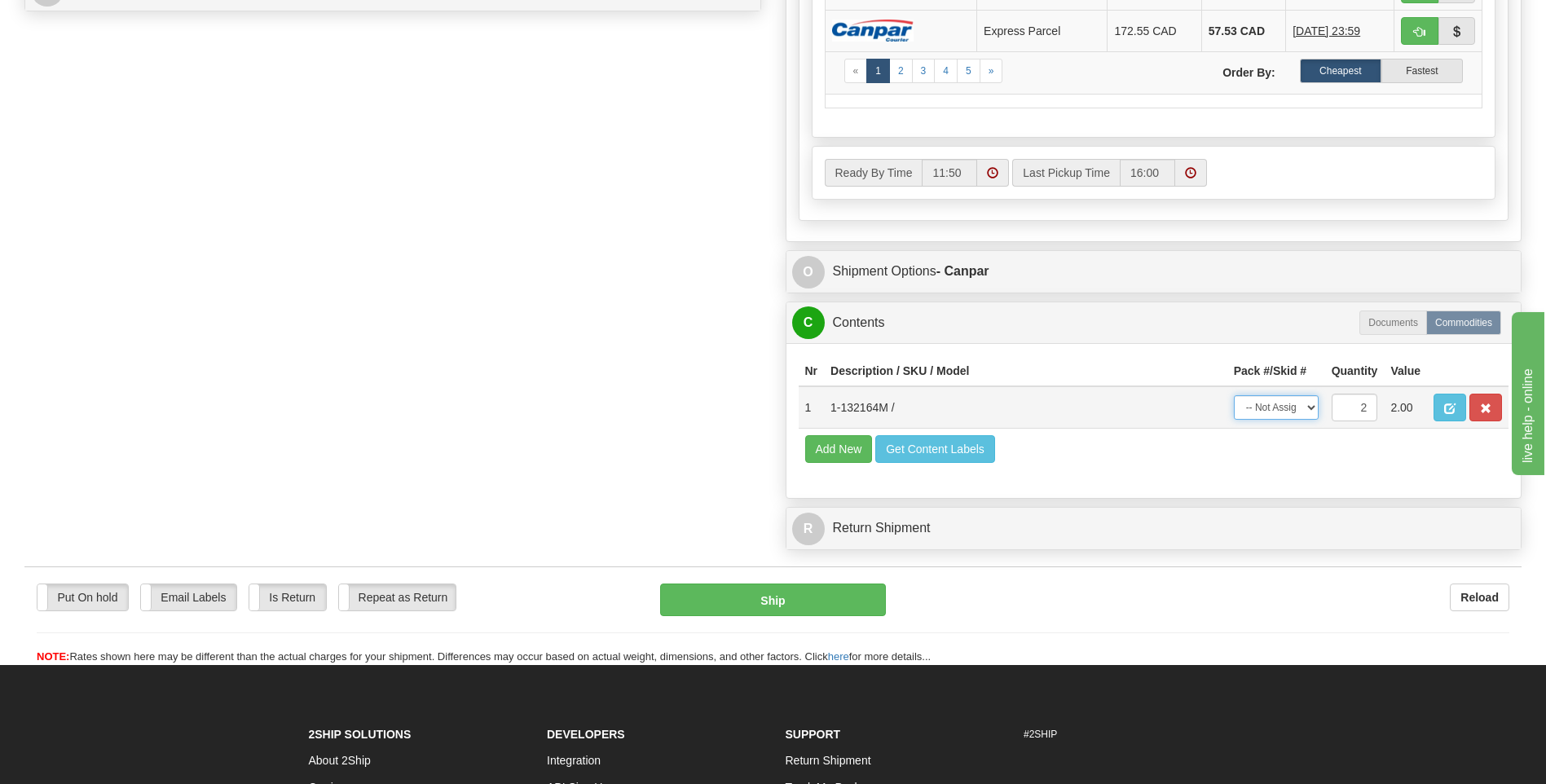
click at [1290, 404] on select "-- Not Assigned -- Package 1 Package 2 Split" at bounding box center [1276, 408] width 85 height 25
select select "SPLIT"
click at [1234, 396] on select "-- Not Assigned -- Package 1 Package 2 Split" at bounding box center [1276, 408] width 85 height 25
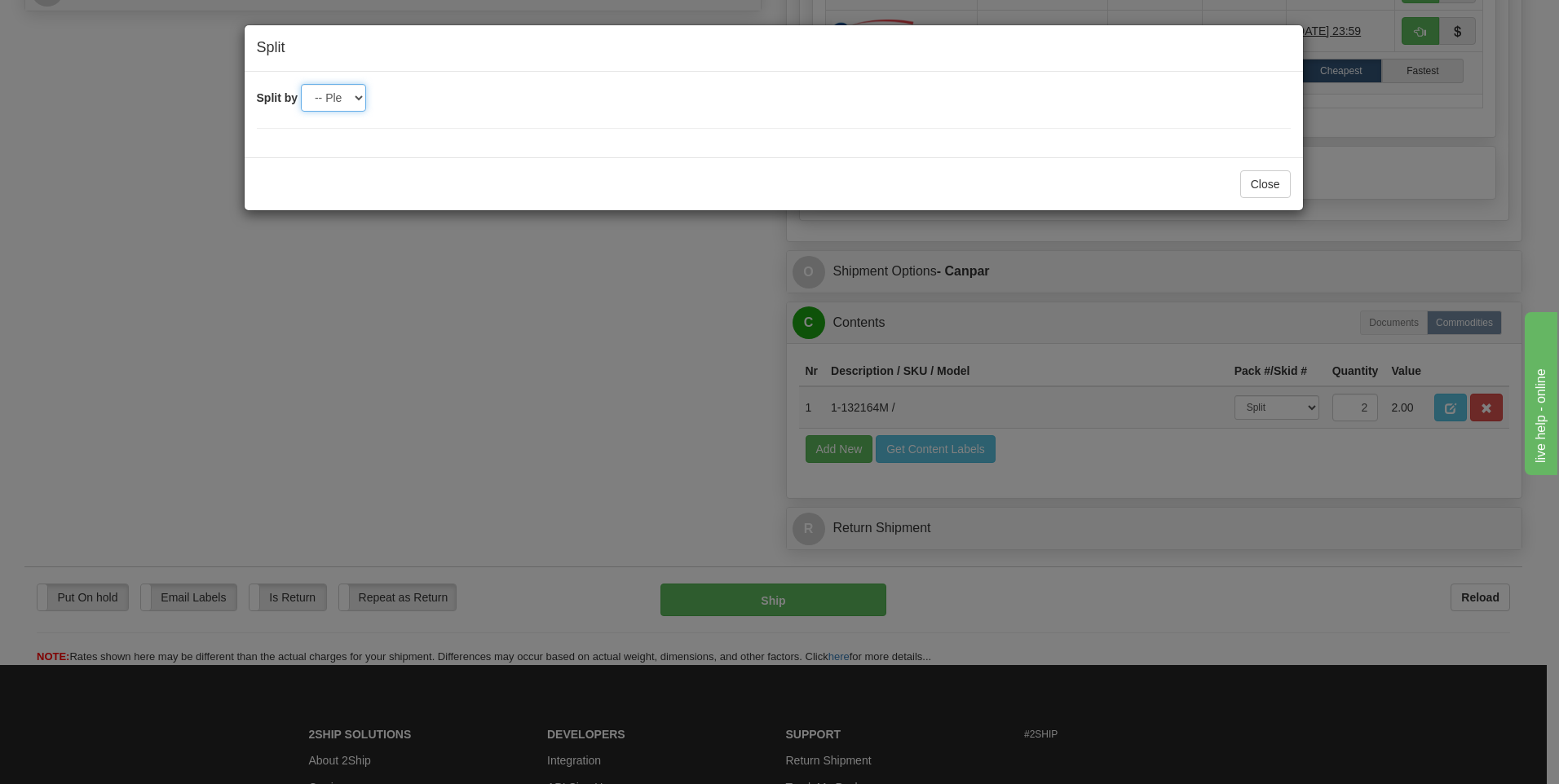
click at [353, 98] on select "-- Please select -- 2" at bounding box center [334, 98] width 66 height 27
select select "2"
click at [301, 84] on select "-- Please select -- 2" at bounding box center [334, 98] width 66 height 27
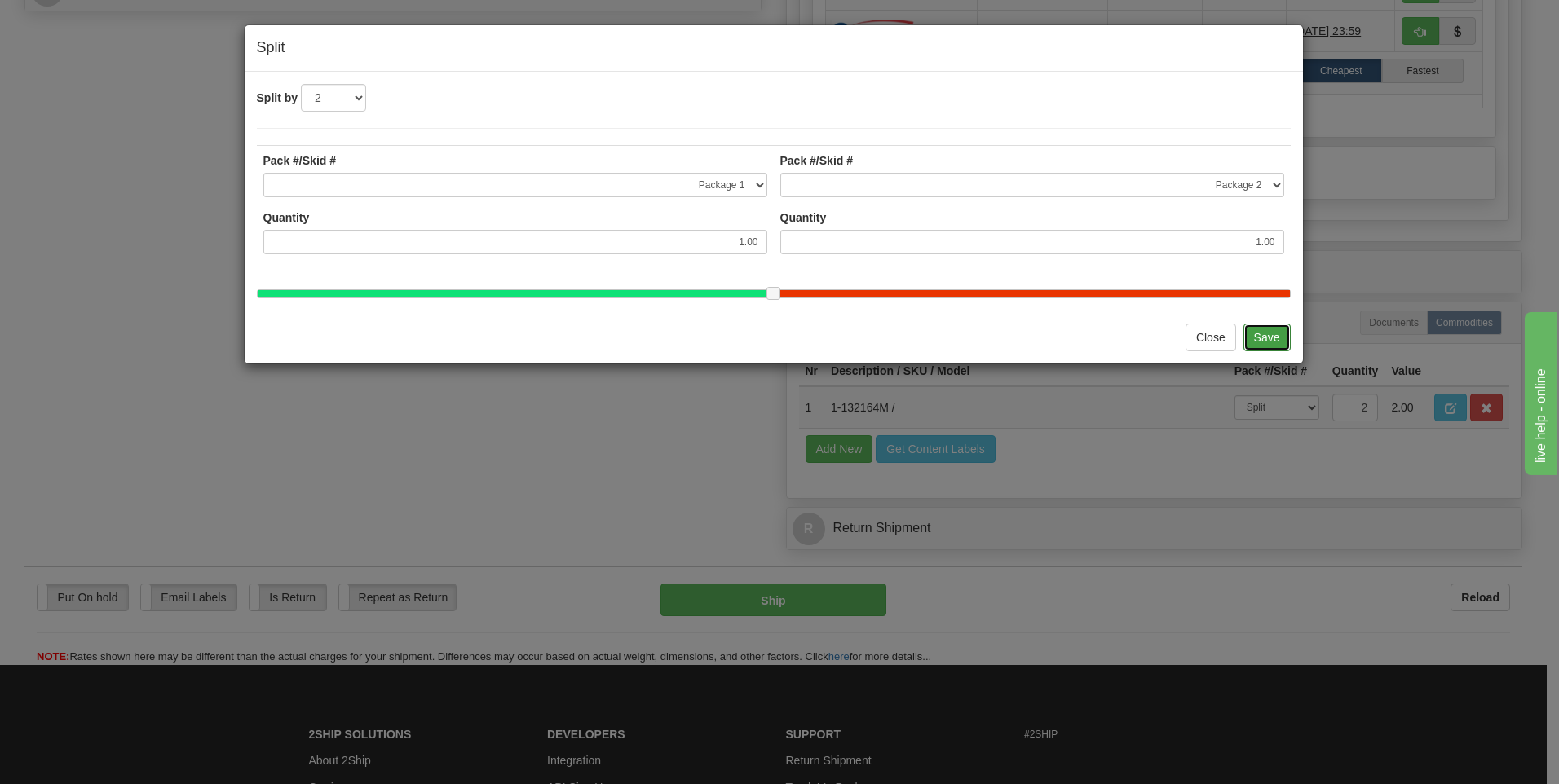
click at [1274, 351] on button "Save" at bounding box center [1266, 337] width 47 height 27
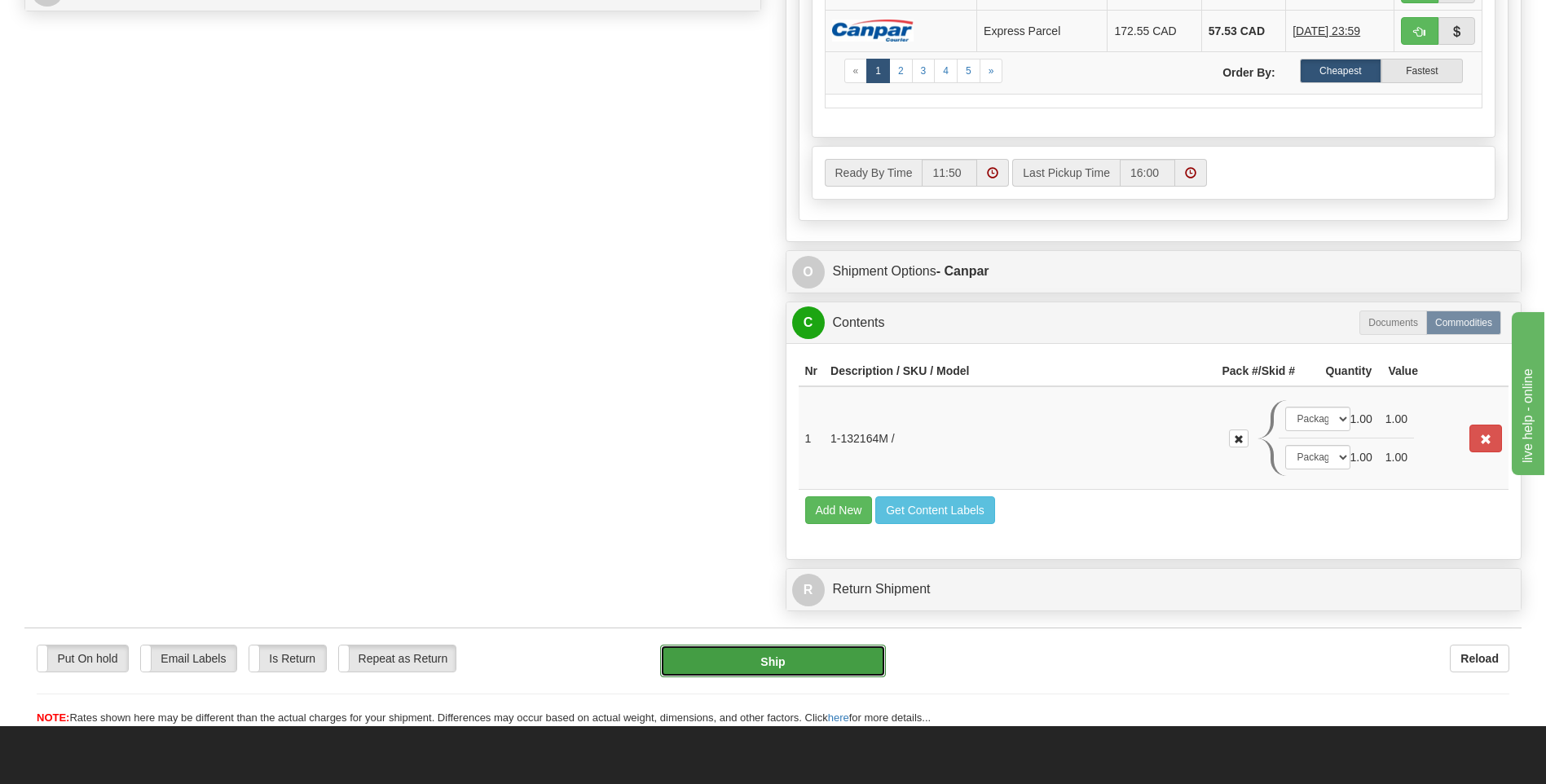
click at [725, 670] on button "Ship" at bounding box center [773, 661] width 225 height 33
type input "1"
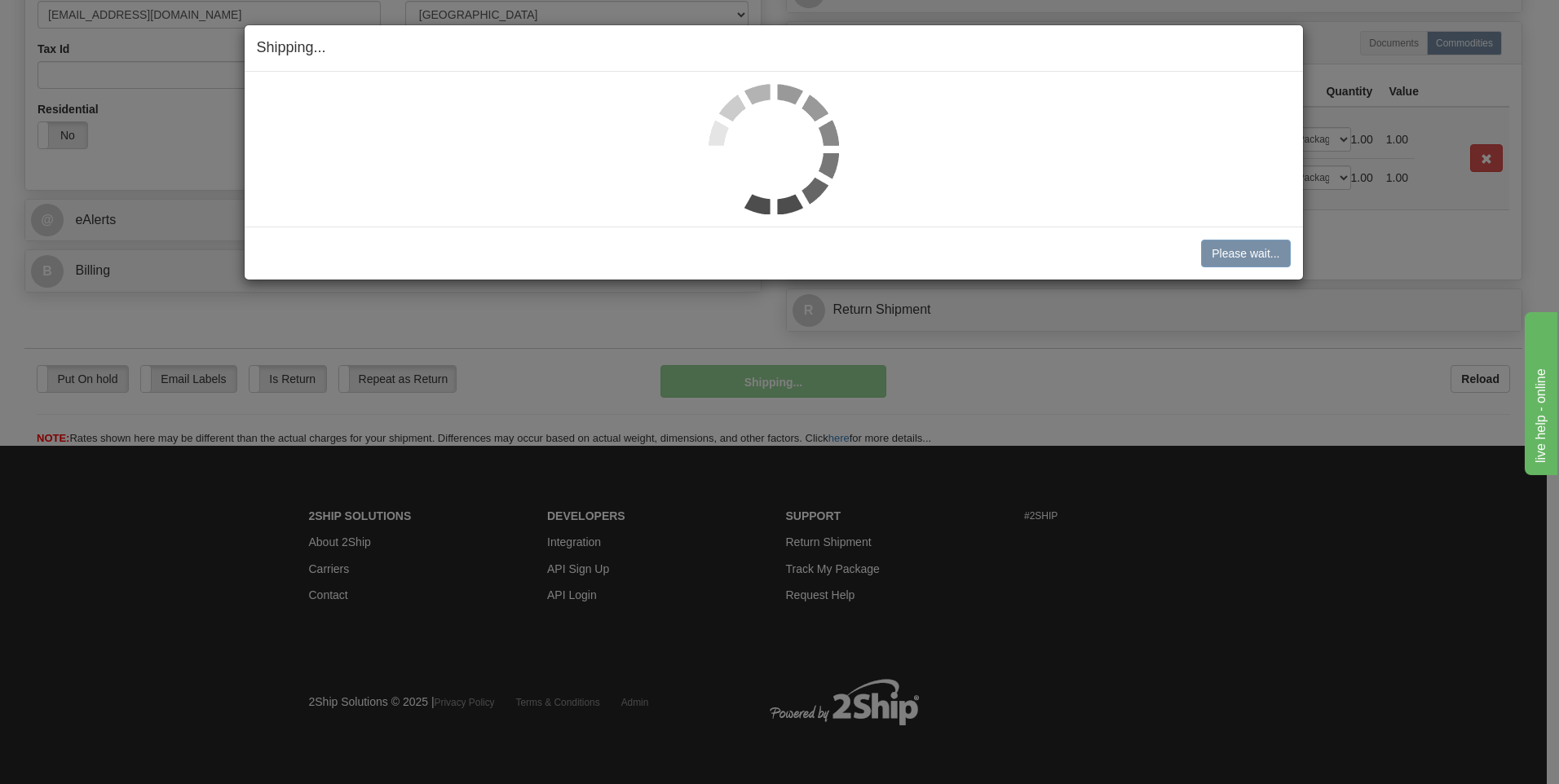
scroll to position [534, 0]
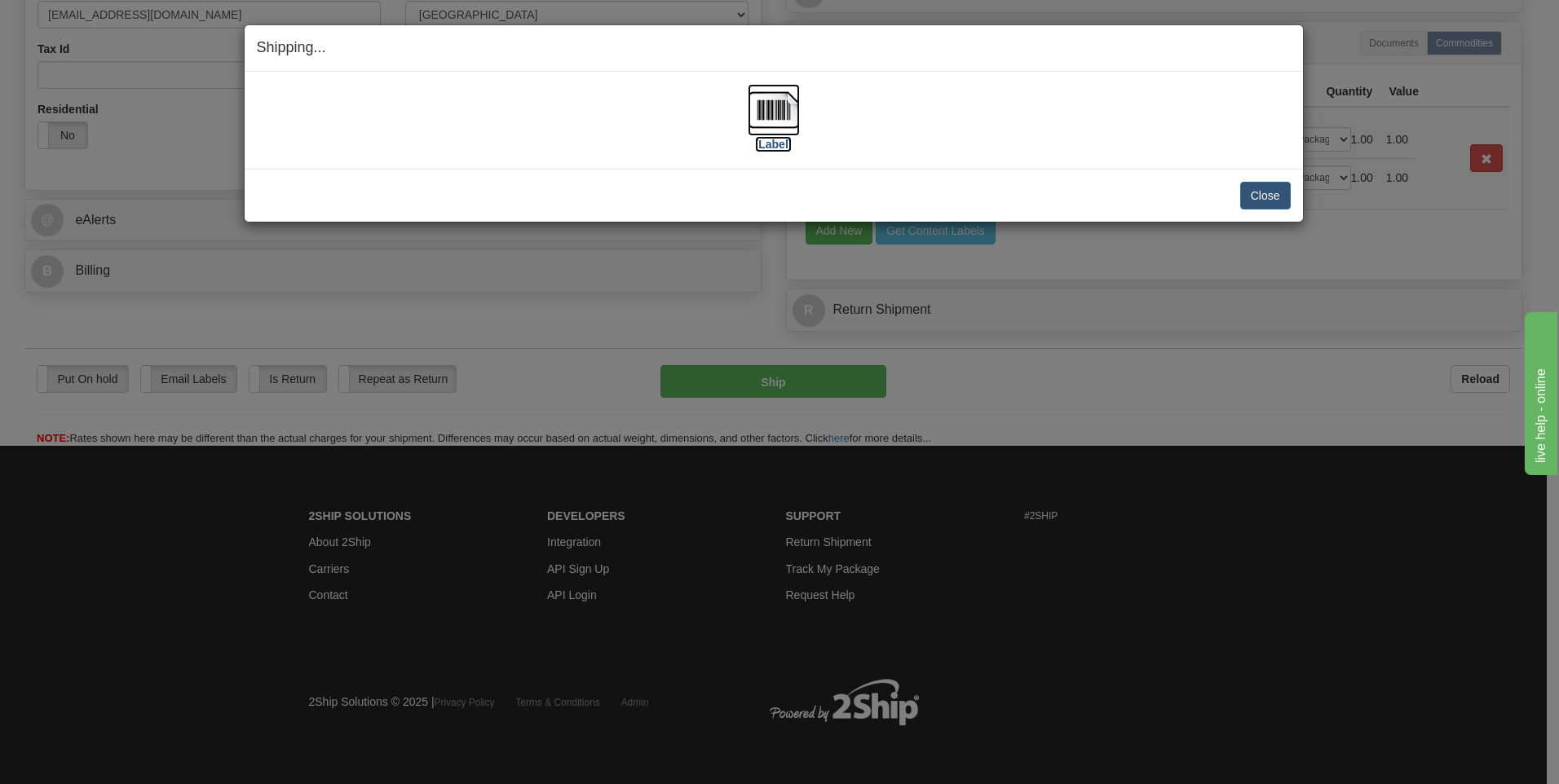
click at [776, 112] on img at bounding box center [774, 110] width 52 height 52
click at [1276, 192] on button "Close" at bounding box center [1265, 195] width 51 height 27
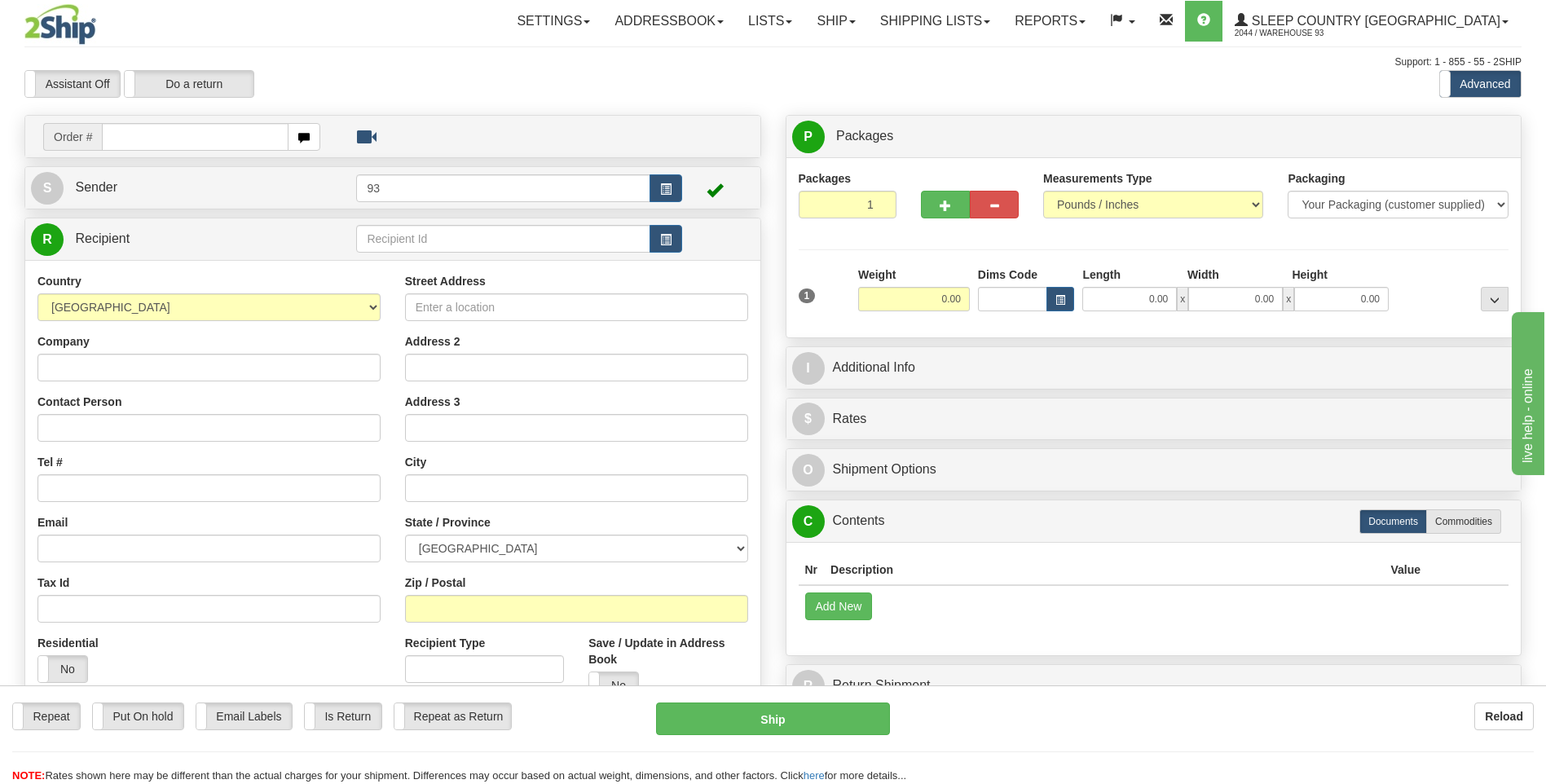
click at [145, 144] on input "text" at bounding box center [195, 137] width 186 height 27
type input "9000I075695"
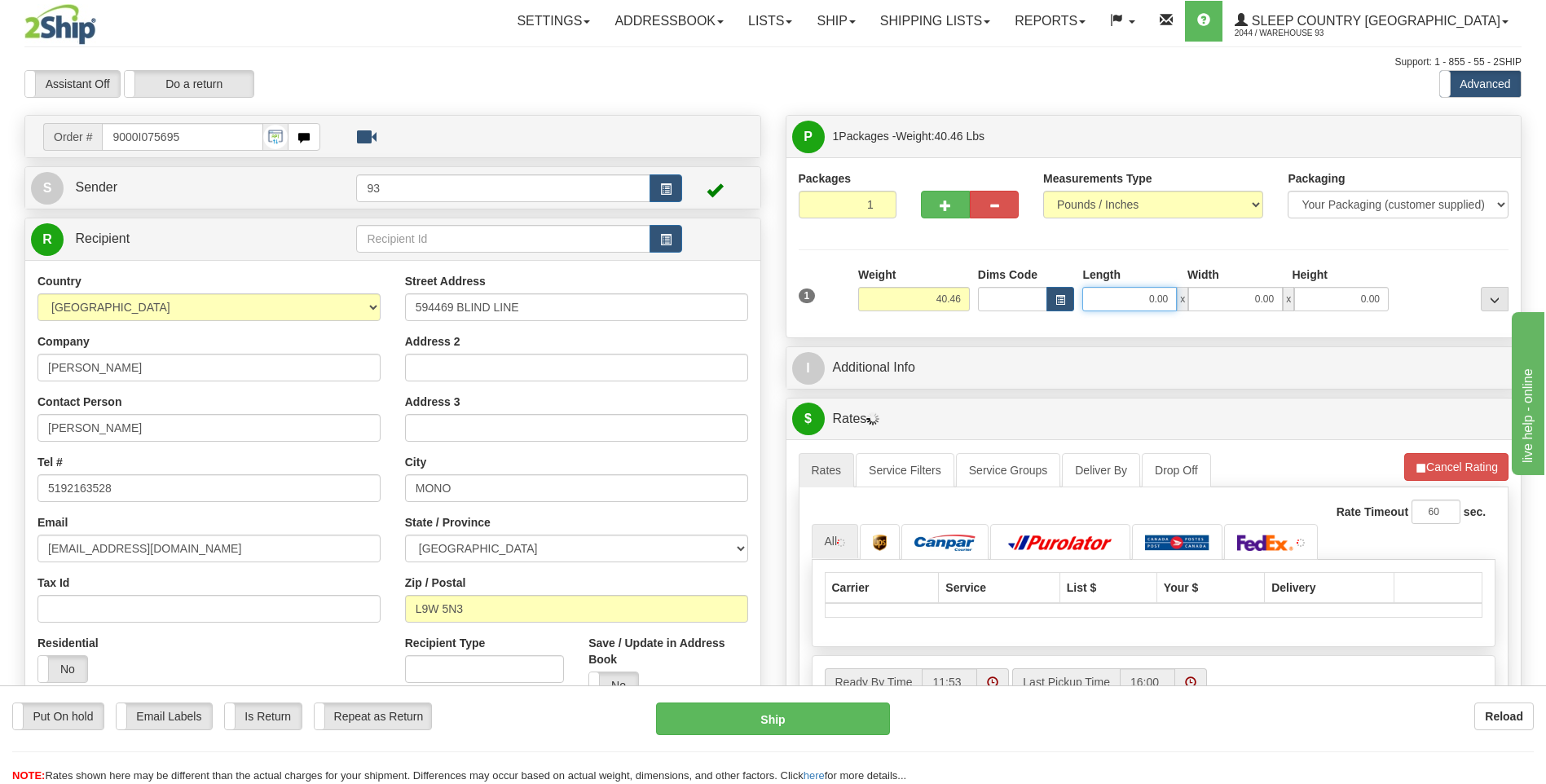
click at [1106, 295] on input "0.00" at bounding box center [1129, 299] width 95 height 25
type input "40.00"
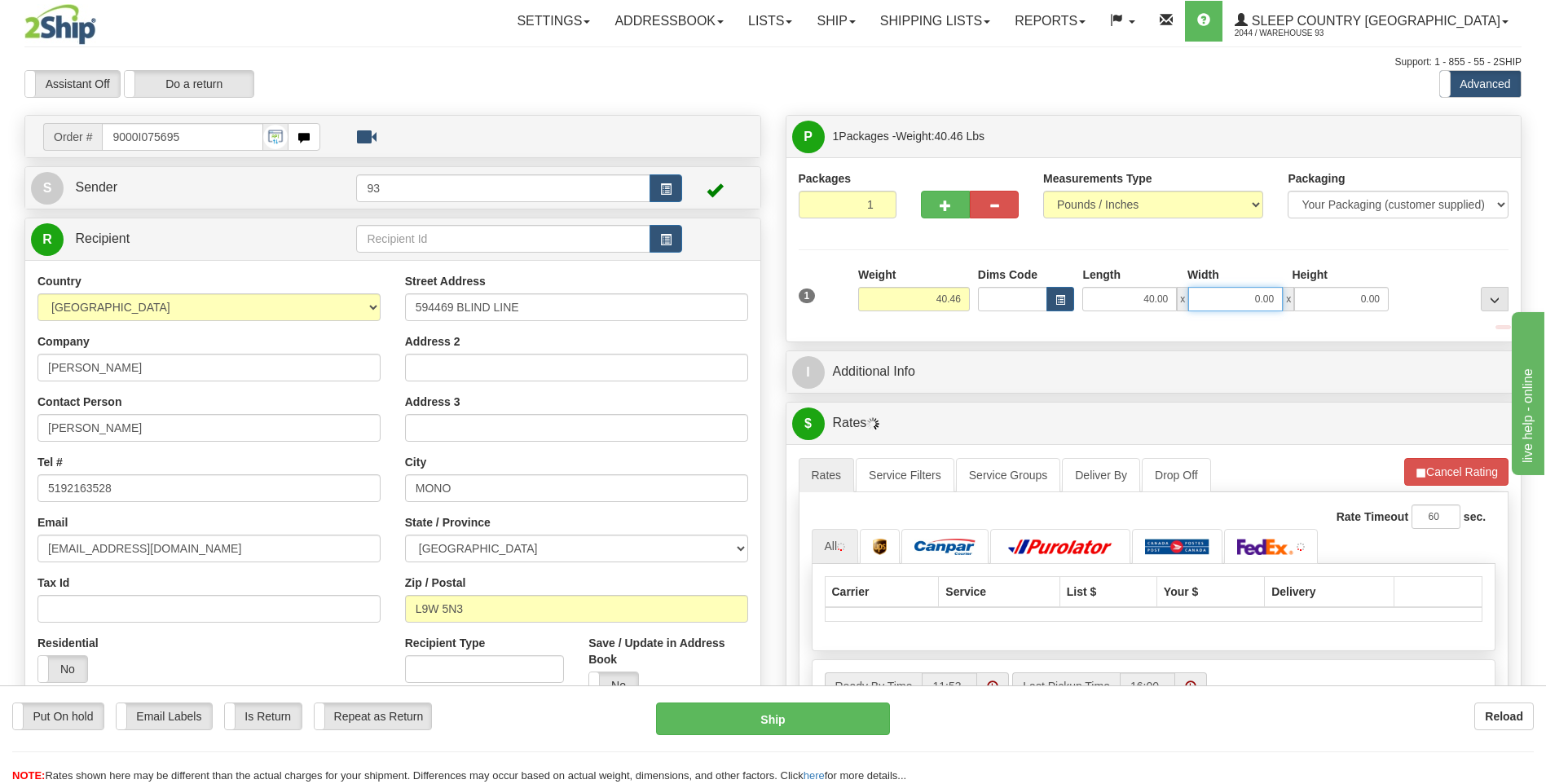
click at [1223, 294] on input "0.00" at bounding box center [1236, 299] width 95 height 25
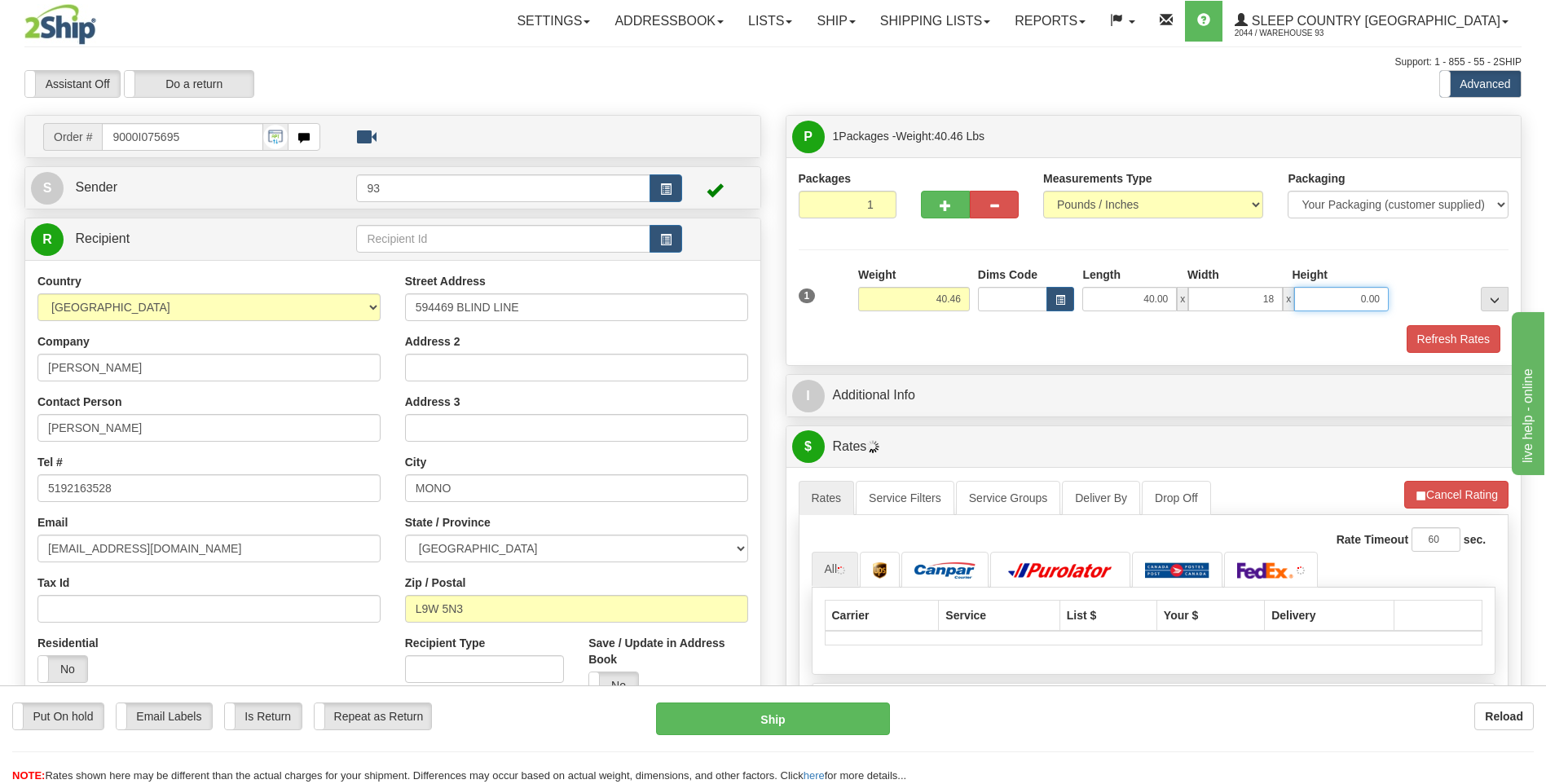
type input "18.00"
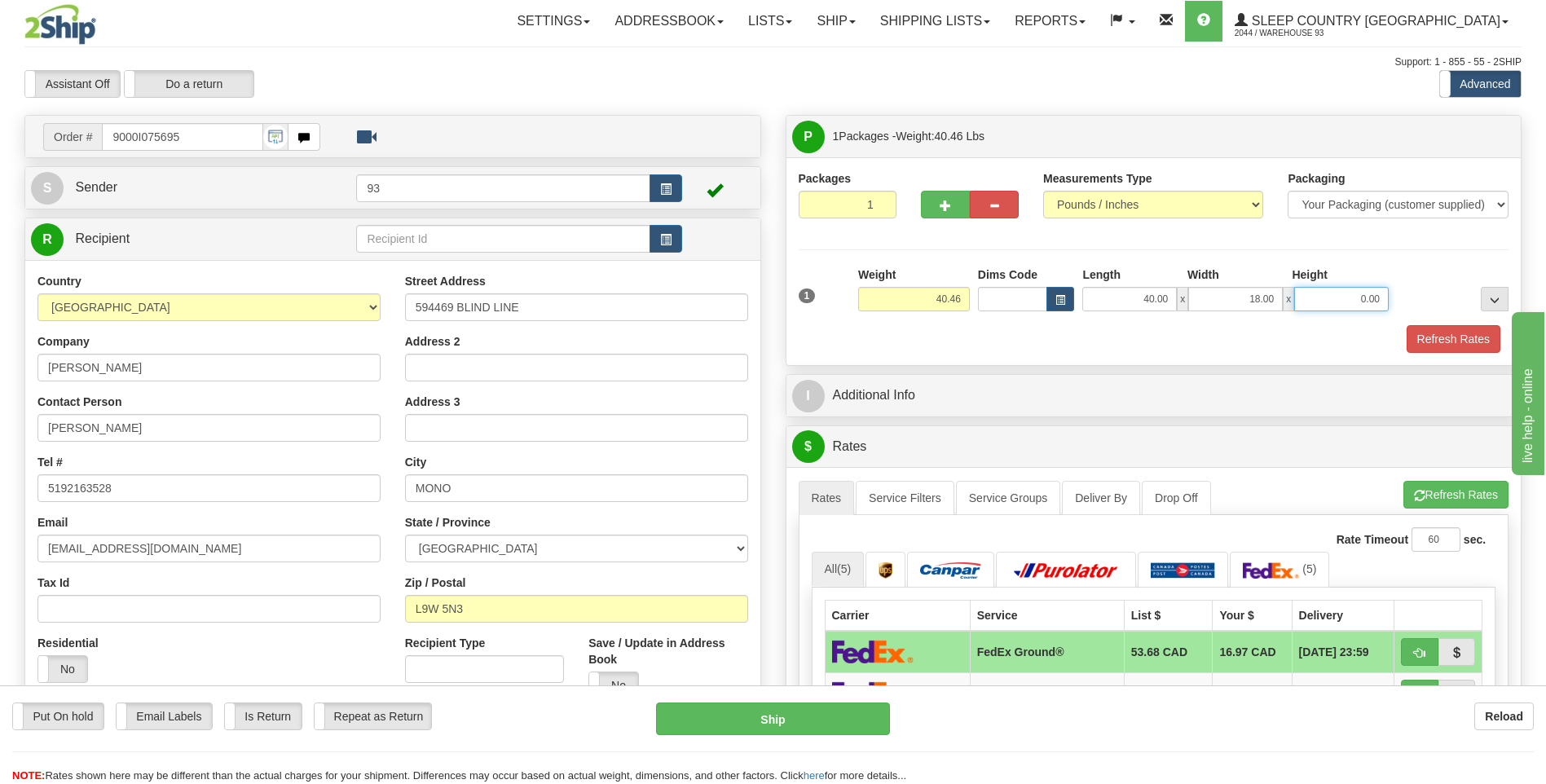
click at [1338, 297] on input "0.00" at bounding box center [1341, 299] width 95 height 25
type input "18.00"
drag, startPoint x: 1451, startPoint y: 319, endPoint x: 1441, endPoint y: 339, distance: 22.4
click at [1451, 319] on div "1 Weight 40.46 Dims Code x x" at bounding box center [1154, 295] width 719 height 58
click at [1441, 339] on button "Refresh Rates" at bounding box center [1454, 339] width 94 height 27
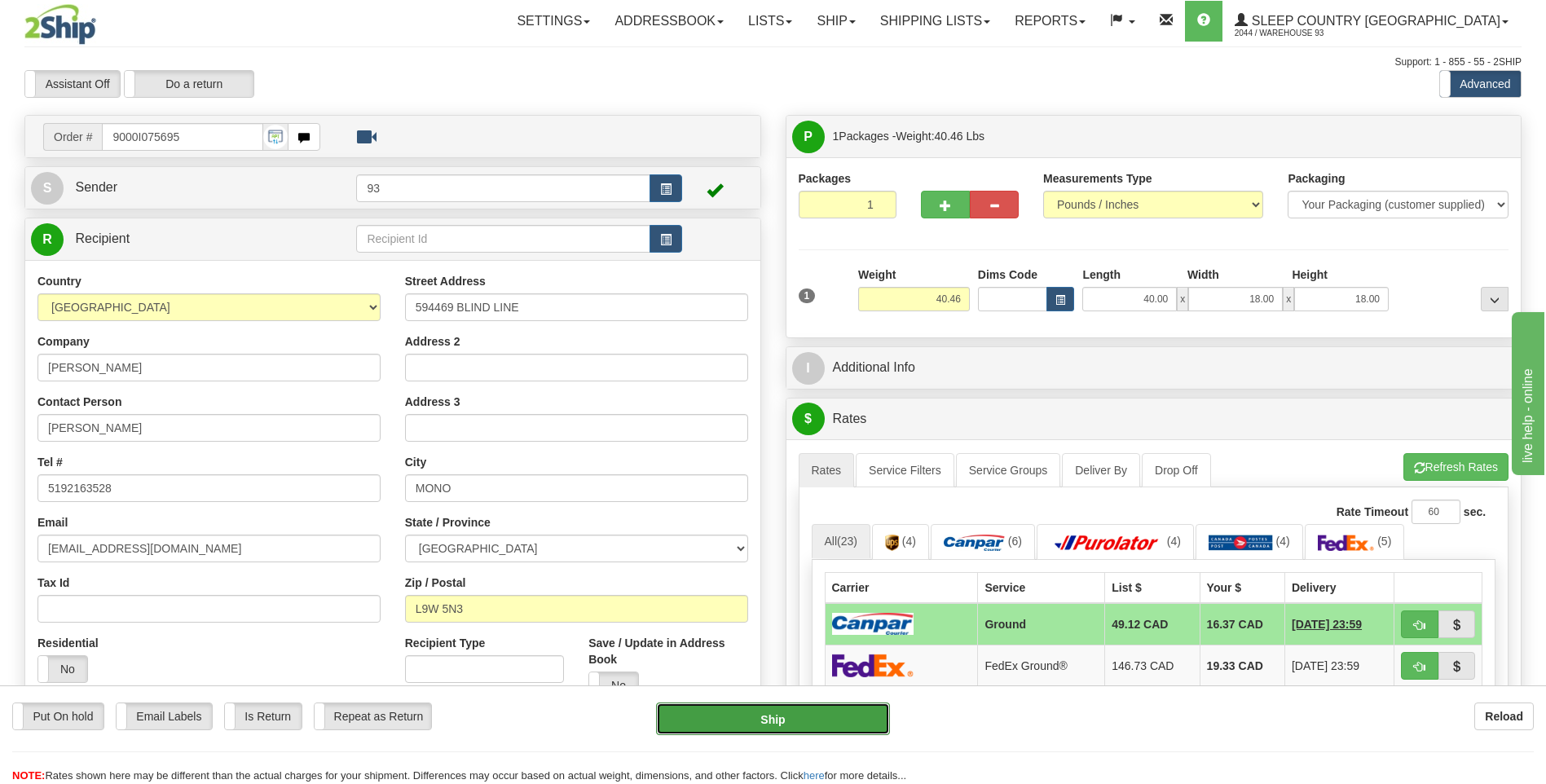
click at [830, 722] on button "Ship" at bounding box center [773, 718] width 233 height 33
type input "1"
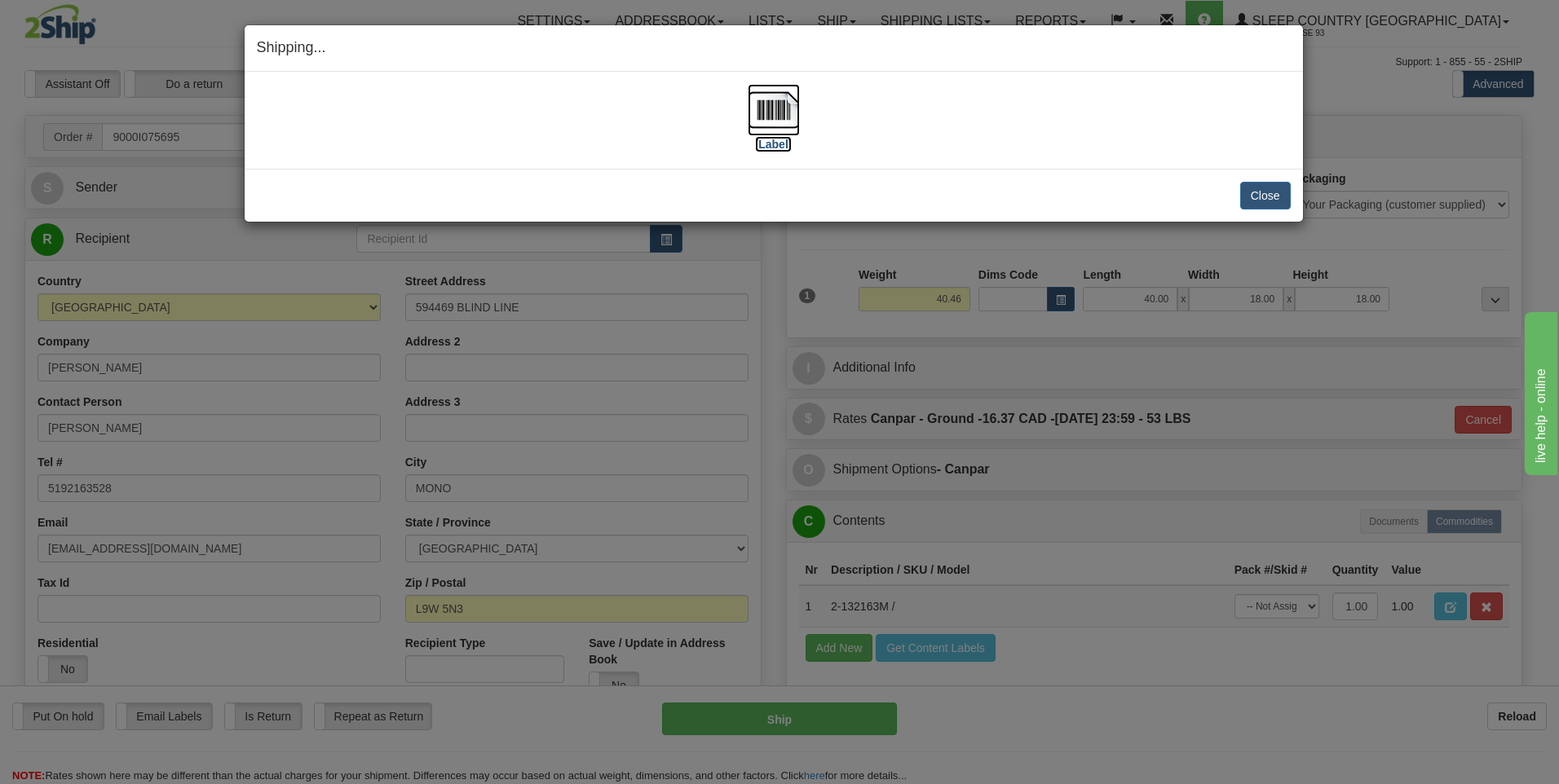
click at [766, 113] on img at bounding box center [774, 110] width 52 height 52
click at [1271, 194] on button "Close" at bounding box center [1265, 195] width 51 height 27
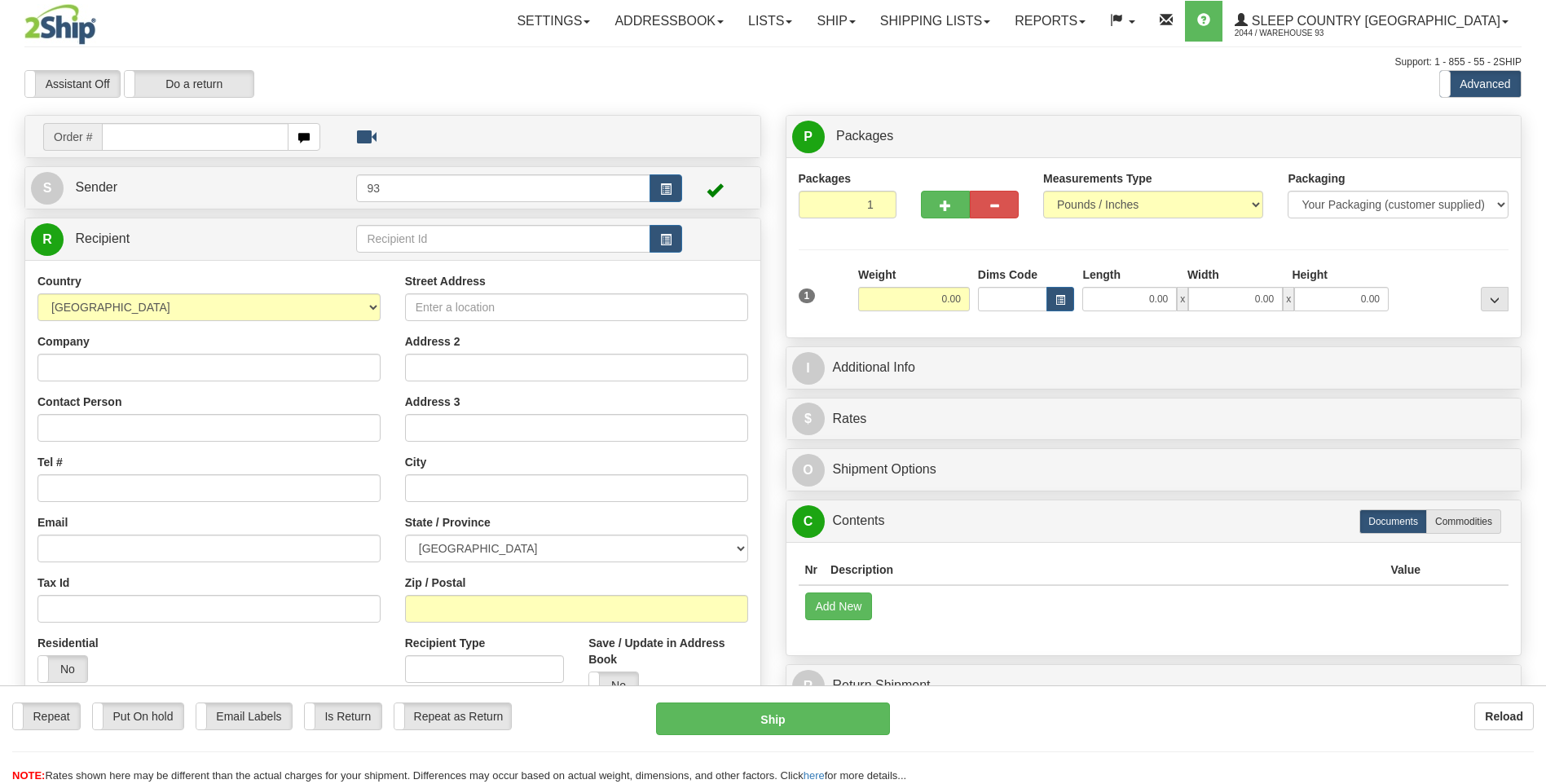
click at [124, 129] on input "text" at bounding box center [195, 137] width 186 height 27
type input "9000I075700"
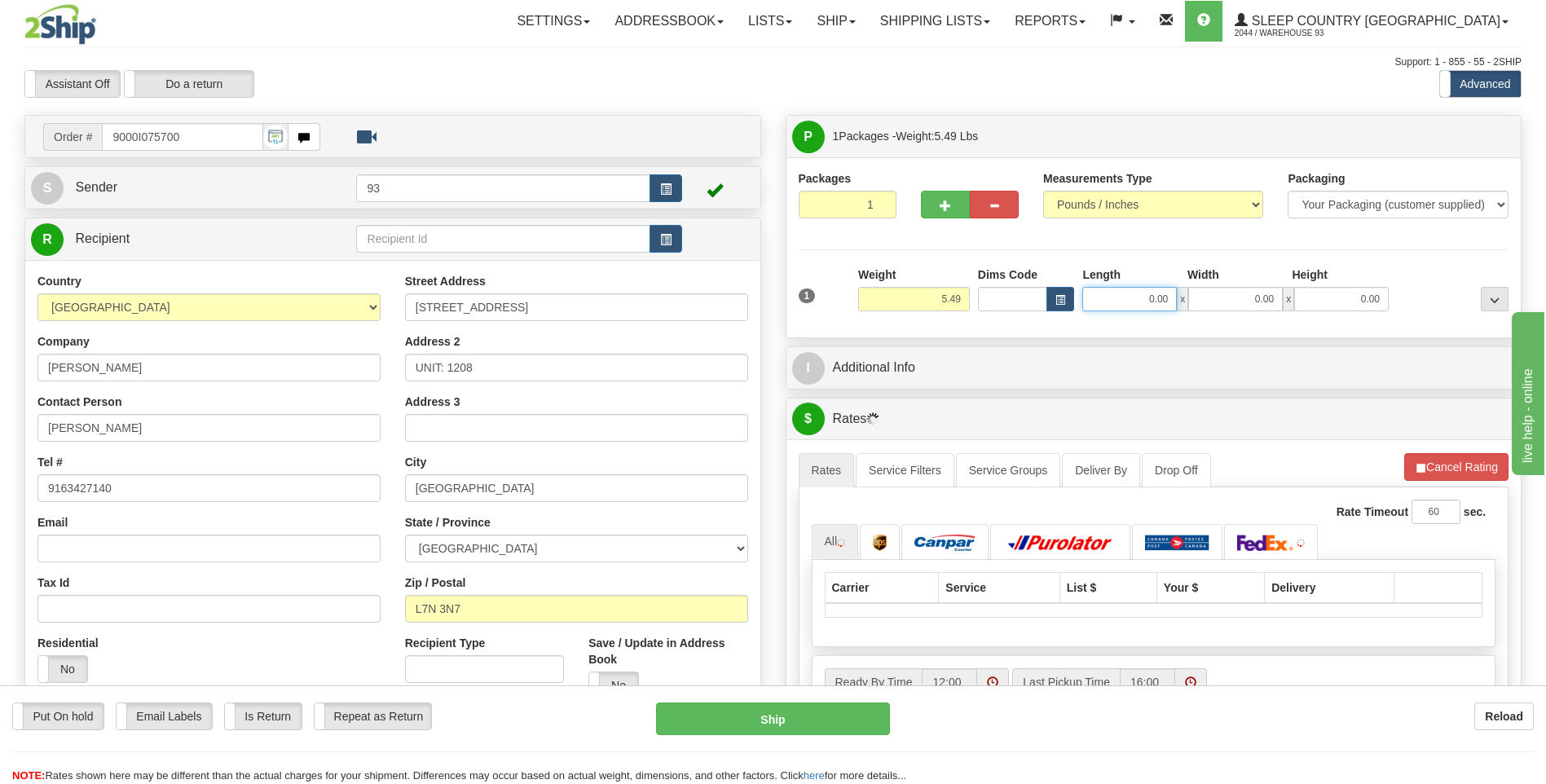
click at [1142, 299] on input "0.00" at bounding box center [1129, 299] width 95 height 25
type input "18.00"
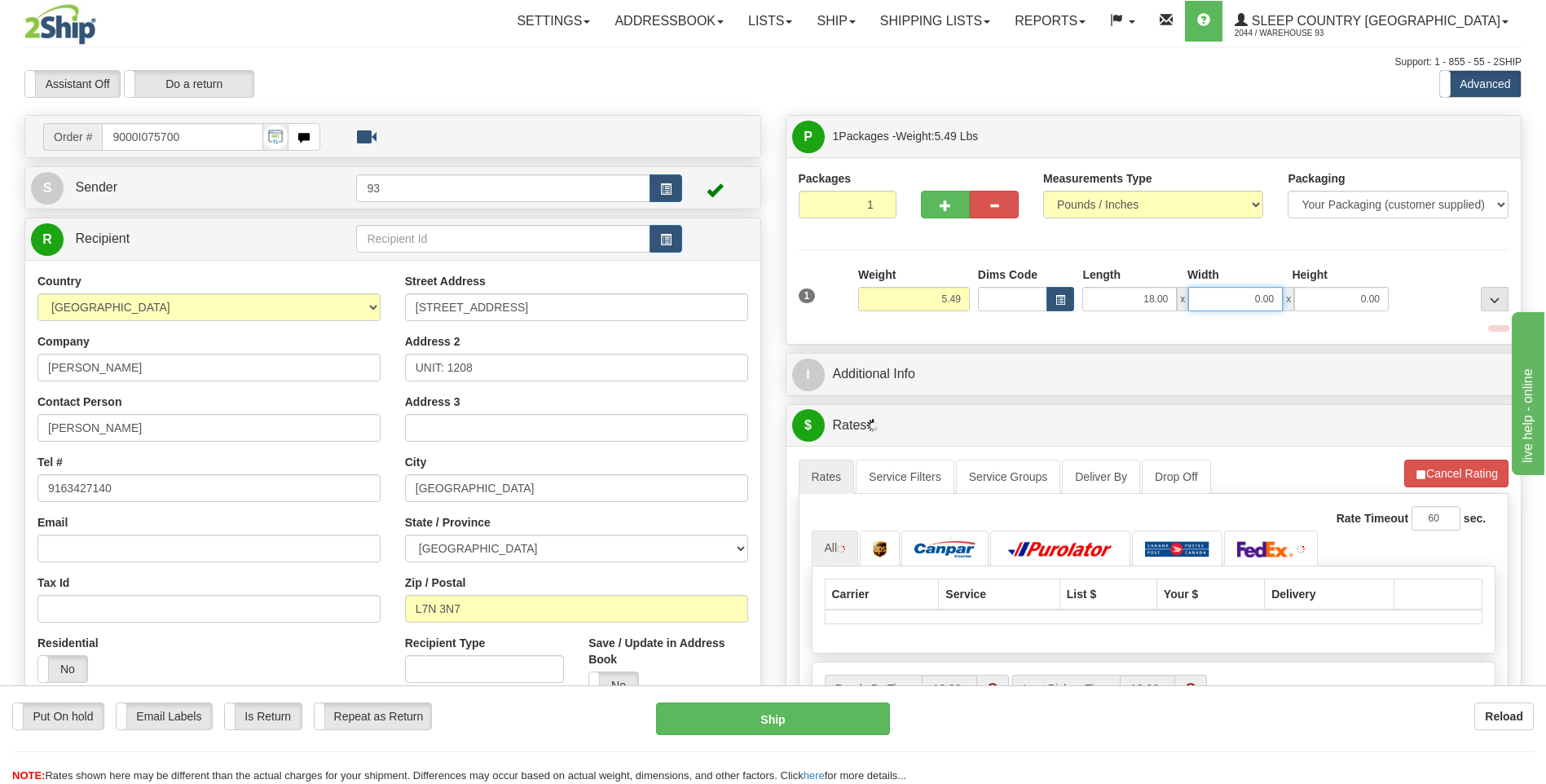
click at [1255, 302] on input "0.00" at bounding box center [1236, 299] width 95 height 25
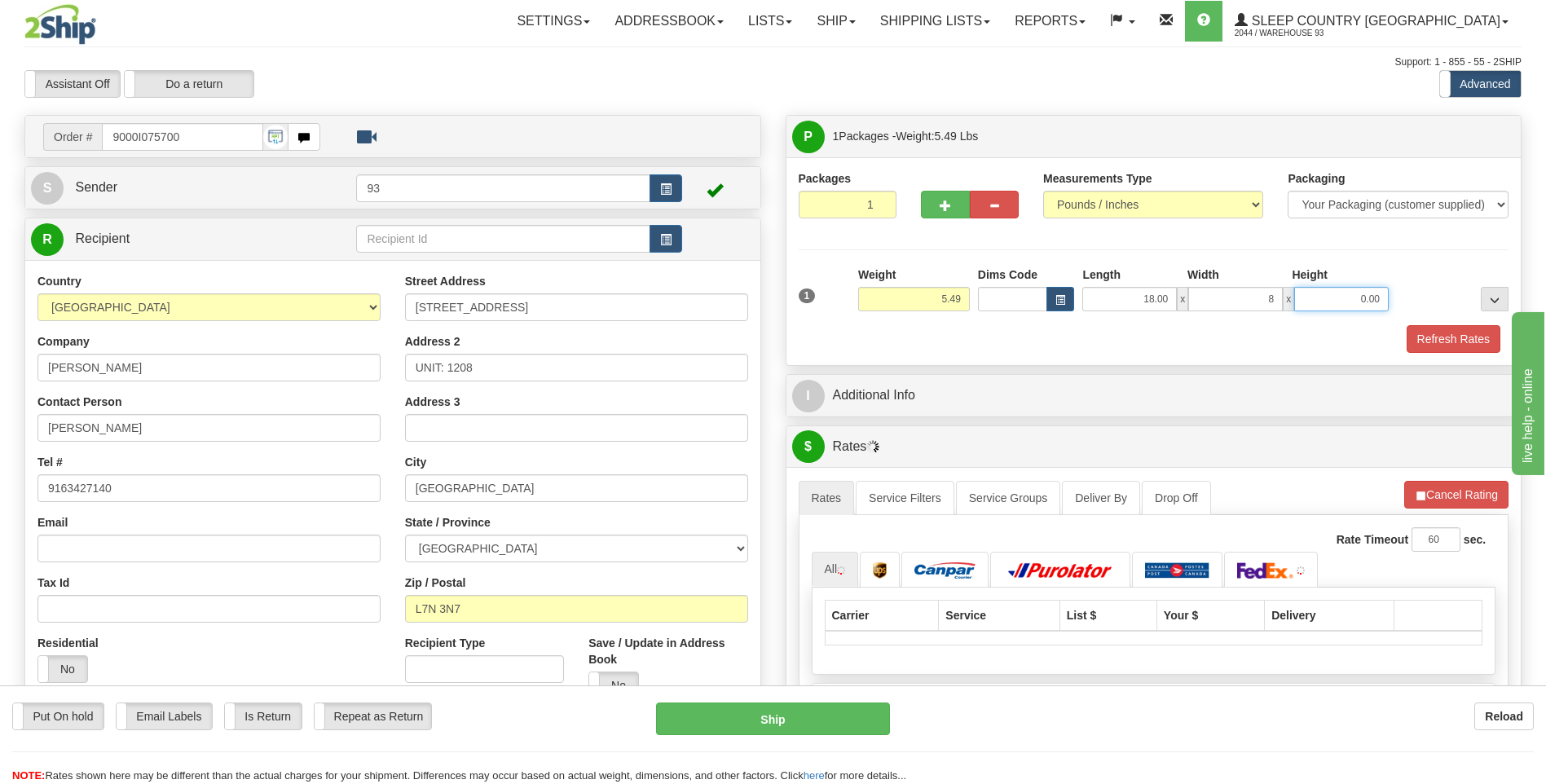
type input "8.00"
click at [1322, 296] on input "0.00" at bounding box center [1341, 299] width 95 height 25
type input "8.00"
click at [1464, 346] on button "Refresh Rates" at bounding box center [1454, 339] width 94 height 27
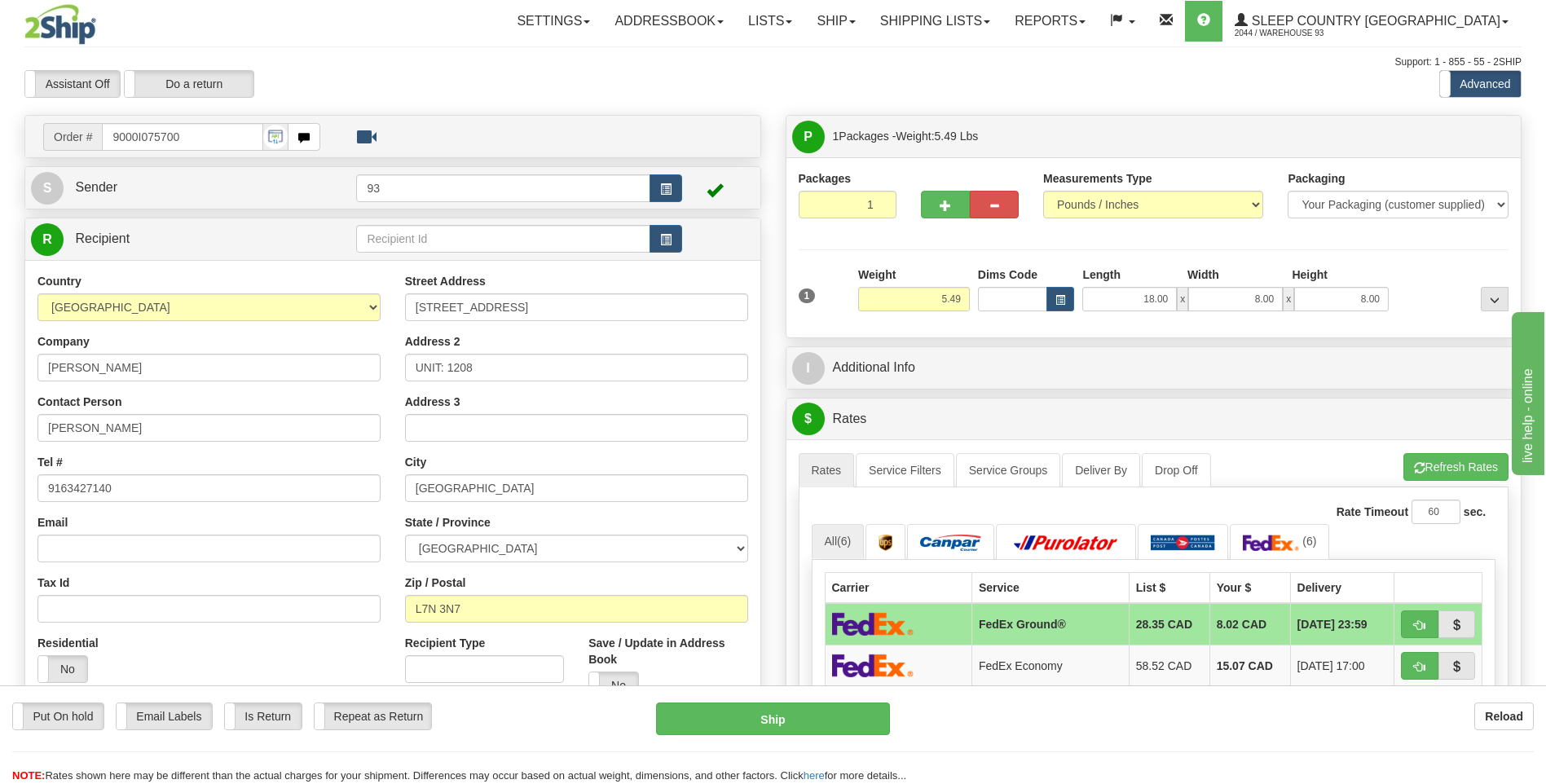
click at [1474, 450] on div "A change has been made which could impact your rate estimate. To ensure the est…" at bounding box center [1154, 722] width 735 height 566
click at [1474, 458] on button "Refresh Rates" at bounding box center [1456, 466] width 106 height 27
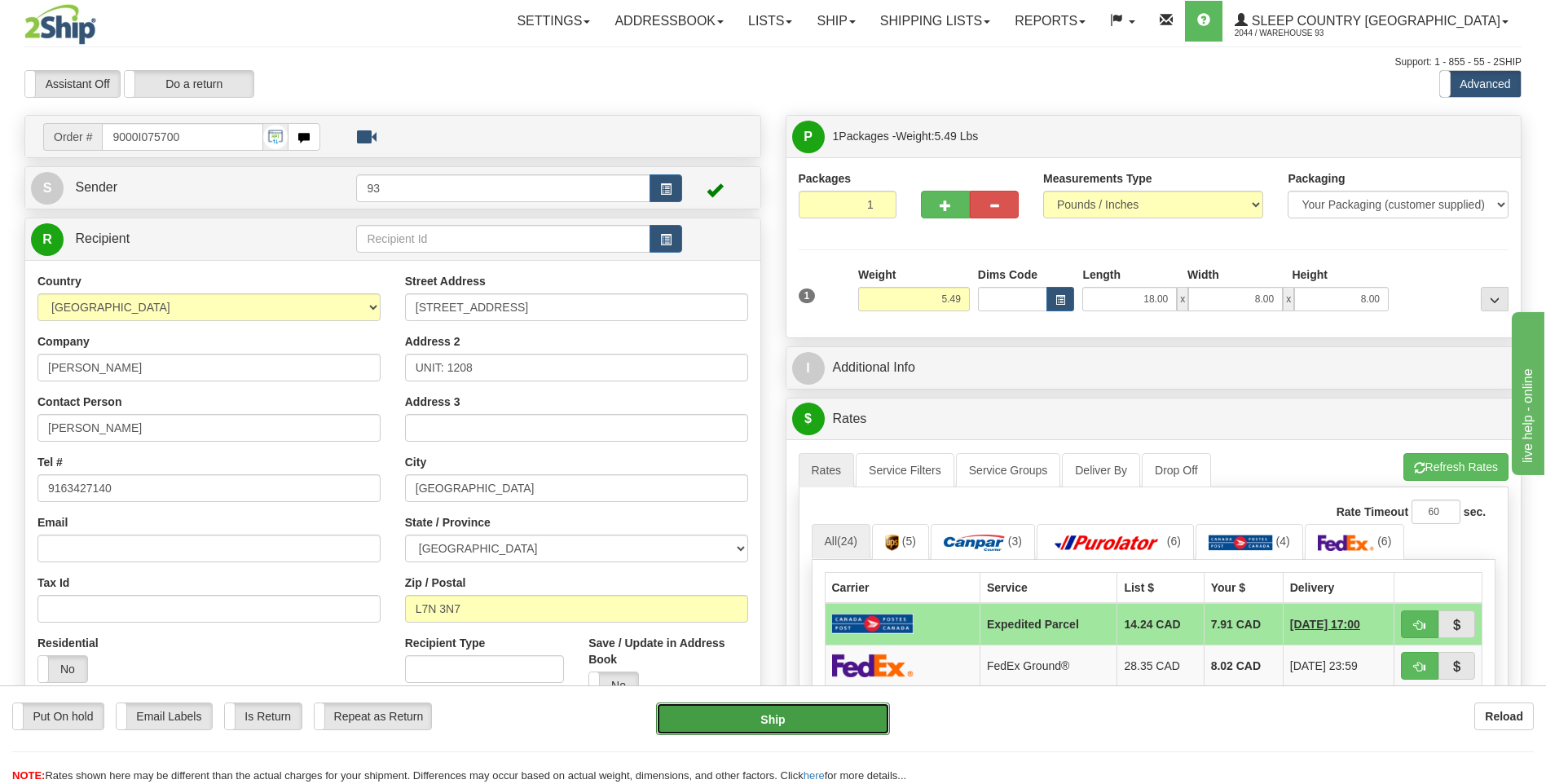
click at [851, 716] on button "Ship" at bounding box center [773, 718] width 233 height 33
type input "DOM.EP"
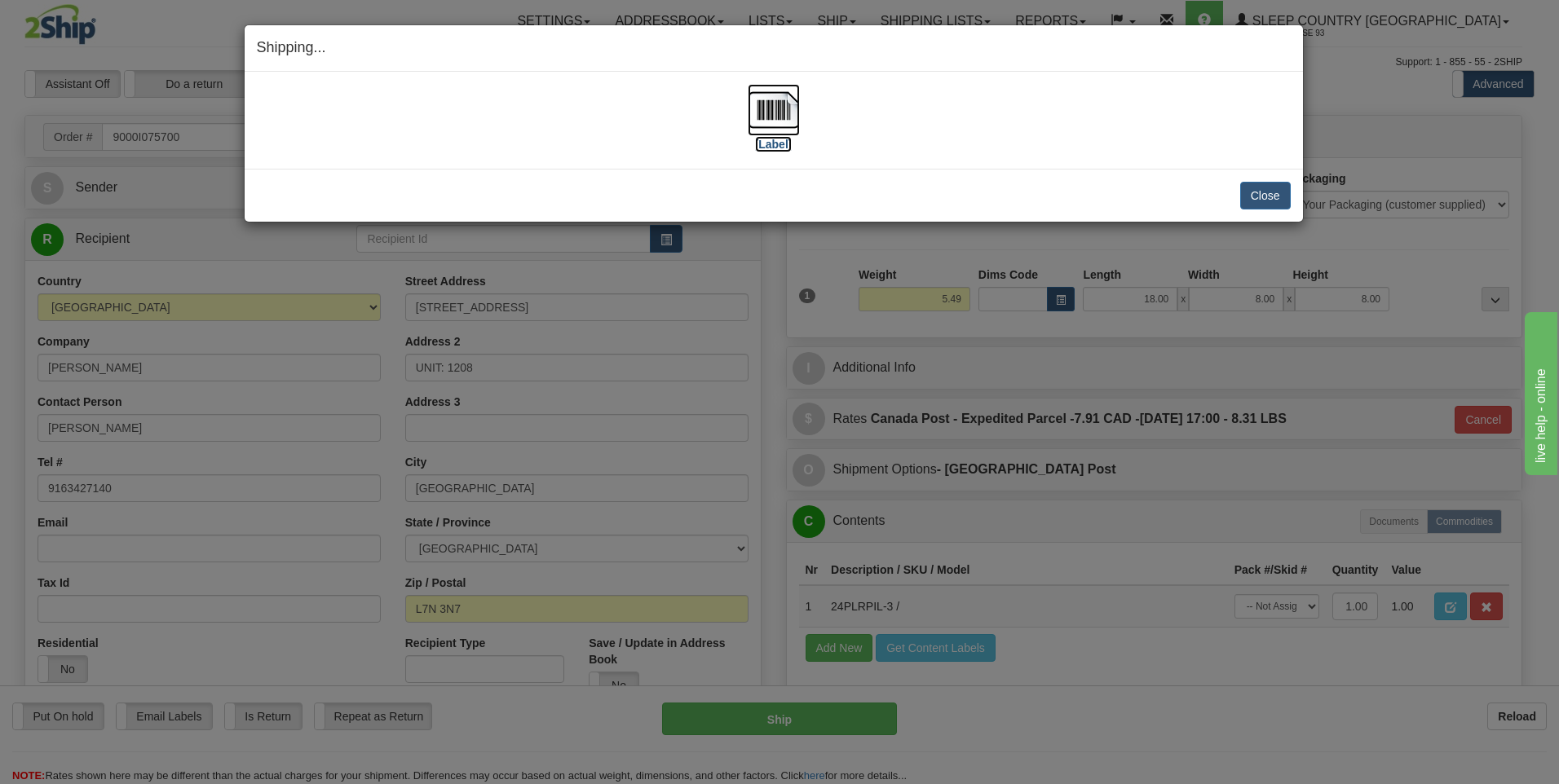
click at [783, 105] on img at bounding box center [774, 110] width 52 height 52
click at [1270, 196] on button "Close" at bounding box center [1265, 195] width 51 height 27
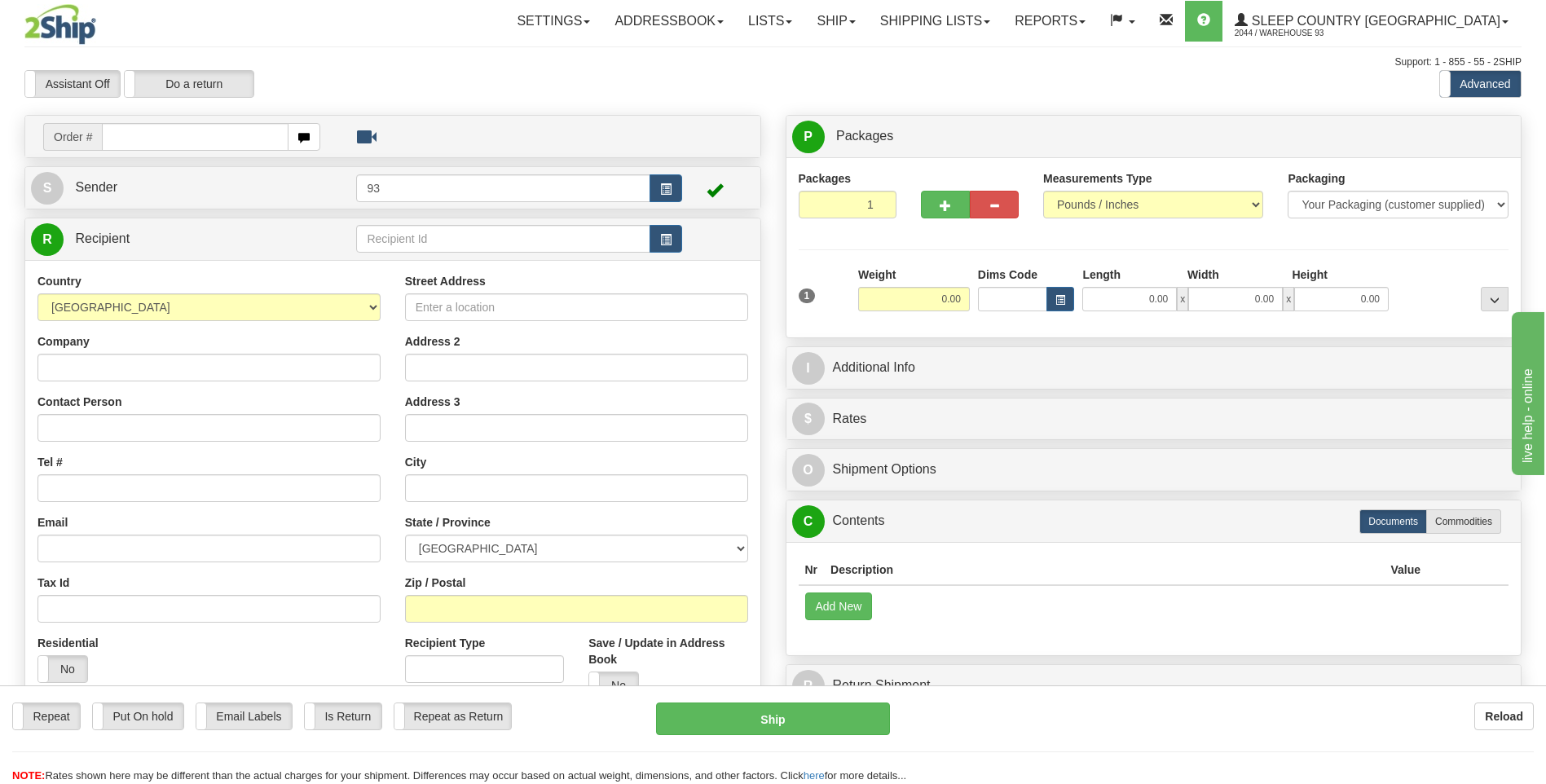
click at [122, 142] on input "text" at bounding box center [195, 137] width 186 height 27
type input "9000I075769"
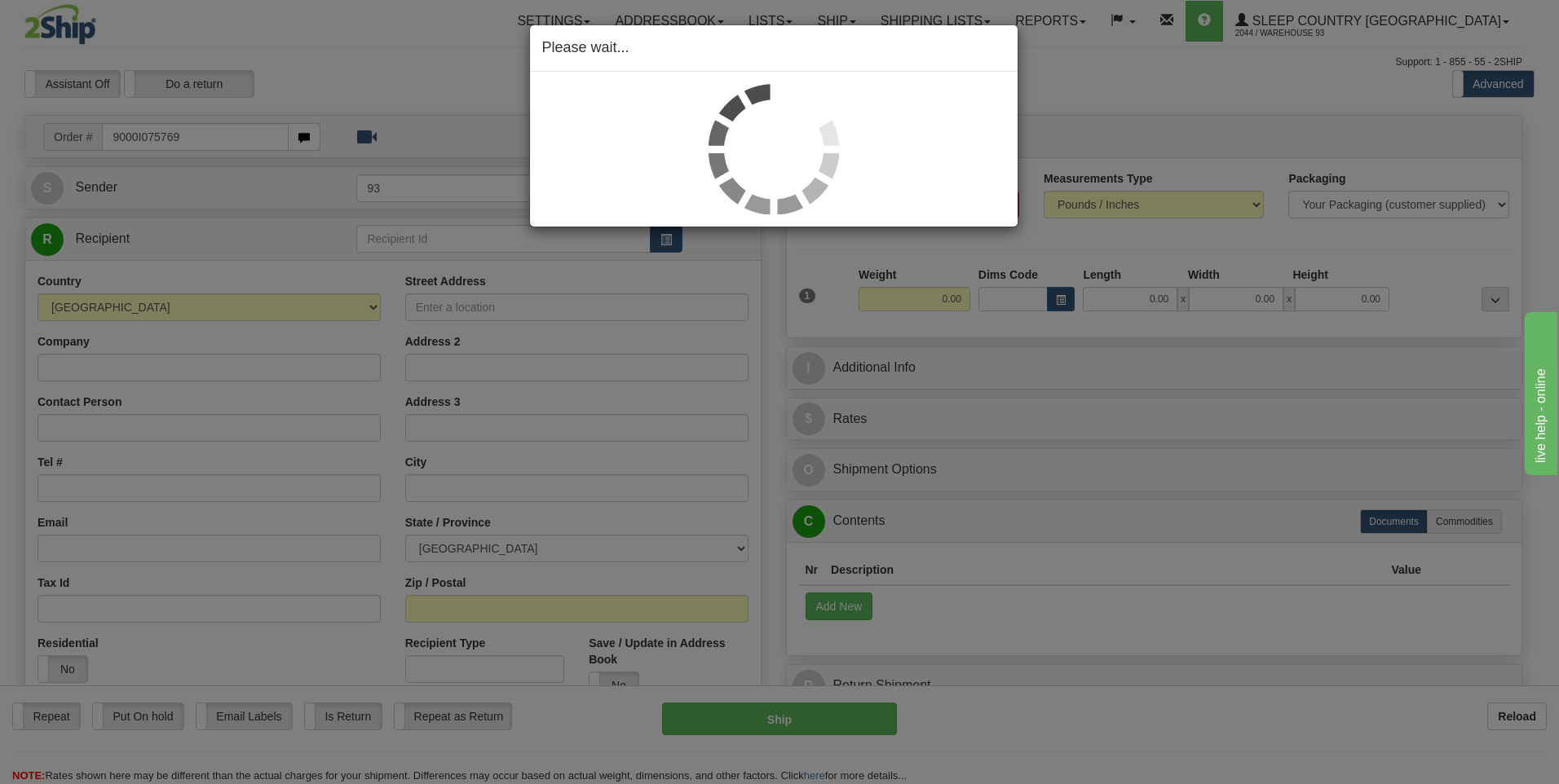
click at [989, 391] on div "Please wait..." at bounding box center [779, 392] width 1559 height 784
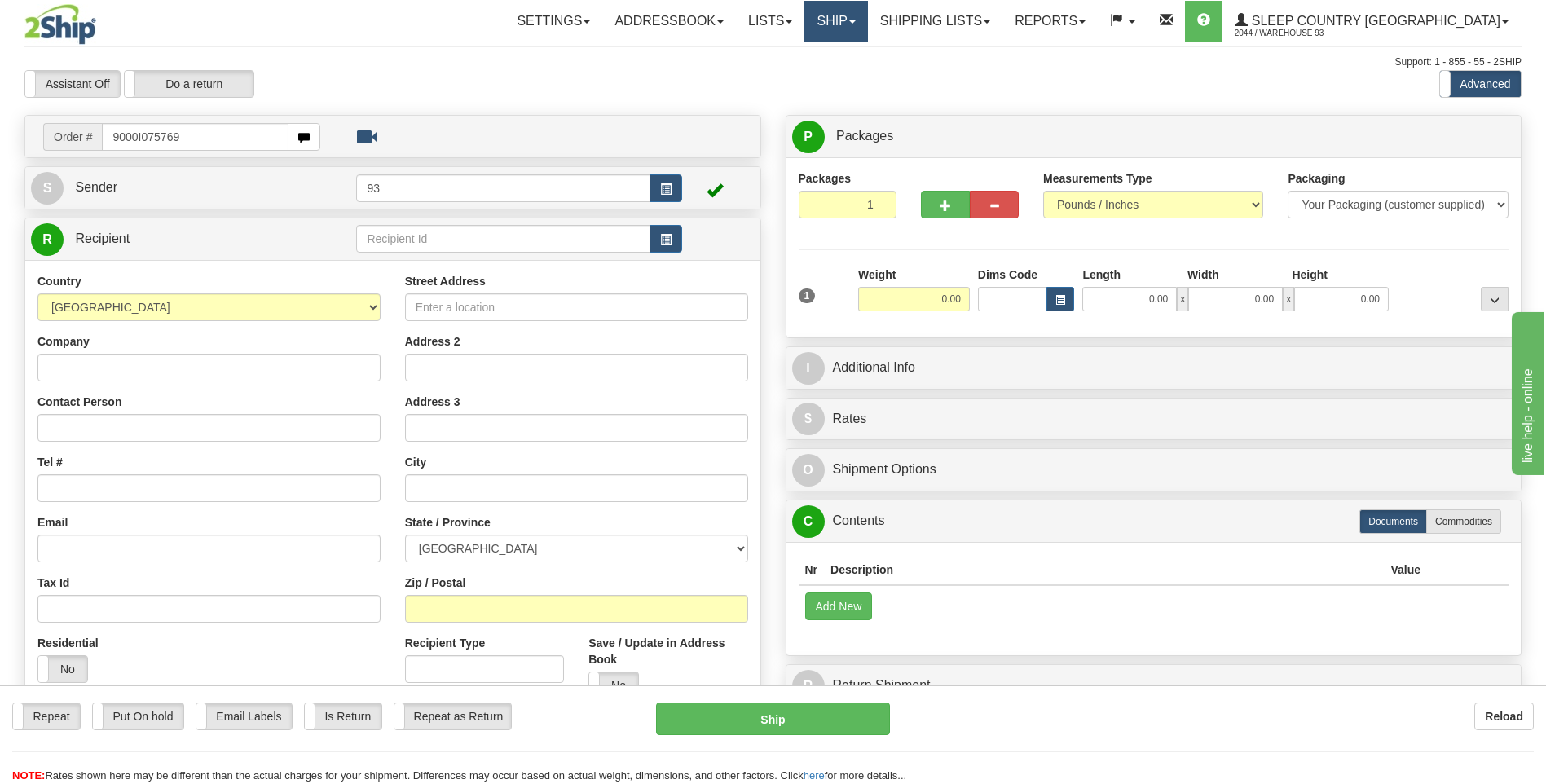
click at [867, 18] on link "Ship" at bounding box center [836, 21] width 63 height 41
click at [867, 58] on link "Ship Screen" at bounding box center [793, 57] width 147 height 21
type input "9000I075769"
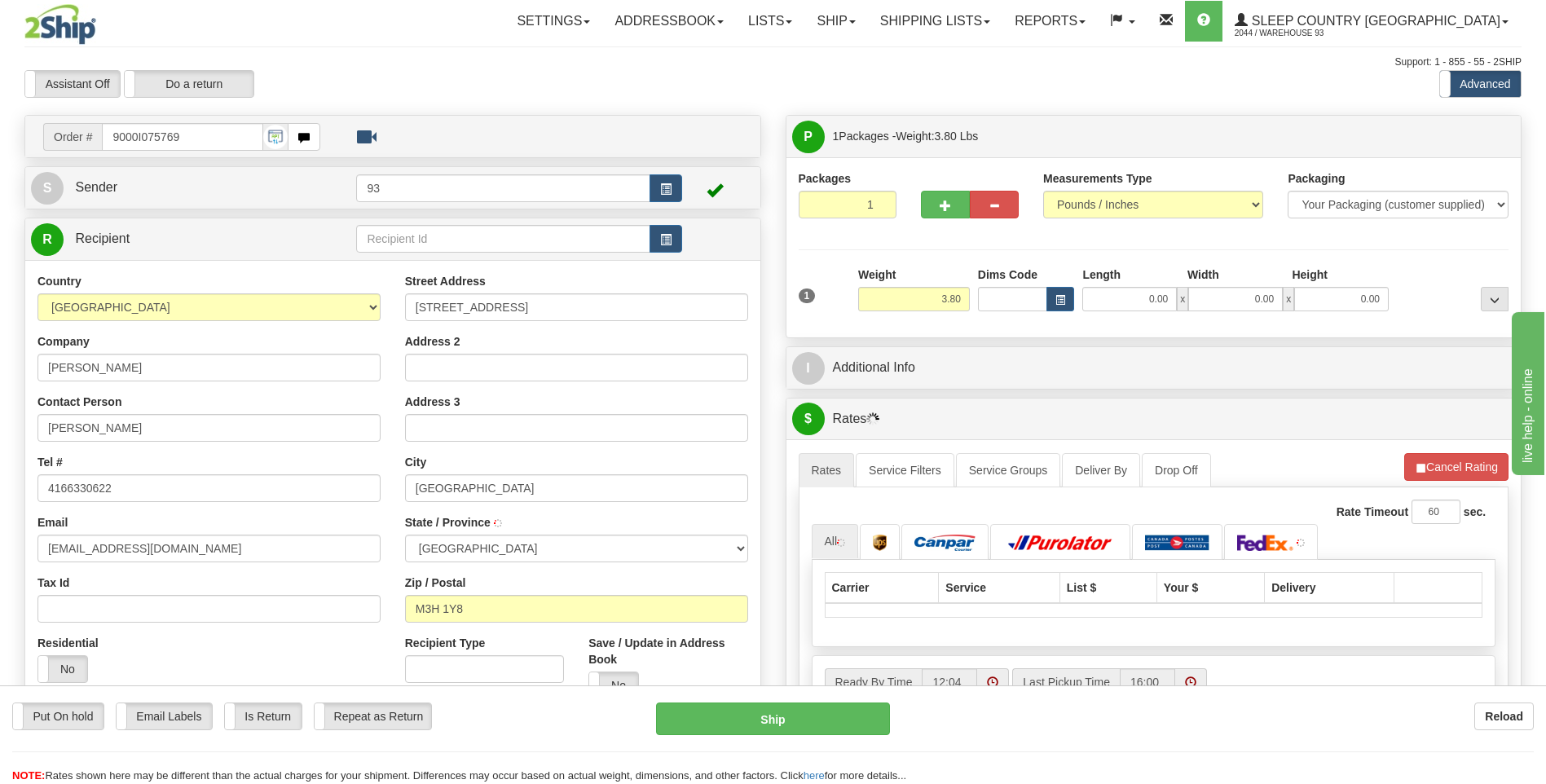
type input "[GEOGRAPHIC_DATA]"
click at [1139, 295] on input "0.00" at bounding box center [1129, 299] width 95 height 25
click at [1139, 295] on input "Length" at bounding box center [1129, 299] width 95 height 25
type input "12.00"
click at [1220, 307] on input "0.00" at bounding box center [1236, 299] width 95 height 25
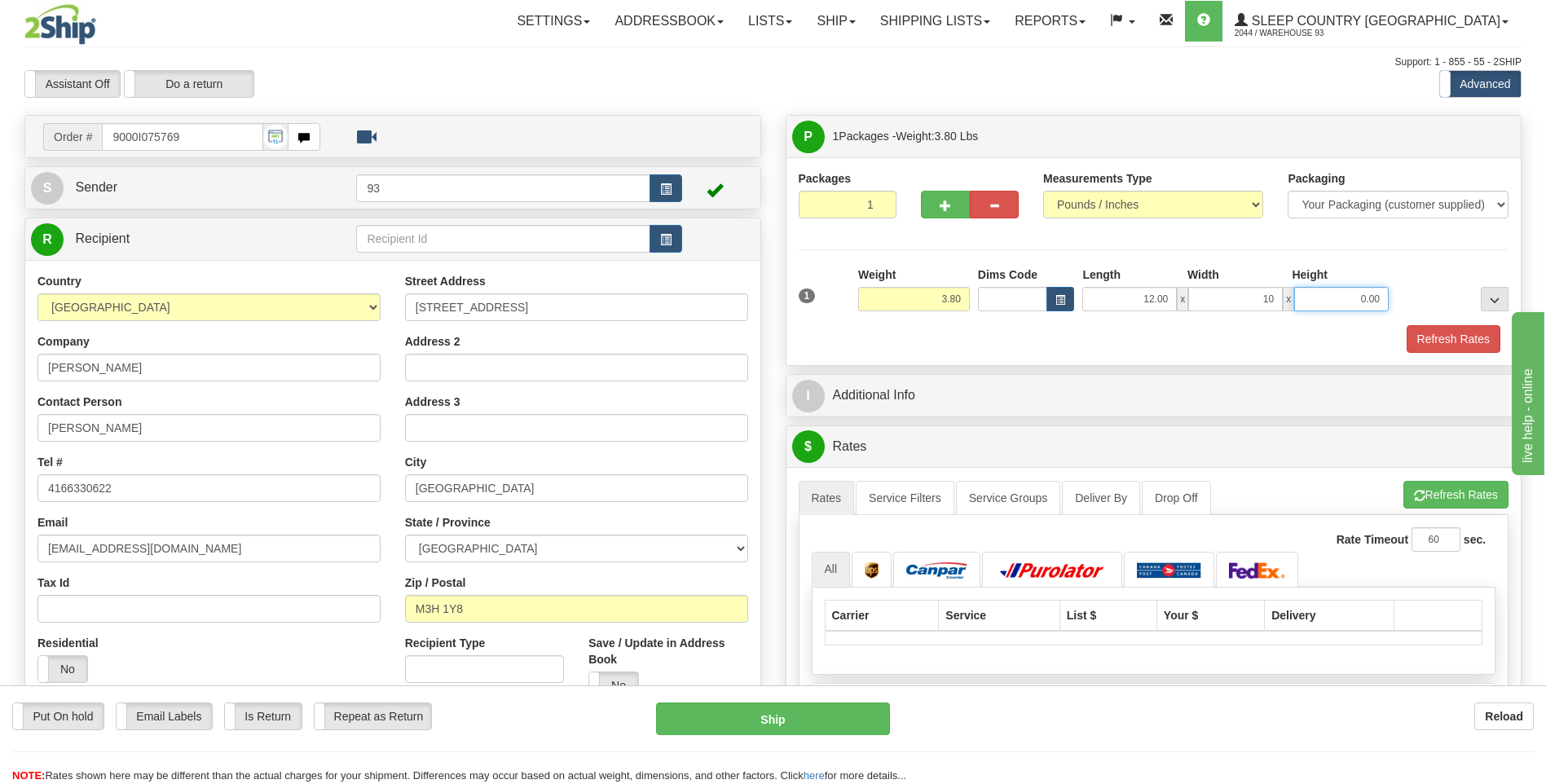
type input "10.00"
click at [1362, 296] on input "0.00" at bounding box center [1341, 299] width 95 height 25
type input "2.00"
click at [1456, 344] on button "Refresh Rates" at bounding box center [1454, 339] width 94 height 27
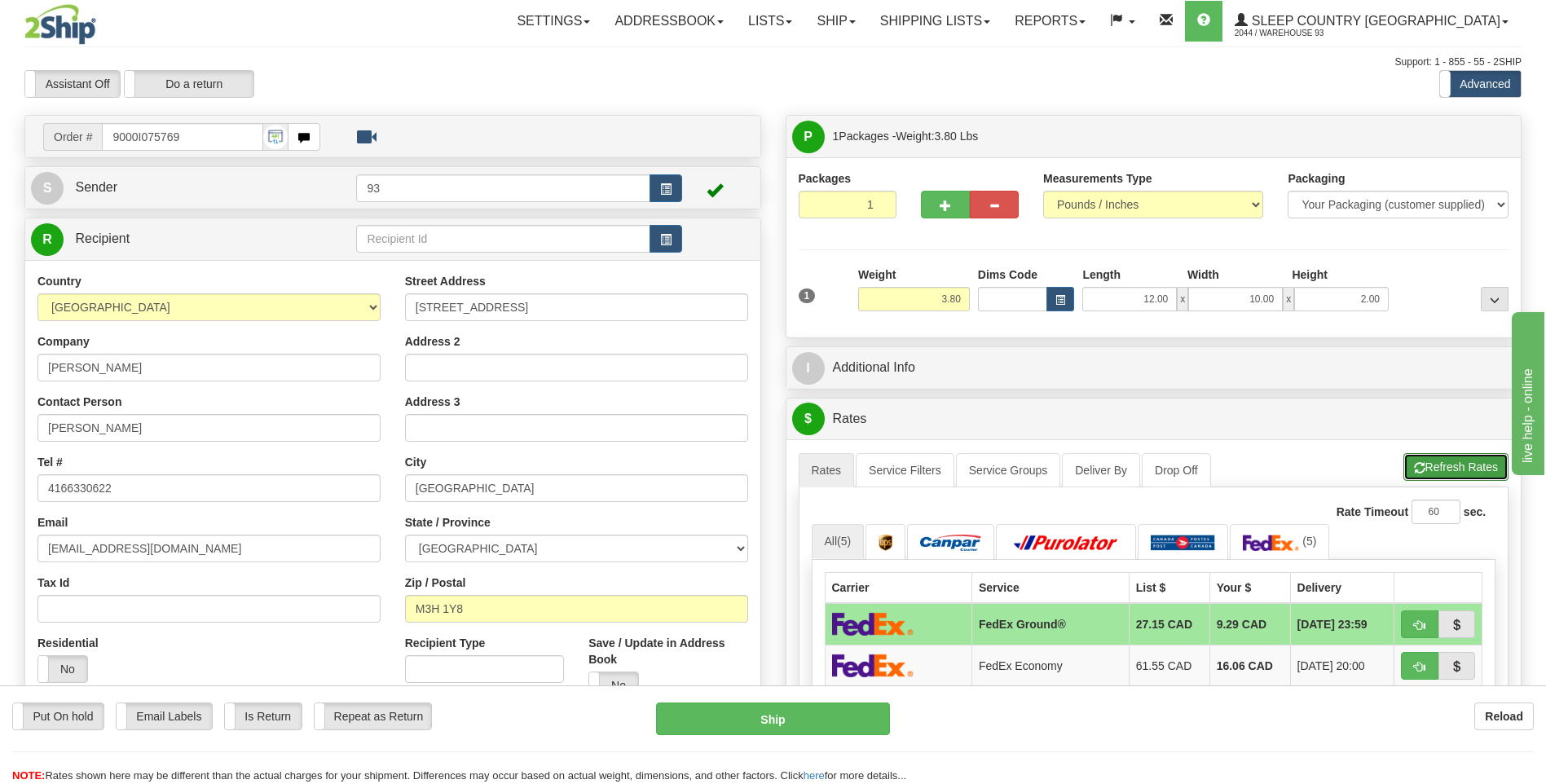
click at [1430, 466] on button "Refresh Rates" at bounding box center [1456, 466] width 106 height 27
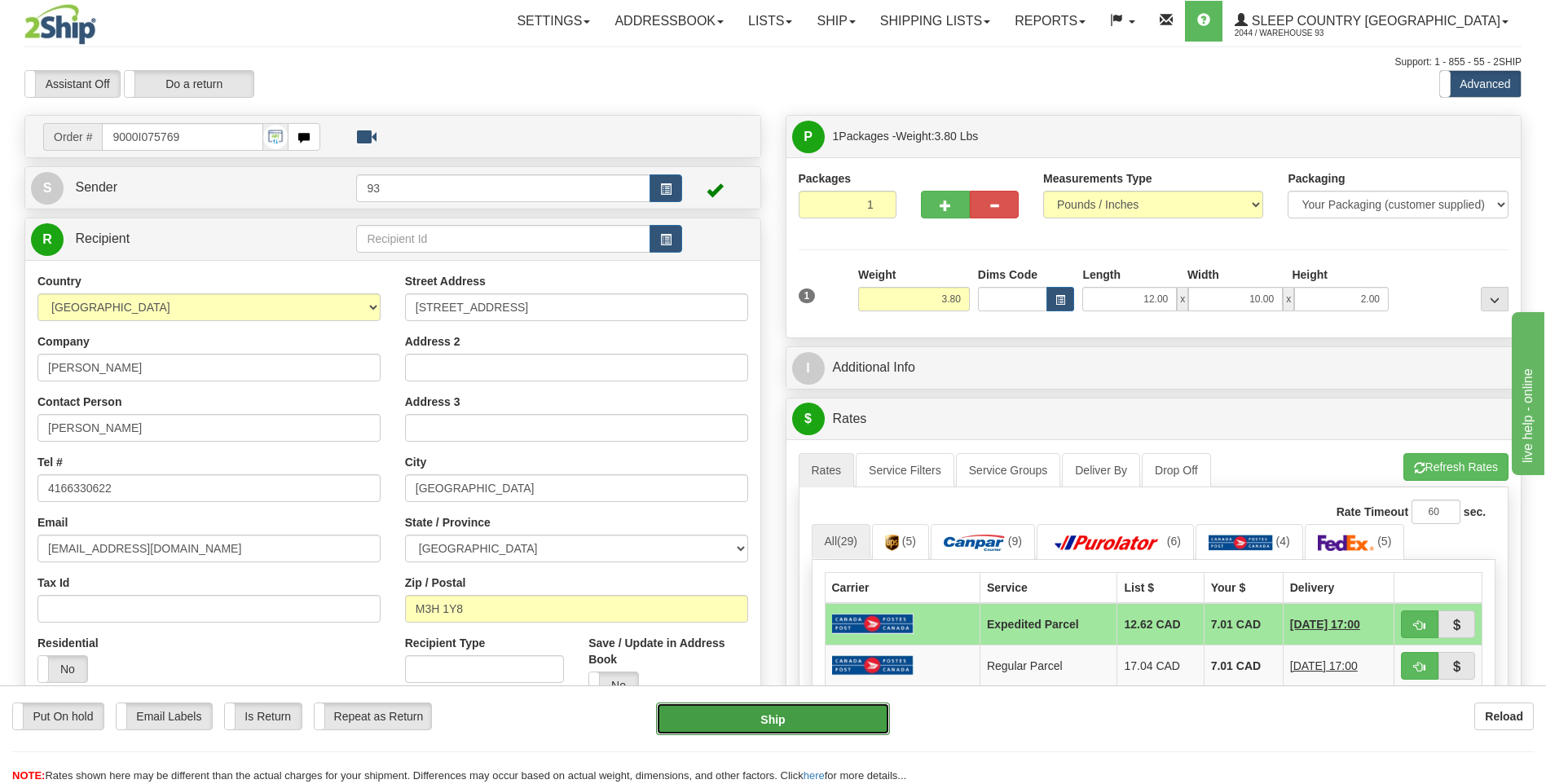
click at [846, 730] on button "Ship" at bounding box center [773, 718] width 233 height 33
type input "DOM.EP"
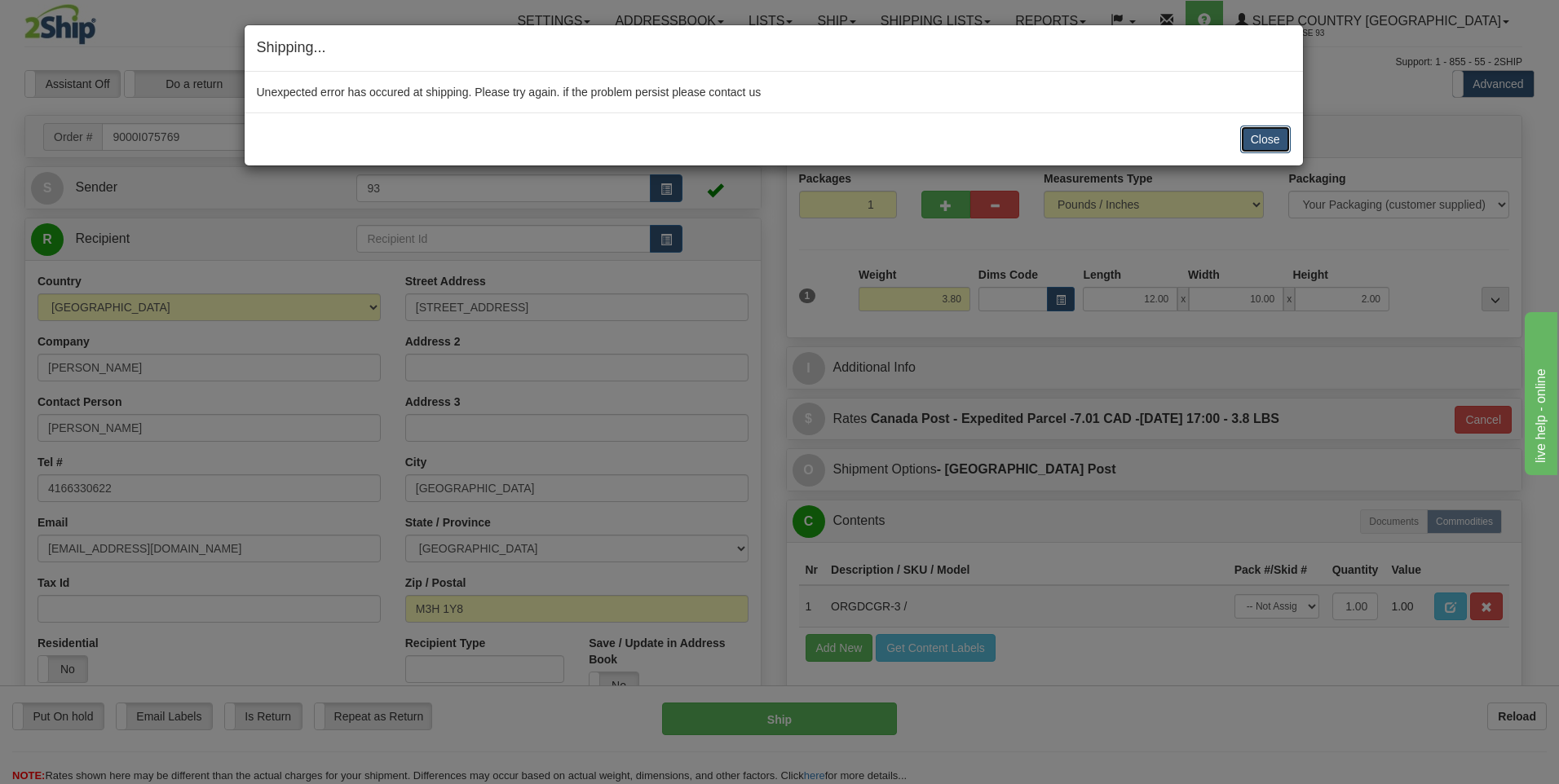
click at [1256, 135] on button "Close" at bounding box center [1265, 139] width 51 height 27
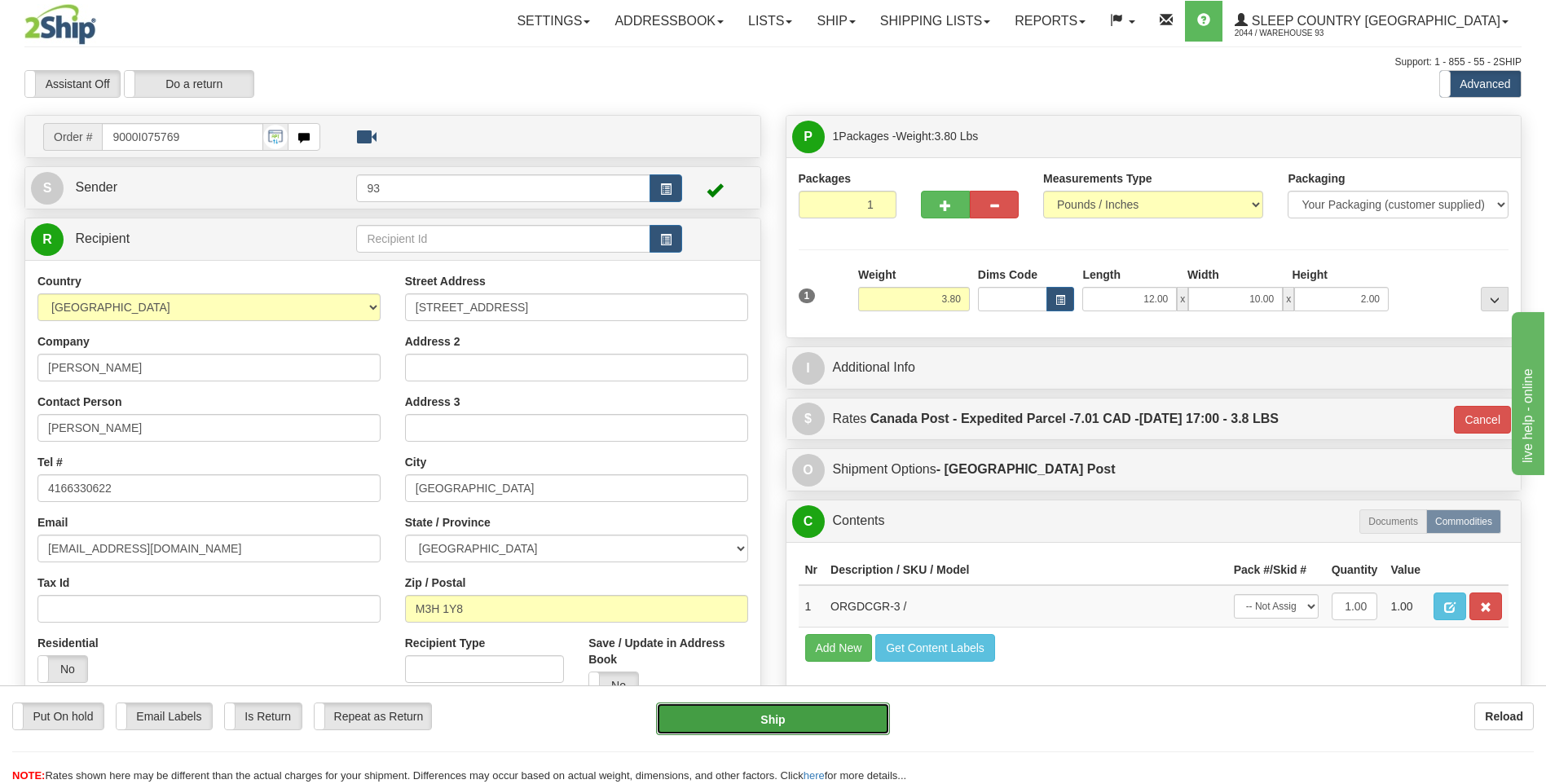
click at [841, 712] on button "Ship" at bounding box center [773, 718] width 233 height 33
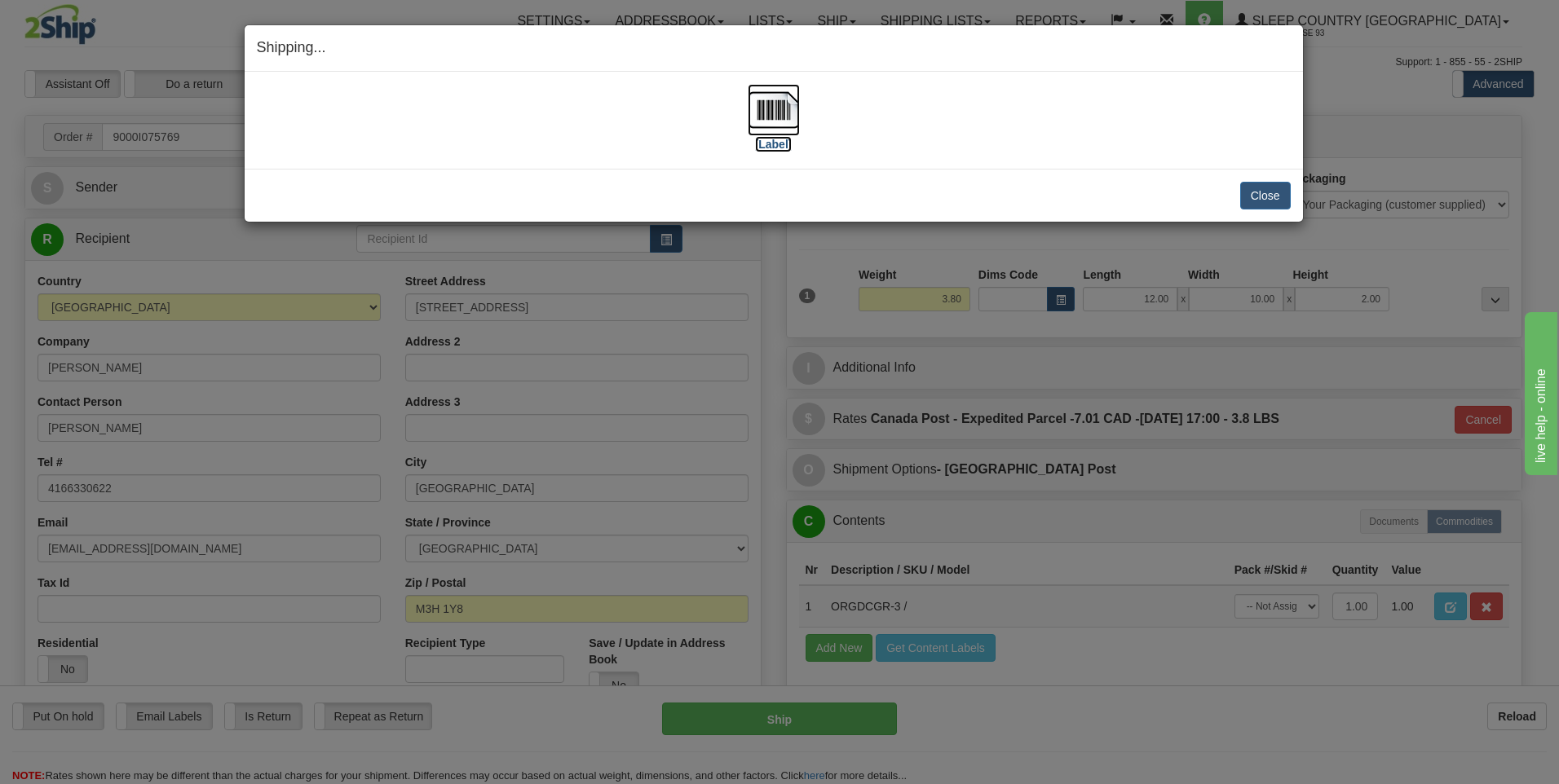
click at [770, 116] on img at bounding box center [774, 110] width 52 height 52
click at [1253, 192] on button "Close" at bounding box center [1265, 195] width 51 height 27
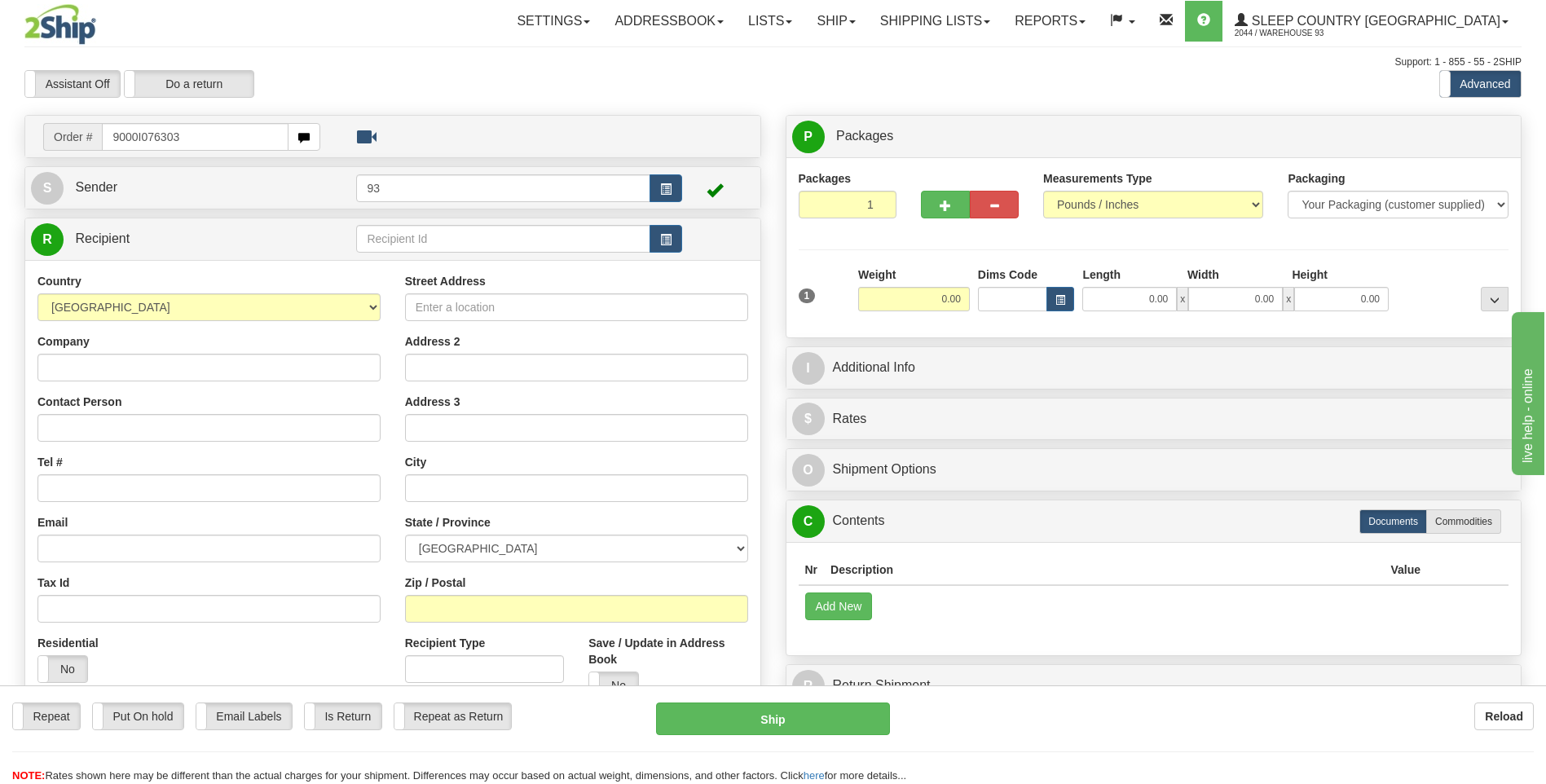
type input "9000I076303"
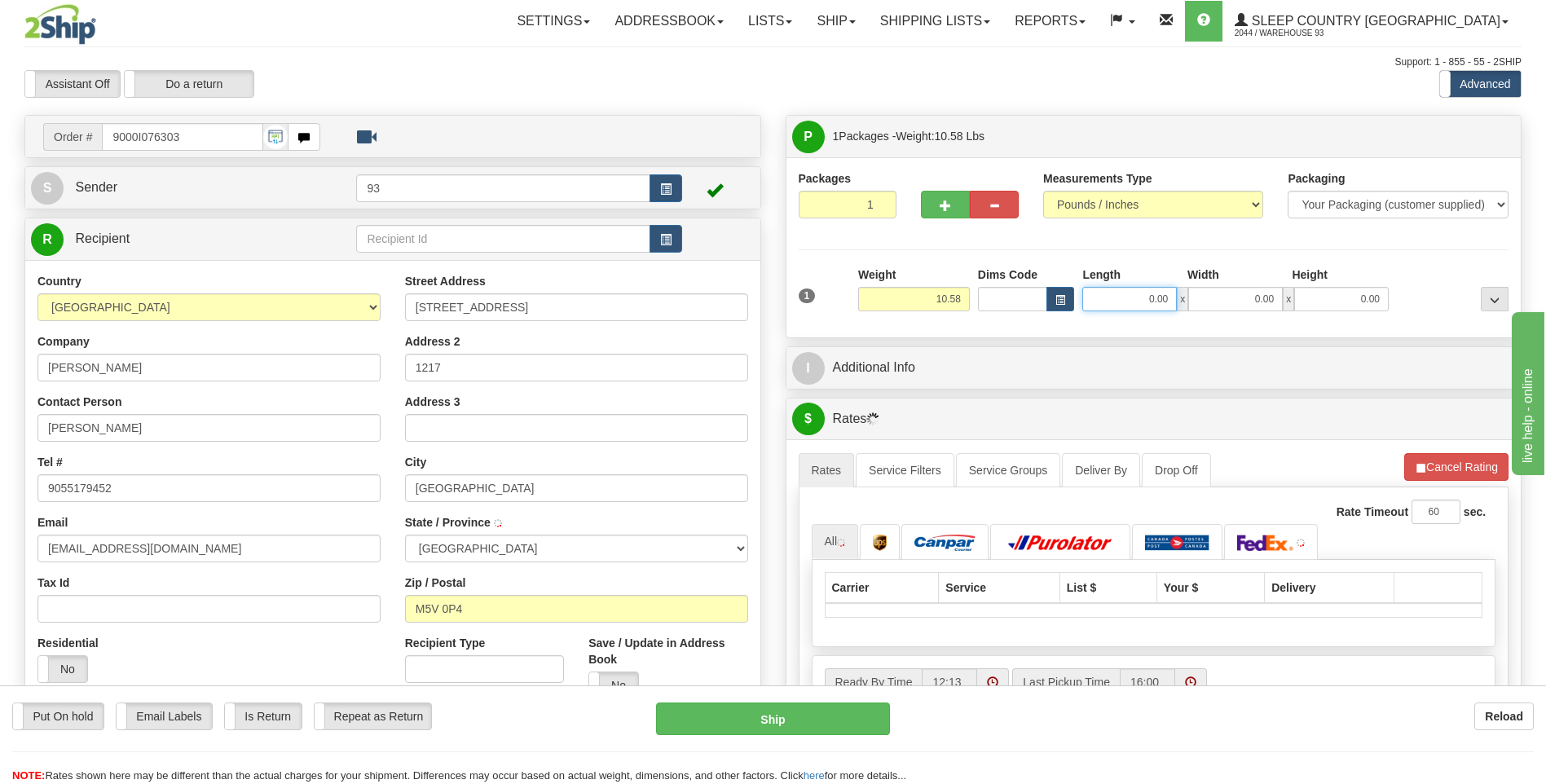
click at [1149, 297] on input "0.00" at bounding box center [1129, 299] width 95 height 25
type input "18.00"
click at [1230, 297] on input "0.00" at bounding box center [1236, 299] width 95 height 25
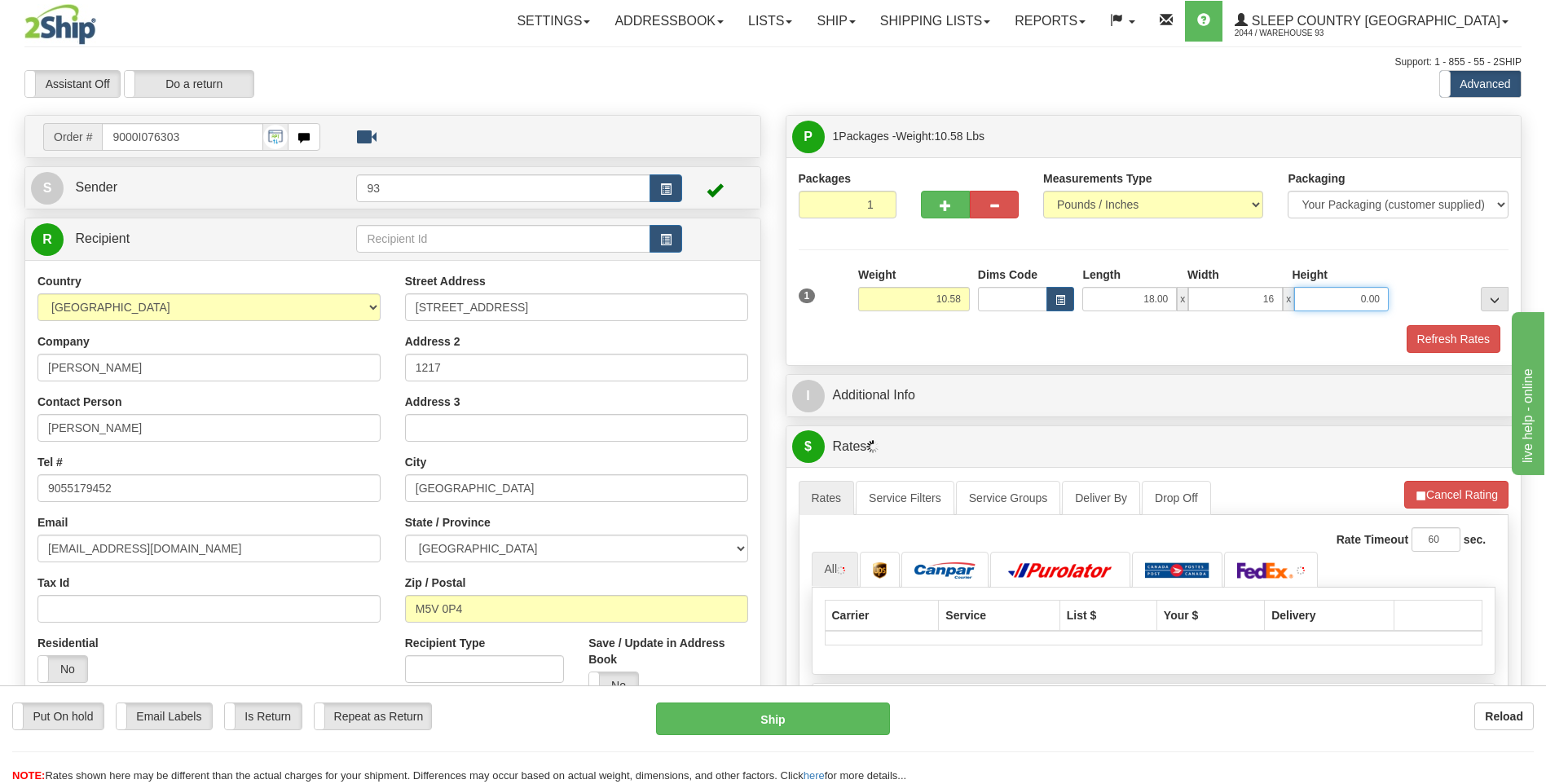
type input "16.00"
click at [1356, 308] on input "0.00" at bounding box center [1341, 299] width 95 height 25
type input "8.00"
click at [1435, 338] on button "Refresh Rates" at bounding box center [1454, 339] width 94 height 27
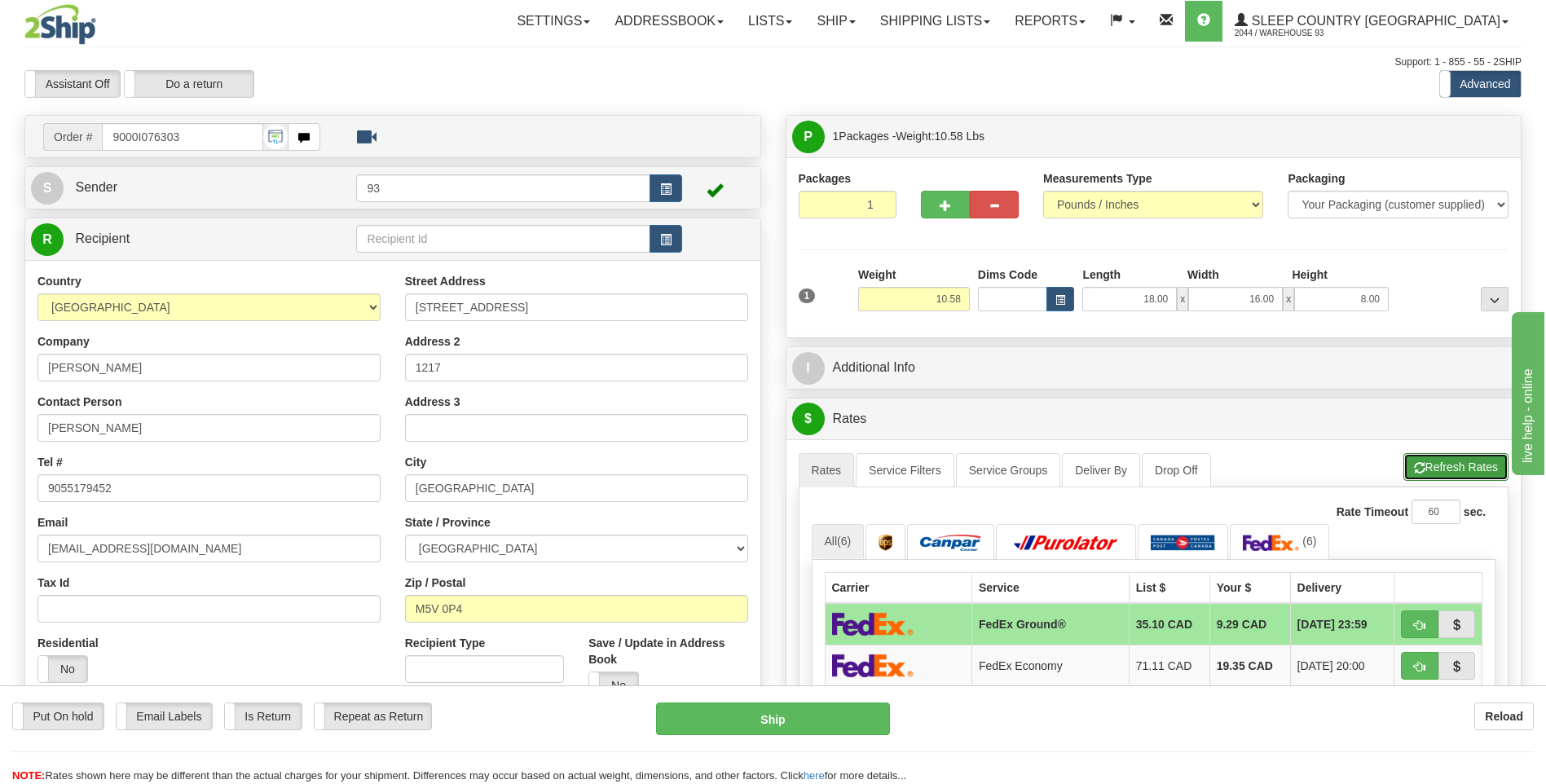
click at [1455, 462] on button "Refresh Rates" at bounding box center [1456, 466] width 106 height 27
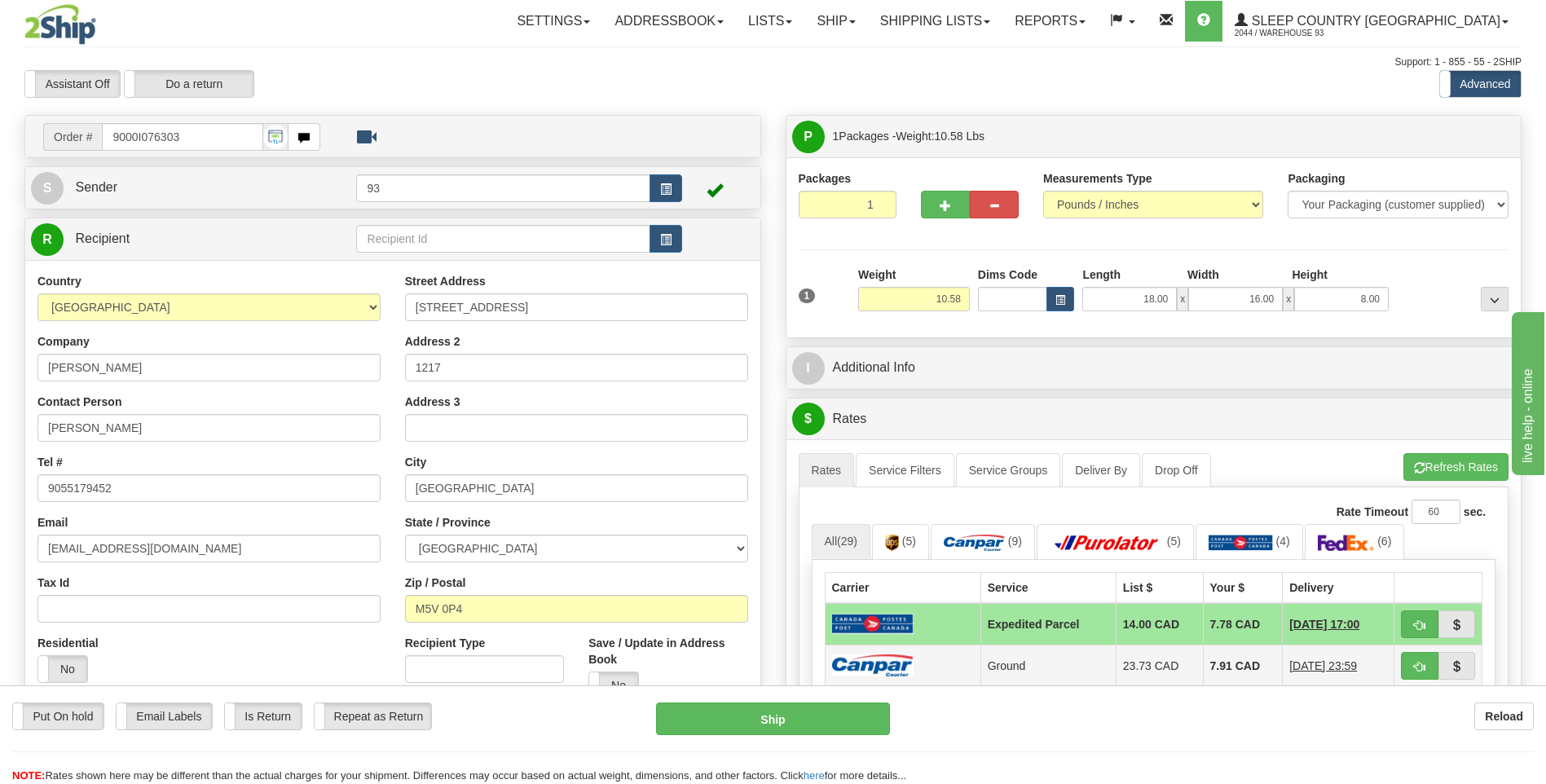
click at [852, 675] on img at bounding box center [873, 665] width 82 height 22
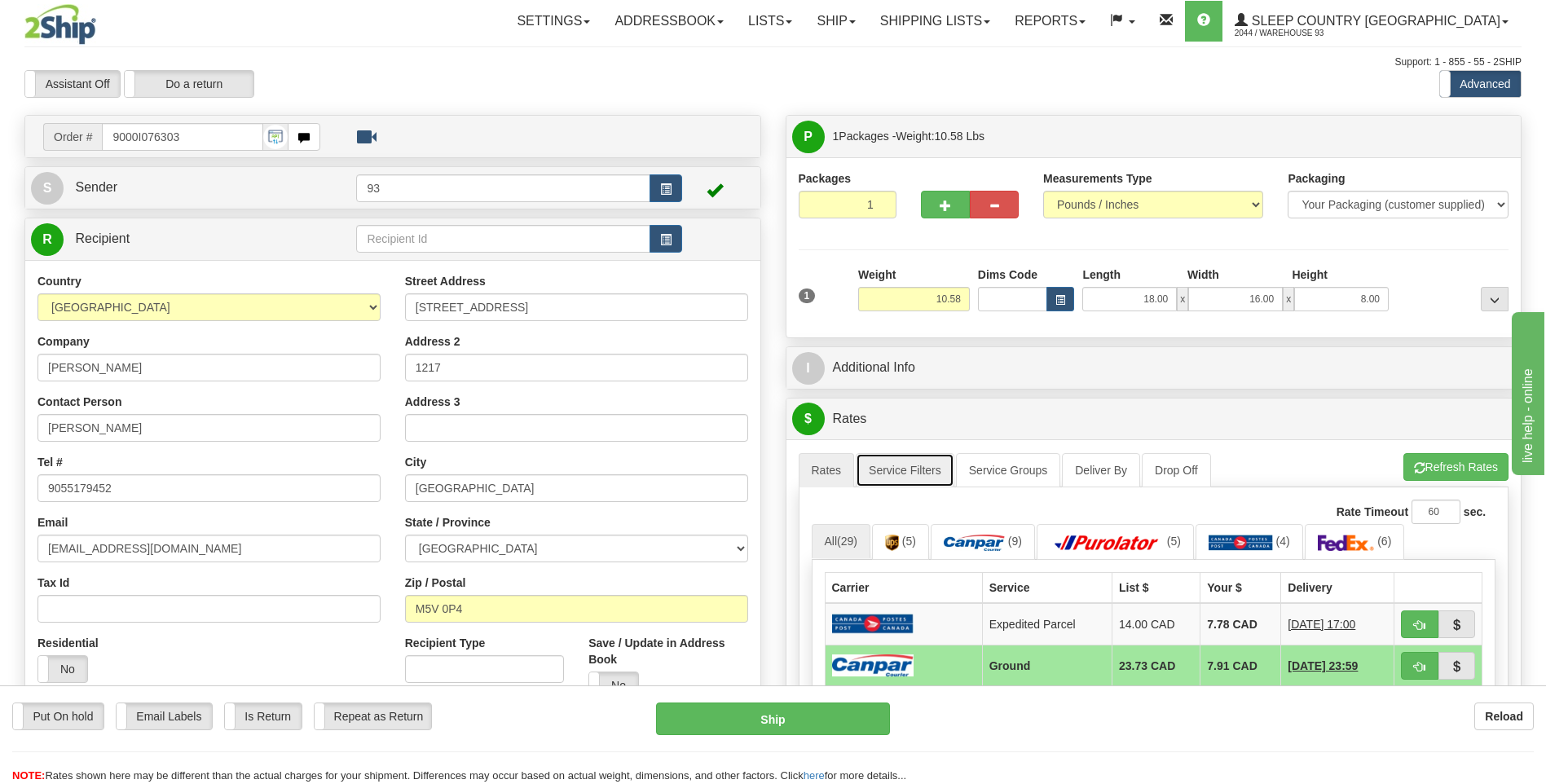
click at [906, 476] on link "Service Filters" at bounding box center [905, 470] width 98 height 35
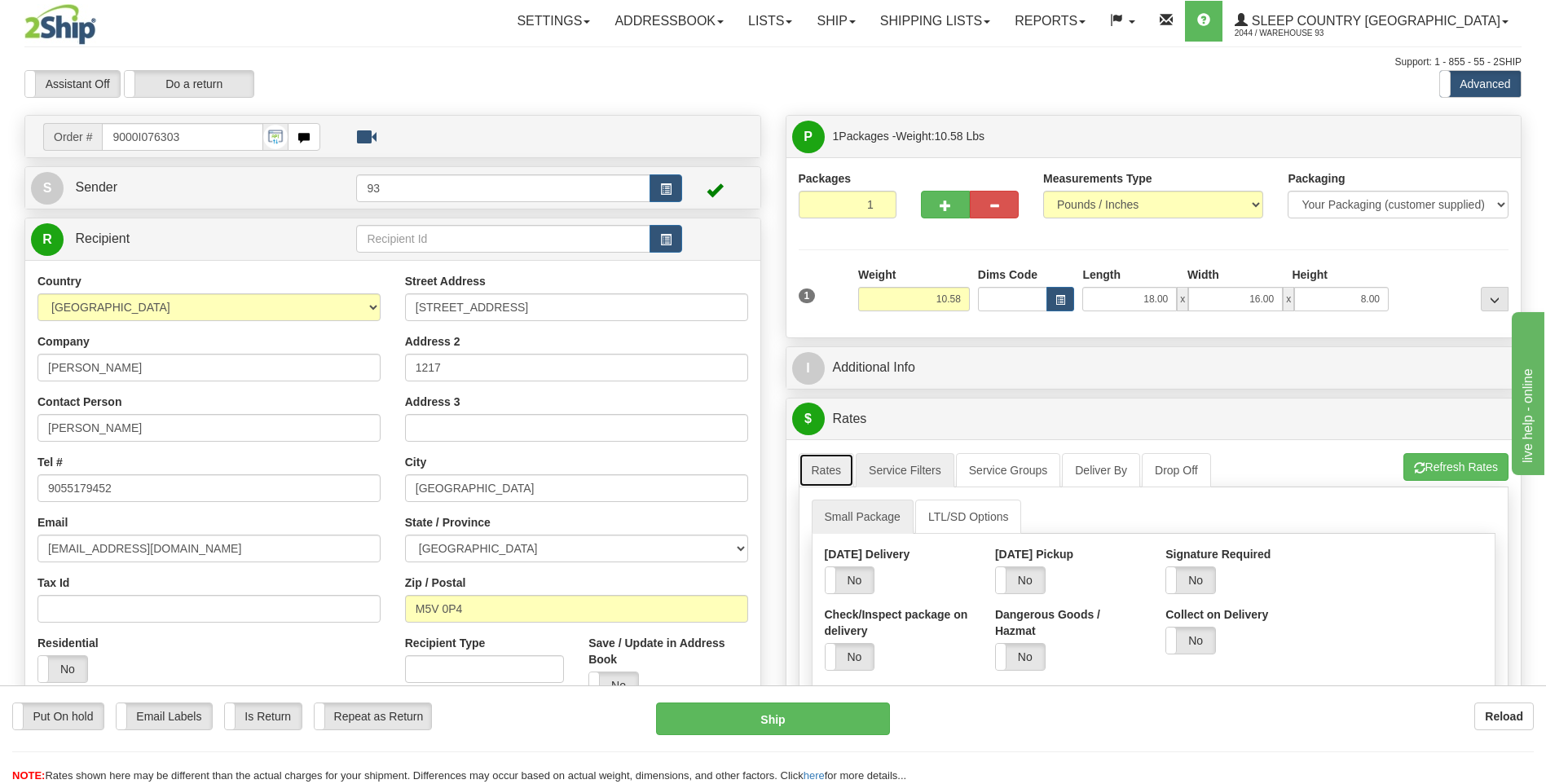
click at [820, 483] on link "Rates" at bounding box center [827, 470] width 56 height 35
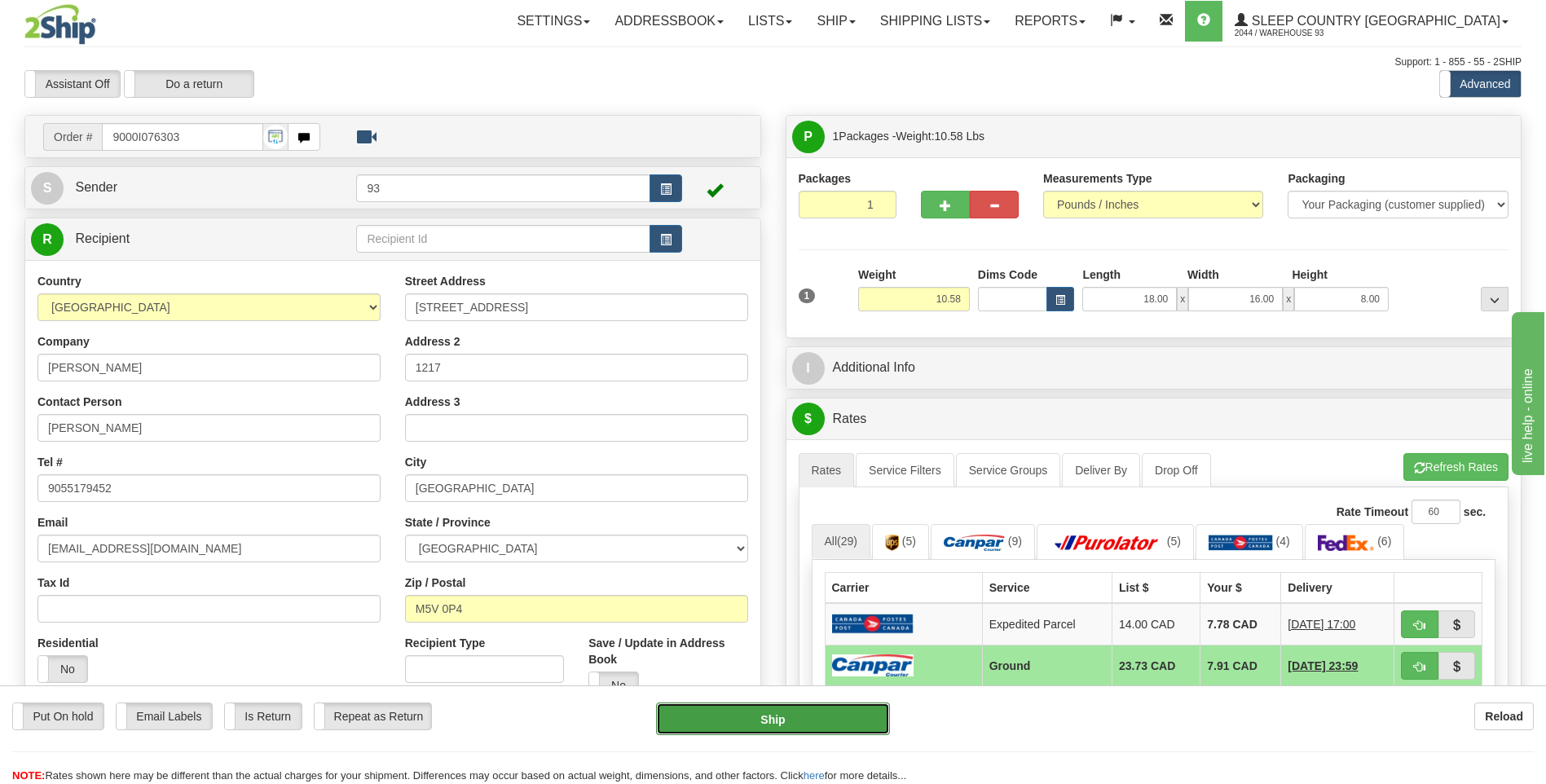
click at [832, 722] on button "Ship" at bounding box center [773, 718] width 233 height 33
type input "1"
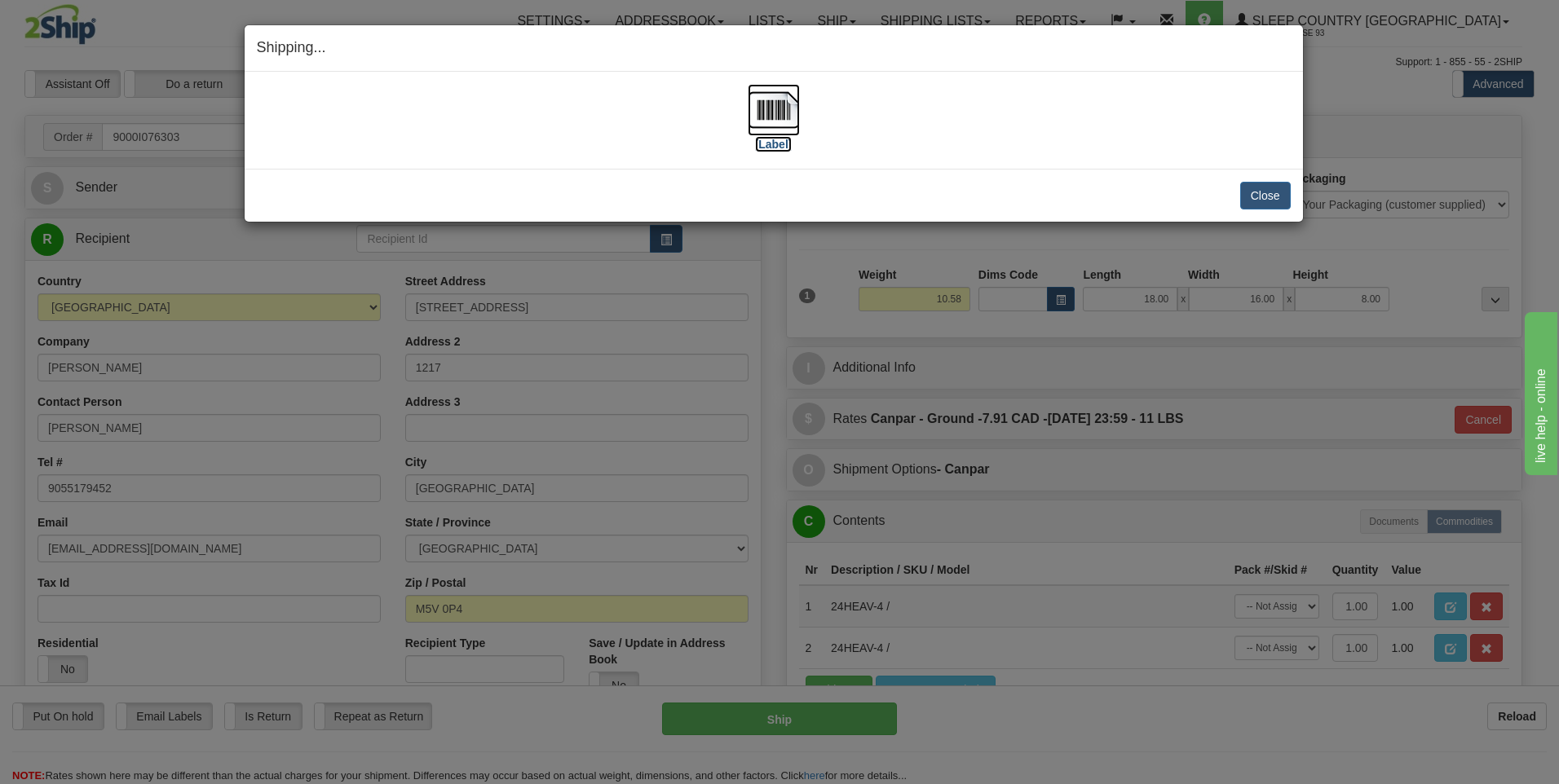
click at [760, 106] on img at bounding box center [774, 110] width 52 height 52
click at [1262, 192] on button "Close" at bounding box center [1265, 195] width 51 height 27
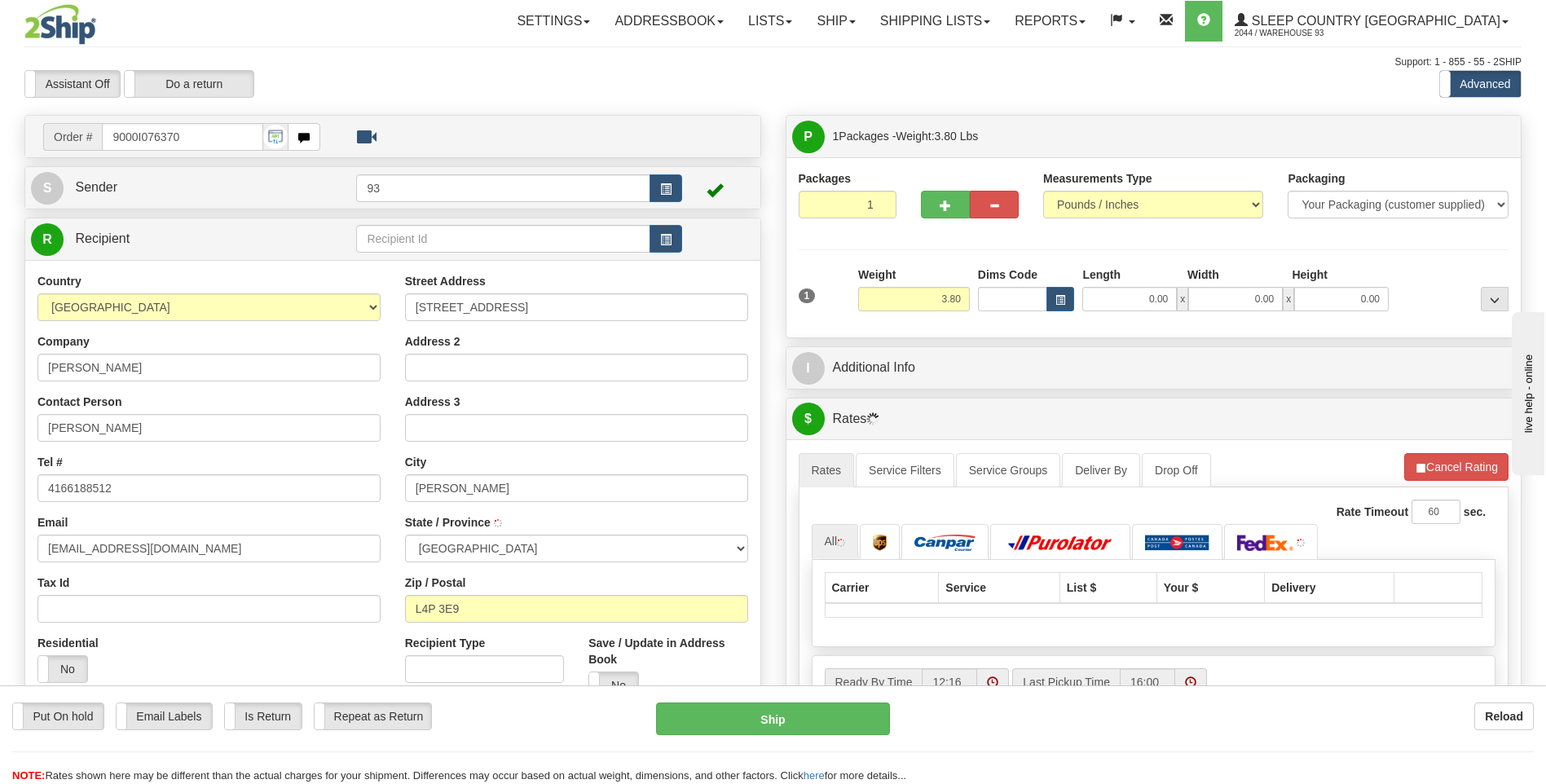
type input "KESWICK"
click at [1125, 300] on input "0.00" at bounding box center [1129, 299] width 95 height 25
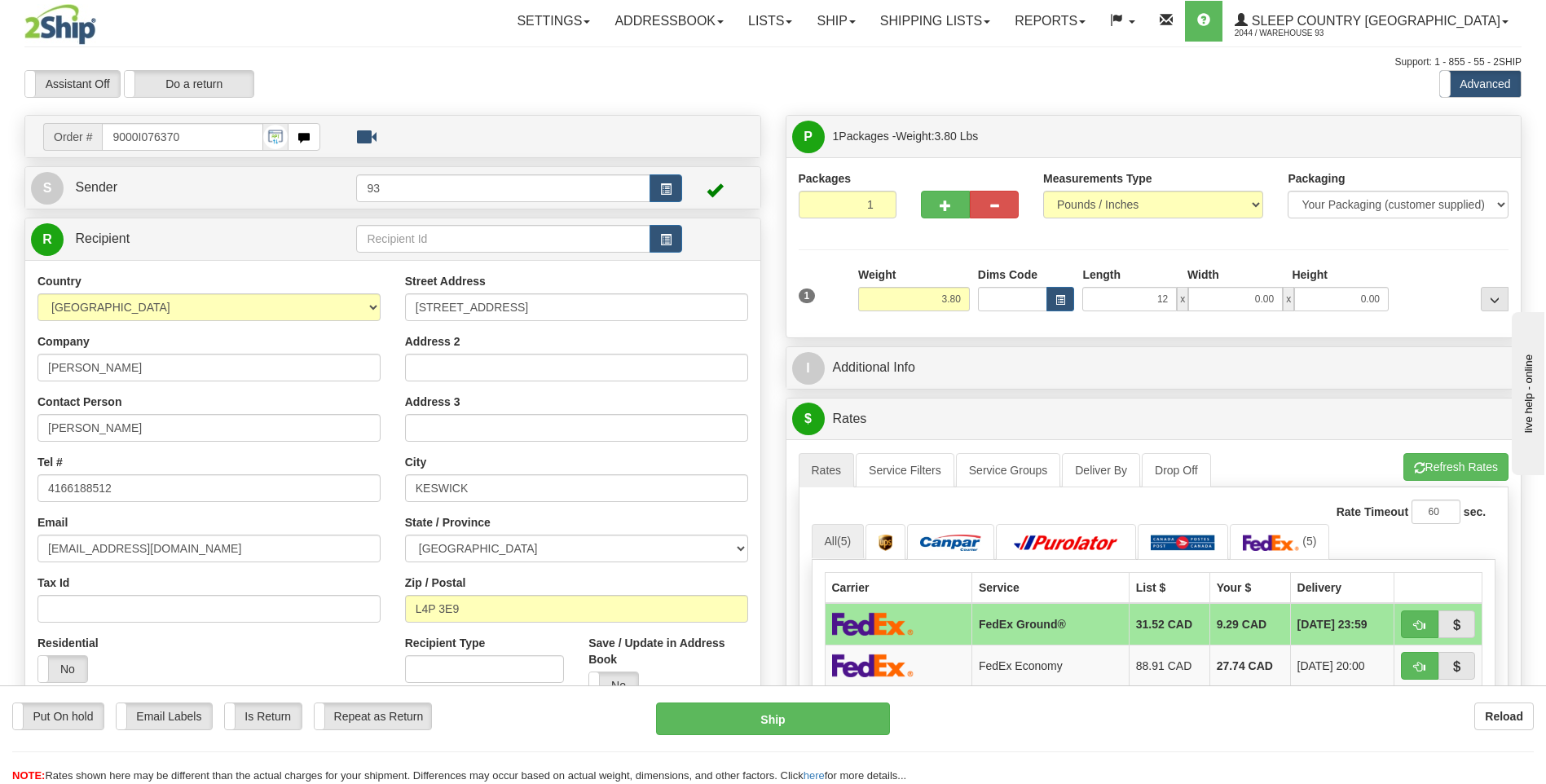
type input "12.00"
click at [1247, 285] on div "Width" at bounding box center [1236, 277] width 106 height 20
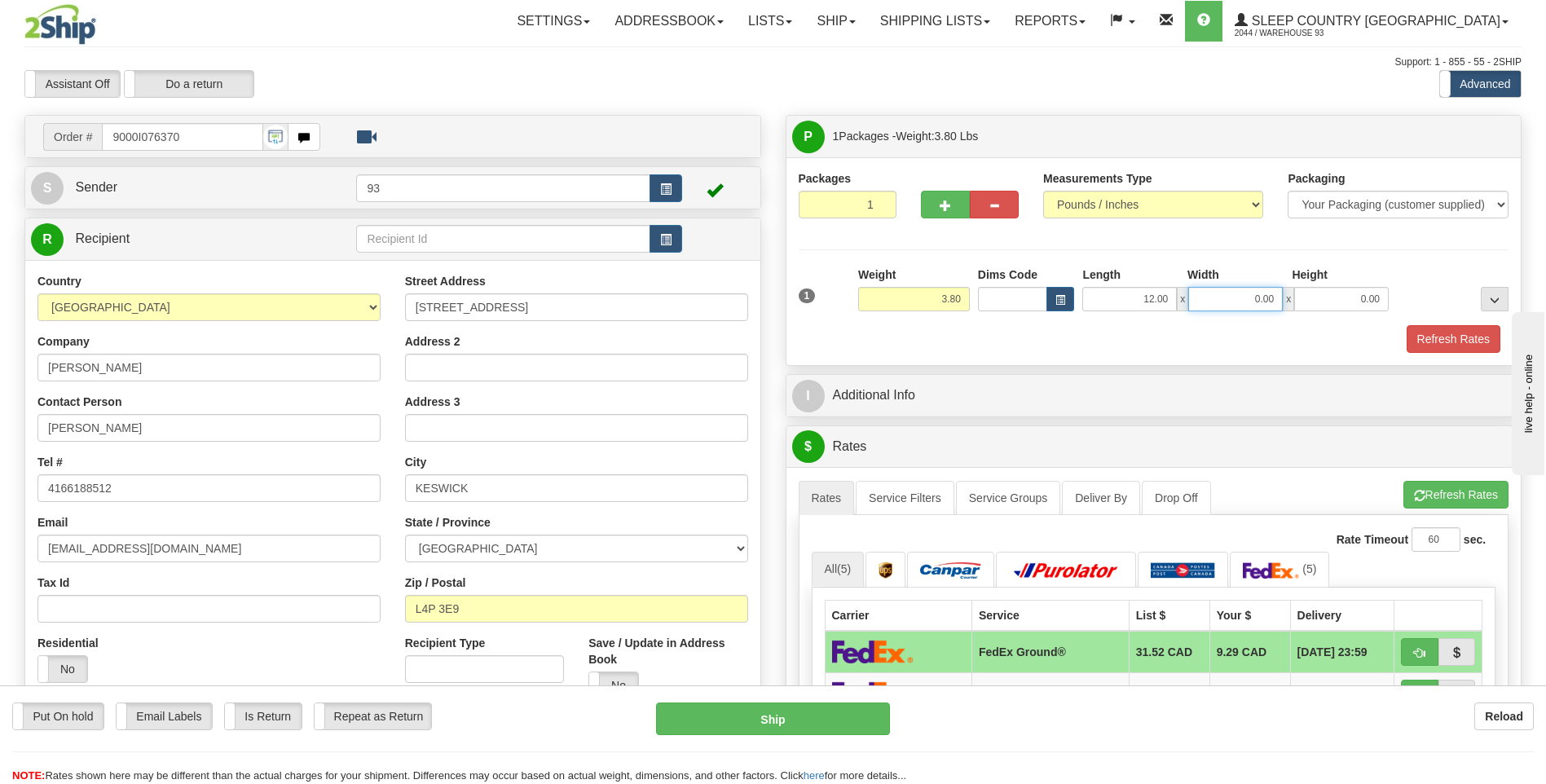
click at [1259, 295] on input "0.00" at bounding box center [1236, 299] width 95 height 25
type input "10.00"
click at [1337, 300] on input "0.00" at bounding box center [1341, 299] width 95 height 25
type input "2.00"
click at [1448, 337] on button "Refresh Rates" at bounding box center [1454, 339] width 94 height 27
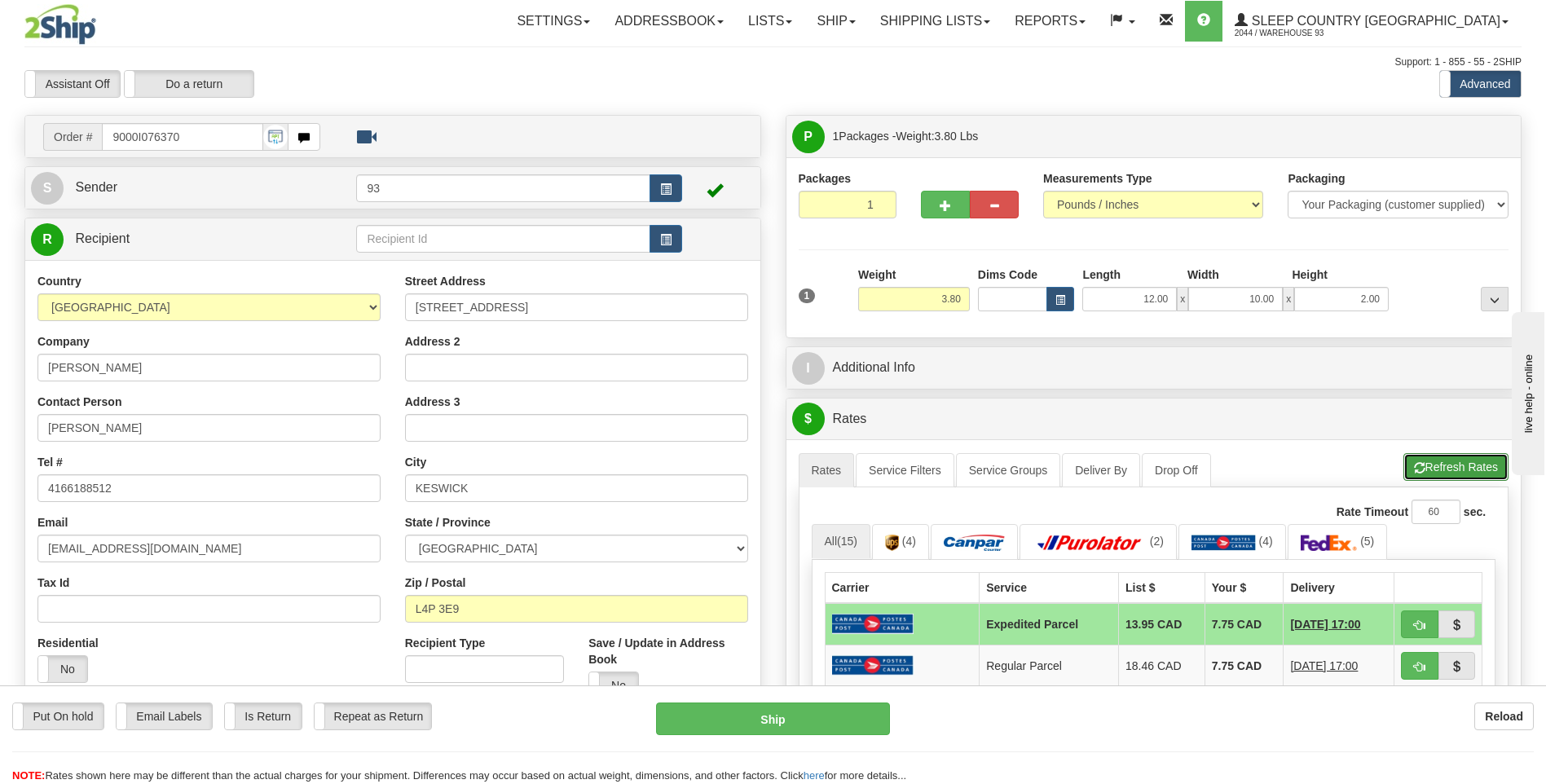
click at [1434, 475] on button "Refresh Rates" at bounding box center [1456, 466] width 106 height 27
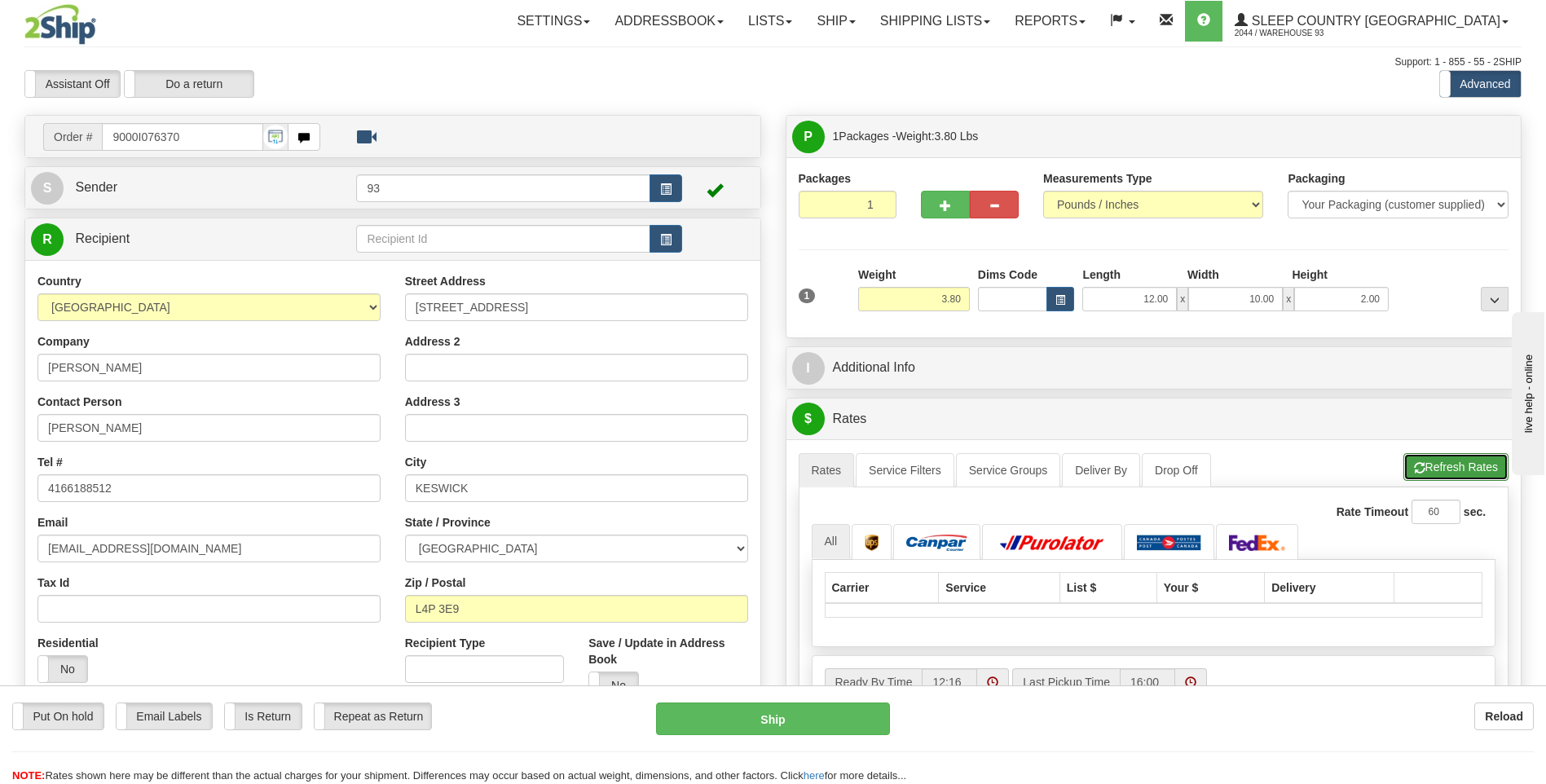
click at [1456, 461] on button "Refresh Rates" at bounding box center [1456, 466] width 106 height 27
click at [867, 22] on link "Ship" at bounding box center [836, 21] width 63 height 41
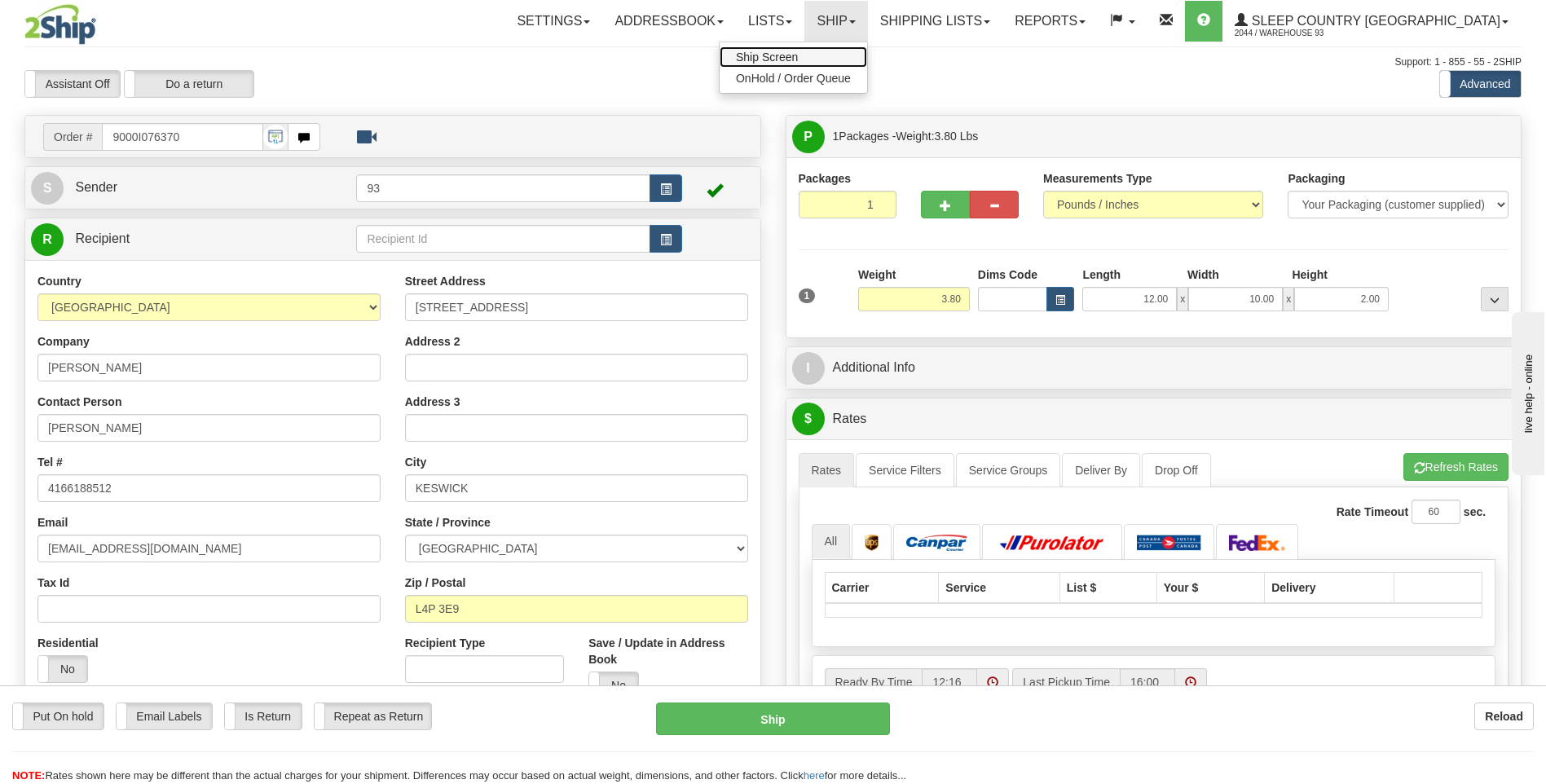
click at [867, 57] on link "Ship Screen" at bounding box center [793, 57] width 147 height 21
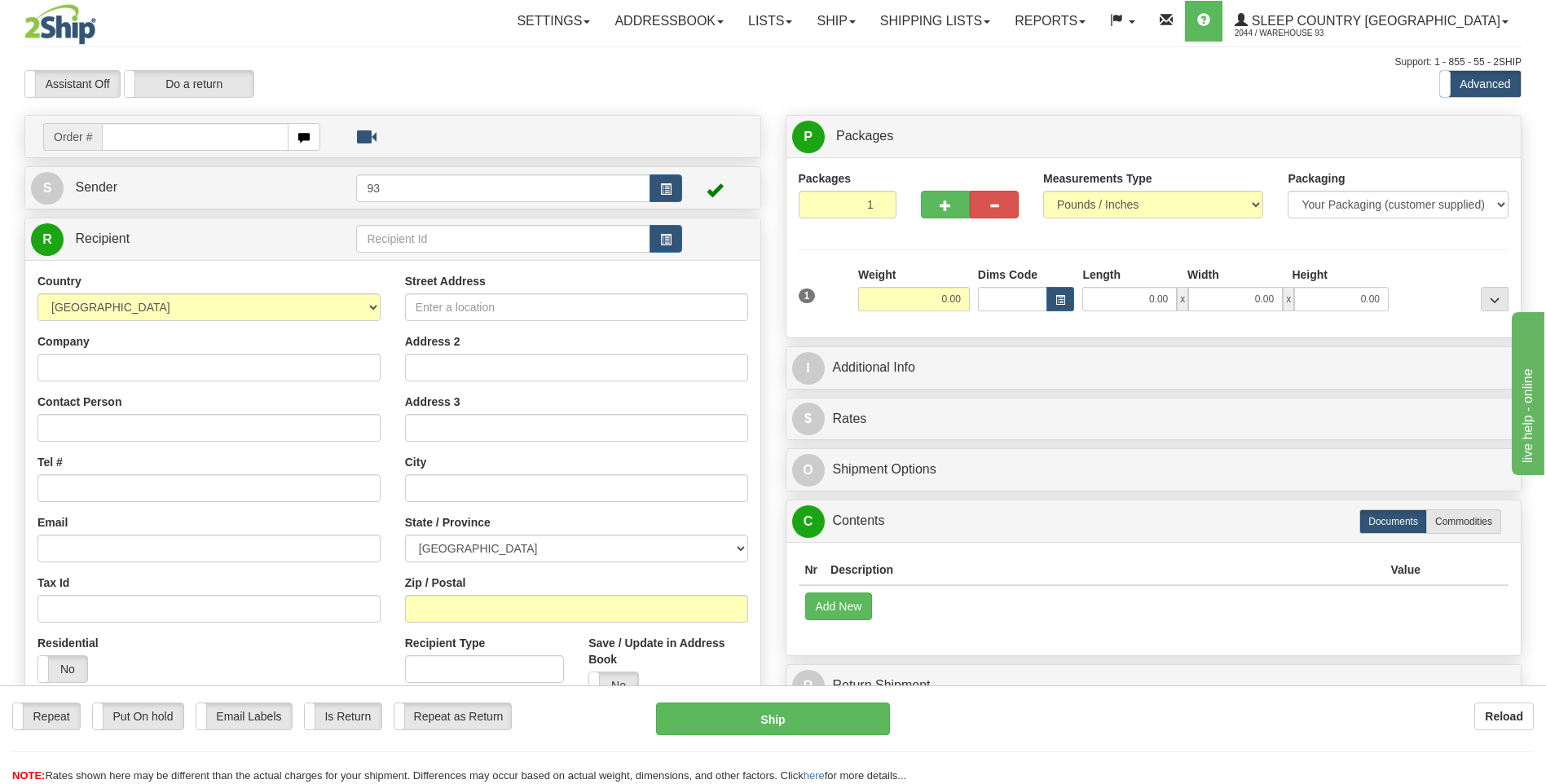
click at [131, 139] on input "text" at bounding box center [195, 137] width 186 height 27
type input "9000I076370"
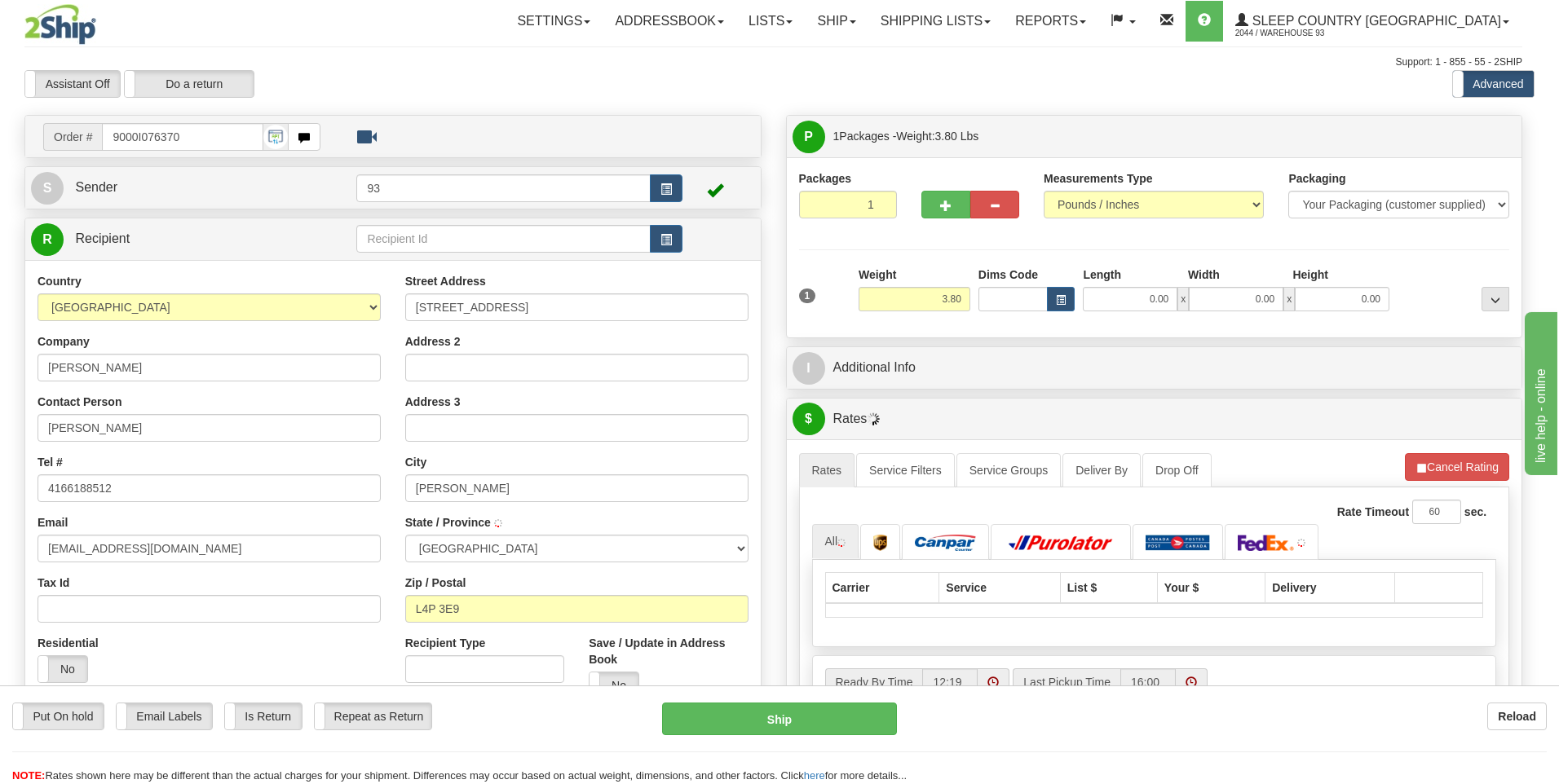
type input "KESWICK"
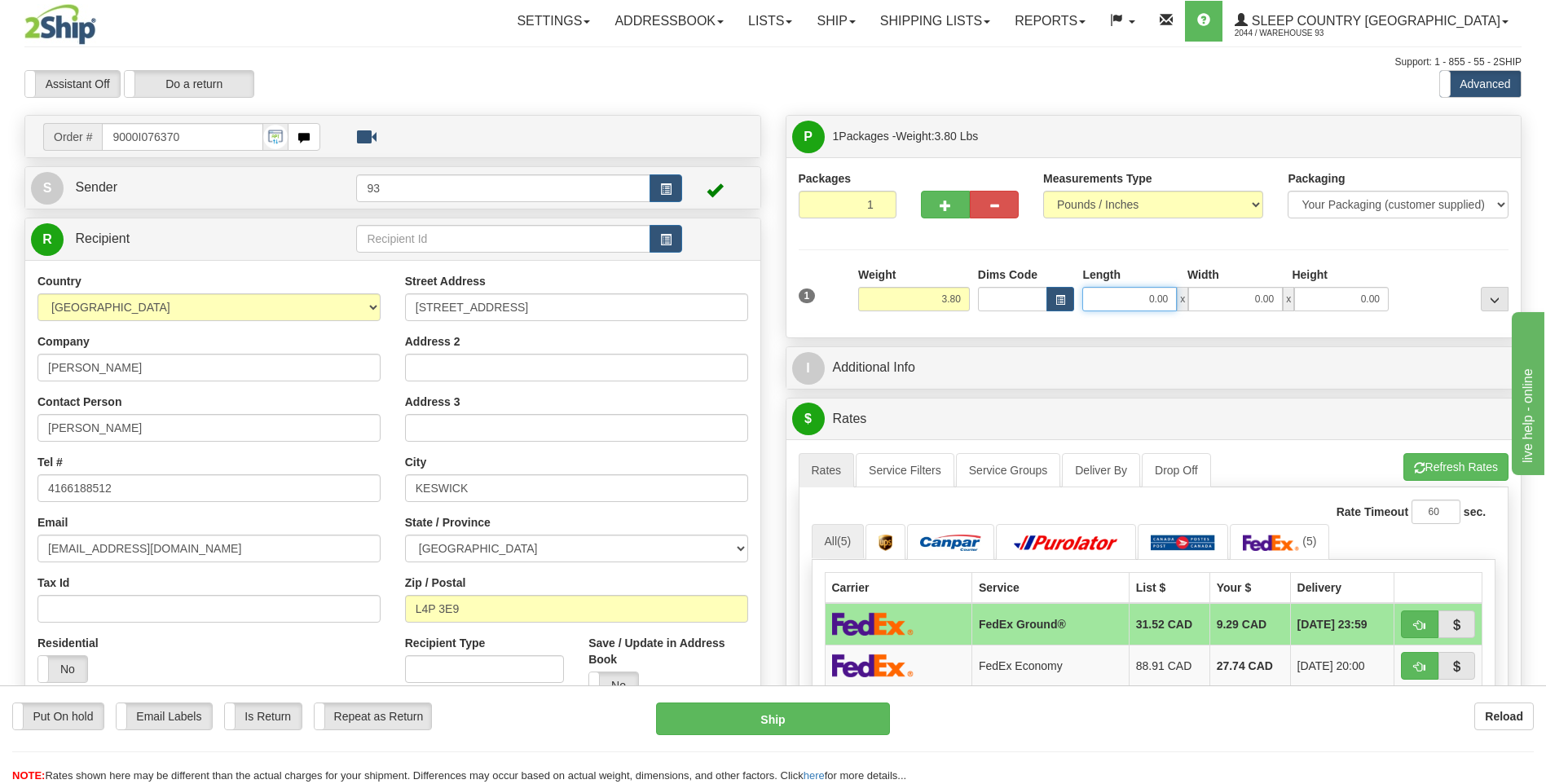
click at [1118, 297] on input "0.00" at bounding box center [1129, 299] width 95 height 25
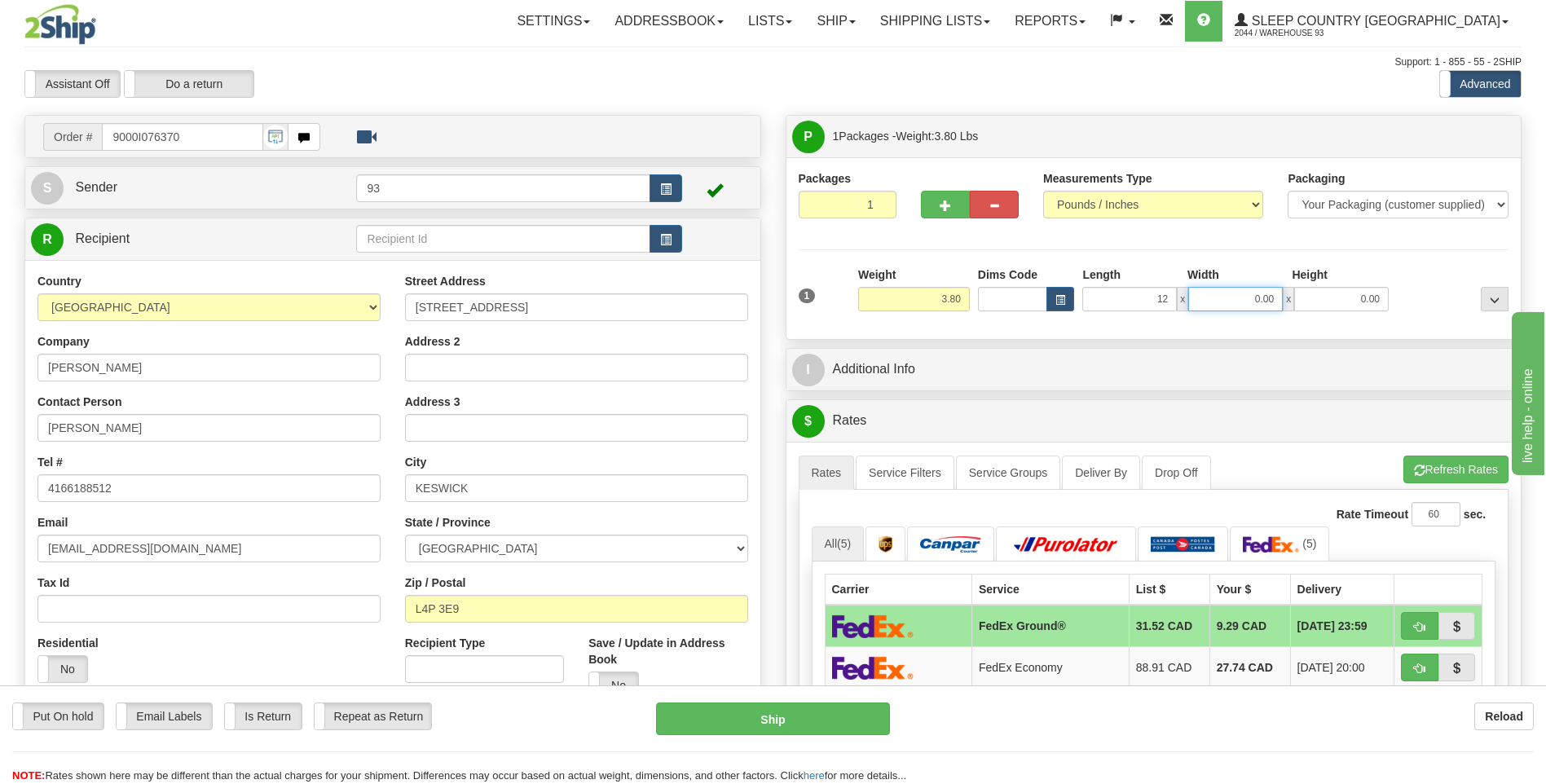
type input "12.00"
click at [1243, 304] on input "0.00" at bounding box center [1236, 299] width 95 height 25
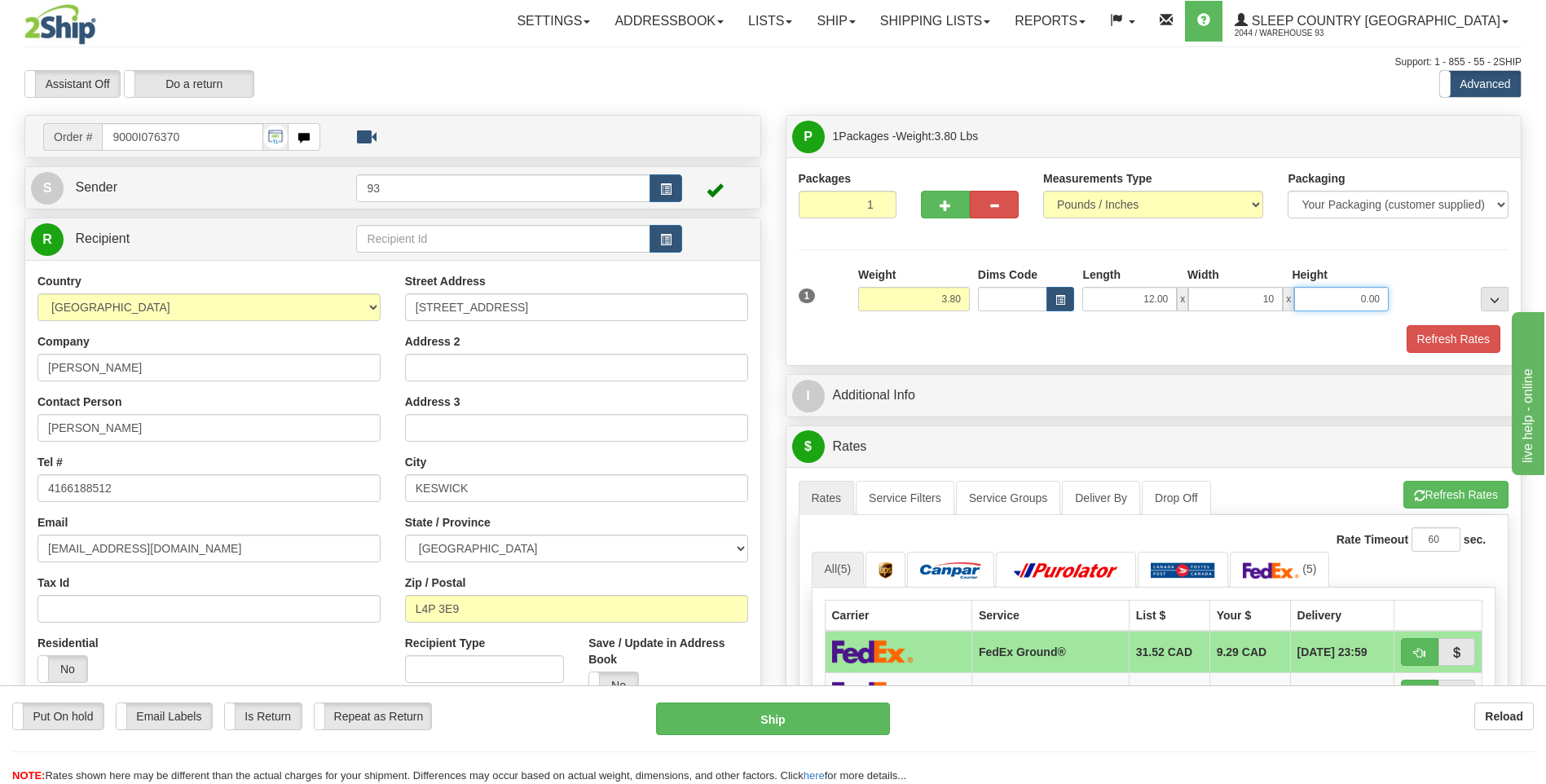
type input "10.00"
click at [1340, 295] on input "0.00" at bounding box center [1341, 299] width 95 height 25
type input "2.00"
click at [1432, 347] on button "Refresh Rates" at bounding box center [1454, 339] width 94 height 27
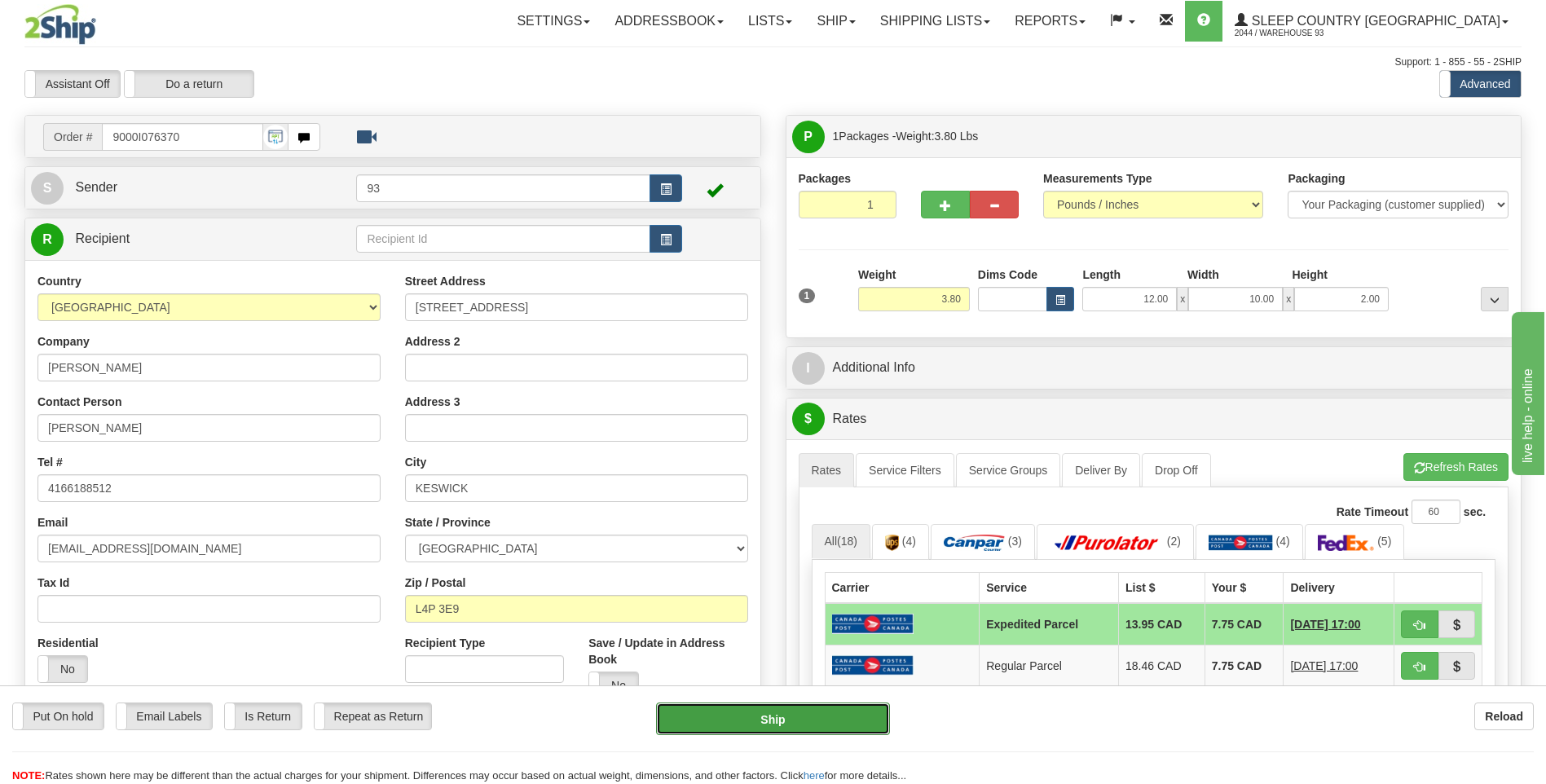
click at [798, 716] on button "Ship" at bounding box center [773, 718] width 233 height 33
type input "DOM.EP"
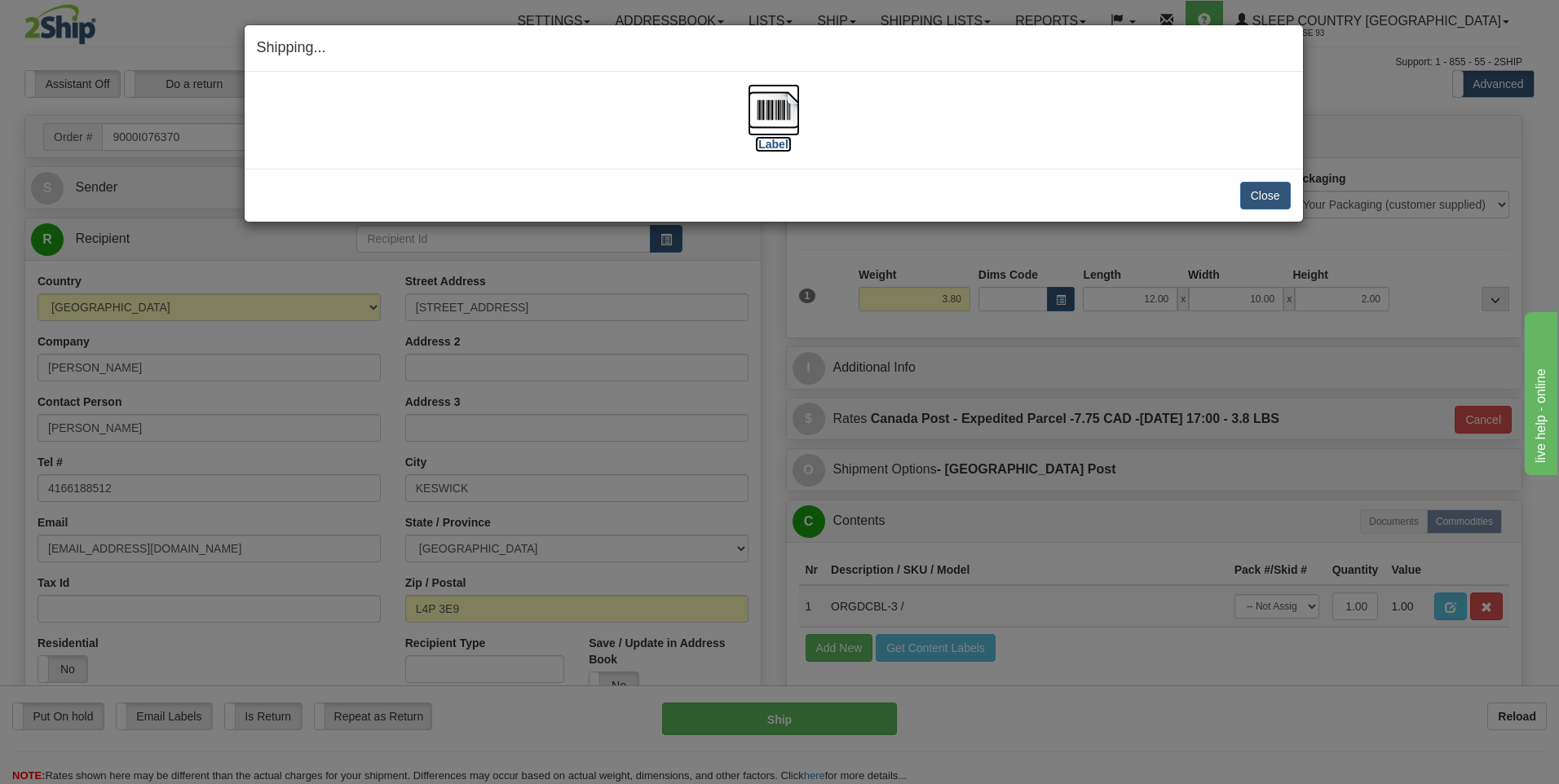
click at [773, 105] on img at bounding box center [774, 110] width 52 height 52
click at [1264, 196] on button "Close" at bounding box center [1265, 195] width 51 height 27
click at [768, 104] on img at bounding box center [774, 110] width 52 height 52
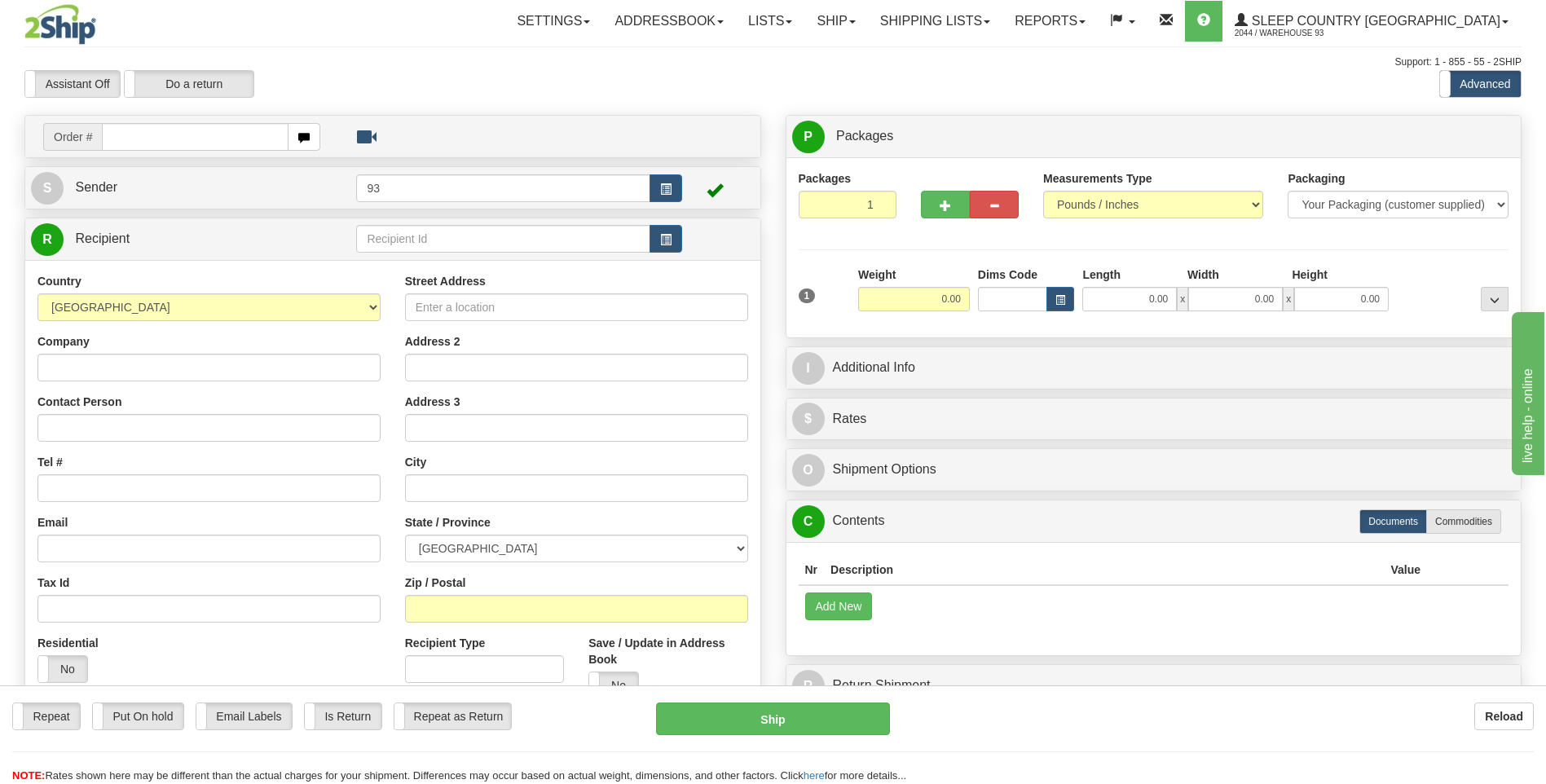
click at [145, 141] on input "text" at bounding box center [195, 137] width 186 height 27
type input "9000I076856"
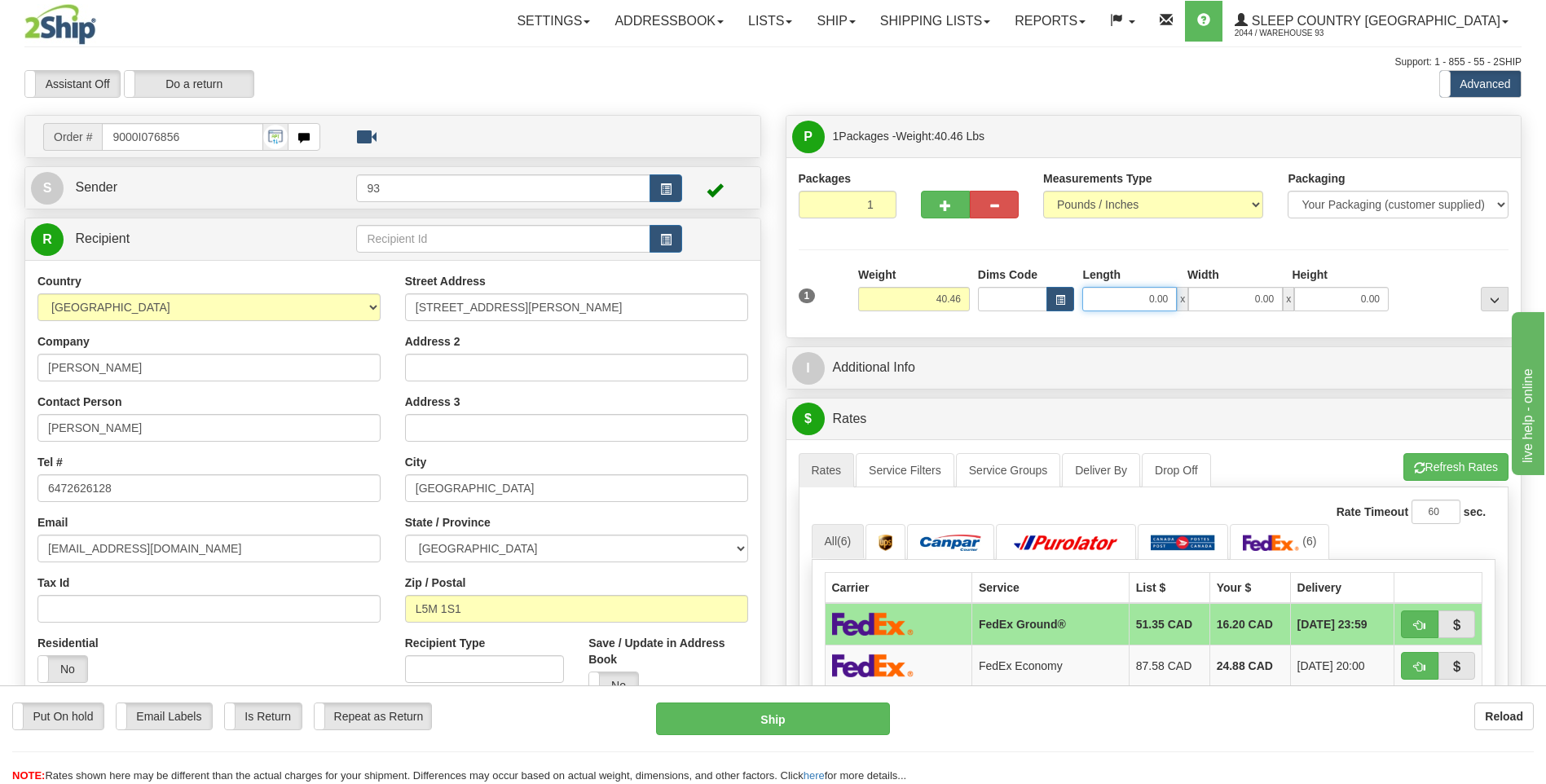
click at [1123, 301] on input "0.00" at bounding box center [1129, 299] width 95 height 25
type input "40.00"
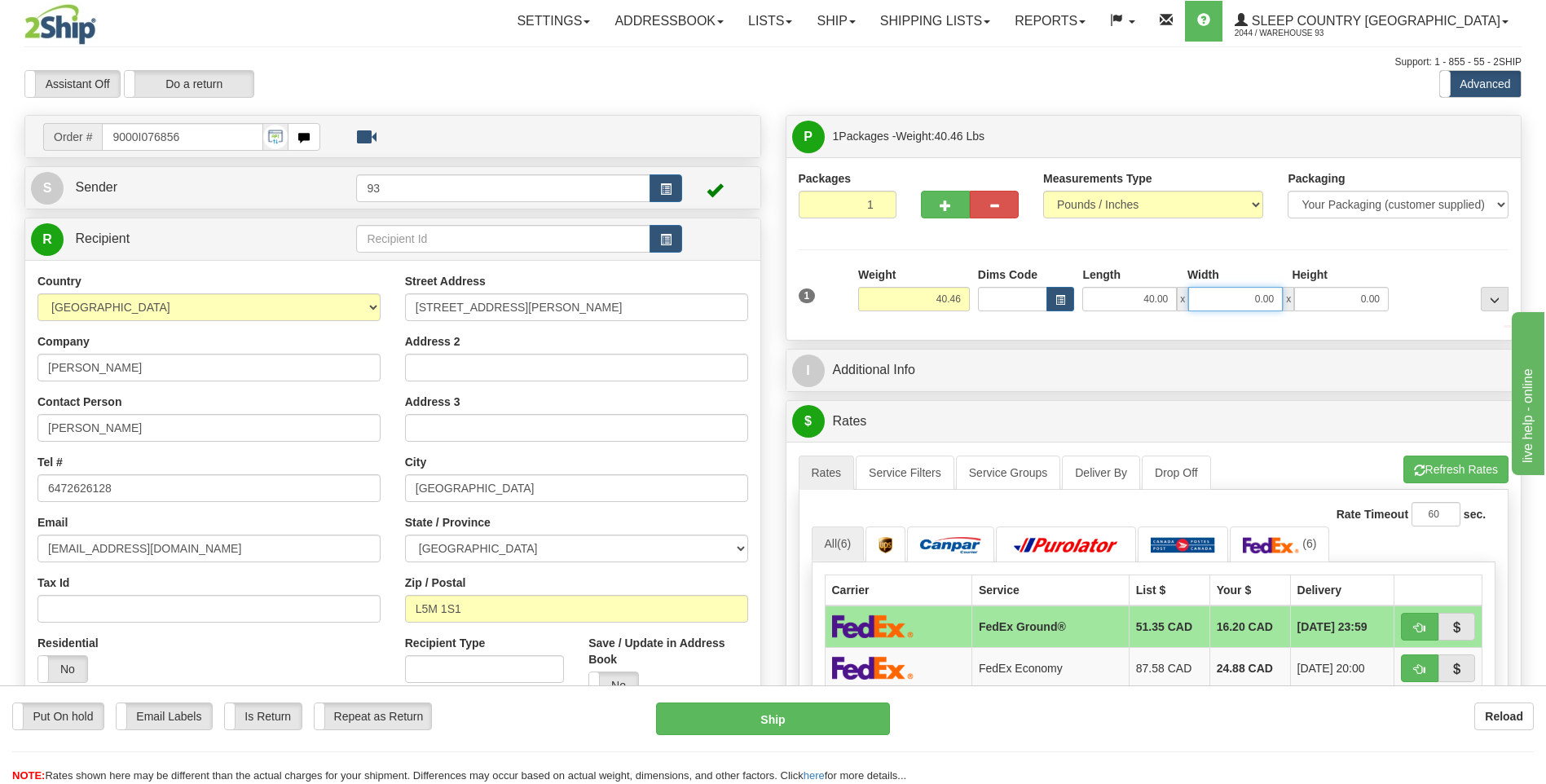
click at [1249, 297] on input "0.00" at bounding box center [1236, 299] width 95 height 25
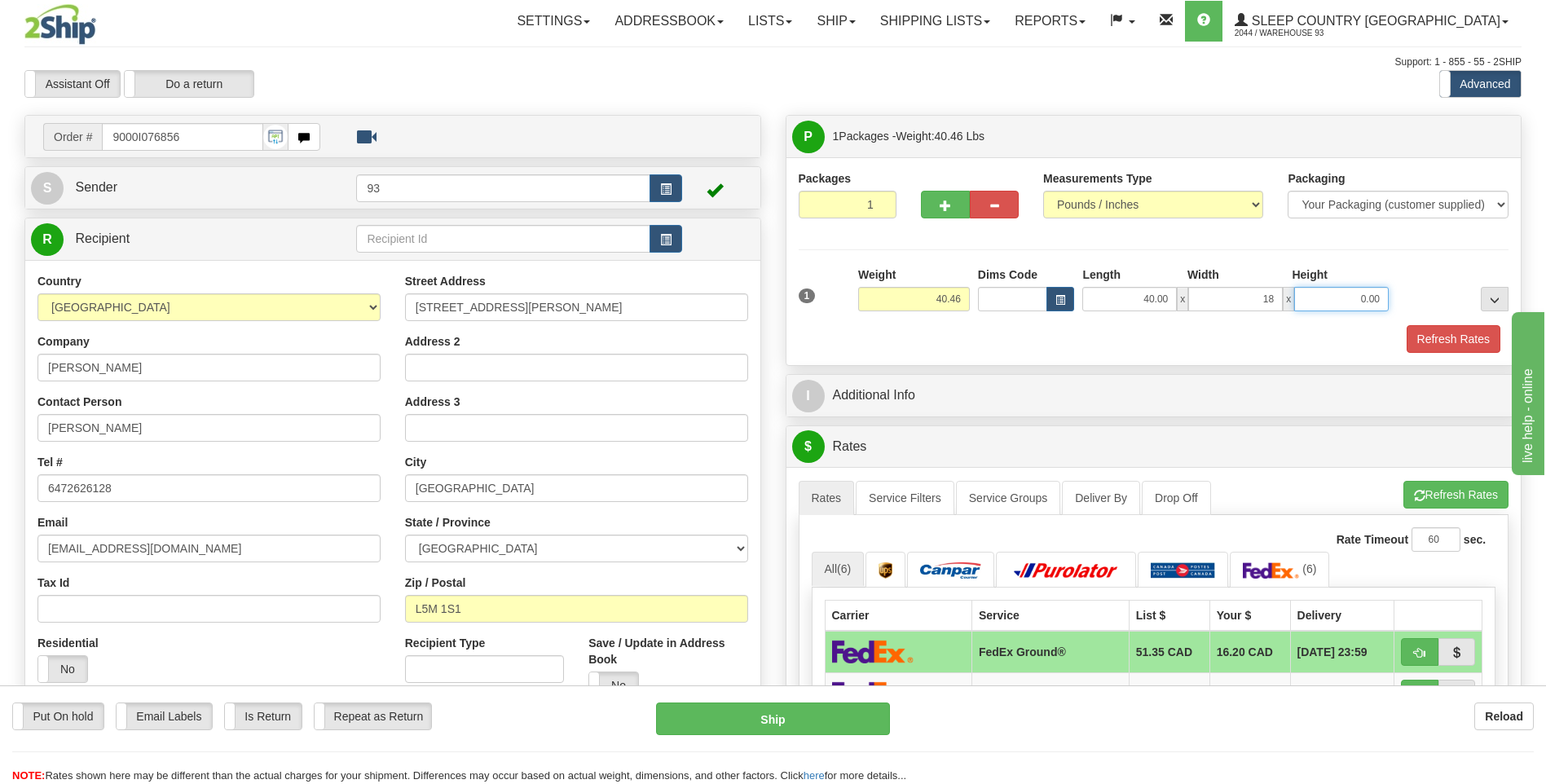
type input "18.00"
click at [1328, 298] on input "0.00" at bounding box center [1341, 299] width 95 height 25
type input "18.00"
click at [1472, 335] on button "Refresh Rates" at bounding box center [1454, 339] width 94 height 27
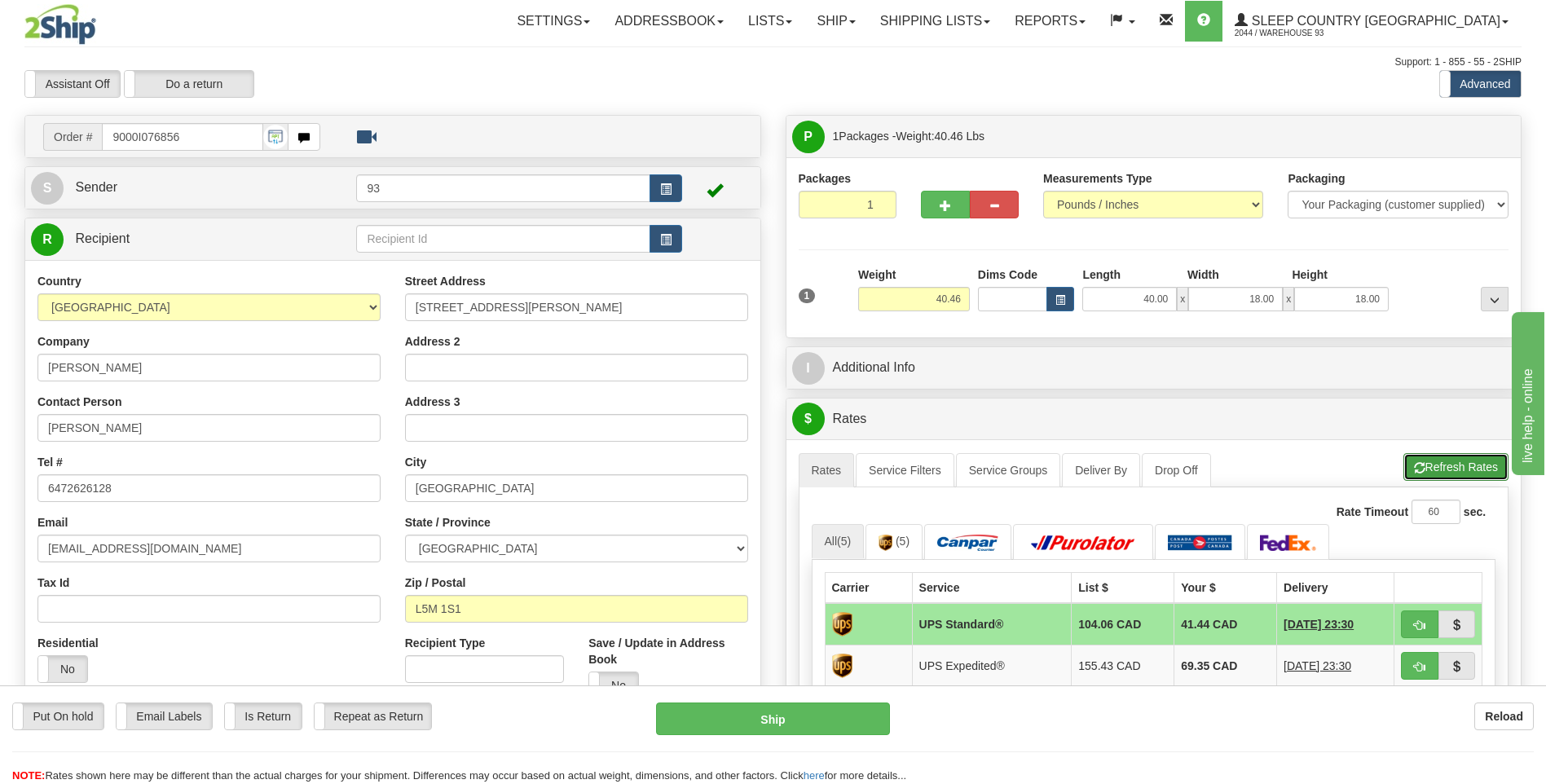
click at [1469, 481] on button "Refresh Rates" at bounding box center [1456, 466] width 106 height 27
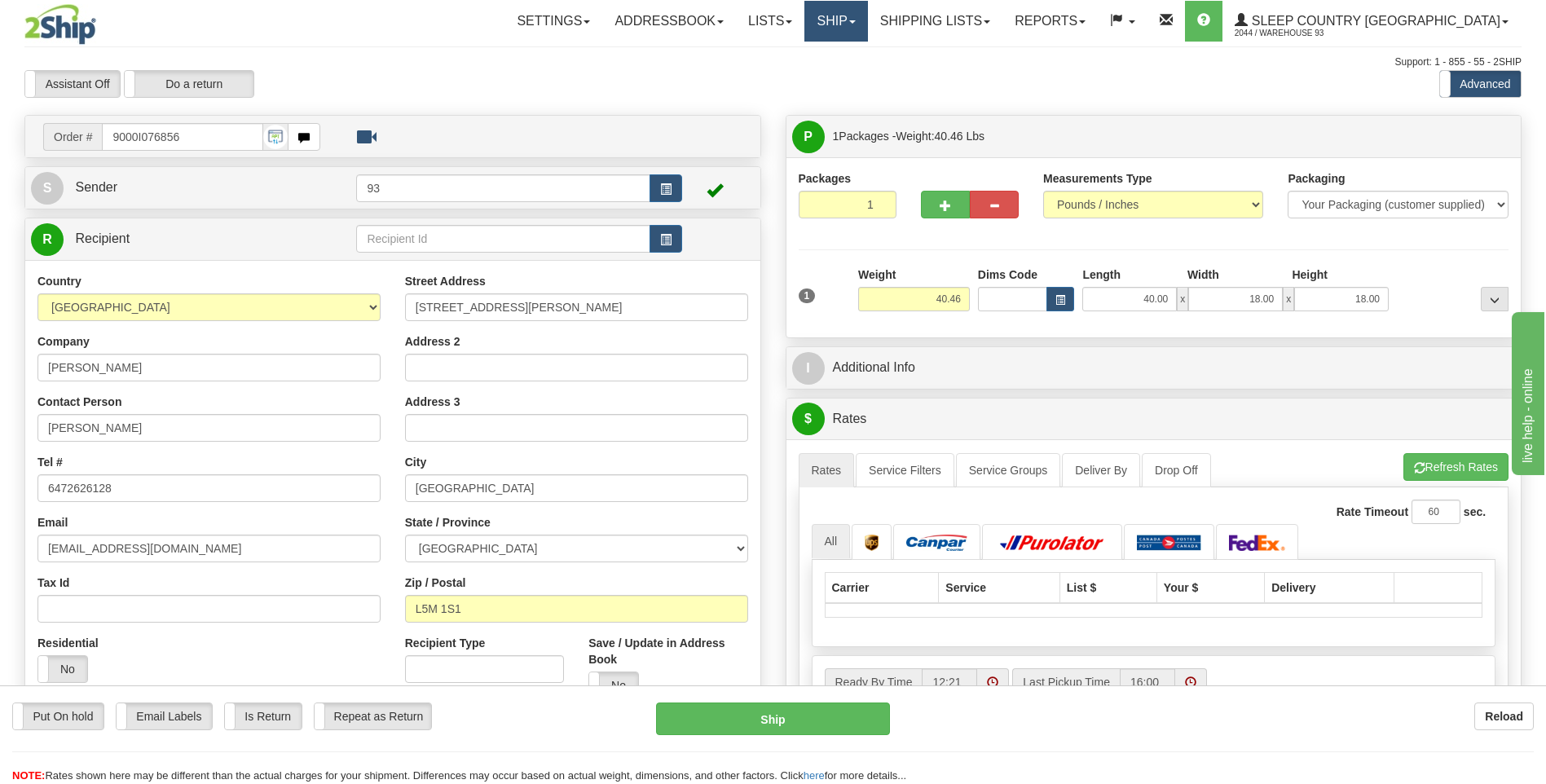
click at [867, 6] on link "Ship" at bounding box center [836, 21] width 63 height 41
click at [798, 58] on span "Ship Screen" at bounding box center [767, 57] width 62 height 13
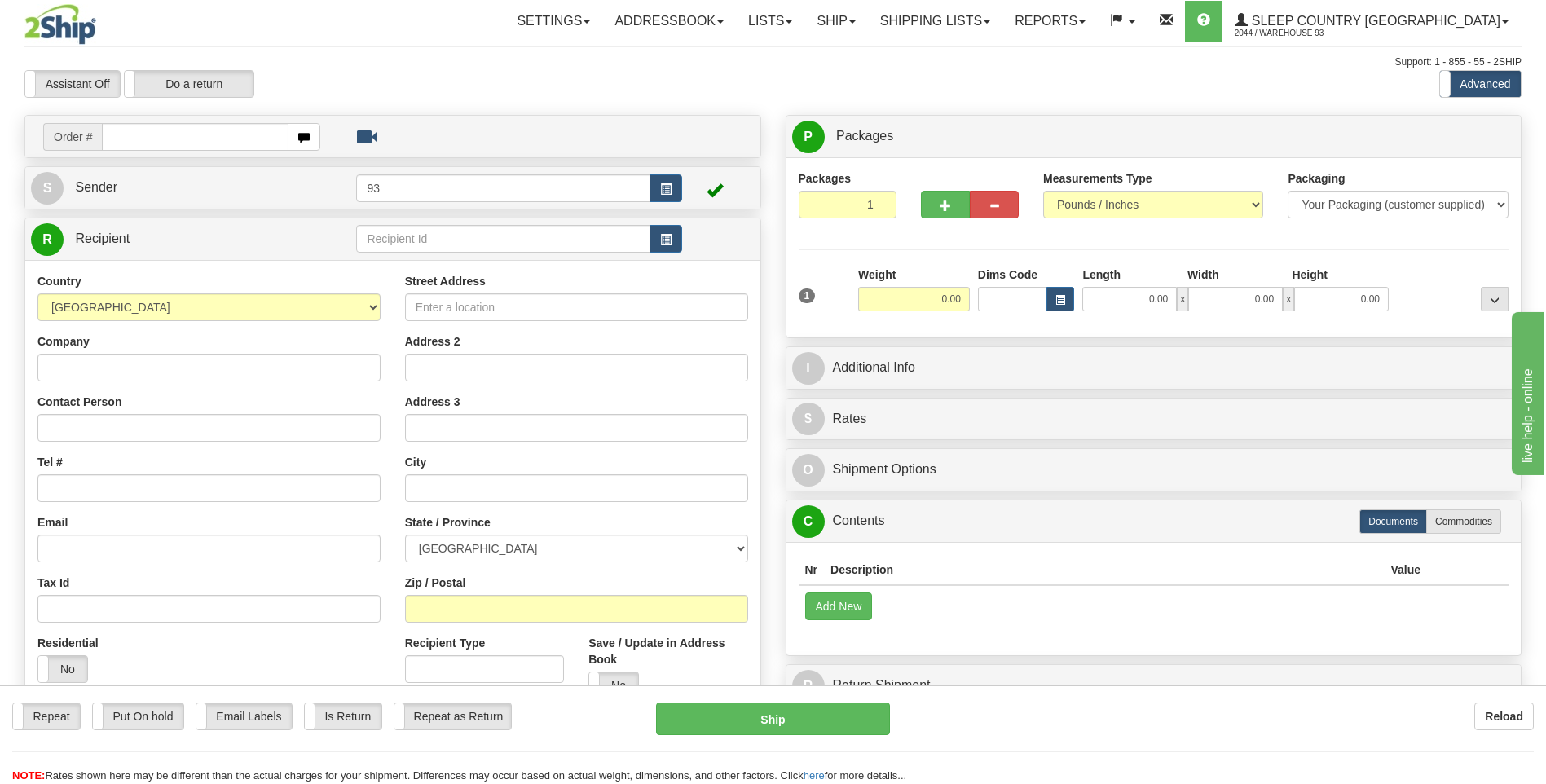
click at [169, 138] on input "text" at bounding box center [195, 137] width 186 height 27
type input "9000I076856"
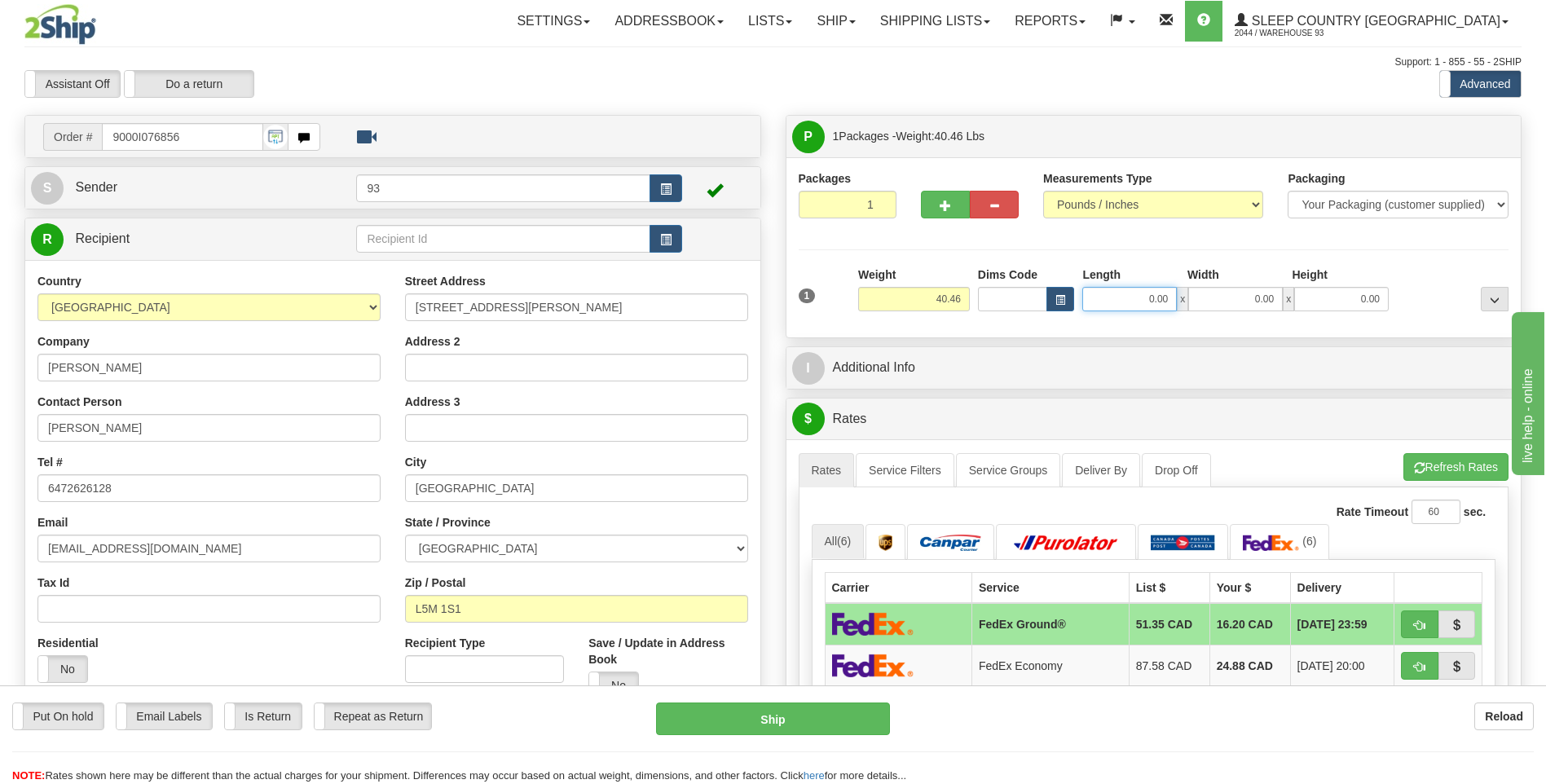
click at [1101, 296] on input "0.00" at bounding box center [1129, 299] width 95 height 25
type input "40.00"
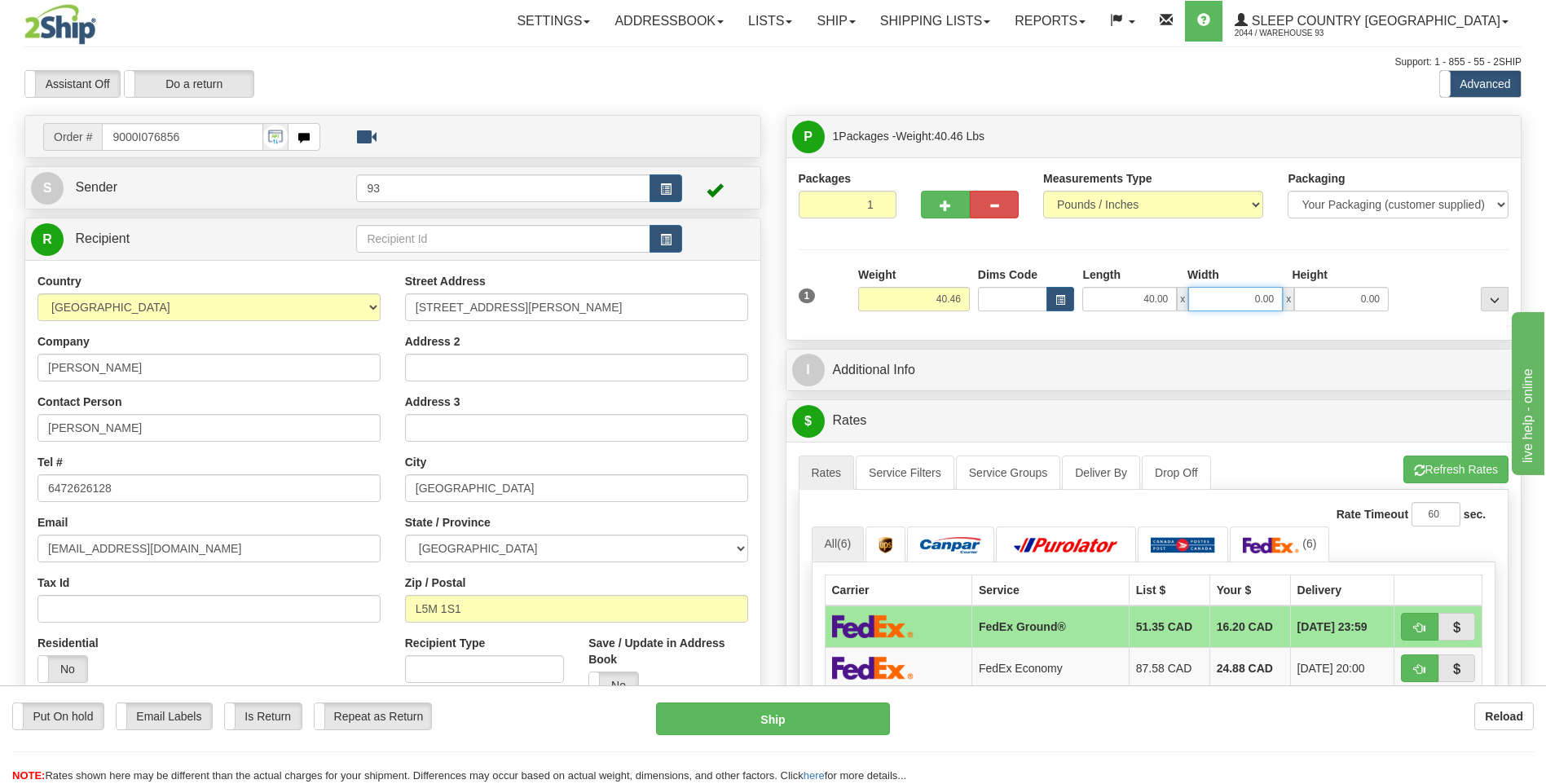
click at [1234, 297] on input "0.00" at bounding box center [1236, 299] width 95 height 25
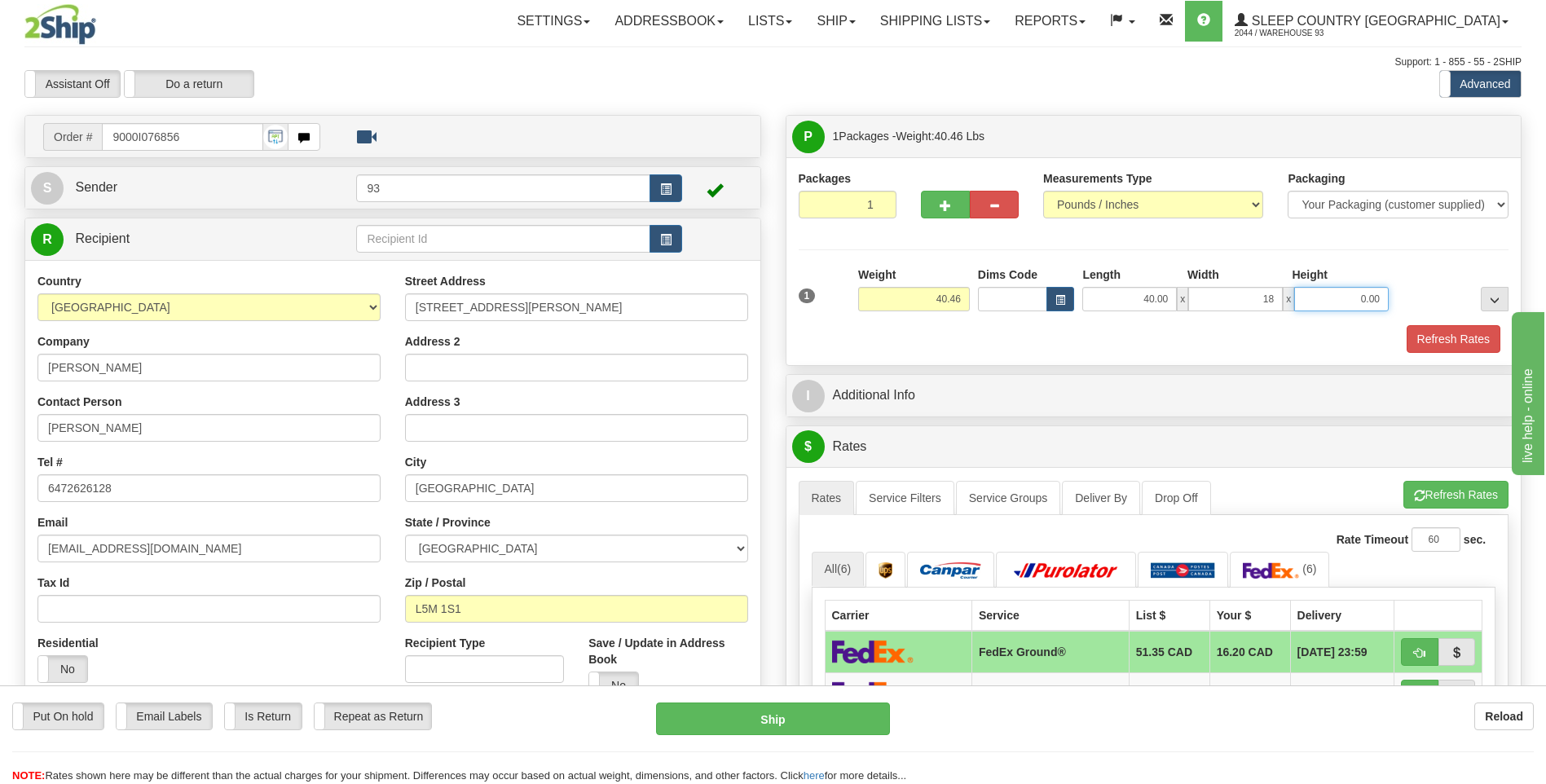
type input "18.00"
click at [1343, 300] on input "0.00" at bounding box center [1341, 299] width 95 height 25
type input "18.00"
click at [1421, 344] on button "Refresh Rates" at bounding box center [1454, 339] width 94 height 27
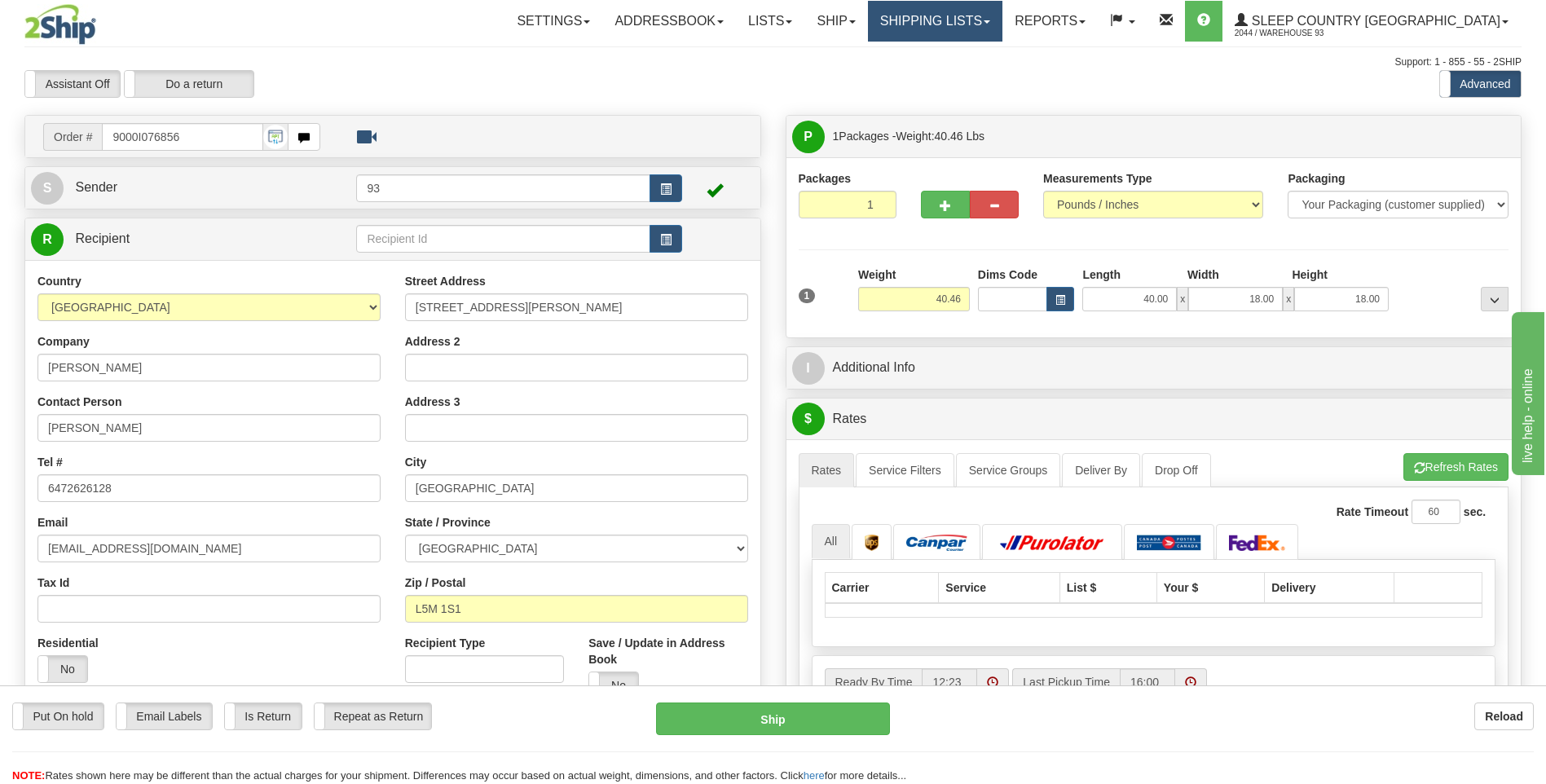
click at [983, 12] on link "Shipping lists" at bounding box center [936, 21] width 135 height 41
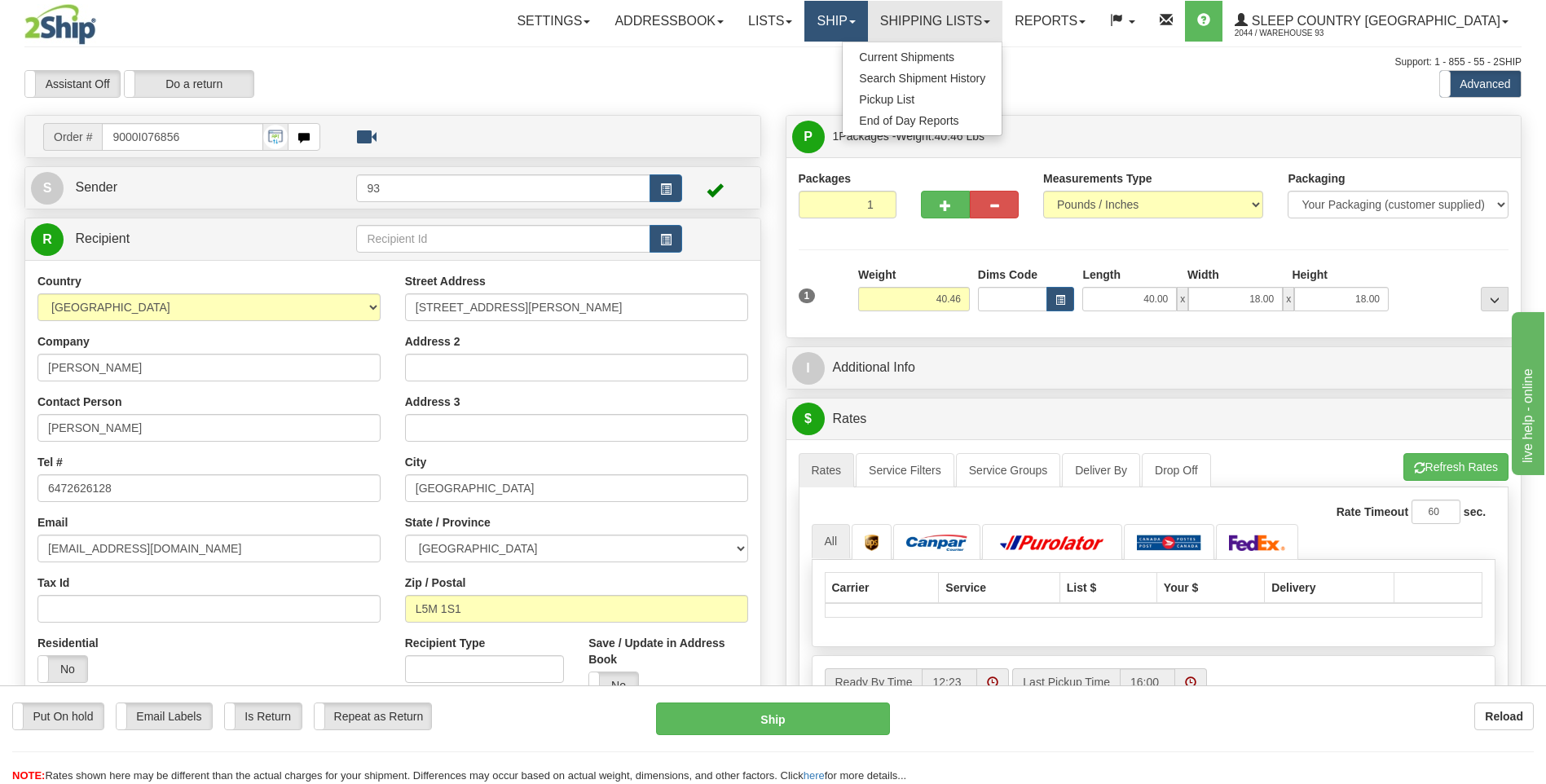
click at [867, 17] on link "Ship" at bounding box center [836, 21] width 63 height 41
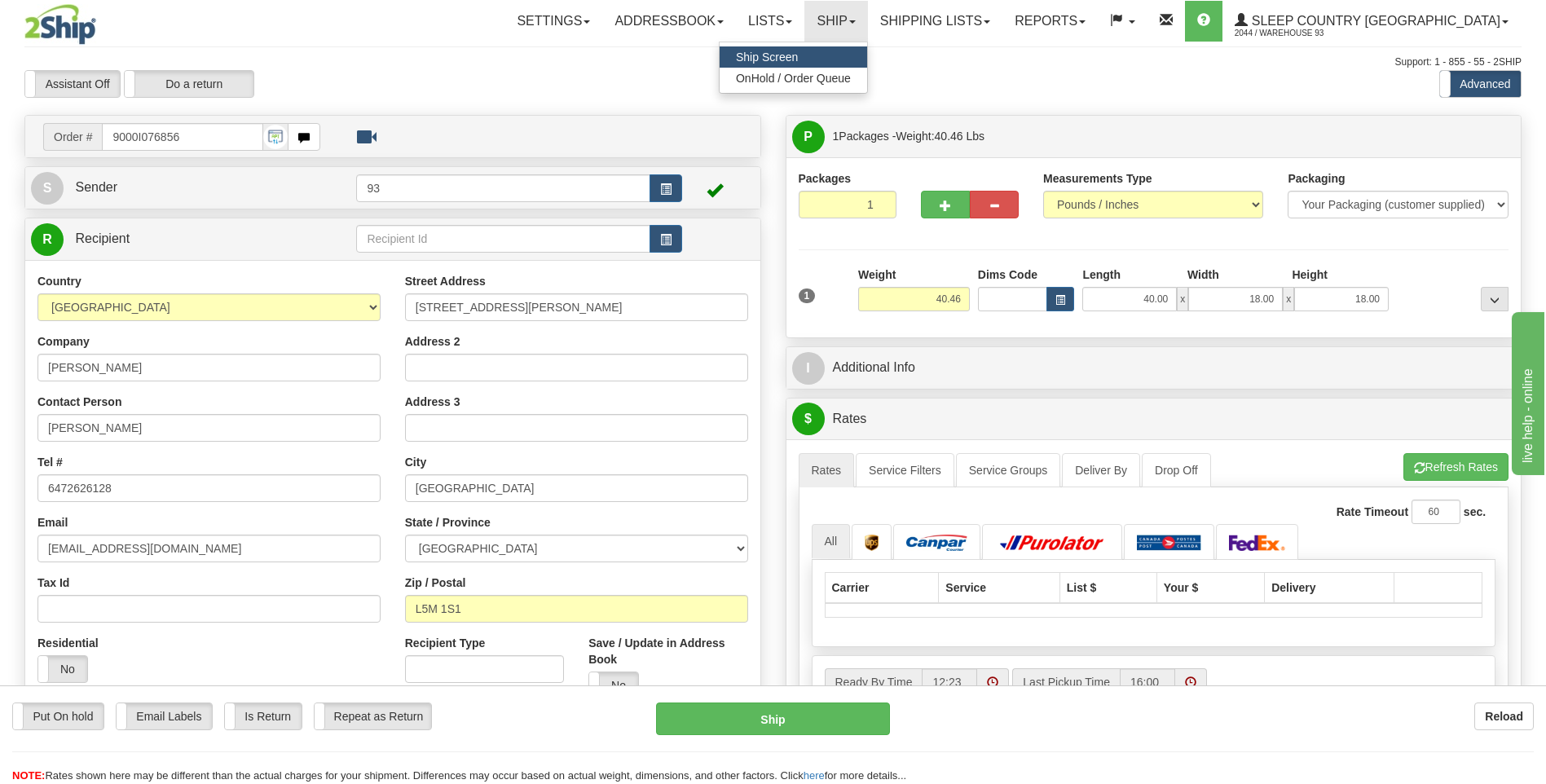
click at [798, 62] on span "Ship Screen" at bounding box center [767, 57] width 62 height 13
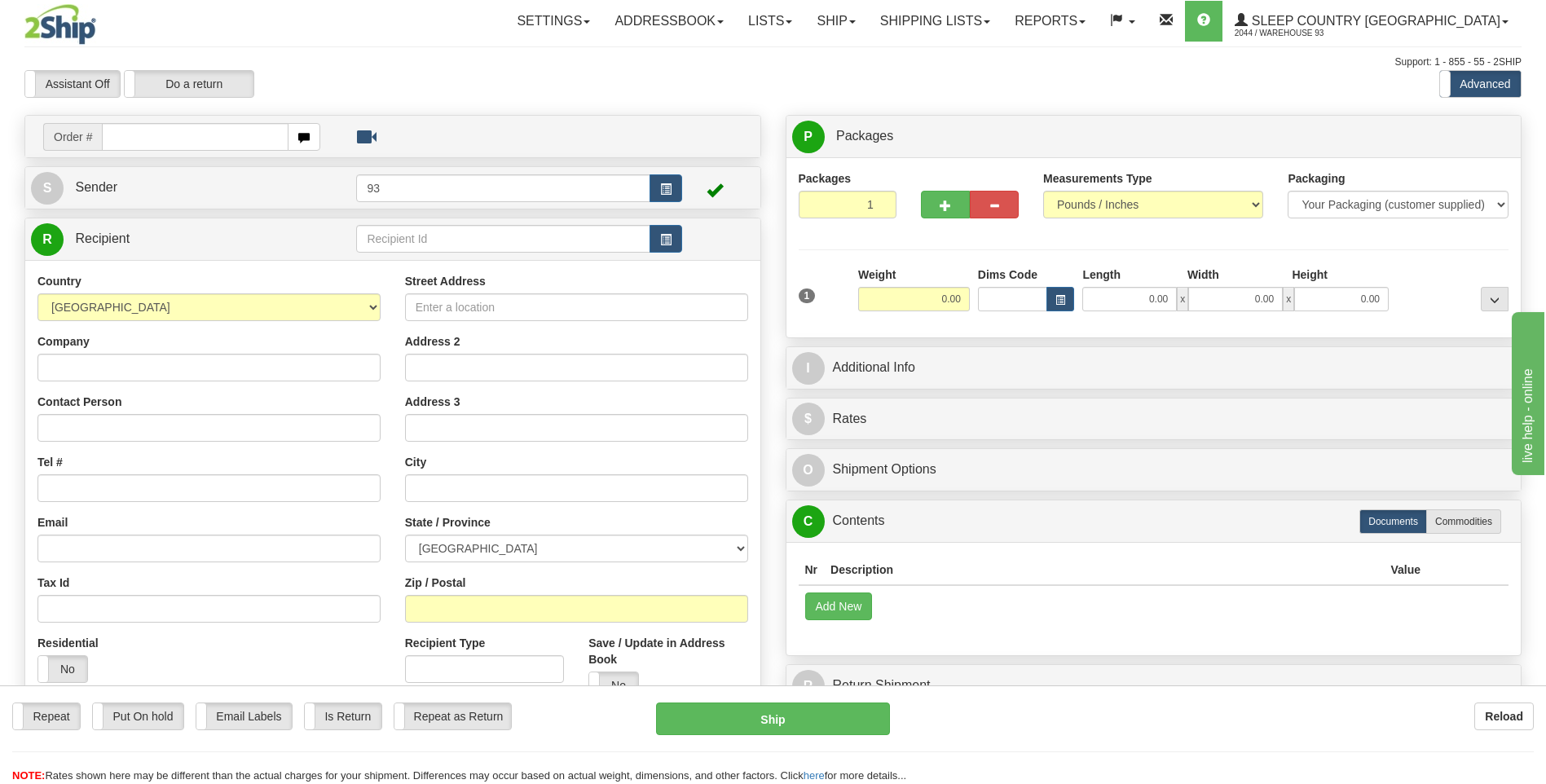
click at [156, 144] on input "text" at bounding box center [195, 137] width 186 height 27
type input "9000I076856"
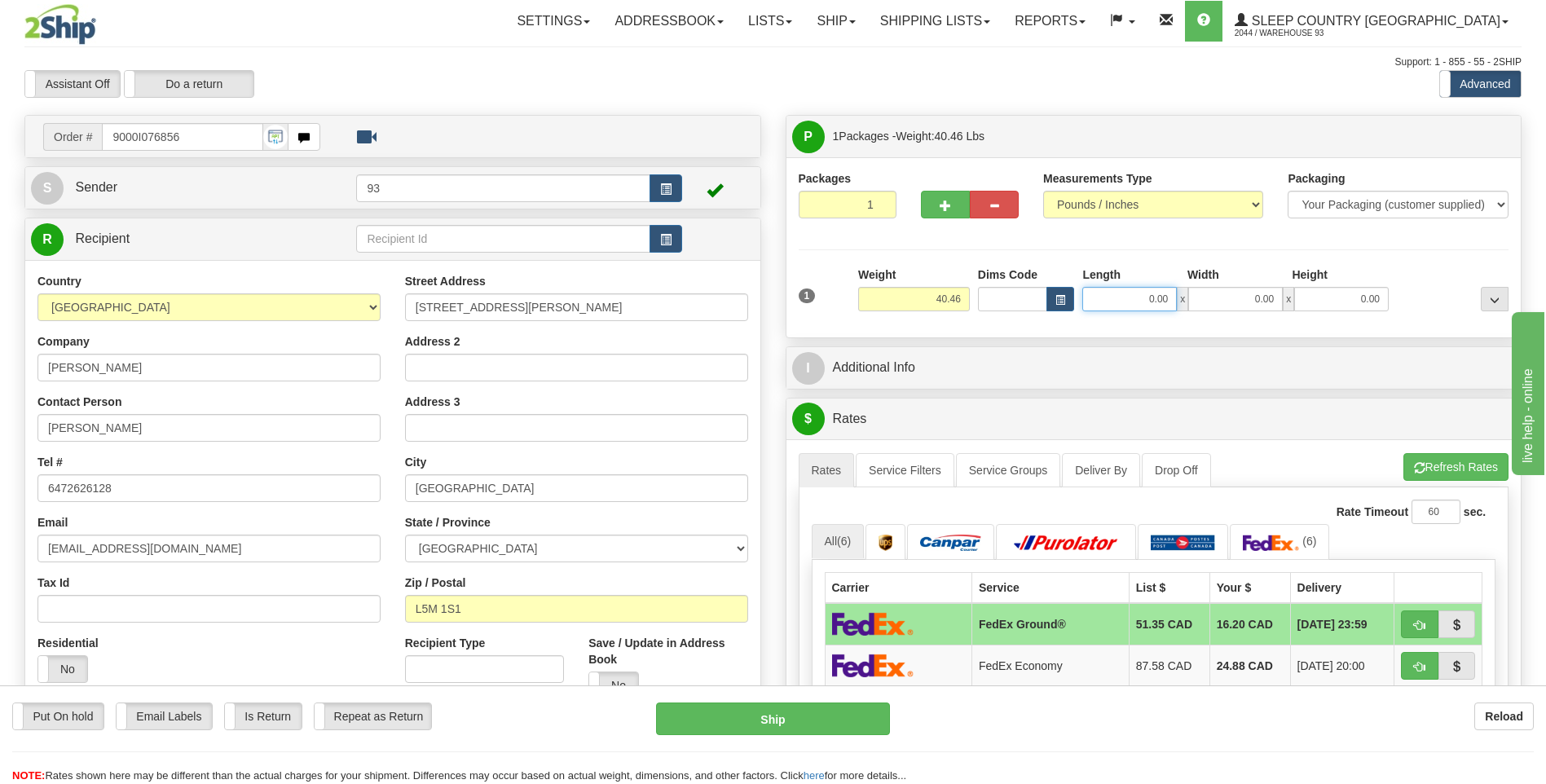
click at [1123, 310] on input "0.00" at bounding box center [1129, 299] width 95 height 25
type input "40.00"
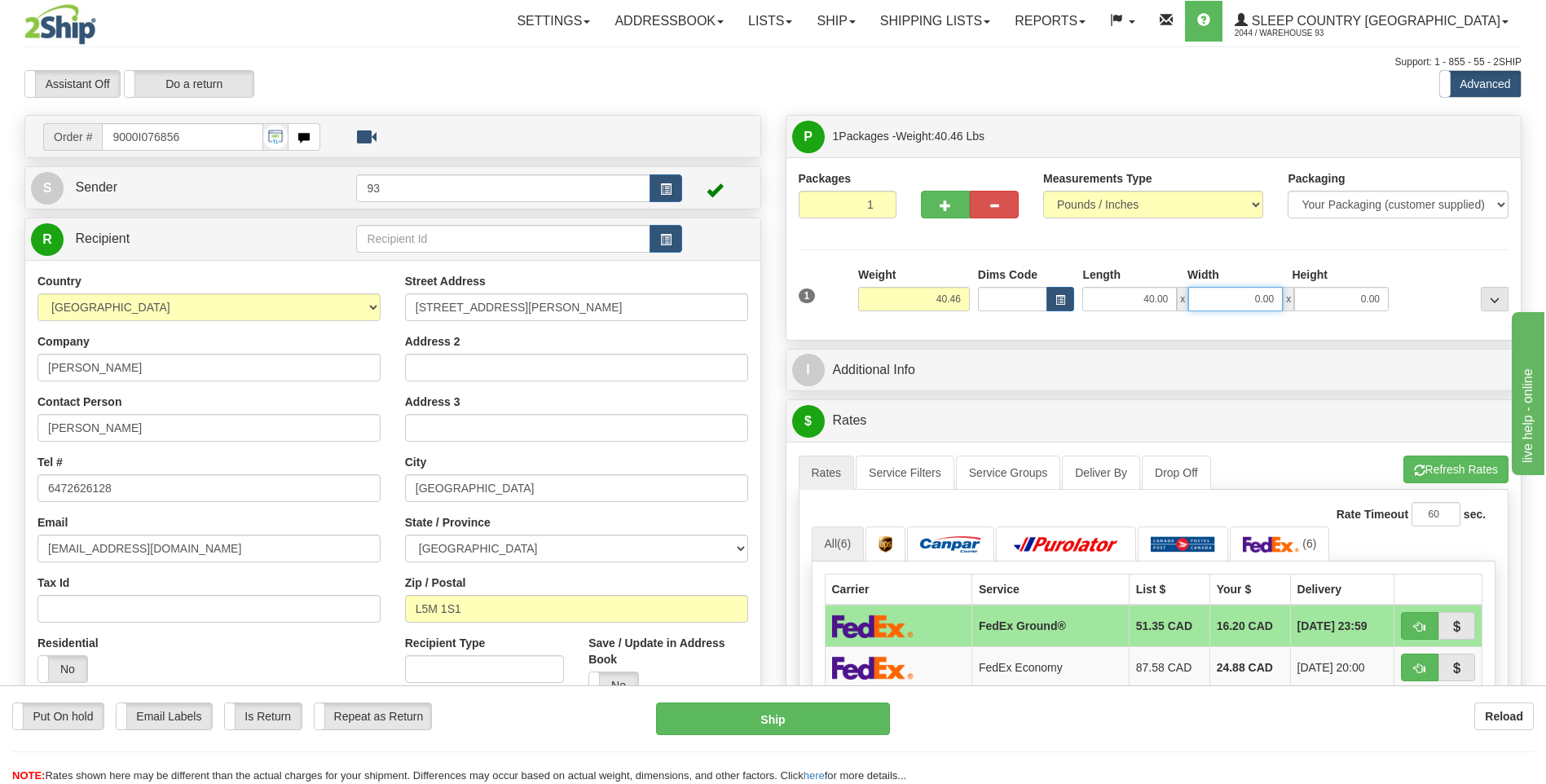
click at [1227, 306] on input "0.00" at bounding box center [1236, 299] width 95 height 25
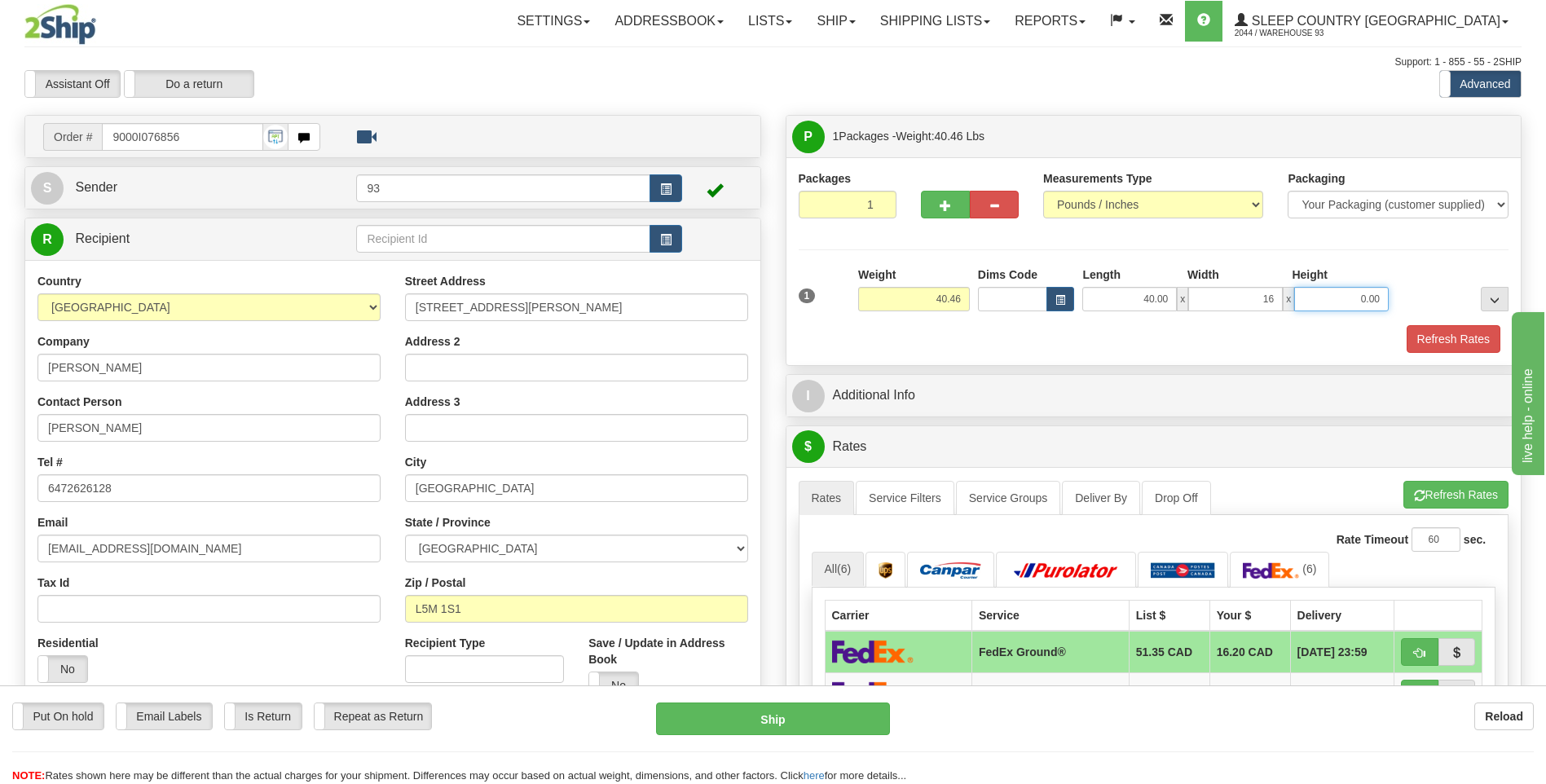
type input "16.00"
click at [1327, 291] on input "0.00" at bounding box center [1341, 299] width 95 height 25
type input "16.00"
click at [1448, 327] on button "Refresh Rates" at bounding box center [1454, 339] width 94 height 27
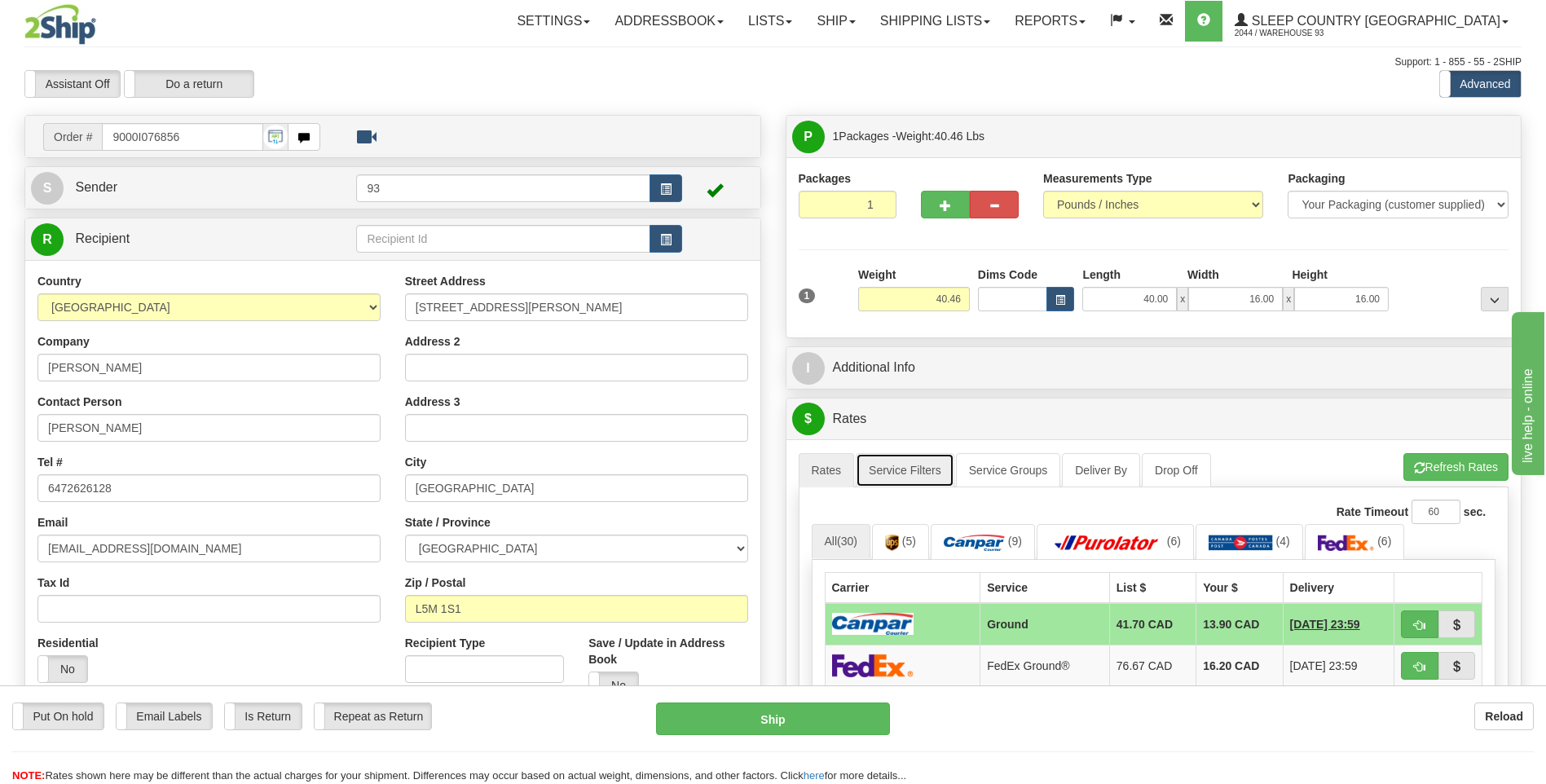
drag, startPoint x: 923, startPoint y: 475, endPoint x: 940, endPoint y: 477, distance: 17.1
click at [923, 475] on link "Service Filters" at bounding box center [905, 470] width 98 height 35
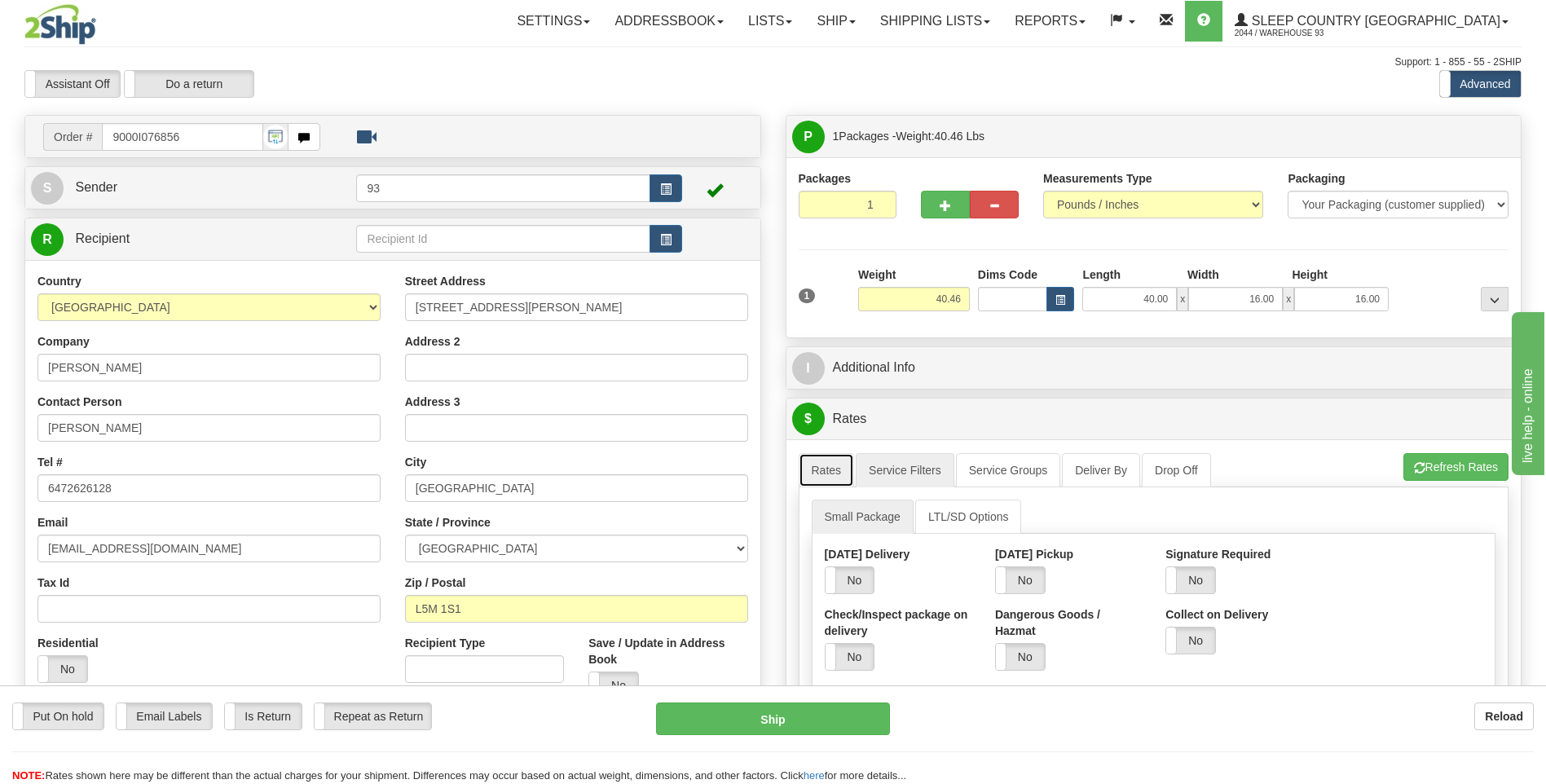
click at [826, 462] on link "Rates" at bounding box center [827, 470] width 56 height 35
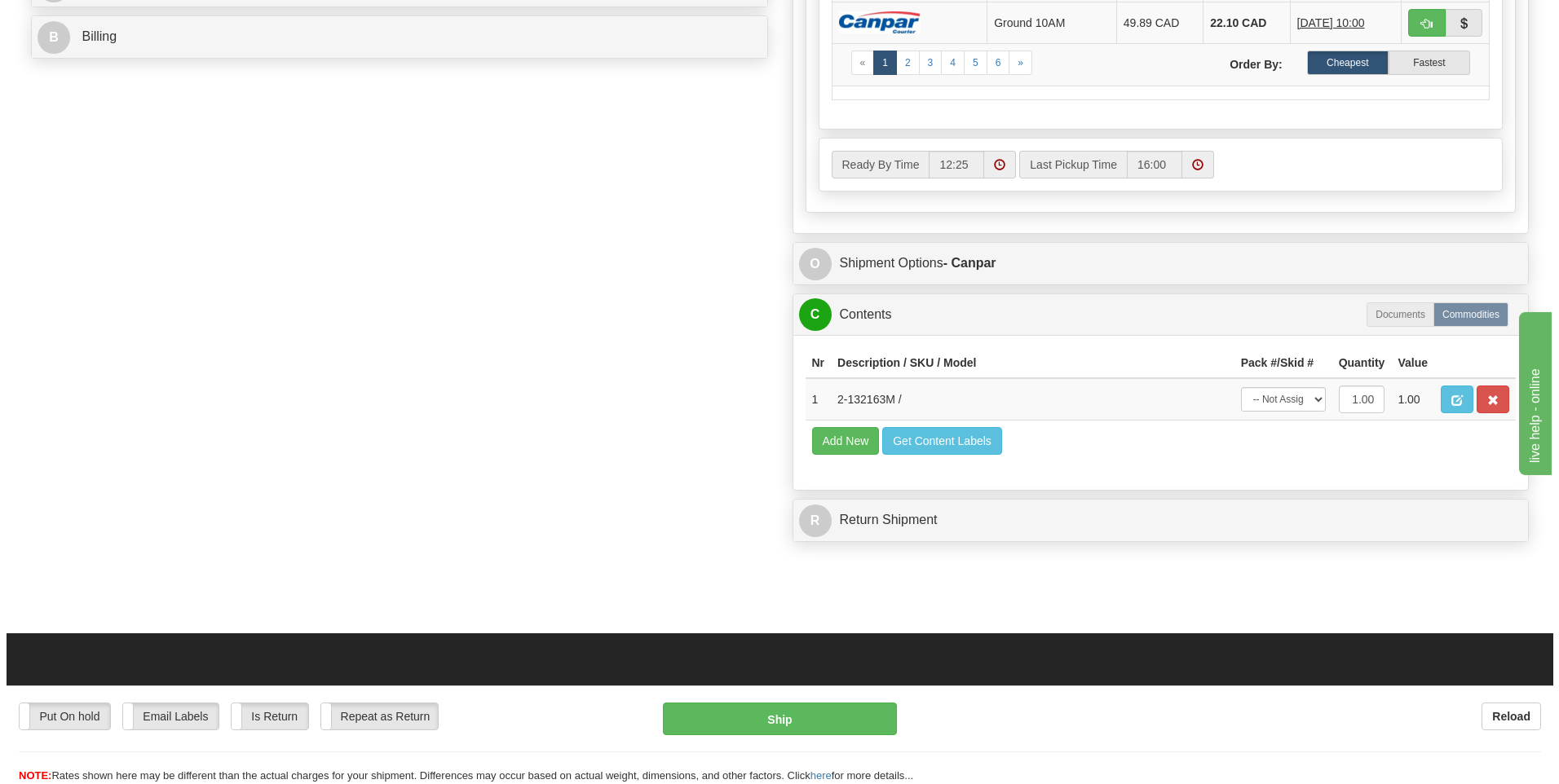
scroll to position [815, 0]
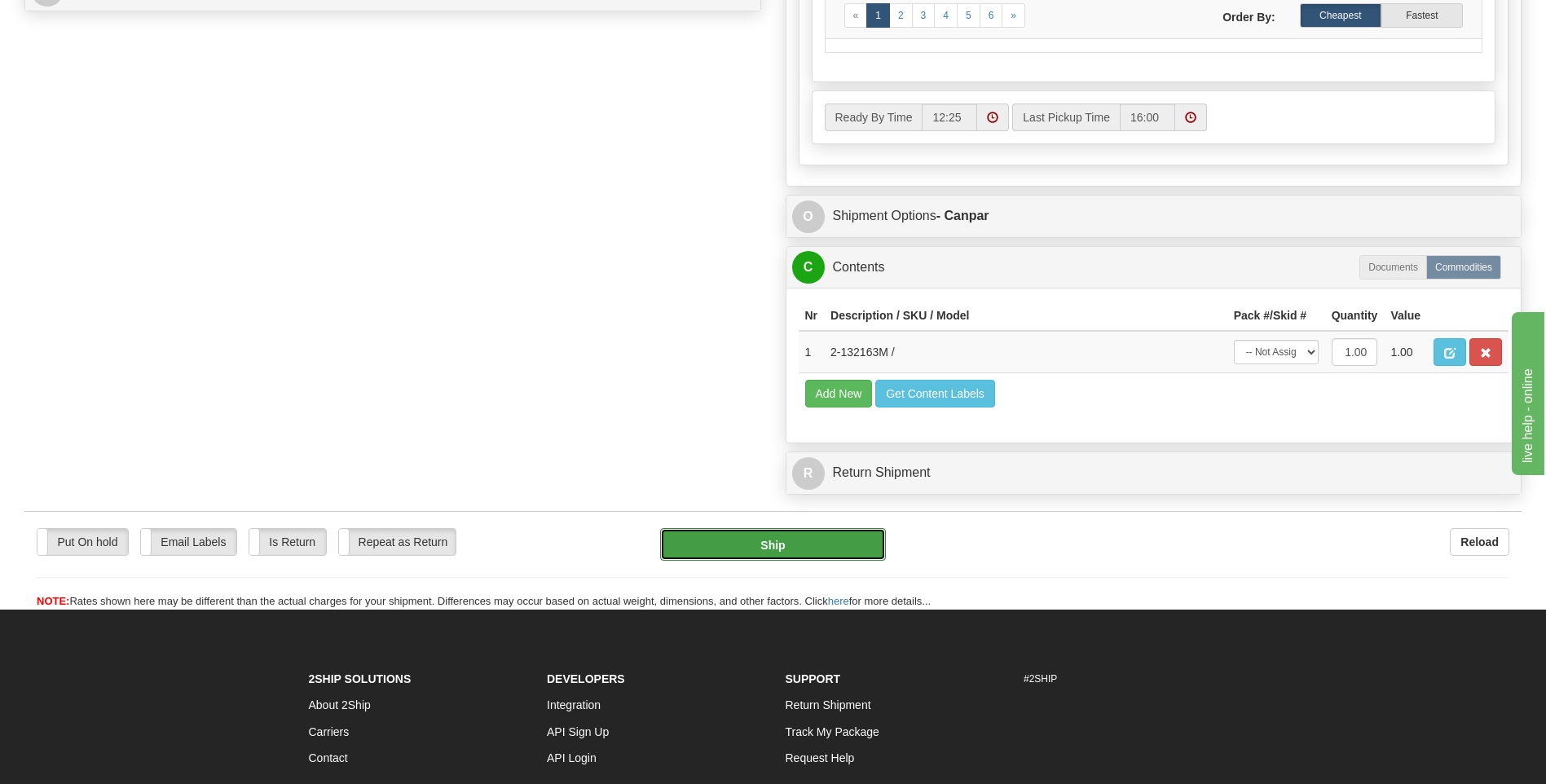
click at [870, 547] on button "Ship" at bounding box center [773, 544] width 225 height 33
type input "1"
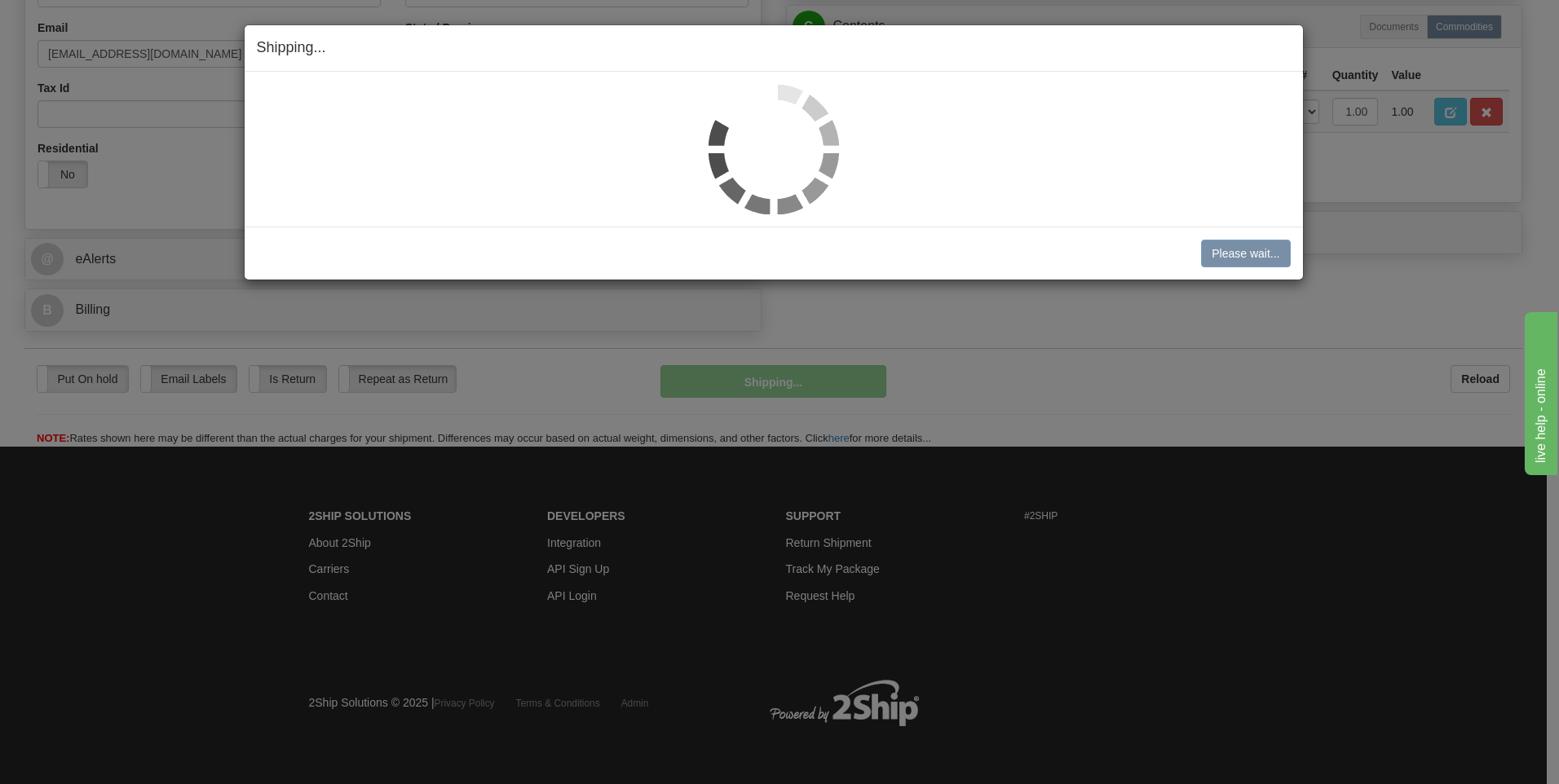
scroll to position [496, 0]
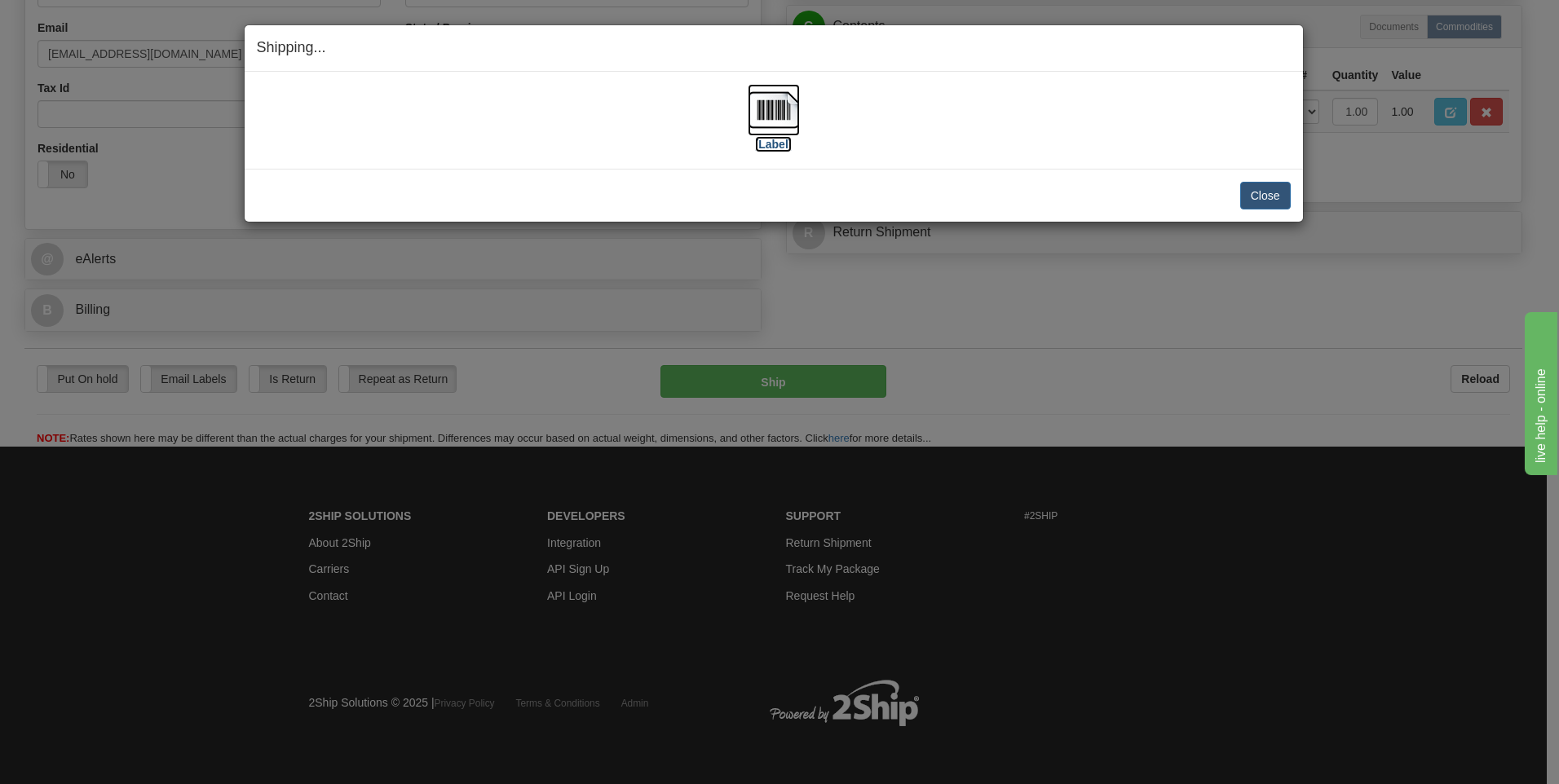
click at [771, 115] on img at bounding box center [774, 110] width 52 height 52
click at [1290, 202] on button "Close" at bounding box center [1265, 195] width 51 height 27
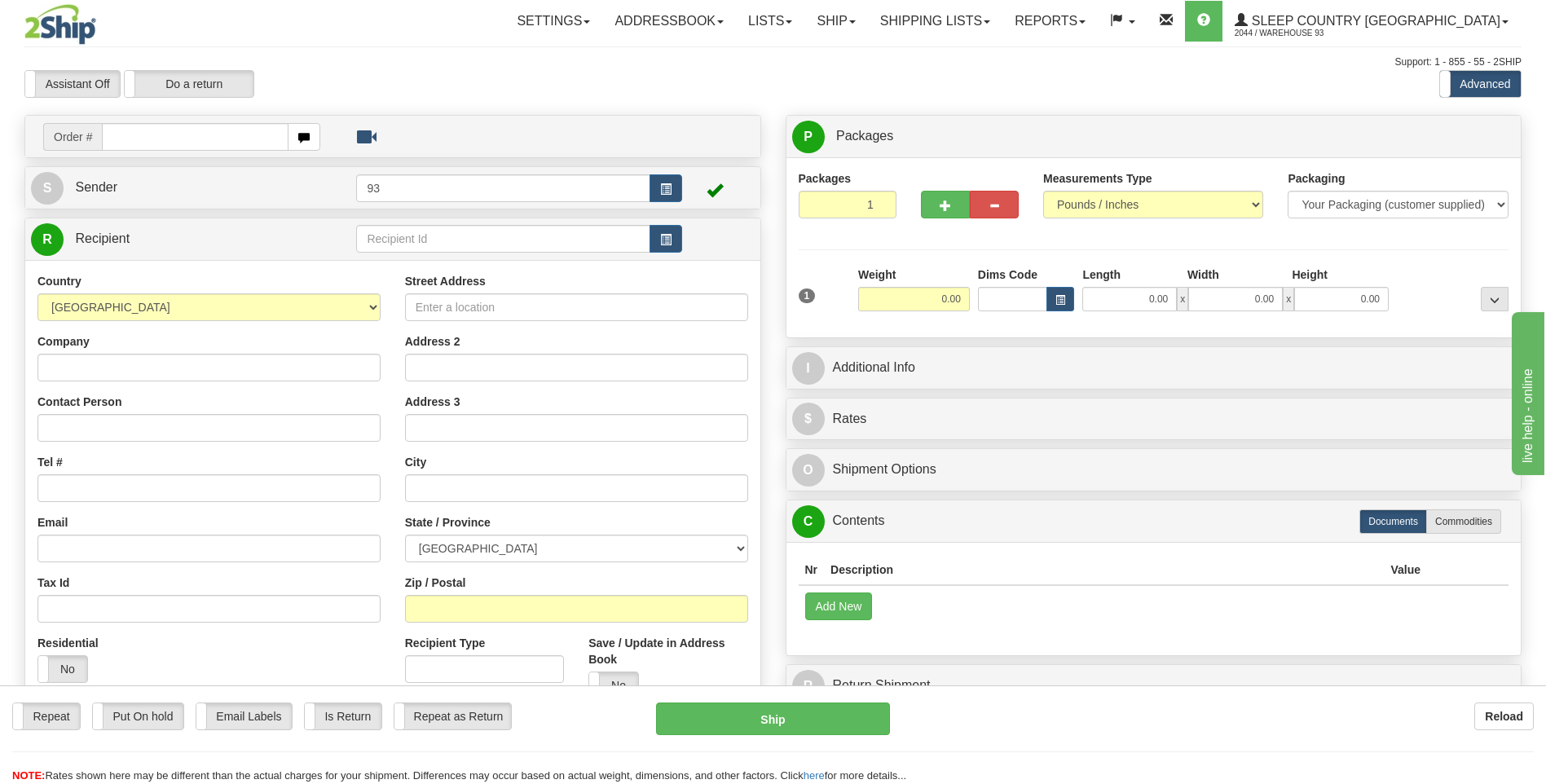
click at [184, 140] on input "text" at bounding box center [195, 137] width 186 height 27
type input "9000I076843"
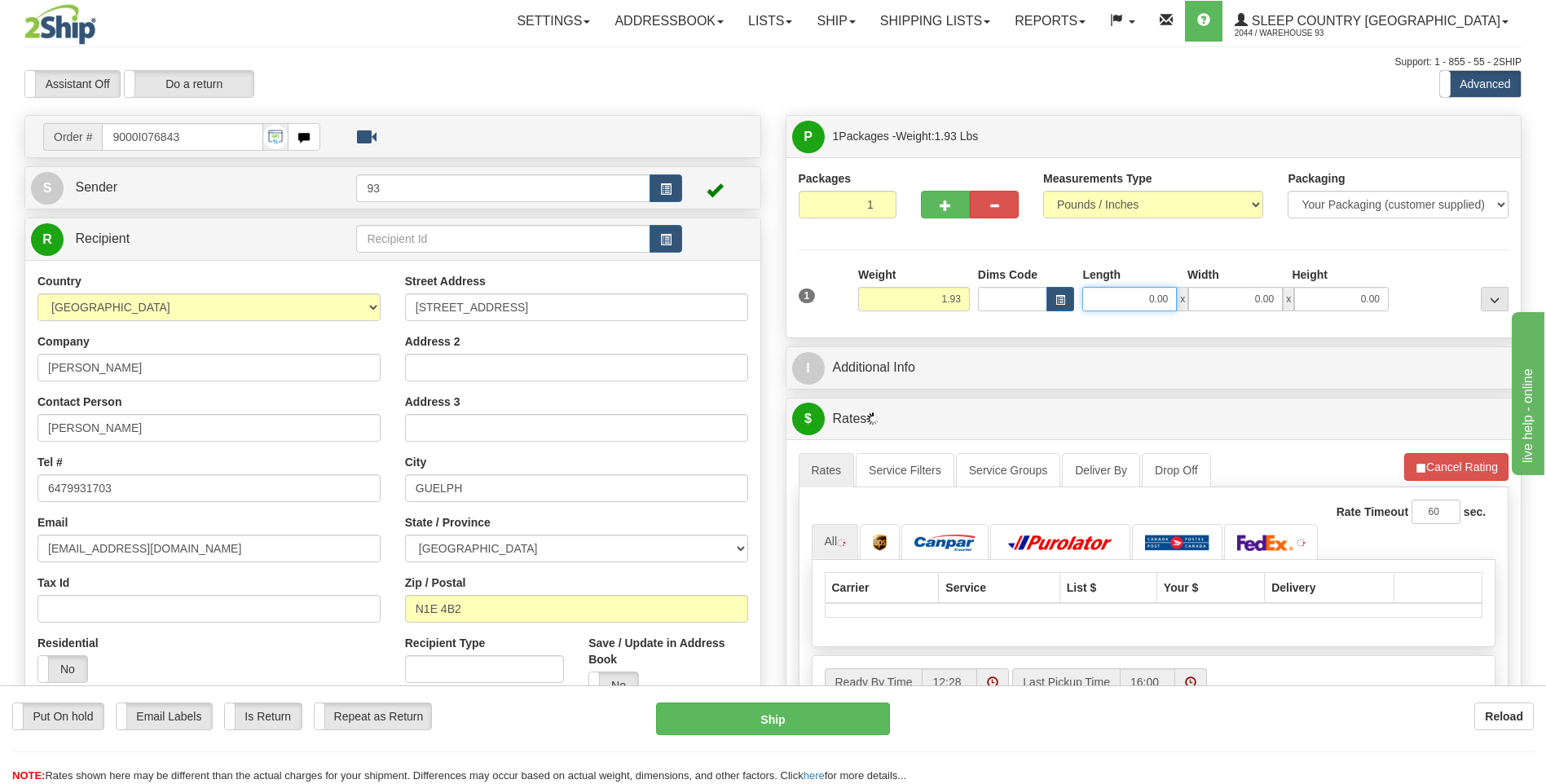
click at [1144, 308] on input "0.00" at bounding box center [1129, 299] width 95 height 25
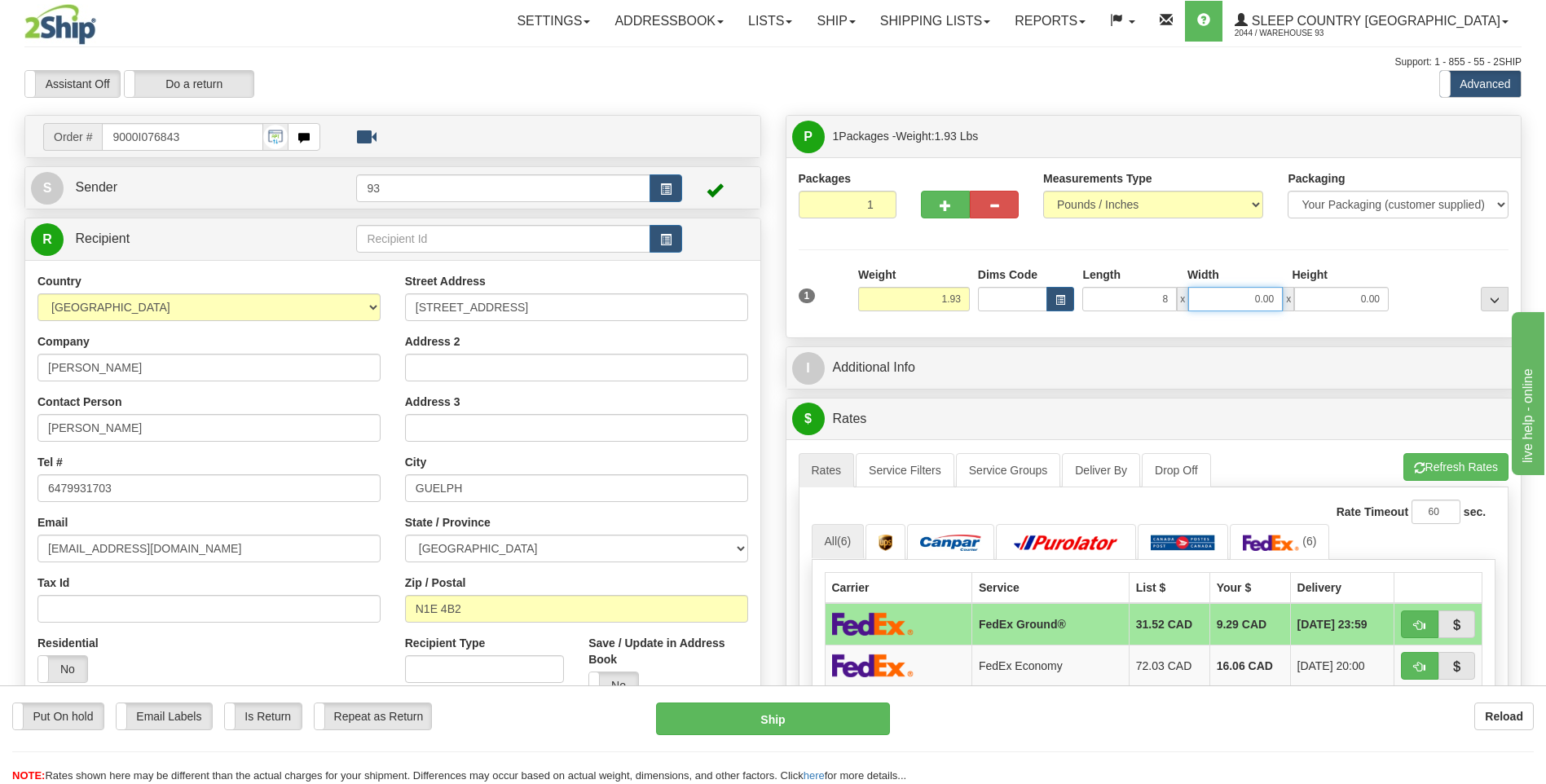
type input "8.00"
click at [1236, 300] on input "0.00" at bounding box center [1236, 299] width 95 height 25
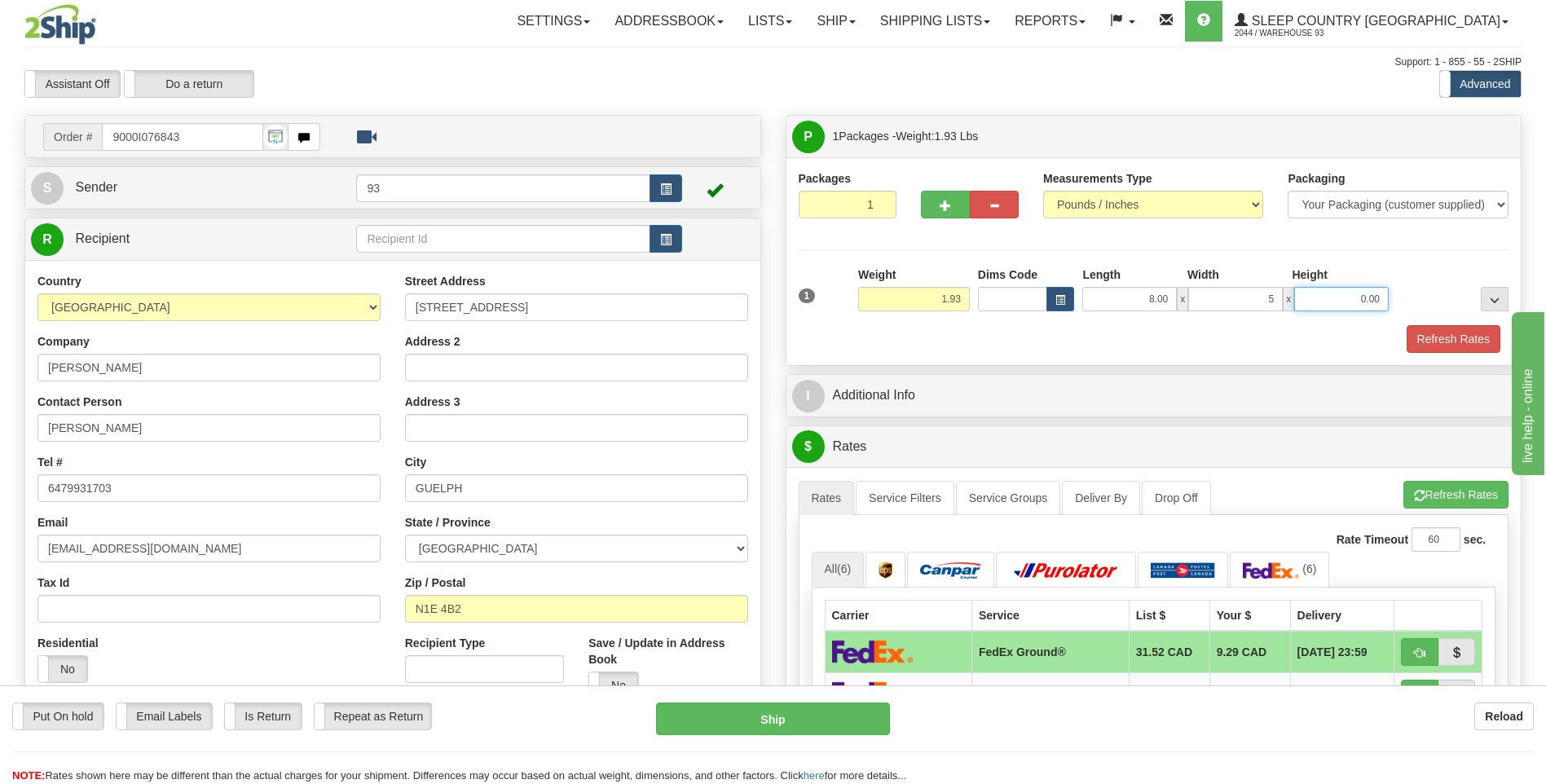
type input "5.00"
click at [1345, 297] on input "0.00" at bounding box center [1341, 299] width 95 height 25
type input "5.00"
click at [1456, 339] on button "Refresh Rates" at bounding box center [1454, 339] width 94 height 27
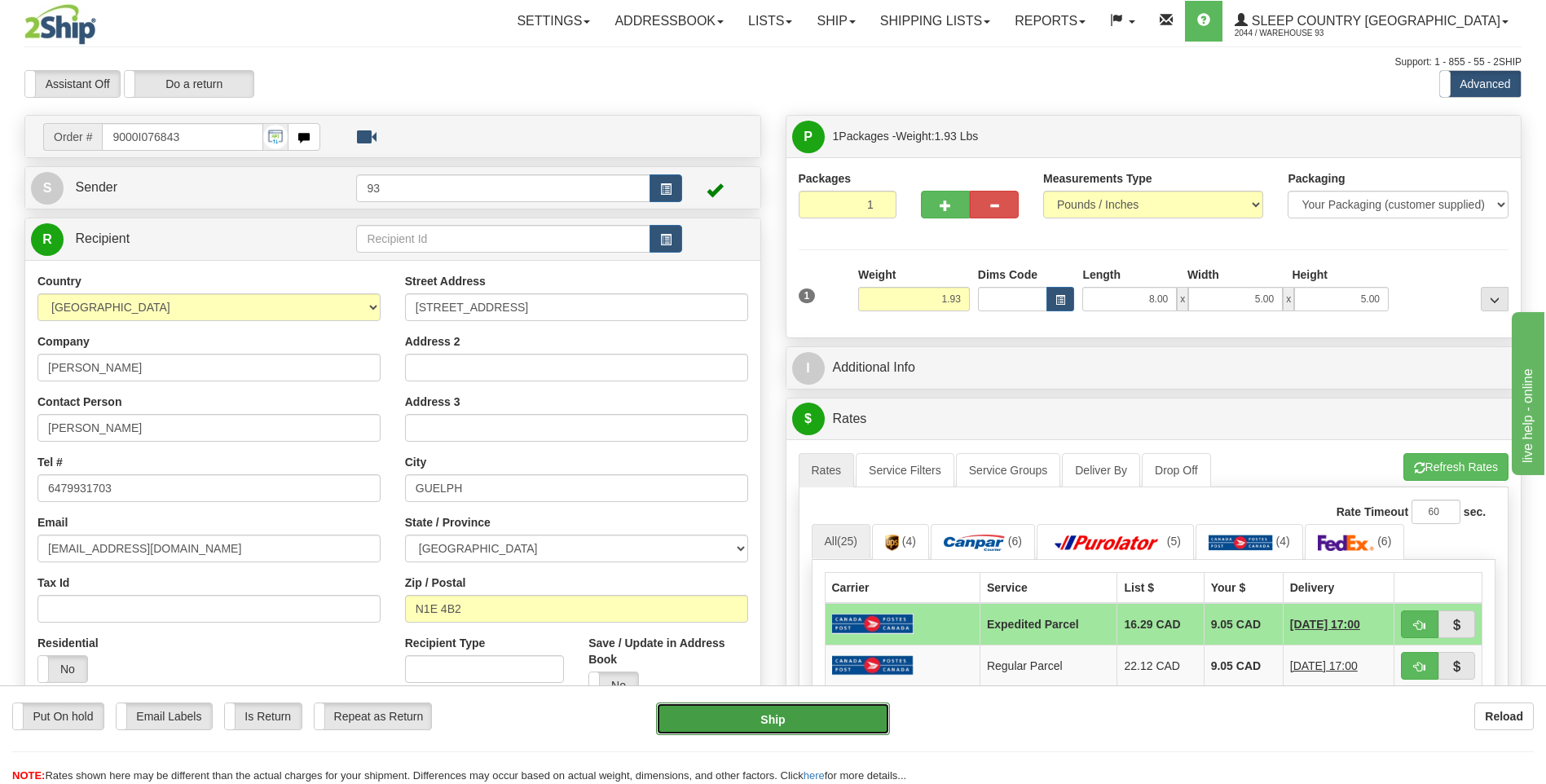
click at [755, 720] on button "Ship" at bounding box center [773, 718] width 233 height 33
type input "DOM.EP"
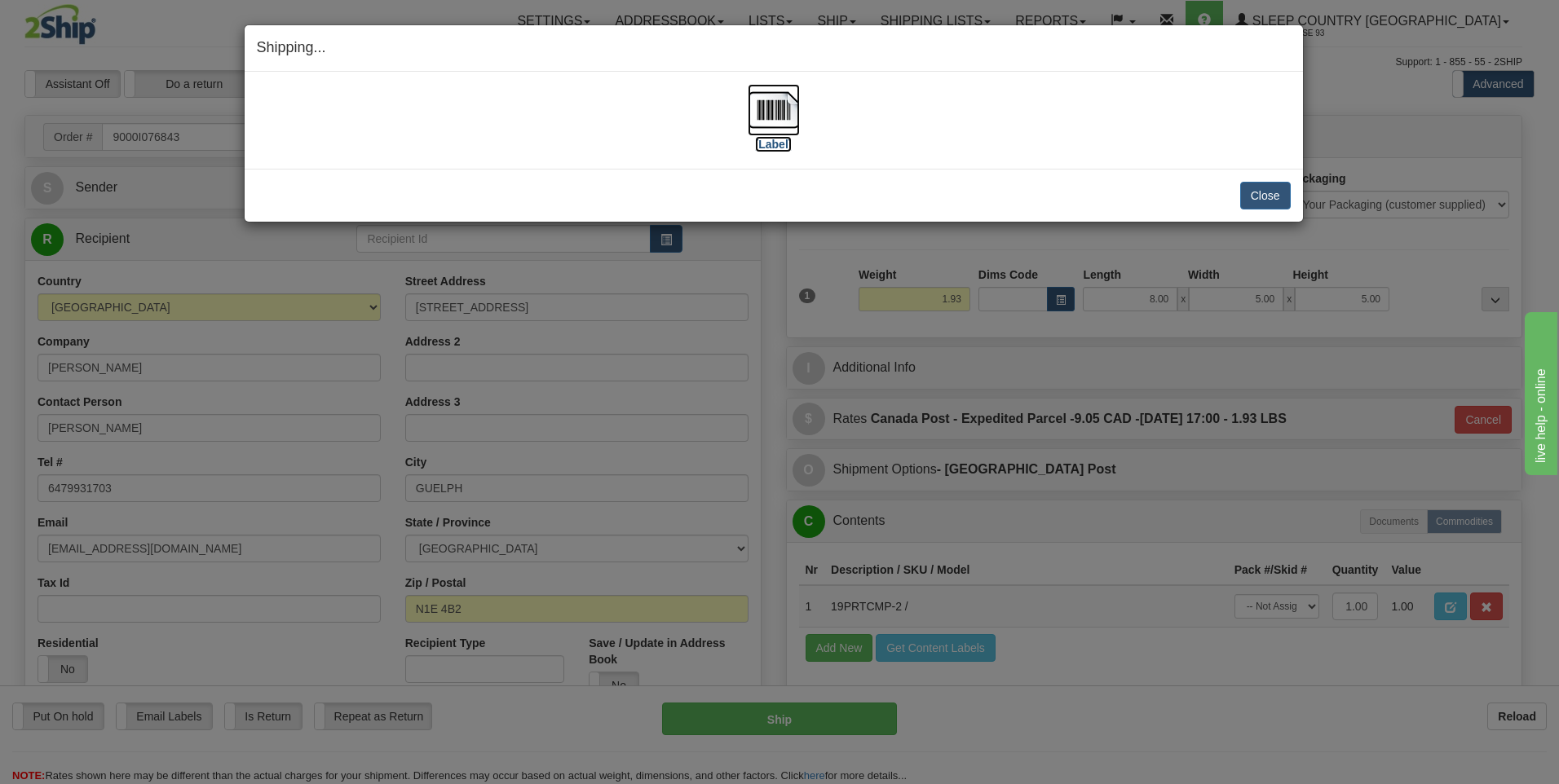
click at [772, 115] on img at bounding box center [774, 110] width 52 height 52
click at [1273, 193] on button "Close" at bounding box center [1265, 195] width 51 height 27
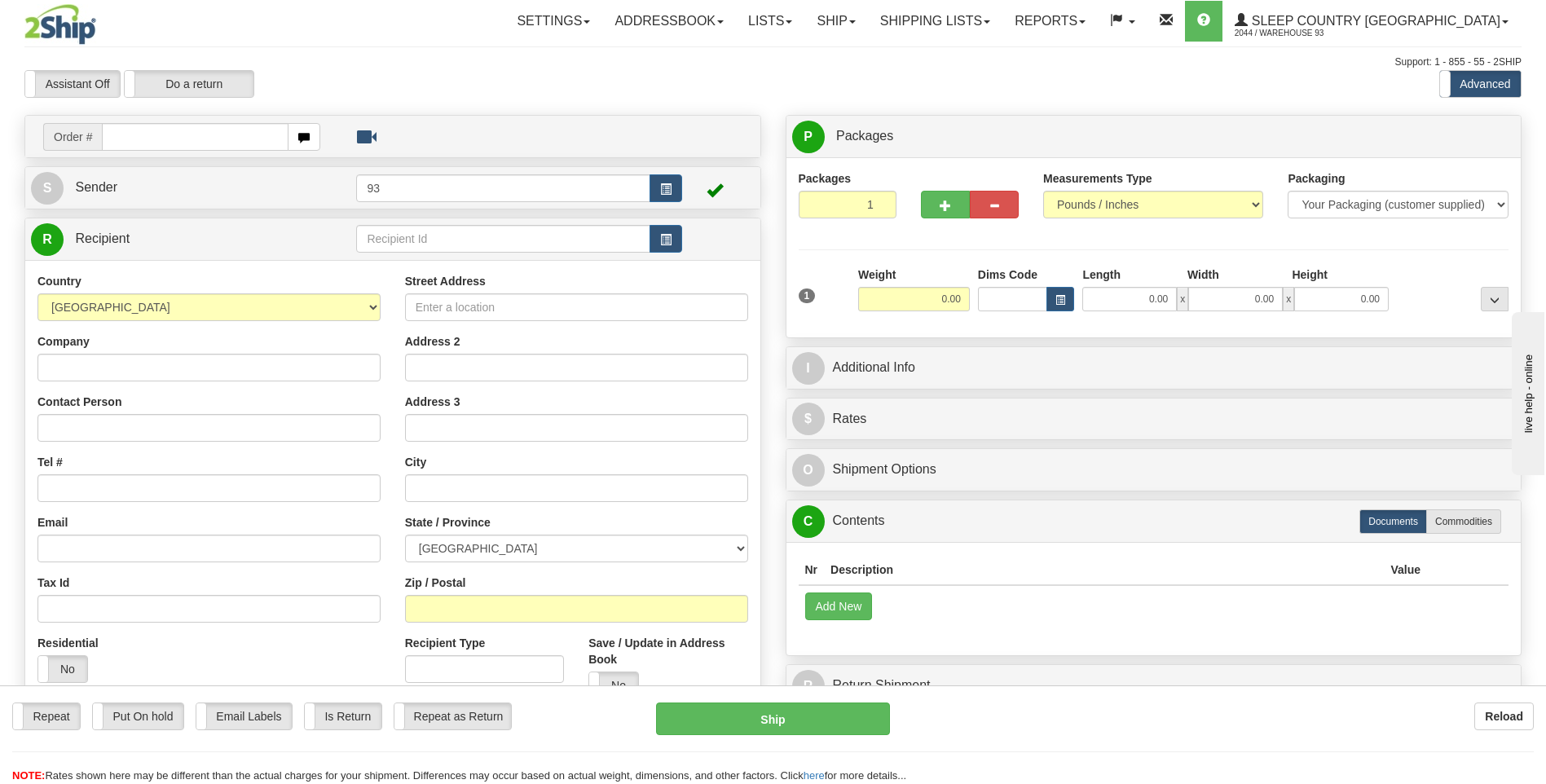
click at [130, 137] on input "text" at bounding box center [195, 137] width 186 height 27
type input "9000I076997"
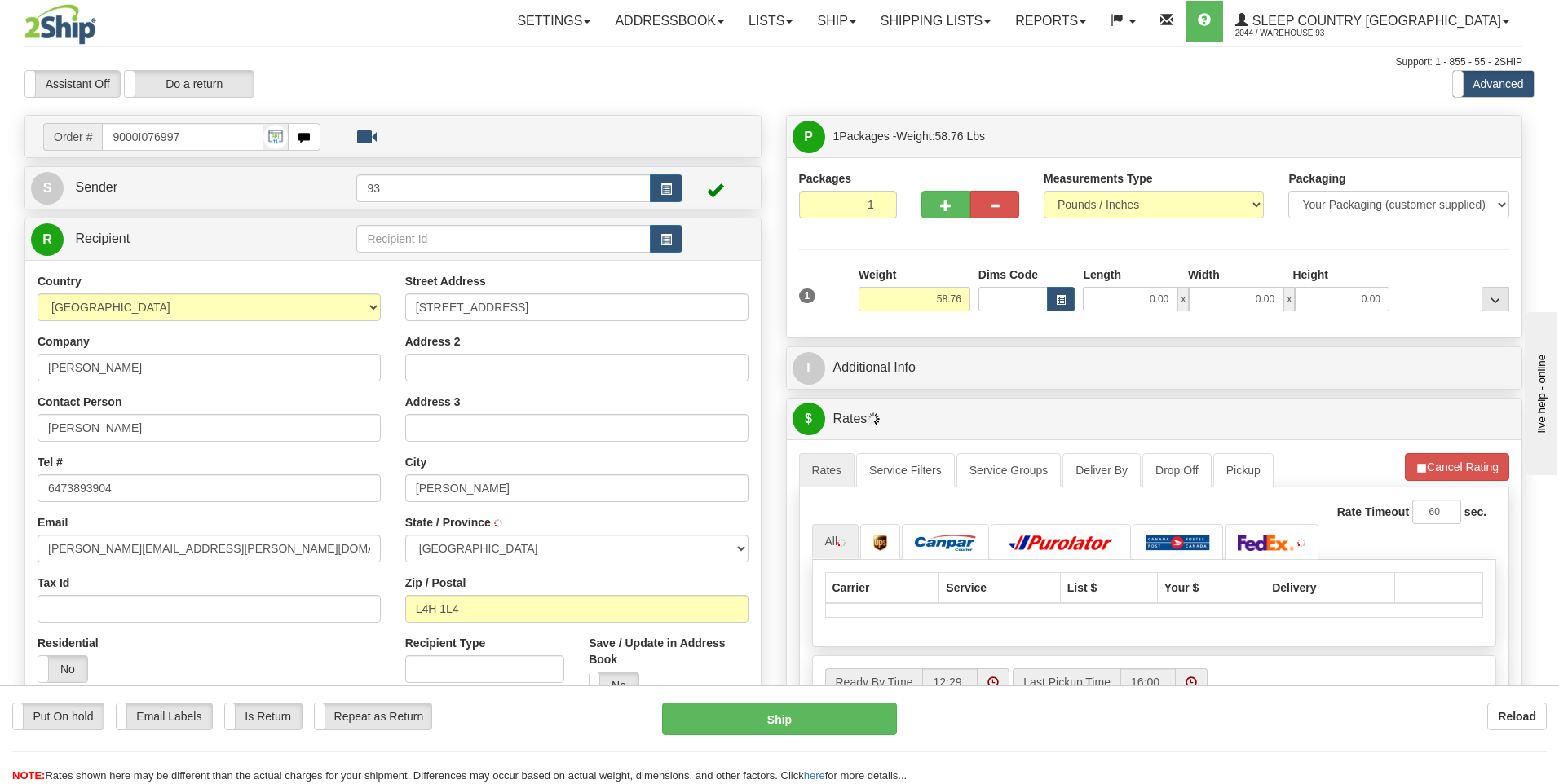
type input "WOODBRIDGE"
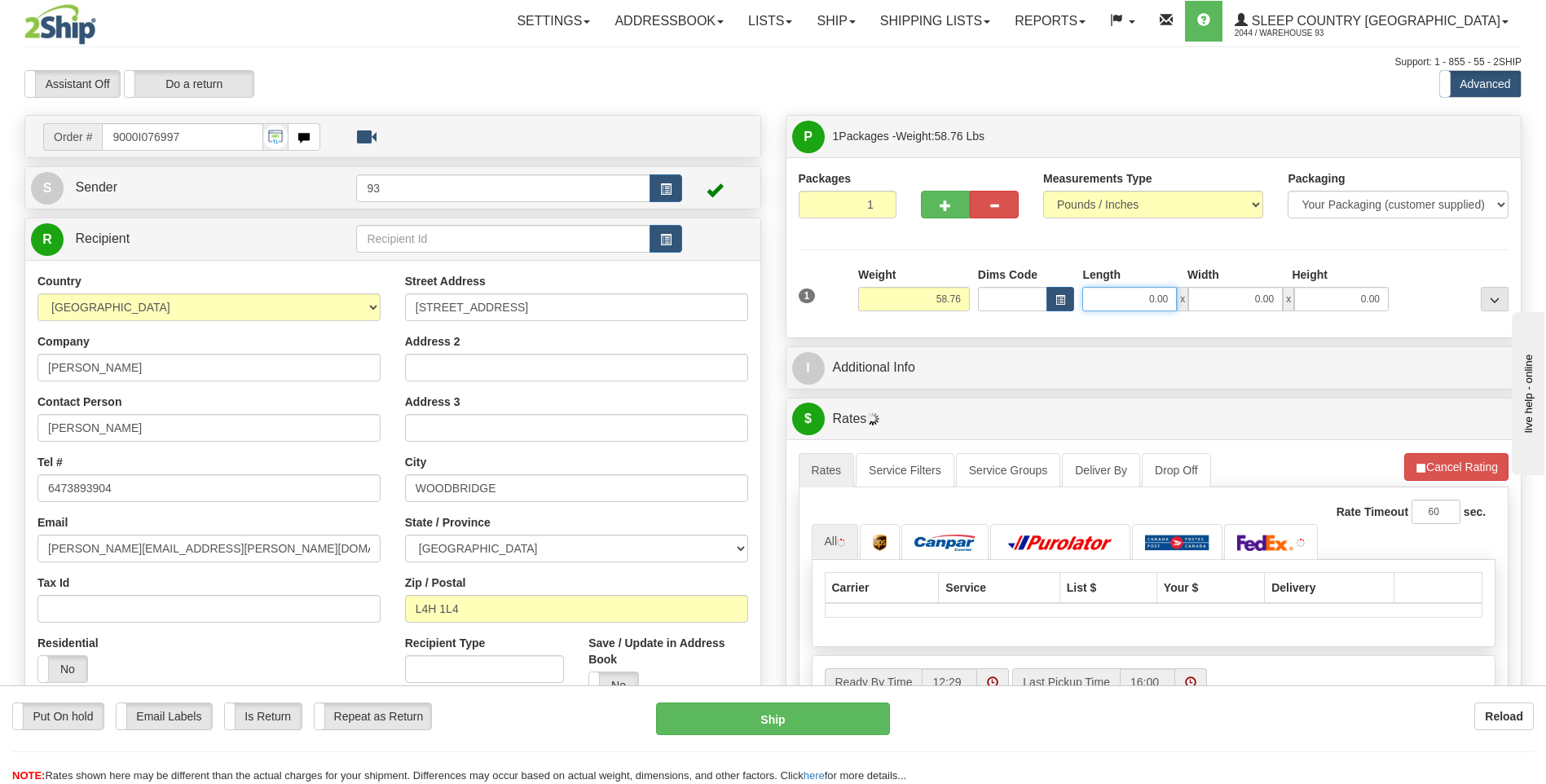
click at [1137, 302] on input "0.00" at bounding box center [1129, 299] width 95 height 25
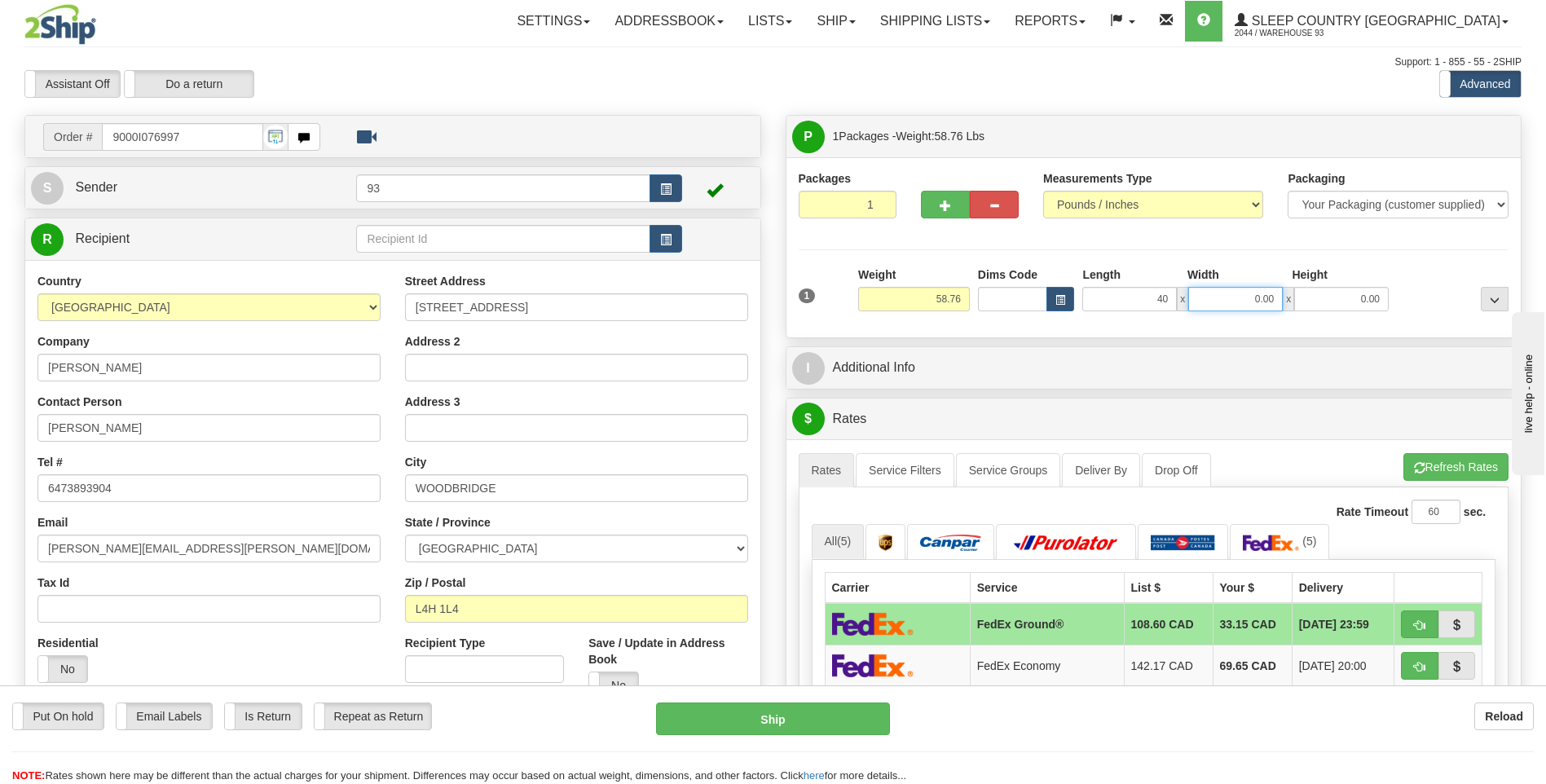
type input "40.00"
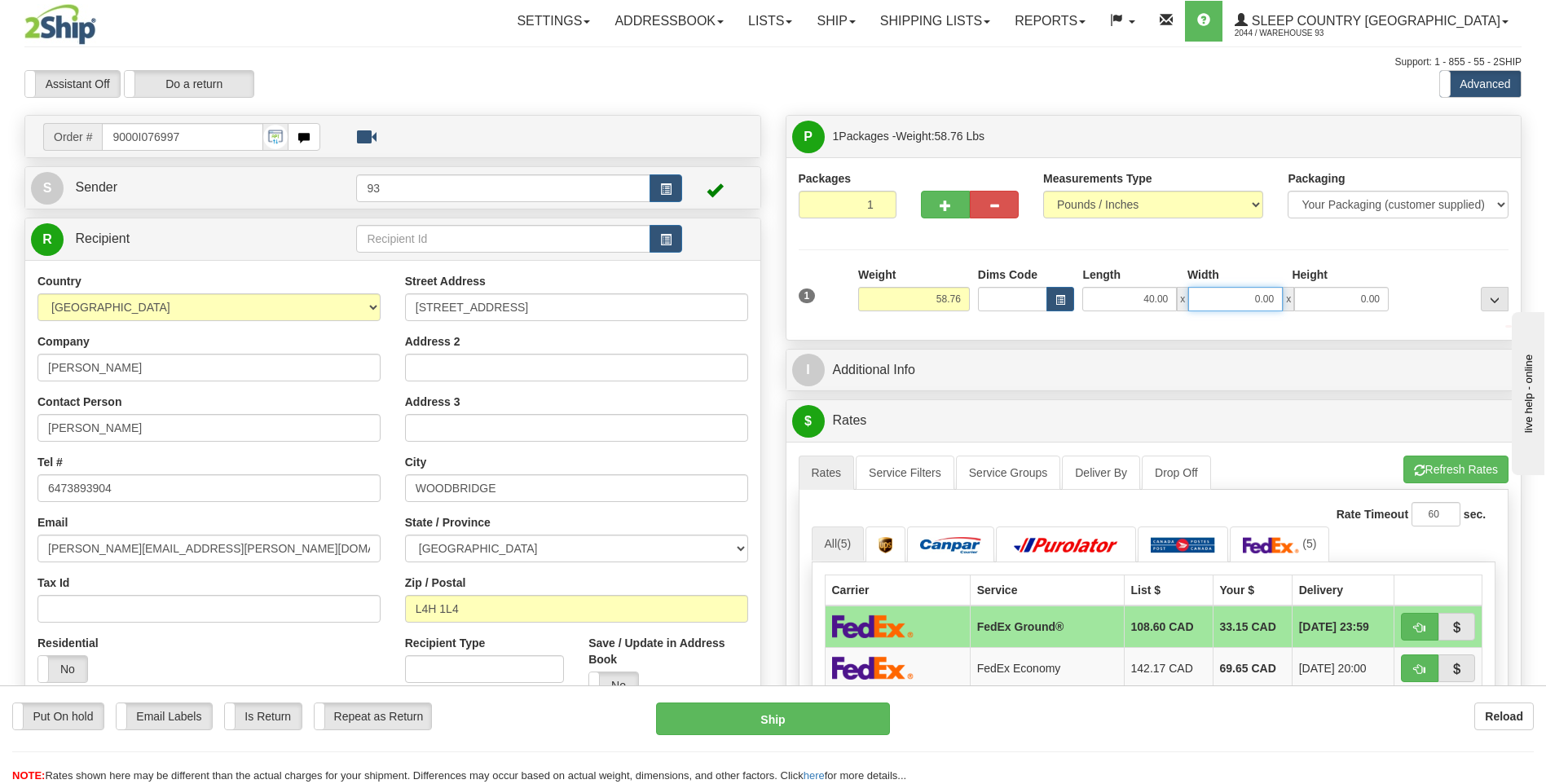
click at [1246, 297] on input "0.00" at bounding box center [1236, 299] width 95 height 25
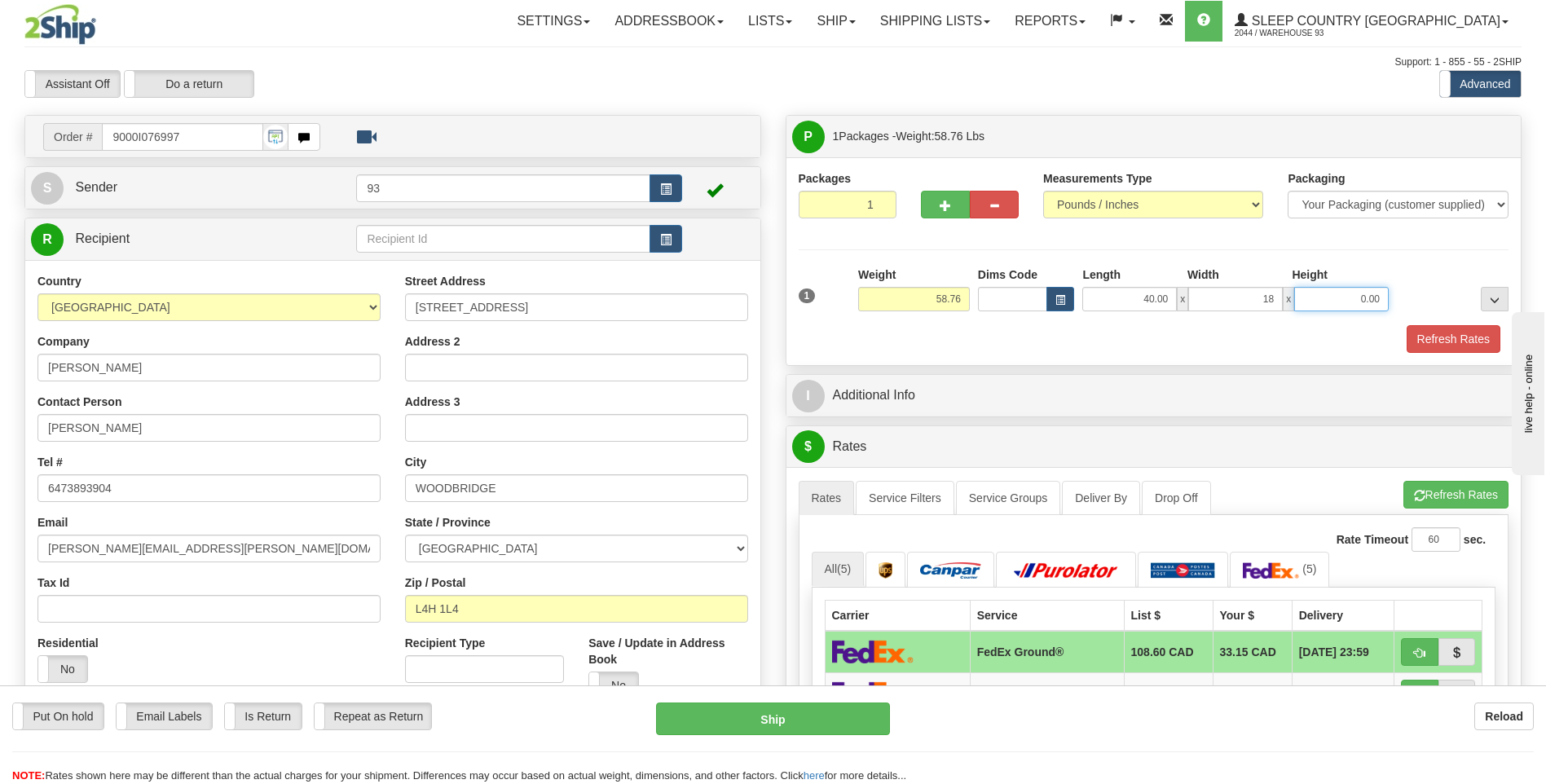
type input "18.00"
click at [1343, 289] on input "0.00" at bounding box center [1341, 299] width 95 height 25
type input "18.00"
click at [1484, 344] on button "Refresh Rates" at bounding box center [1454, 339] width 94 height 27
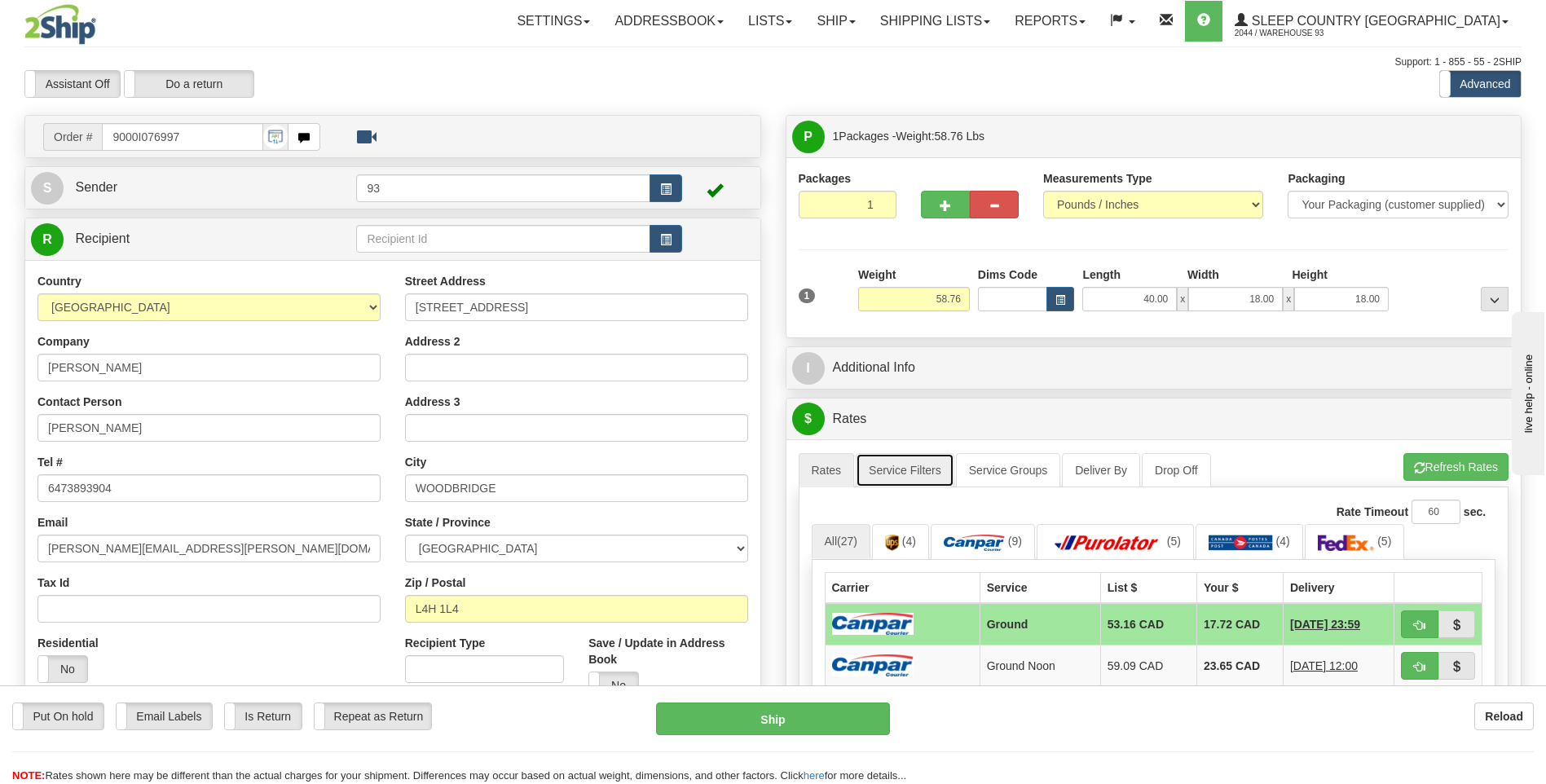
click at [913, 469] on link "Service Filters" at bounding box center [905, 470] width 98 height 35
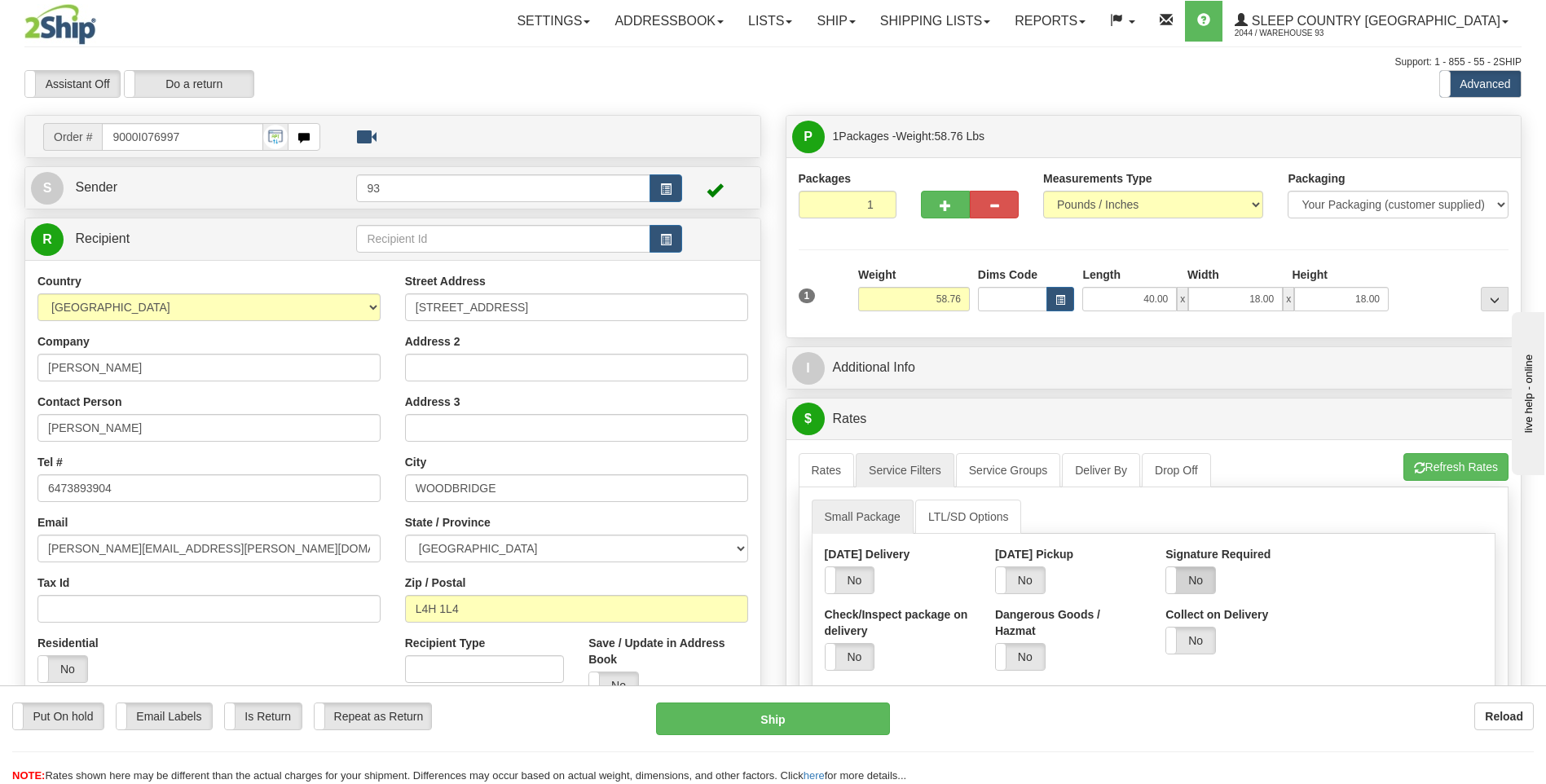
click at [1193, 585] on label "No" at bounding box center [1190, 580] width 49 height 26
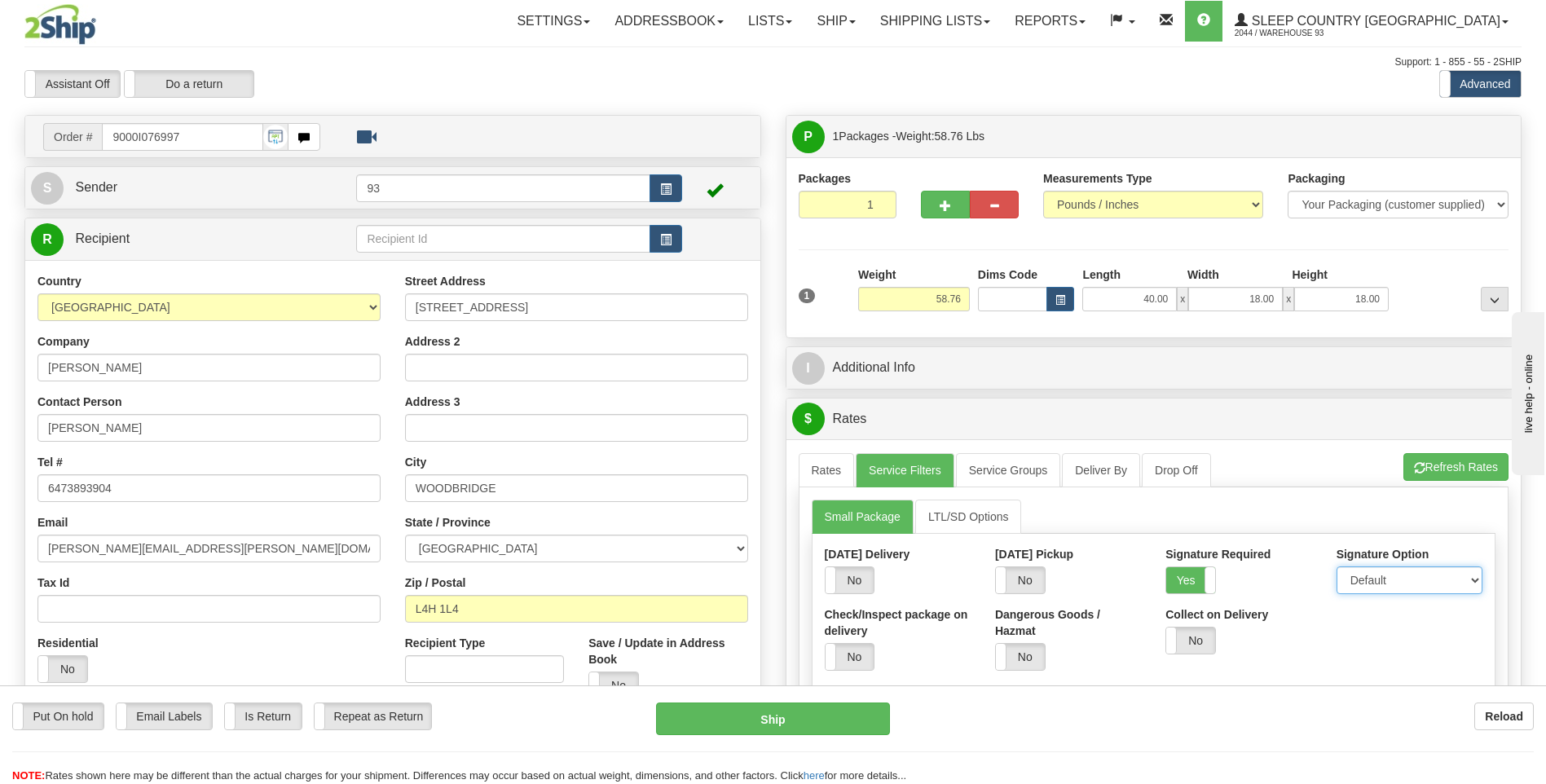
click at [1367, 575] on select "Default Adult Direct Indirect No Signature Required" at bounding box center [1409, 580] width 145 height 27
select select "1"
click at [1337, 567] on select "Default Adult Direct Indirect No Signature Required" at bounding box center [1409, 580] width 145 height 27
click at [833, 464] on link "Rates" at bounding box center [827, 470] width 56 height 35
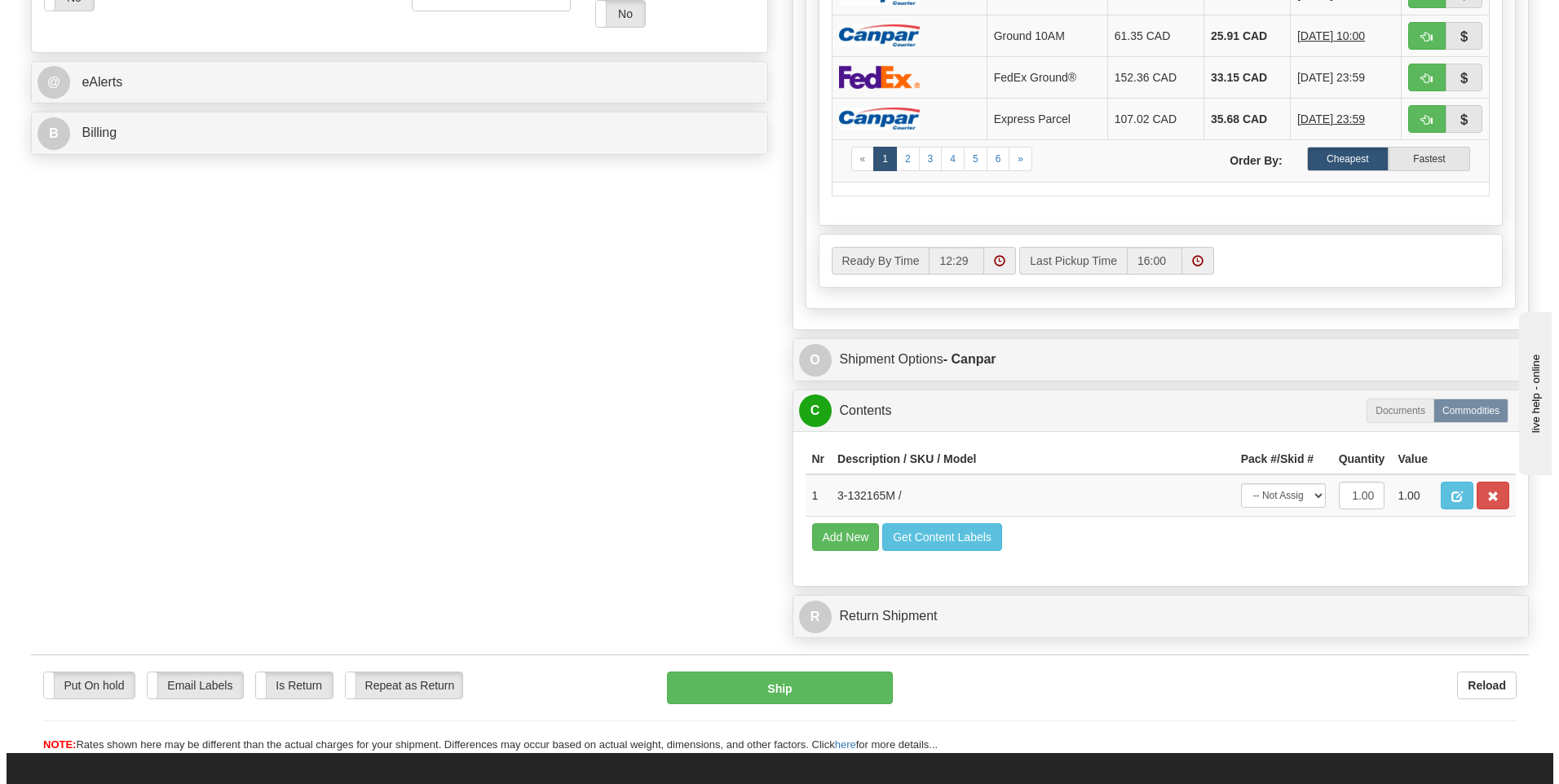
scroll to position [733, 0]
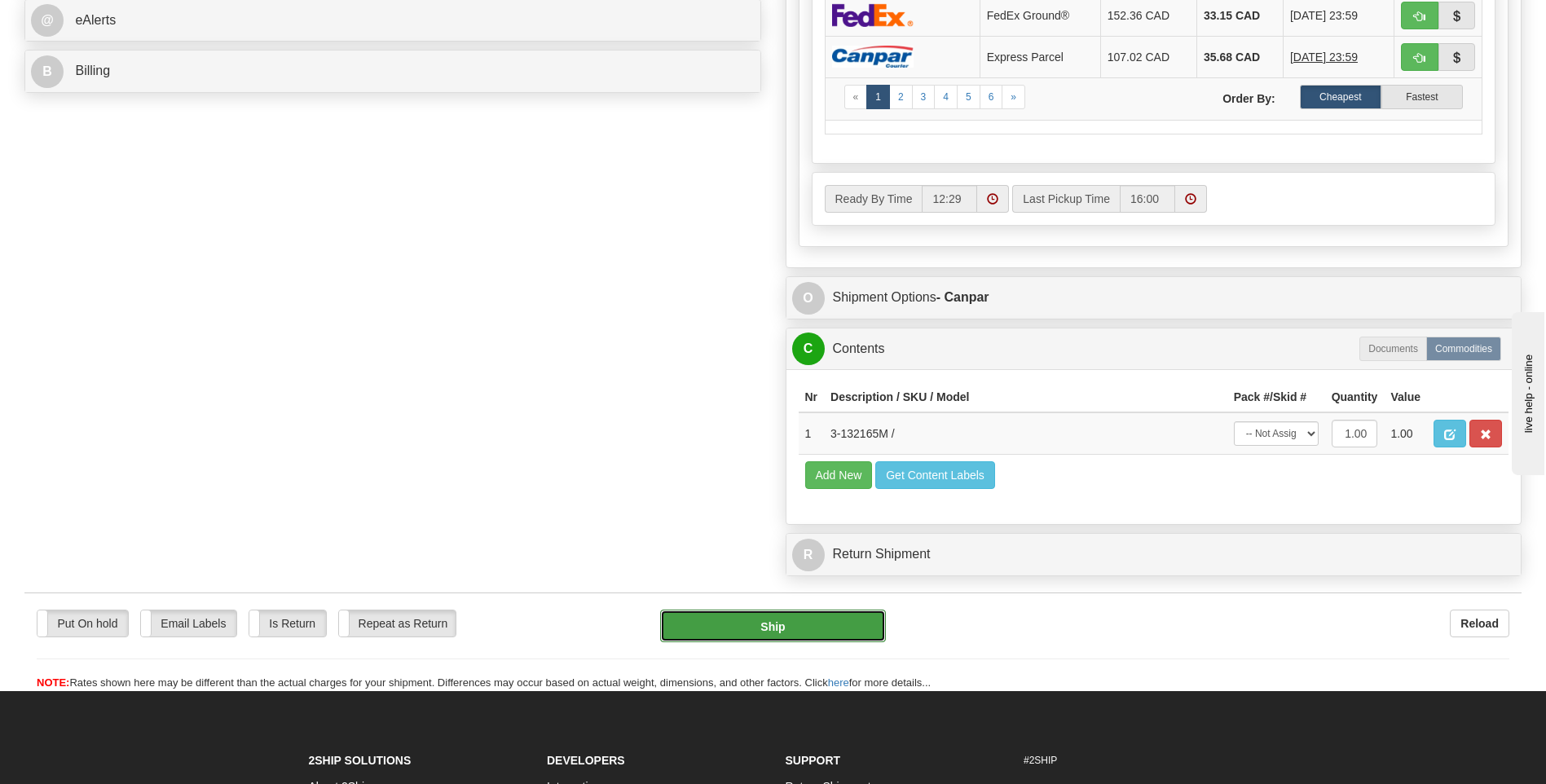
click at [849, 627] on button "Ship" at bounding box center [773, 625] width 225 height 33
type input "1"
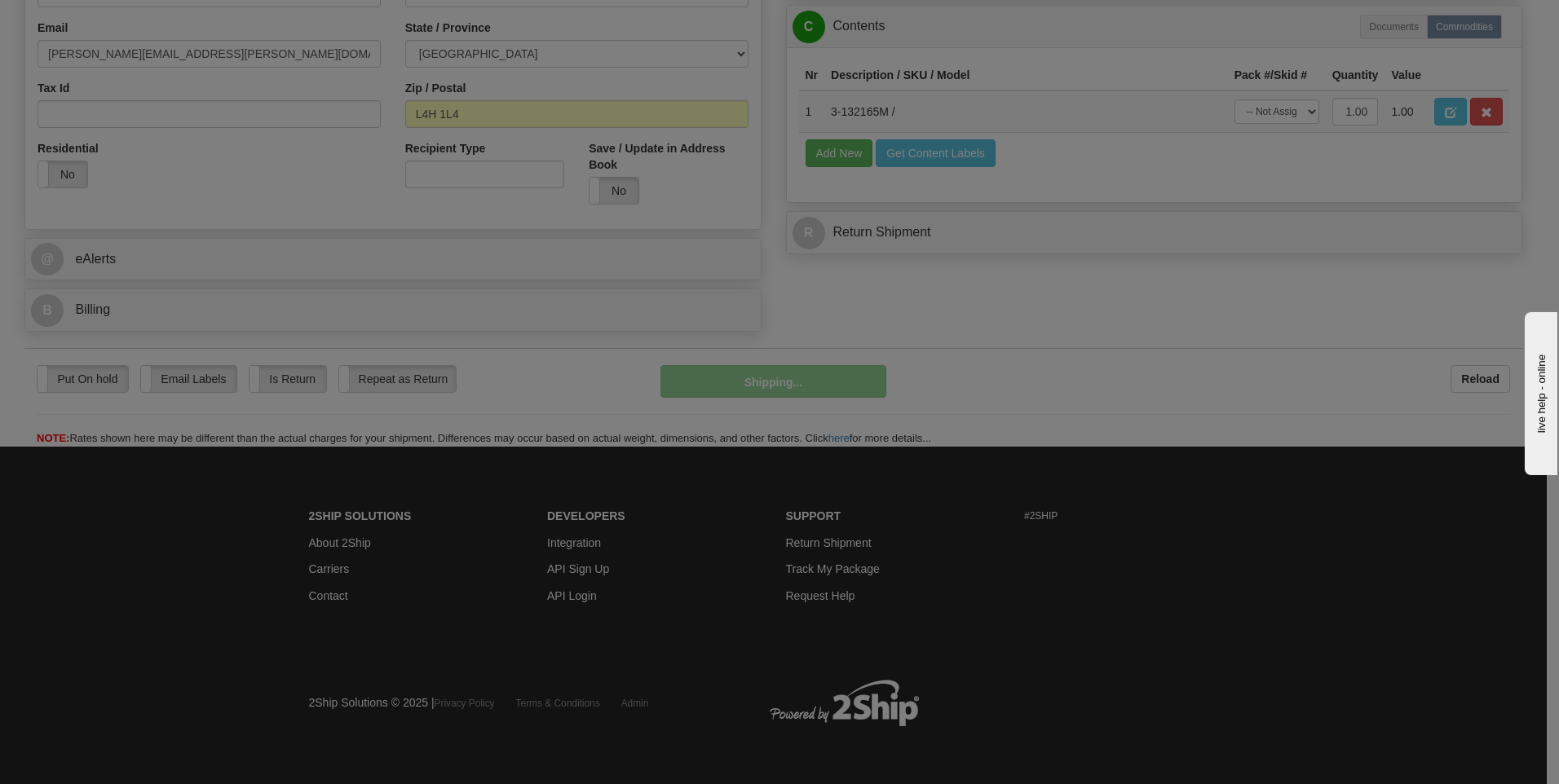
scroll to position [496, 0]
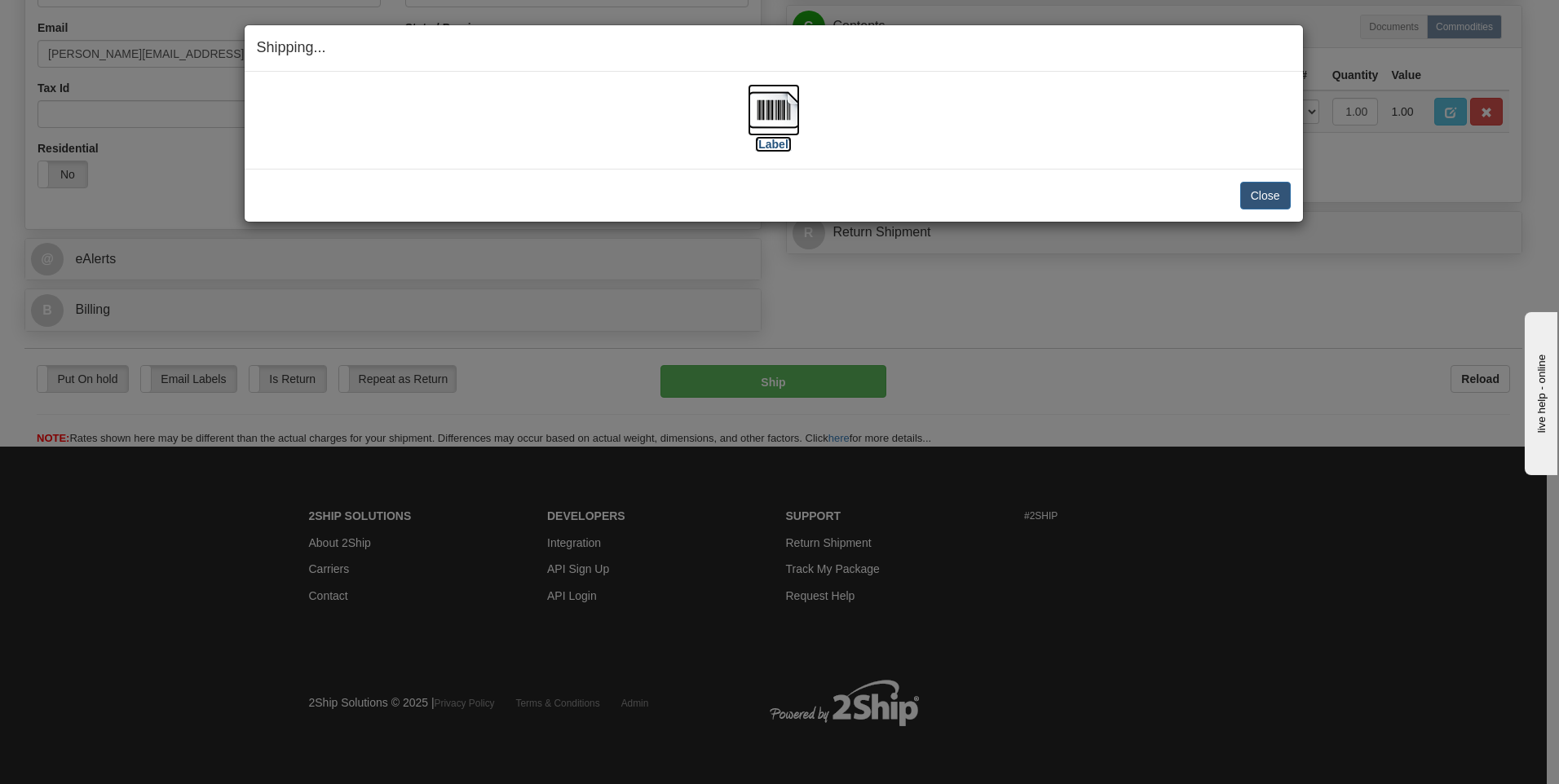
click at [776, 110] on img at bounding box center [774, 110] width 52 height 52
click at [1281, 196] on button "Close" at bounding box center [1265, 195] width 51 height 27
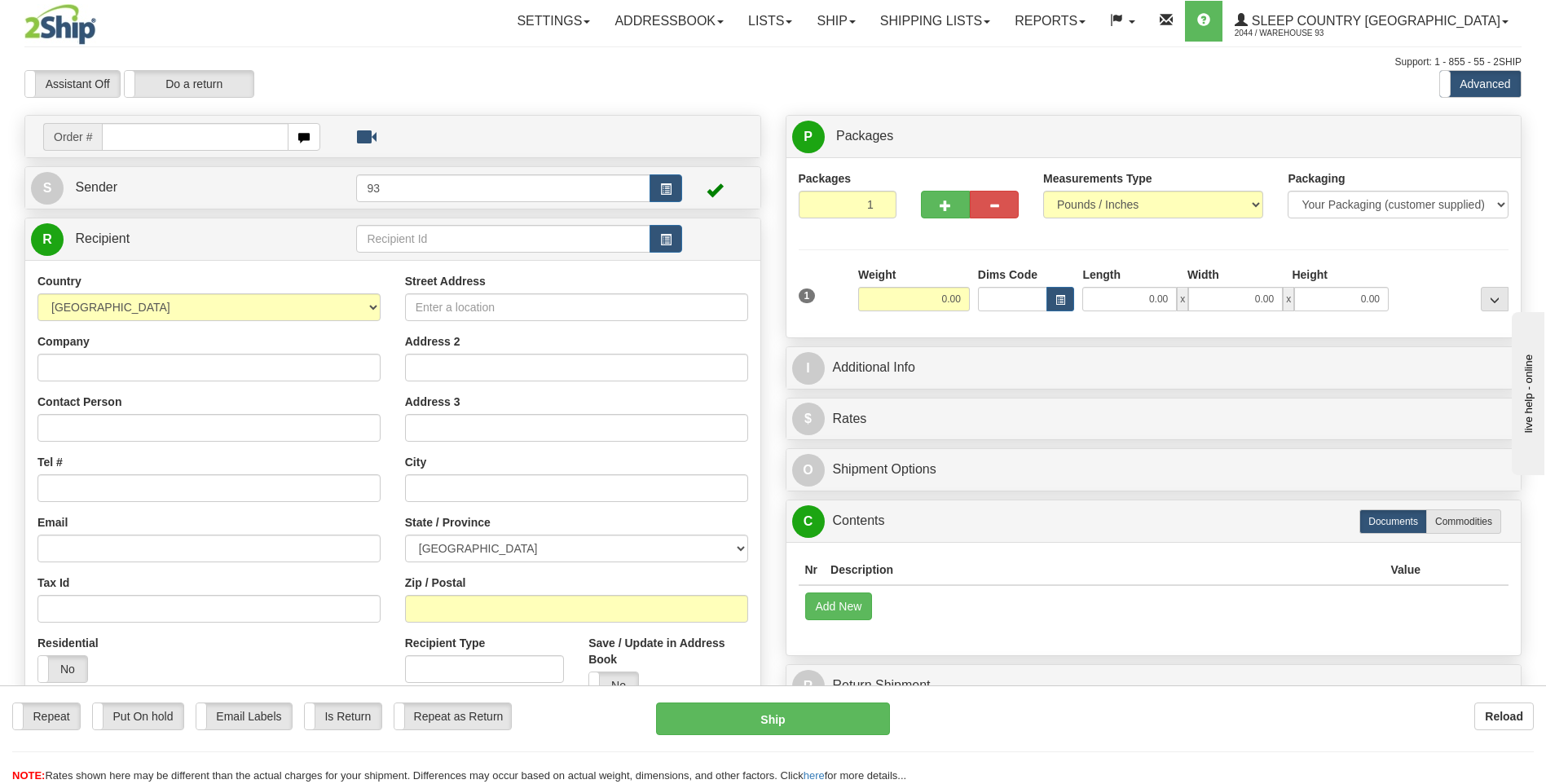
click at [179, 135] on input "text" at bounding box center [195, 137] width 186 height 27
type input "9007I077036"
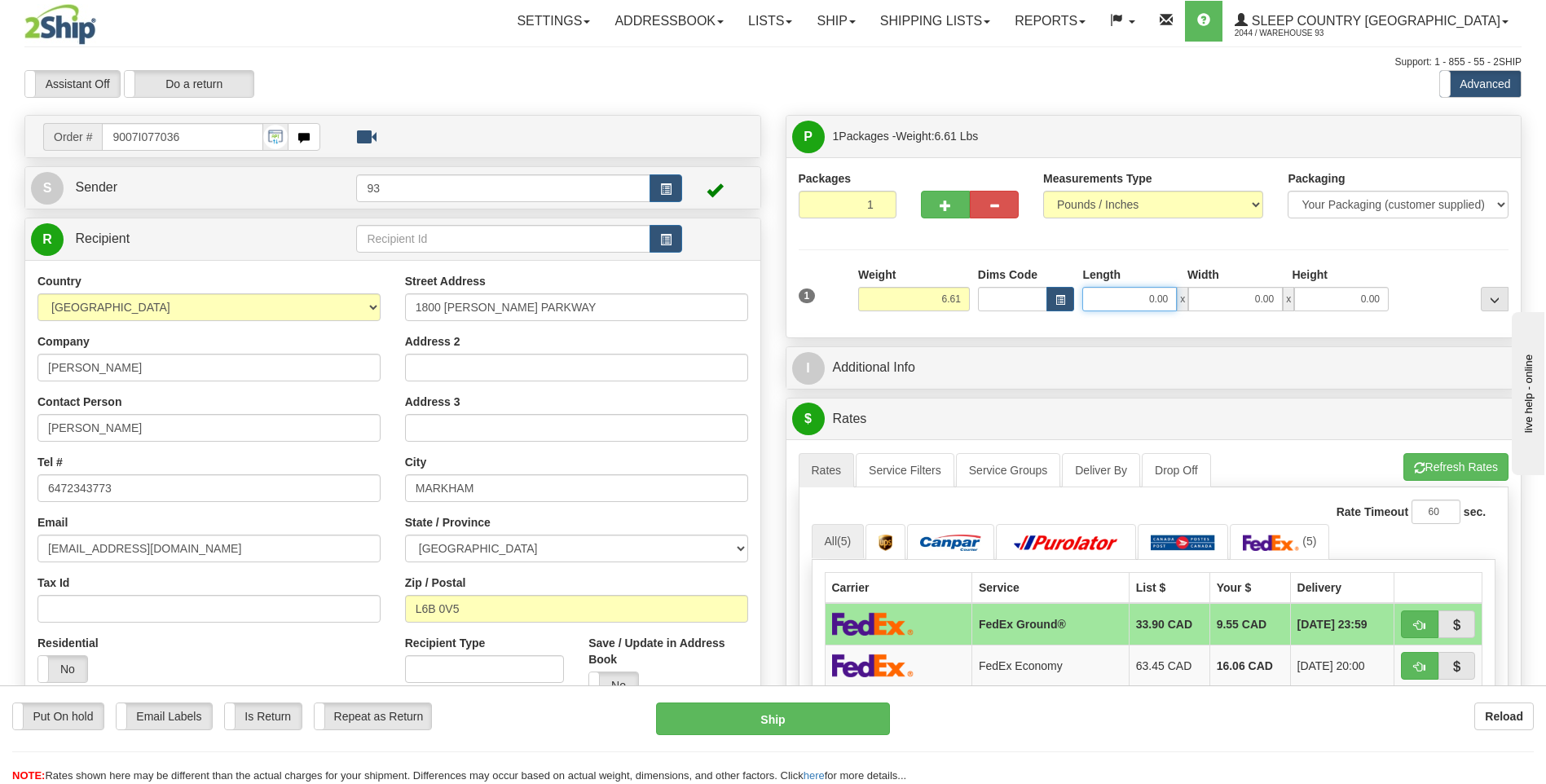
click at [1140, 296] on input "0.00" at bounding box center [1129, 299] width 95 height 25
type input "12.00"
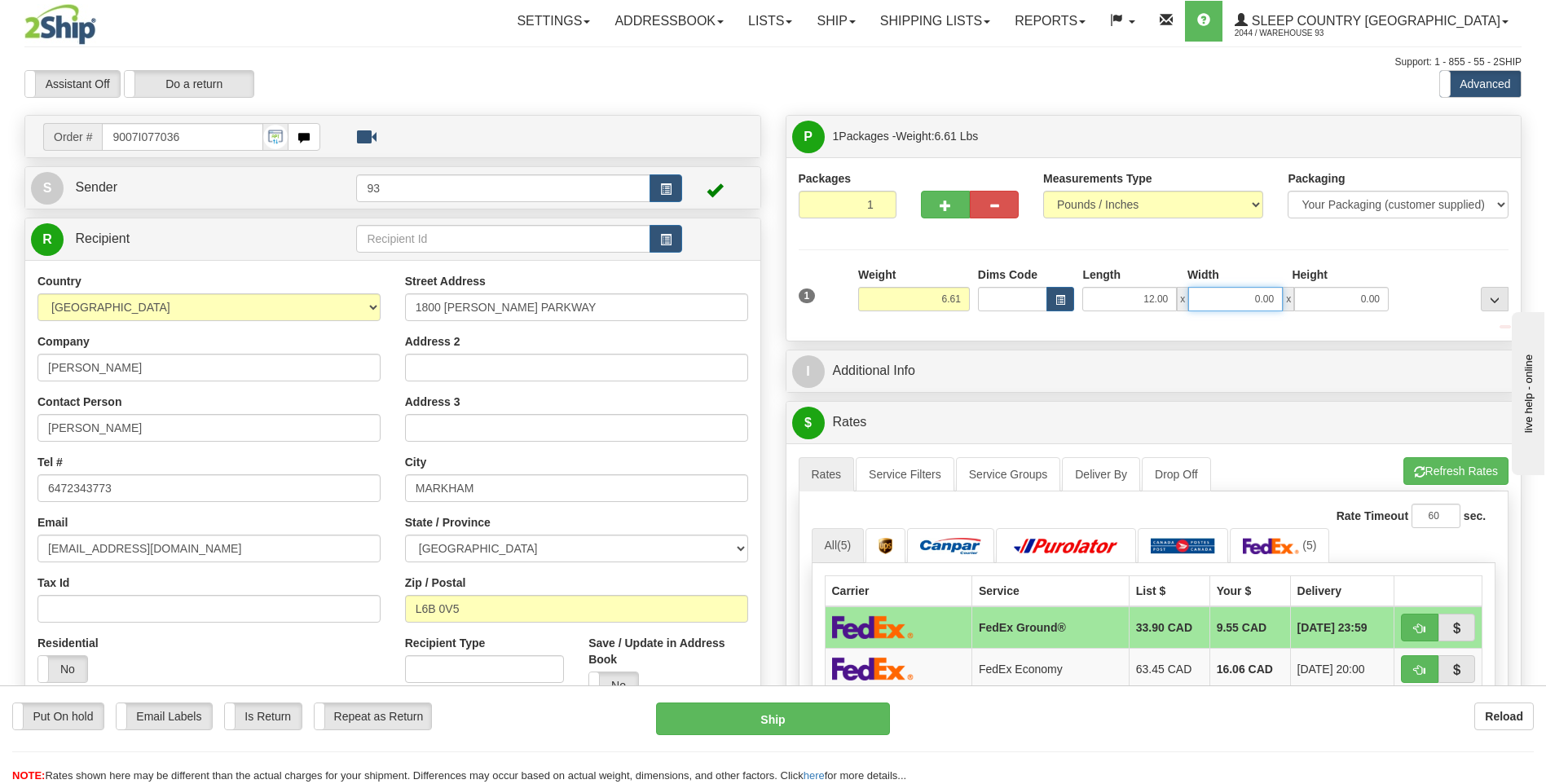
click at [1229, 302] on input "0.00" at bounding box center [1236, 299] width 95 height 25
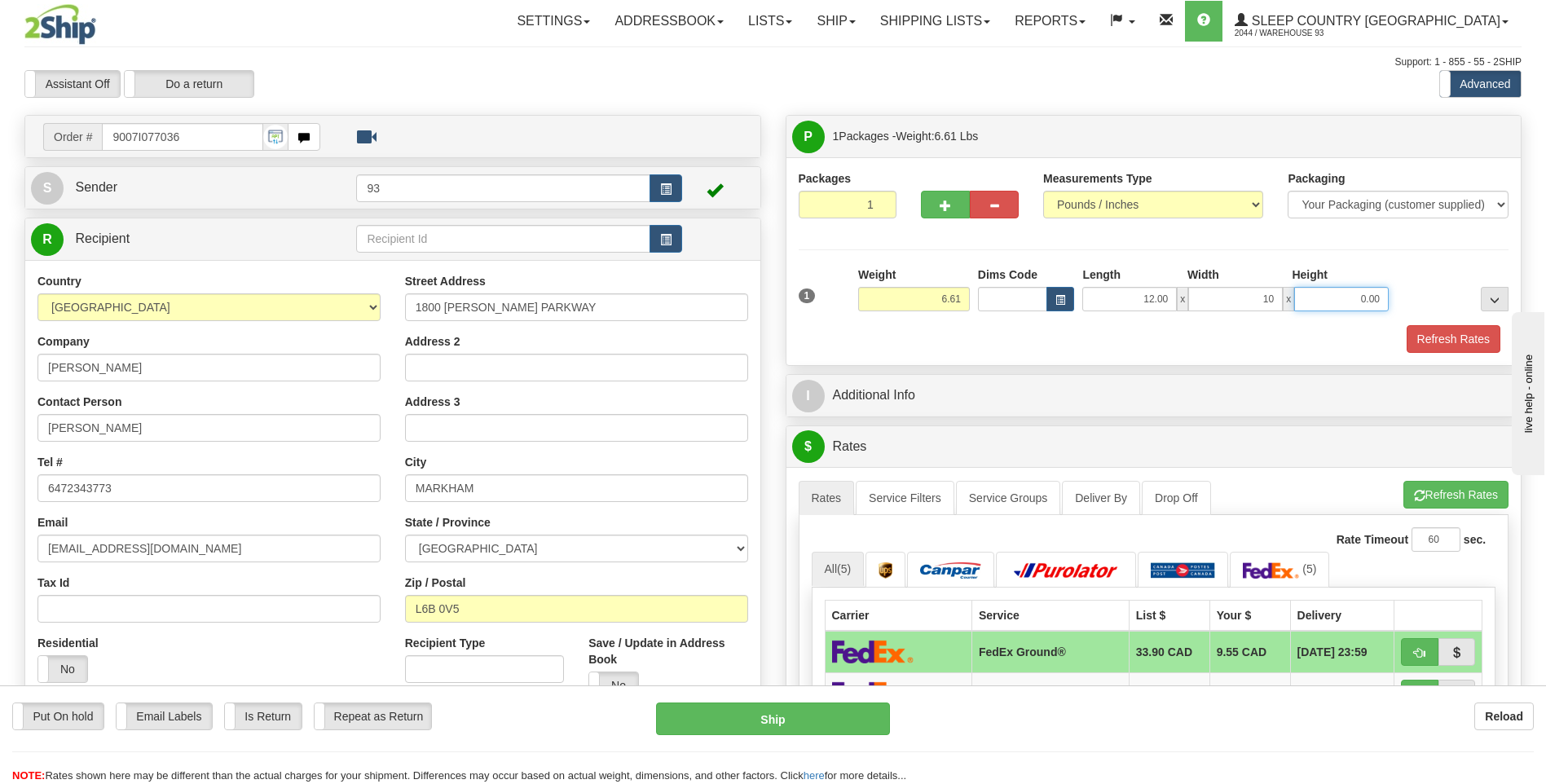
type input "10.00"
click at [1342, 295] on input "0.00" at bounding box center [1341, 299] width 95 height 25
type input "2.00"
click at [1459, 330] on button "Refresh Rates" at bounding box center [1454, 339] width 94 height 27
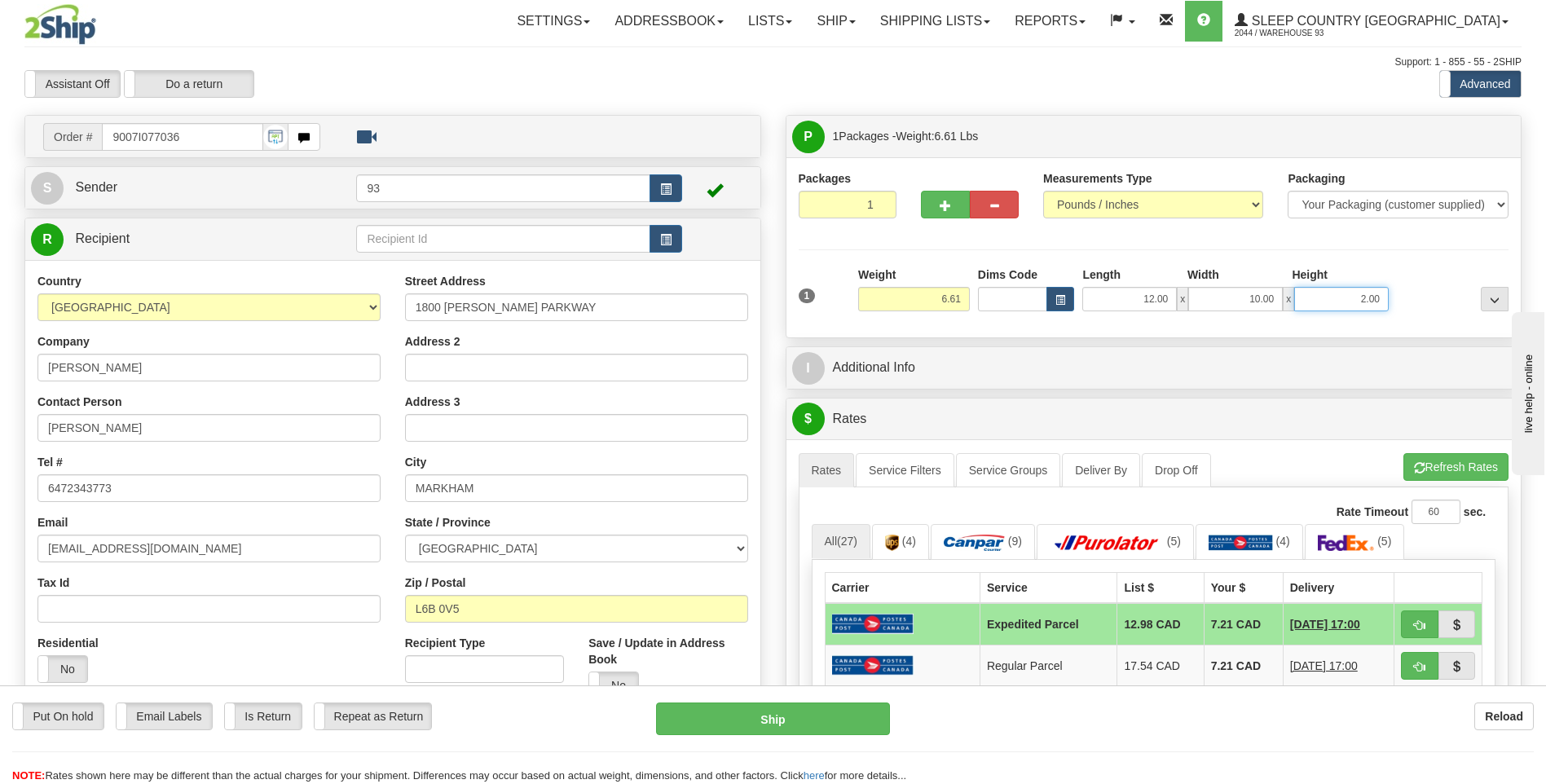
click at [1380, 299] on input "2.00" at bounding box center [1341, 299] width 95 height 25
click at [789, 721] on button "Ship" at bounding box center [773, 718] width 233 height 33
type input "DOM.EP"
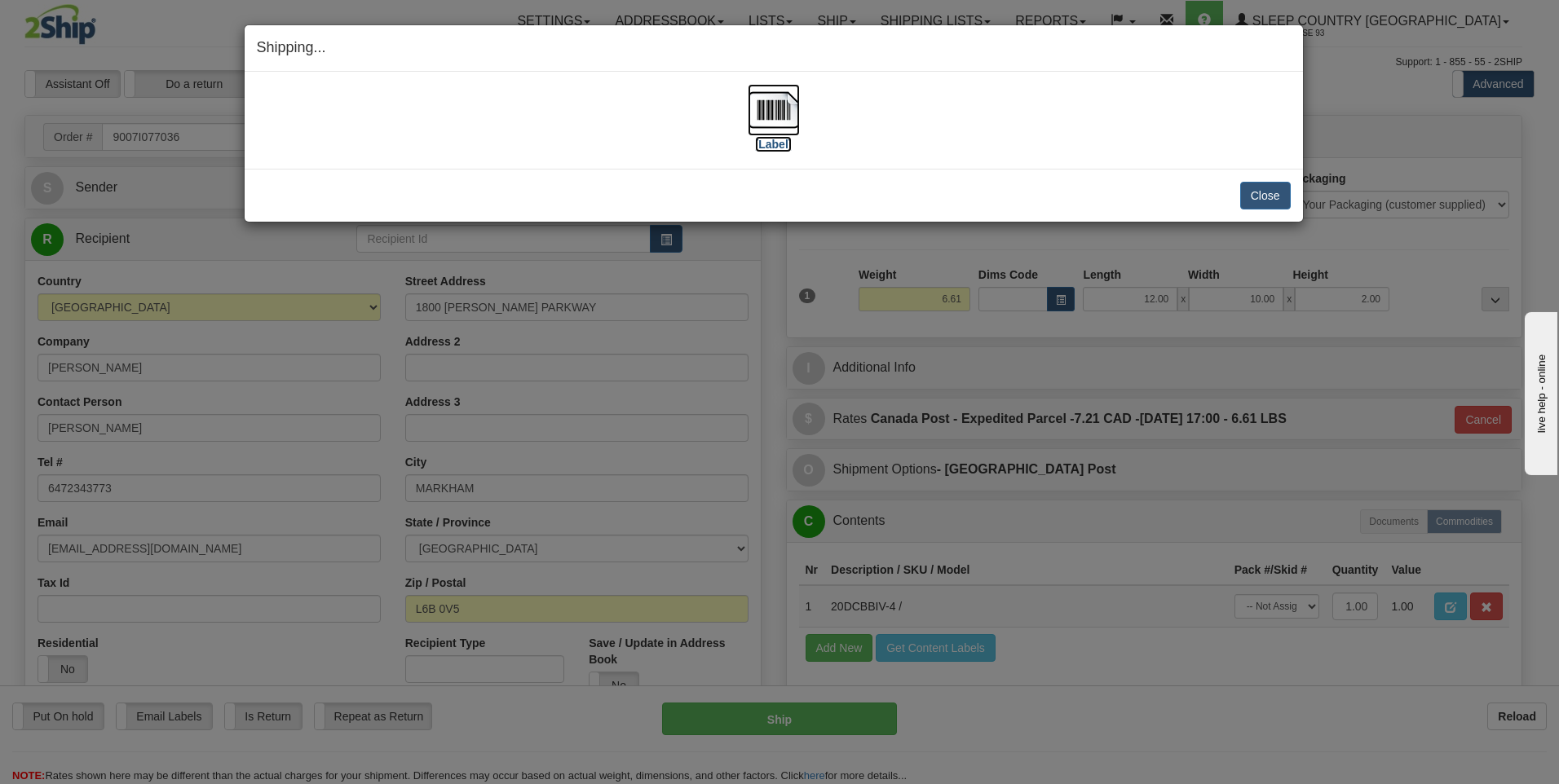
click at [773, 112] on img at bounding box center [774, 110] width 52 height 52
click at [1266, 200] on button "Close" at bounding box center [1265, 195] width 51 height 27
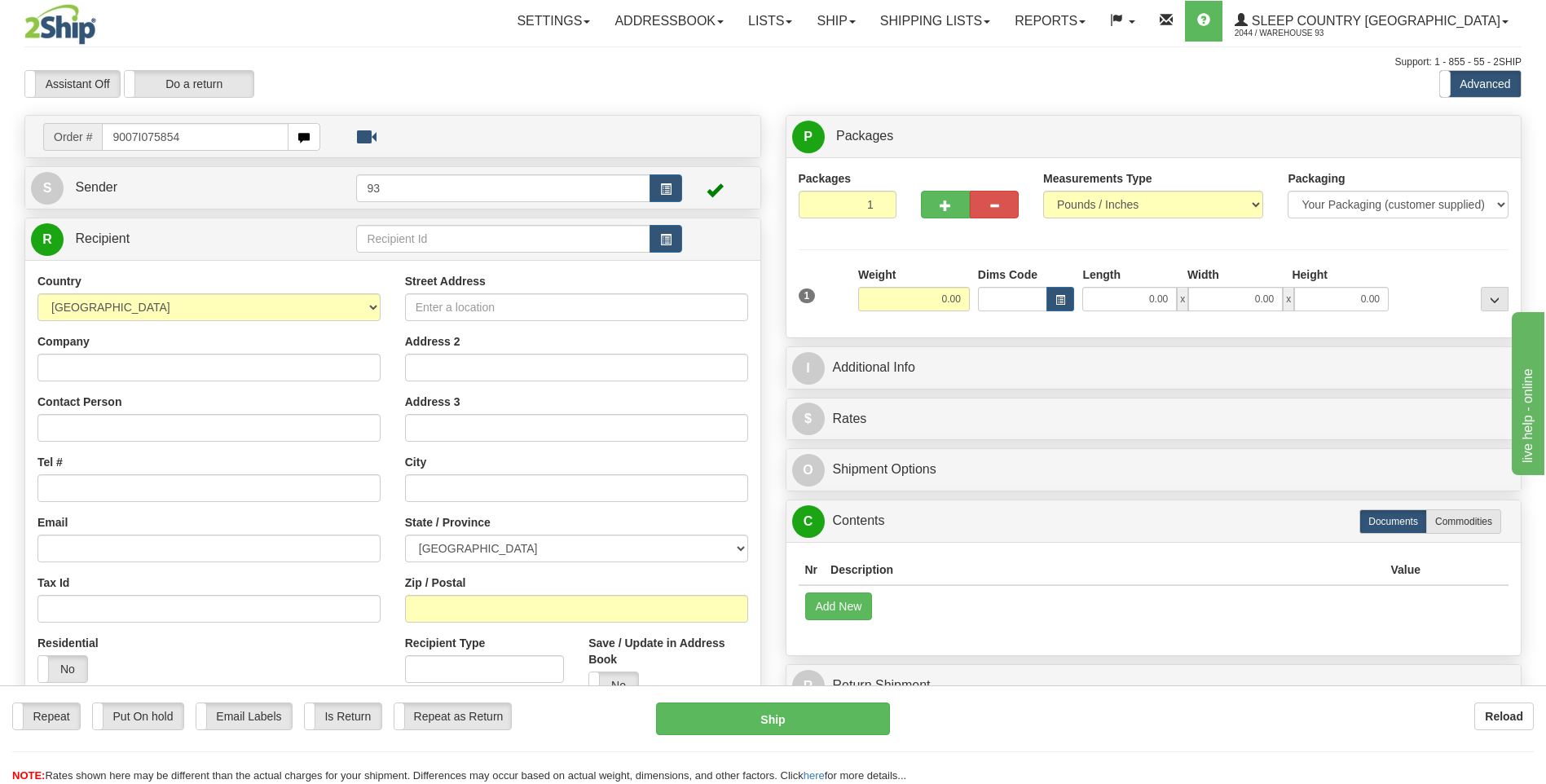
type input "9007I075854"
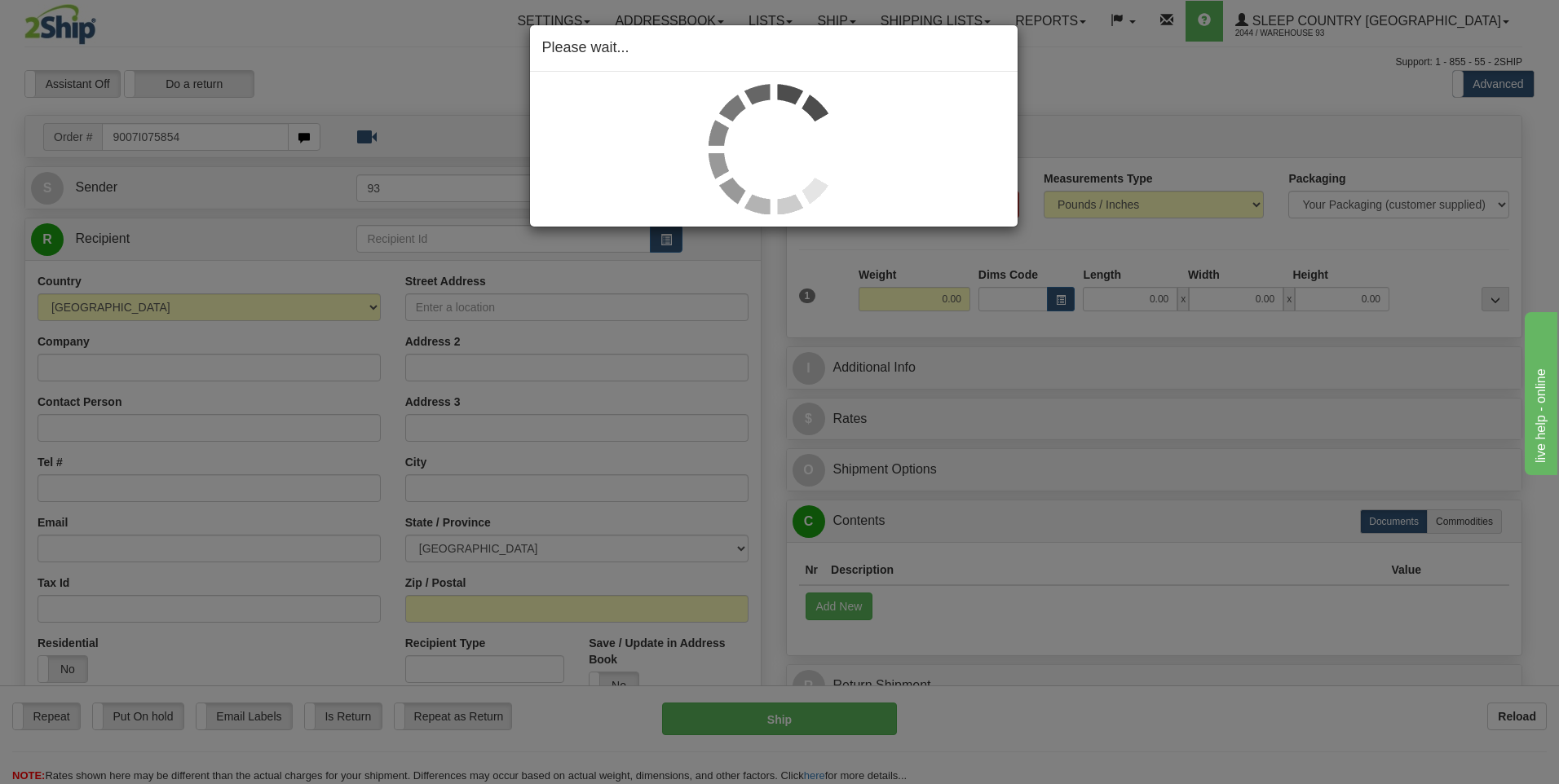
click at [1051, 106] on div "Please wait..." at bounding box center [779, 392] width 1559 height 784
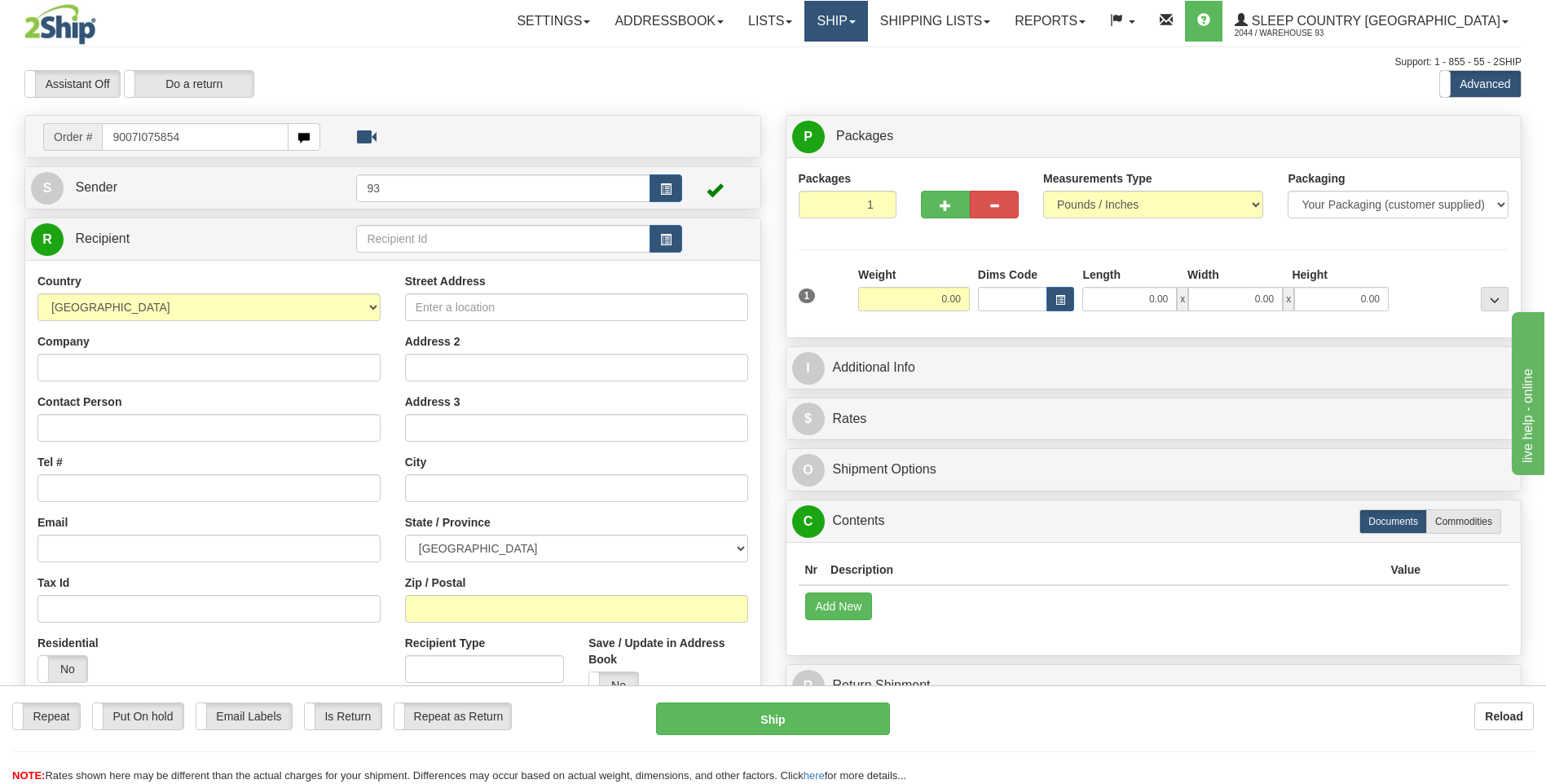
drag, startPoint x: 906, startPoint y: 15, endPoint x: 898, endPoint y: 28, distance: 15.3
click at [867, 15] on link "Ship" at bounding box center [836, 21] width 63 height 41
click at [867, 53] on link "Ship Screen" at bounding box center [793, 57] width 147 height 21
click at [169, 128] on input "text" at bounding box center [195, 137] width 186 height 27
type input "9007I075854"
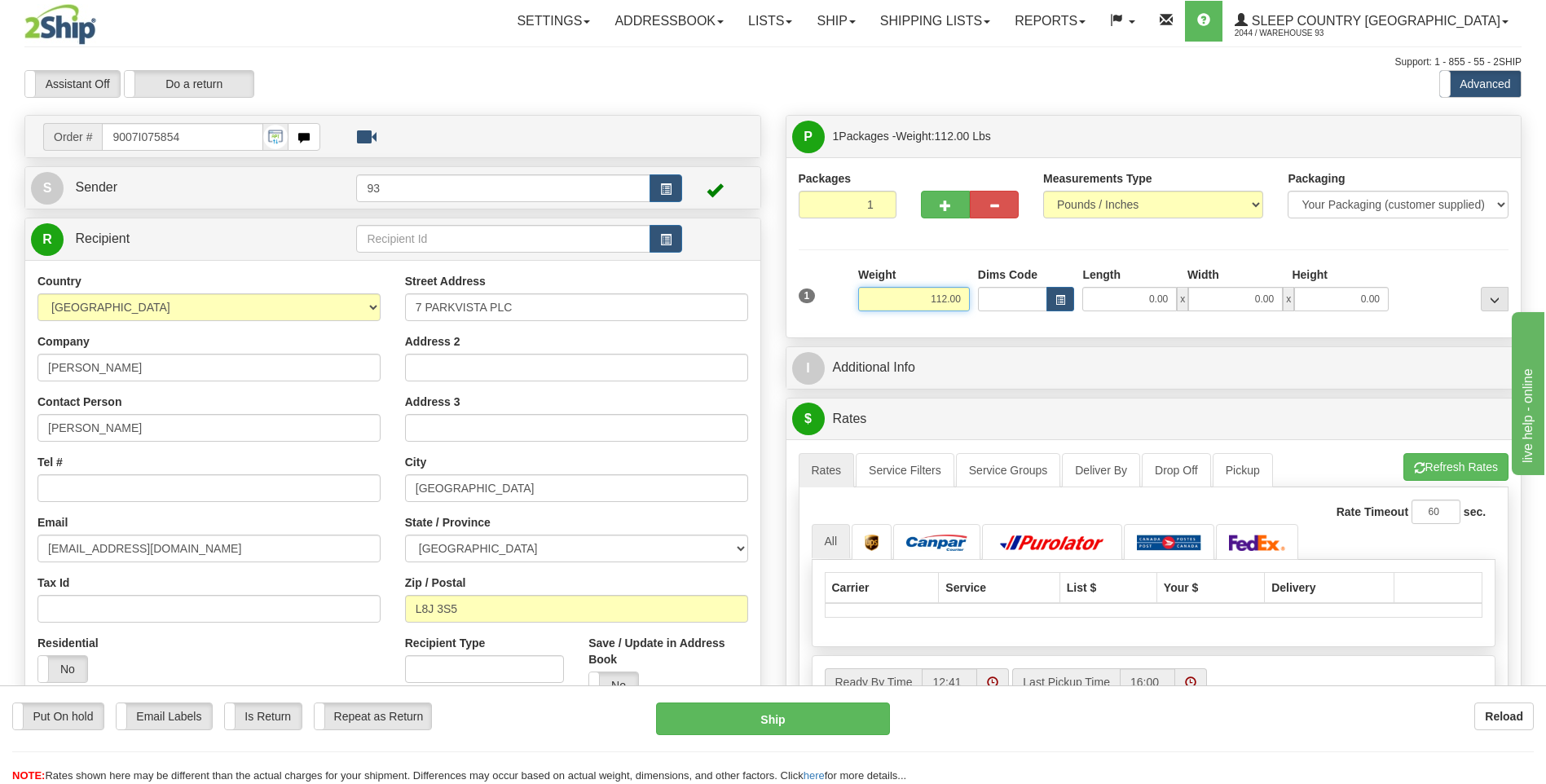
click at [964, 297] on input "112.00" at bounding box center [914, 299] width 112 height 25
type input "1"
type input "90.00"
click at [1150, 299] on input "0.00" at bounding box center [1129, 299] width 95 height 25
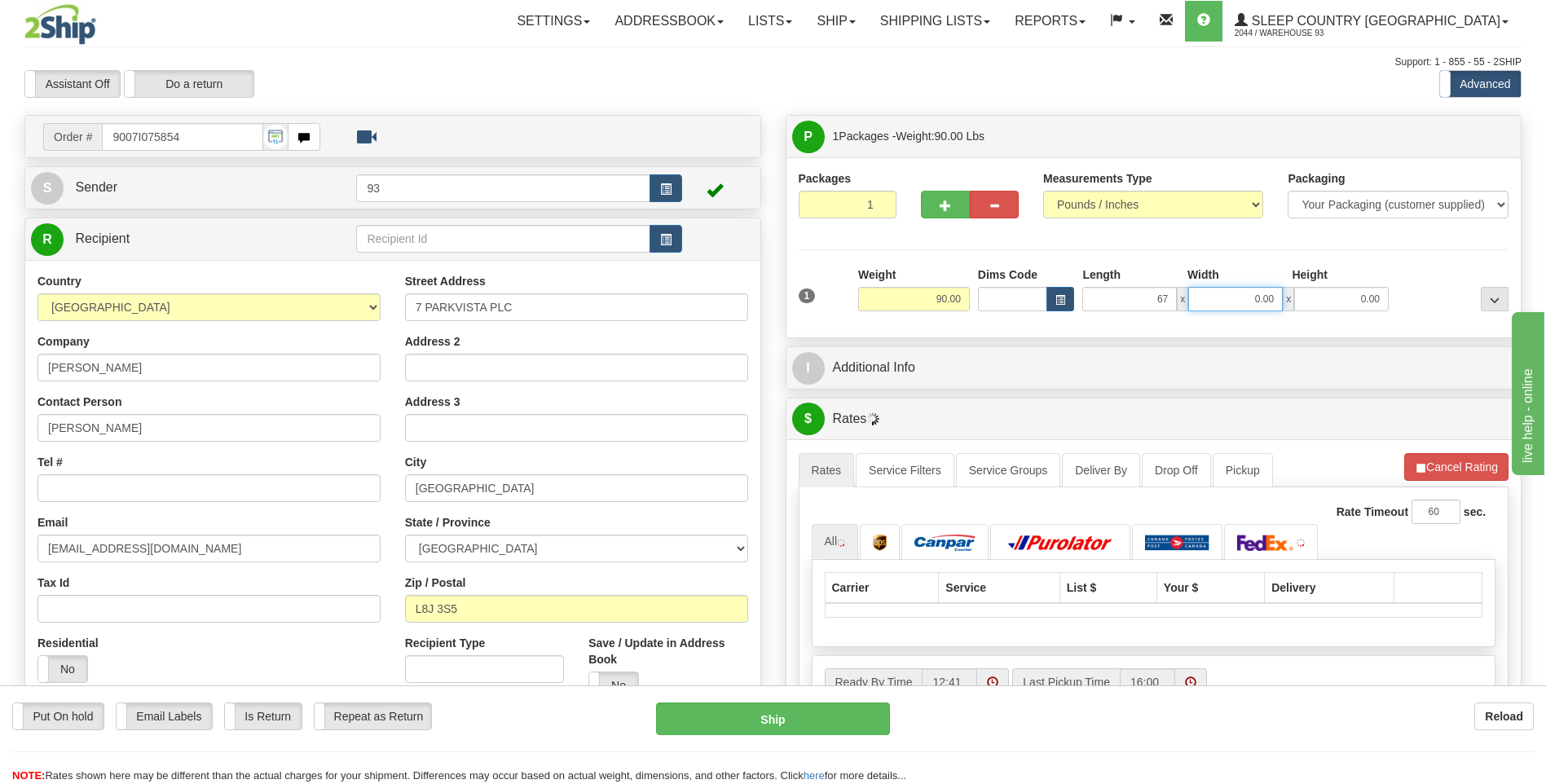
type input "67.00"
click at [1213, 302] on input "0.00" at bounding box center [1236, 299] width 95 height 25
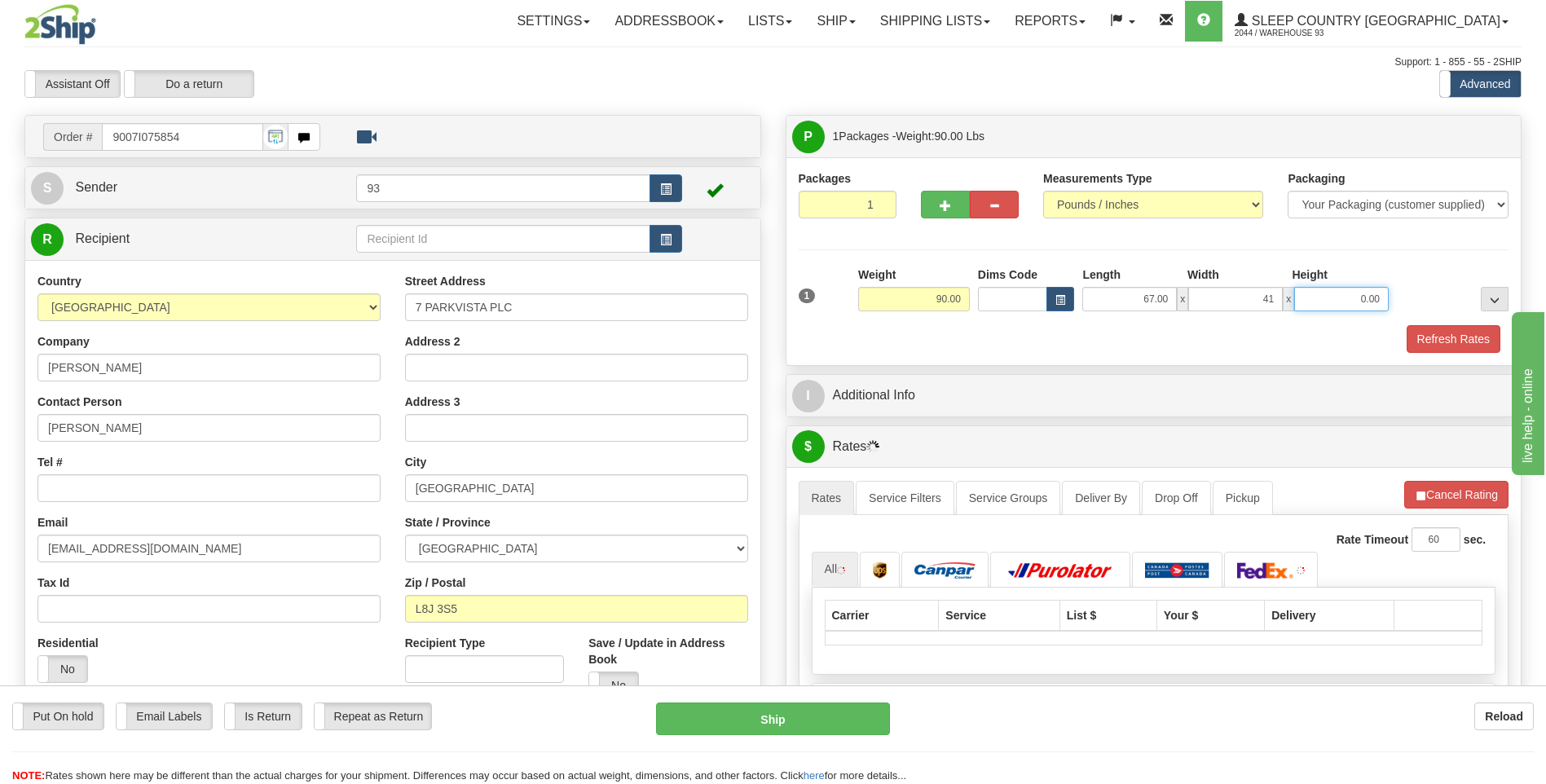
type input "41.00"
click at [1322, 289] on input "0.00" at bounding box center [1341, 299] width 95 height 25
type input "7.00"
click at [1438, 334] on button "Refresh Rates" at bounding box center [1454, 339] width 94 height 27
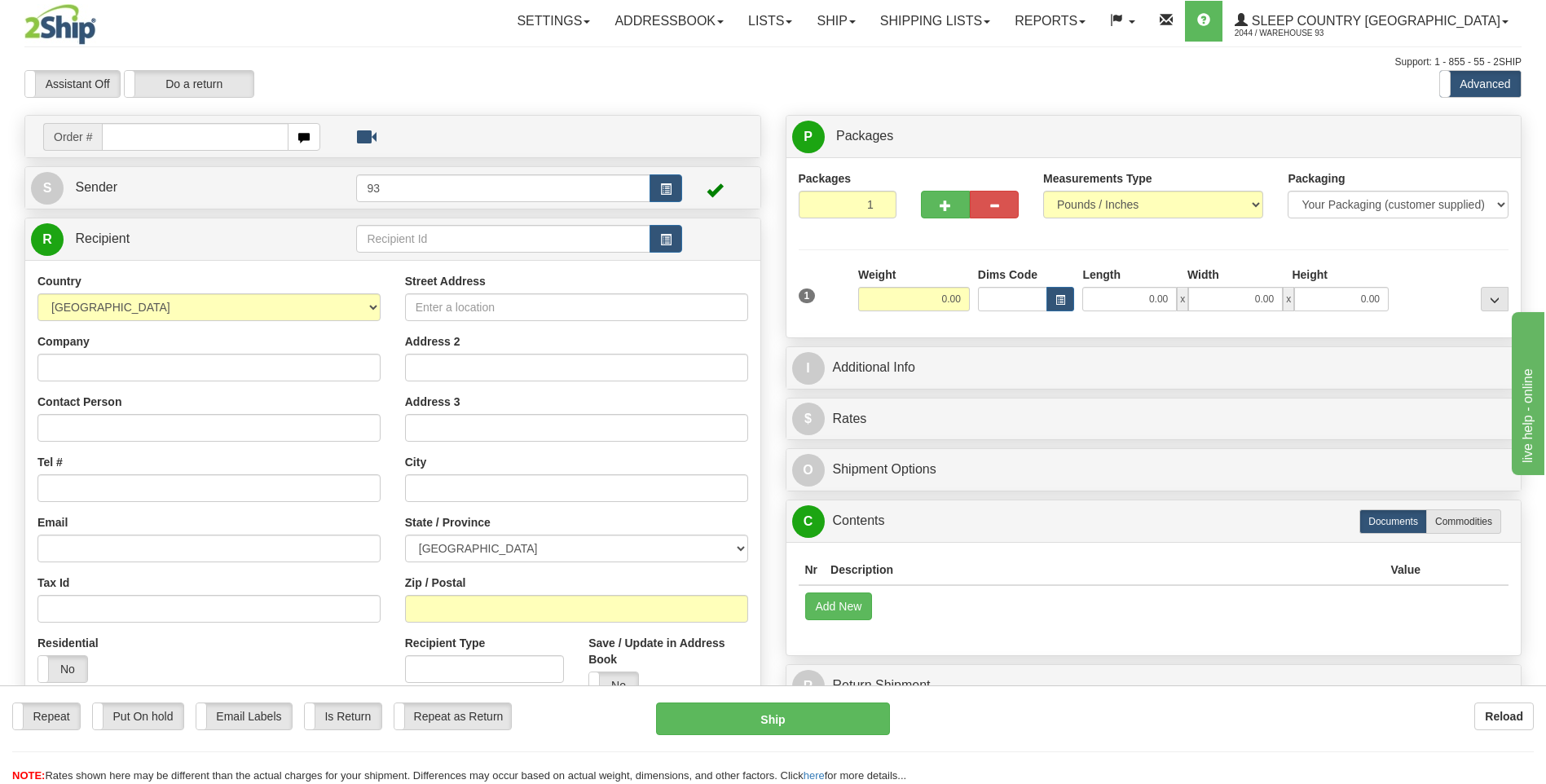
click at [231, 138] on input "text" at bounding box center [195, 137] width 186 height 27
type input "9007I075854"
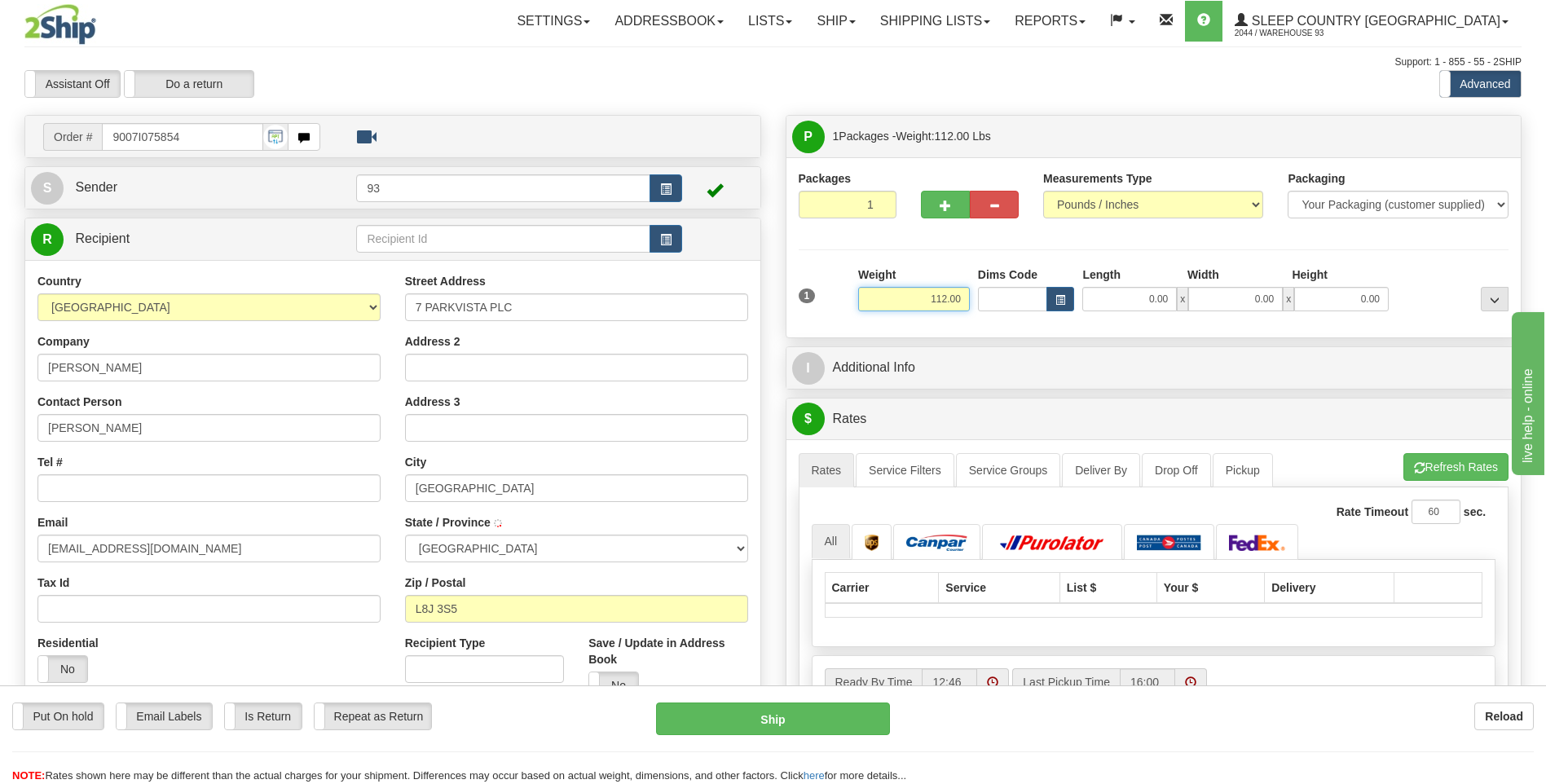
click at [965, 298] on input "112.00" at bounding box center [914, 299] width 112 height 25
type input "1"
type input "90.00"
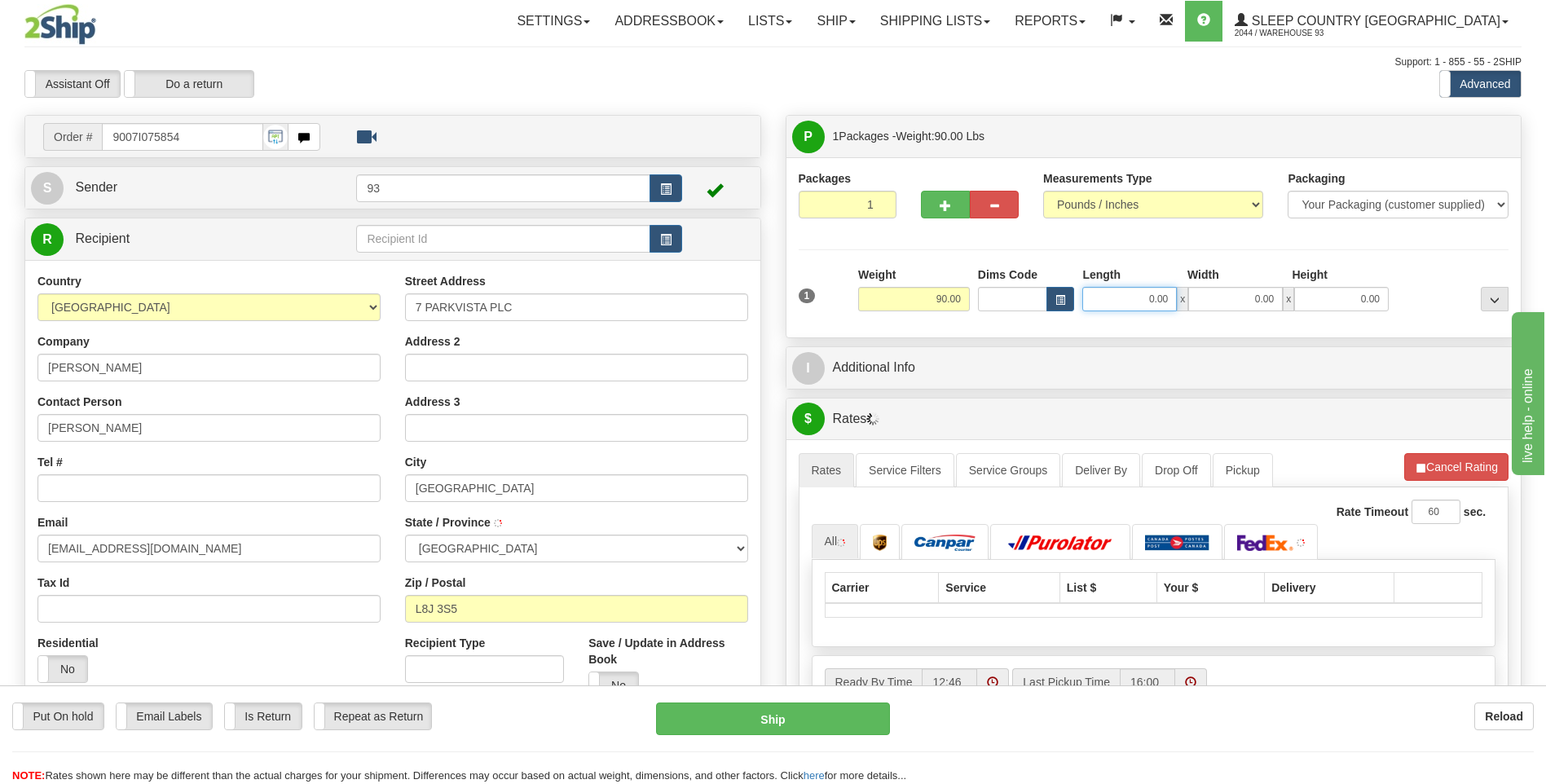
click at [1147, 302] on input "0.00" at bounding box center [1129, 299] width 95 height 25
type input "67.00"
click at [1248, 295] on input "0.00" at bounding box center [1236, 299] width 95 height 25
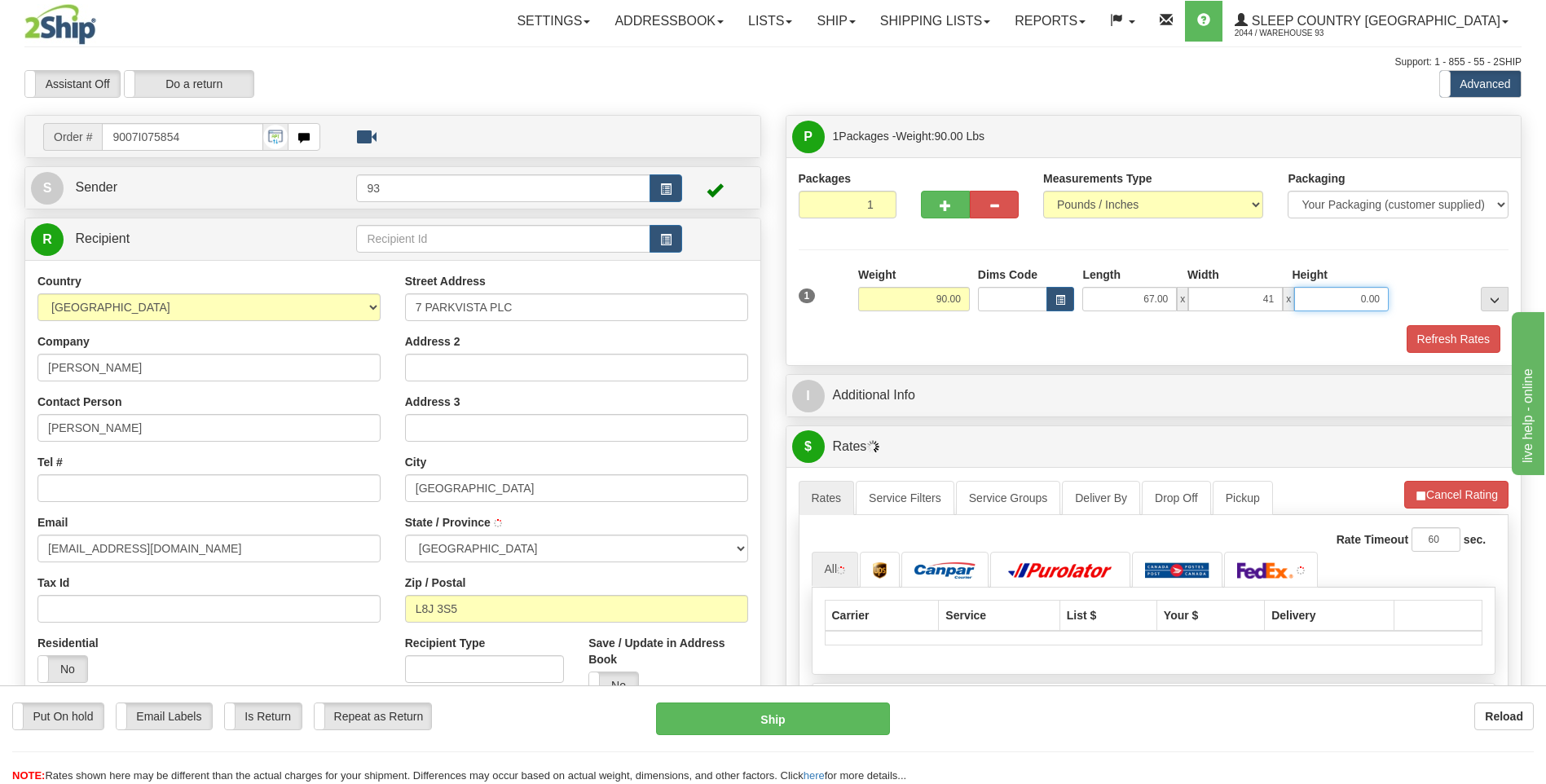
type input "41.00"
click at [1344, 297] on input "0.00" at bounding box center [1341, 299] width 95 height 25
type input "7.00"
click at [1430, 327] on button "Refresh Rates" at bounding box center [1454, 339] width 94 height 27
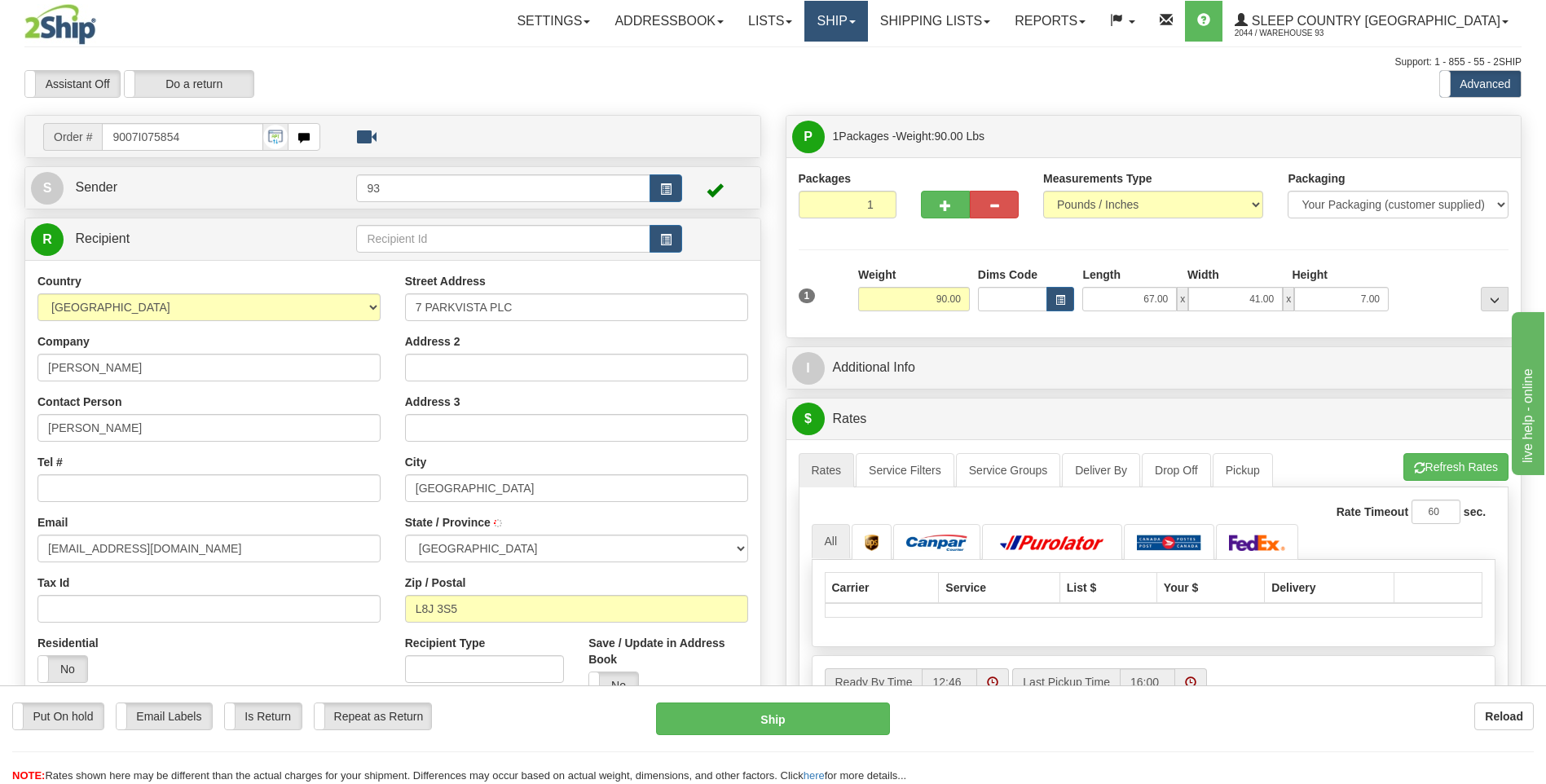
click at [867, 27] on link "Ship" at bounding box center [836, 21] width 63 height 41
click at [867, 61] on link "Ship Screen" at bounding box center [793, 57] width 147 height 21
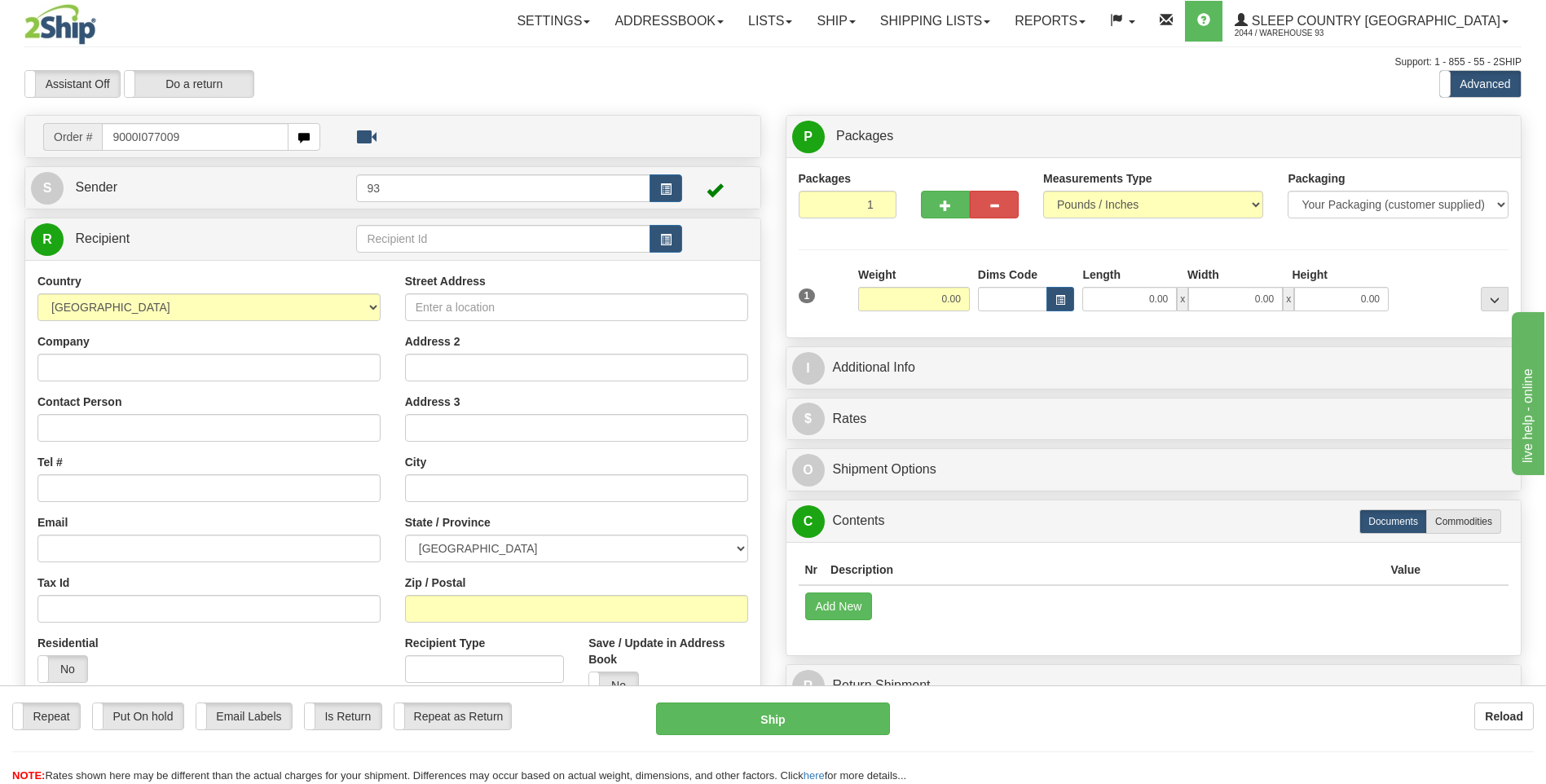
type input "9000I077009"
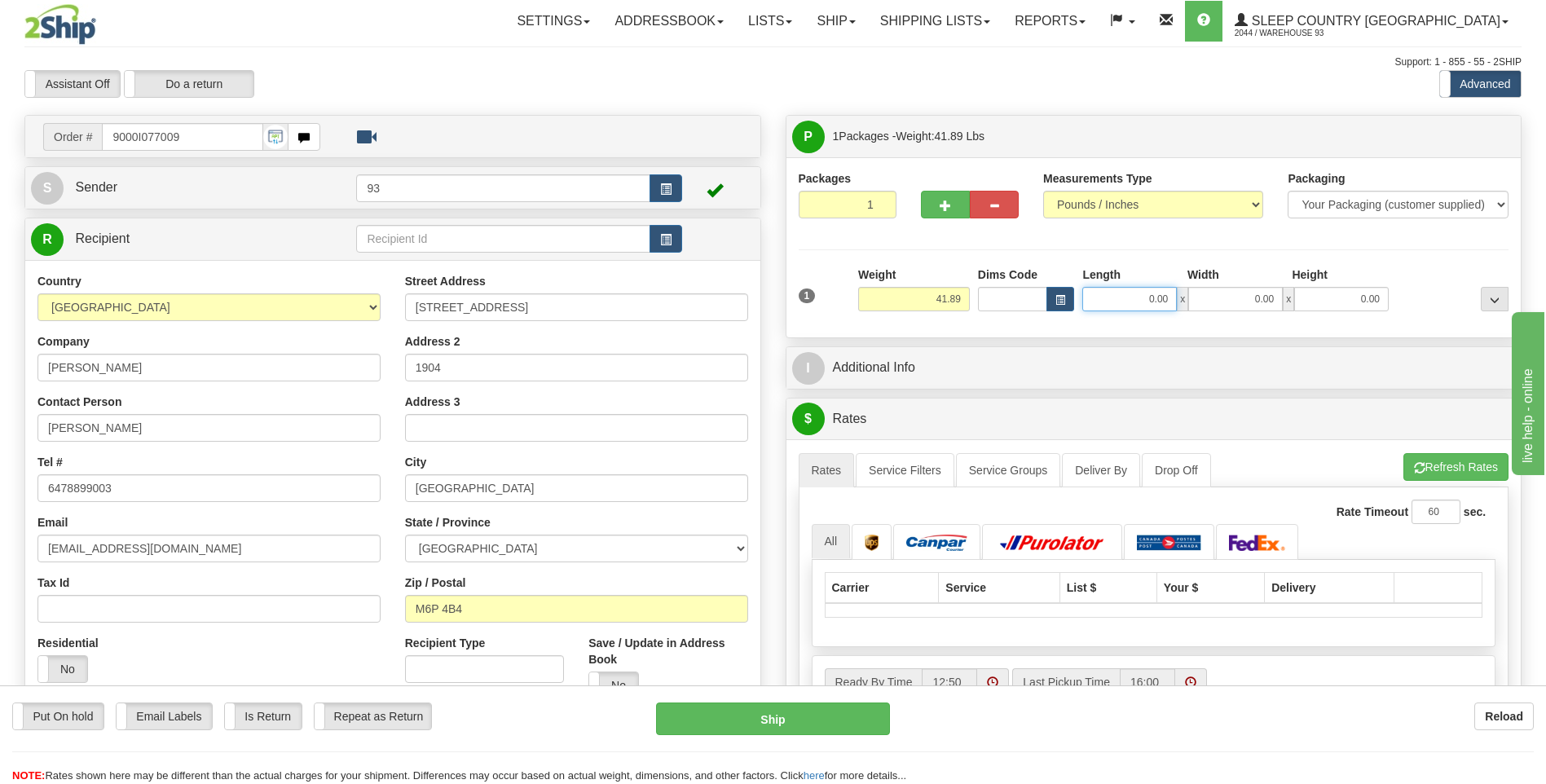
click at [1122, 302] on input "0.00" at bounding box center [1129, 299] width 95 height 25
type input "78.00"
click at [1226, 299] on input "0.00" at bounding box center [1236, 299] width 95 height 25
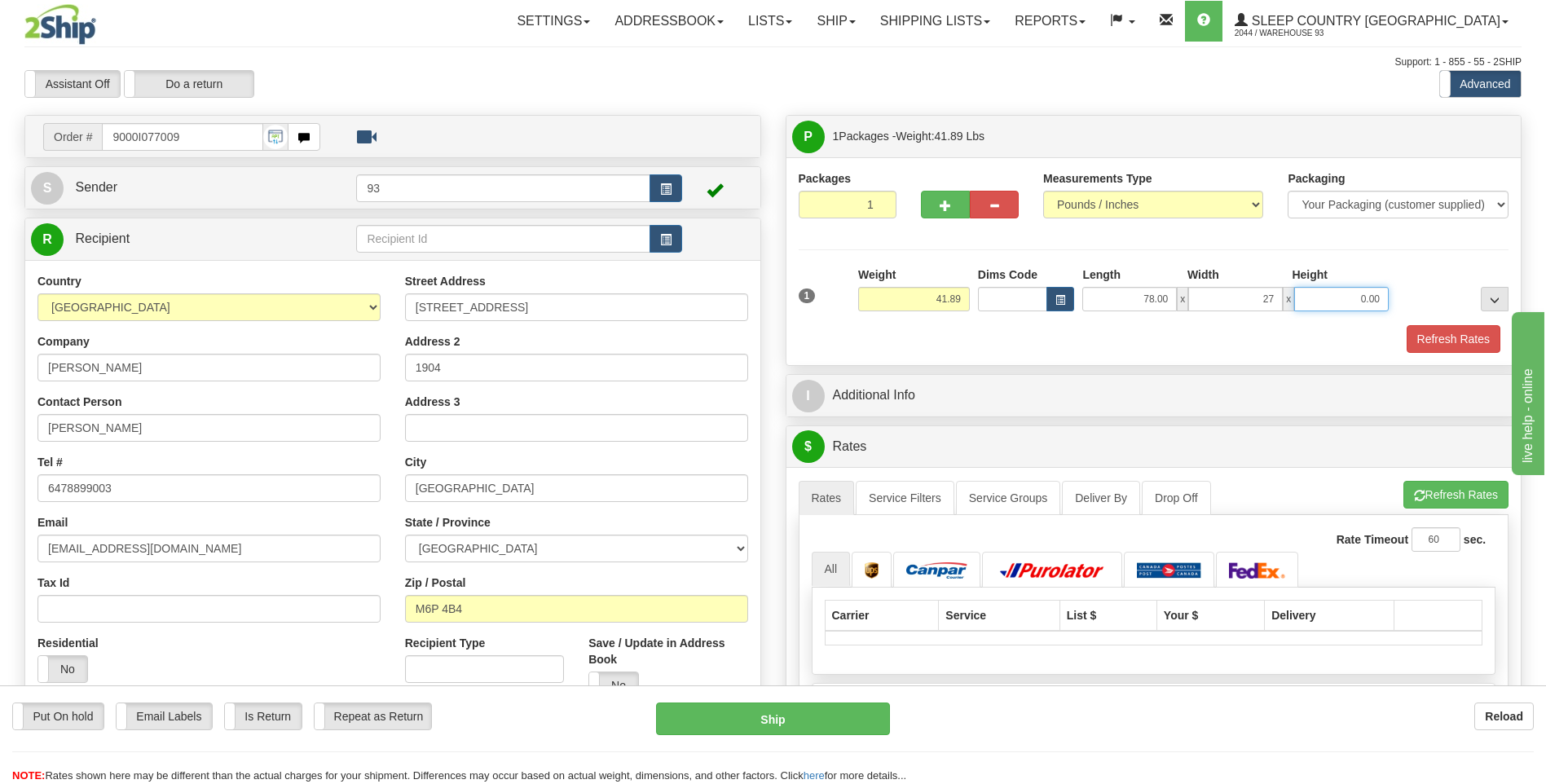
type input "27.00"
click at [1322, 295] on input "0.00" at bounding box center [1341, 299] width 95 height 25
type input "5.00"
click at [1450, 336] on button "Refresh Rates" at bounding box center [1454, 339] width 94 height 27
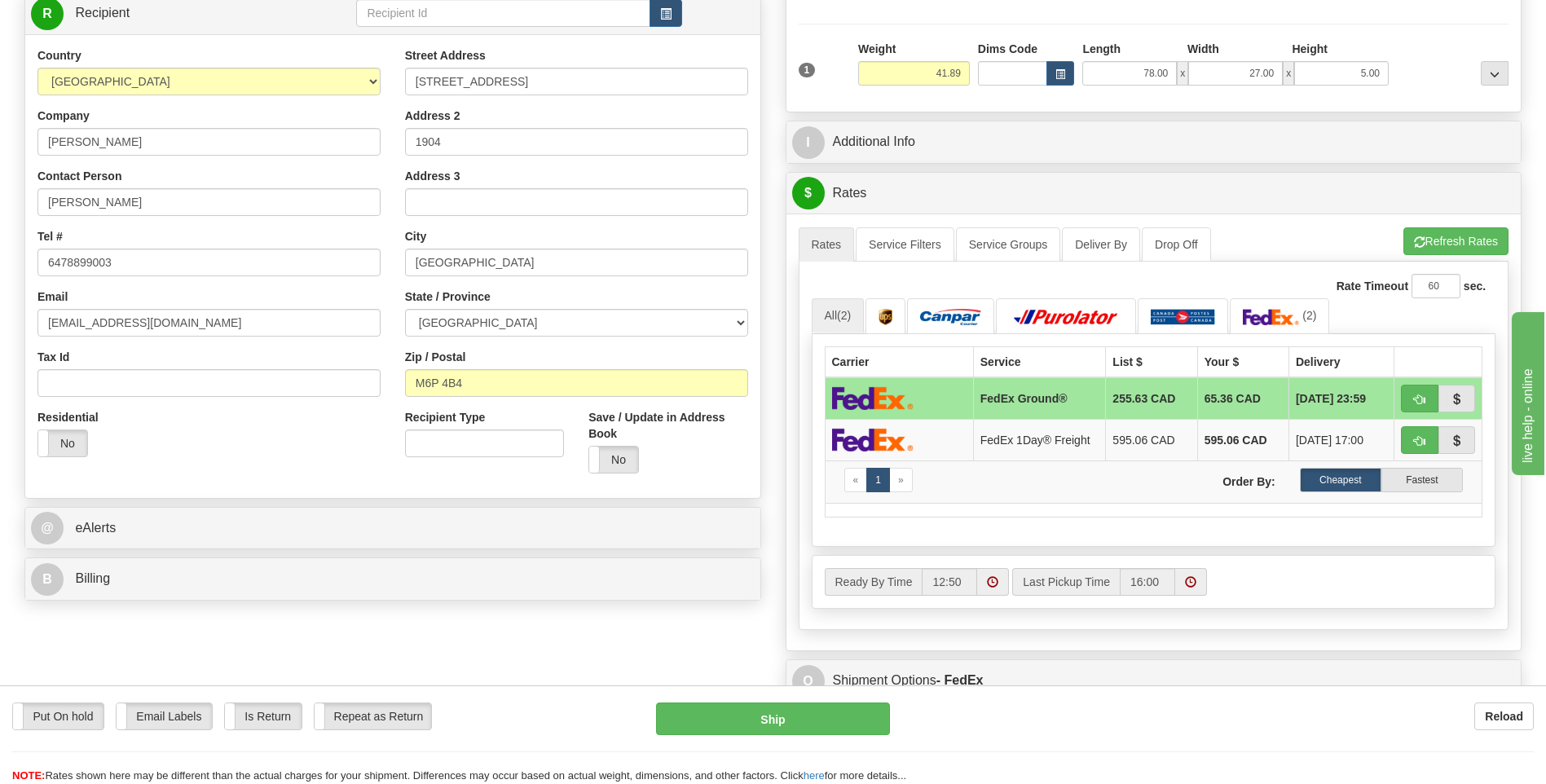
scroll to position [245, 0]
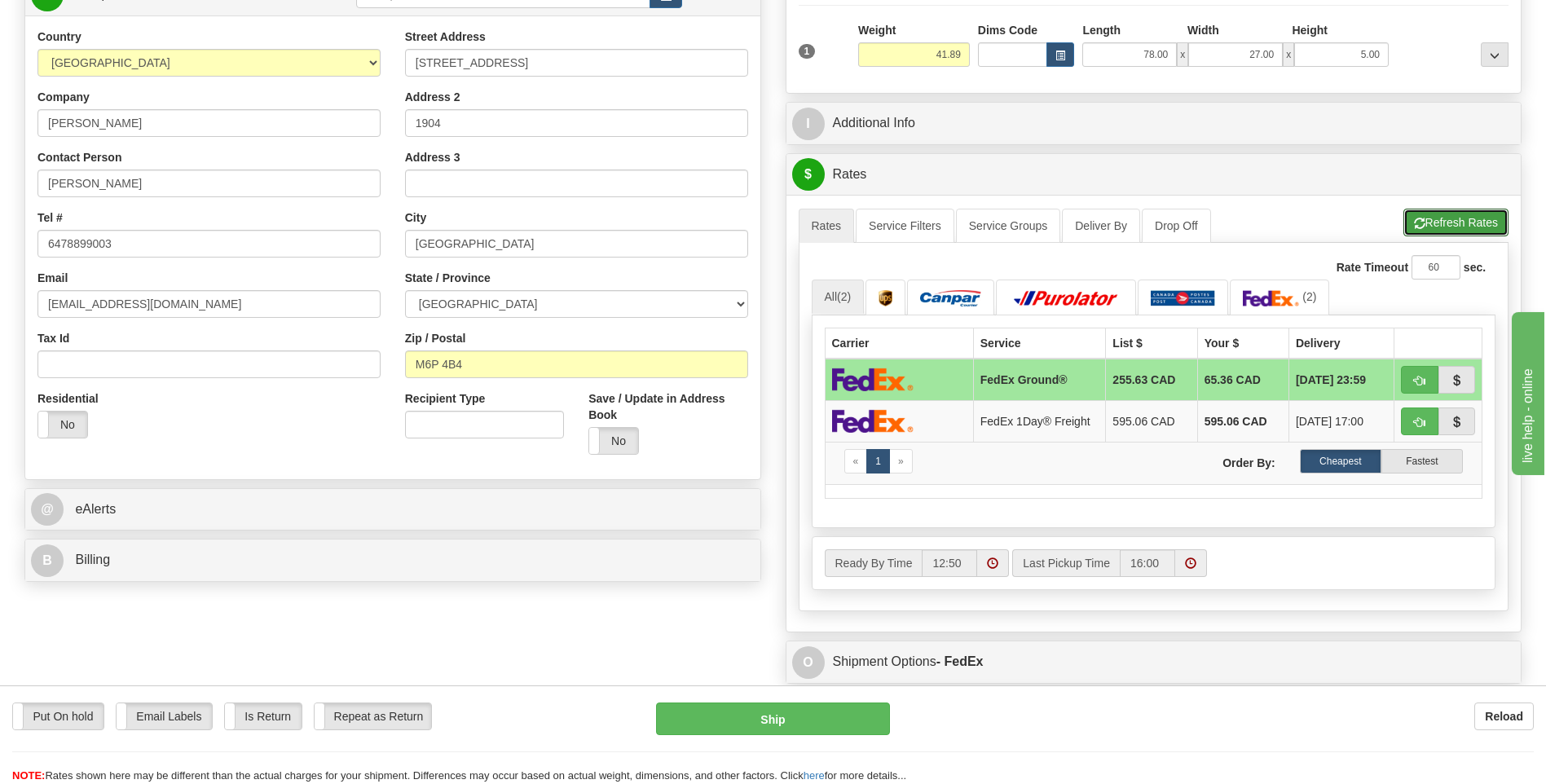
click at [1436, 228] on button "Refresh Rates" at bounding box center [1456, 222] width 106 height 27
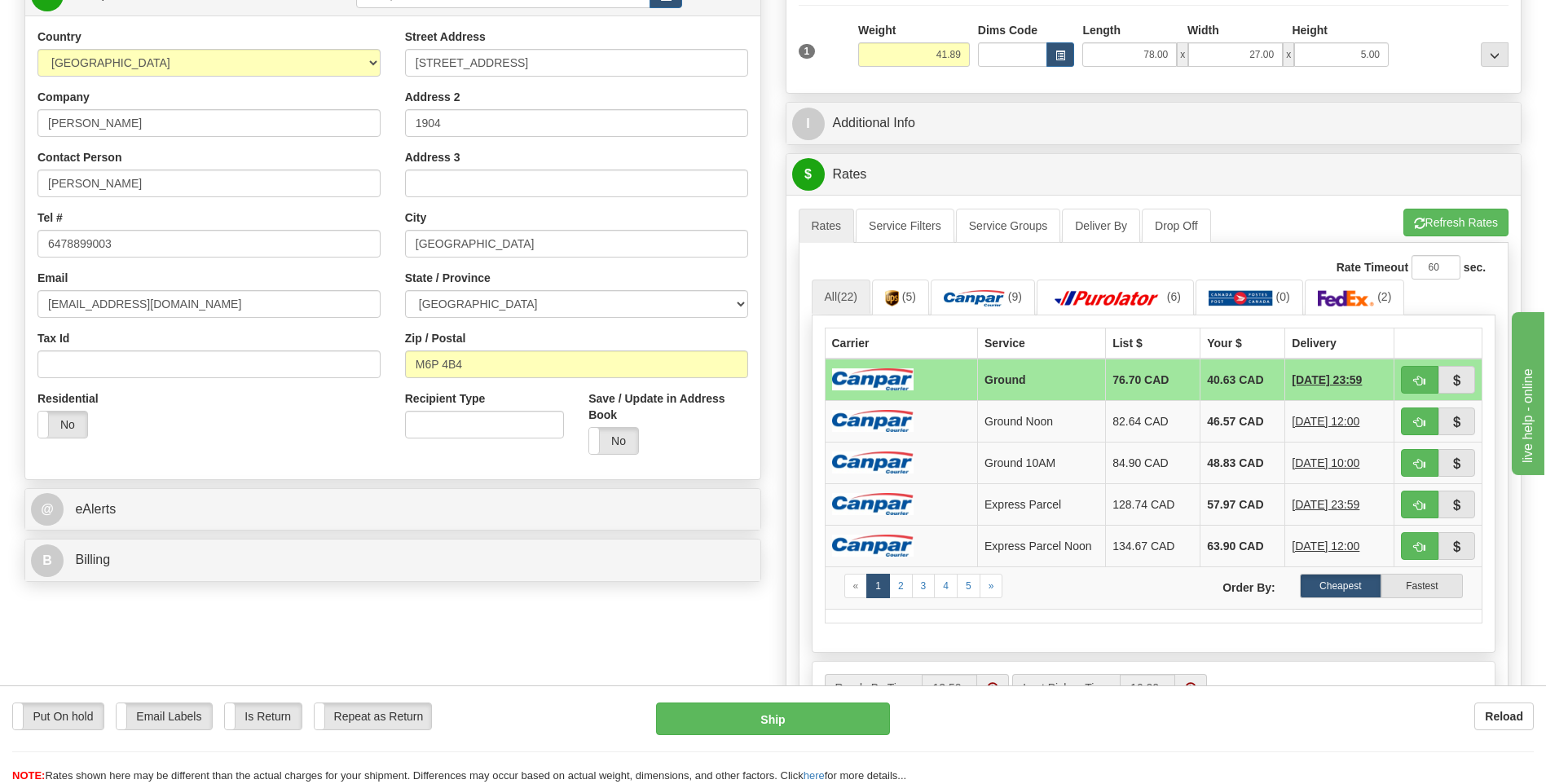
click at [899, 373] on img at bounding box center [873, 379] width 82 height 22
click at [907, 219] on link "Service Filters" at bounding box center [905, 225] width 98 height 35
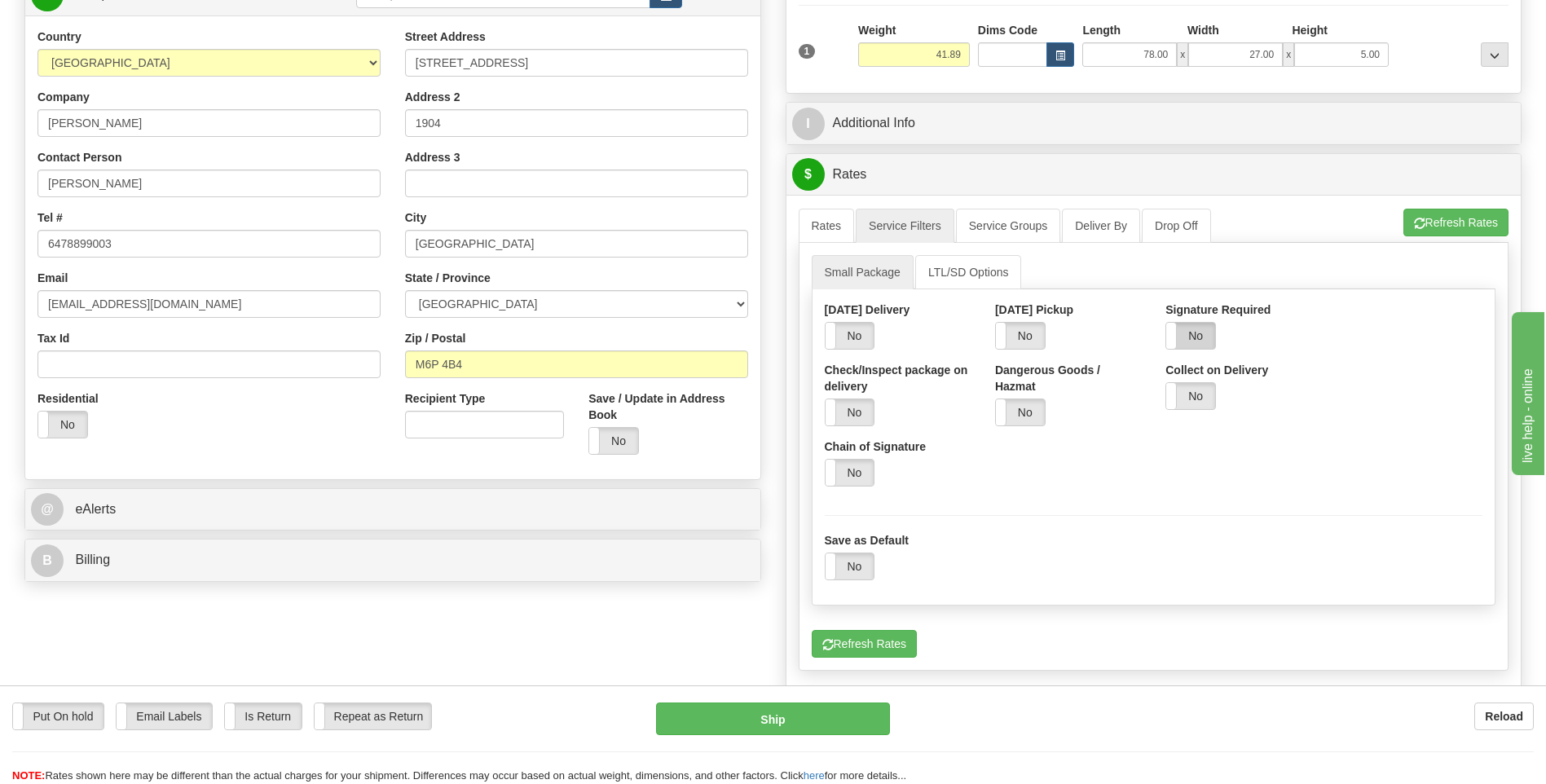
click at [1197, 337] on label "No" at bounding box center [1190, 335] width 49 height 26
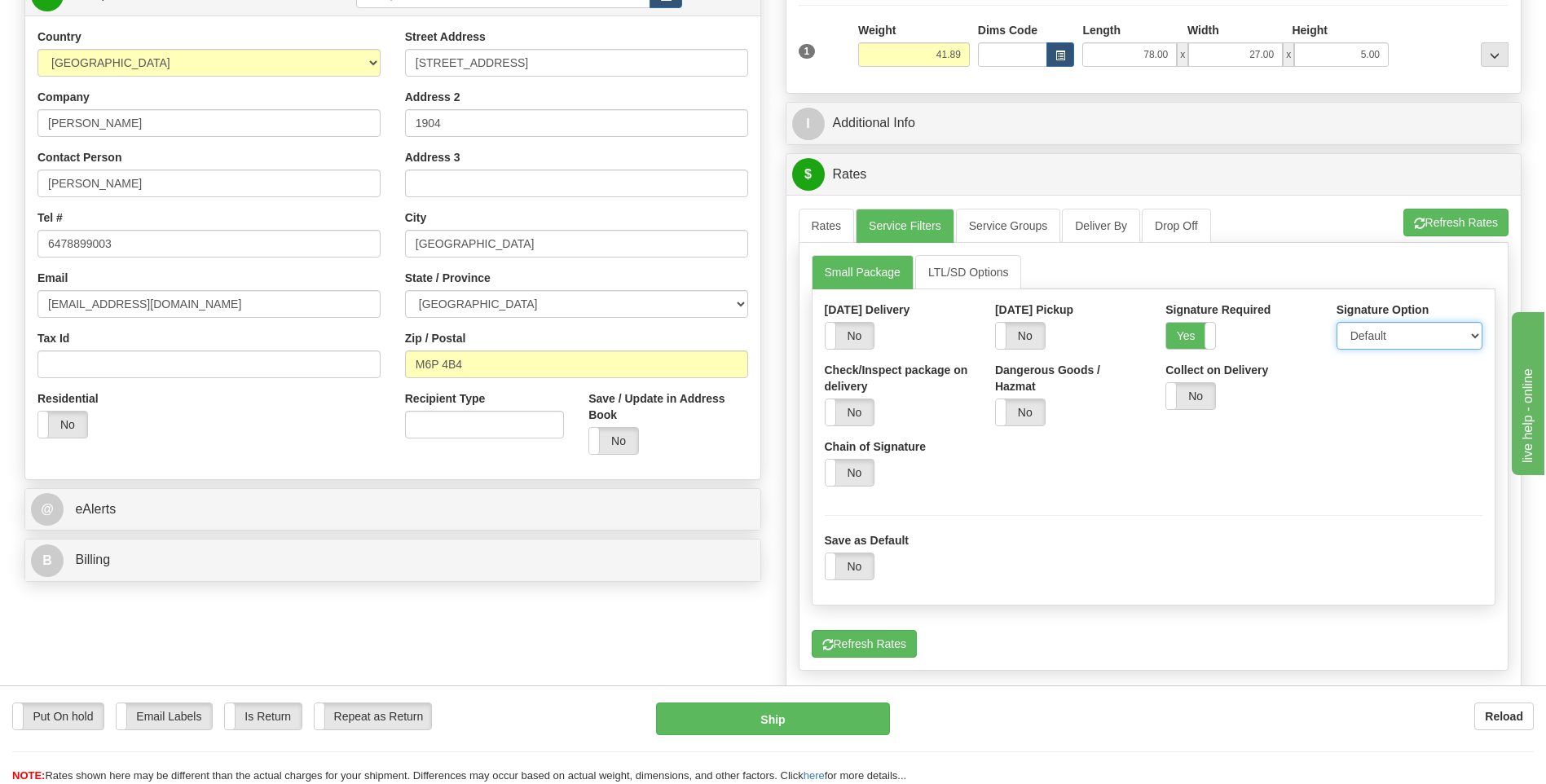
click at [1391, 333] on select "Default Adult Direct Indirect No Signature Required" at bounding box center [1409, 335] width 145 height 27
select select "1"
click at [1337, 322] on select "Default Adult Direct Indirect No Signature Required" at bounding box center [1409, 335] width 145 height 27
click at [819, 225] on link "Rates" at bounding box center [827, 225] width 56 height 35
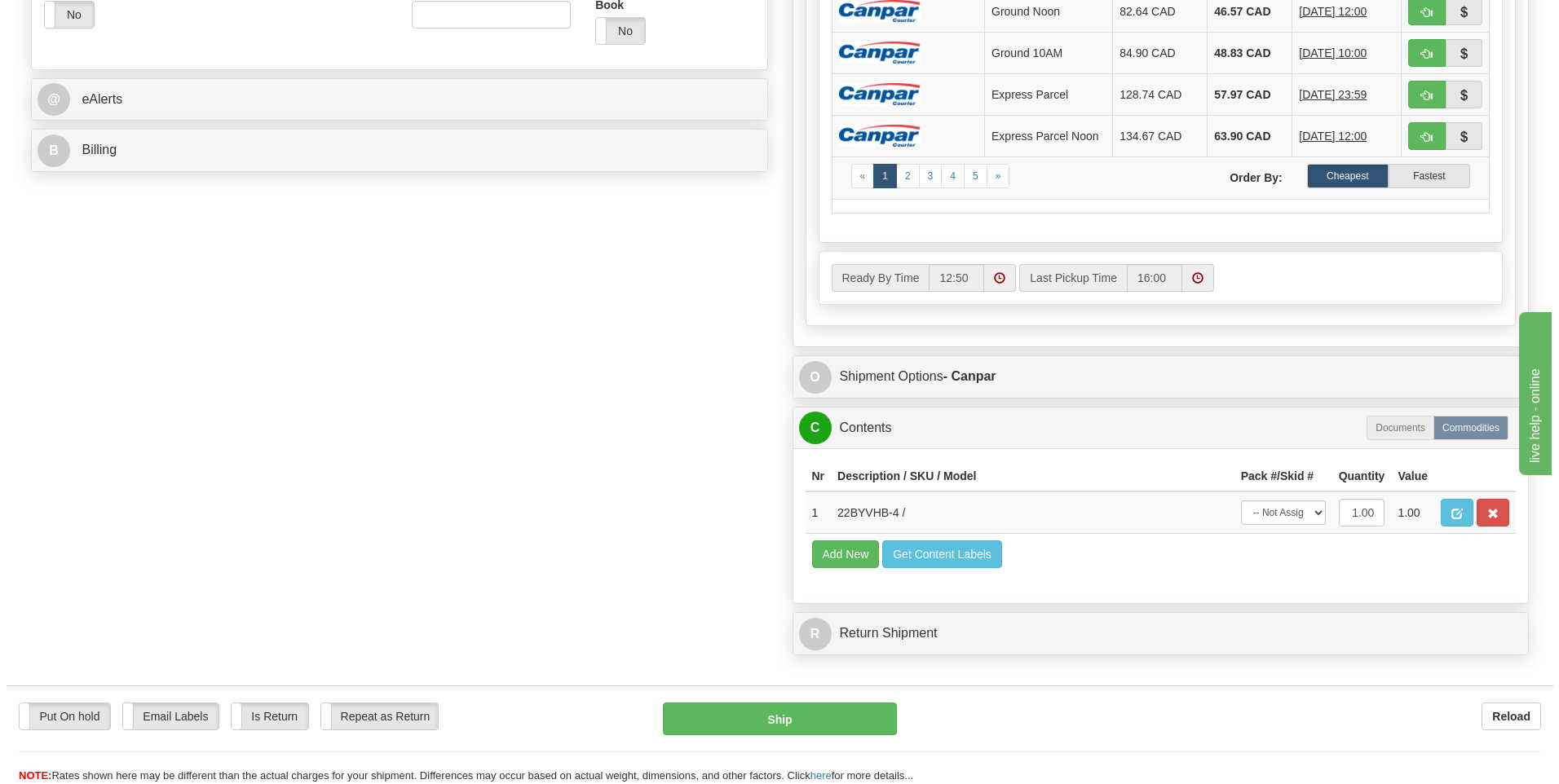
scroll to position [733, 0]
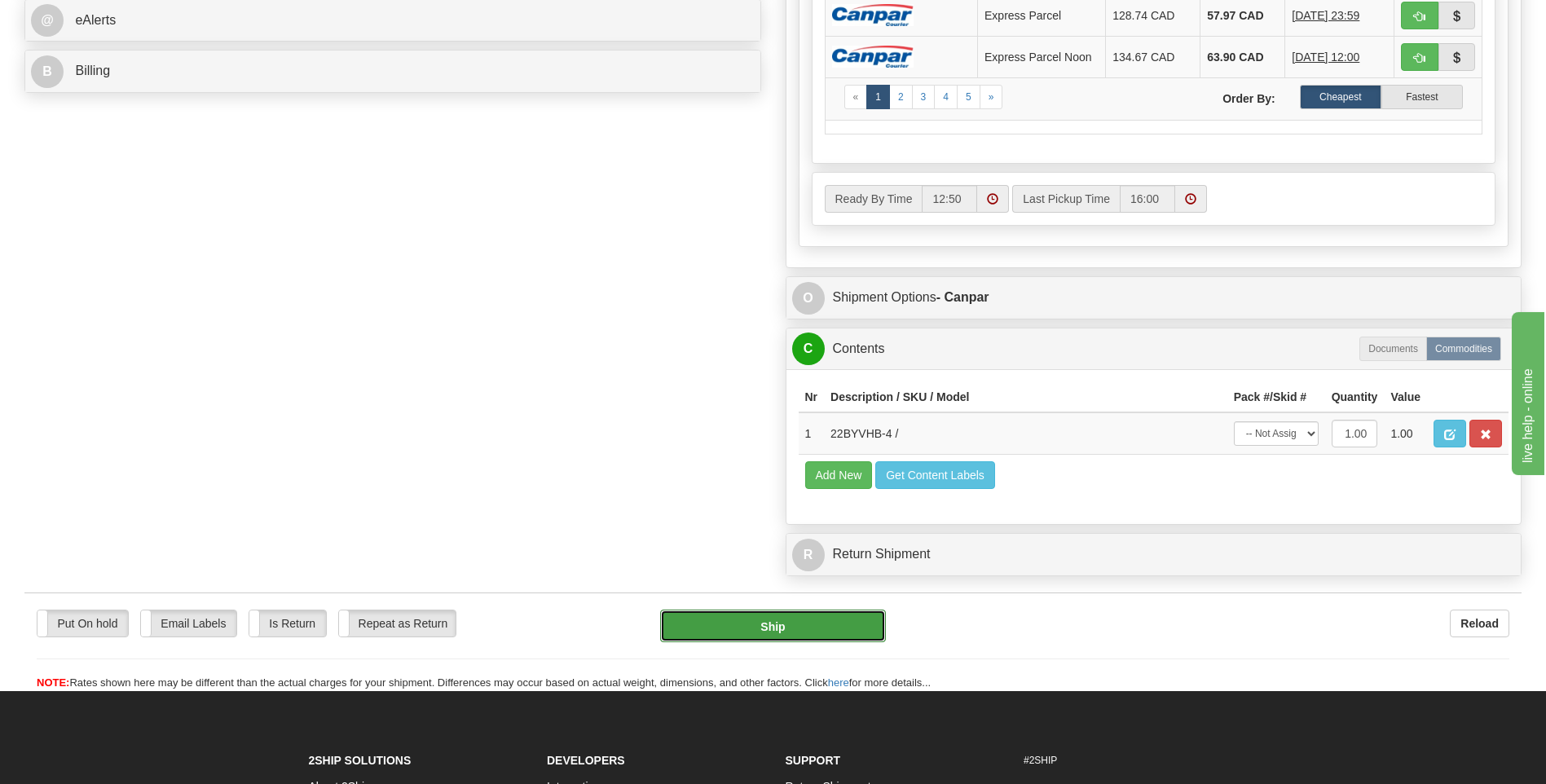
click at [837, 629] on button "Ship" at bounding box center [773, 625] width 225 height 33
type input "1"
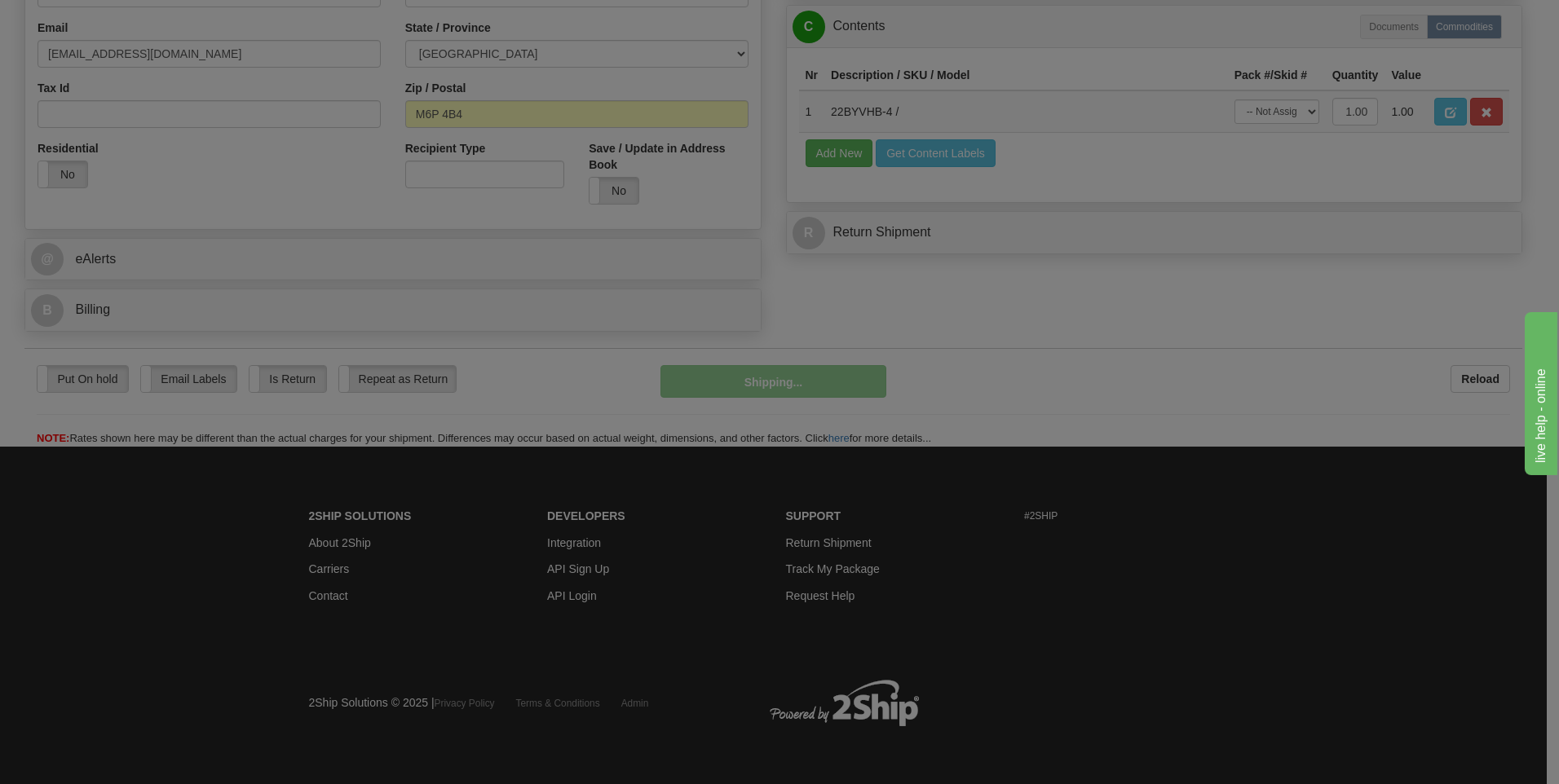
scroll to position [496, 0]
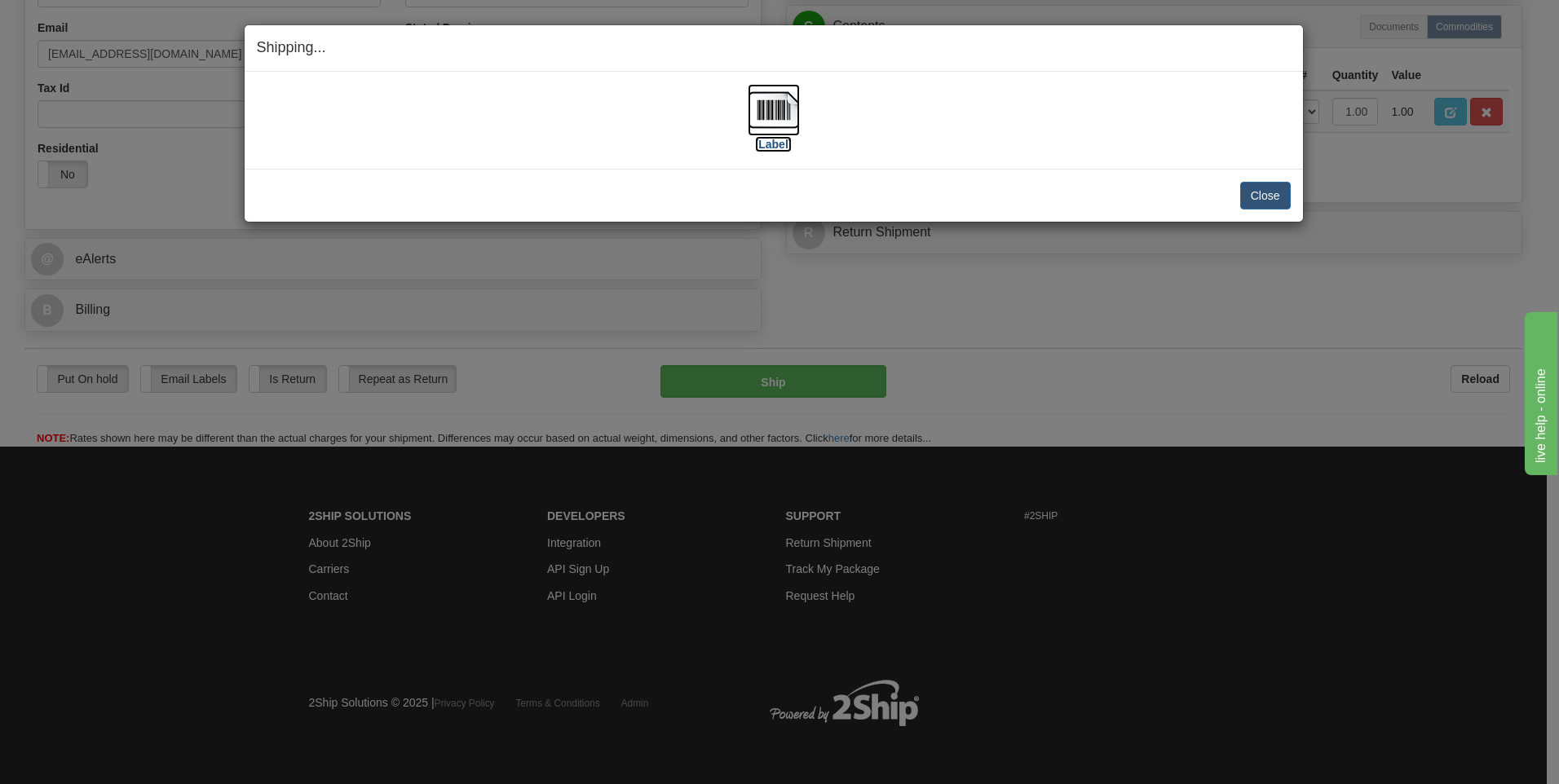
click at [767, 106] on img at bounding box center [774, 110] width 52 height 52
click at [1263, 191] on button "Close" at bounding box center [1265, 195] width 51 height 27
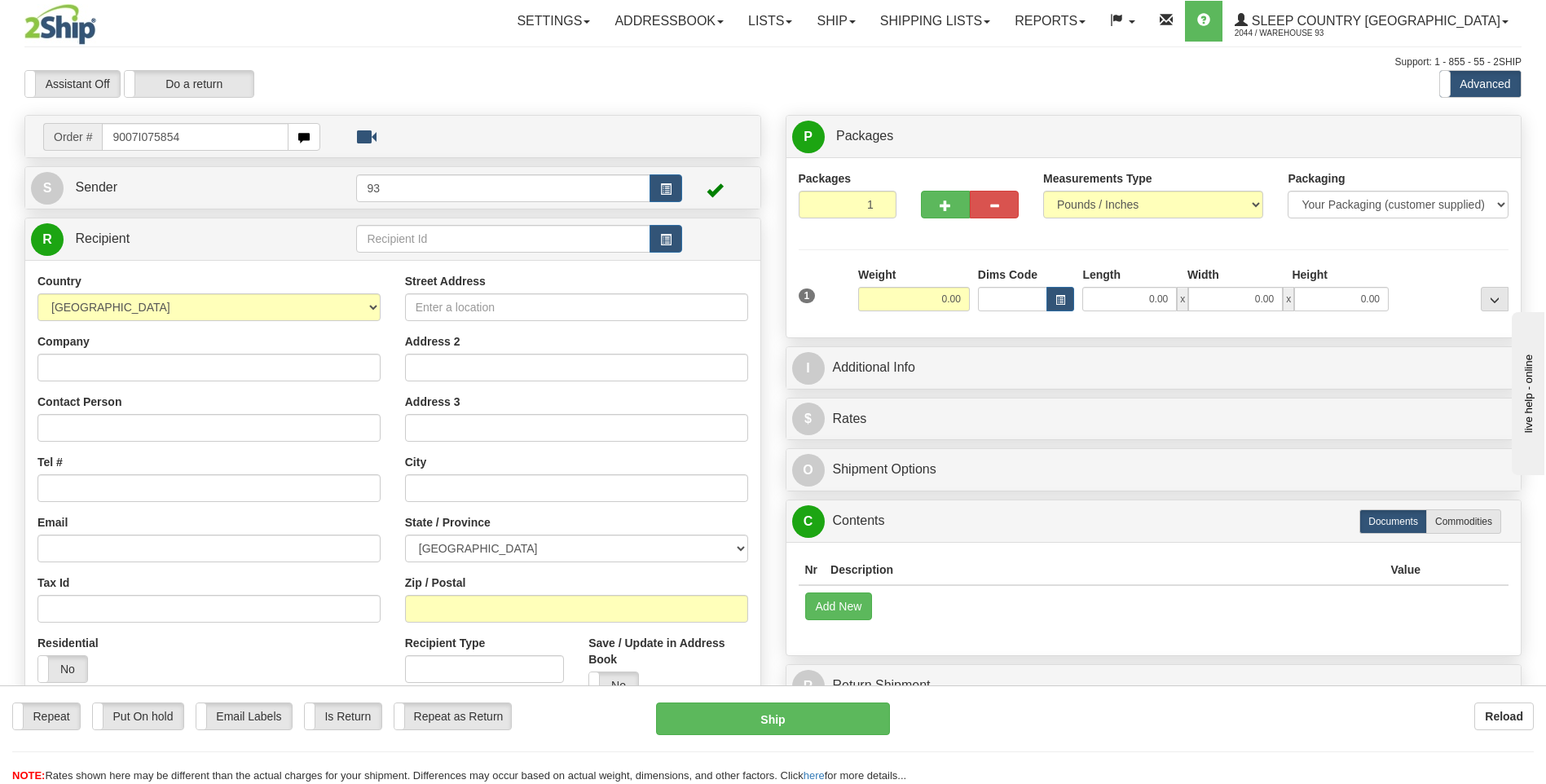
type input "9007I075854"
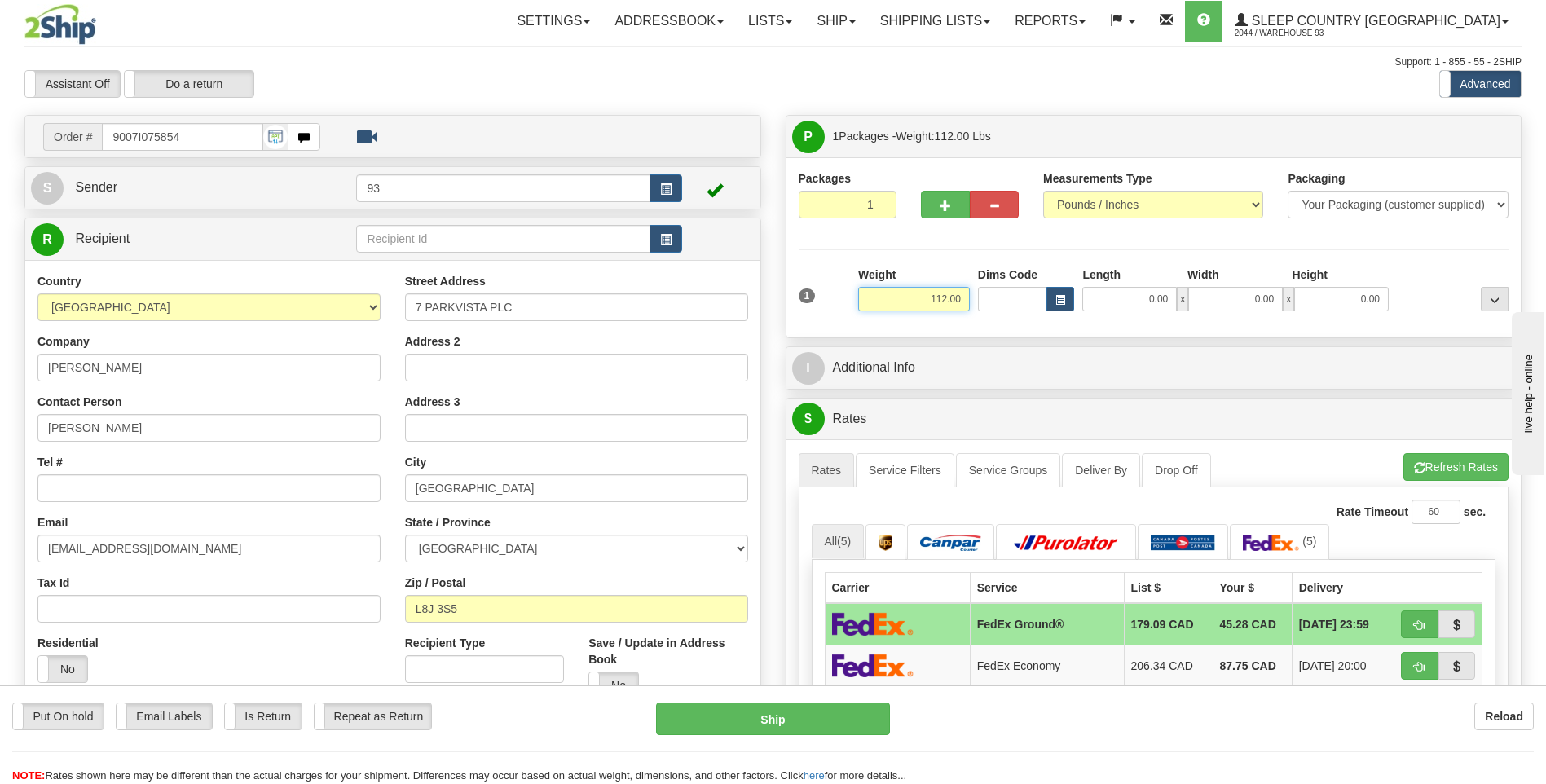
click at [965, 292] on input "112.00" at bounding box center [914, 299] width 112 height 25
type input "1"
type input "90.00"
click at [1126, 304] on input "0.00" at bounding box center [1129, 299] width 95 height 25
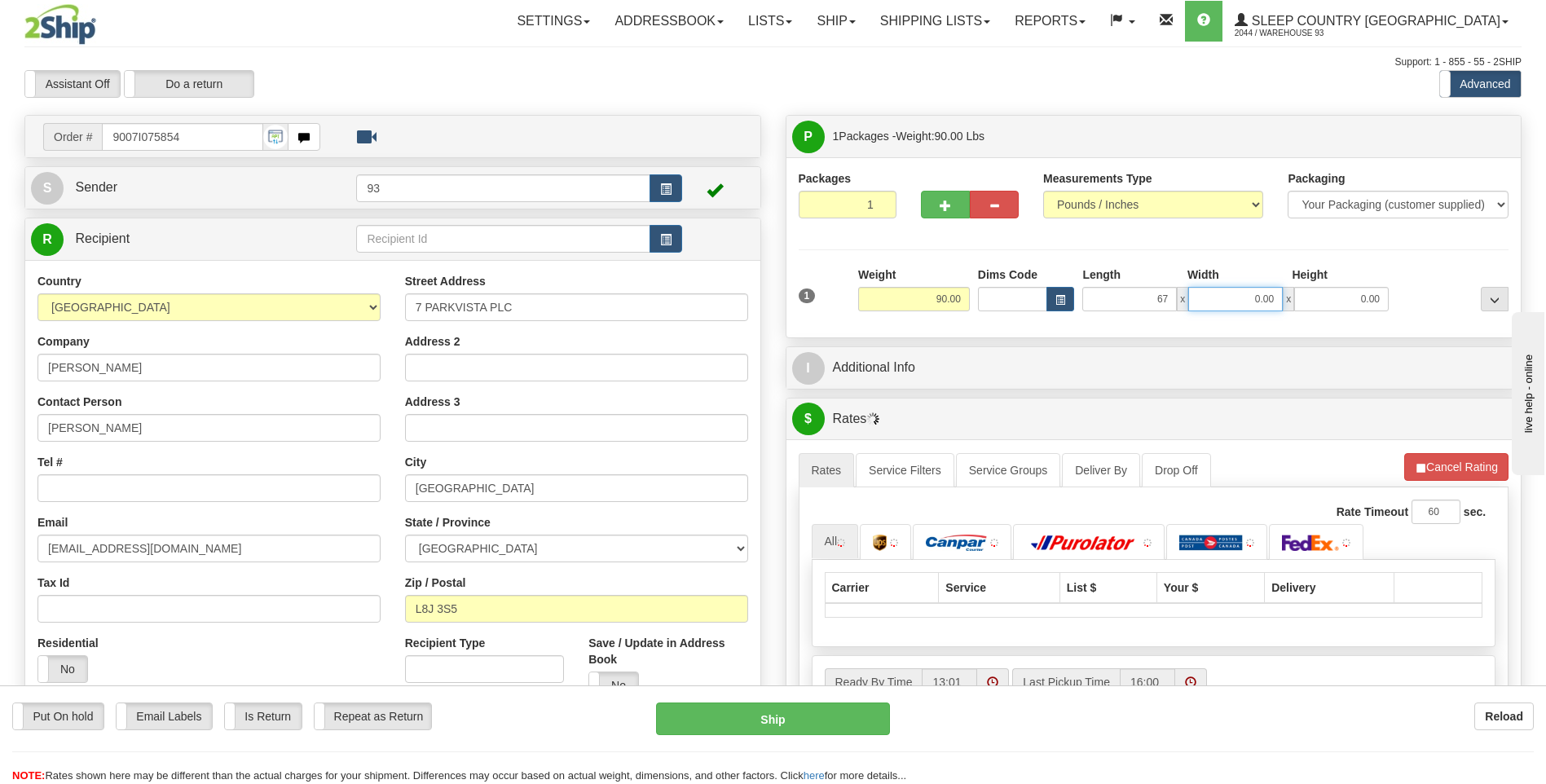
type input "67.00"
click at [1243, 292] on input "0.00" at bounding box center [1236, 299] width 95 height 25
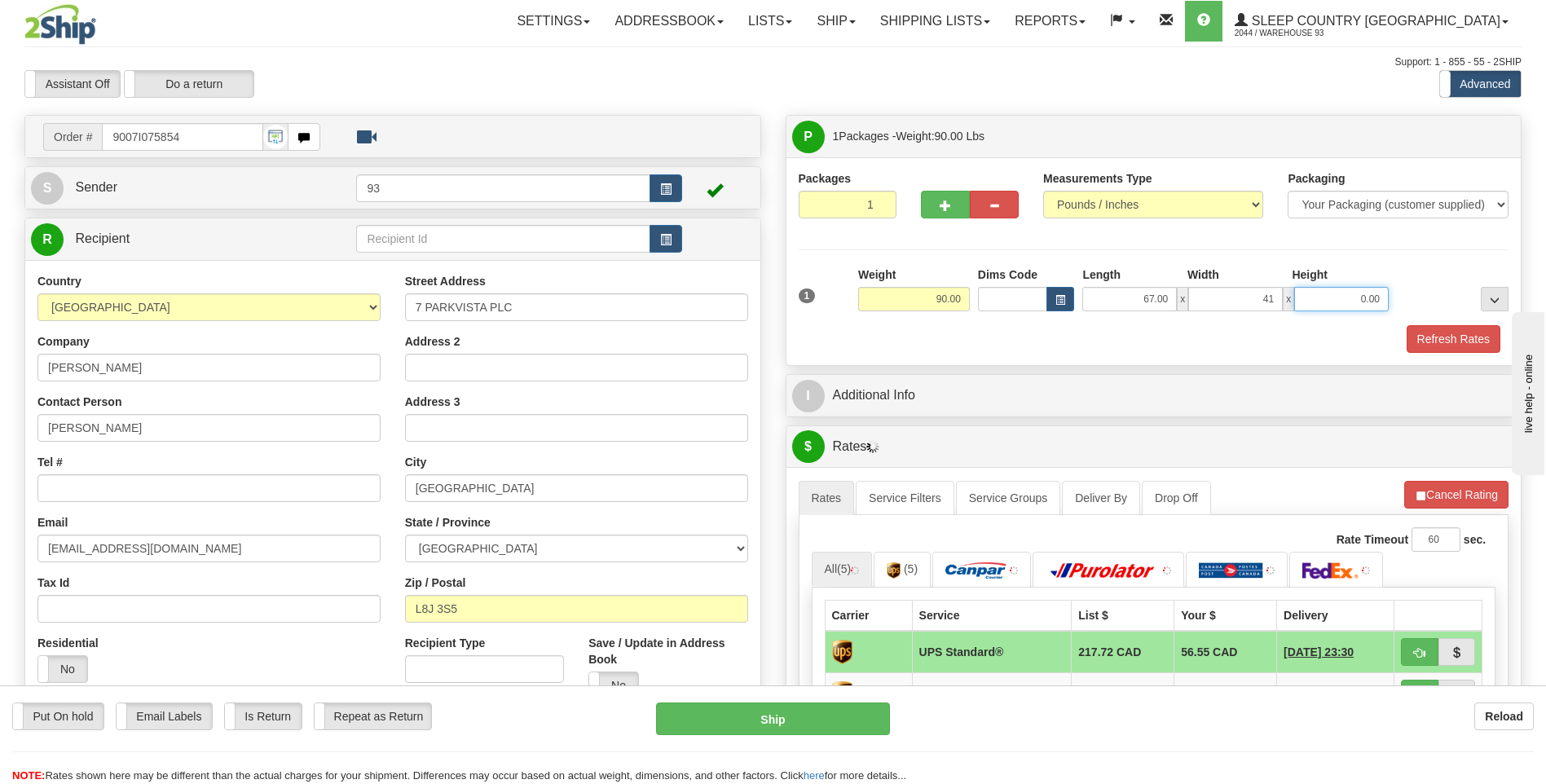
type input "41.00"
drag, startPoint x: 1366, startPoint y: 292, endPoint x: 1364, endPoint y: 303, distance: 11.2
click at [1366, 292] on input "0.00" at bounding box center [1341, 299] width 95 height 25
type input "7.00"
click at [1413, 327] on button "Refresh Rates" at bounding box center [1454, 339] width 94 height 27
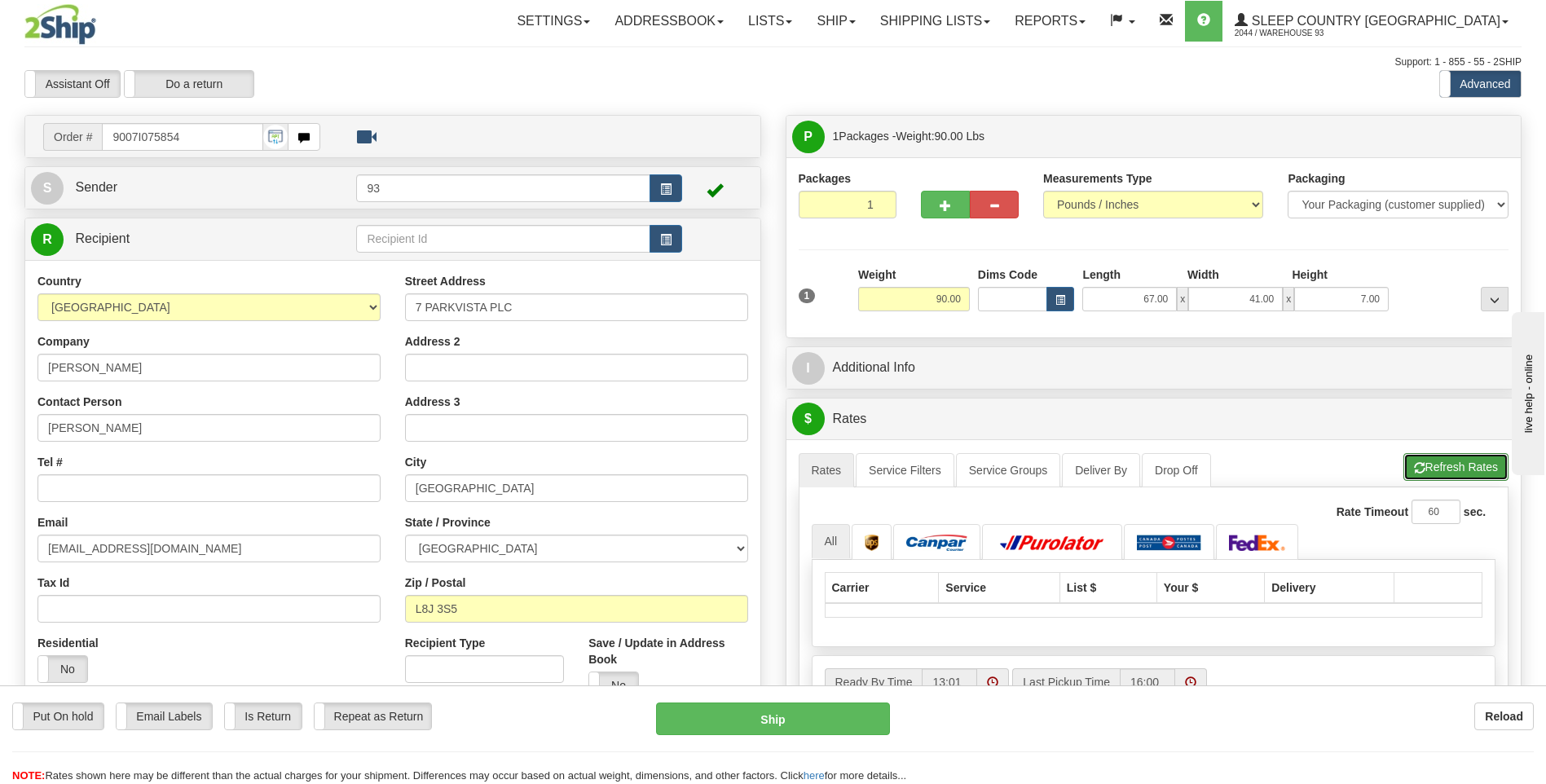
click at [1448, 462] on button "Refresh Rates" at bounding box center [1456, 466] width 106 height 27
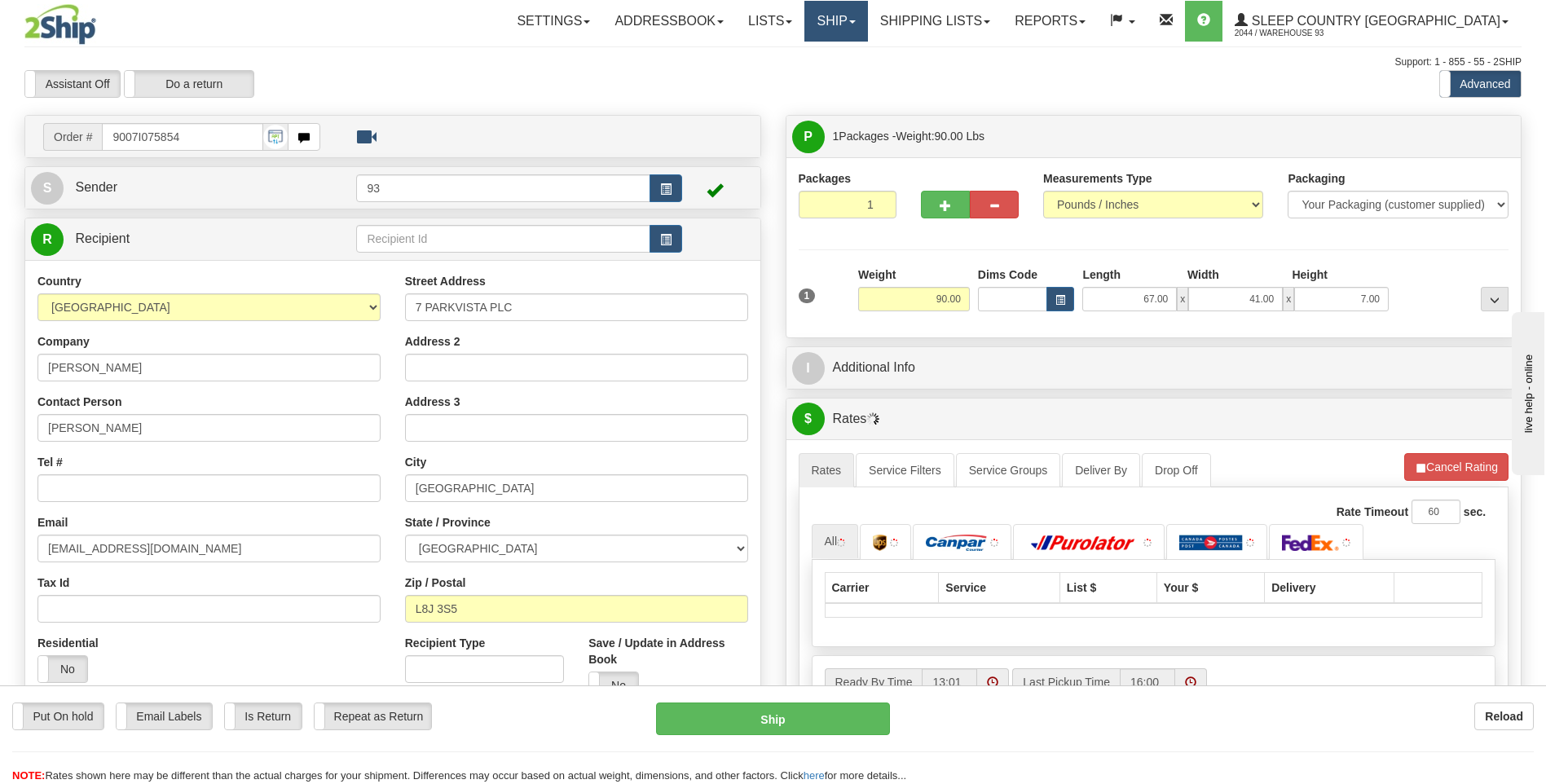
click at [867, 25] on link "Ship" at bounding box center [836, 21] width 63 height 41
click at [798, 61] on span "Ship Screen" at bounding box center [767, 57] width 62 height 13
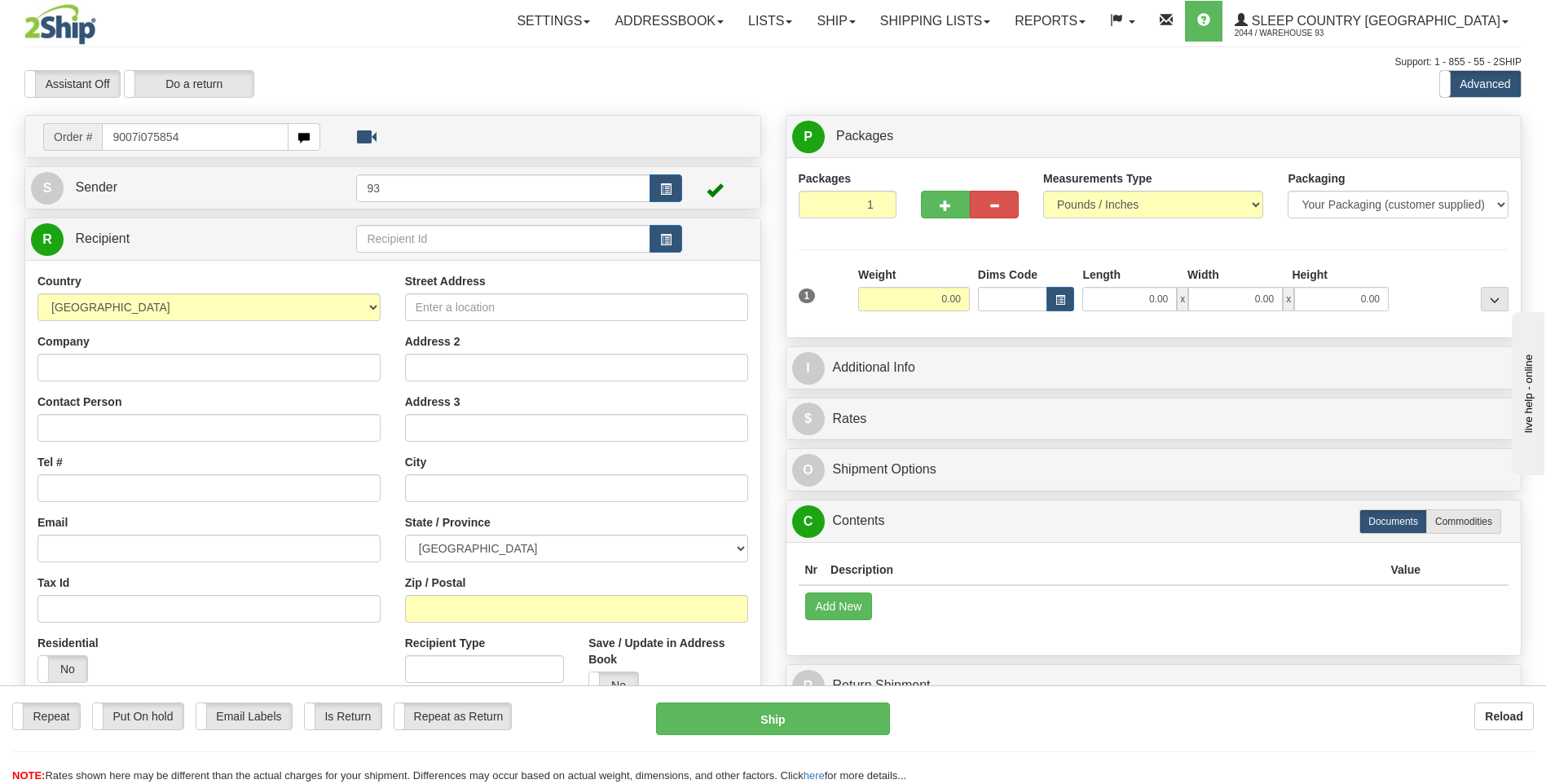
type input "9007i075854"
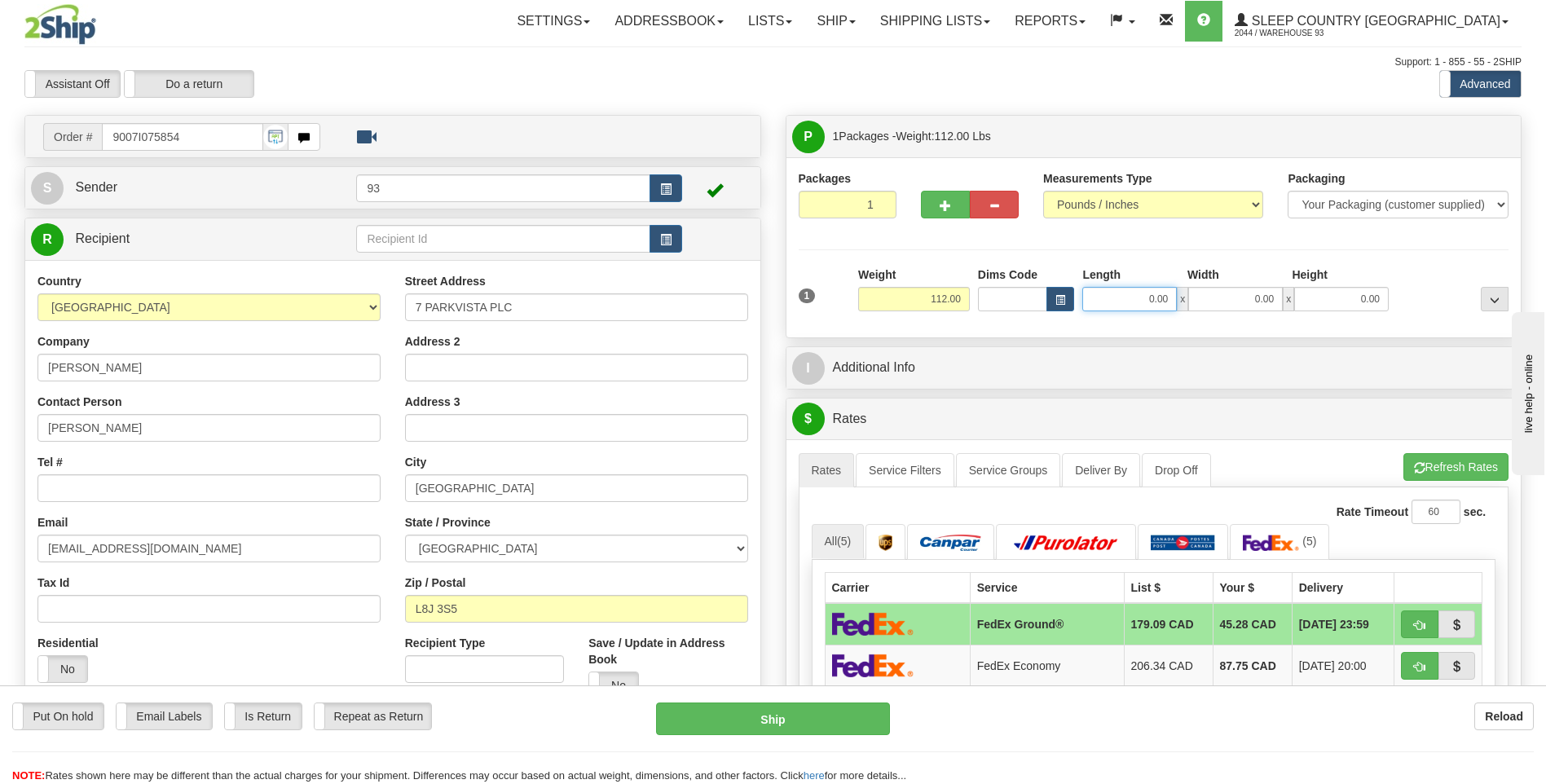
click at [1128, 306] on input "0.00" at bounding box center [1129, 299] width 95 height 25
type input "67.00"
click at [1241, 298] on input "0.00" at bounding box center [1236, 299] width 95 height 25
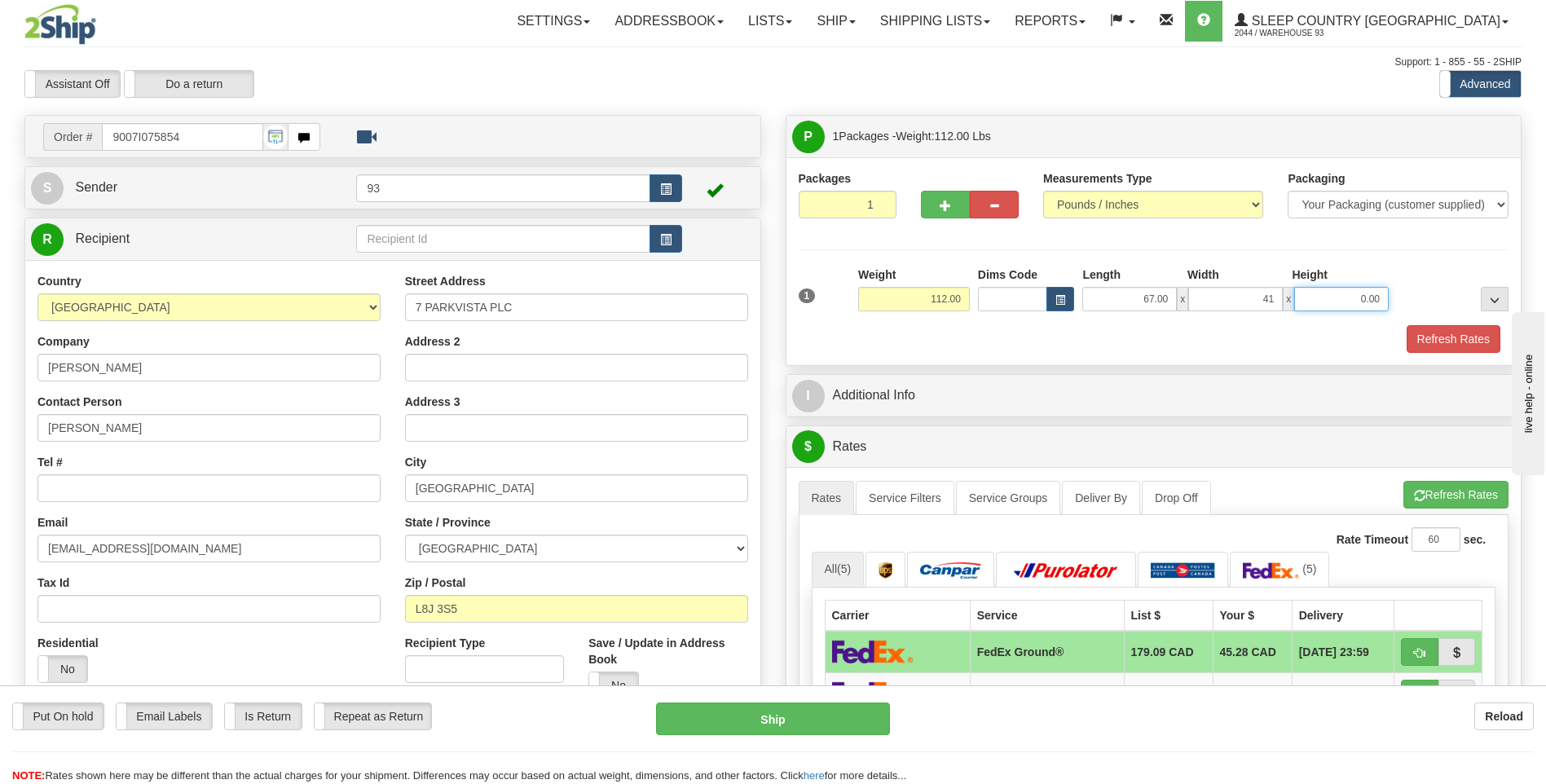
type input "41.00"
click at [1311, 300] on input "0.00" at bounding box center [1341, 299] width 95 height 25
type input "7.00"
click at [1450, 333] on button "Refresh Rates" at bounding box center [1454, 339] width 94 height 27
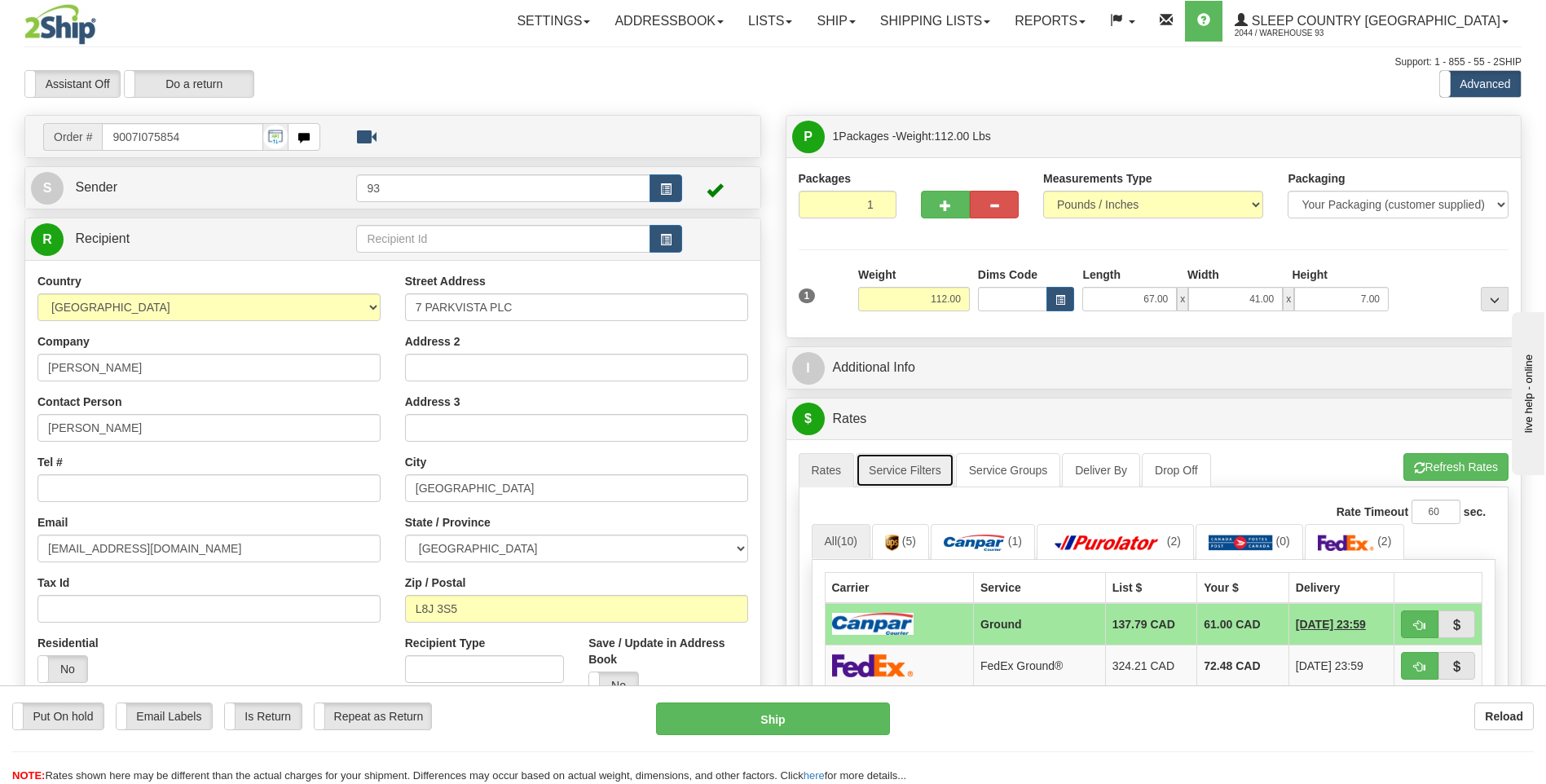
click at [928, 460] on link "Service Filters" at bounding box center [905, 470] width 98 height 35
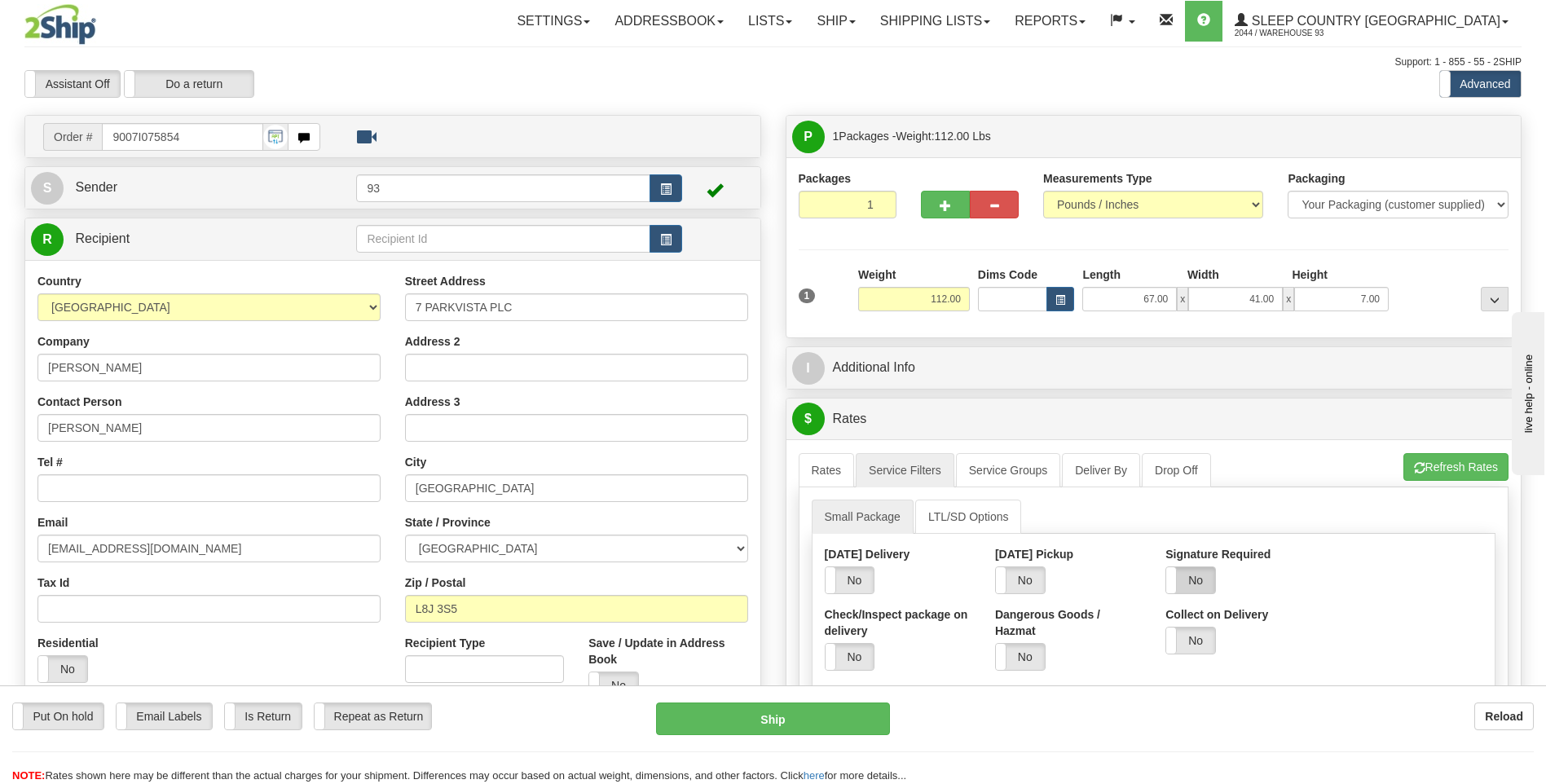
click at [1196, 572] on label "No" at bounding box center [1190, 580] width 49 height 26
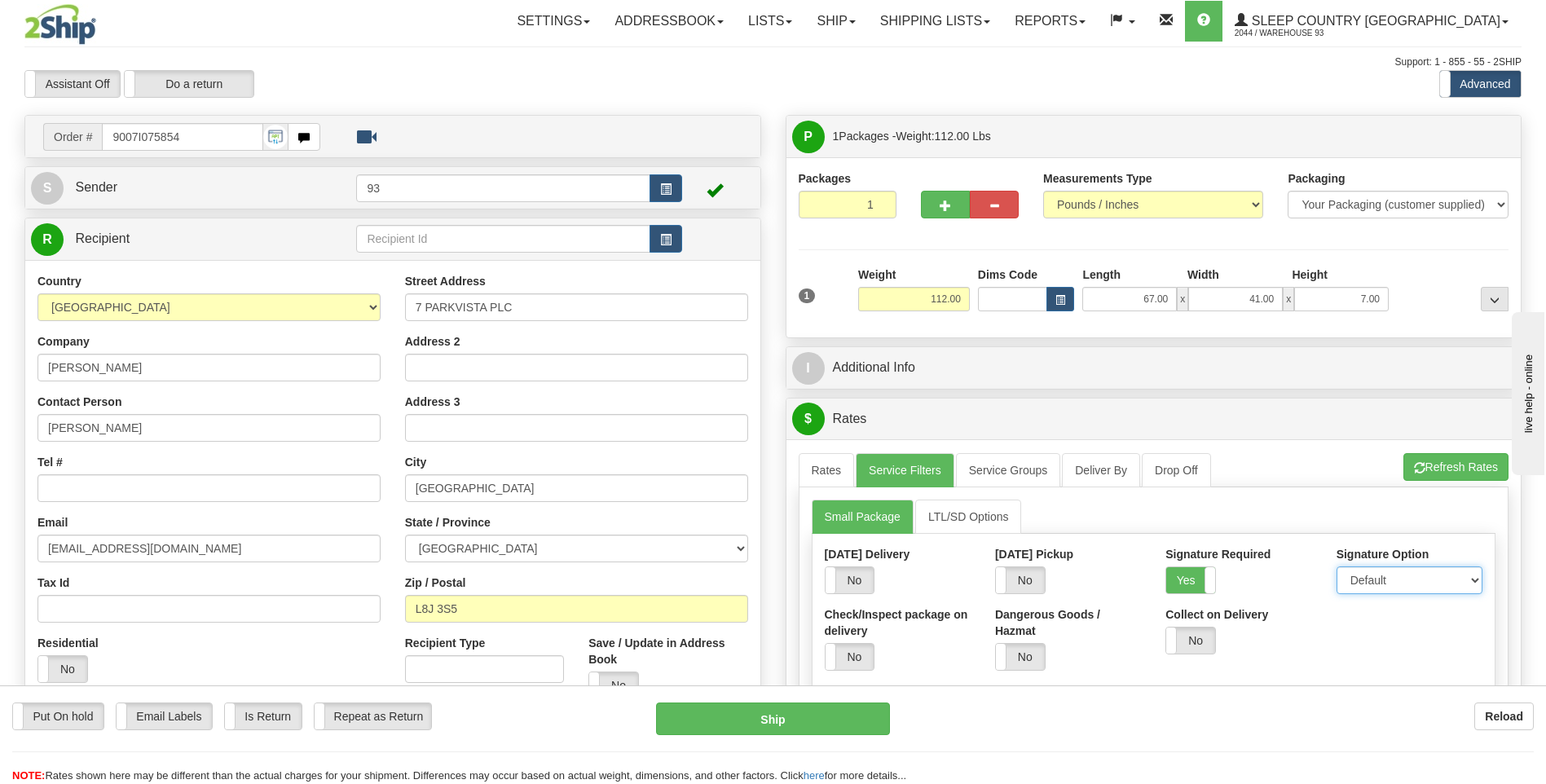
drag, startPoint x: 1375, startPoint y: 569, endPoint x: 1376, endPoint y: 580, distance: 11.0
click at [1375, 569] on select "Default Adult Direct Indirect No Signature Required" at bounding box center [1409, 580] width 145 height 27
select select "1"
click at [1337, 567] on select "Default Adult Direct Indirect No Signature Required" at bounding box center [1409, 580] width 145 height 27
click at [841, 467] on link "Rates" at bounding box center [827, 470] width 56 height 35
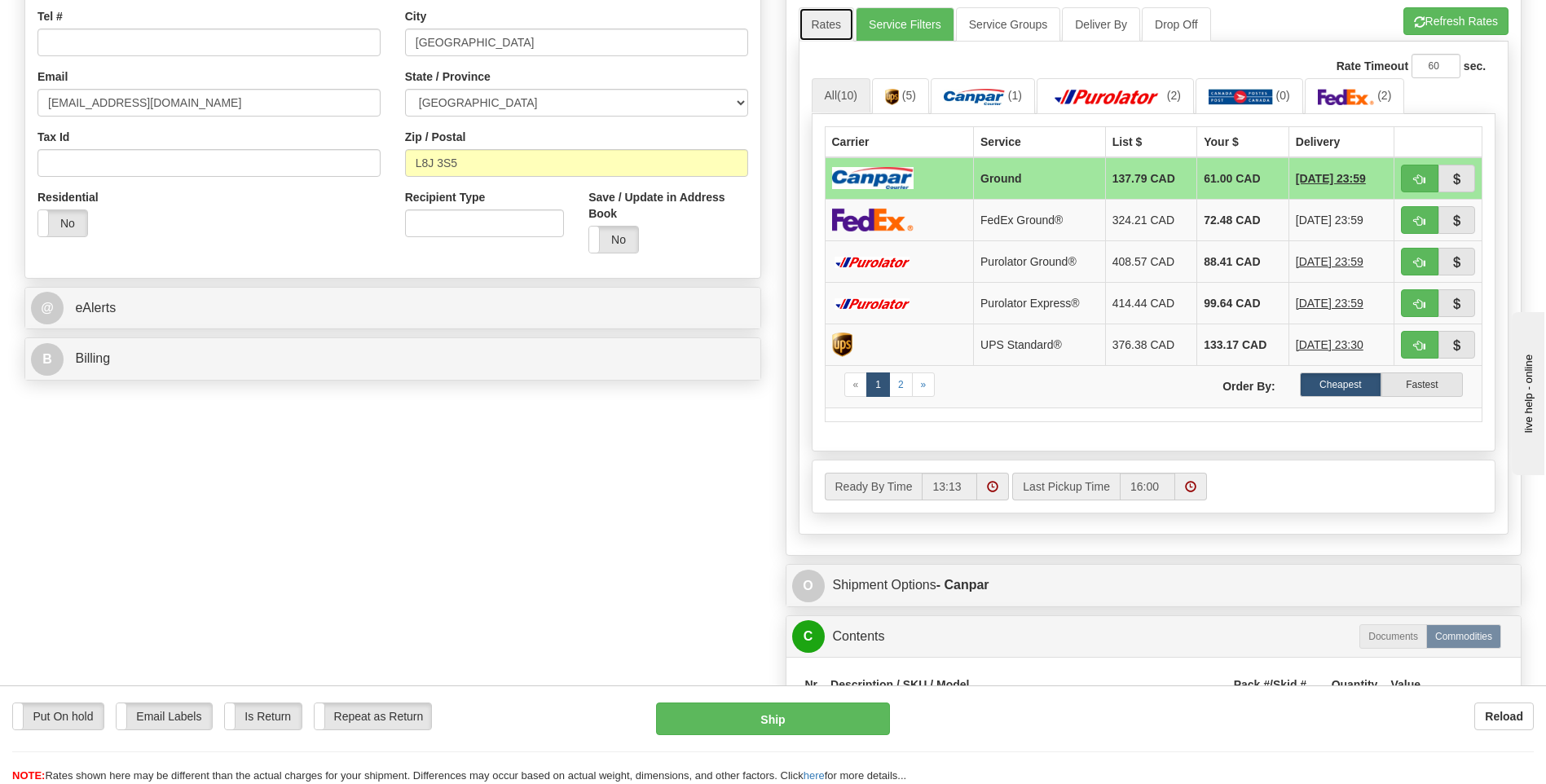
scroll to position [570, 0]
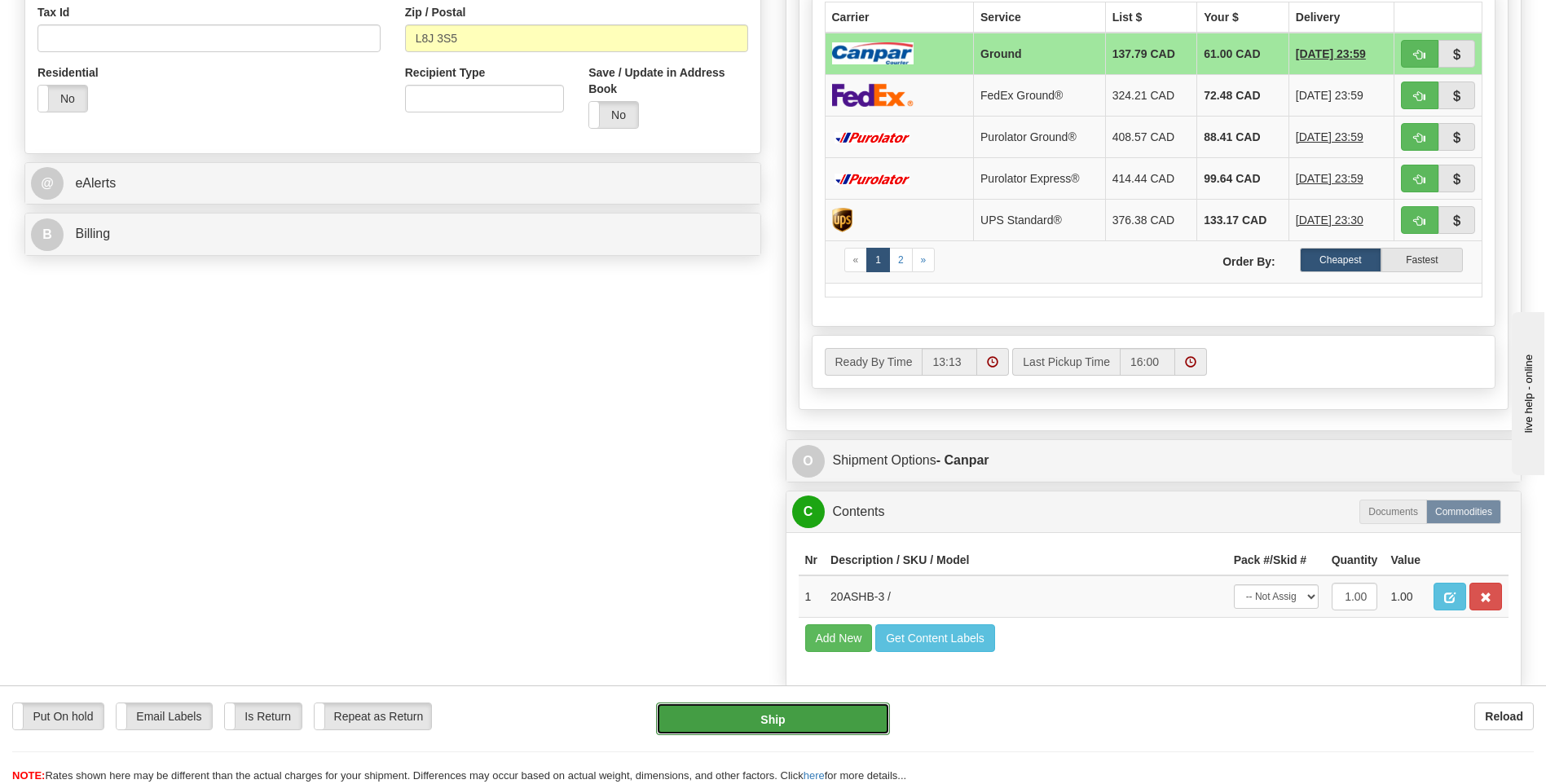
click at [837, 725] on button "Ship" at bounding box center [773, 718] width 233 height 33
type input "1"
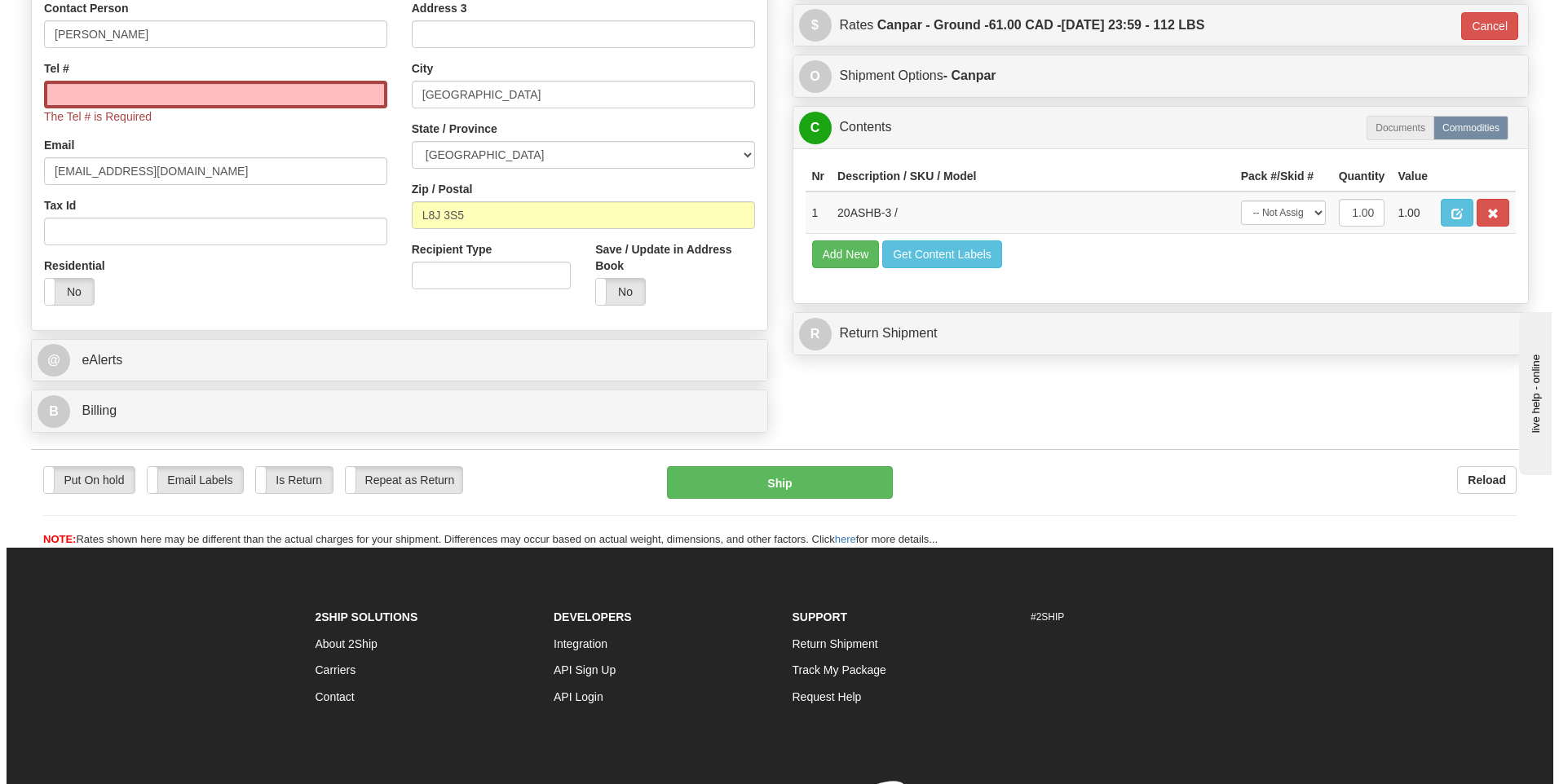
scroll to position [169, 0]
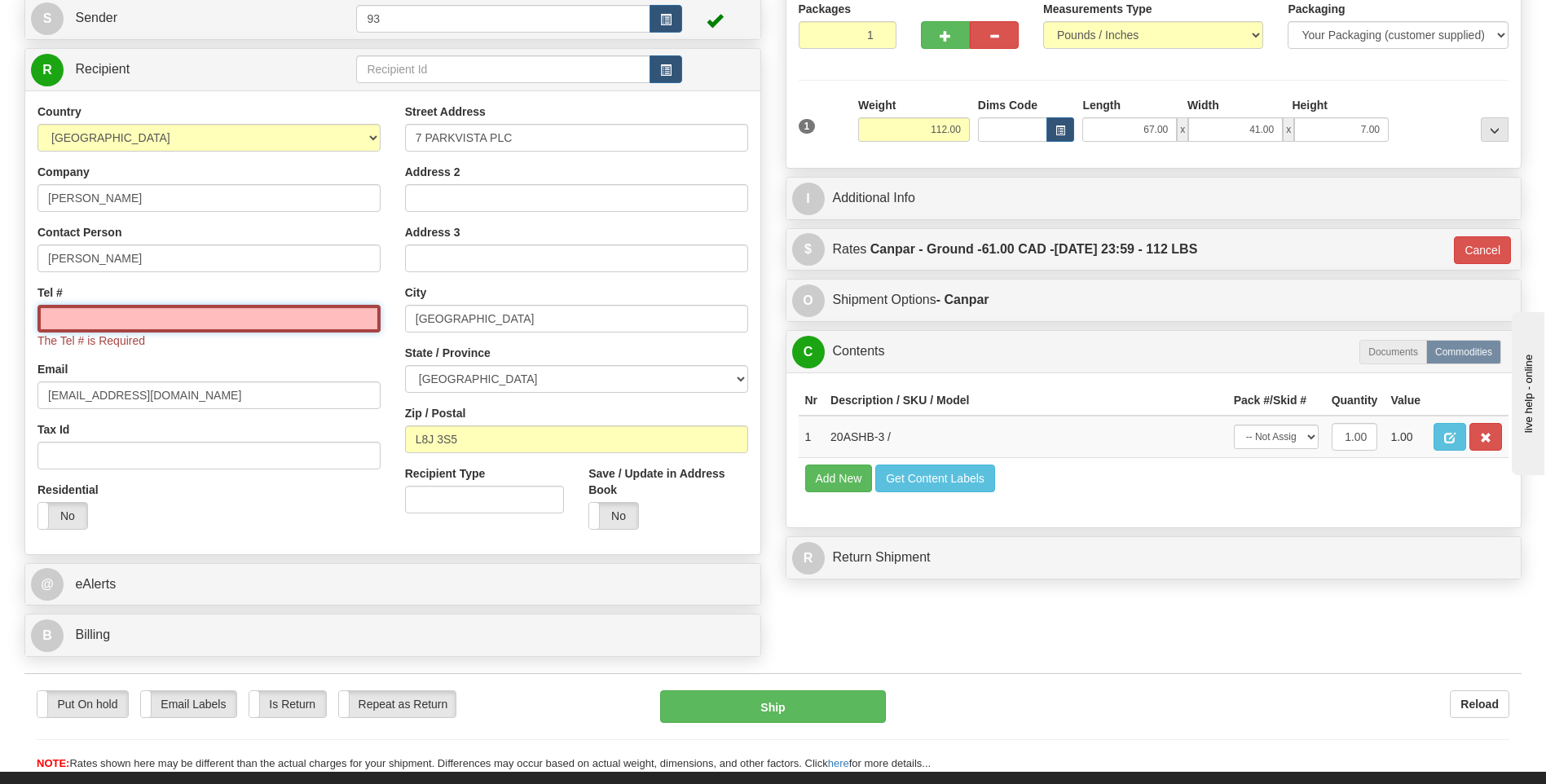
click at [267, 319] on input "Tel #" at bounding box center [208, 318] width 343 height 27
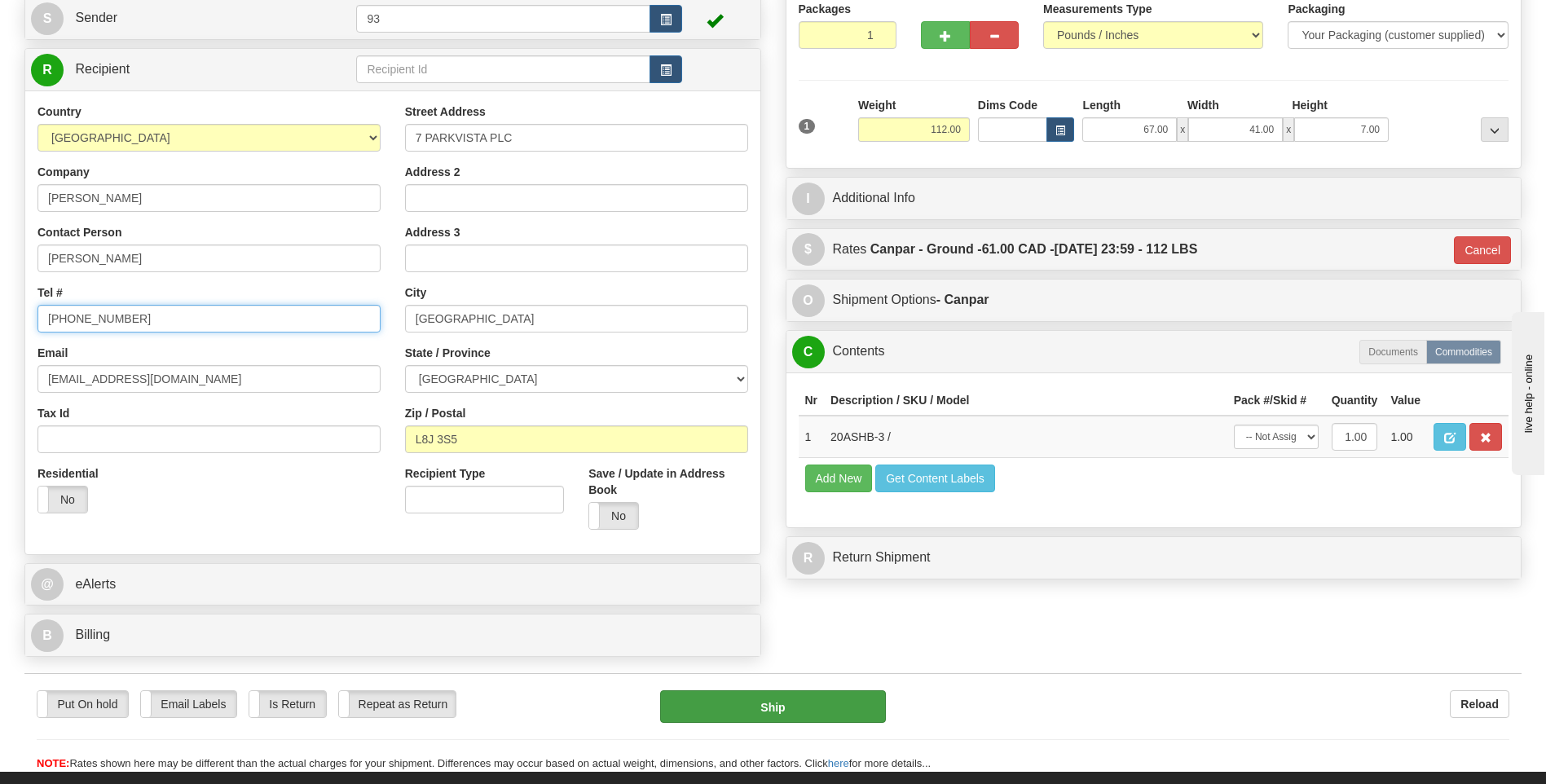
type input "905-807-5313"
click at [818, 710] on button "Ship" at bounding box center [773, 706] width 225 height 33
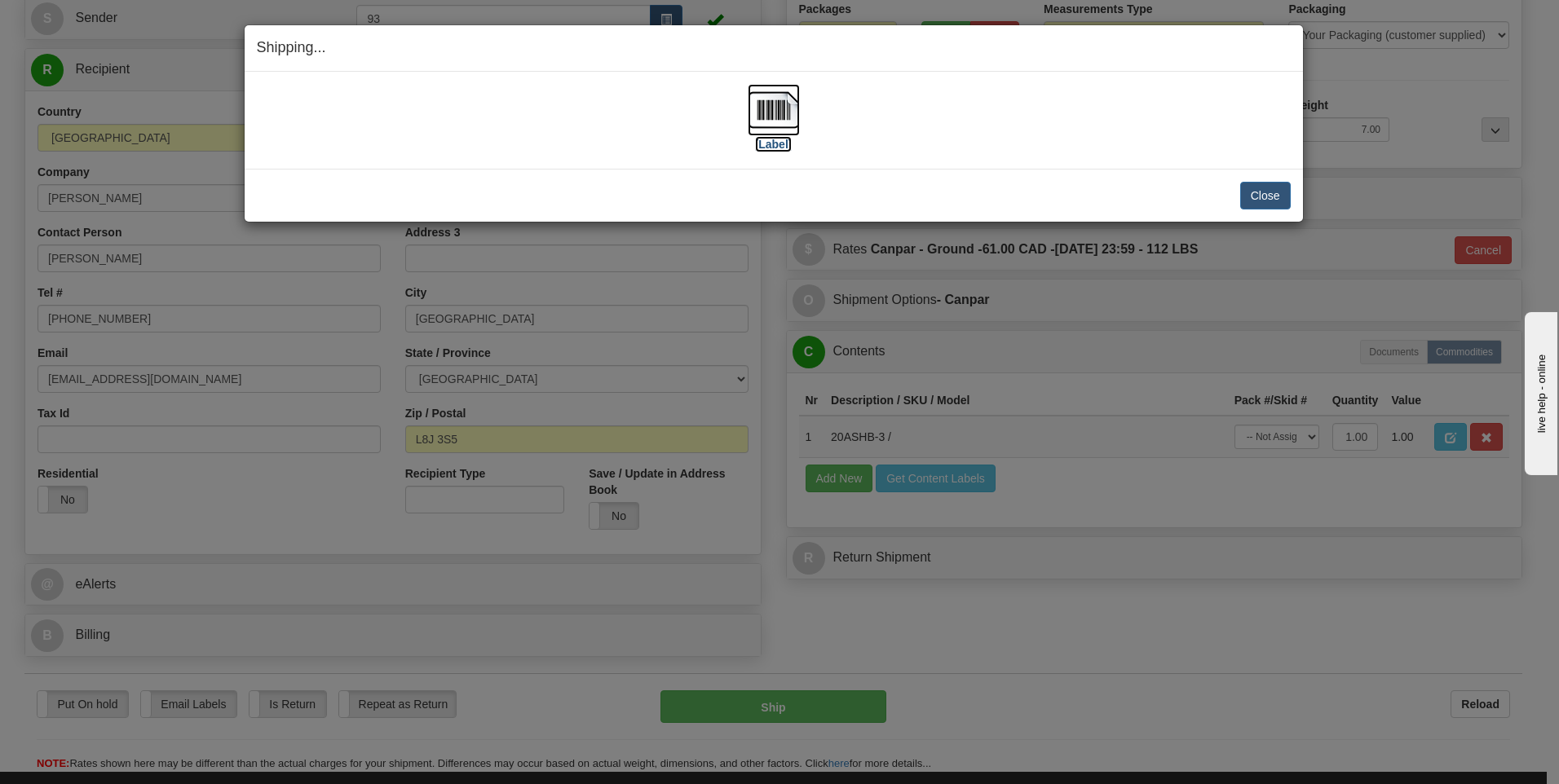
click at [783, 116] on img at bounding box center [774, 110] width 52 height 52
click at [1272, 189] on button "Close" at bounding box center [1265, 195] width 51 height 27
